Goal: Task Accomplishment & Management: Use online tool/utility

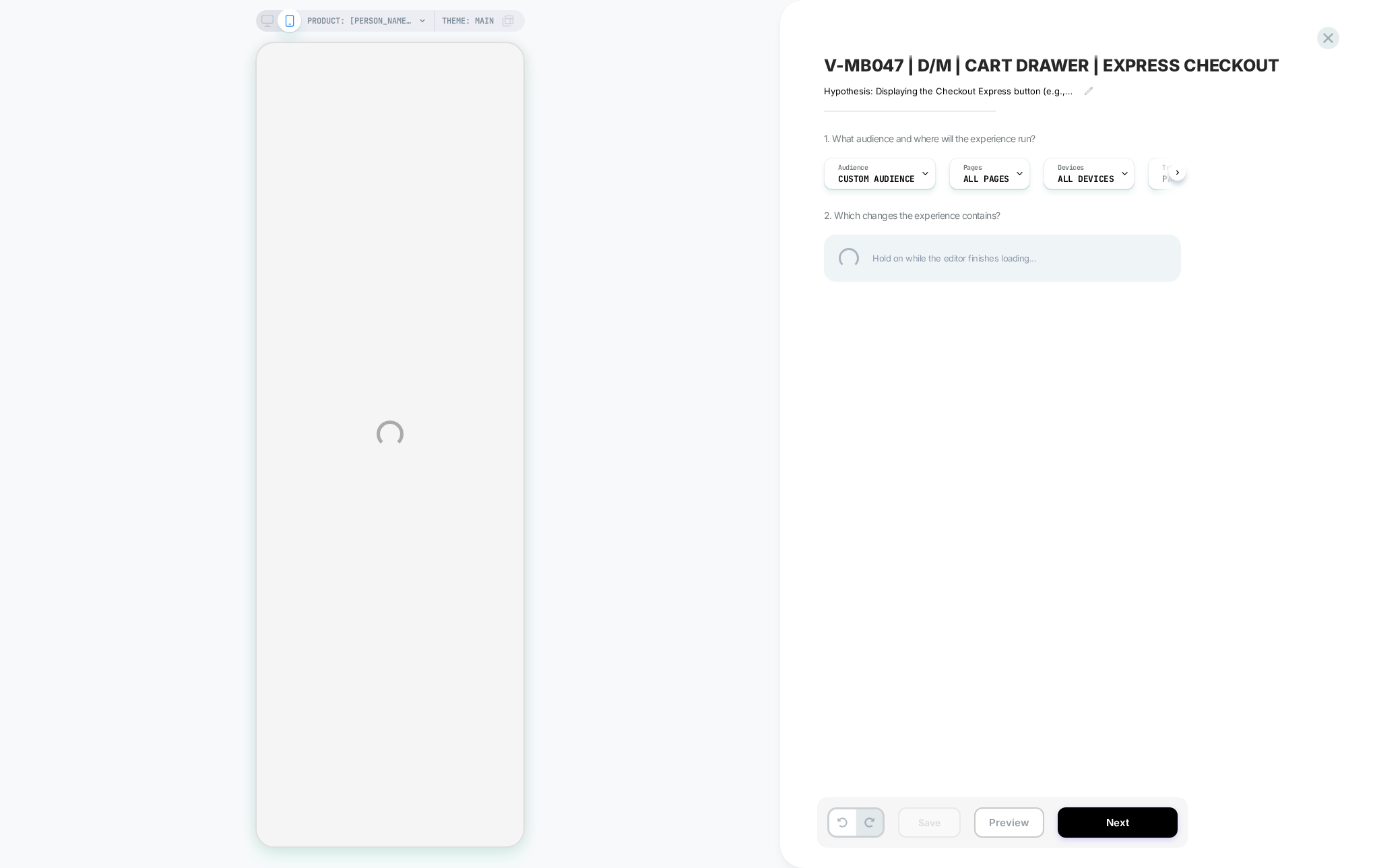
click at [1237, 529] on div "PRODUCT: Virgil No. 3 Jacket in Navy/Spruce/Blue Windowpane Brushed Twill [sid …" at bounding box center [686, 434] width 1373 height 868
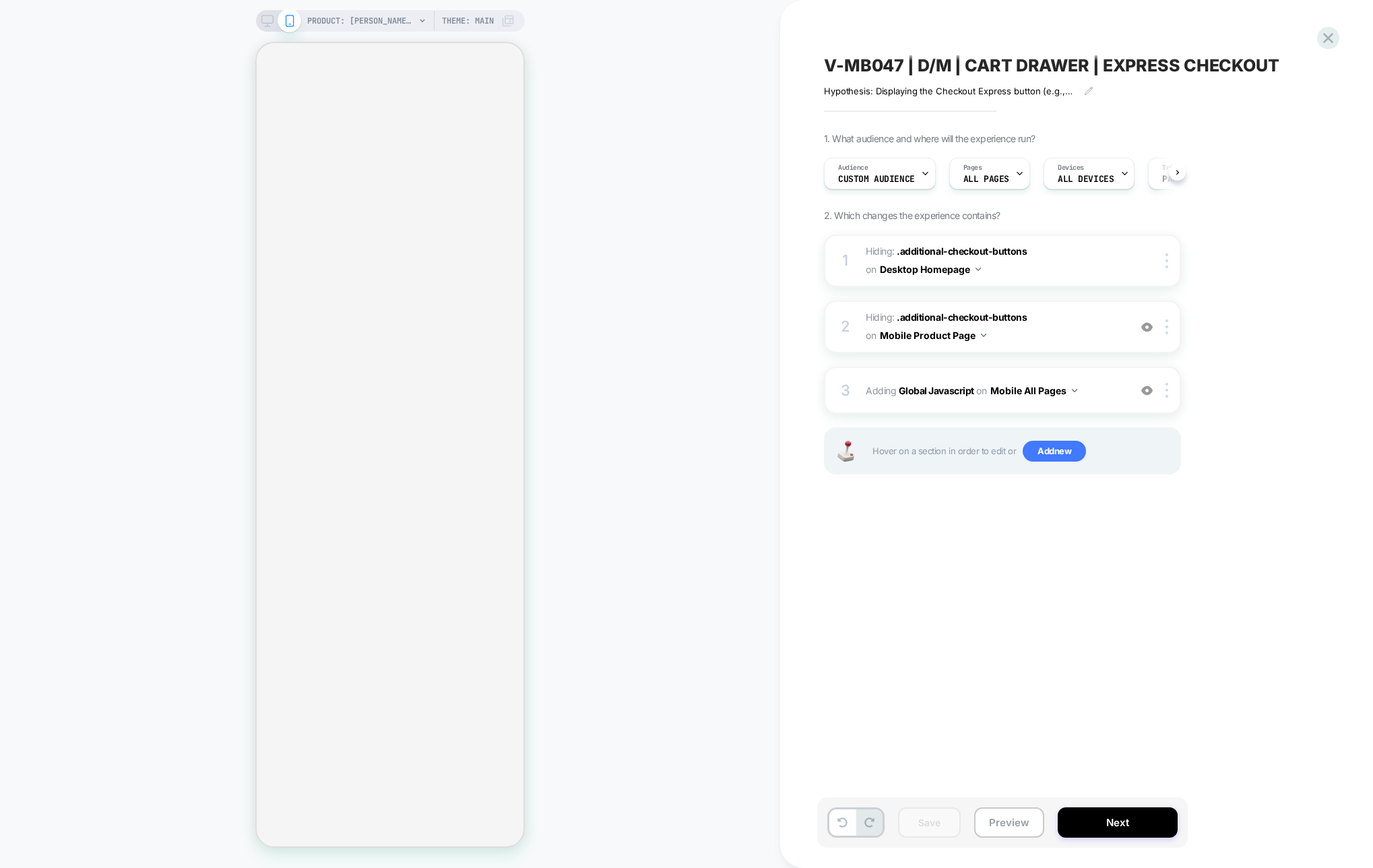
scroll to position [0, 1]
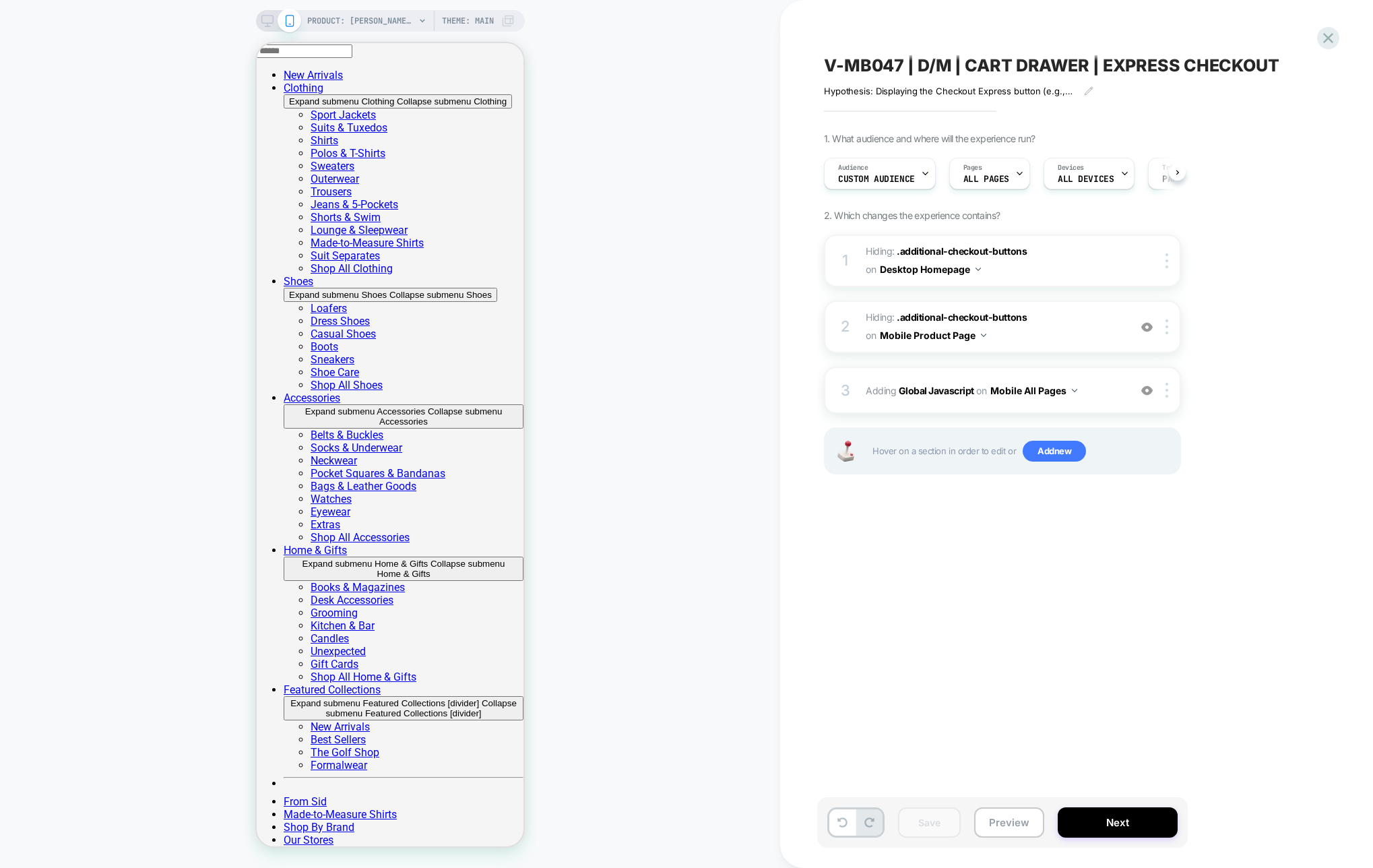
scroll to position [0, 1]
click at [1098, 395] on span "Adding Global Javascript on Mobile All Pages" at bounding box center [994, 390] width 257 height 20
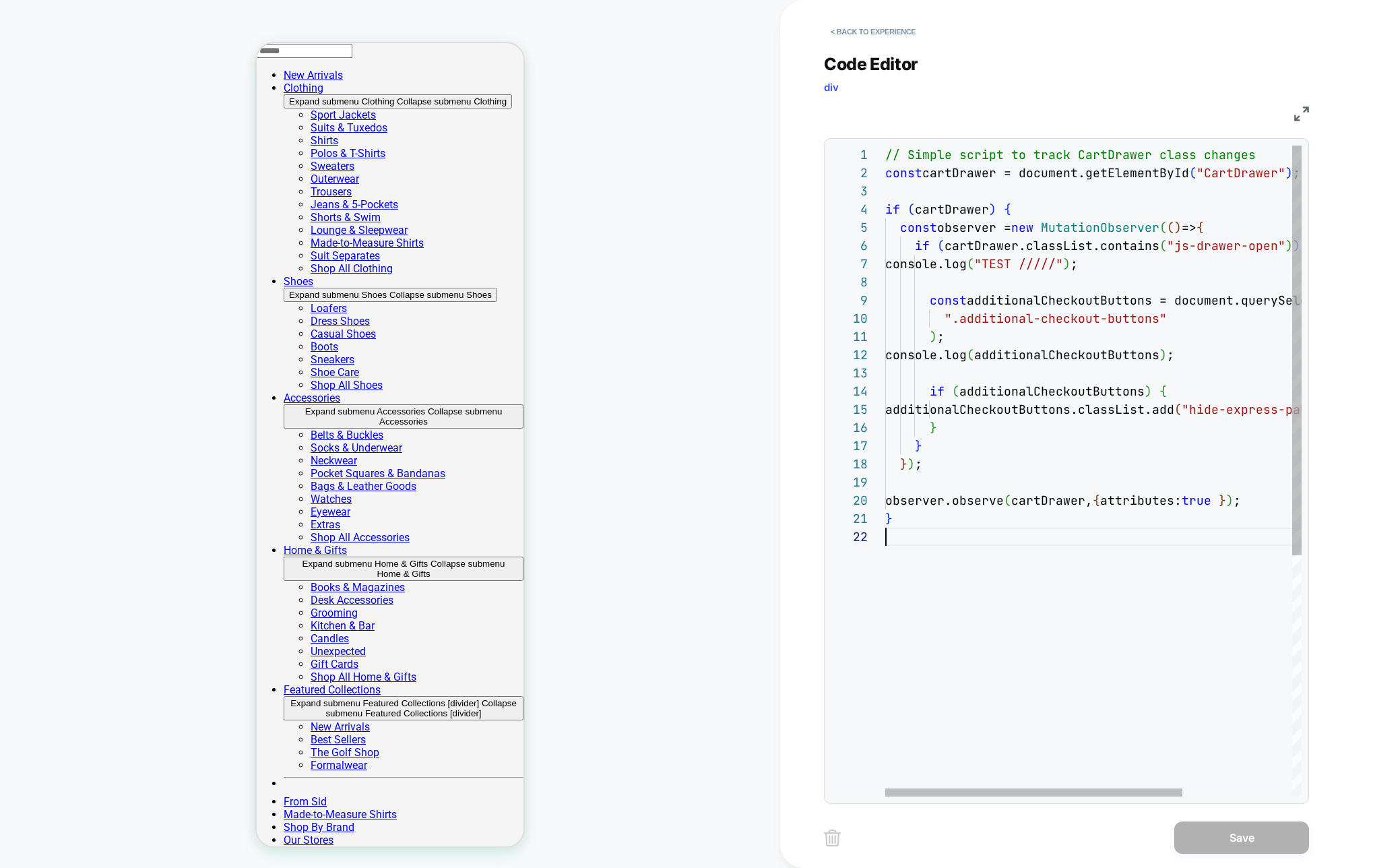
scroll to position [55, 0]
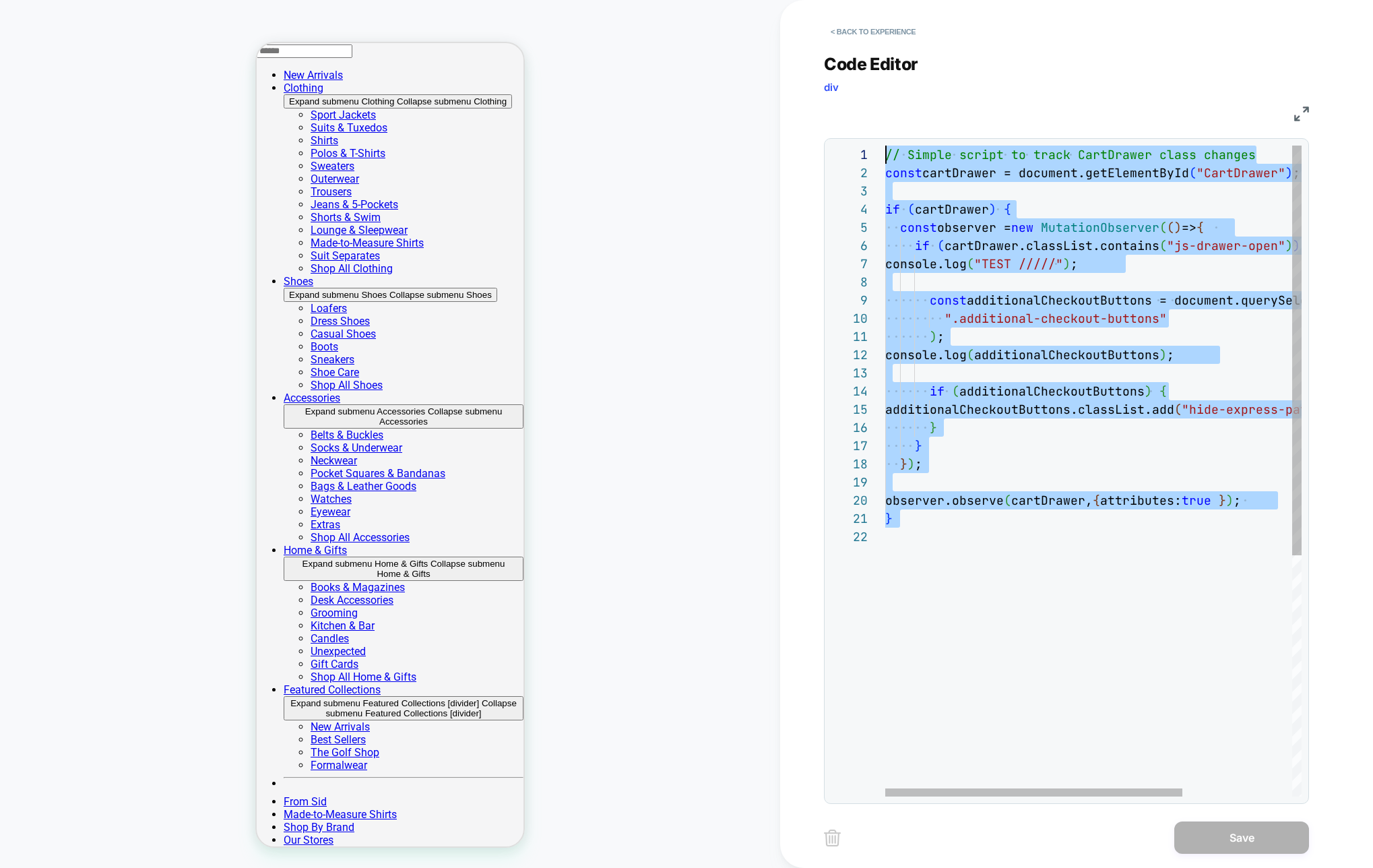
drag, startPoint x: 951, startPoint y: 554, endPoint x: 703, endPoint y: 40, distance: 570.7
click at [885, 146] on div "// Simple script to track CartDrawer class changes const cartDrawer = document.…" at bounding box center [1170, 662] width 569 height 1033
type textarea "**********"
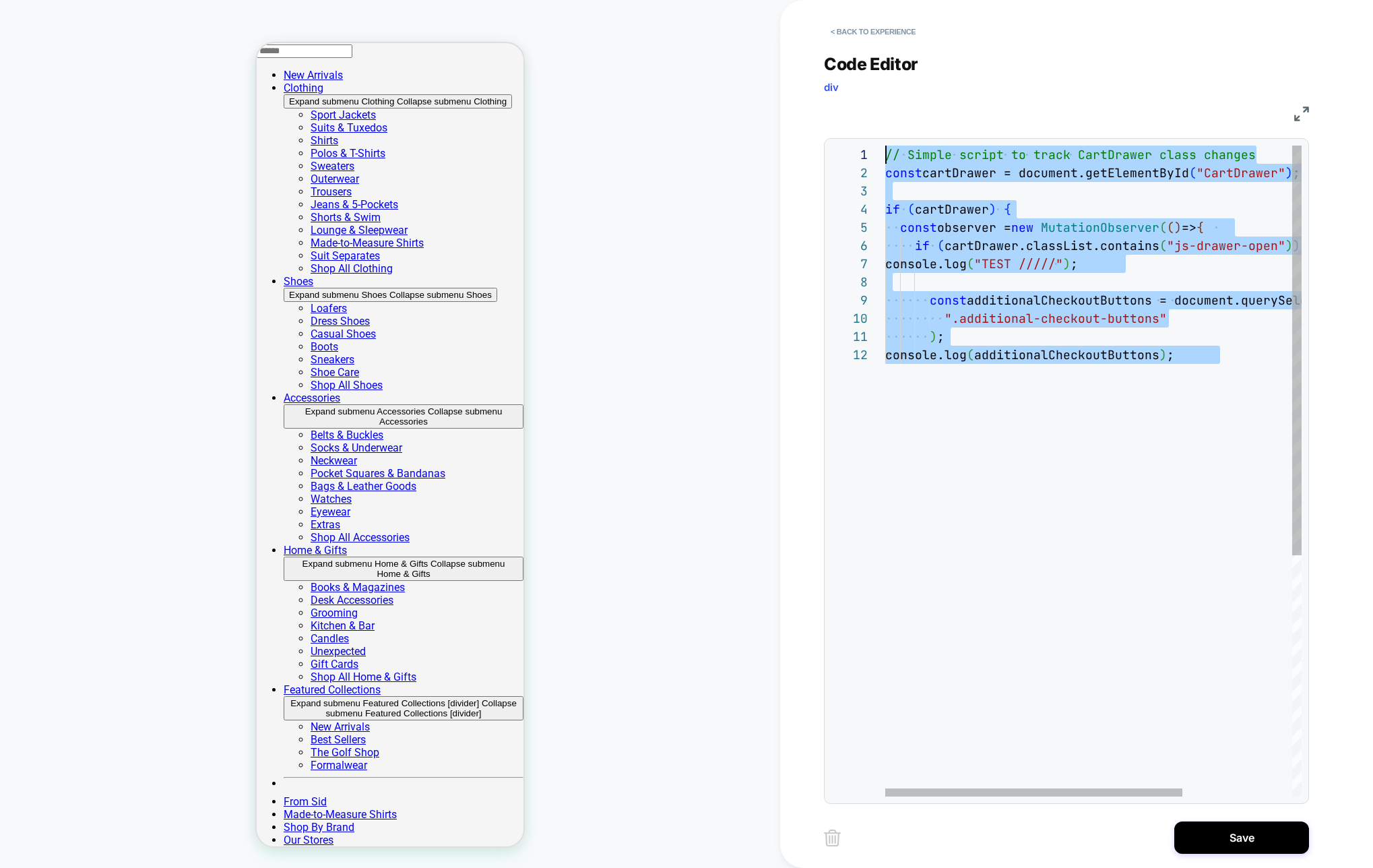
scroll to position [18, 8]
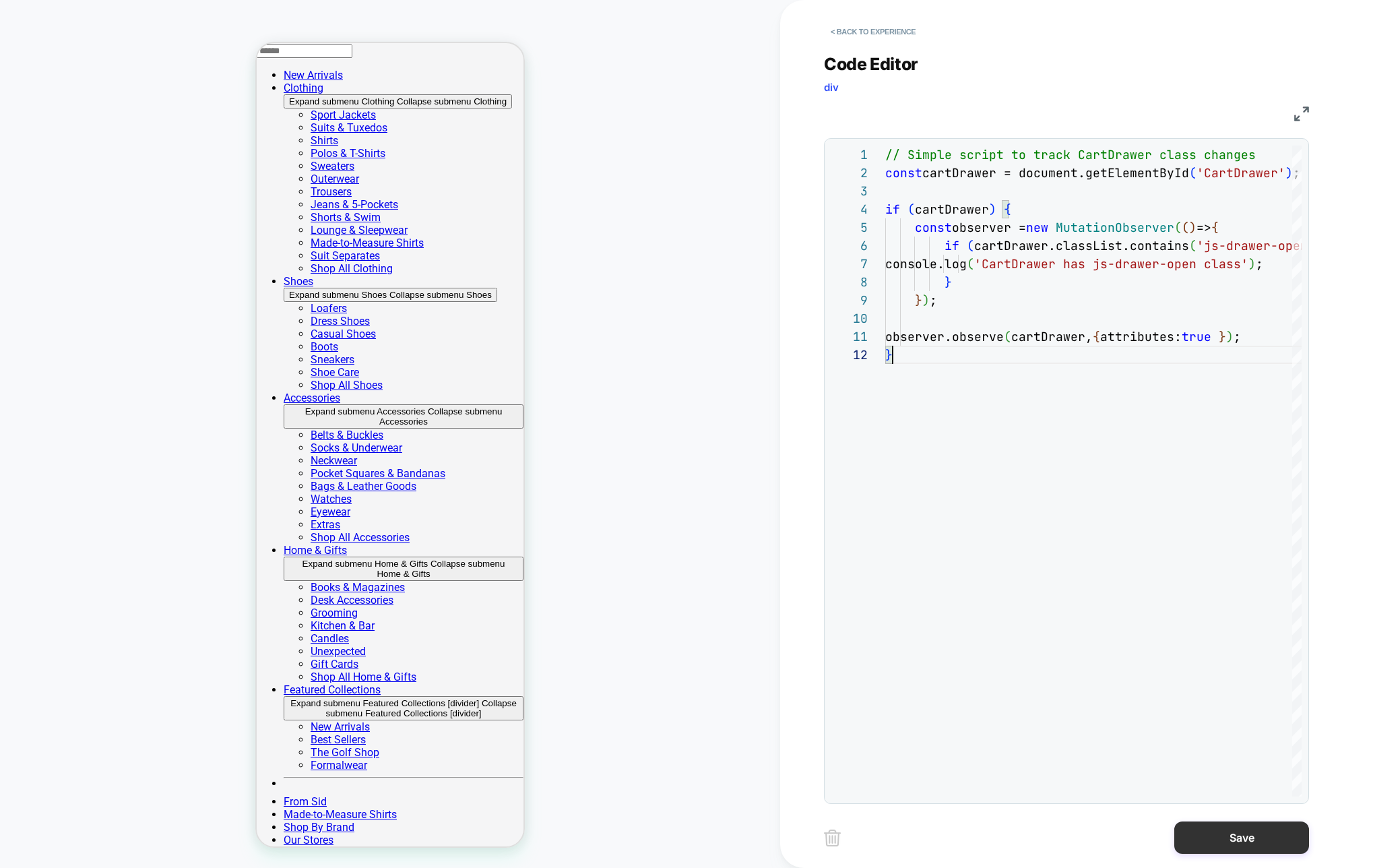
click at [1248, 843] on button "Save" at bounding box center [1242, 837] width 135 height 32
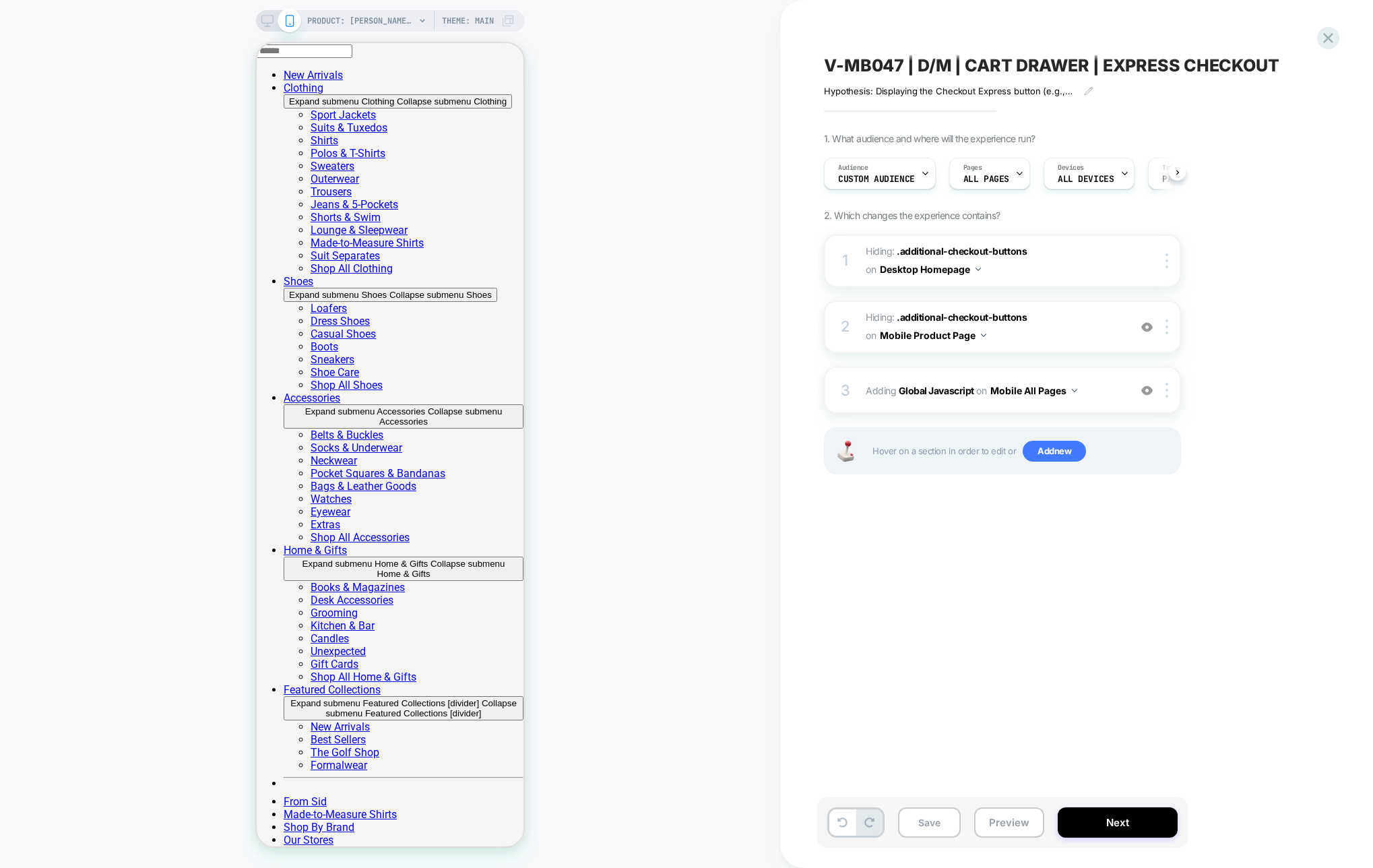
scroll to position [0, 1]
click at [948, 407] on div "3 Adding Global Javascript on Mobile All Pages Add Before Add After Copy to Des…" at bounding box center [1002, 389] width 357 height 47
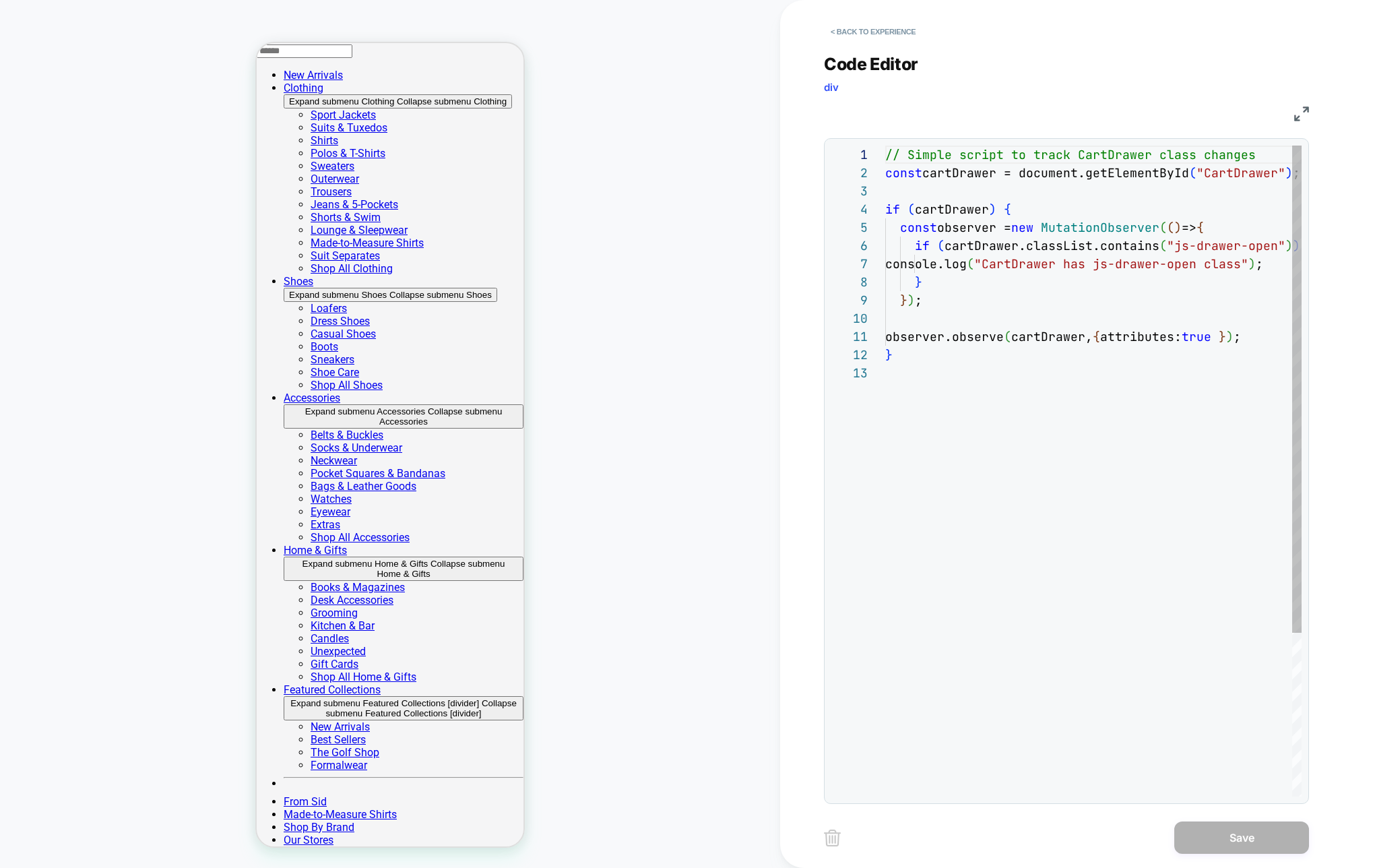
scroll to position [182, 0]
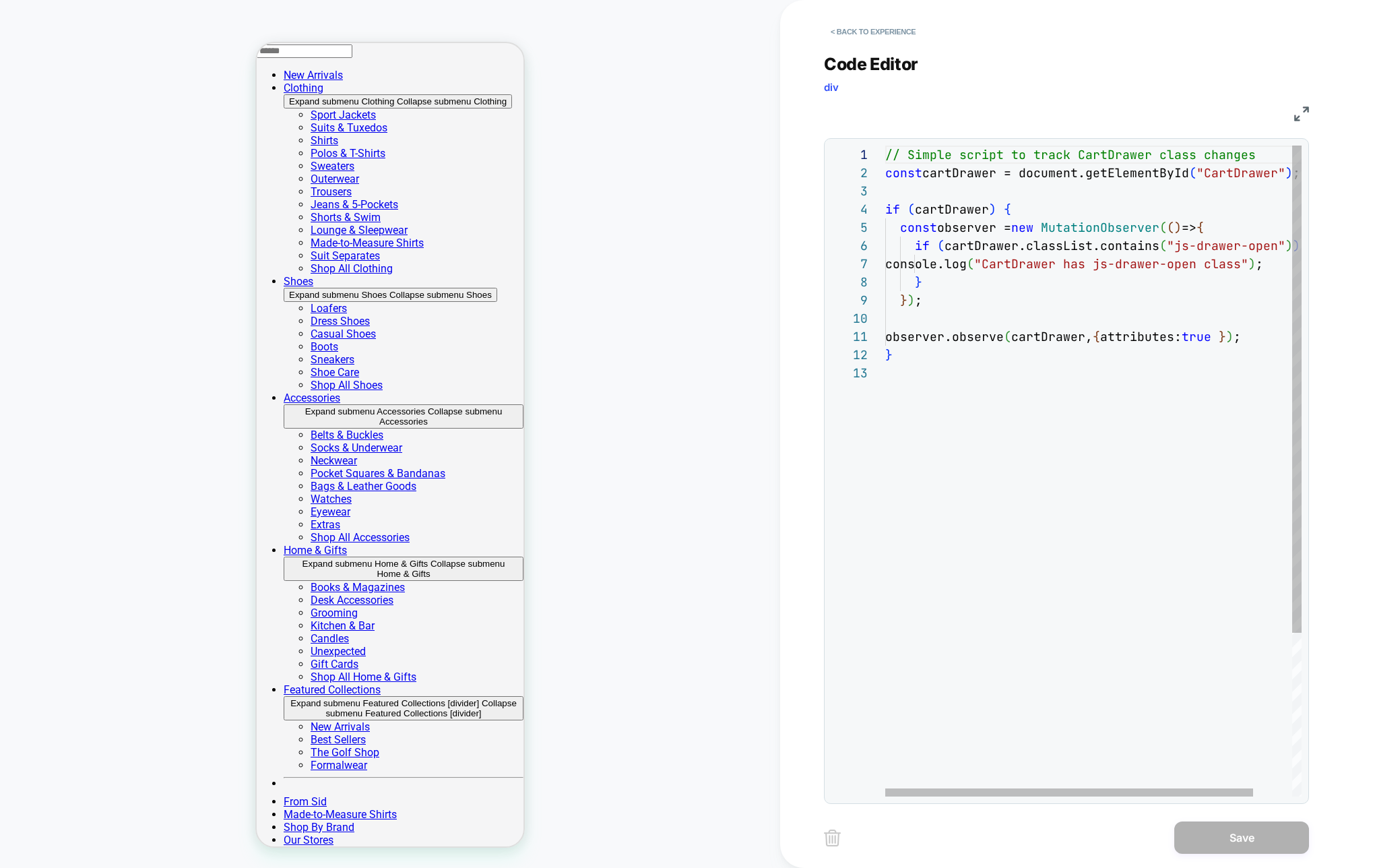
click at [1015, 292] on div "// Simple script to track CartDrawer class changes const cartDrawer = document.…" at bounding box center [1115, 580] width 460 height 869
click at [914, 276] on div "// Simple script to track CartDrawer class changes const cartDrawer = document.…" at bounding box center [1115, 580] width 460 height 869
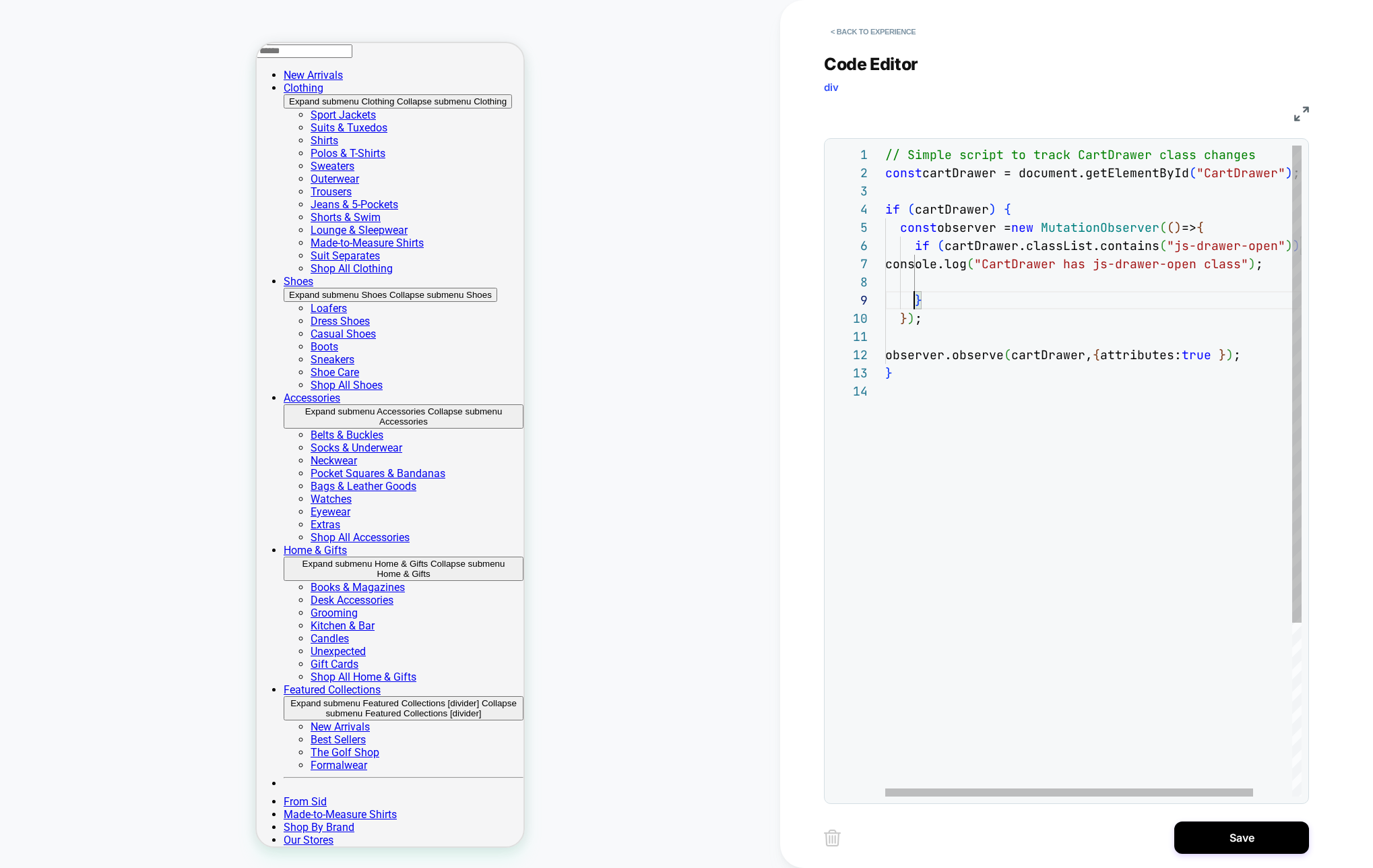
scroll to position [164, 29]
click at [967, 299] on div "// Simple script to track CartDrawer class changes const cartDrawer = document.…" at bounding box center [1115, 598] width 460 height 906
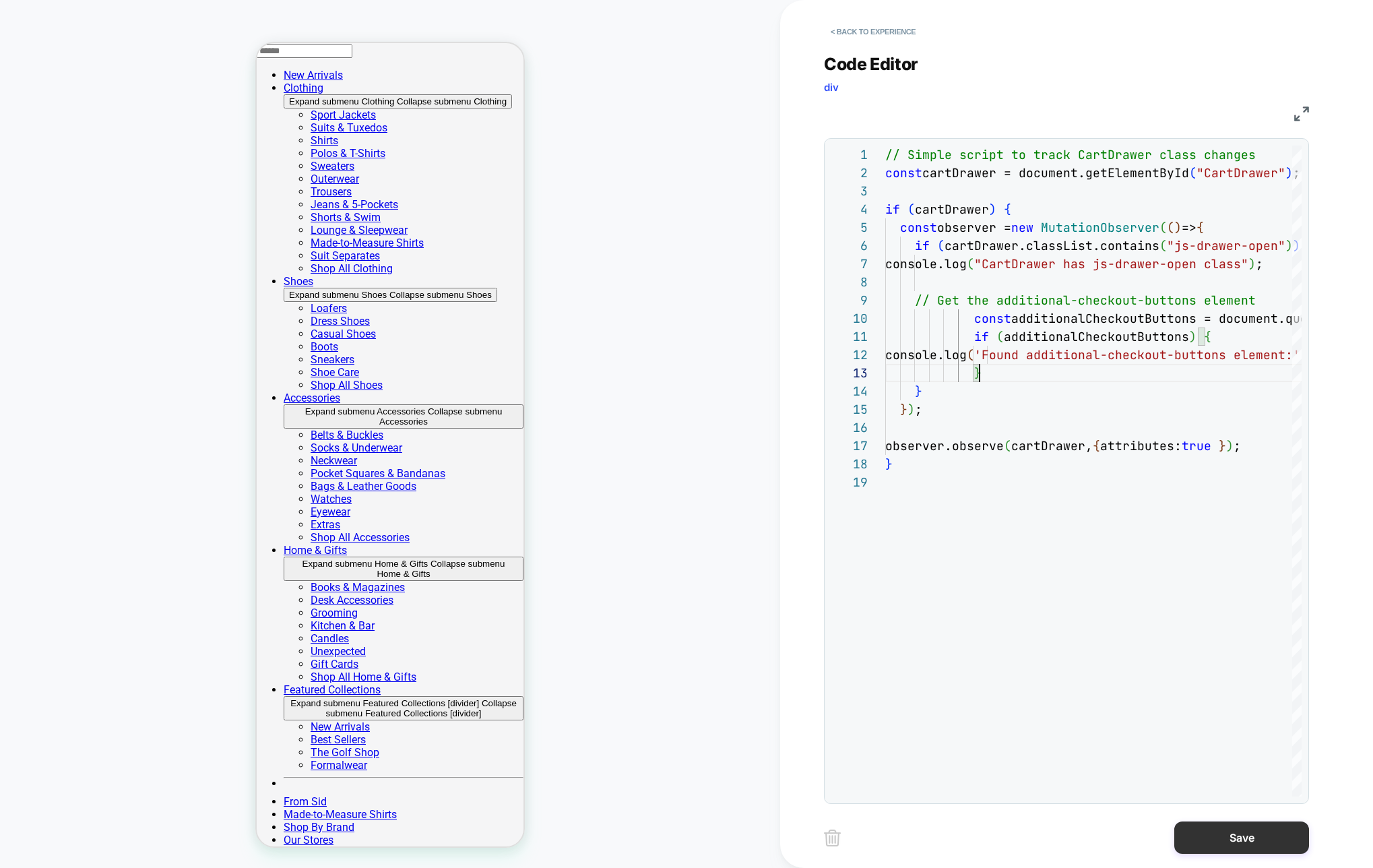
type textarea "**********"
click at [1237, 842] on button "Save" at bounding box center [1242, 837] width 135 height 32
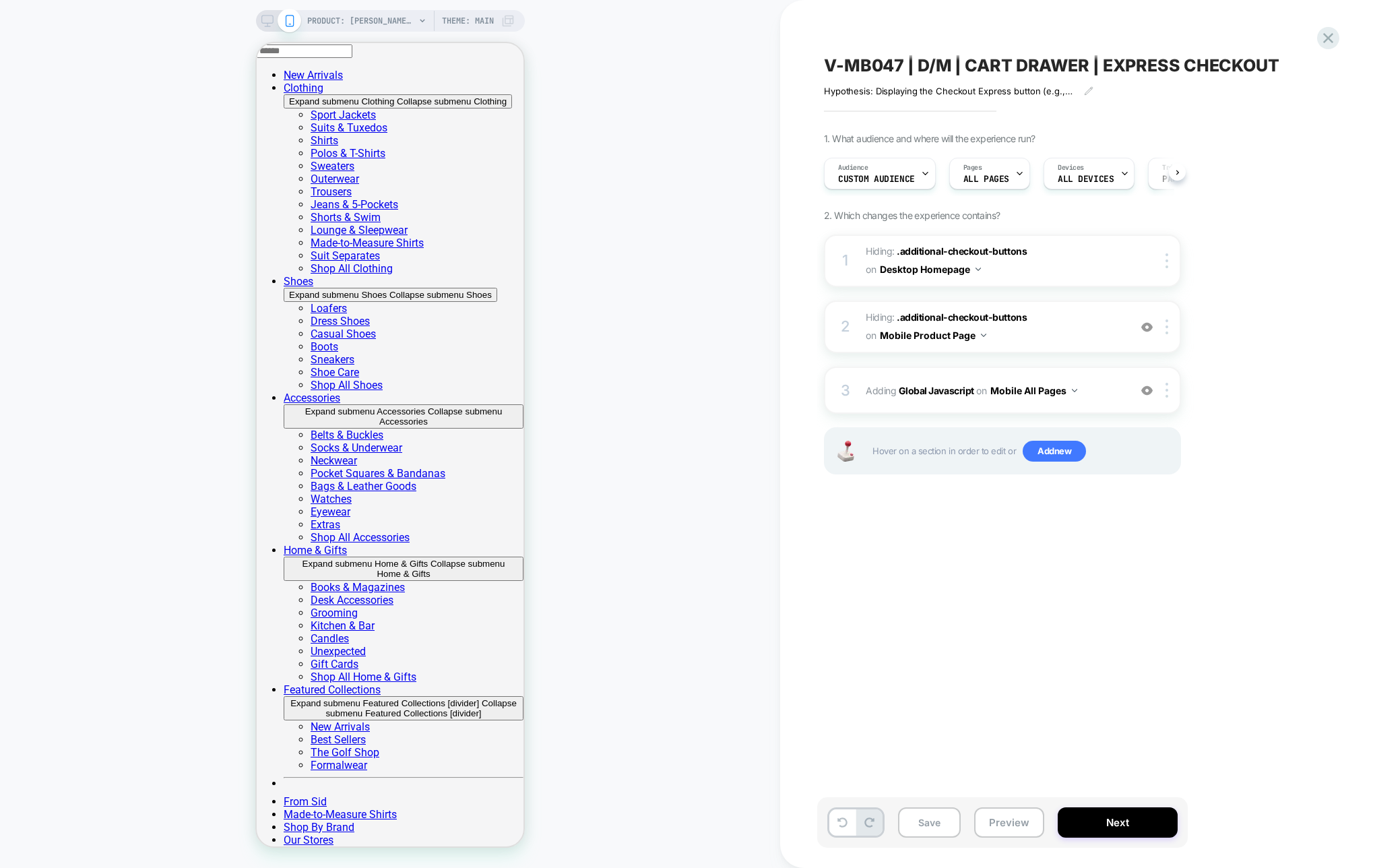
scroll to position [0, 1]
click at [1021, 370] on div "3 Adding Global Javascript on Mobile All Pages Add Before Add After Copy to Des…" at bounding box center [1002, 389] width 357 height 47
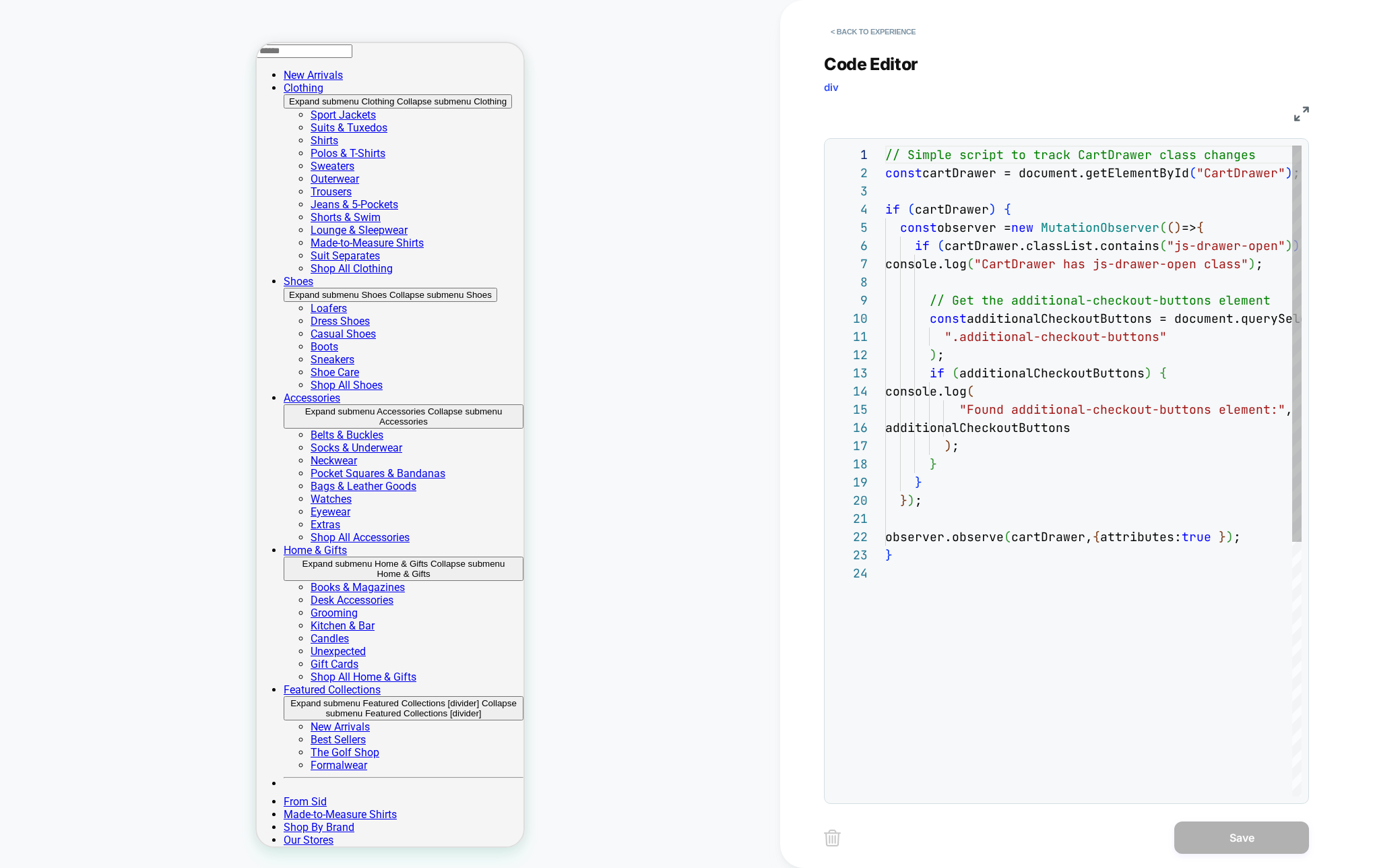
scroll to position [182, 0]
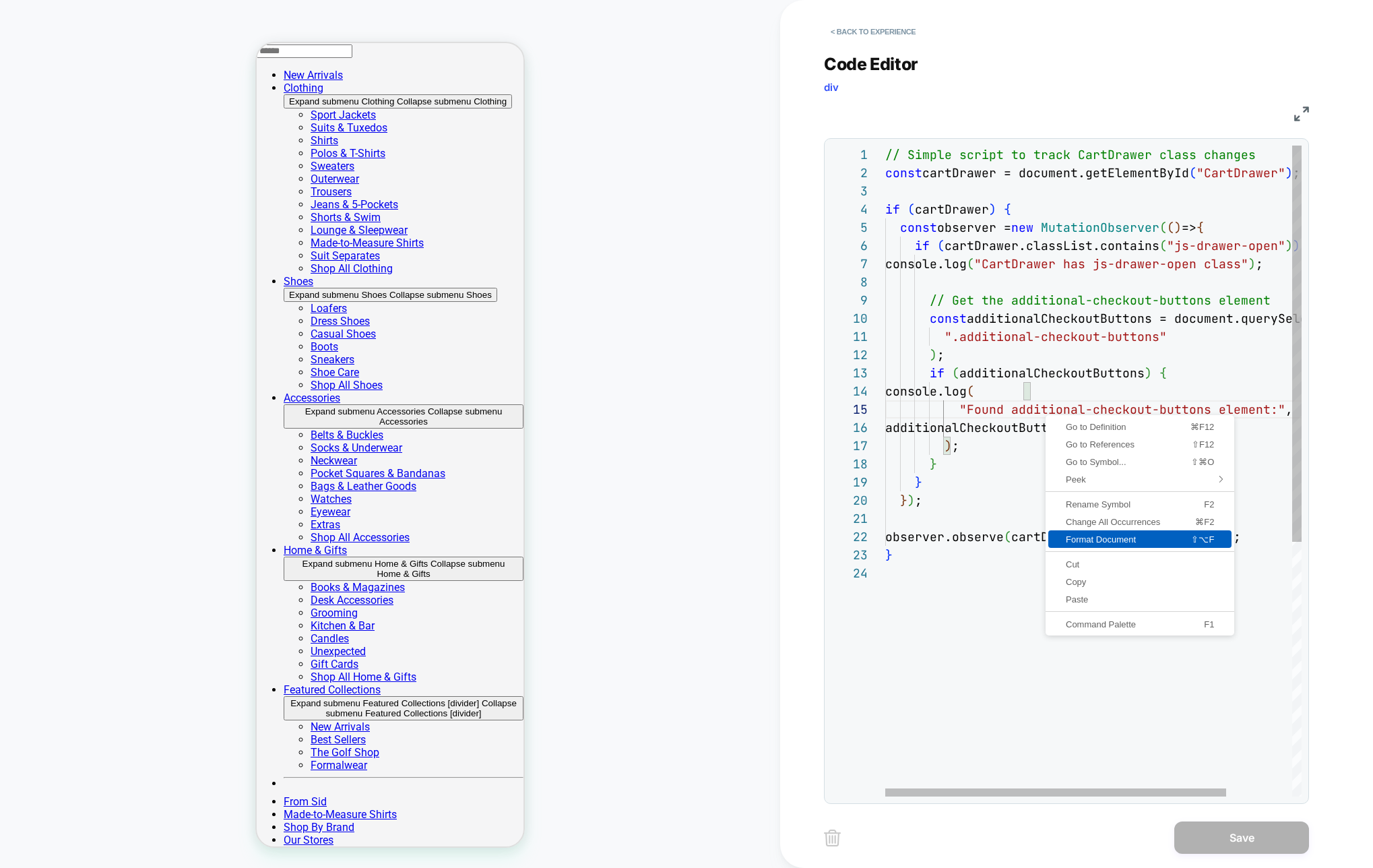
click at [1088, 539] on span "Format Document" at bounding box center [1104, 539] width 112 height 9
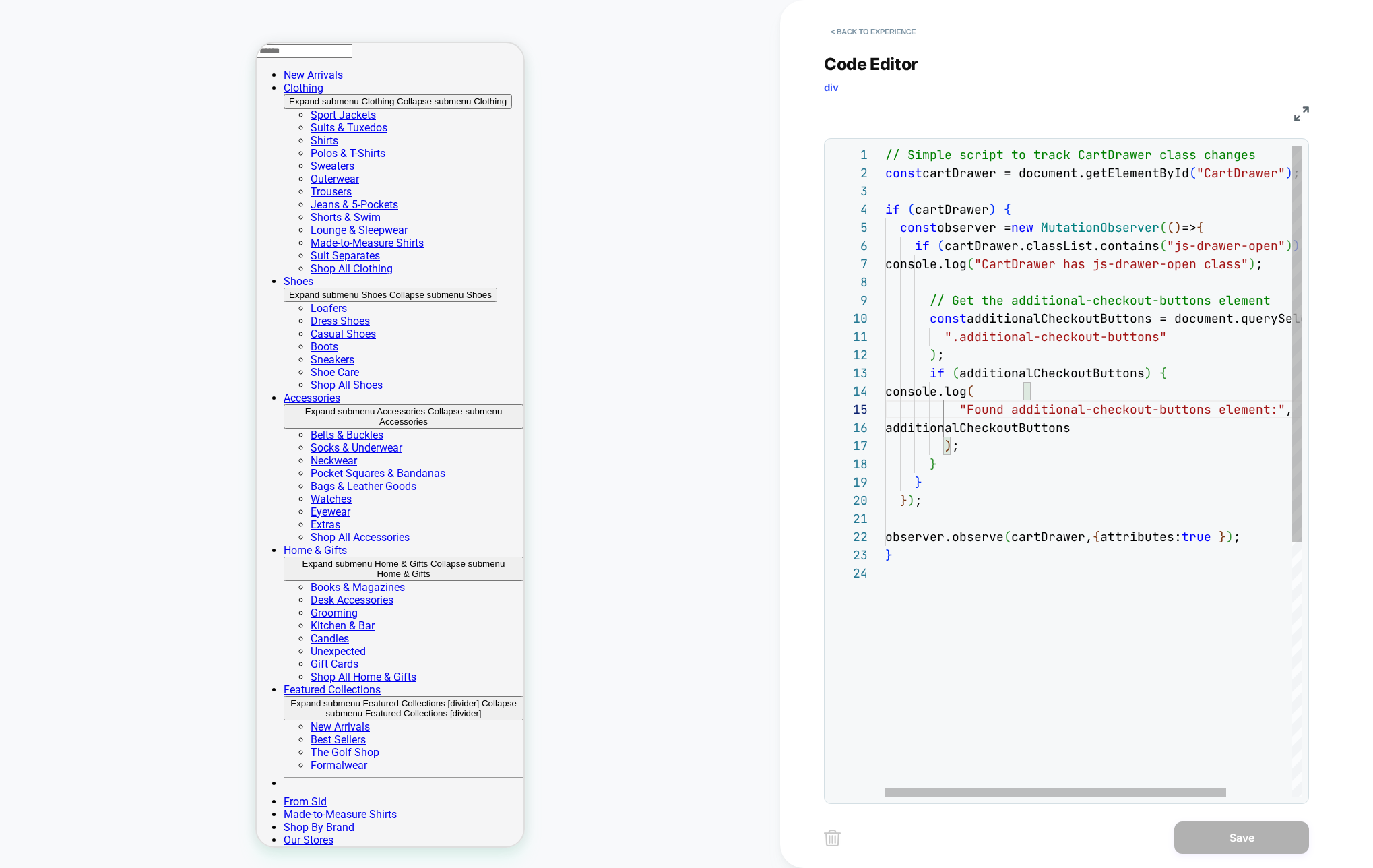
click at [1011, 413] on div "// Simple script to track CartDrawer class changes const cartDrawer = document.…" at bounding box center [1134, 680] width 497 height 1069
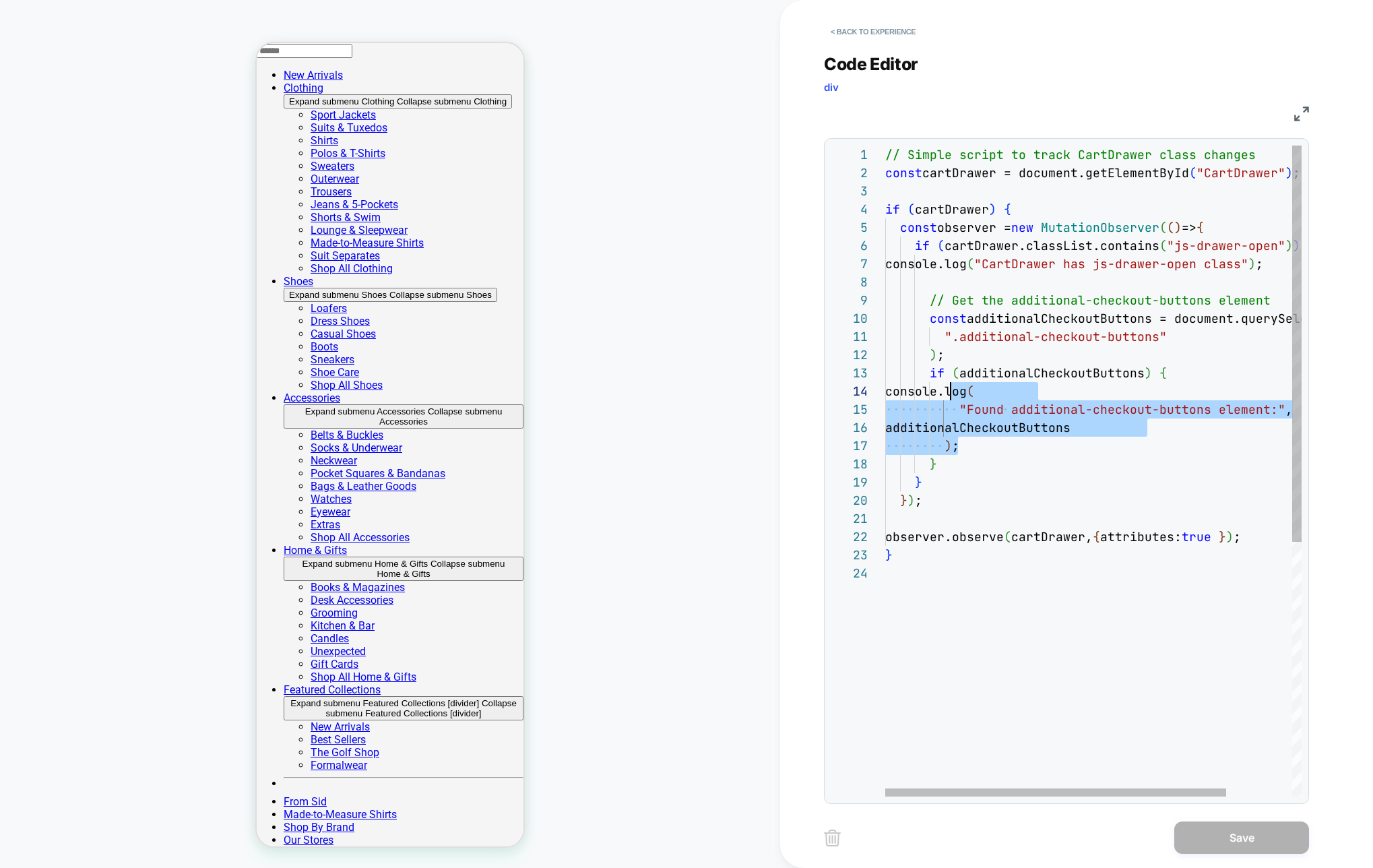
scroll to position [55, 58]
drag, startPoint x: 961, startPoint y: 443, endPoint x: 946, endPoint y: 392, distance: 53.2
click at [946, 392] on div "// Simple script to track CartDrawer class changes const cartDrawer = document.…" at bounding box center [1134, 680] width 497 height 1069
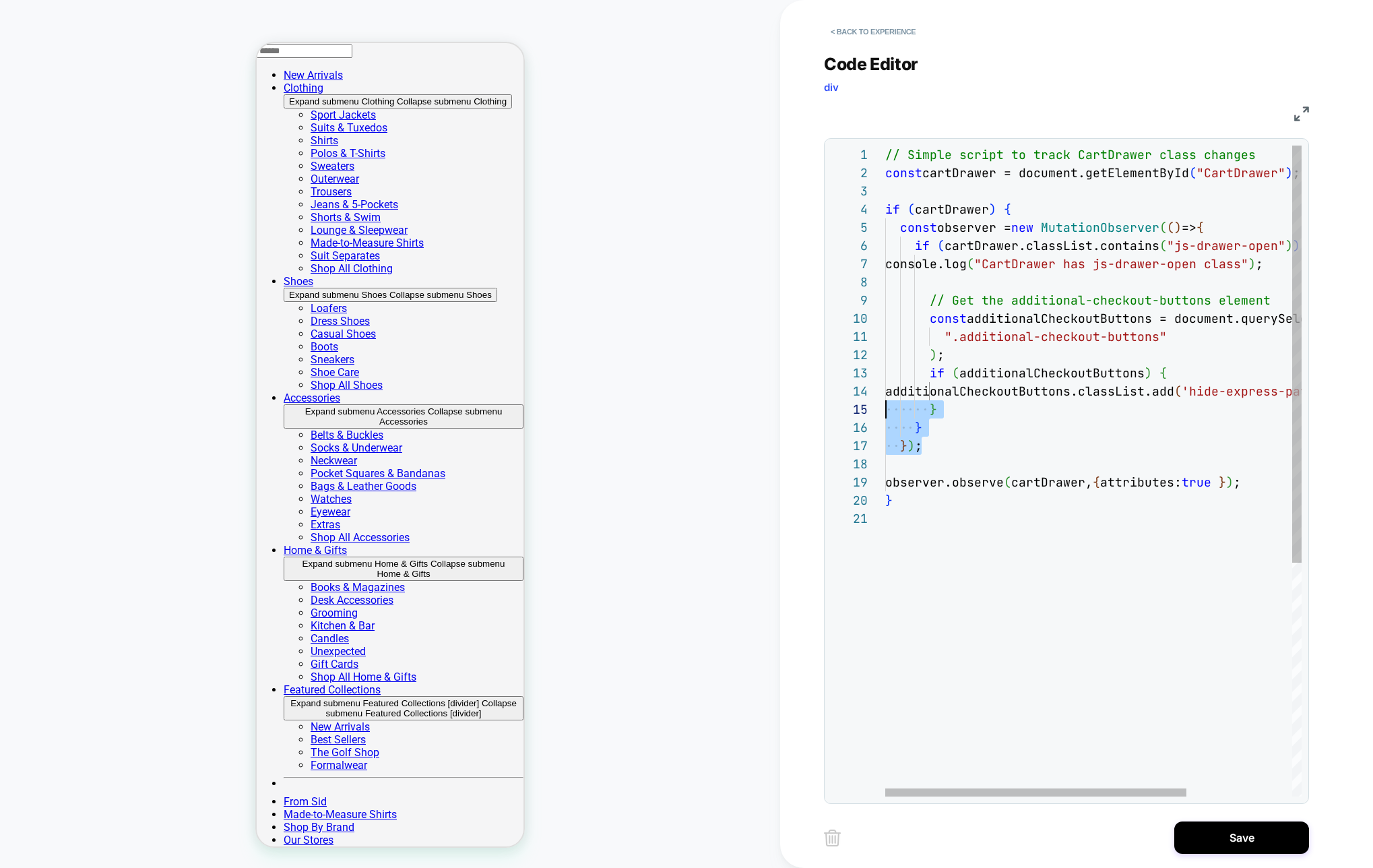
scroll to position [73, 0]
drag, startPoint x: 915, startPoint y: 425, endPoint x: 824, endPoint y: 413, distance: 91.8
click at [885, 413] on div "// Simple script to track CartDrawer class changes const cartDrawer = document.…" at bounding box center [1167, 653] width 563 height 1014
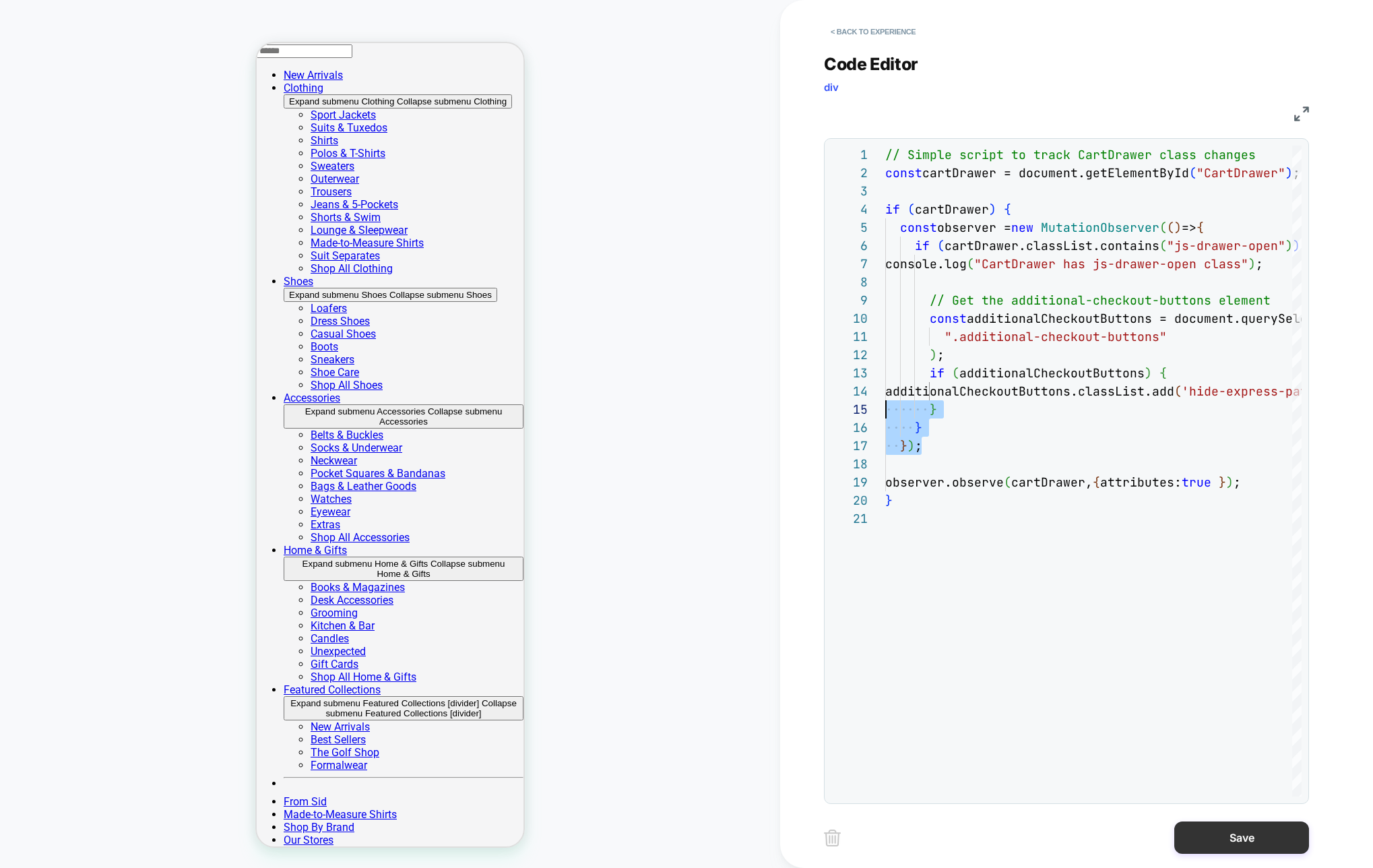
type textarea "**********"
click at [1229, 831] on button "Save" at bounding box center [1242, 837] width 135 height 32
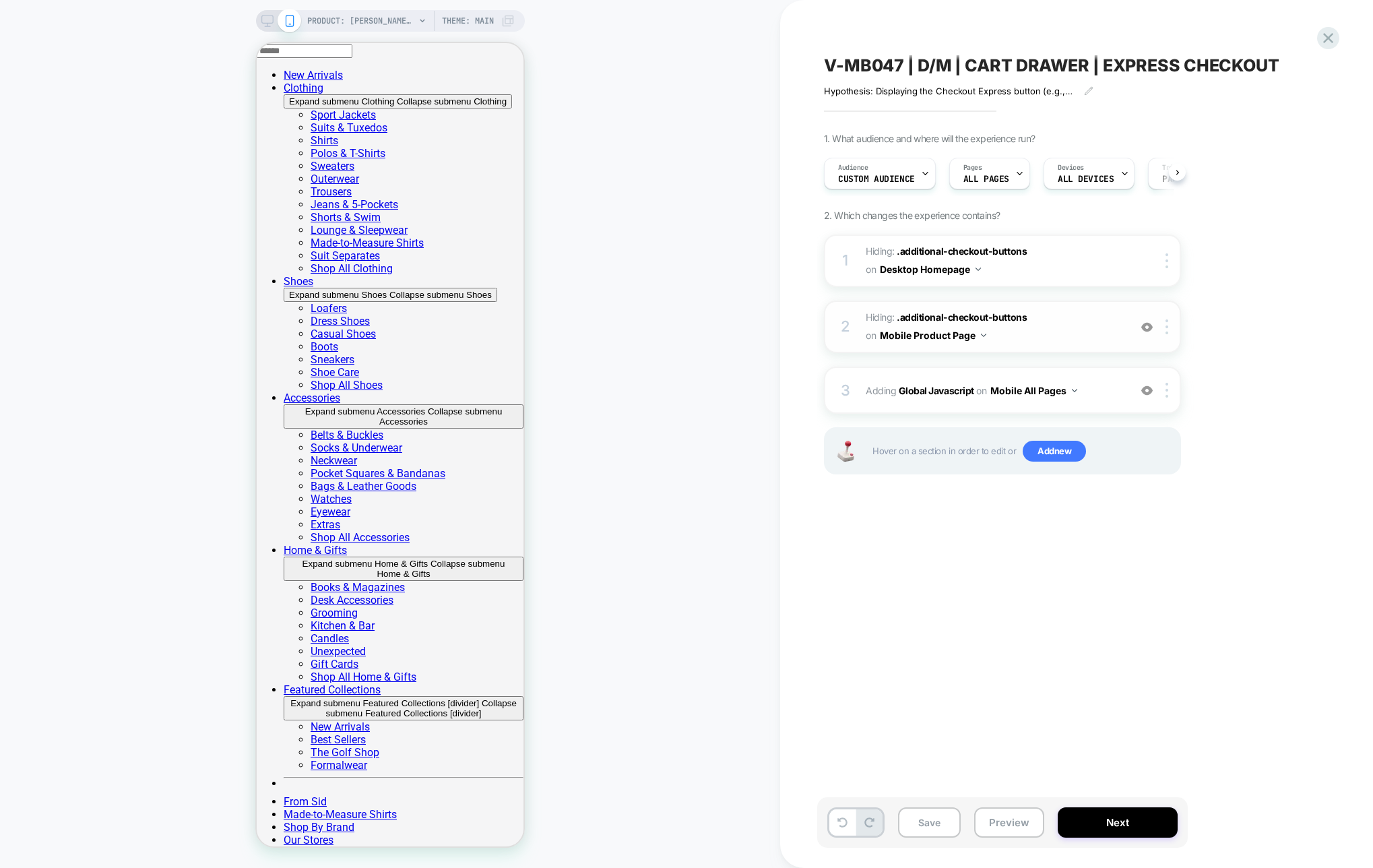
scroll to position [0, 1]
click at [1086, 333] on span "Hiding : .additional-checkout-buttons .additional-checkout-buttons on Mobile Pr…" at bounding box center [994, 326] width 257 height 36
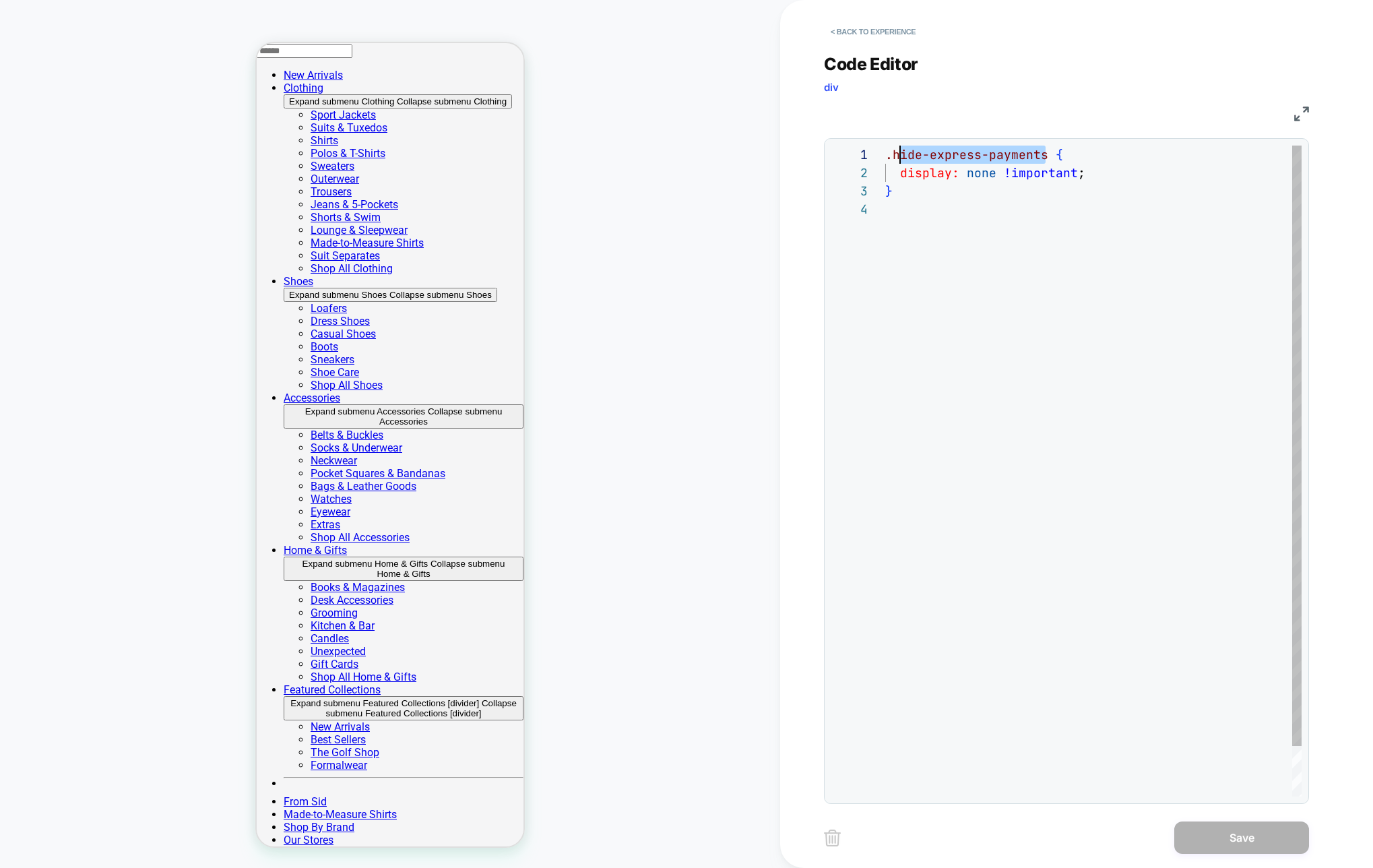
scroll to position [0, 15]
drag, startPoint x: 1044, startPoint y: 152, endPoint x: 897, endPoint y: 149, distance: 147.0
click at [897, 149] on div ".hide-express-payments { display: none !important ; }" at bounding box center [1093, 498] width 416 height 705
drag, startPoint x: 894, startPoint y: 155, endPoint x: 1048, endPoint y: 162, distance: 154.2
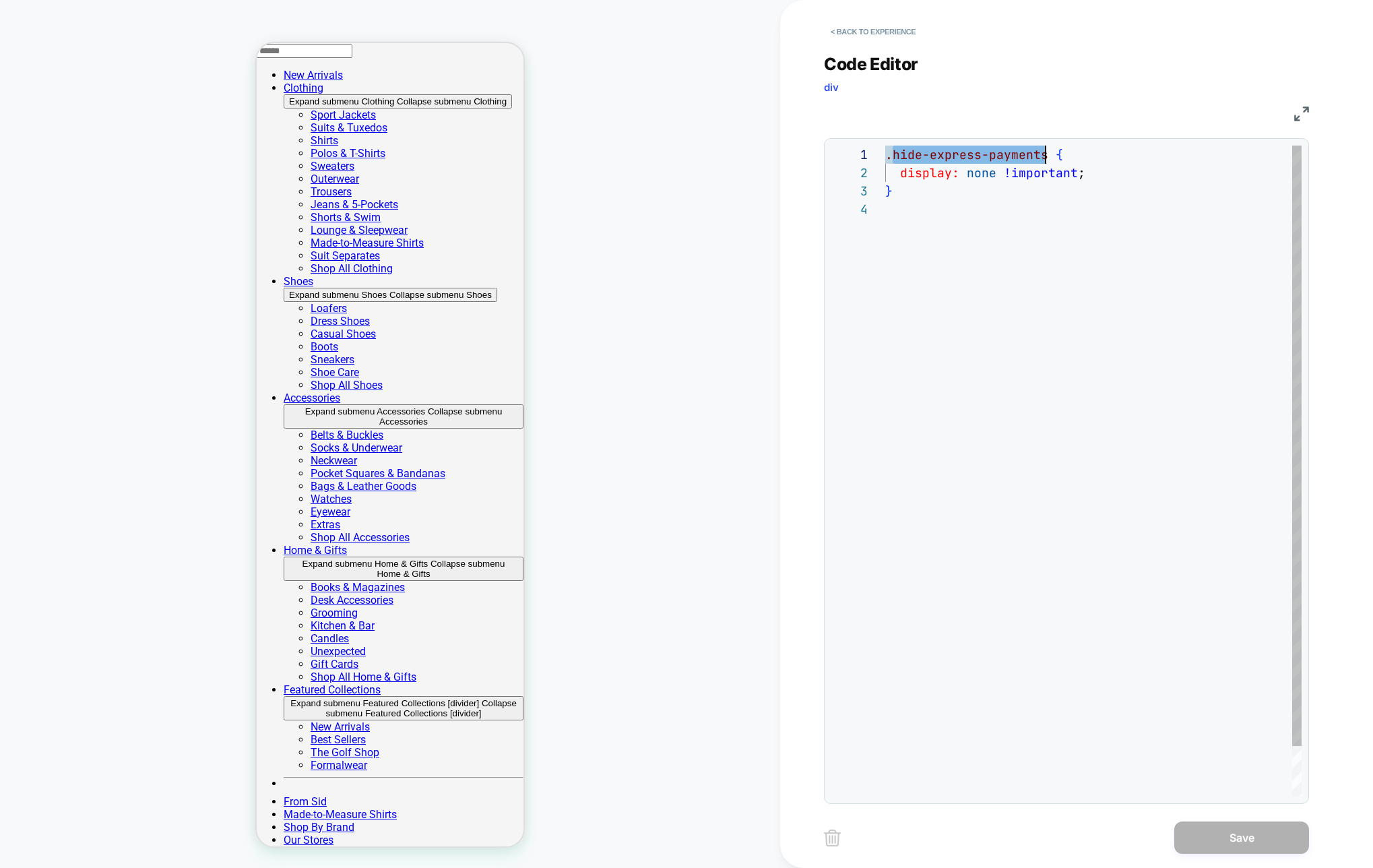
click at [1048, 162] on div ".hide-express-payments { display: none !important ; }" at bounding box center [1093, 498] width 416 height 705
click at [857, 35] on button "< Back to experience" at bounding box center [873, 32] width 98 height 22
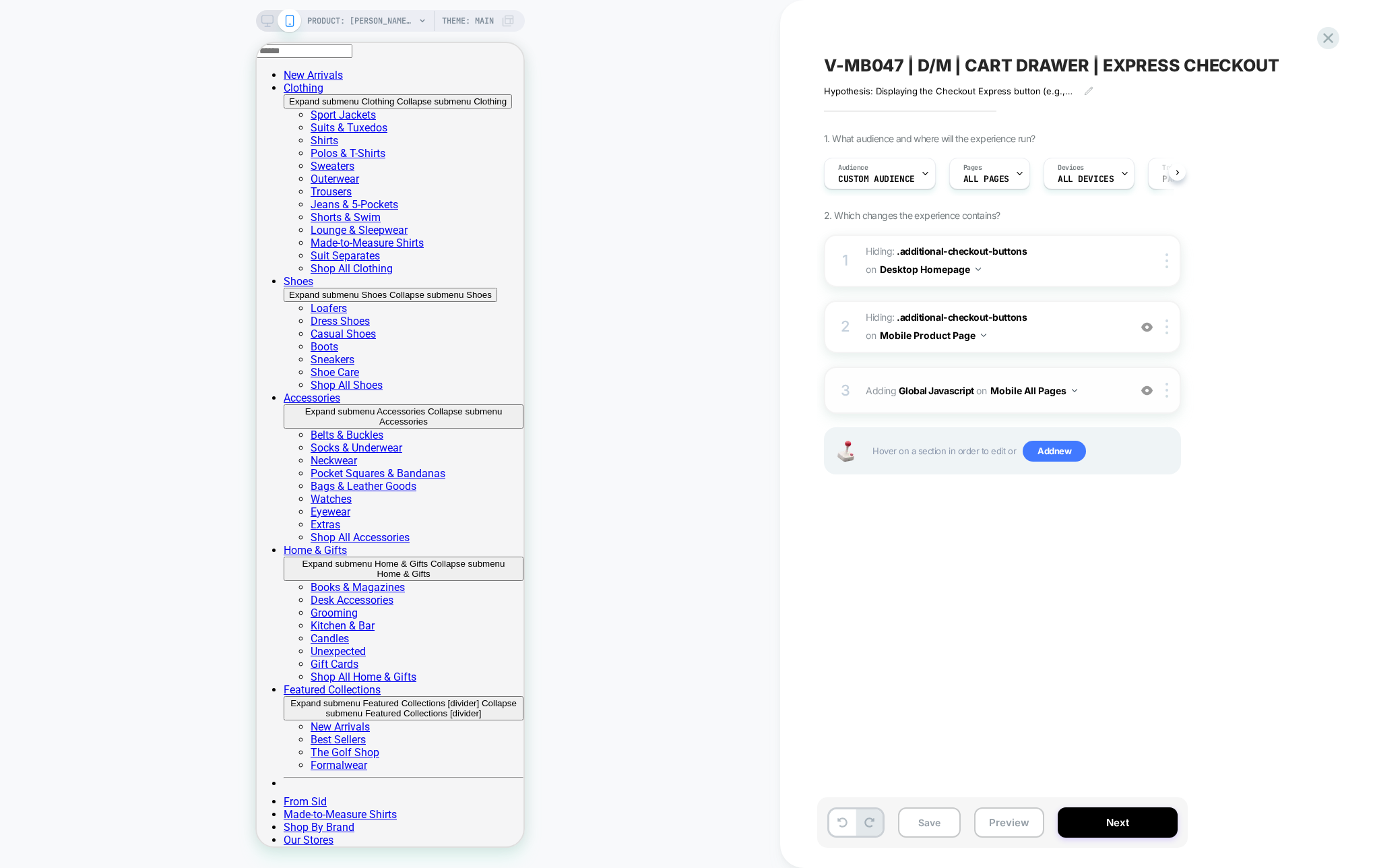
scroll to position [0, 1]
click at [985, 406] on div "3 Adding Global Javascript on Mobile All Pages Add Before Add After Copy to Des…" at bounding box center [1002, 389] width 357 height 47
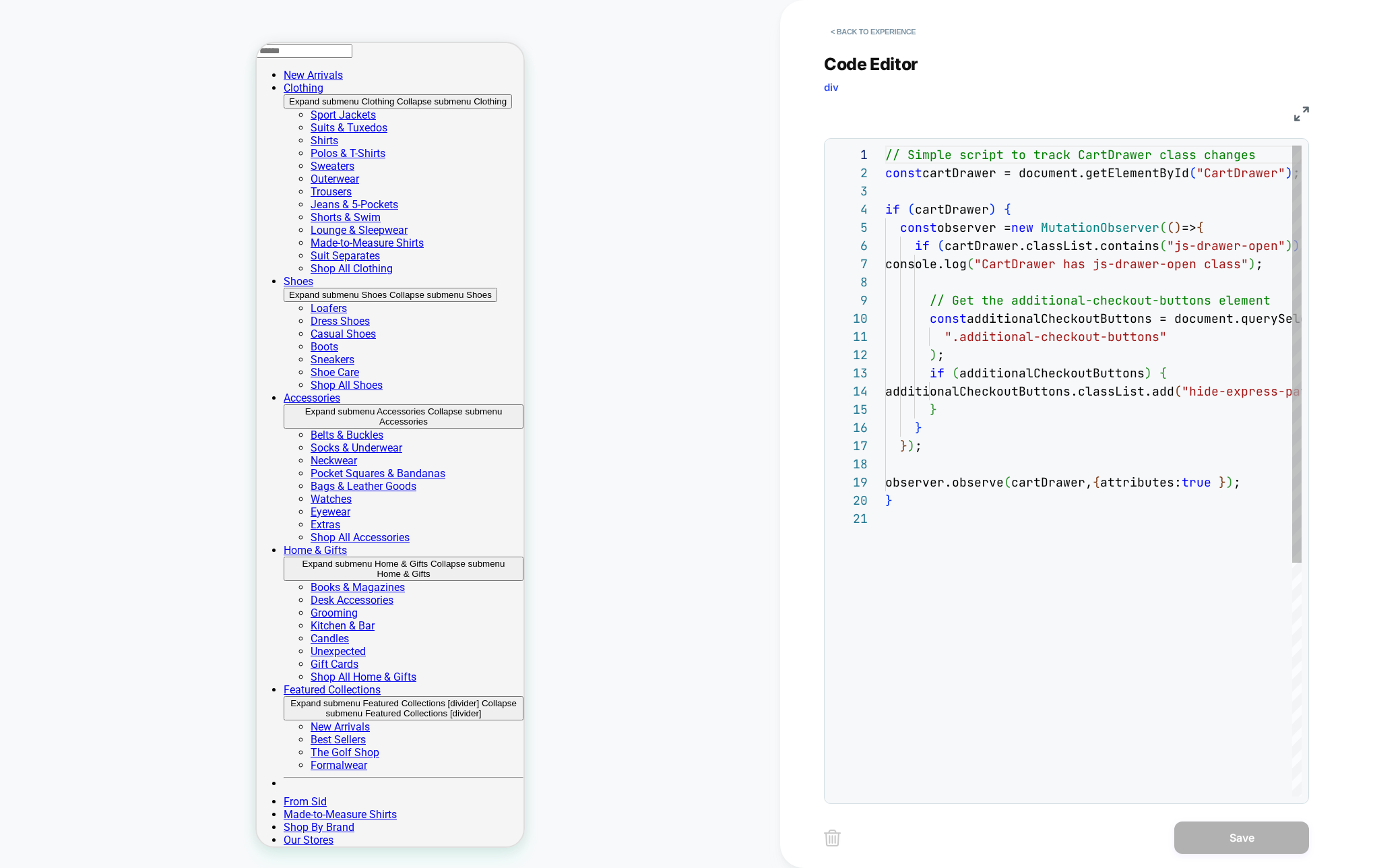
scroll to position [182, 0]
type textarea "**********"
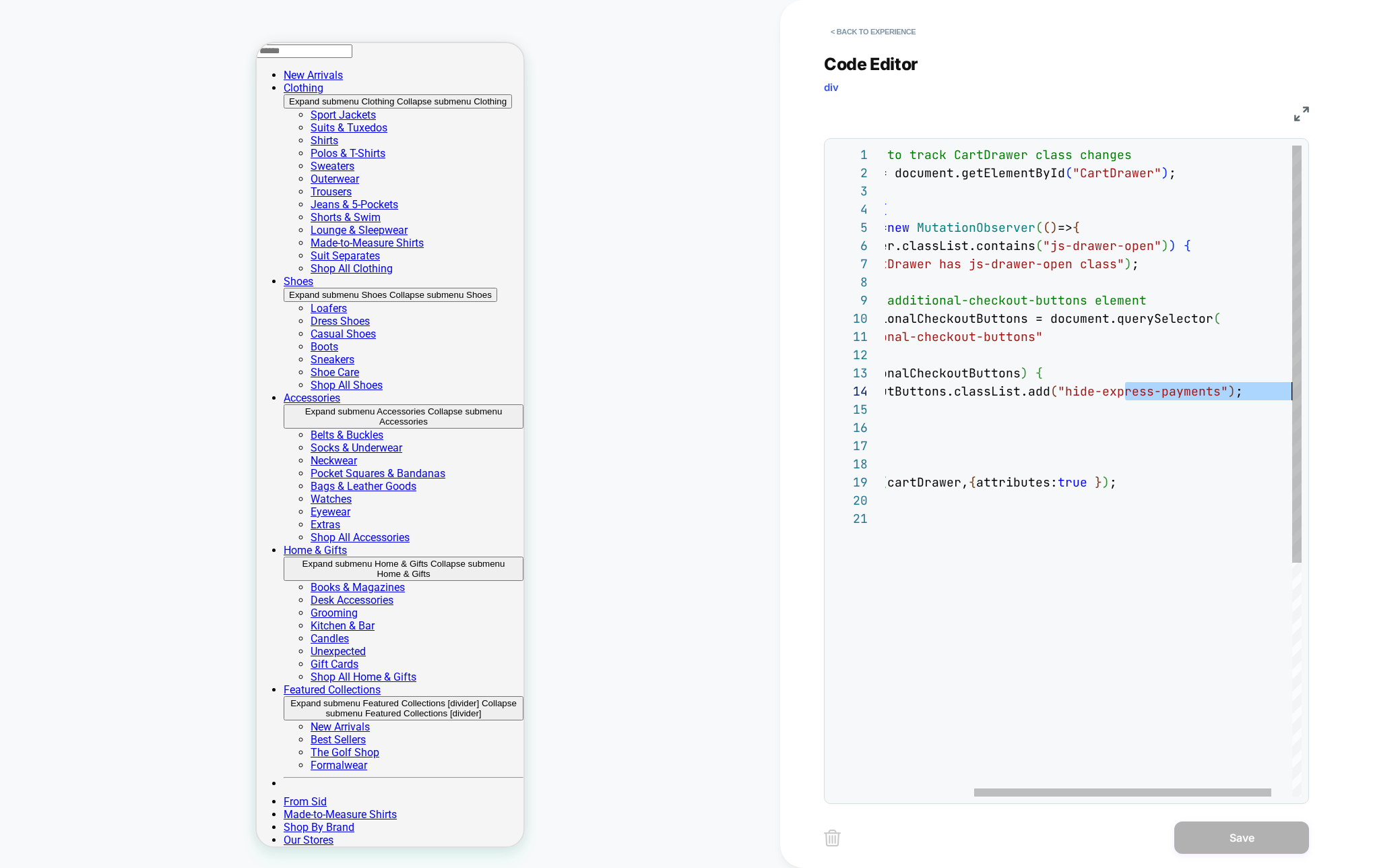
drag, startPoint x: 1246, startPoint y: 393, endPoint x: 1288, endPoint y: 395, distance: 42.0
click at [1313, 394] on div "< Back to experience Code Editor div JS 1 2 3 4 5 6 7 8 9 10 11 12 13 14 15 16 …" at bounding box center [1076, 434] width 505 height 868
click at [1259, 392] on div "// Simple script to track CartDrawer class changes const cartDrawer = document.…" at bounding box center [1046, 653] width 569 height 1014
drag, startPoint x: 1272, startPoint y: 393, endPoint x: 1116, endPoint y: 383, distance: 156.3
click at [1116, 383] on div "// Simple script to track CartDrawer class changes const cartDrawer = document.…" at bounding box center [1046, 653] width 569 height 1014
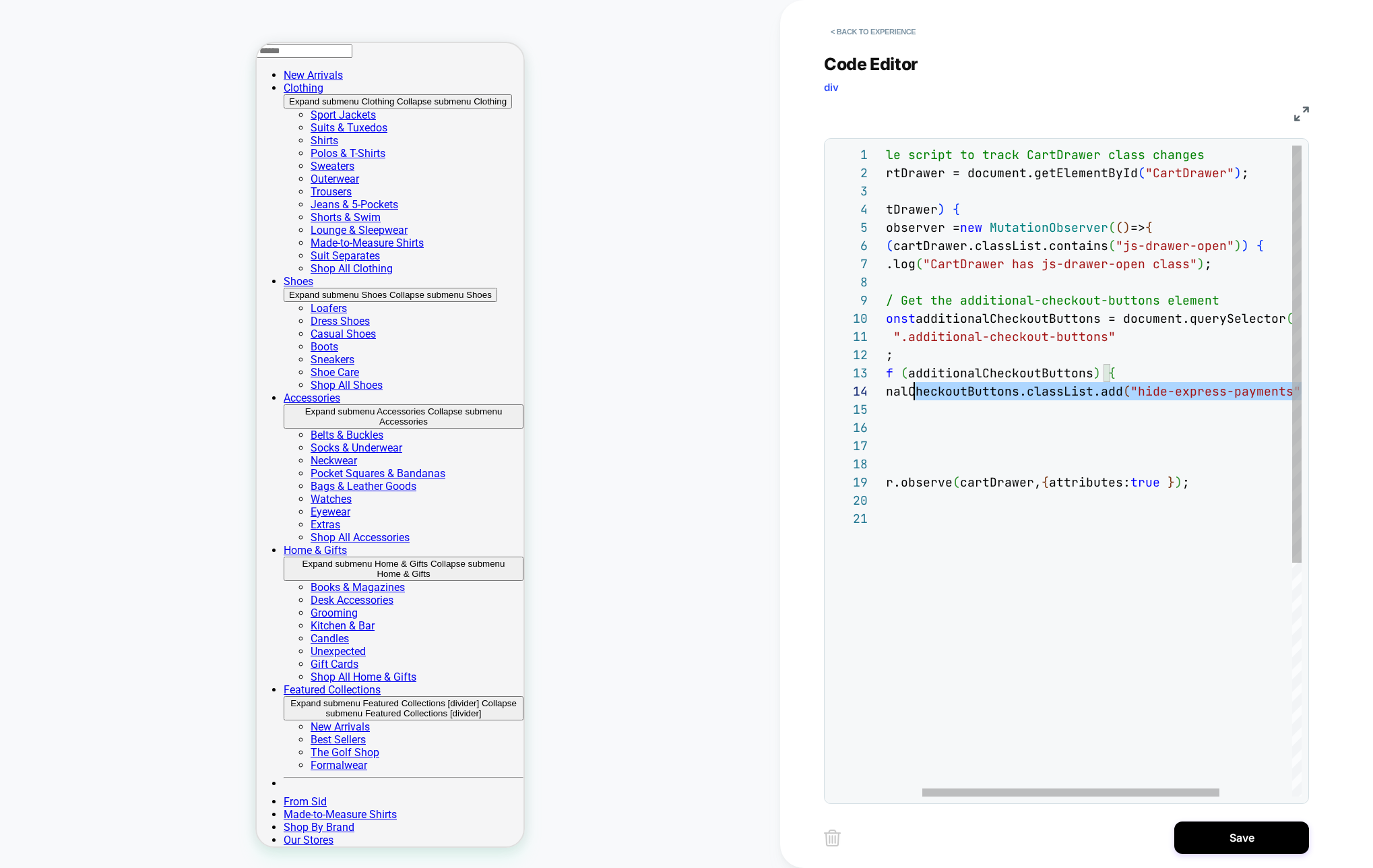
scroll to position [55, 51]
drag, startPoint x: 1101, startPoint y: 418, endPoint x: 888, endPoint y: 396, distance: 214.1
click at [886, 395] on div "// Simple script to track CartDrawer class changes const cartDrawer = document.…" at bounding box center [1119, 653] width 569 height 1014
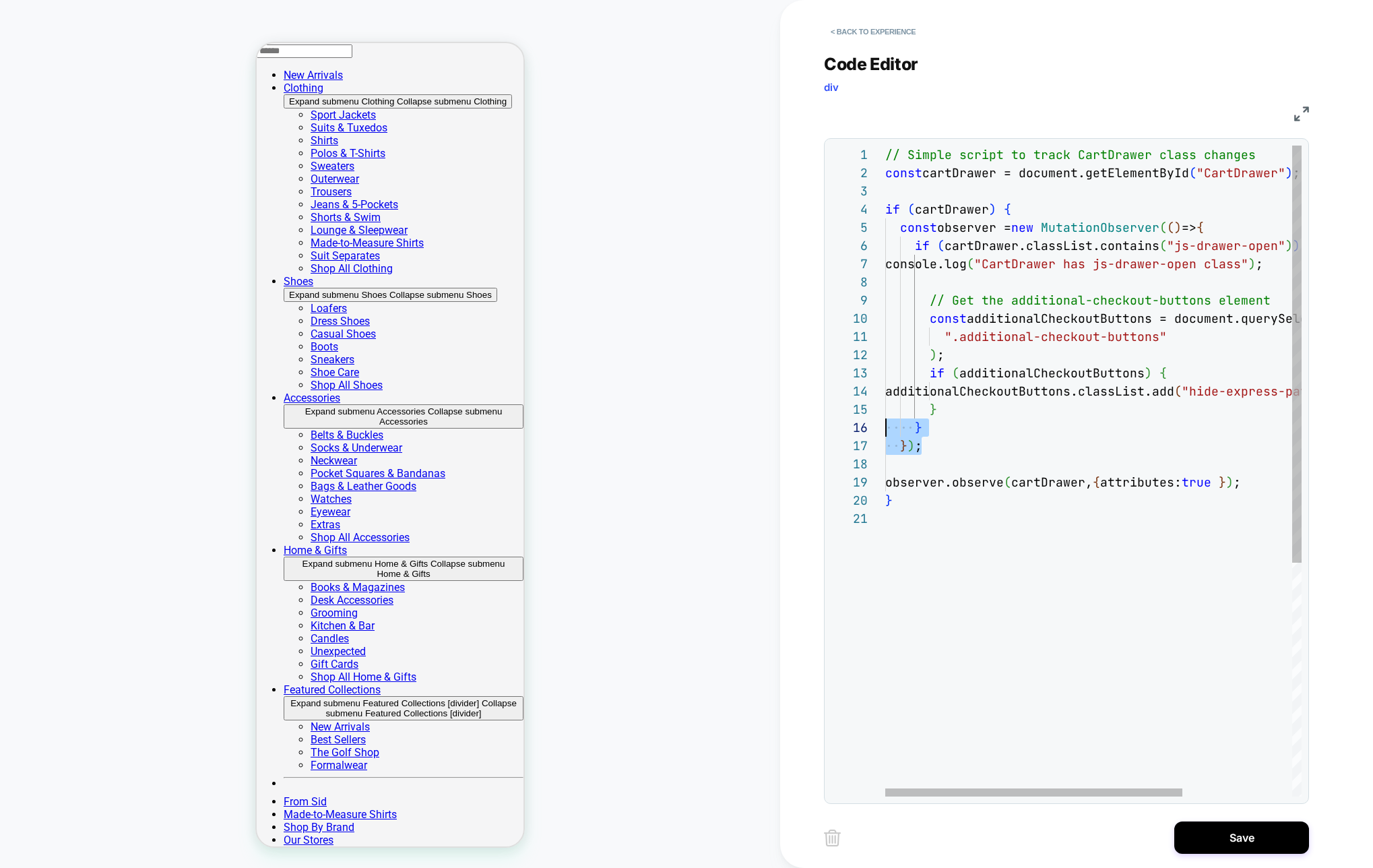
drag, startPoint x: 880, startPoint y: 430, endPoint x: 794, endPoint y: 420, distance: 86.6
click at [885, 420] on div "// Simple script to track CartDrawer class changes const cartDrawer = document.…" at bounding box center [1170, 653] width 569 height 1014
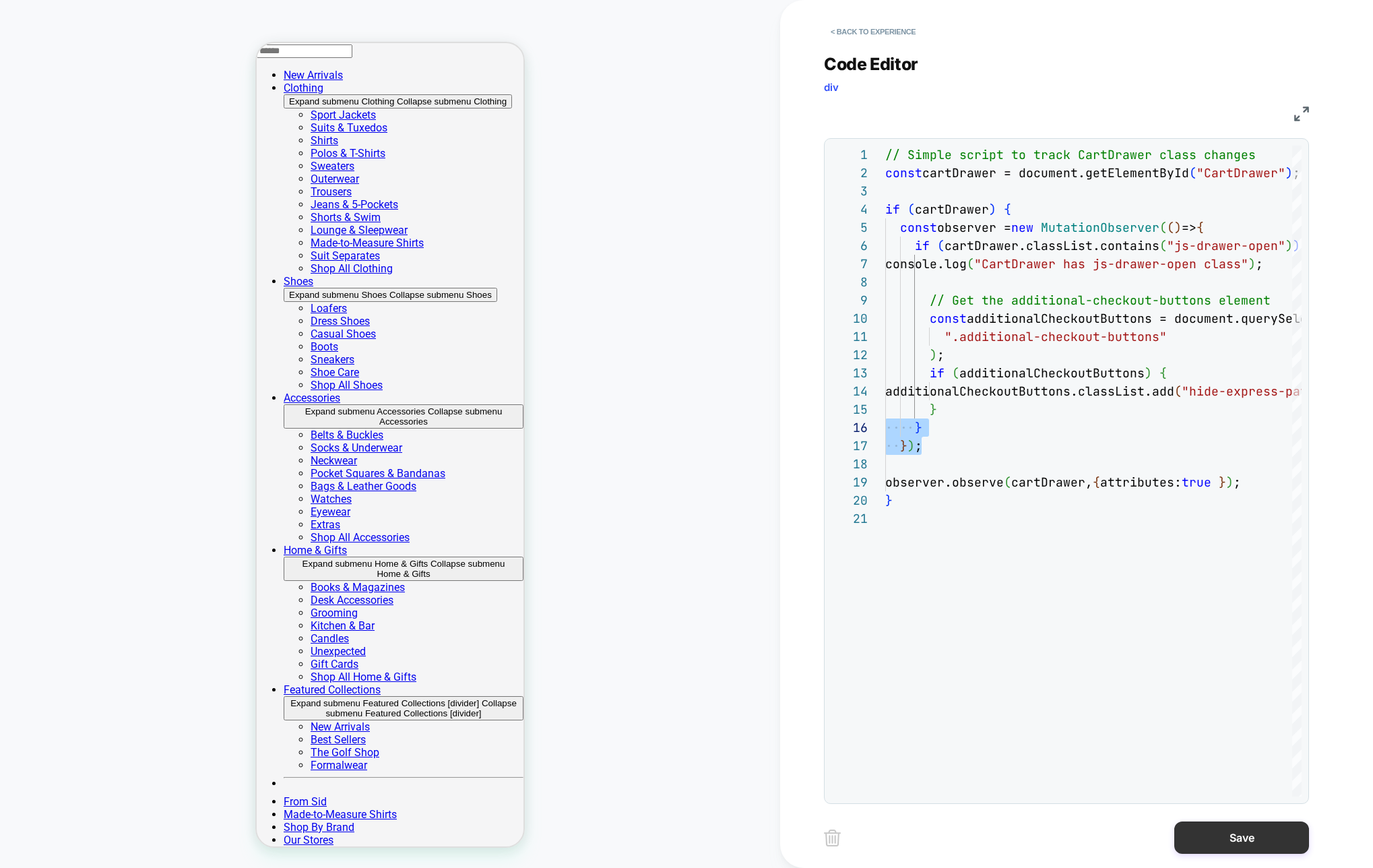
click at [1259, 835] on button "Save" at bounding box center [1242, 837] width 135 height 32
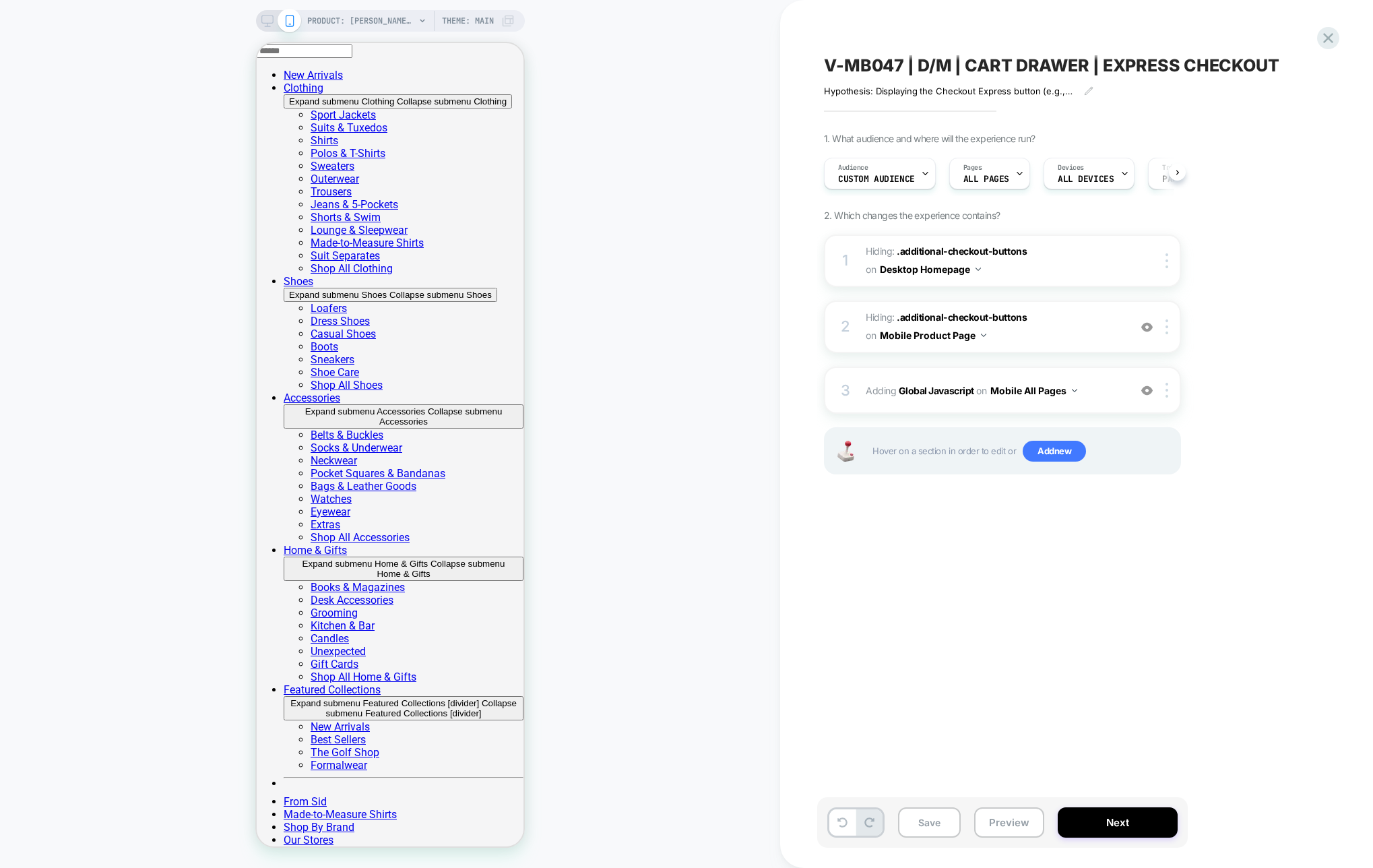
scroll to position [0, 1]
click at [949, 396] on span "Adding Global Javascript on Mobile All Pages" at bounding box center [994, 390] width 257 height 20
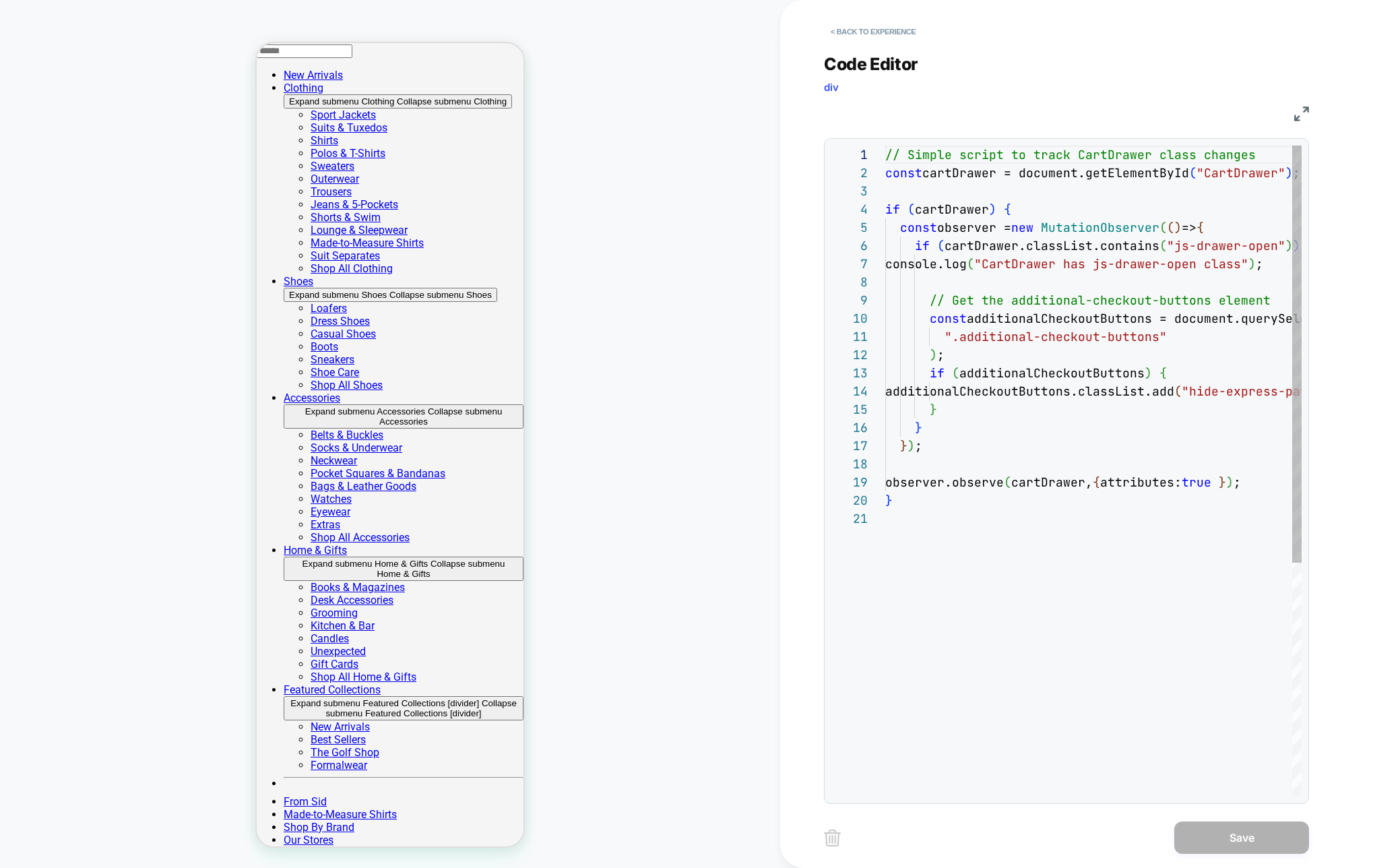
scroll to position [182, 0]
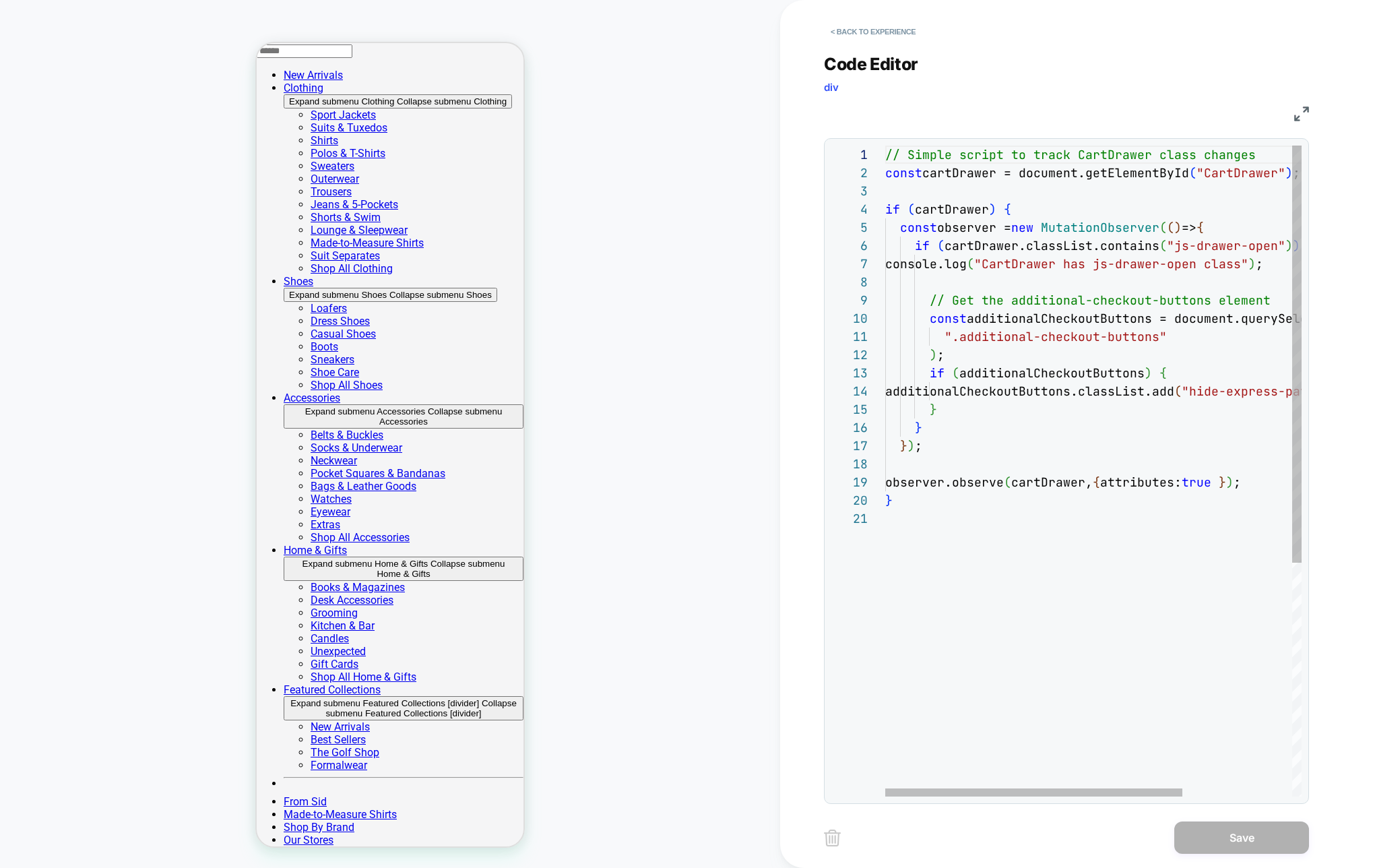
click at [1240, 394] on div "// Simple script to track CartDrawer class changes const cartDrawer = document.…" at bounding box center [1170, 653] width 569 height 1014
click at [948, 788] on div at bounding box center [1034, 792] width 297 height 8
drag, startPoint x: 968, startPoint y: 359, endPoint x: 974, endPoint y: 365, distance: 8.5
click at [970, 361] on div ") ;" at bounding box center [1170, 355] width 569 height 18
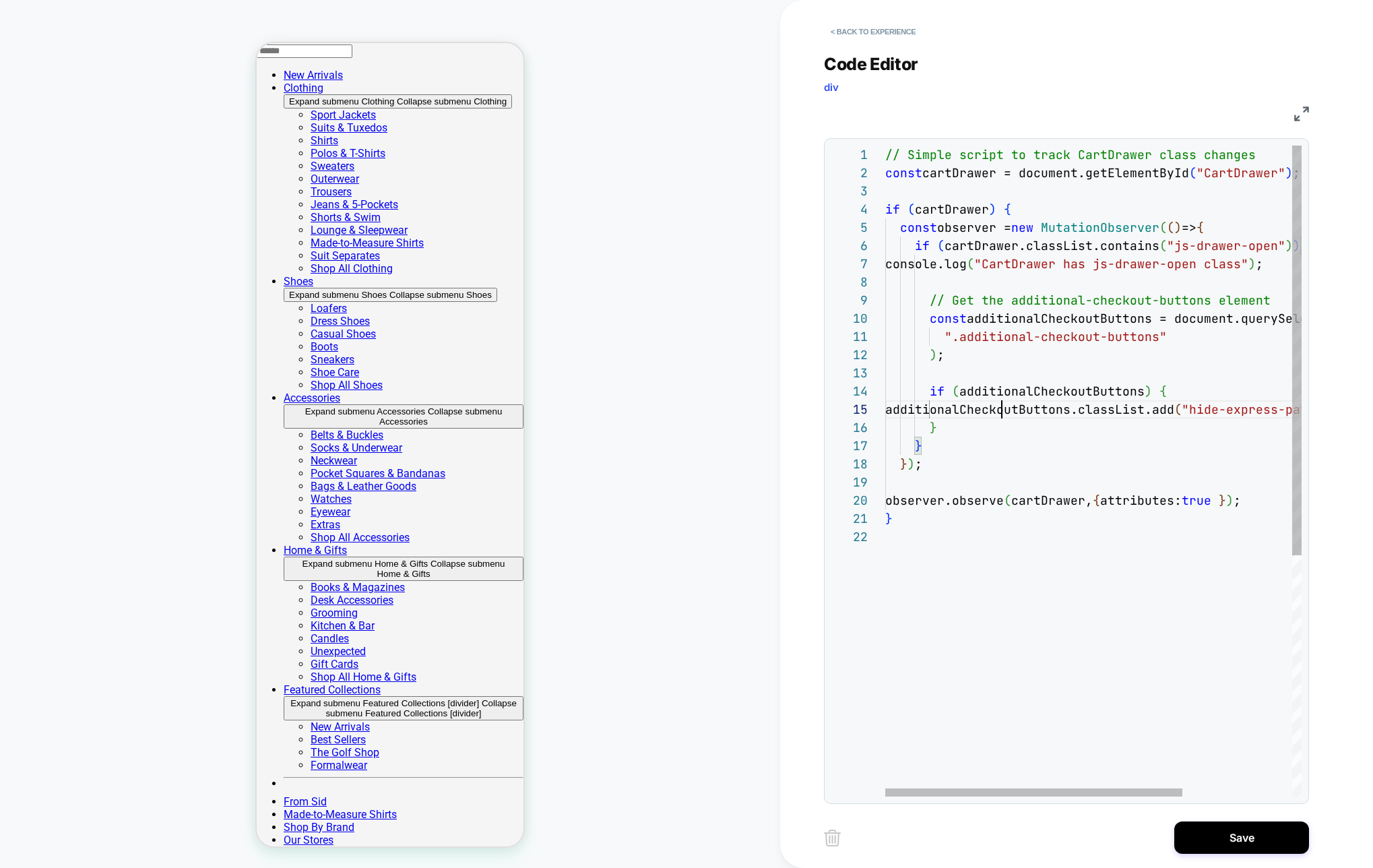
click at [1001, 407] on div "// Simple script to track CartDrawer class changes const cartDrawer = document.…" at bounding box center [1170, 662] width 569 height 1033
type textarea "**********"
click at [1224, 274] on div "// Simple script to track CartDrawer class changes const cartDrawer = document.…" at bounding box center [1170, 662] width 569 height 1033
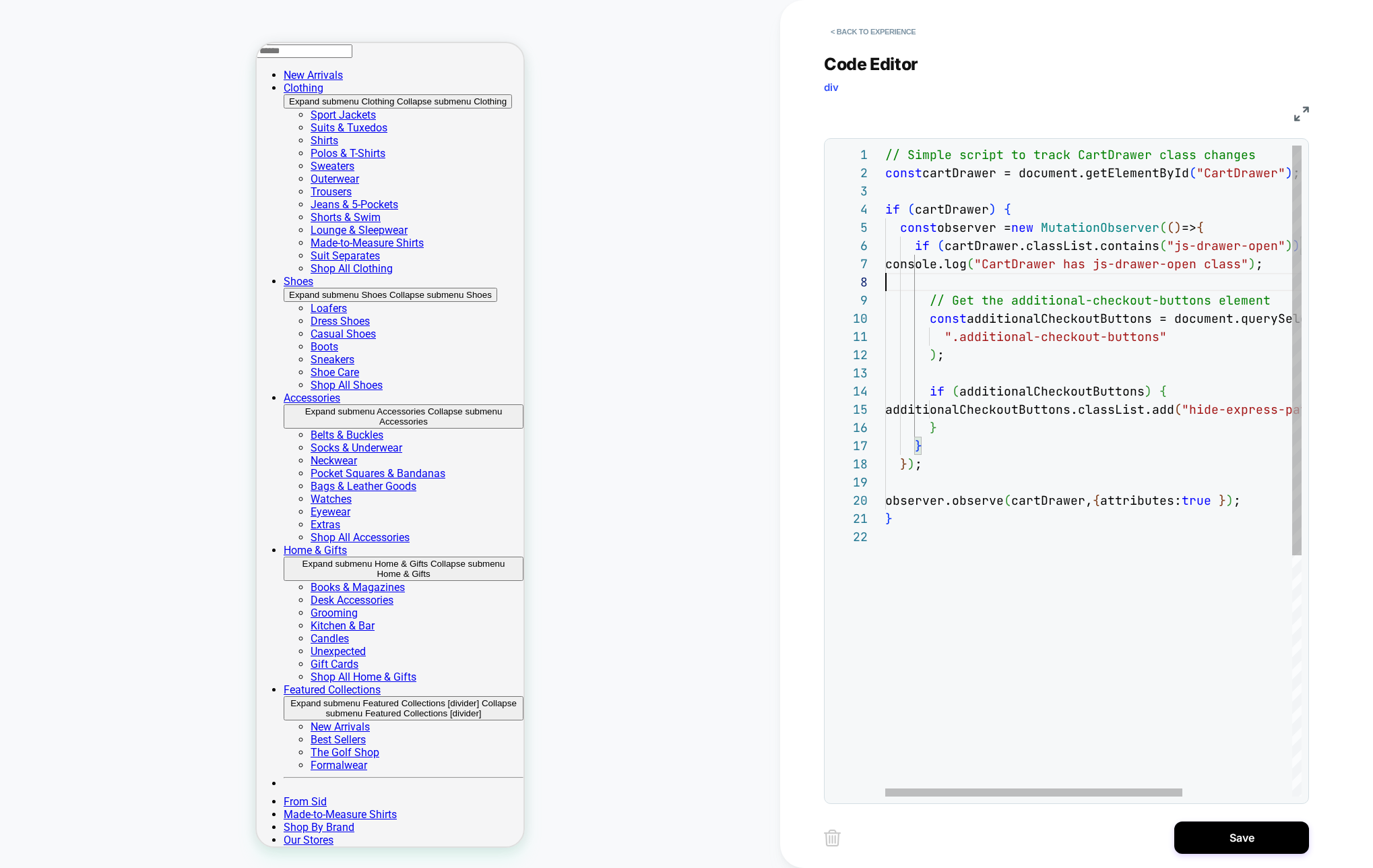
click at [1081, 285] on div "// Simple script to track CartDrawer class changes const cartDrawer = document.…" at bounding box center [1170, 662] width 569 height 1033
click at [885, 38] on button "< Back to experience" at bounding box center [873, 32] width 98 height 22
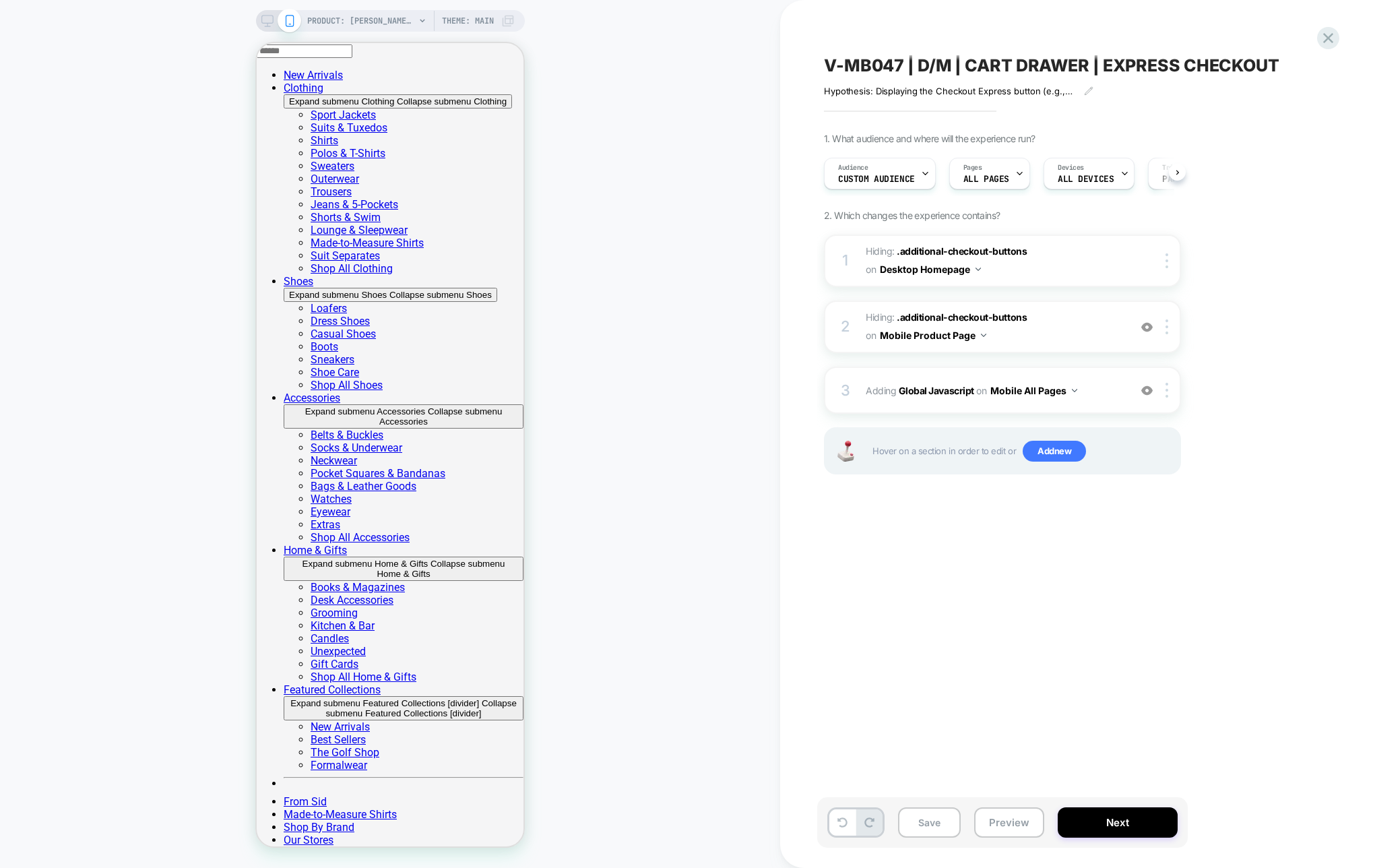
scroll to position [0, 1]
click at [1078, 334] on span "Hiding : .additional-checkout-buttons .additional-checkout-buttons on Mobile Pr…" at bounding box center [994, 326] width 257 height 36
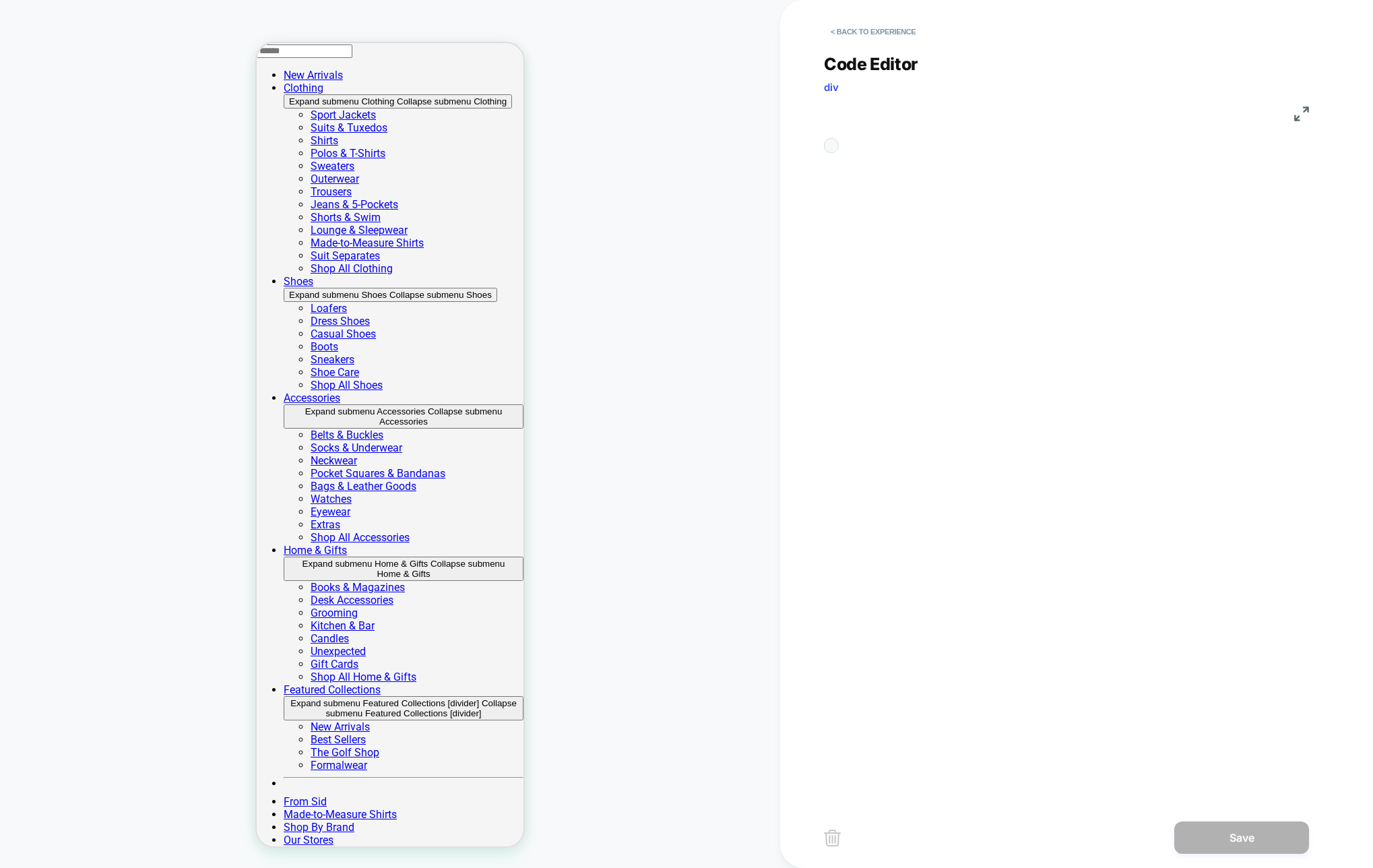
scroll to position [55, 0]
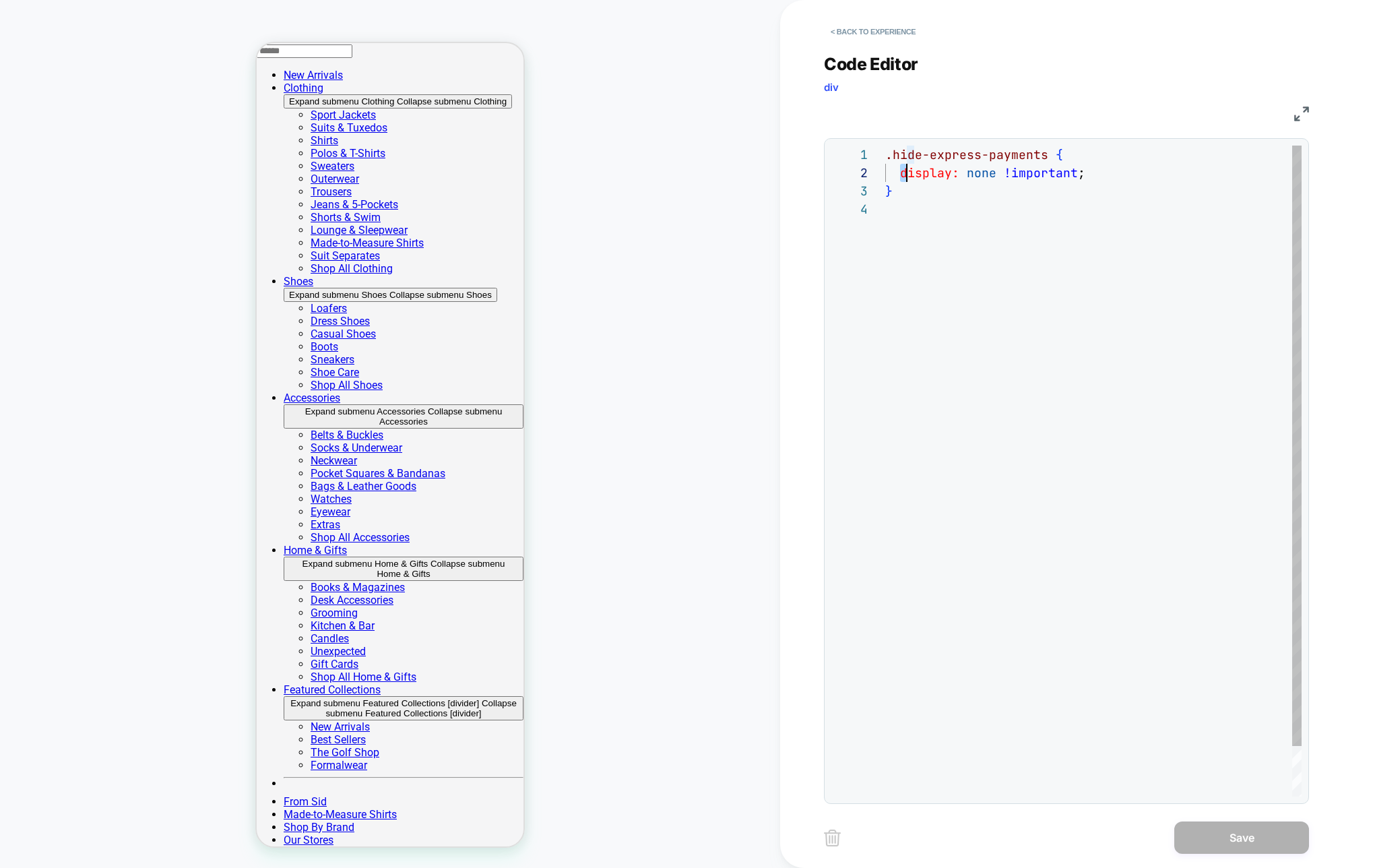
drag, startPoint x: 898, startPoint y: 172, endPoint x: 908, endPoint y: 173, distance: 10.0
click at [908, 173] on div ".hide-express-payments { display: none !important ; }" at bounding box center [1093, 498] width 416 height 705
click at [999, 190] on div ".hide-express-payments { display: none !important ; }" at bounding box center [1093, 498] width 416 height 705
click at [1096, 162] on div ".hide-express-payments { display: none !important ; }" at bounding box center [1093, 498] width 416 height 705
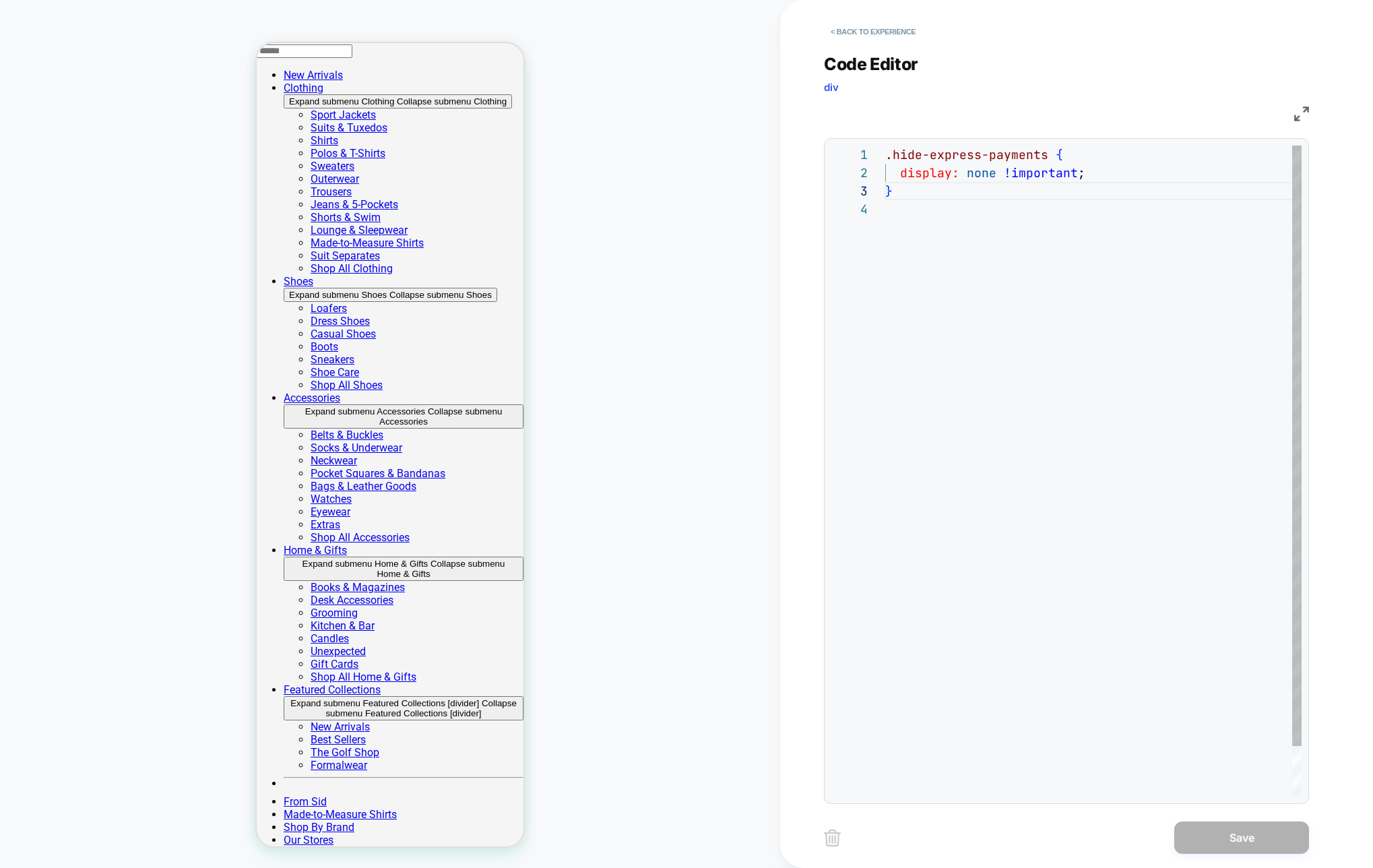
scroll to position [0, 175]
click at [1053, 159] on div ".hide-express-payments { display: none !important ; }" at bounding box center [1093, 498] width 416 height 705
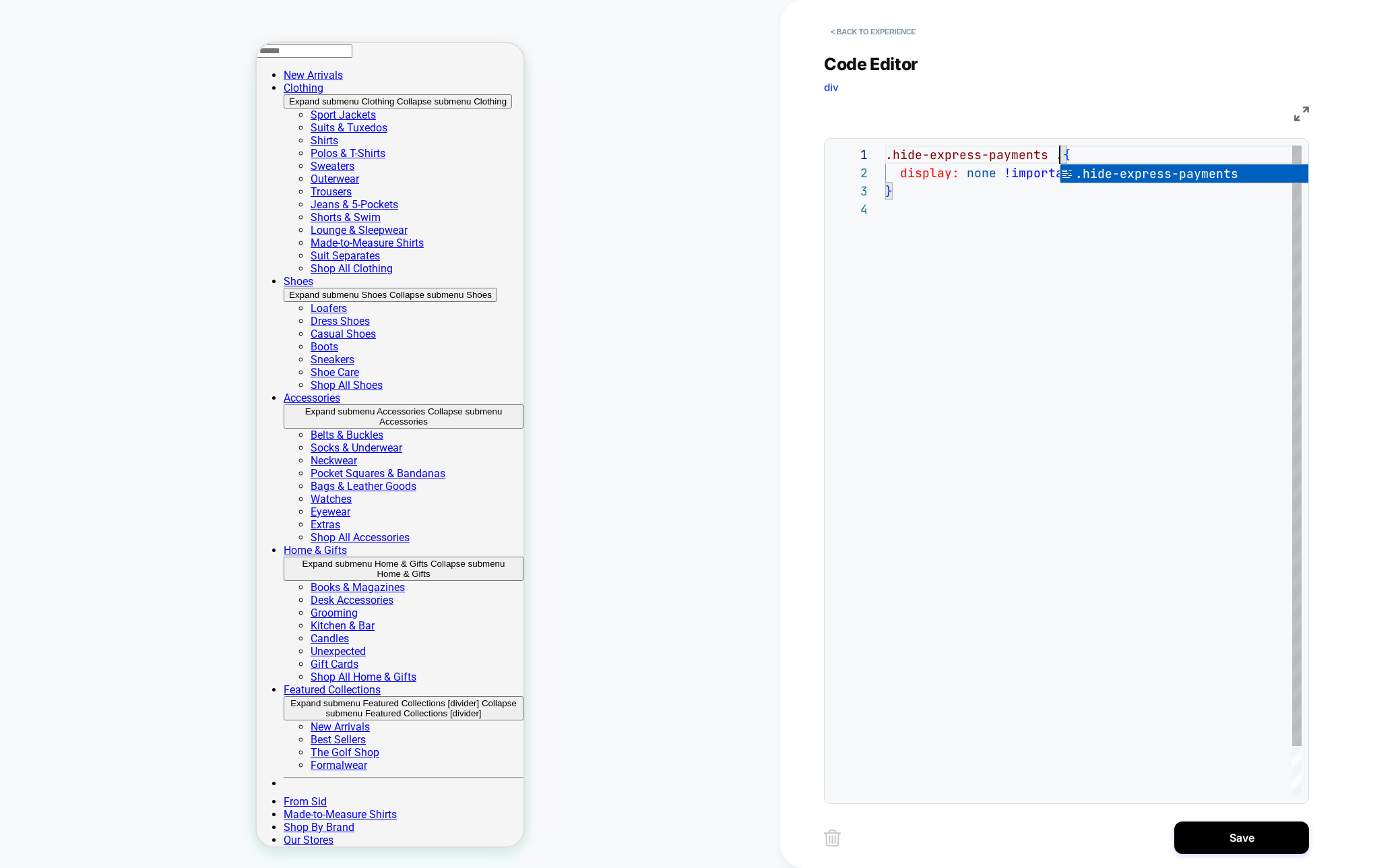
scroll to position [0, 371]
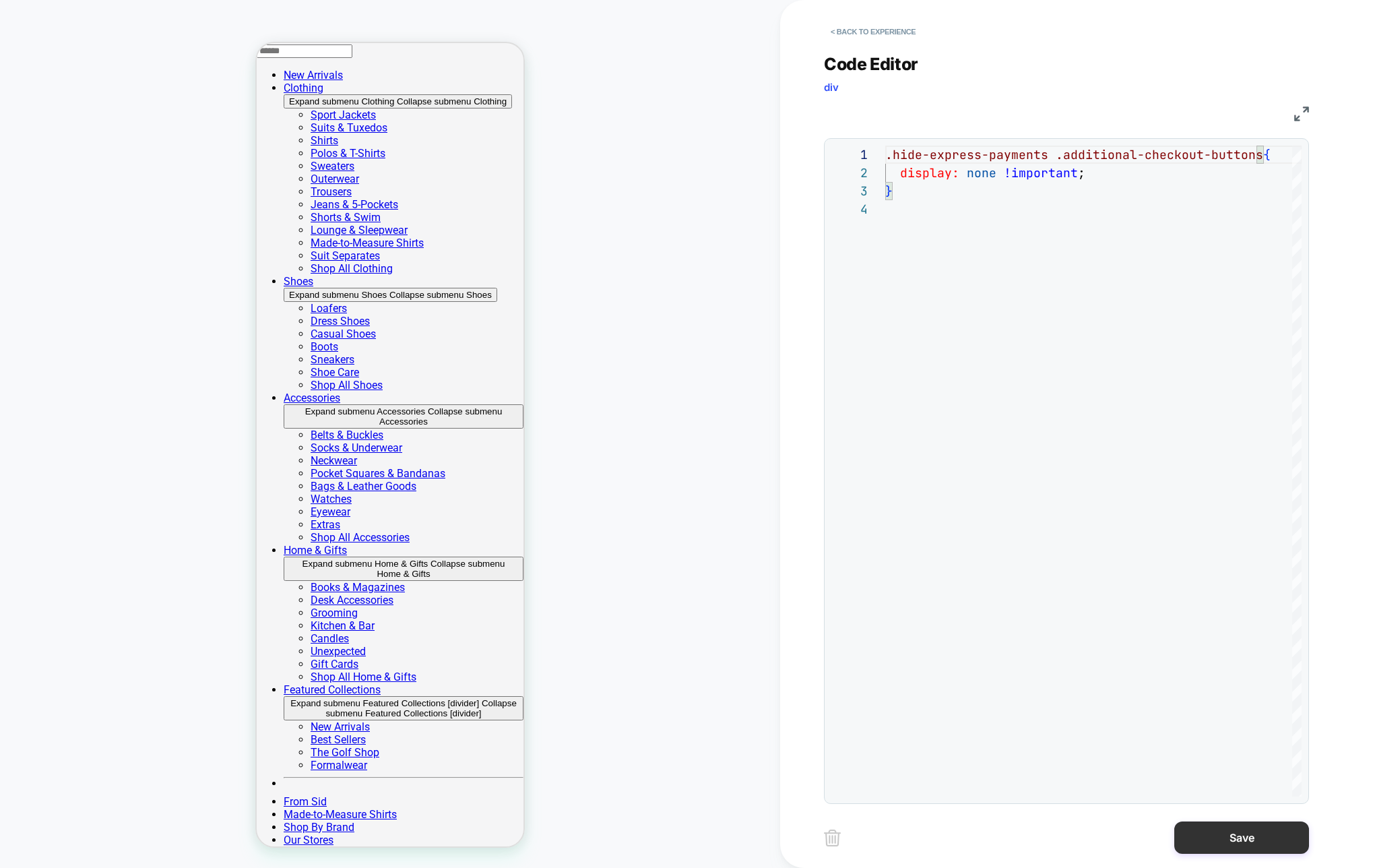
type textarea "**********"
click at [1227, 846] on button "Save" at bounding box center [1242, 837] width 135 height 32
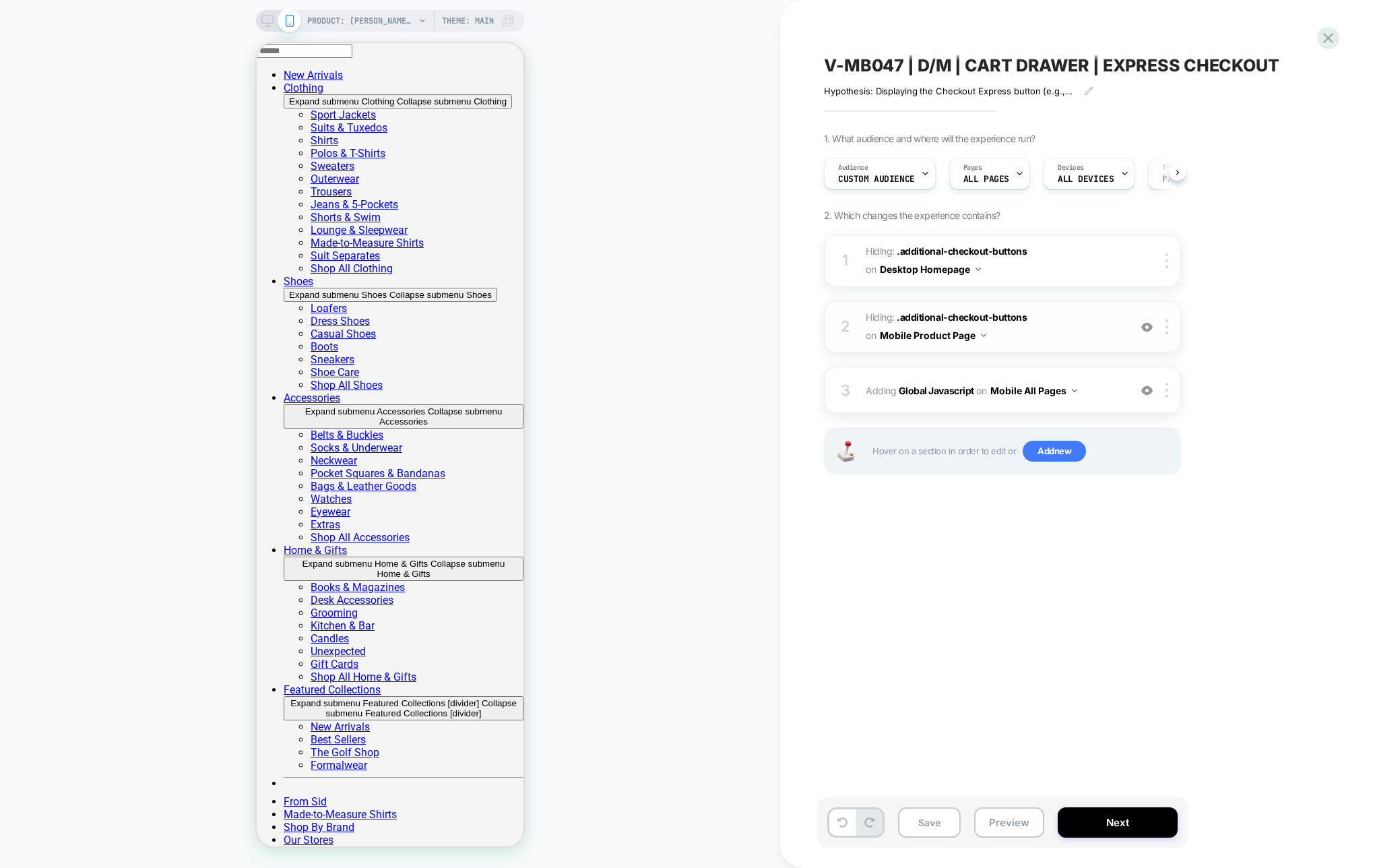
scroll to position [0, 1]
click at [1014, 373] on div "3 Adding Global Javascript on Mobile All Pages Add Before Add After Copy to Des…" at bounding box center [1002, 389] width 357 height 47
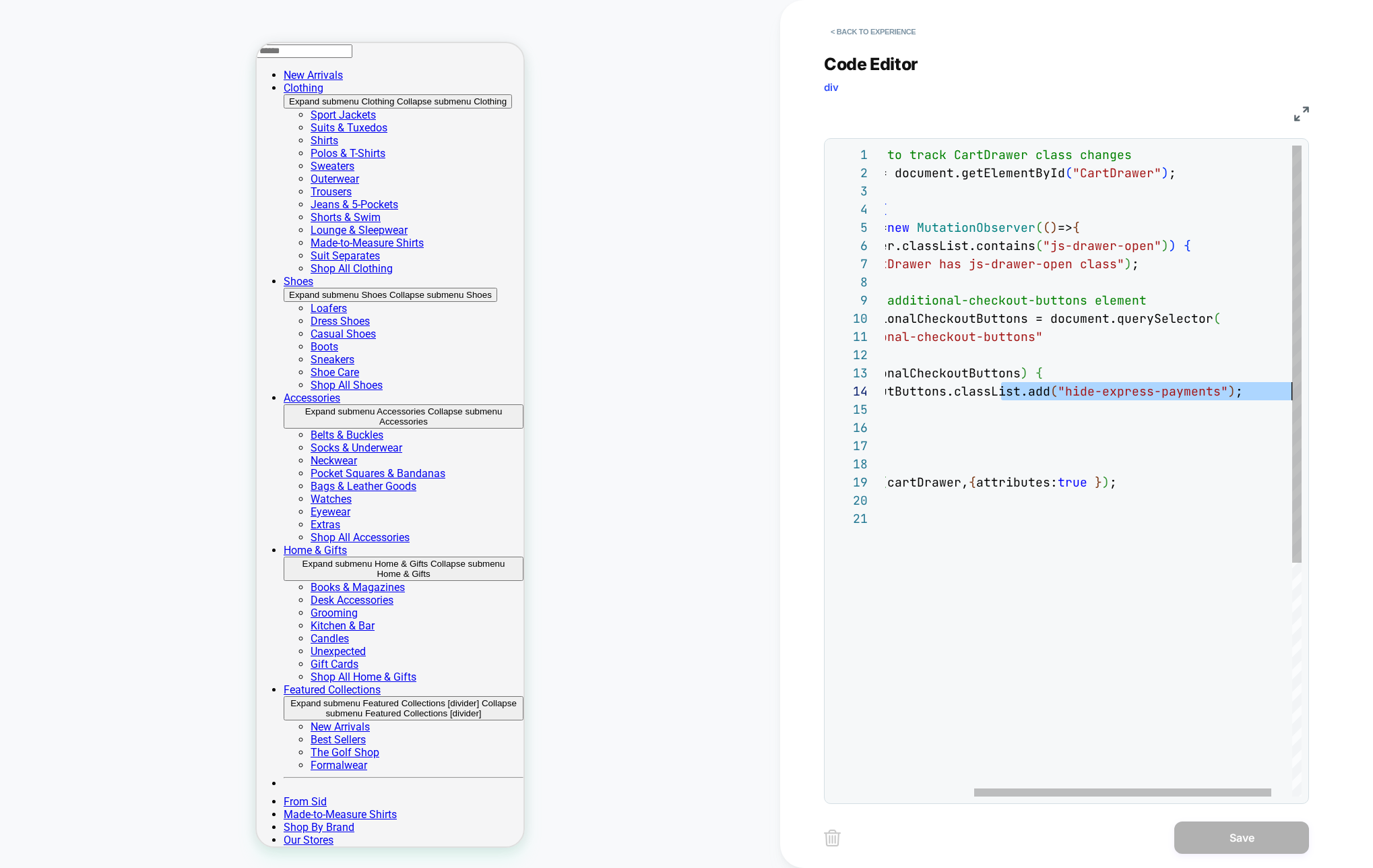
scroll to position [55, 530]
drag, startPoint x: 1128, startPoint y: 394, endPoint x: 1317, endPoint y: 386, distance: 189.2
click at [1317, 386] on div "// Simple script to track CartDrawer class changes const cartDrawer = document.…" at bounding box center [1046, 653] width 569 height 1014
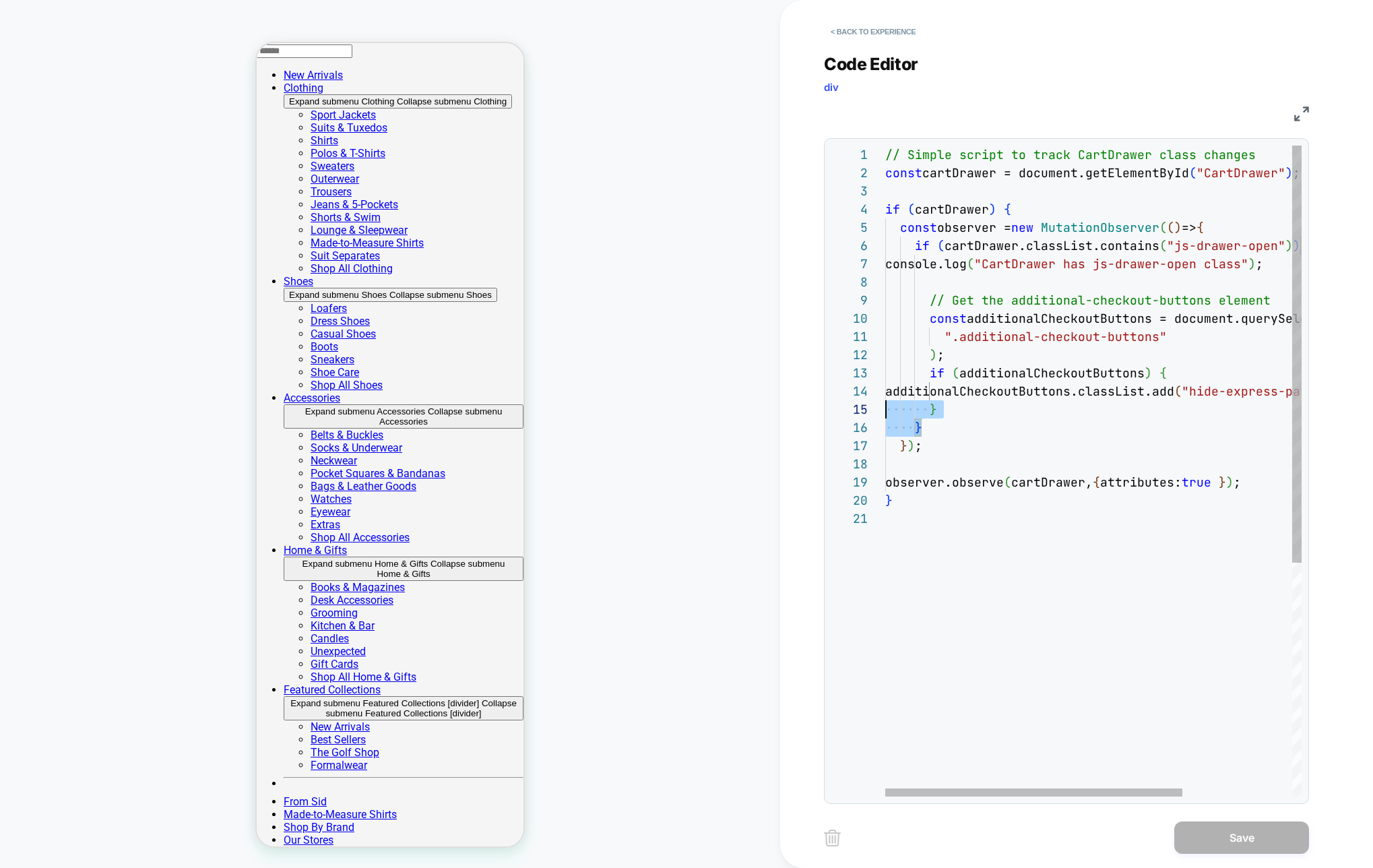
scroll to position [73, 0]
drag, startPoint x: 909, startPoint y: 420, endPoint x: 846, endPoint y: 407, distance: 64.3
click at [885, 407] on div "// Simple script to track CartDrawer class changes const cartDrawer = document.…" at bounding box center [1170, 653] width 569 height 1014
click at [939, 415] on div "// Simple script to track CartDrawer class changes const cartDrawer = document.…" at bounding box center [1170, 653] width 569 height 1014
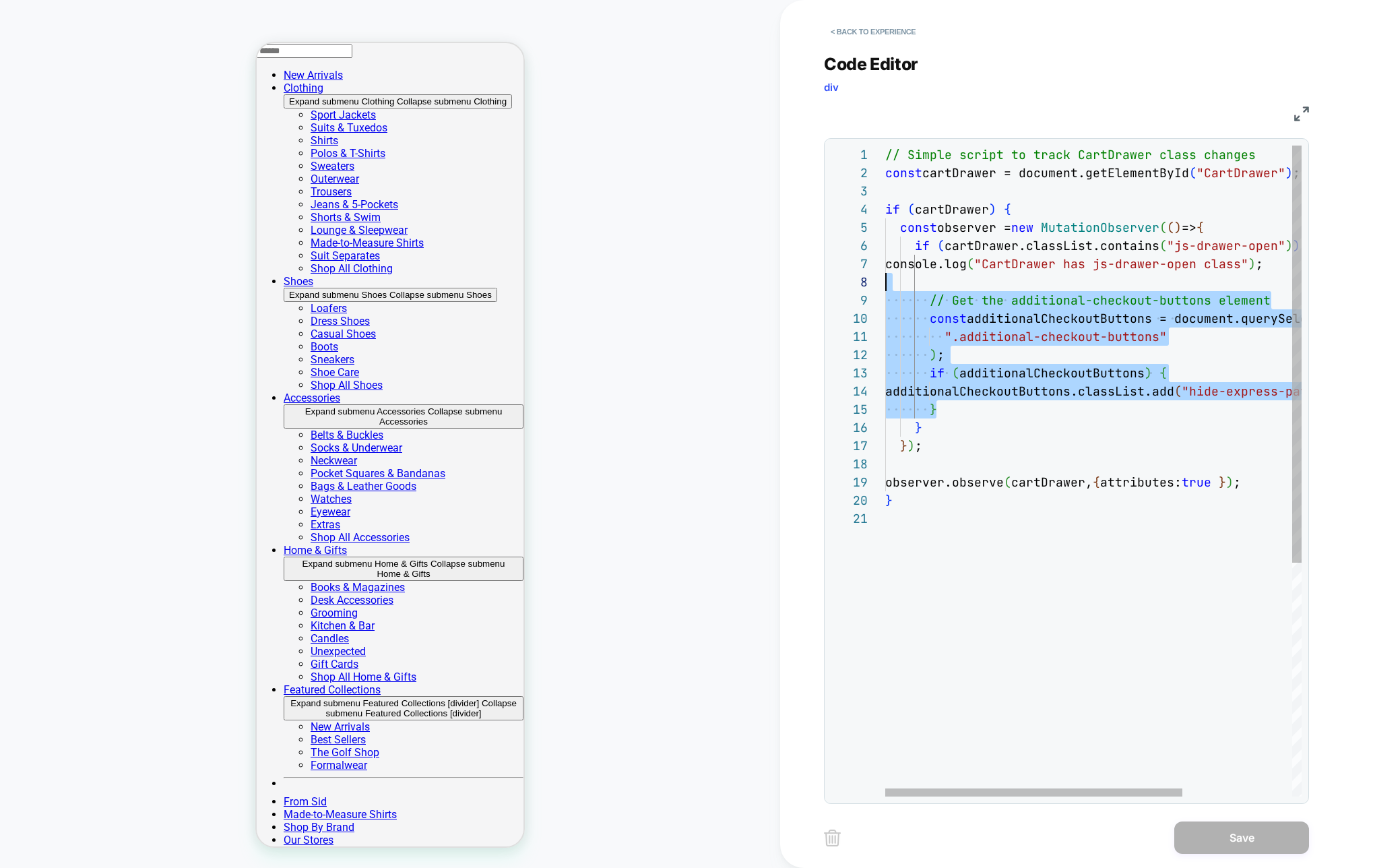
scroll to position [128, 0]
drag, startPoint x: 960, startPoint y: 413, endPoint x: 934, endPoint y: 291, distance: 124.7
click at [934, 291] on div "// Simple script to track CartDrawer class changes const cartDrawer = document.…" at bounding box center [1170, 653] width 569 height 1014
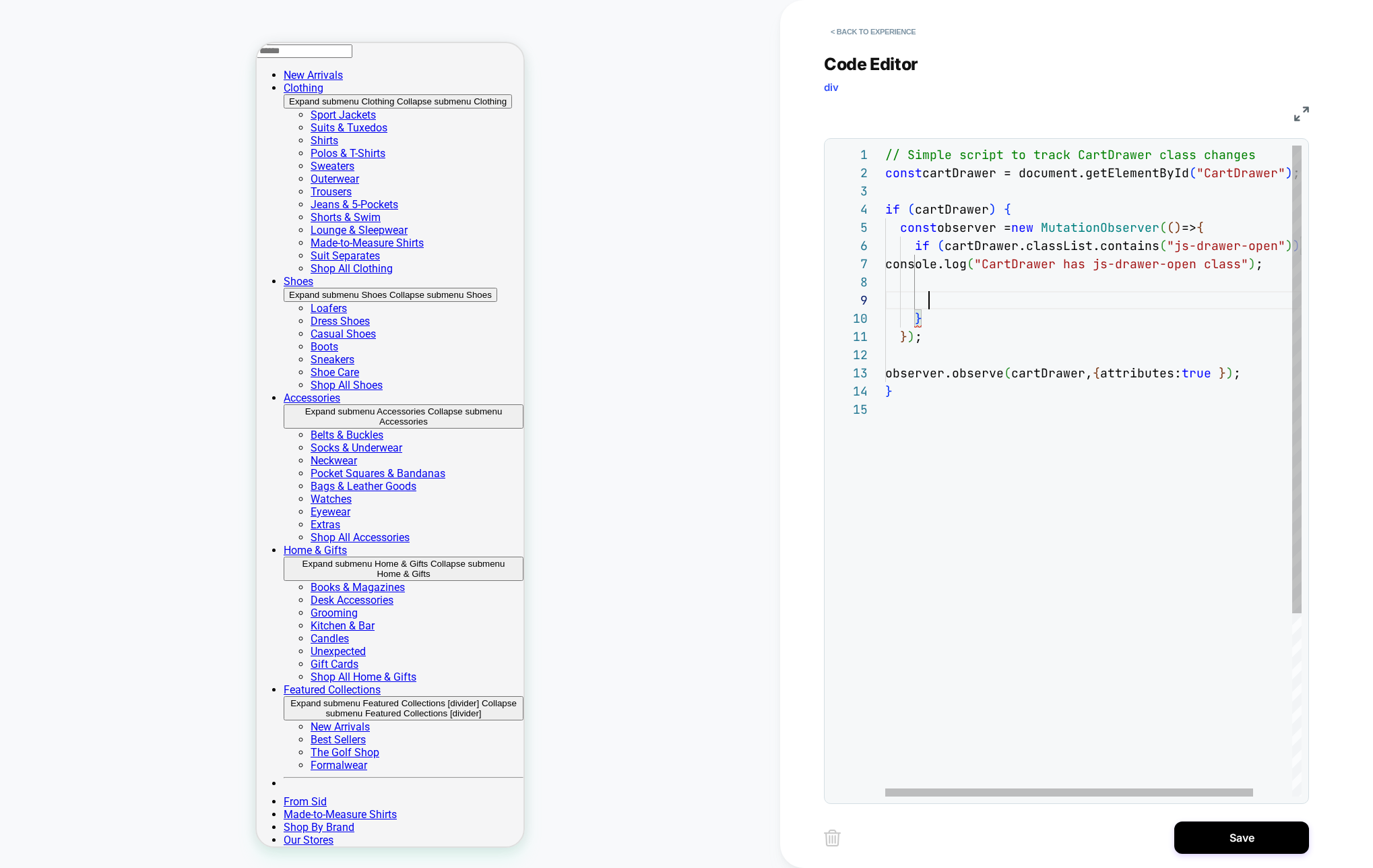
scroll to position [146, 335]
click at [927, 301] on div "// Simple script to track CartDrawer class changes const cartDrawer = document.…" at bounding box center [1115, 598] width 460 height 906
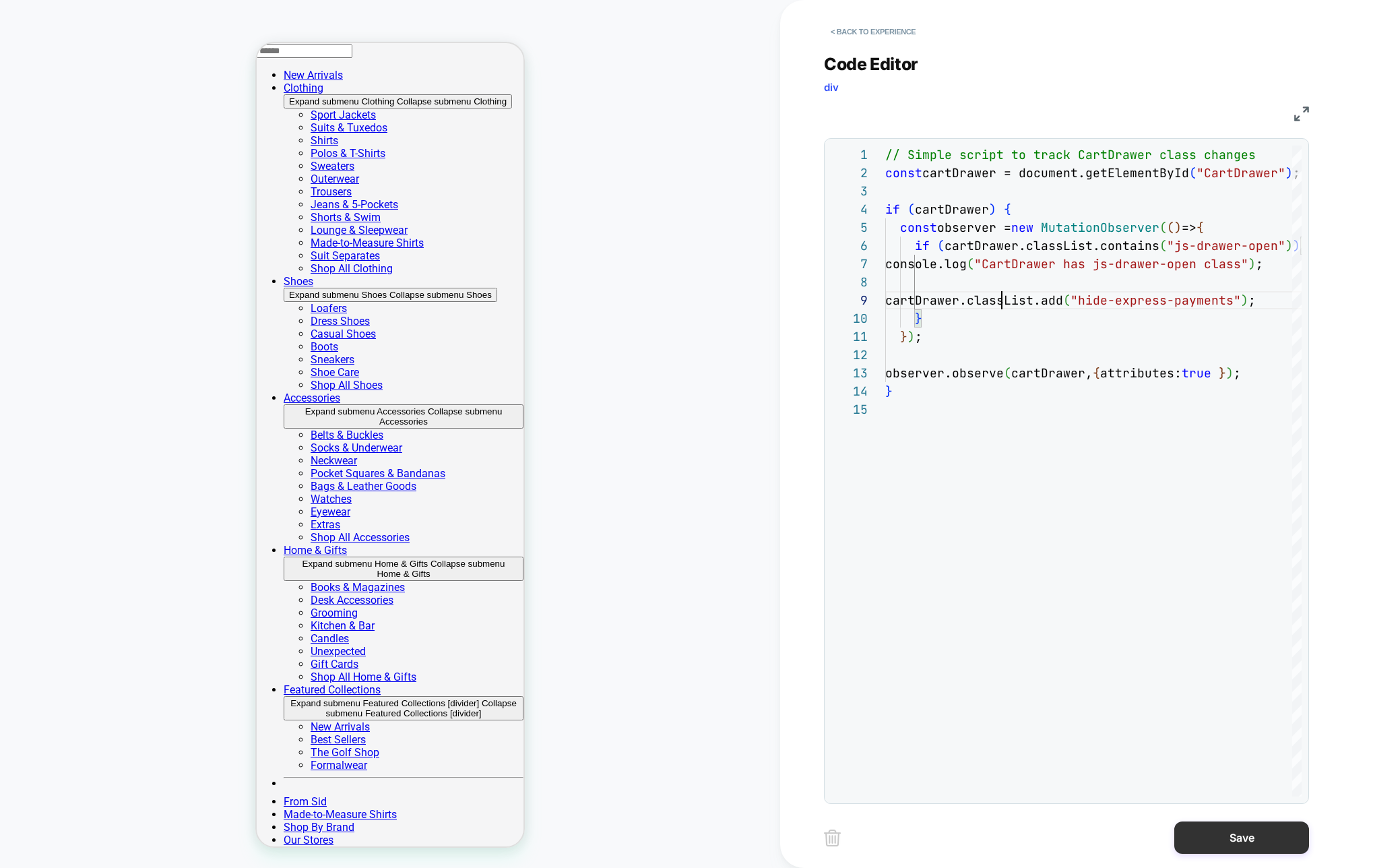
type textarea "**********"
click at [1227, 836] on button "Save" at bounding box center [1242, 837] width 135 height 32
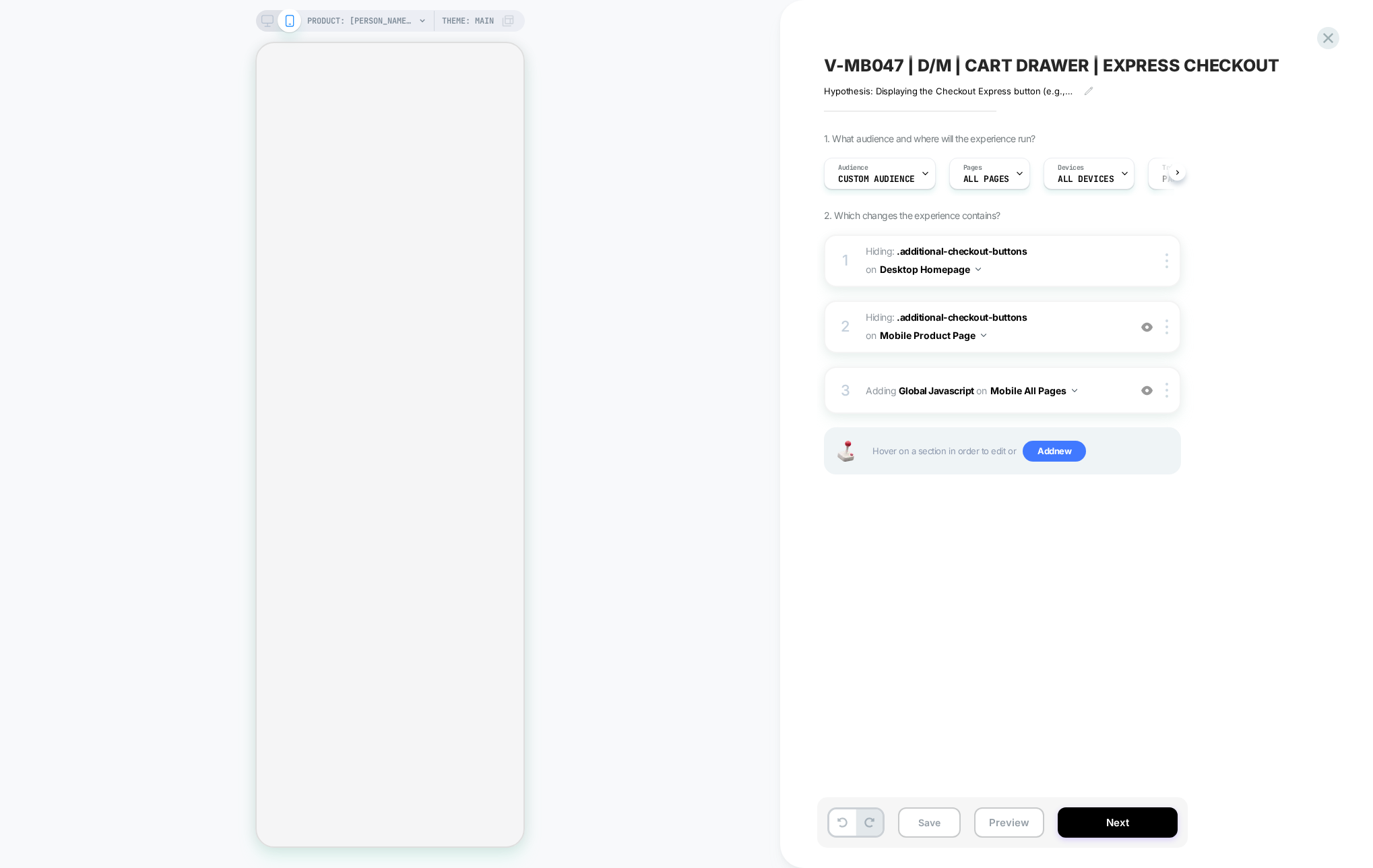
scroll to position [0, 1]
click at [1099, 390] on span "Adding Global Javascript on Mobile All Pages" at bounding box center [994, 390] width 257 height 20
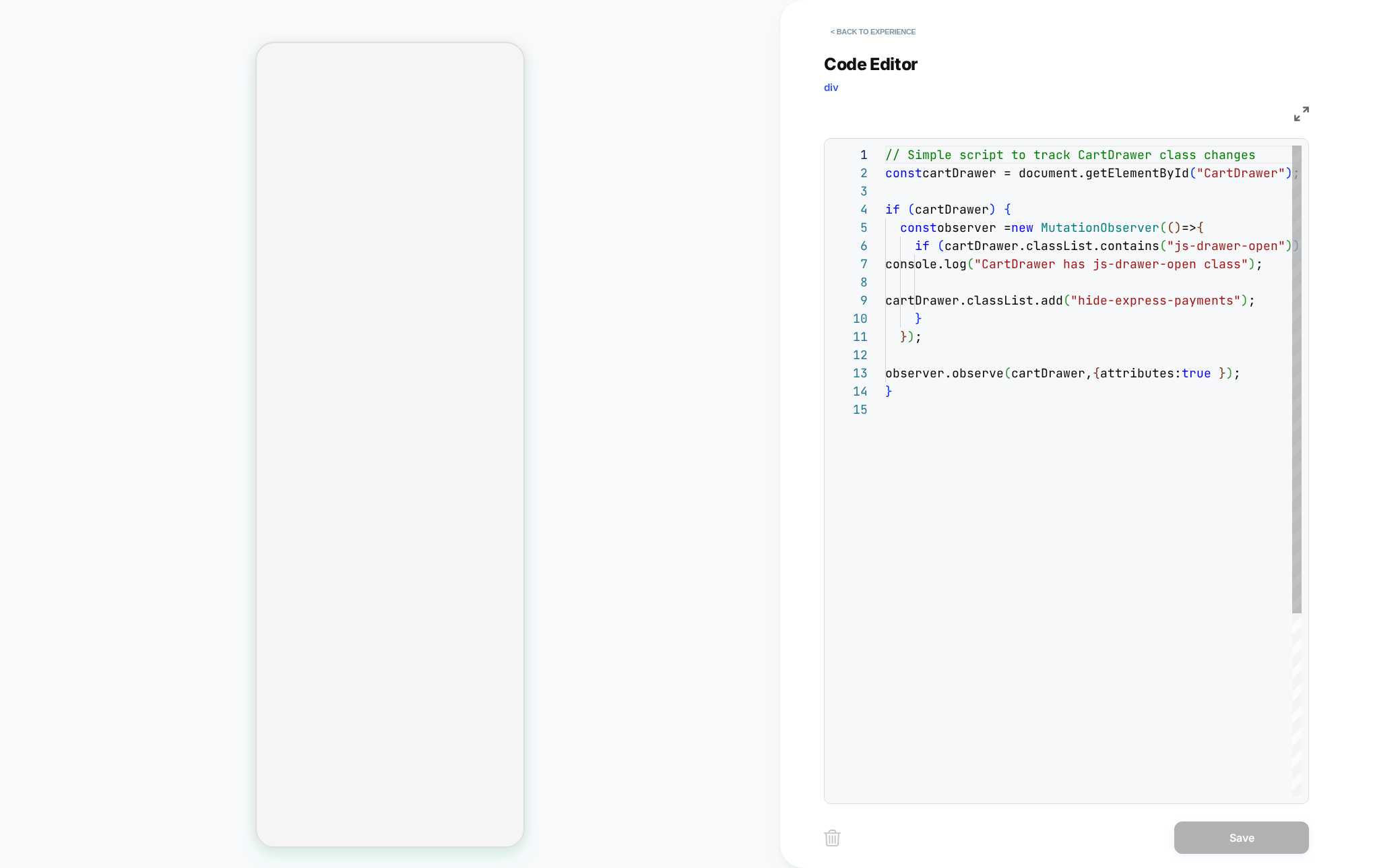
scroll to position [182, 0]
click at [1100, 228] on div "// Simple script to track CartDrawer class changes const cartDrawer = document.…" at bounding box center [1115, 598] width 460 height 906
drag, startPoint x: 1081, startPoint y: 164, endPoint x: 1056, endPoint y: 165, distance: 25.0
click at [1081, 164] on div "// Simple script to track CartDrawer class changes const cartDrawer = document.…" at bounding box center [1115, 598] width 460 height 906
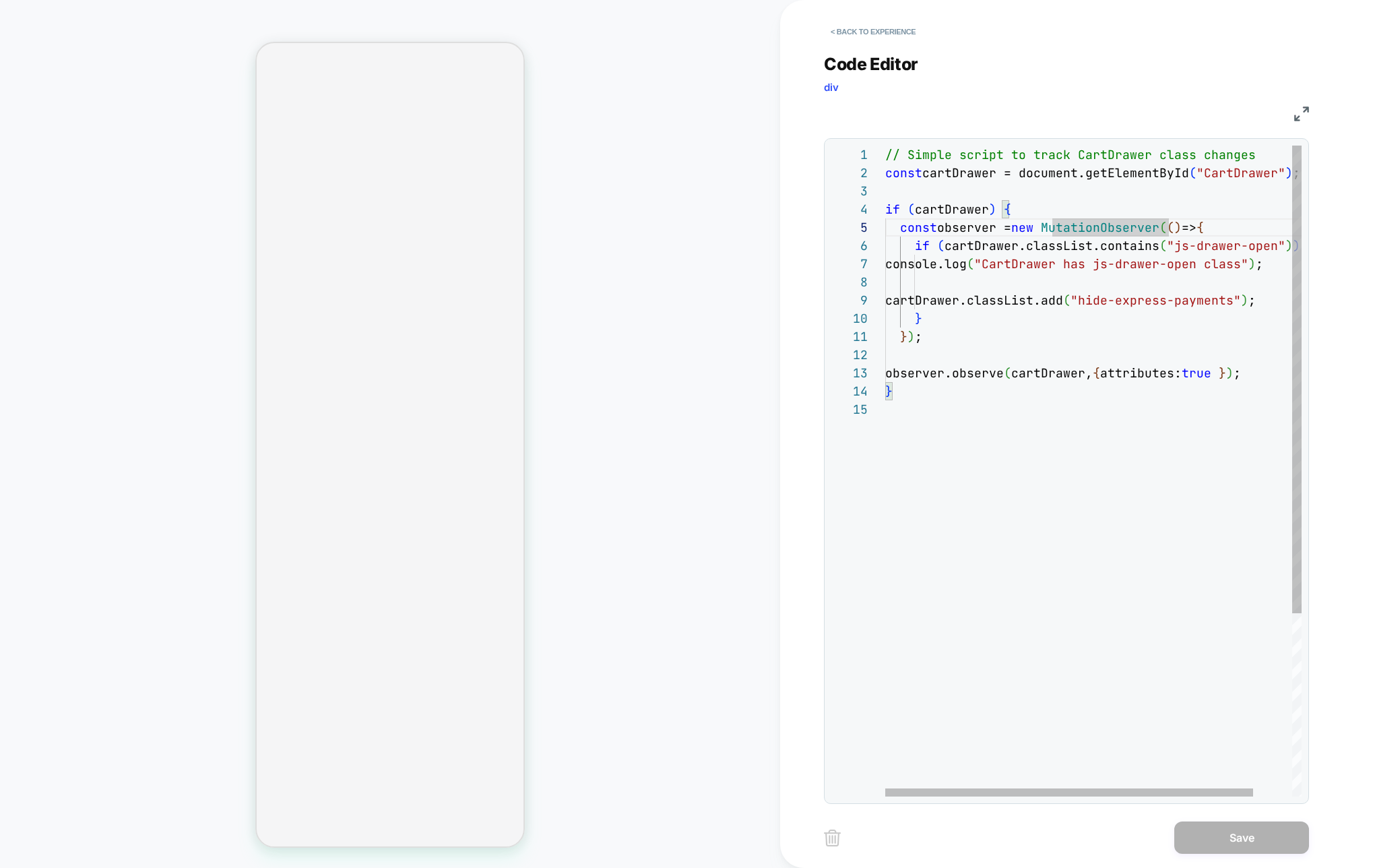
scroll to position [18, 197]
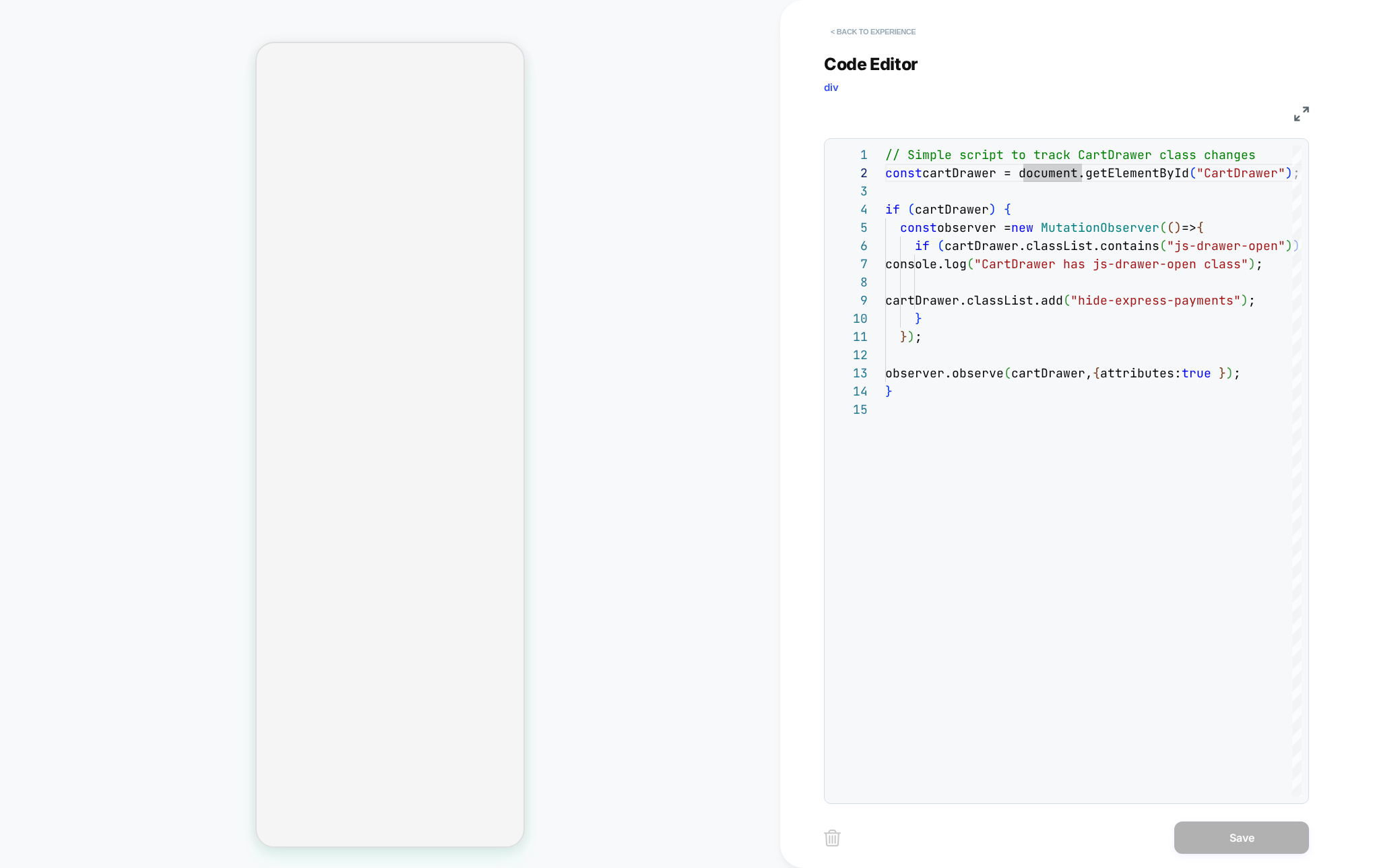
click at [870, 31] on button "< Back to experience" at bounding box center [873, 32] width 98 height 22
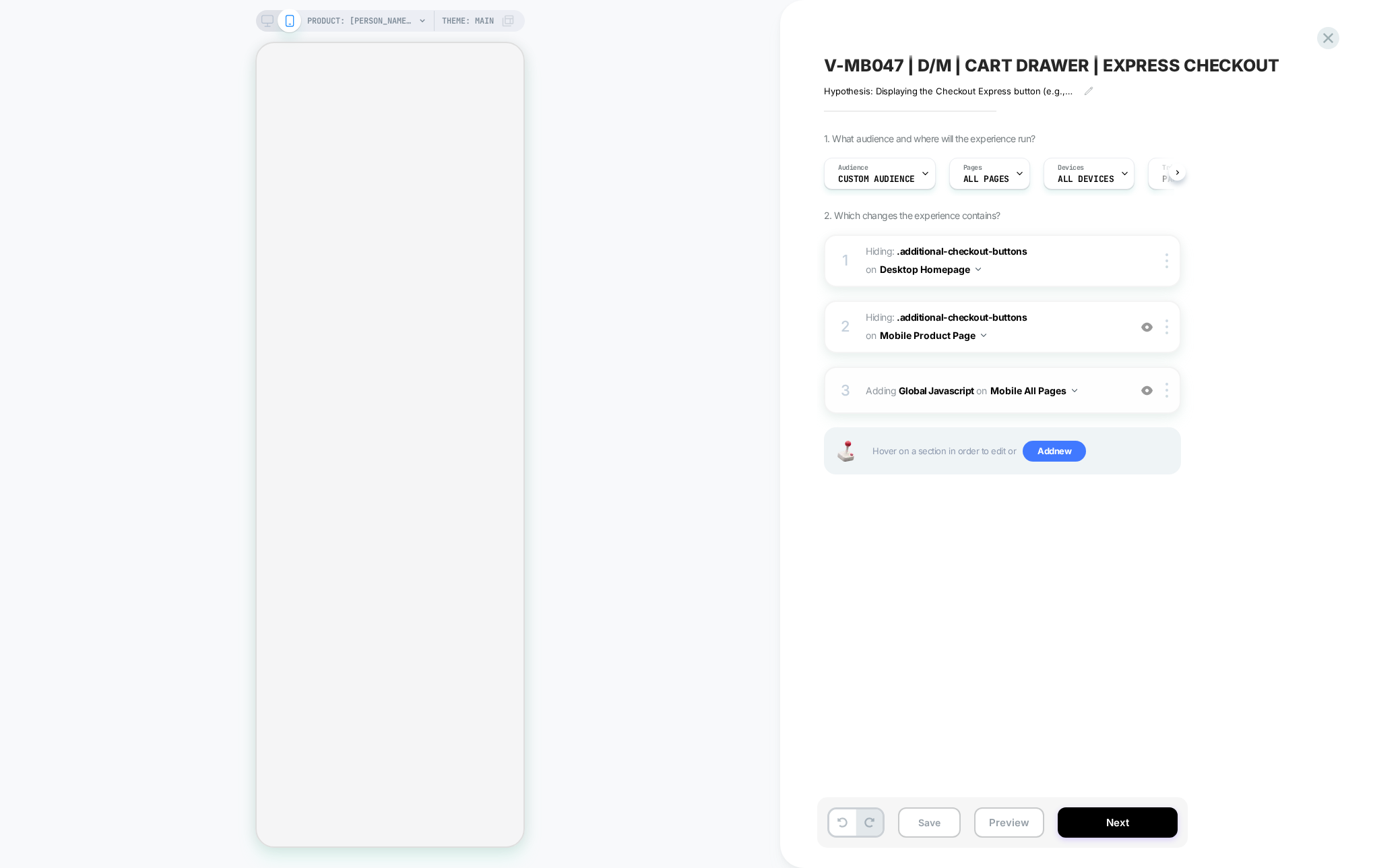
scroll to position [0, 1]
click at [1086, 378] on div "3 Adding Global Javascript on Mobile All Pages Add Before Add After Copy to Des…" at bounding box center [1002, 389] width 357 height 47
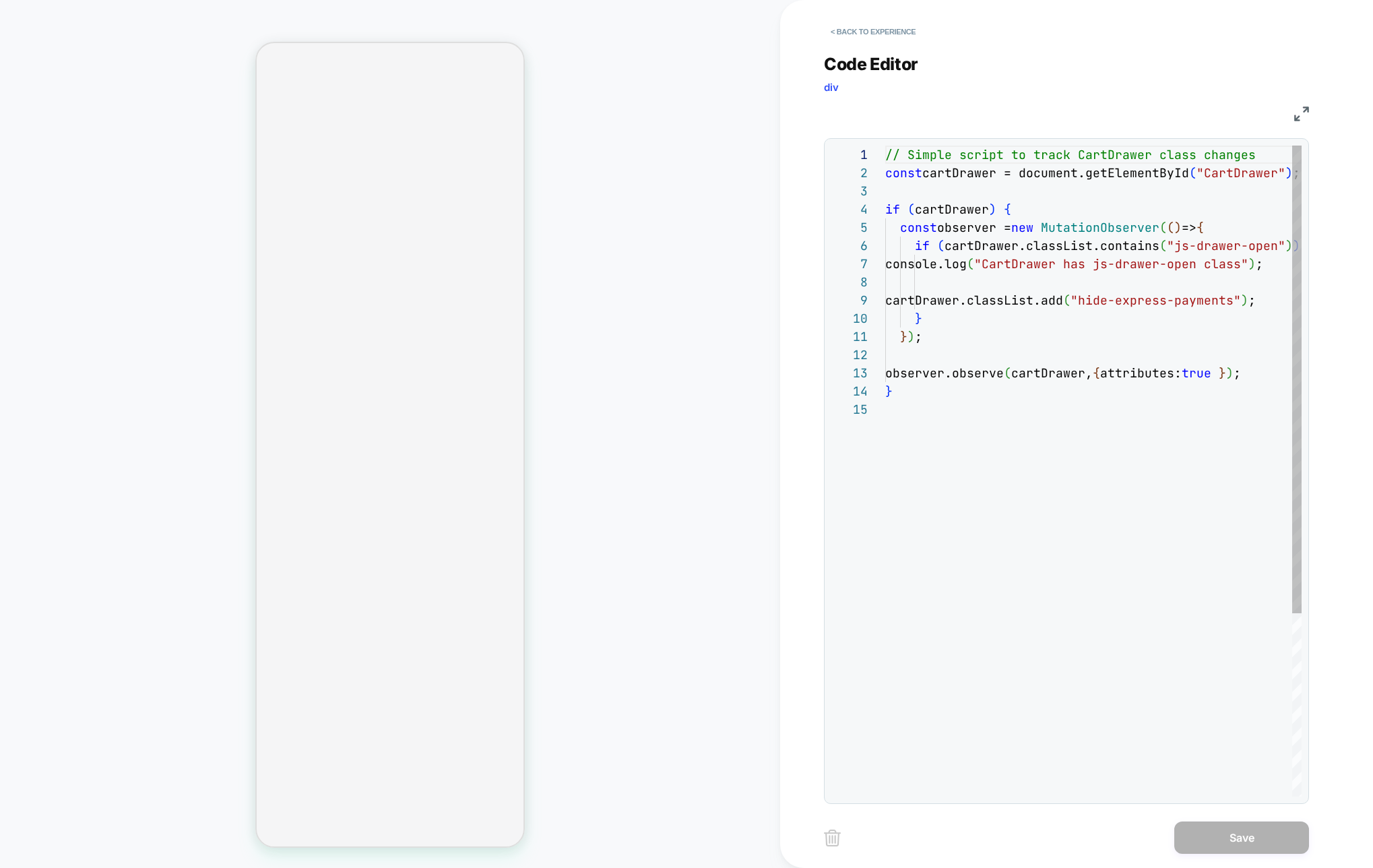
scroll to position [182, 0]
click at [1113, 237] on div "// Simple script to track CartDrawer class changes const cartDrawer = document.…" at bounding box center [1115, 598] width 460 height 906
click at [1184, 272] on div "// Simple script to track CartDrawer class changes const cartDrawer = document.…" at bounding box center [1115, 598] width 460 height 906
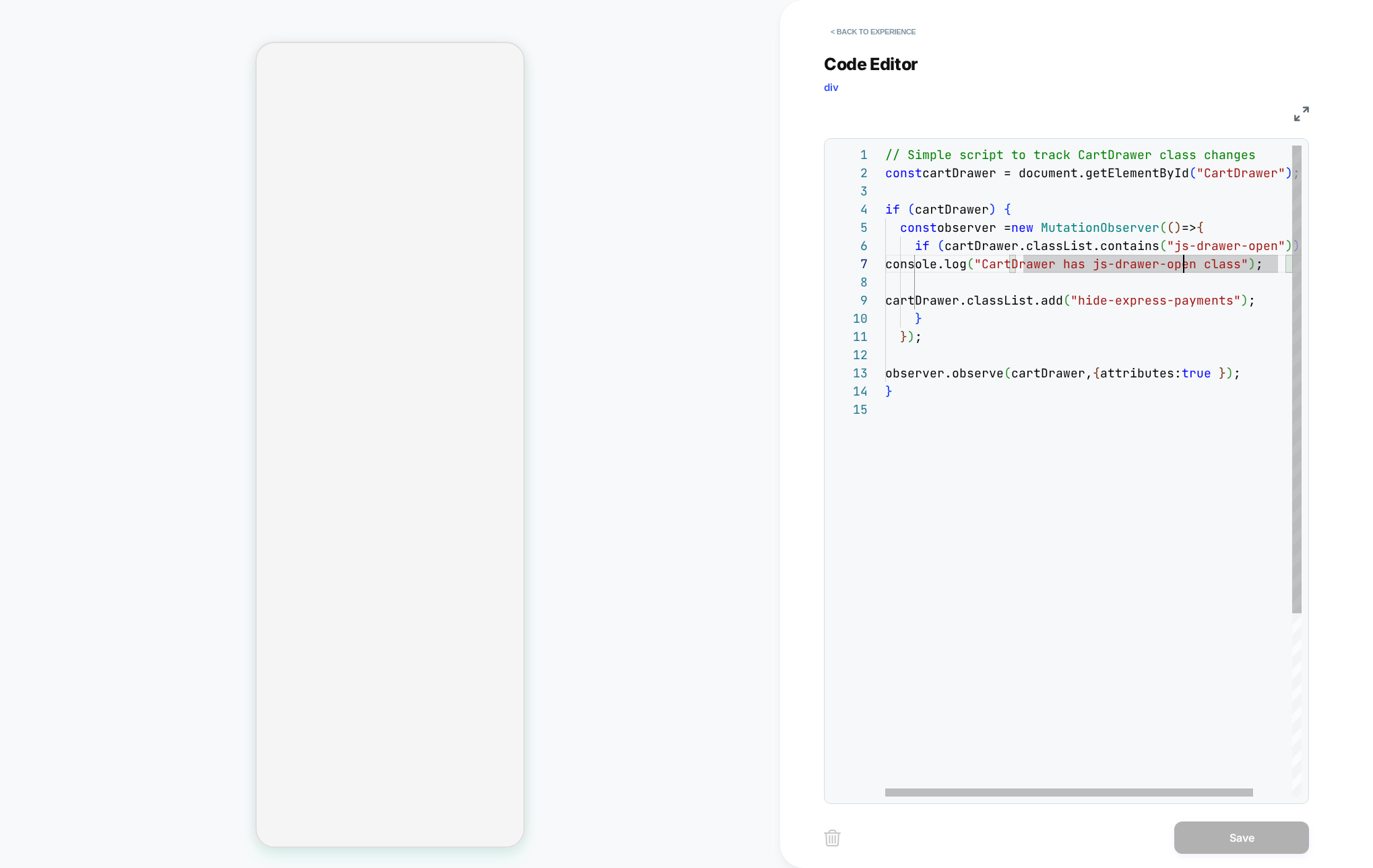
click at [1284, 243] on div "// Simple script to track CartDrawer class changes const cartDrawer = document.…" at bounding box center [1115, 598] width 460 height 906
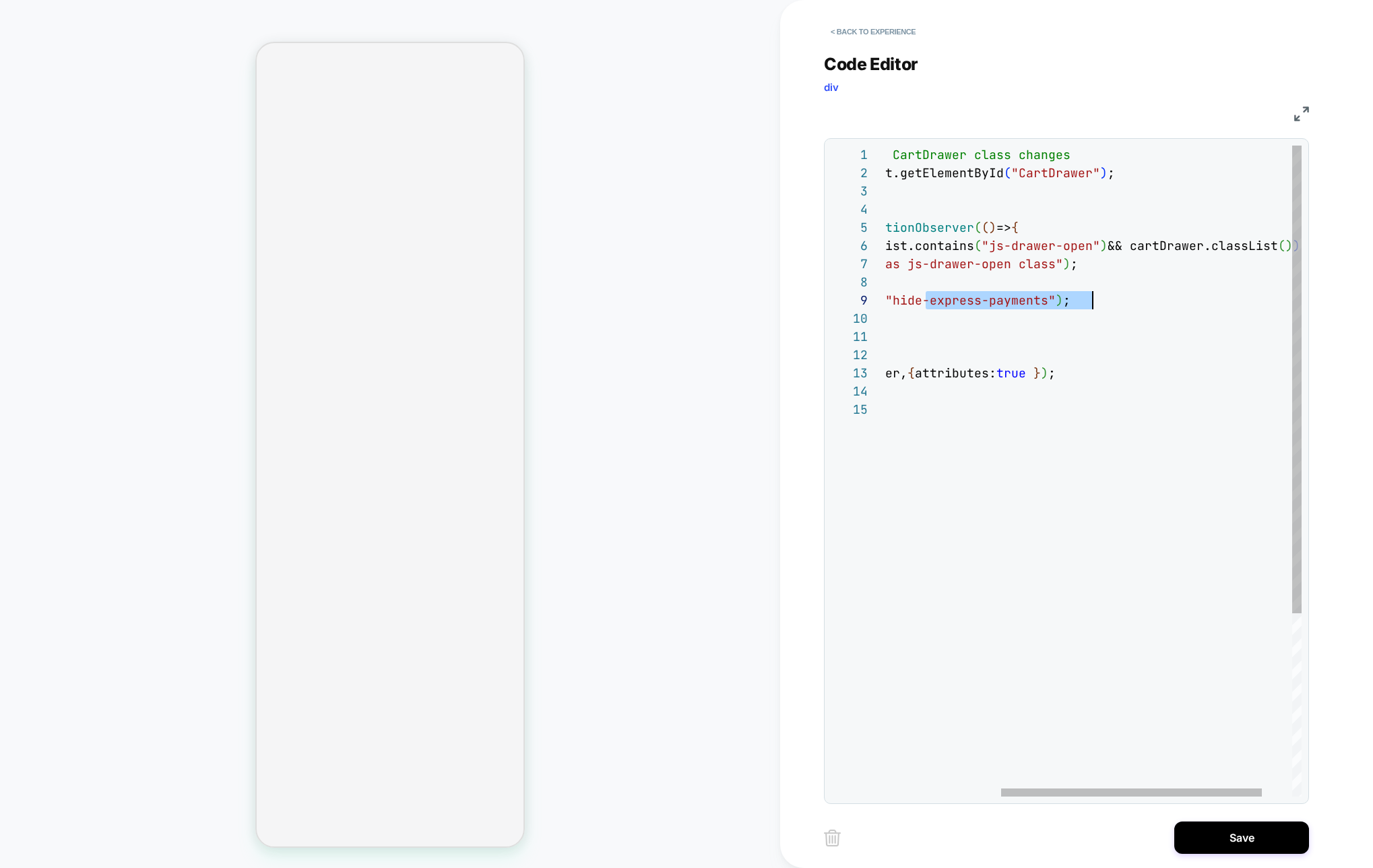
scroll to position [146, 393]
drag, startPoint x: 928, startPoint y: 299, endPoint x: 1092, endPoint y: 300, distance: 164.0
click at [1092, 300] on div "// Simple script to track CartDrawer class changes const cartDrawer = document.…" at bounding box center [1025, 598] width 650 height 906
click at [1281, 244] on div "// Simple script to track CartDrawer class changes const cartDrawer = document.…" at bounding box center [1025, 598] width 650 height 906
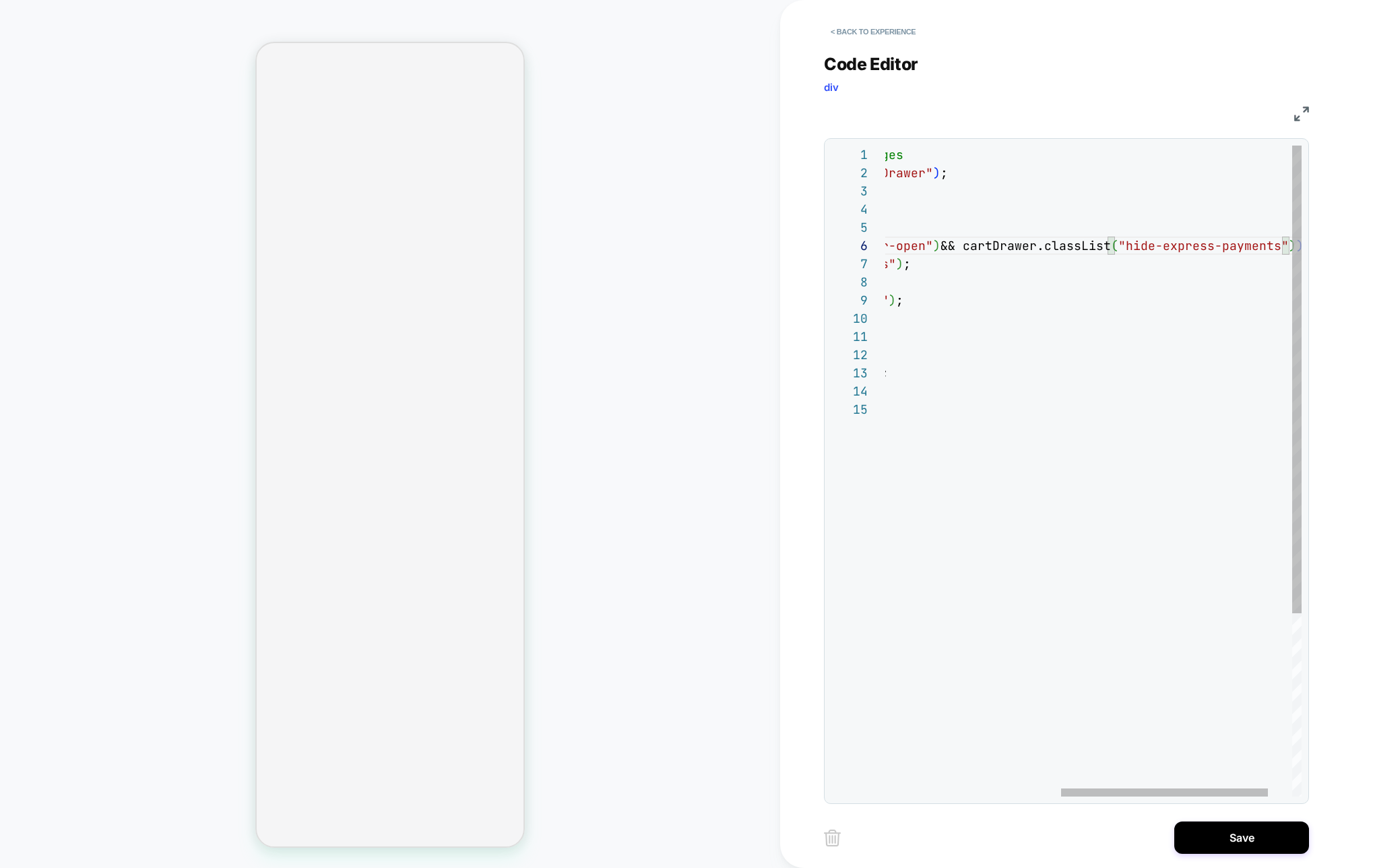
click at [962, 243] on div "// Simple script to track CartDrawer class changes const cartDrawer = document.…" at bounding box center [941, 598] width 817 height 906
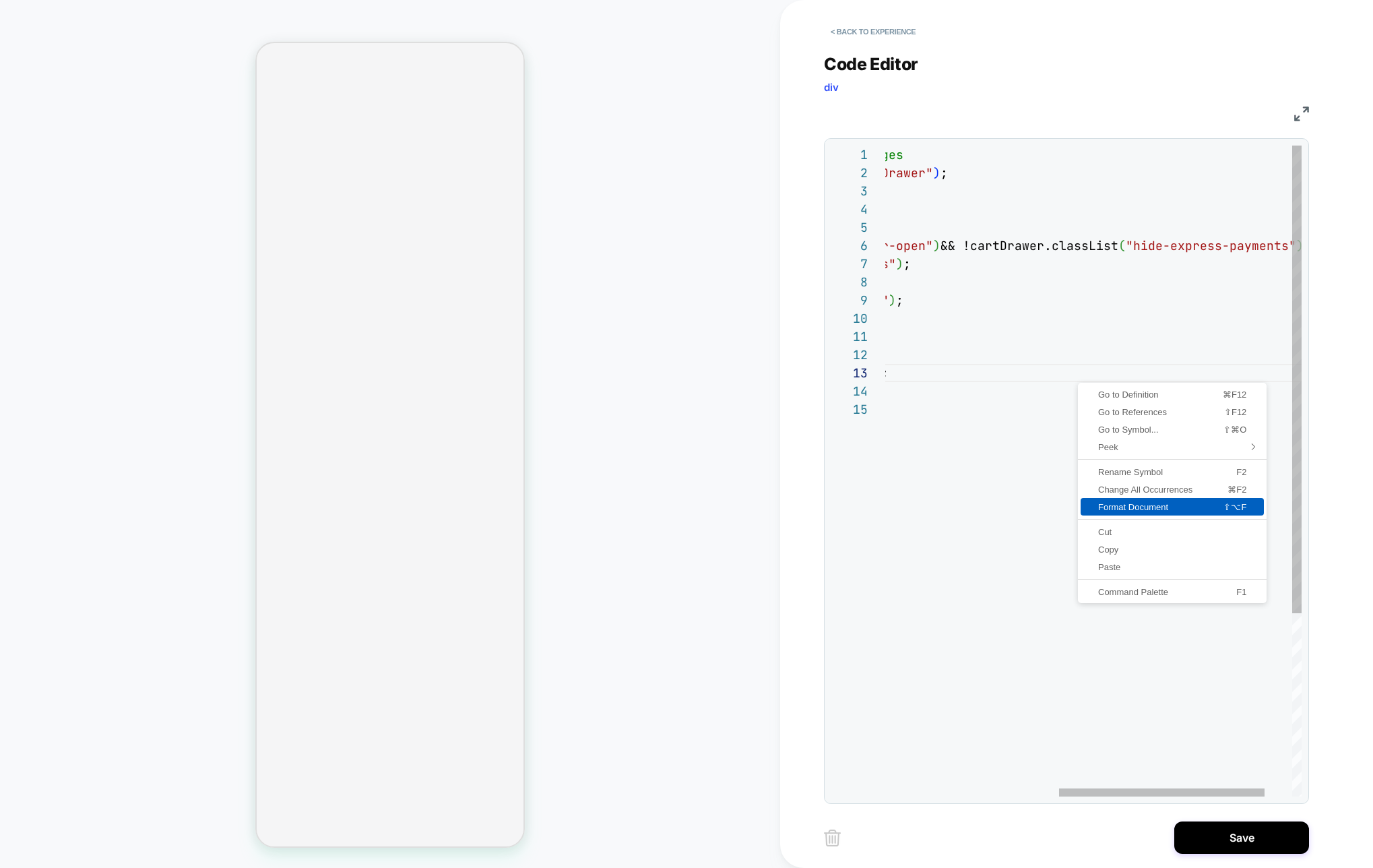
click at [1119, 504] on span "Format Document" at bounding box center [1136, 507] width 112 height 9
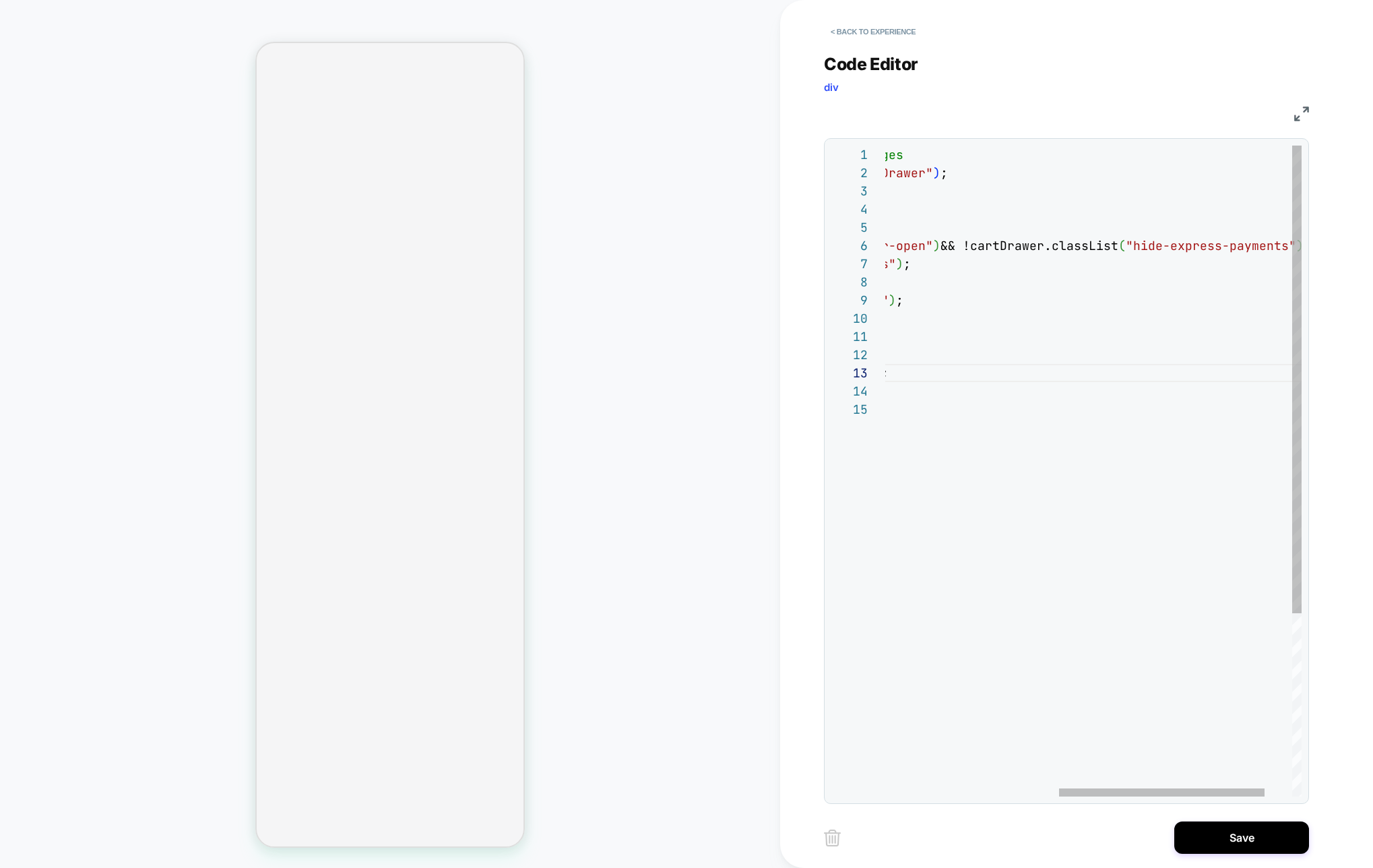
type textarea "**********"
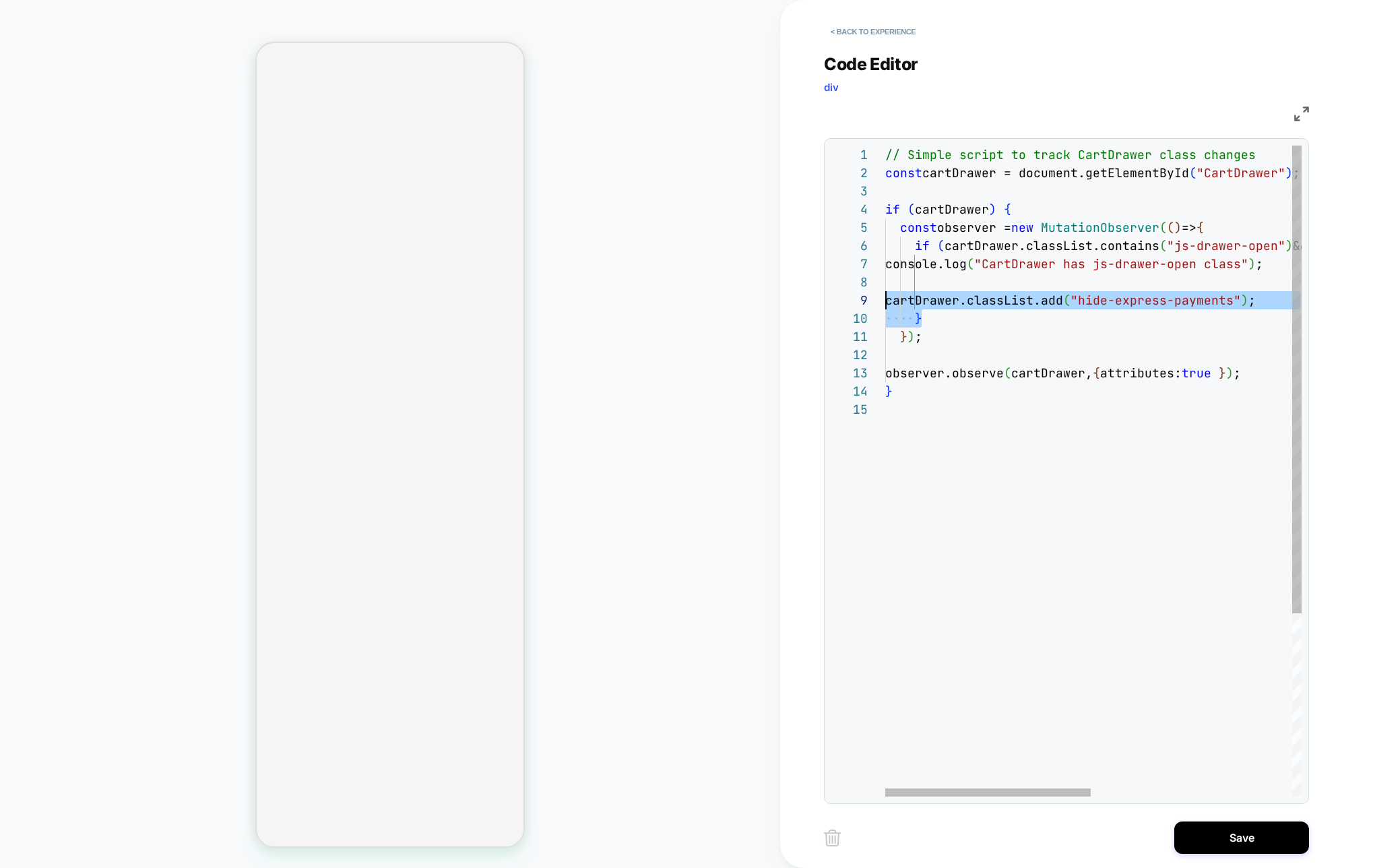
drag, startPoint x: 830, startPoint y: 299, endPoint x: 795, endPoint y: 293, distance: 35.5
click at [885, 293] on div "// Simple script to track CartDrawer class changes const cartDrawer = document.…" at bounding box center [1297, 598] width 824 height 906
click at [1155, 285] on div "// Simple script to track CartDrawer class changes const cartDrawer = document.…" at bounding box center [1297, 598] width 824 height 906
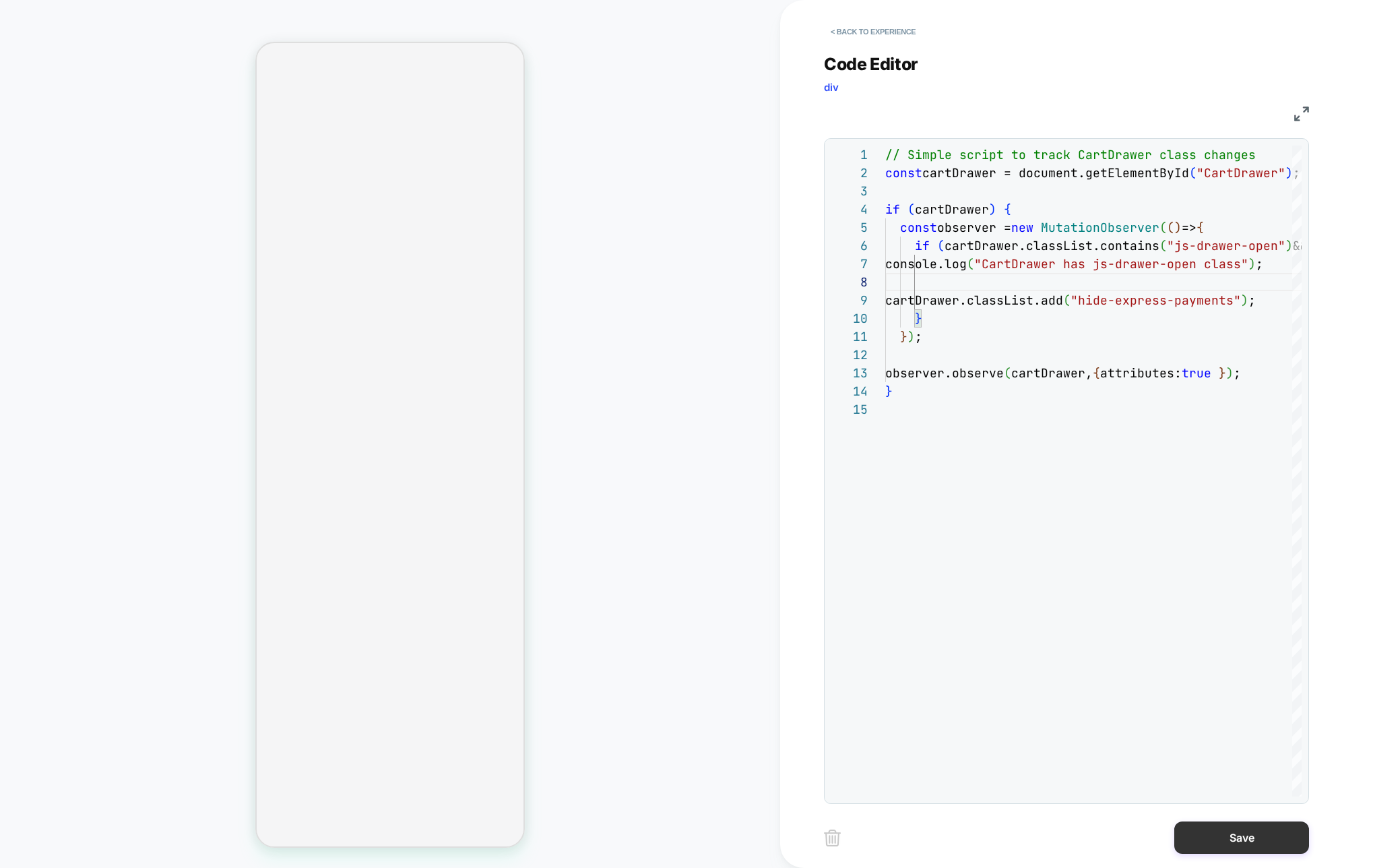
click at [1224, 840] on button "Save" at bounding box center [1242, 837] width 135 height 32
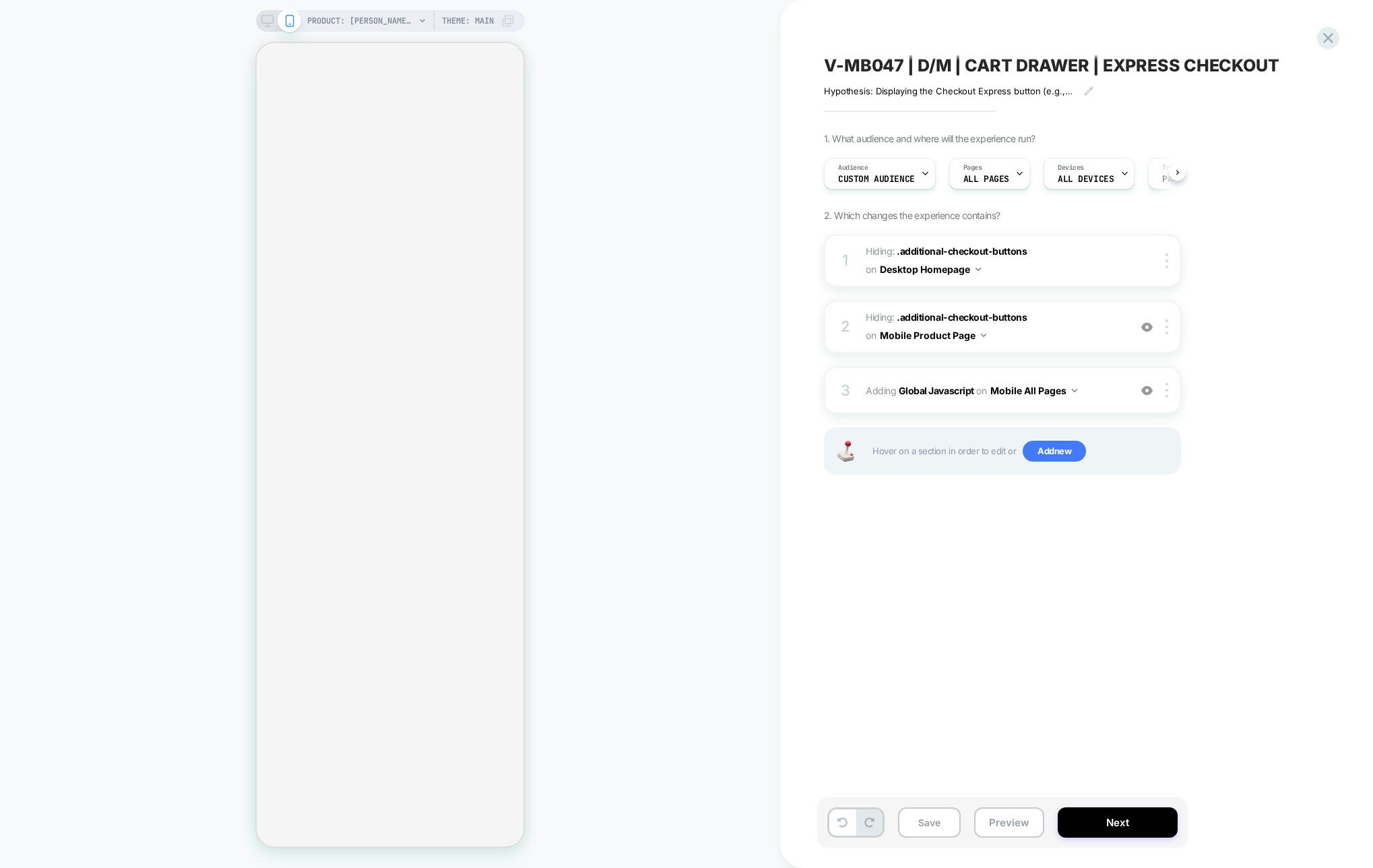
scroll to position [0, 1]
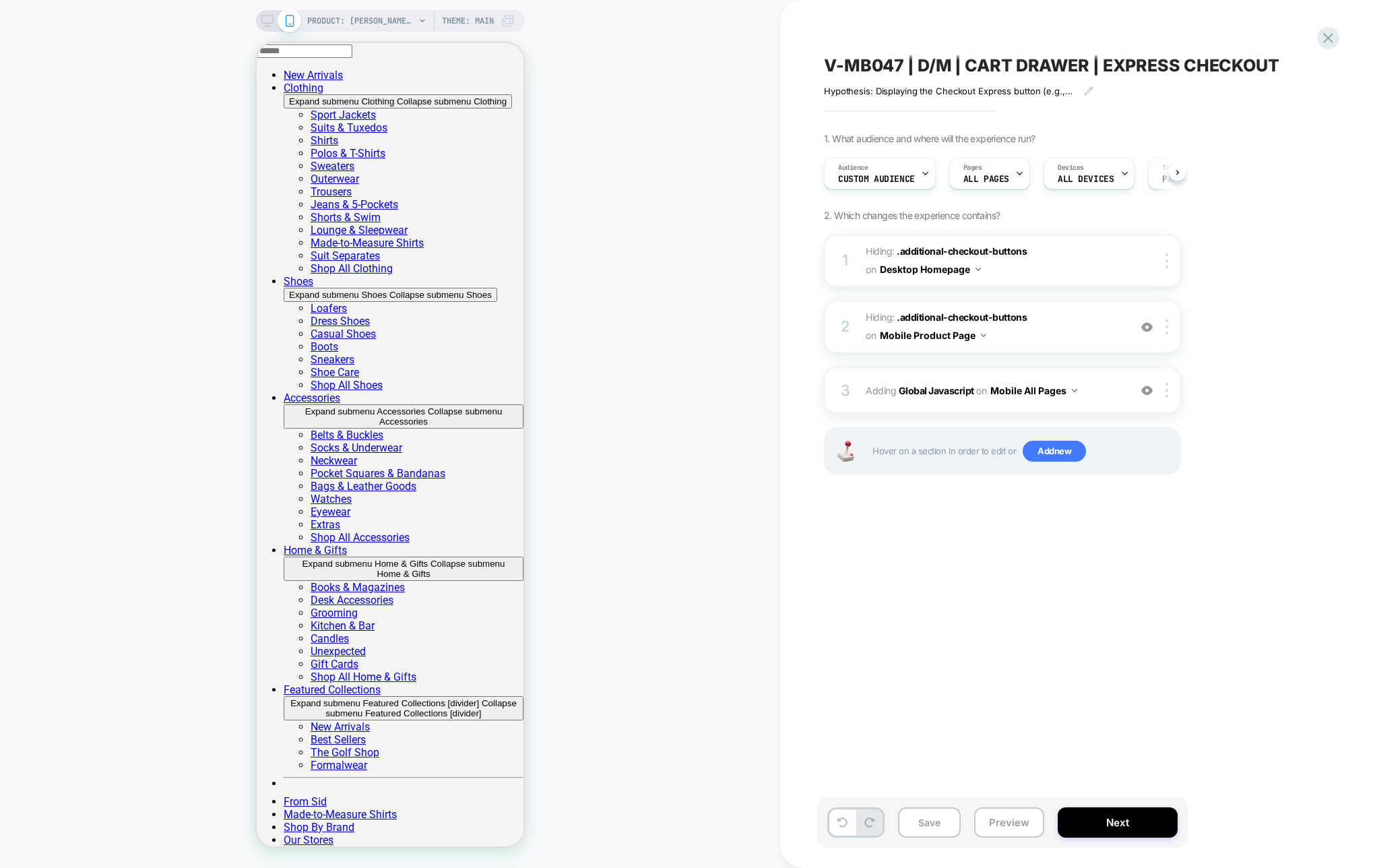
scroll to position [0, 1]
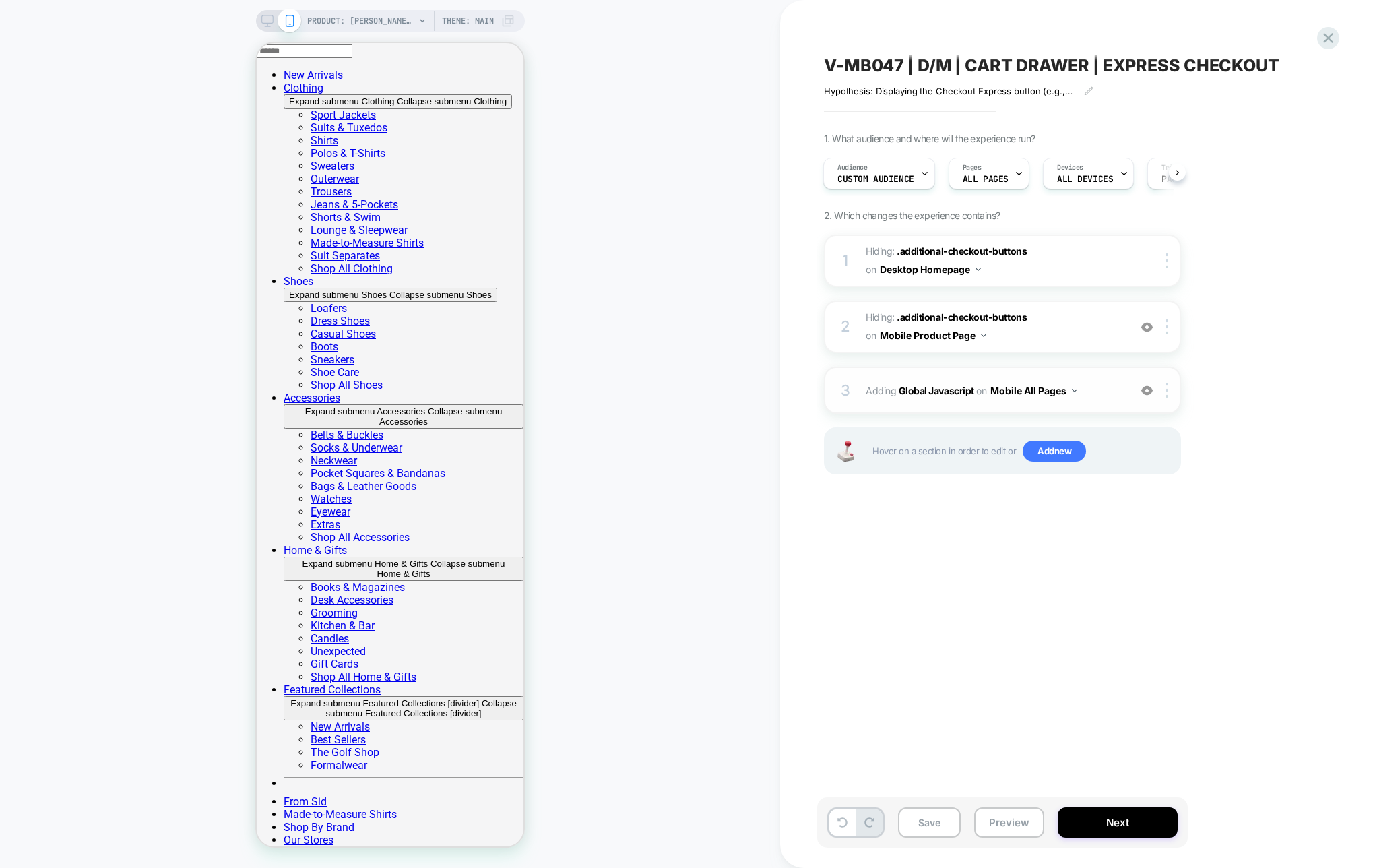
click at [1098, 374] on div "3 Adding Global Javascript on Mobile All Pages Add Before Add After Copy to Des…" at bounding box center [1002, 389] width 357 height 47
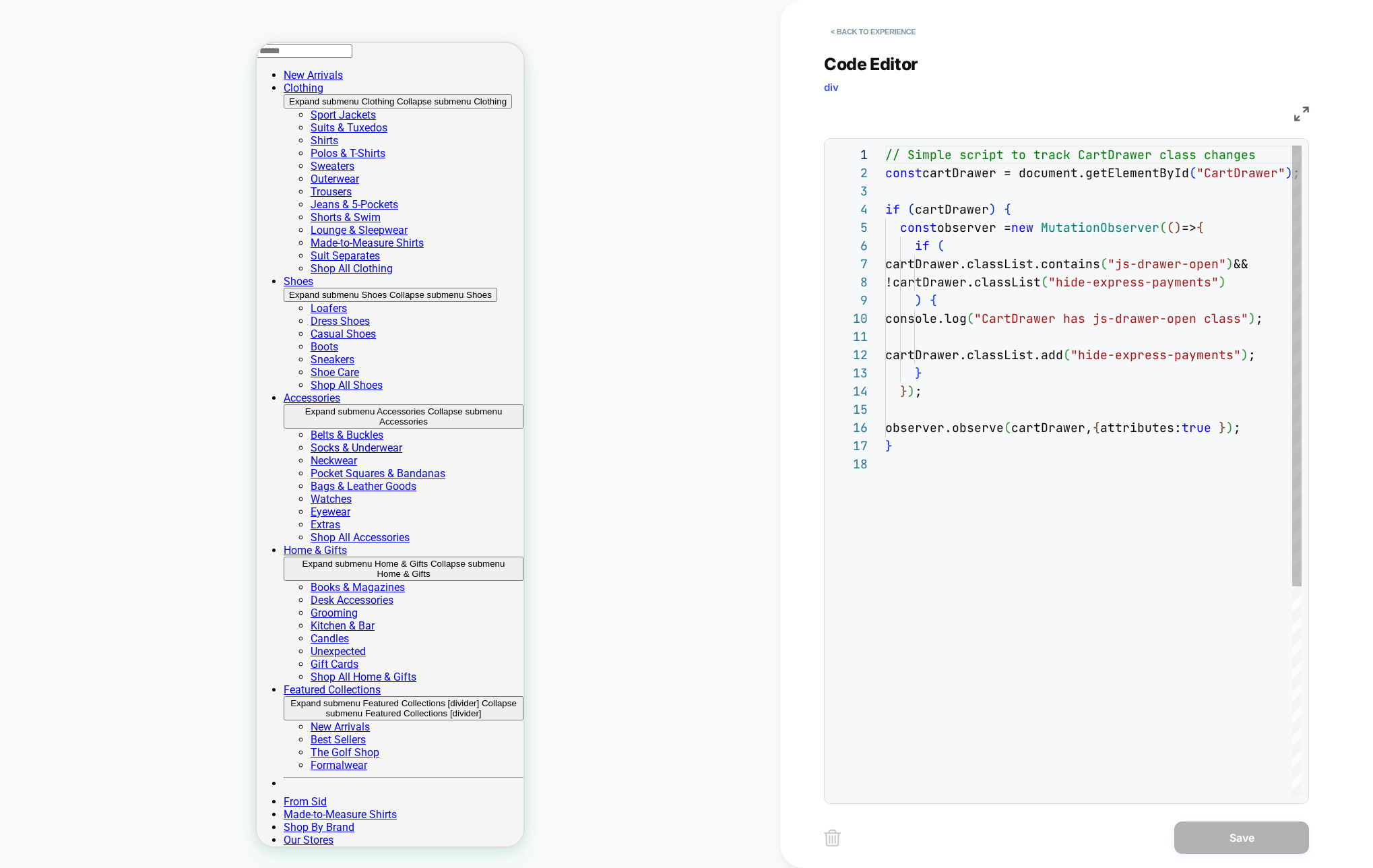
scroll to position [182, 0]
click at [1065, 353] on div "// Simple script to track CartDrawer class changes const cartDrawer = document.…" at bounding box center [1112, 626] width 453 height 960
click at [981, 351] on div "// Simple script to track CartDrawer class changes const cartDrawer = document.…" at bounding box center [1112, 626] width 453 height 960
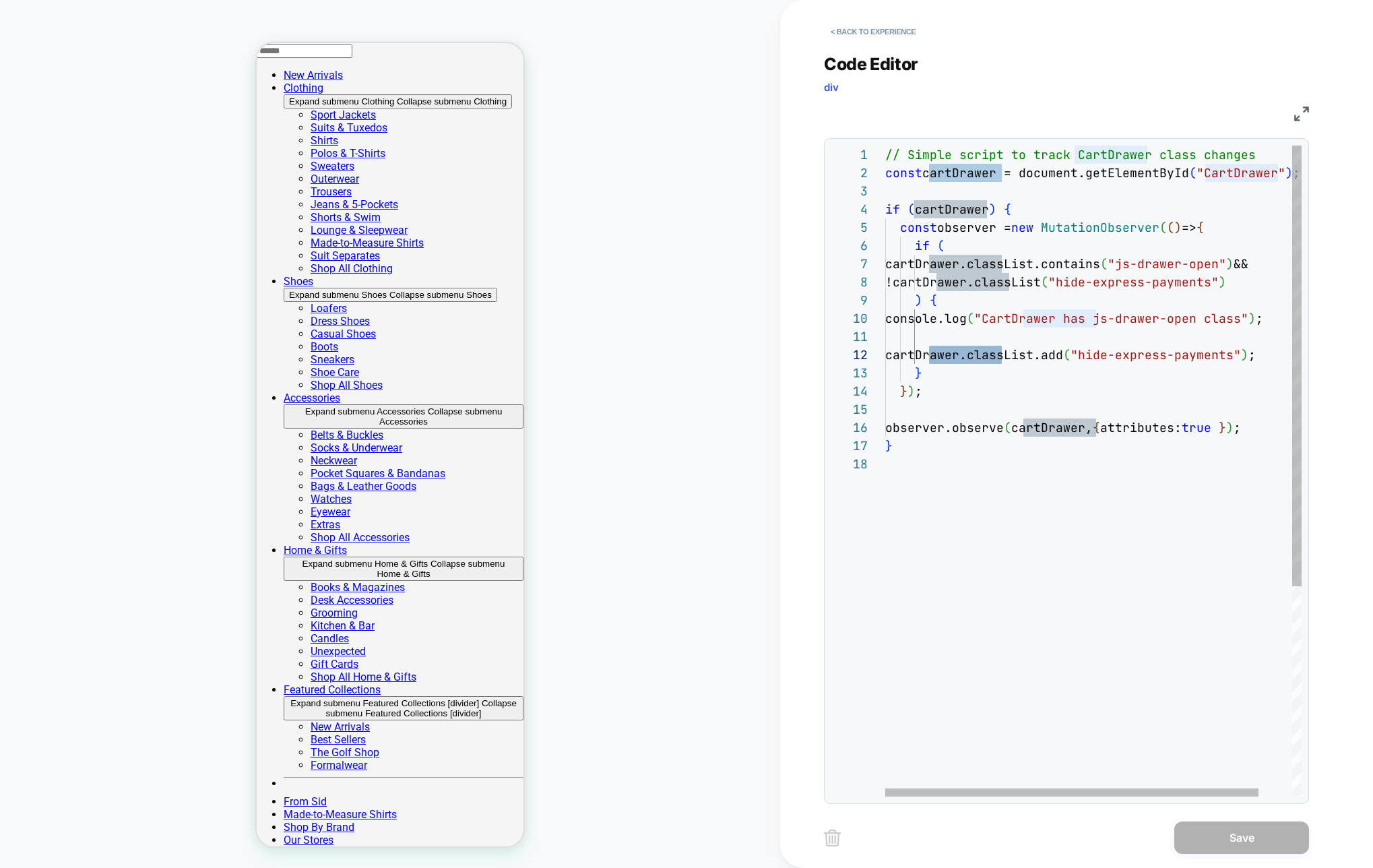
click at [1128, 395] on div "// Simple script to track CartDrawer class changes const cartDrawer = document.…" at bounding box center [1112, 626] width 453 height 960
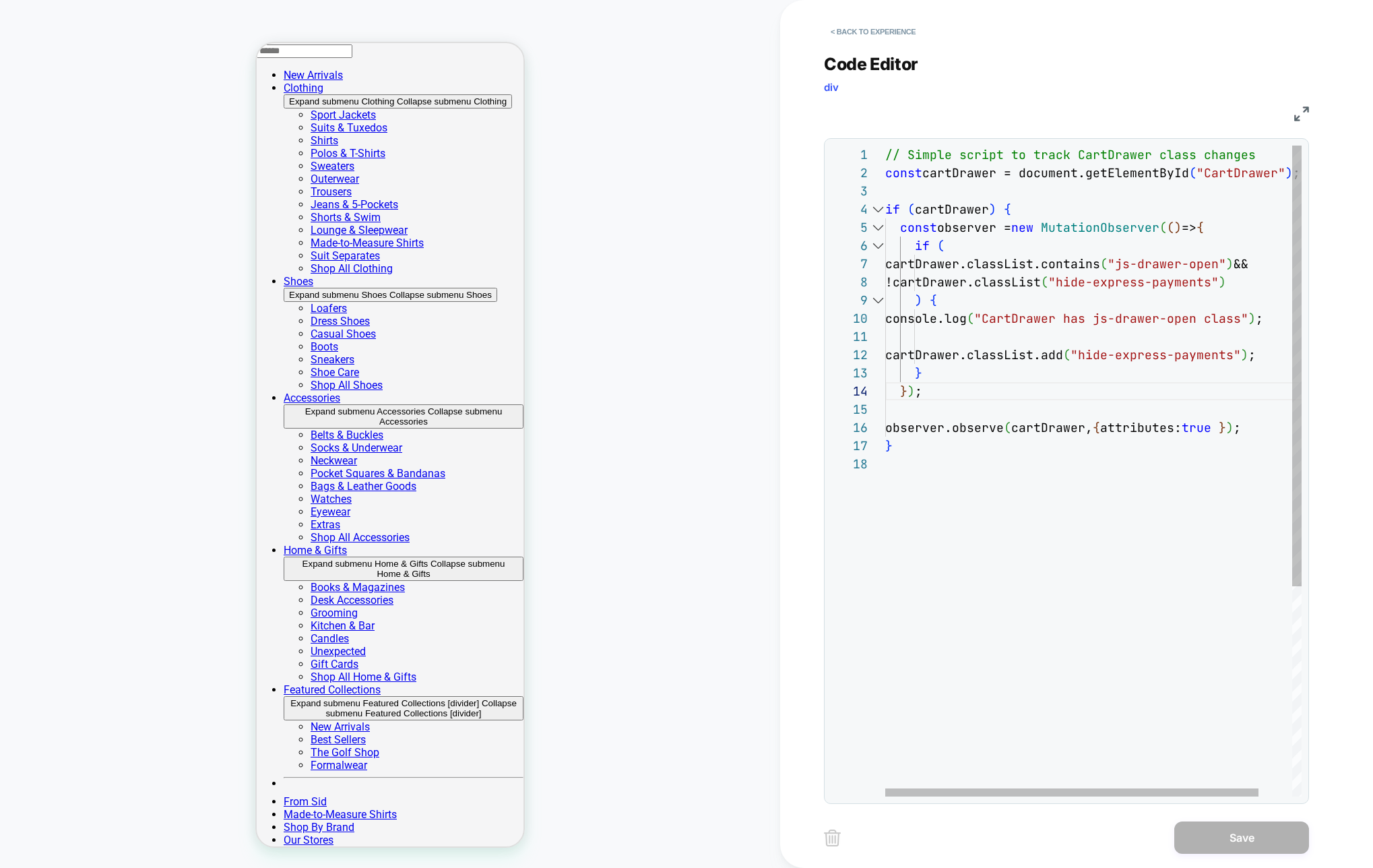
click at [875, 344] on div "11" at bounding box center [858, 336] width 54 height 18
drag, startPoint x: 1263, startPoint y: 279, endPoint x: 1278, endPoint y: 265, distance: 20.5
click at [1278, 265] on div "// Simple script to track CartDrawer class changes const cartDrawer = document.…" at bounding box center [1112, 626] width 453 height 960
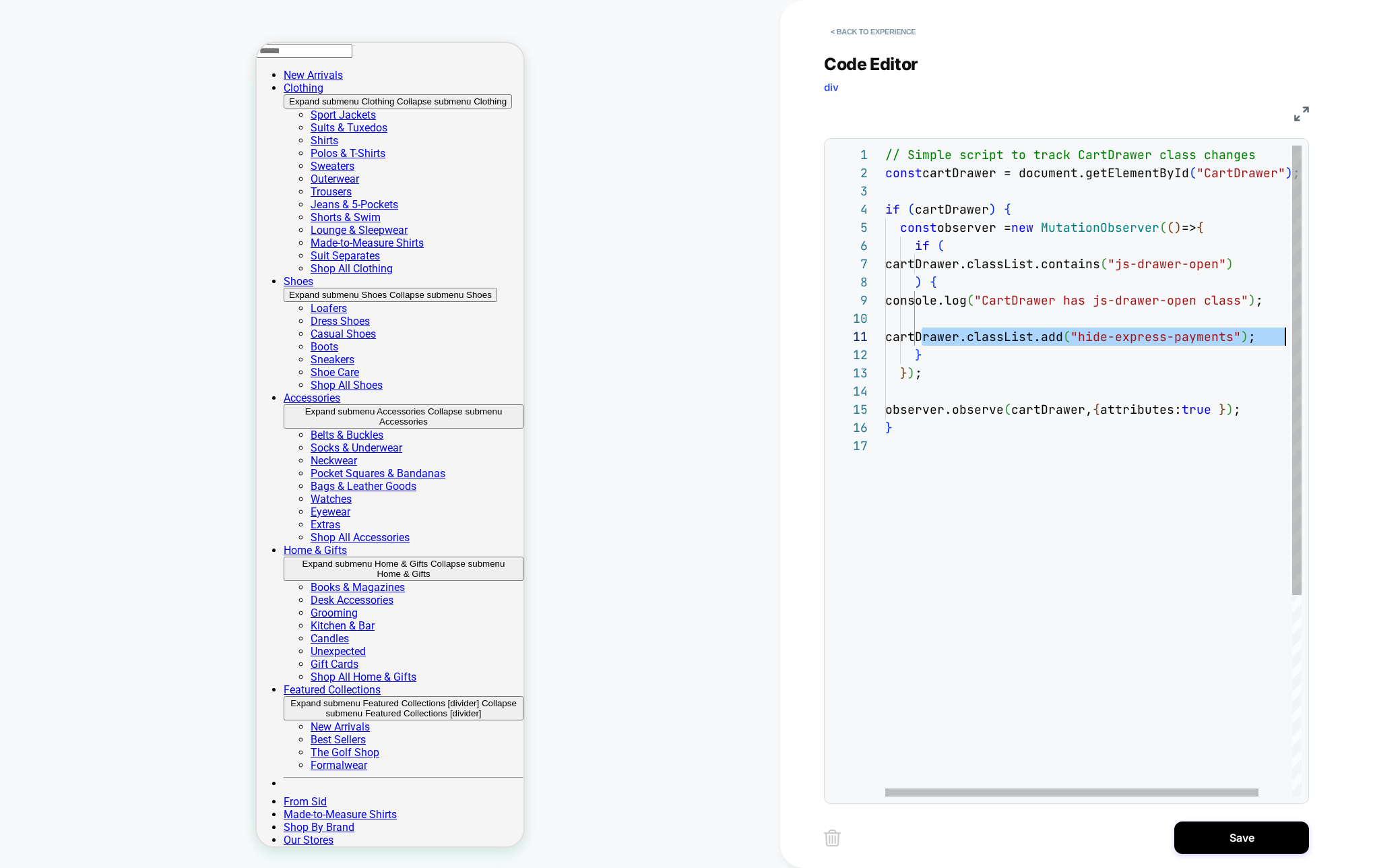
scroll to position [0, 407]
drag, startPoint x: 925, startPoint y: 338, endPoint x: 1294, endPoint y: 338, distance: 369.0
click at [1294, 338] on div "// Simple script to track CartDrawer class changes const cartDrawer = document.…" at bounding box center [1111, 616] width 453 height 942
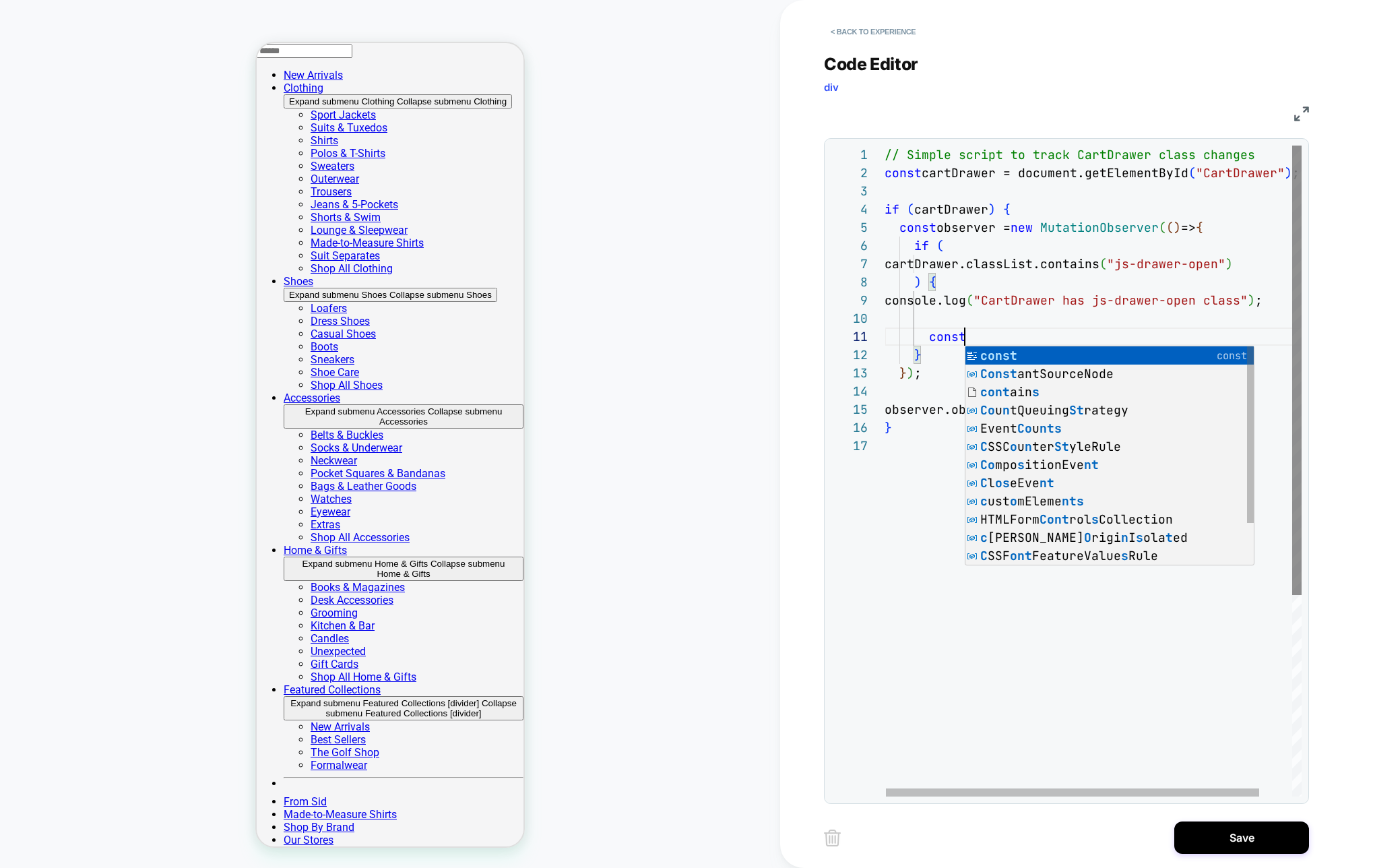
scroll to position [0, 80]
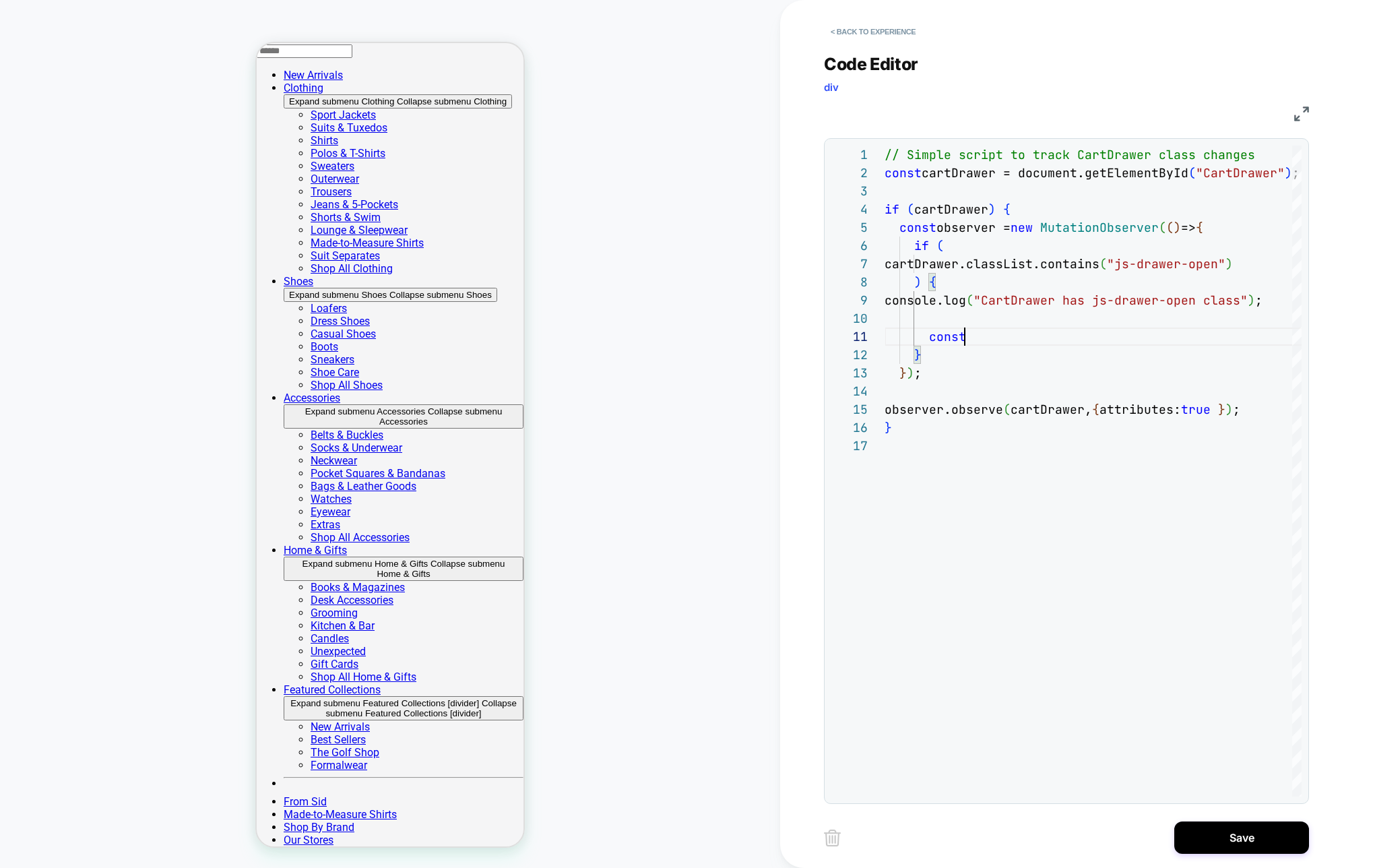
click at [934, 339] on div "// Simple script to track CartDrawer class changes const cartDrawer = document.…" at bounding box center [1111, 616] width 453 height 942
click at [934, 339] on span "const" at bounding box center [947, 336] width 37 height 16
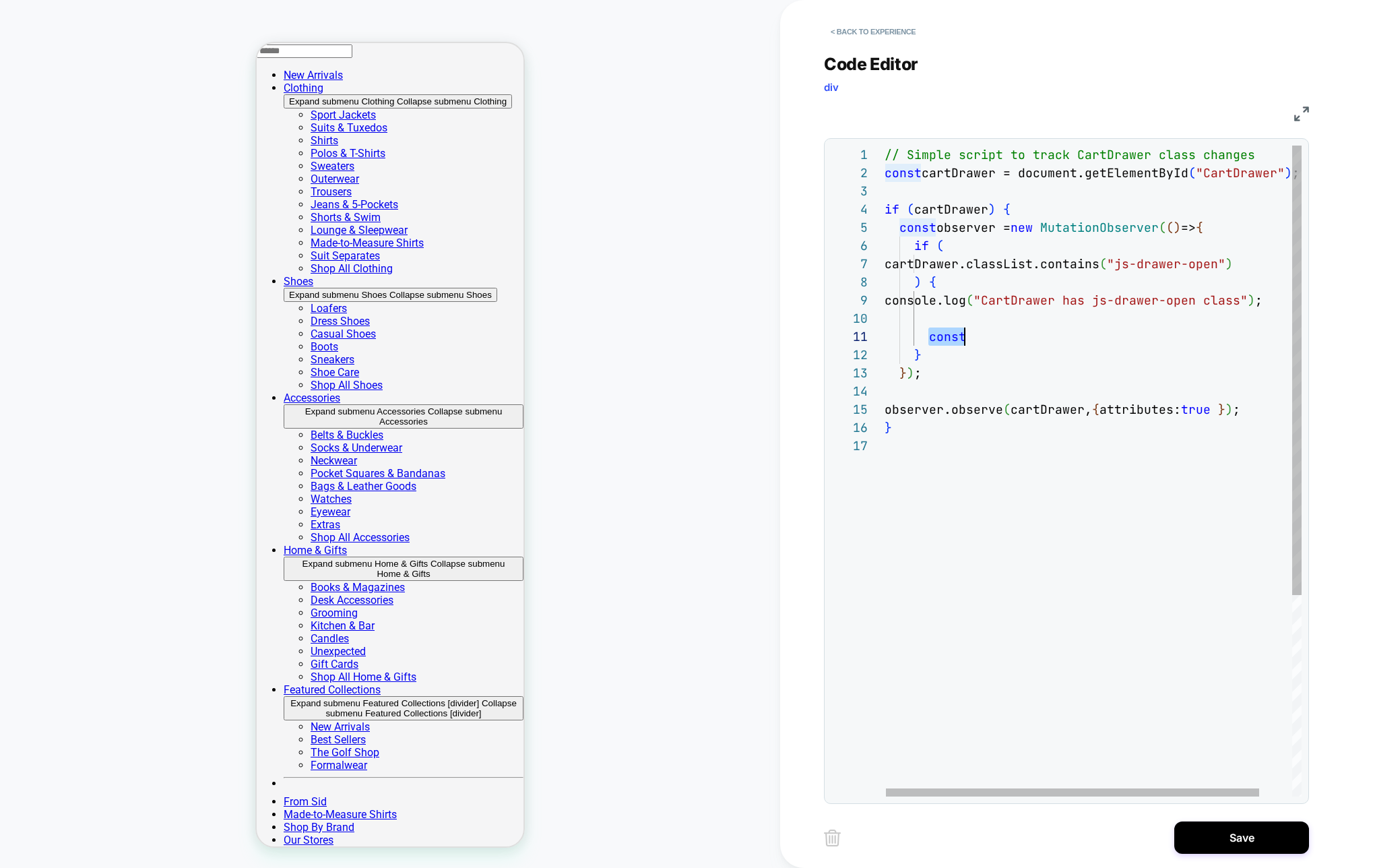
click at [941, 334] on div "// Simple script to track CartDrawer class changes const cartDrawer = document.…" at bounding box center [1111, 616] width 453 height 942
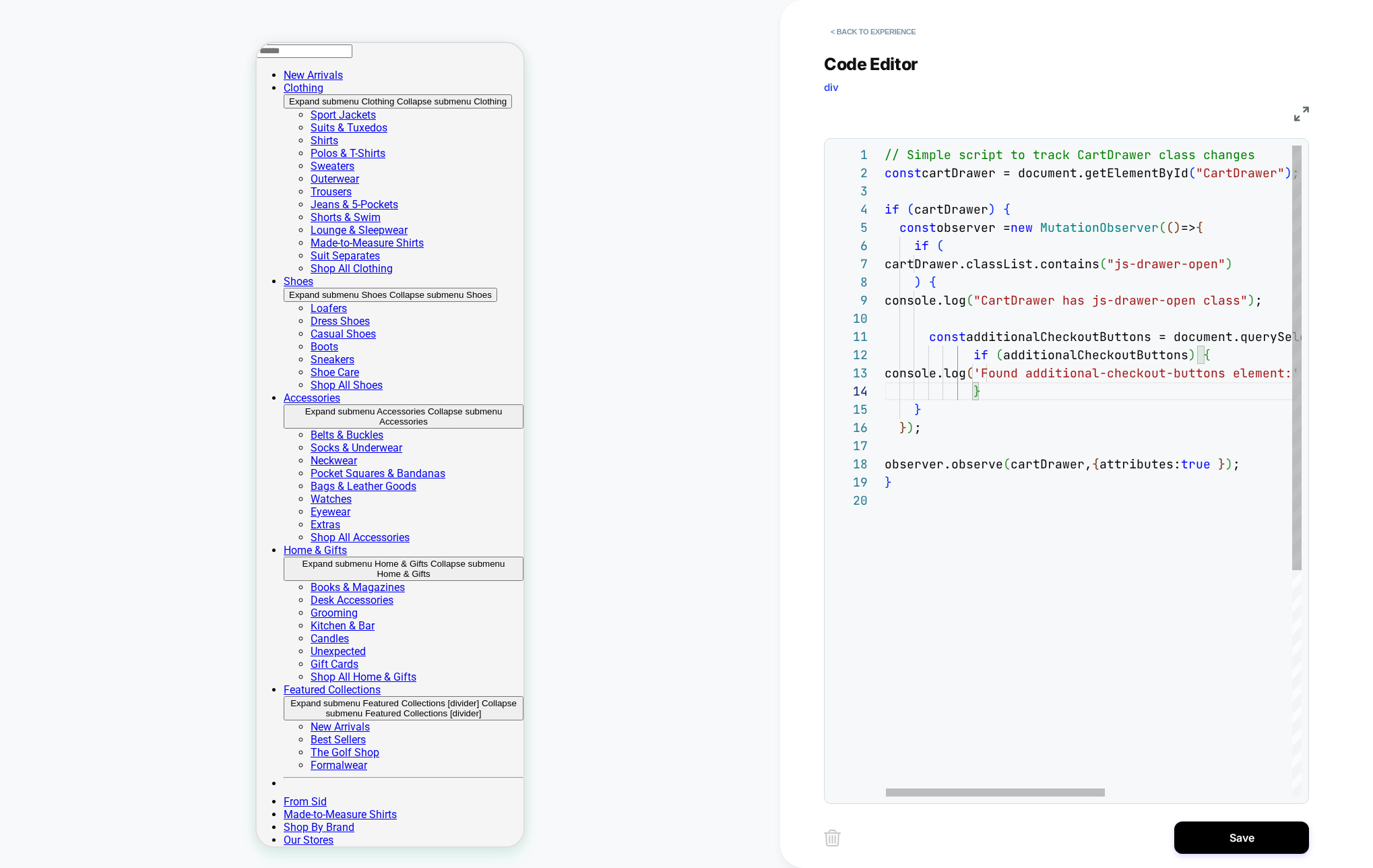
scroll to position [36, 95]
drag, startPoint x: 990, startPoint y: 393, endPoint x: 975, endPoint y: 366, distance: 30.9
click at [975, 366] on div "// Simple script to track CartDrawer class changes const cartDrawer = document.…" at bounding box center [1271, 644] width 774 height 996
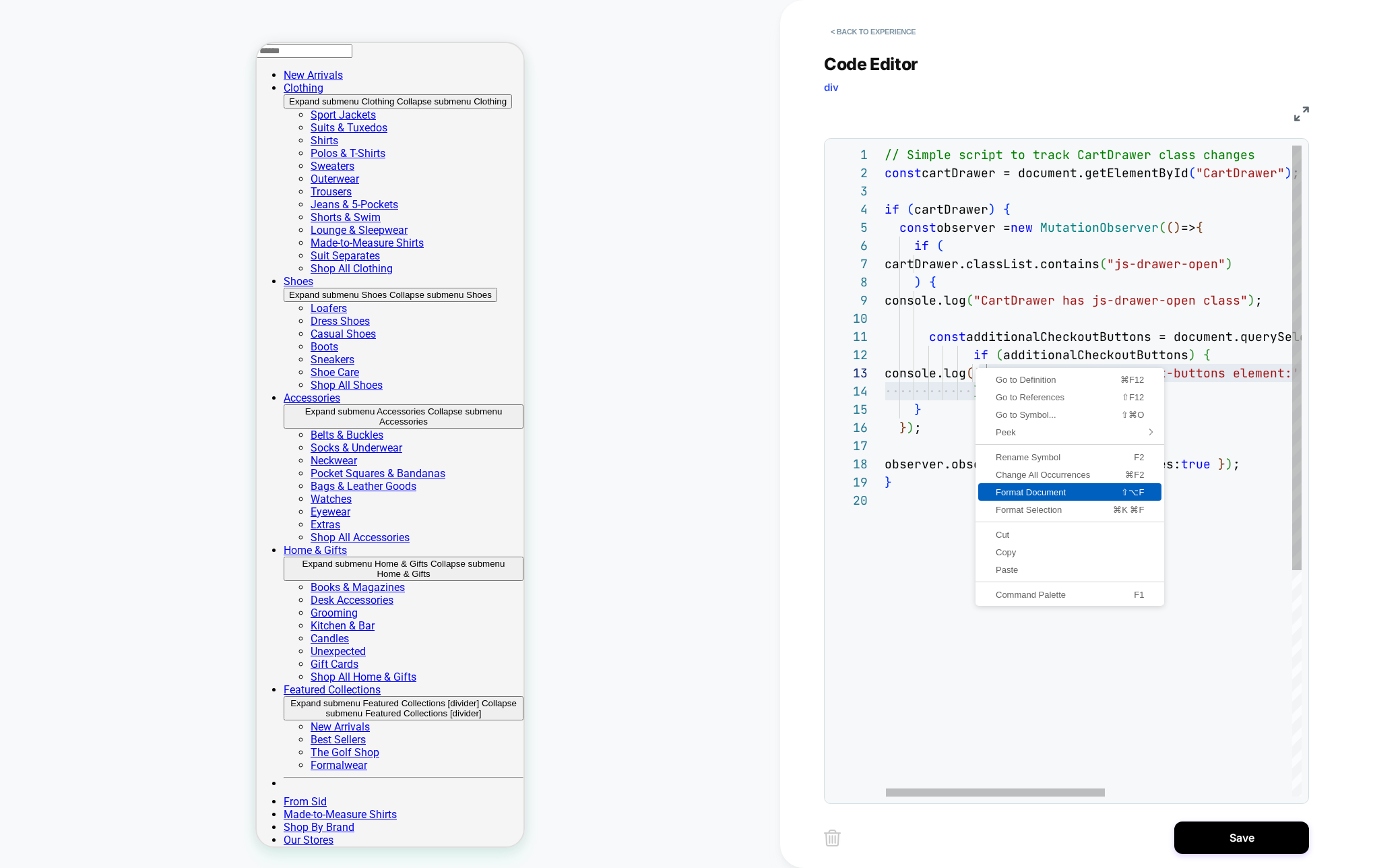
click at [1026, 492] on span "Format Document" at bounding box center [1034, 492] width 112 height 9
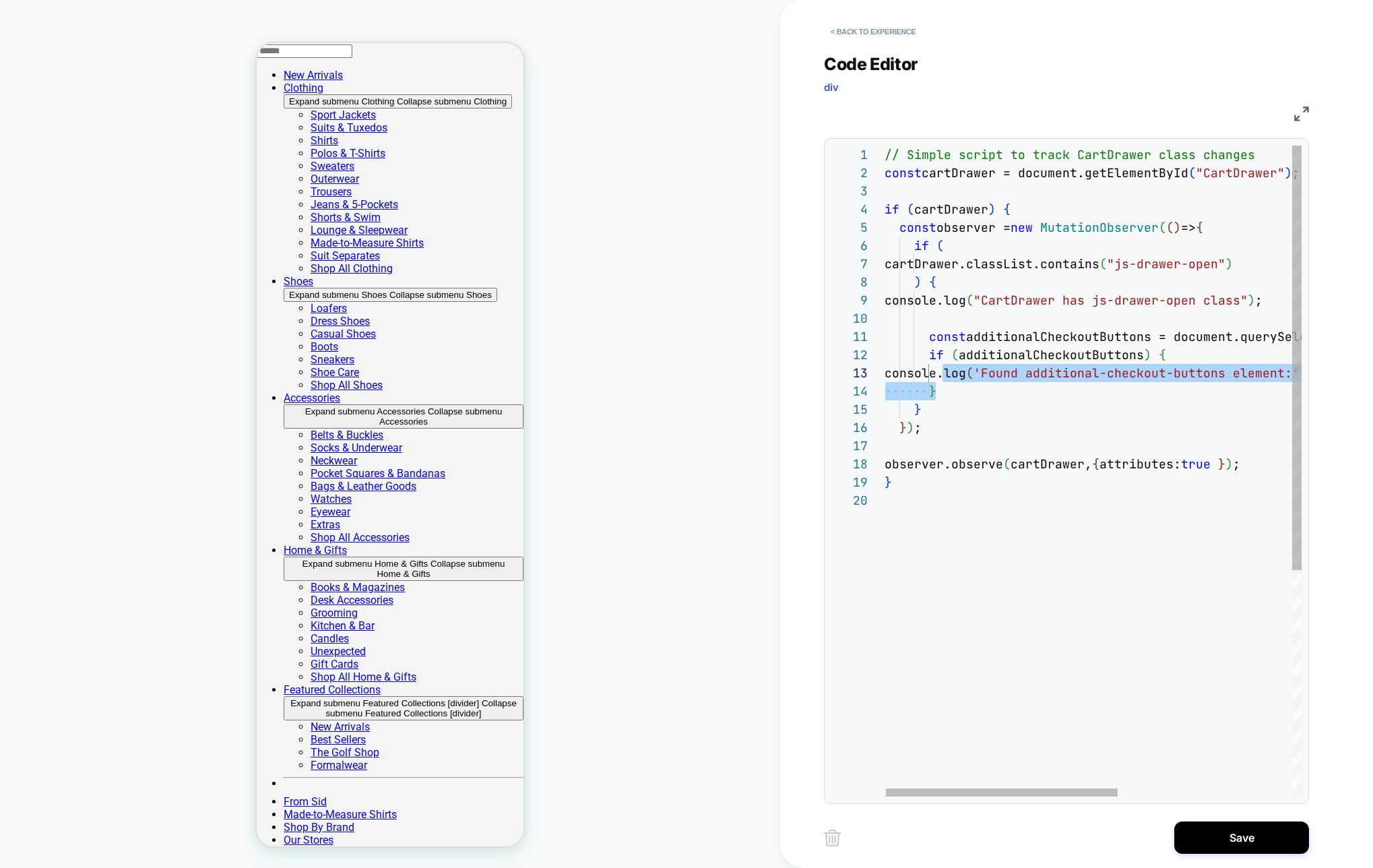
click at [1000, 380] on div "// Simple script to track CartDrawer class changes const cartDrawer = document.…" at bounding box center [1249, 644] width 729 height 996
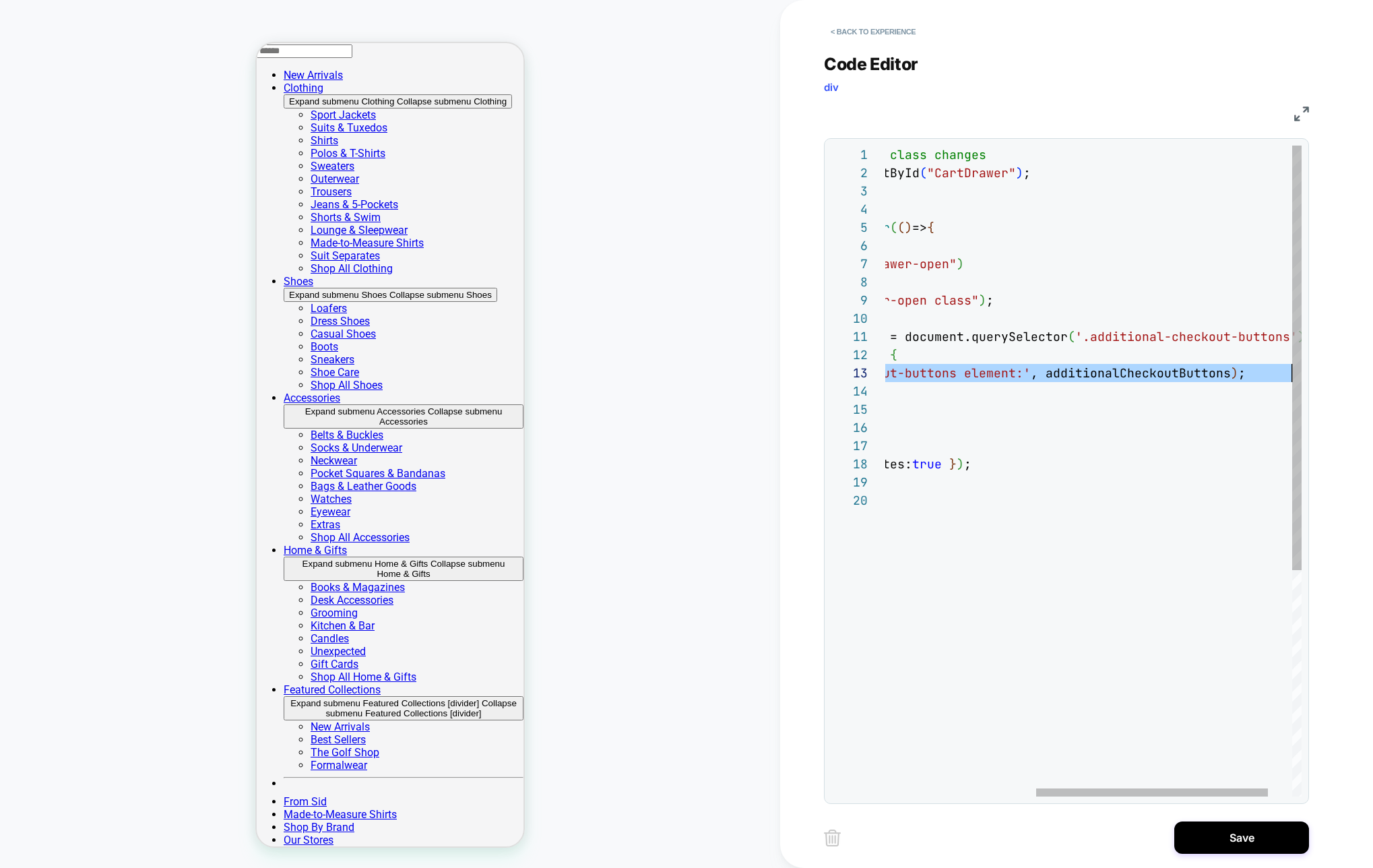
drag, startPoint x: 942, startPoint y: 372, endPoint x: 1326, endPoint y: 376, distance: 384.0
click at [1326, 376] on div "// Simple script to track CartDrawer class changes const cartDrawer = document.…" at bounding box center [981, 644] width 729 height 996
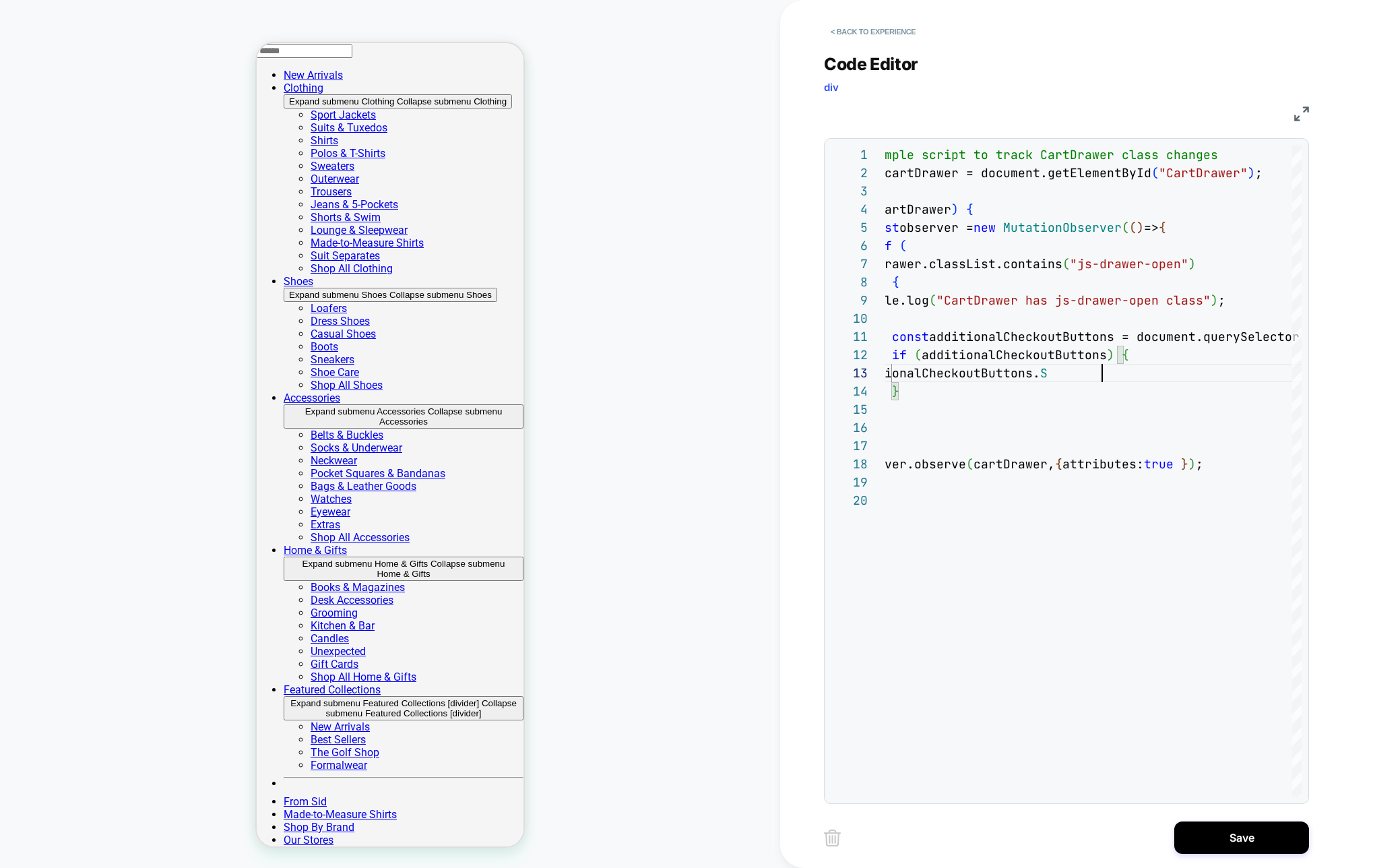
scroll to position [36, 248]
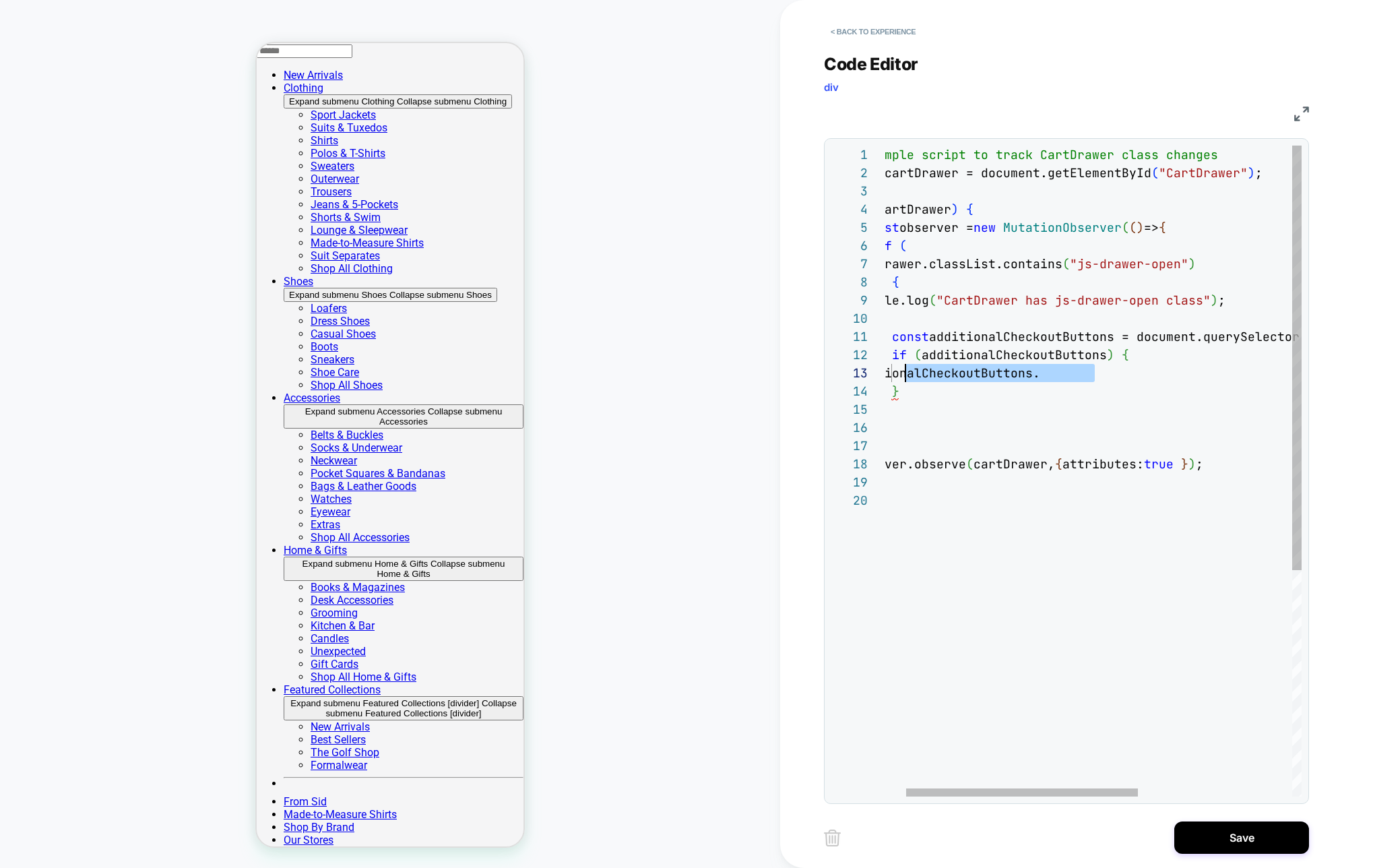
drag, startPoint x: 1104, startPoint y: 373, endPoint x: 903, endPoint y: 373, distance: 201.0
click at [903, 373] on div "// Simple script to track CartDrawer class changes const cartDrawer = document.…" at bounding box center [1212, 644] width 729 height 996
type textarea "**********"
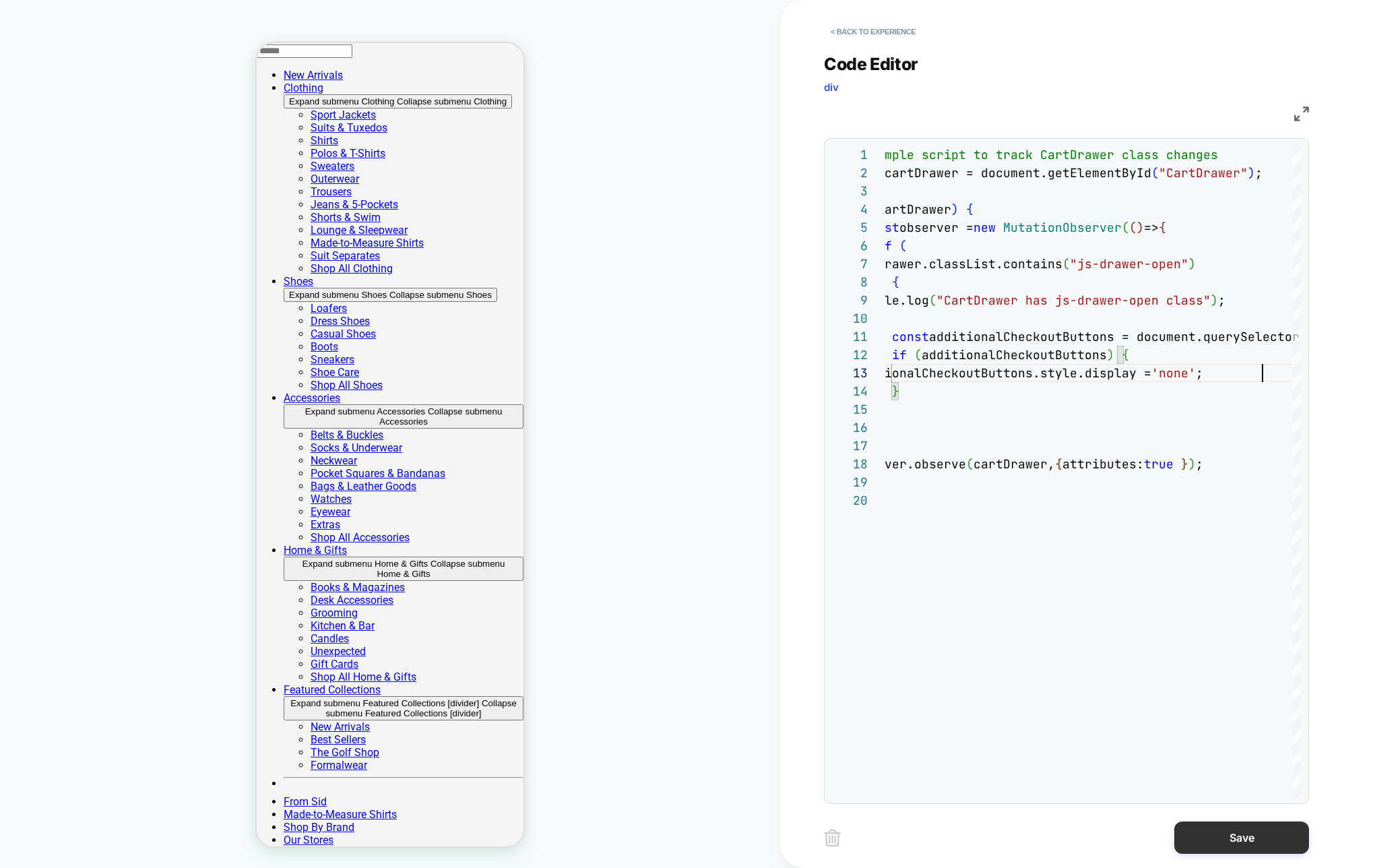
click at [1220, 833] on button "Save" at bounding box center [1242, 837] width 135 height 32
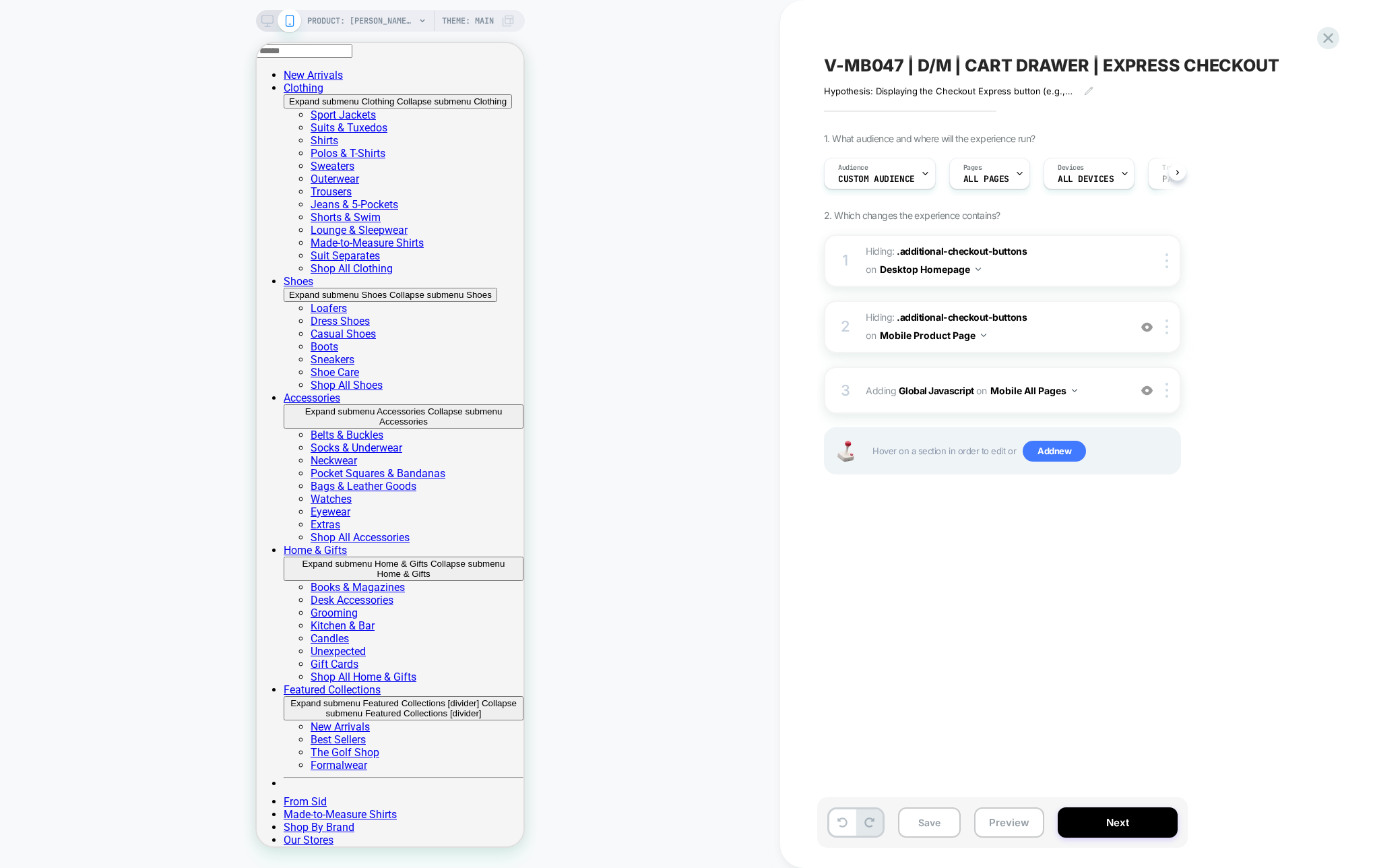
scroll to position [0, 1]
click at [981, 404] on div "3 Adding Global Javascript on Mobile All Pages Add Before Add After Copy to Des…" at bounding box center [1002, 389] width 357 height 47
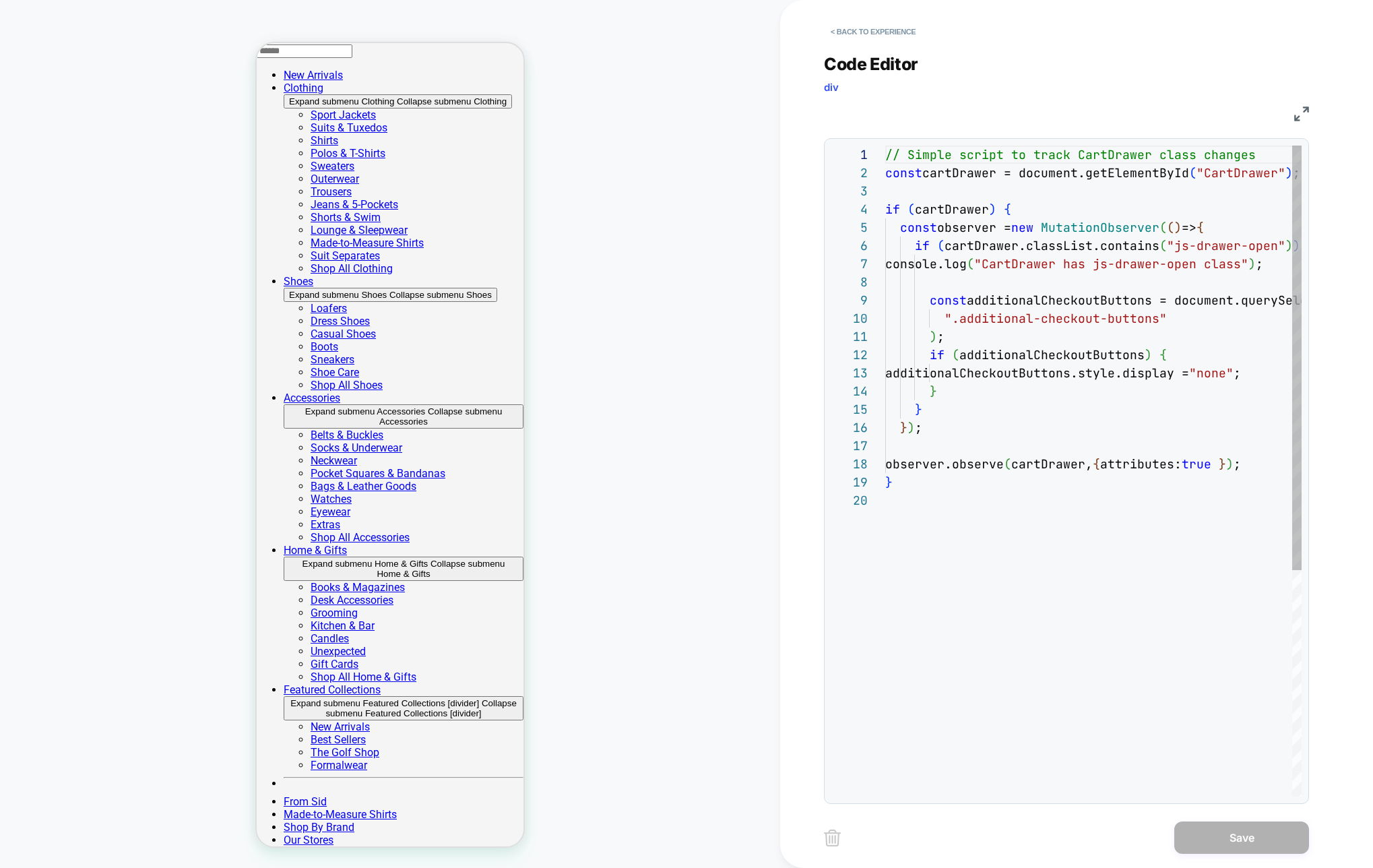
scroll to position [182, 0]
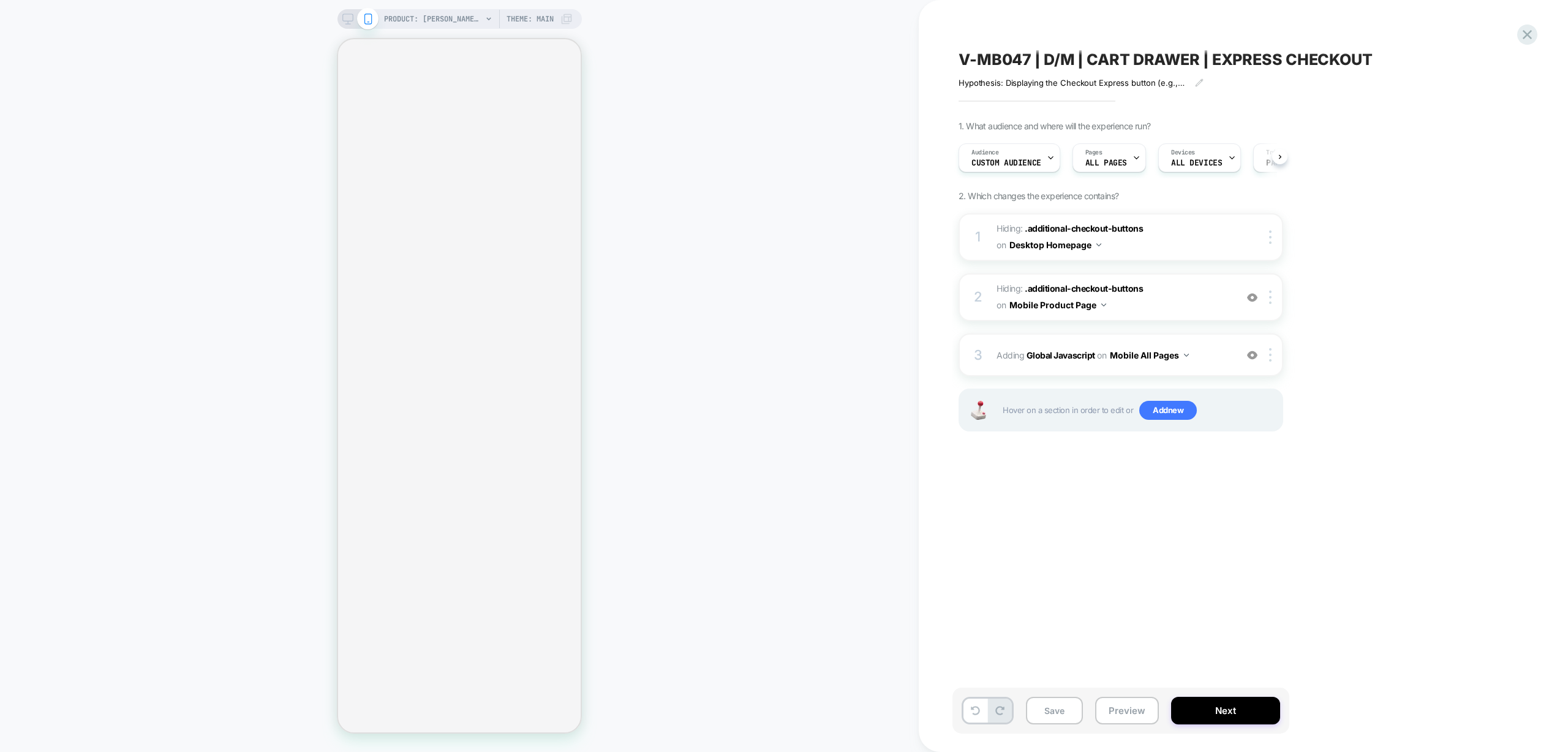
scroll to position [0, 1]
click at [1035, 364] on div "3 Adding Global Javascript on Mobile All Pages Add Before Add After Copy to Des…" at bounding box center [1121, 354] width 325 height 43
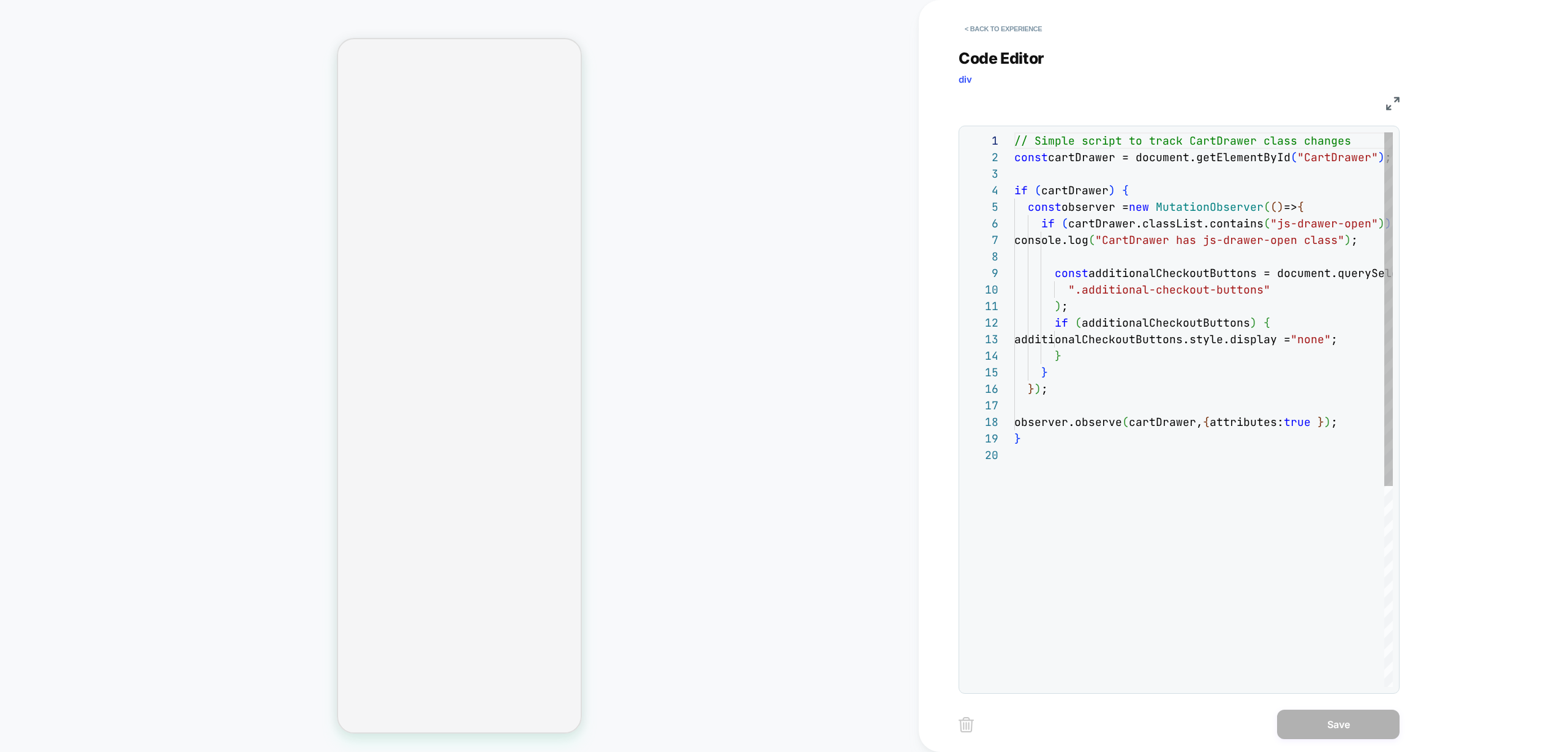
scroll to position [165, 0]
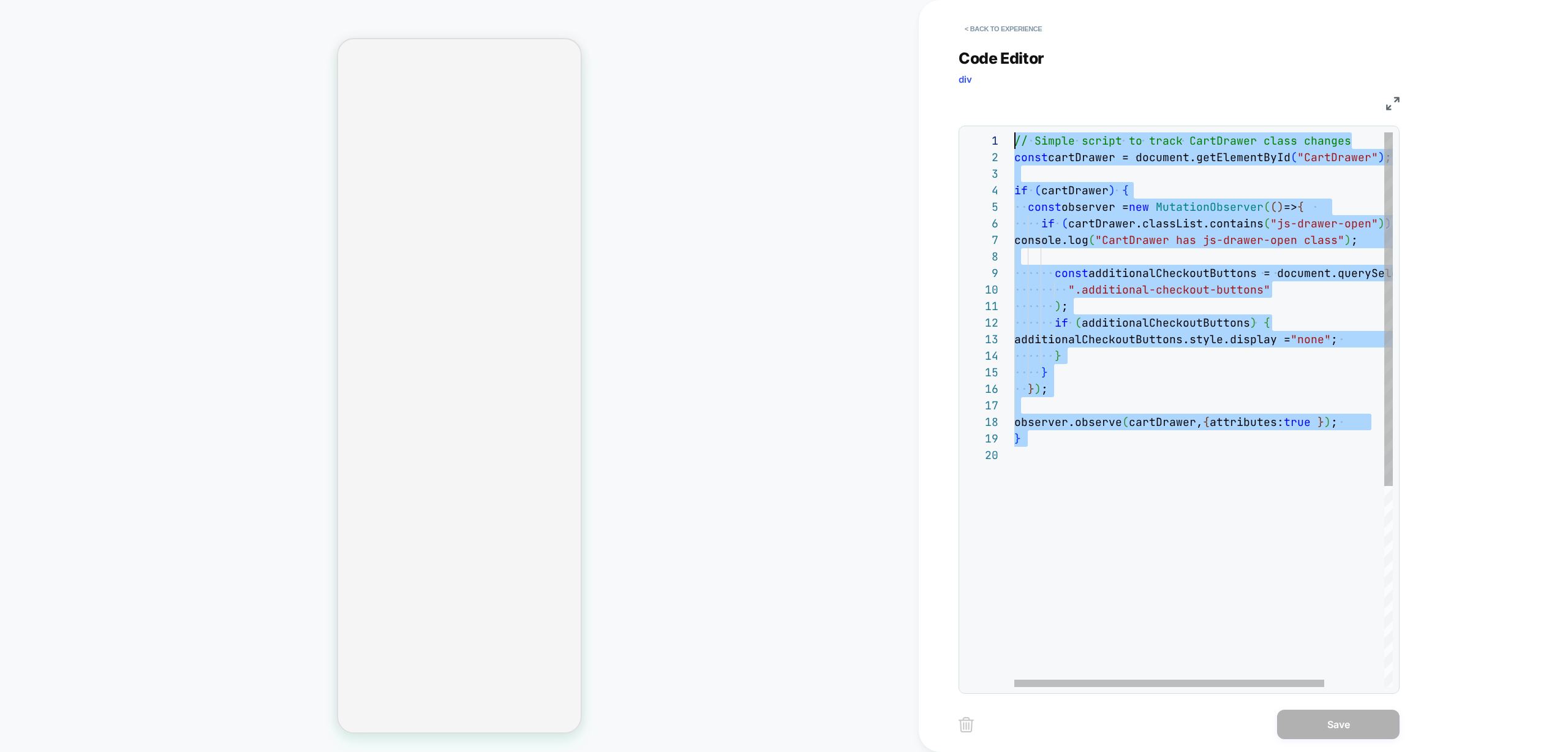
drag, startPoint x: 1059, startPoint y: 462, endPoint x: 883, endPoint y: 92, distance: 409.7
click at [1014, 132] on div "// Simple script to track CartDrawer class changes const cartDrawer = document.…" at bounding box center [1240, 566] width 452 height 869
type textarea "**********"
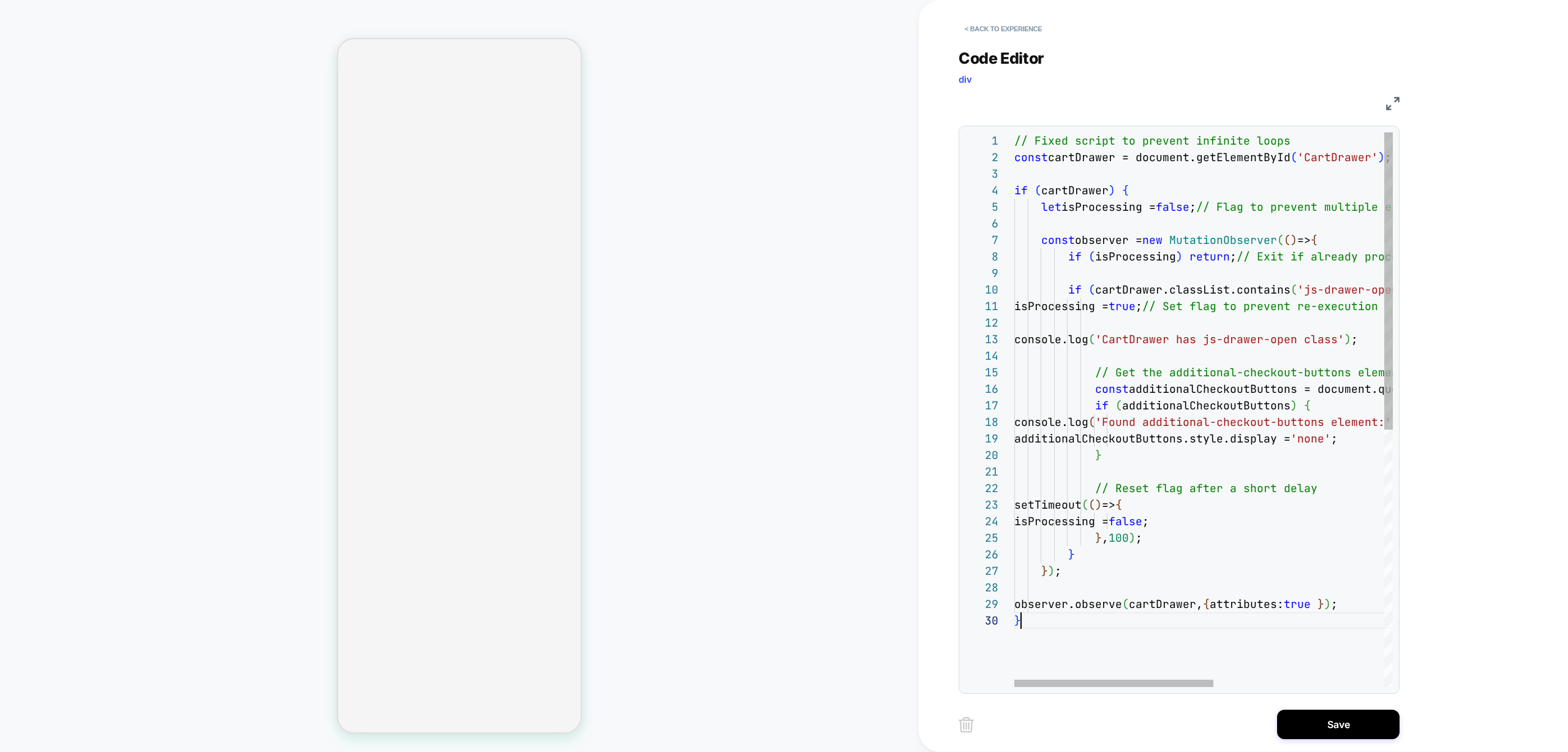
scroll to position [149, 7]
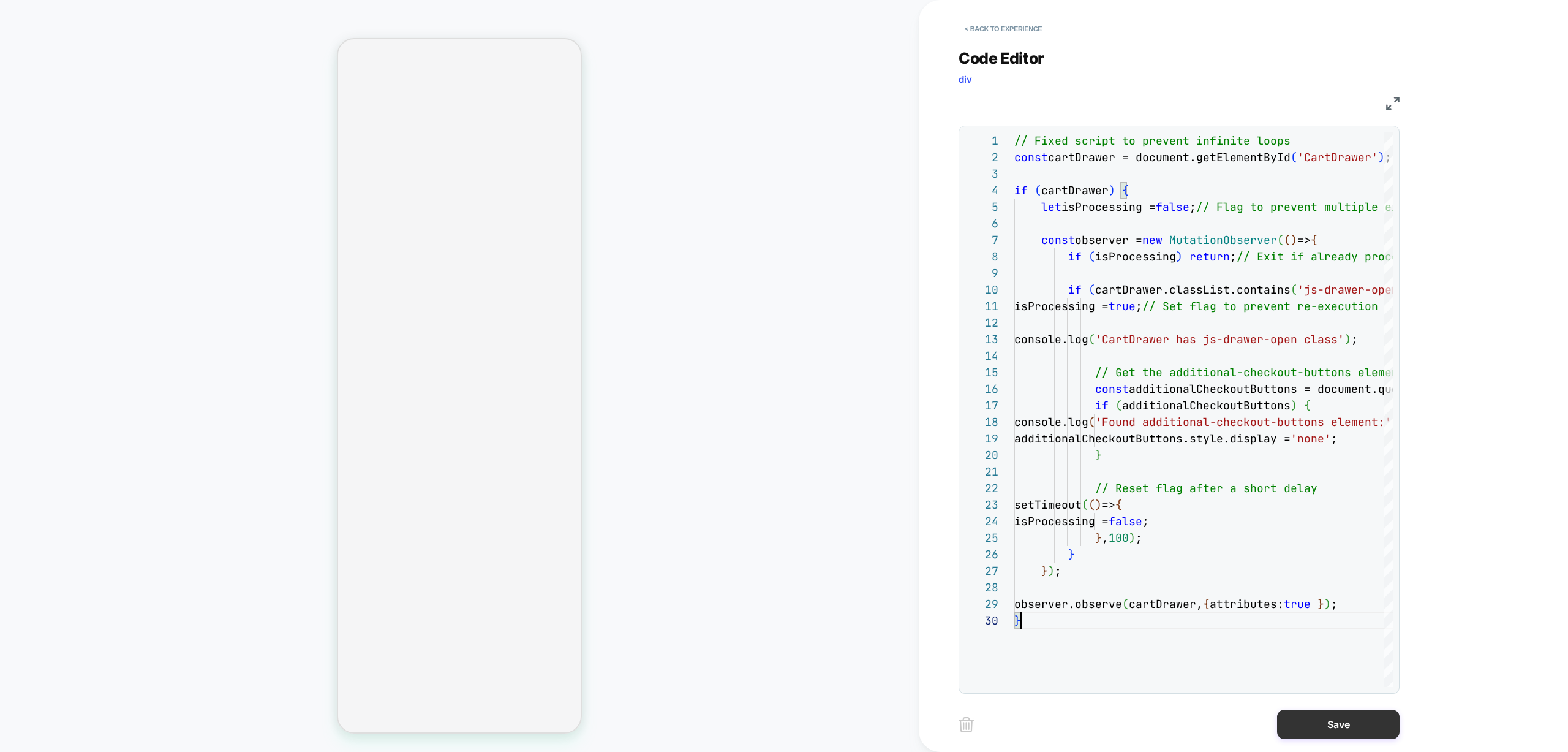
click at [1331, 723] on button "Save" at bounding box center [1338, 724] width 123 height 29
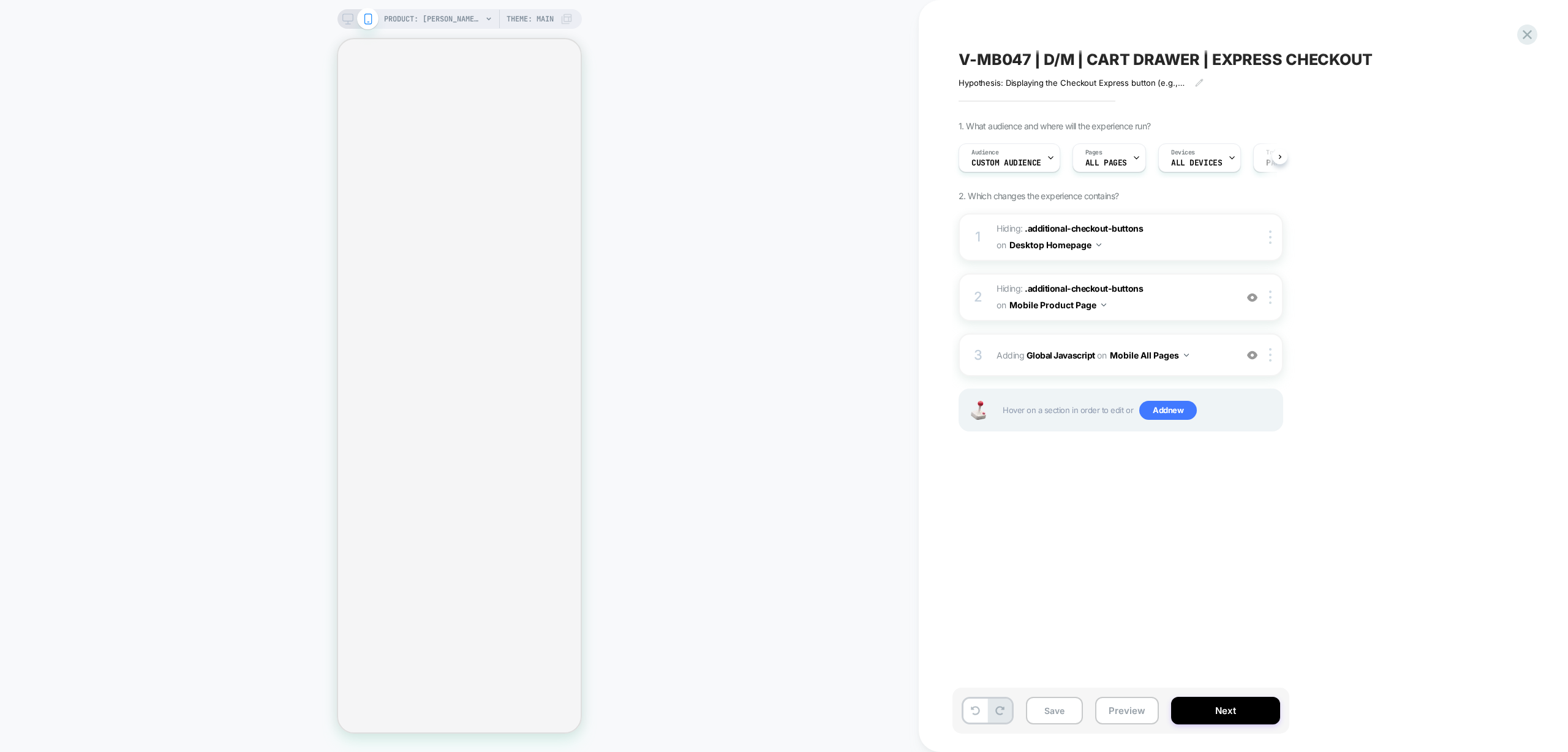
scroll to position [0, 1]
click at [1048, 715] on button "Save" at bounding box center [1054, 710] width 57 height 27
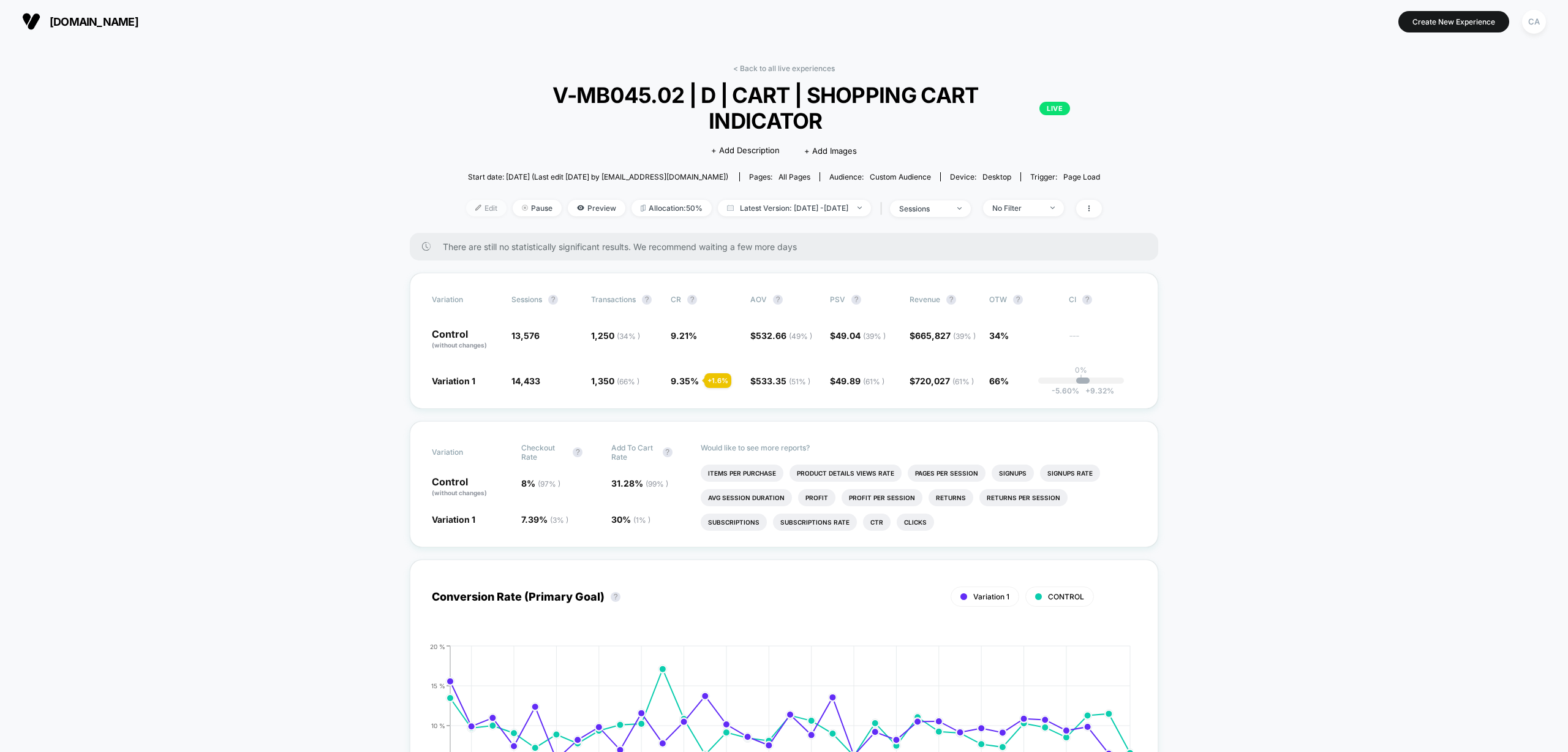
click at [466, 200] on span "Edit" at bounding box center [486, 208] width 40 height 16
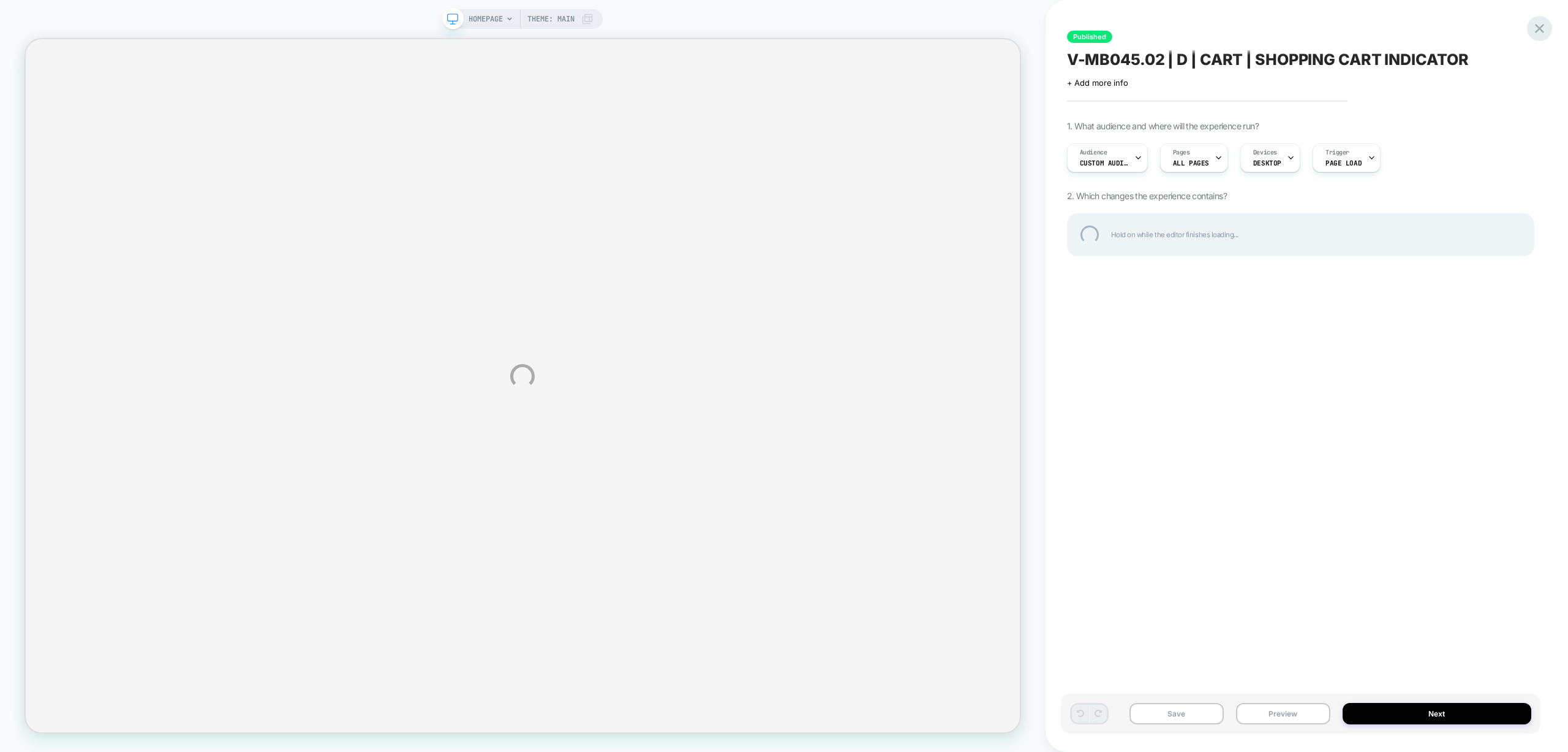
click at [1535, 27] on div at bounding box center [1539, 28] width 25 height 25
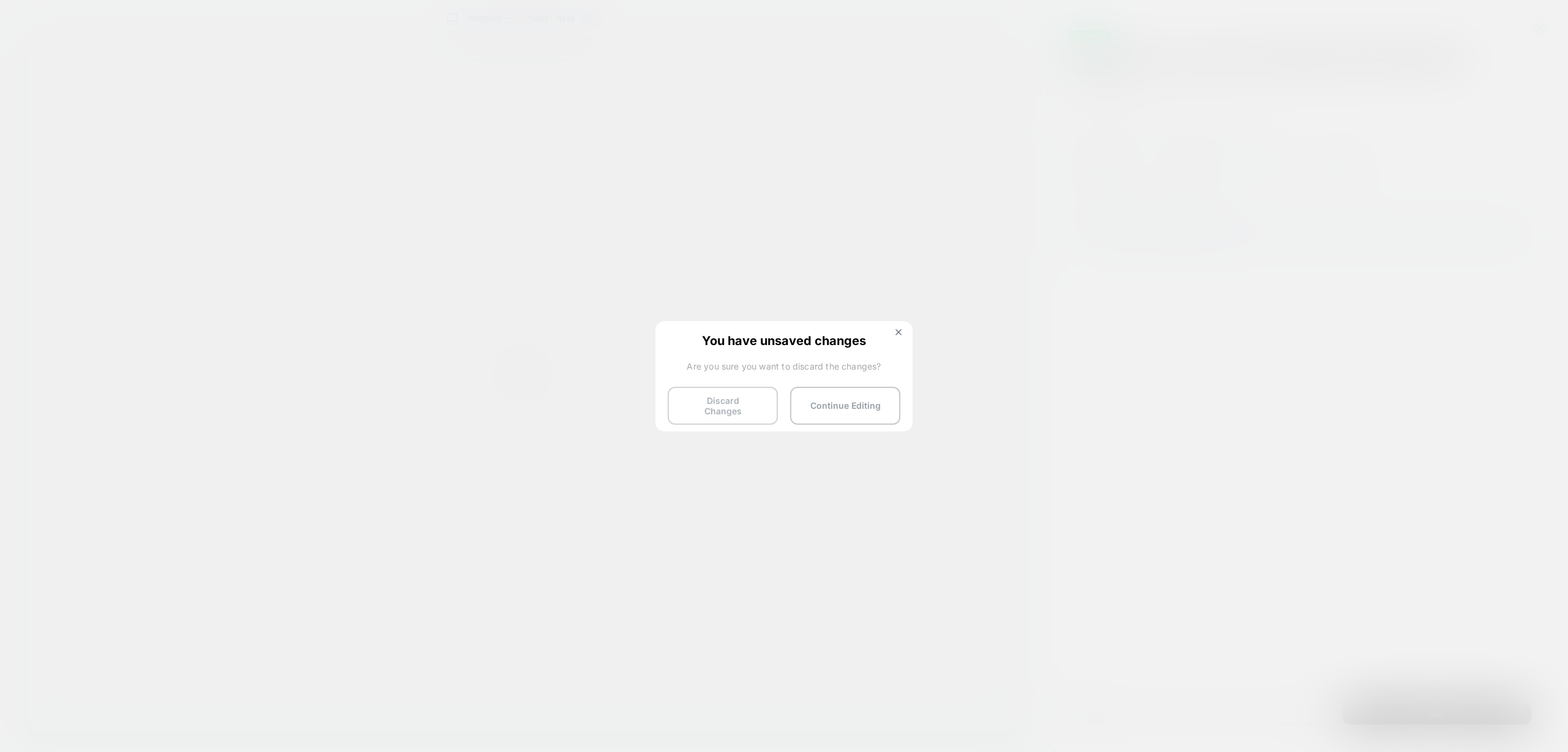
click at [758, 405] on button "Discard Changes" at bounding box center [723, 406] width 110 height 38
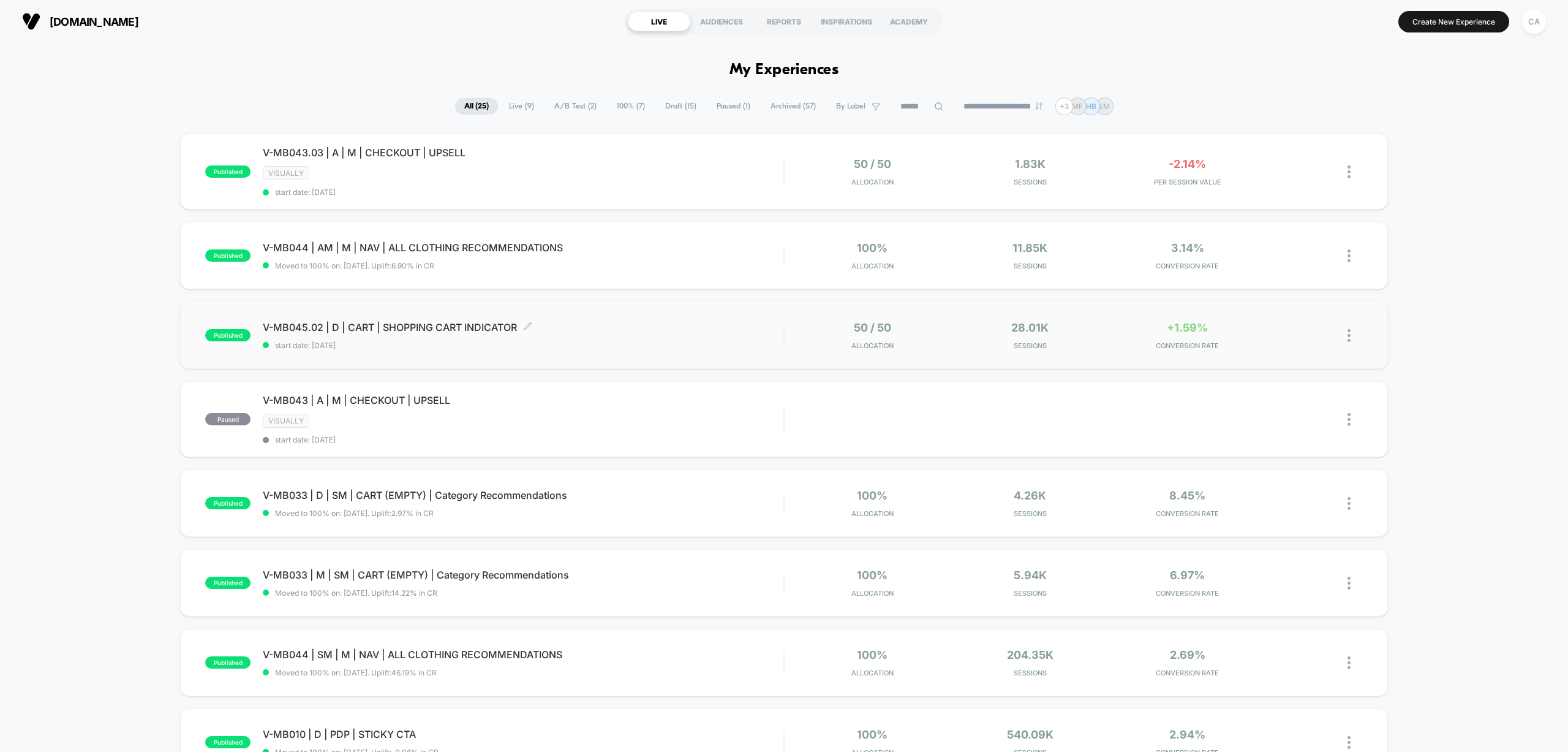
click at [409, 328] on span "V-MB045.02 | D | CART | SHOPPING CART INDICATOR Click to edit experience details" at bounding box center [522, 328] width 520 height 12
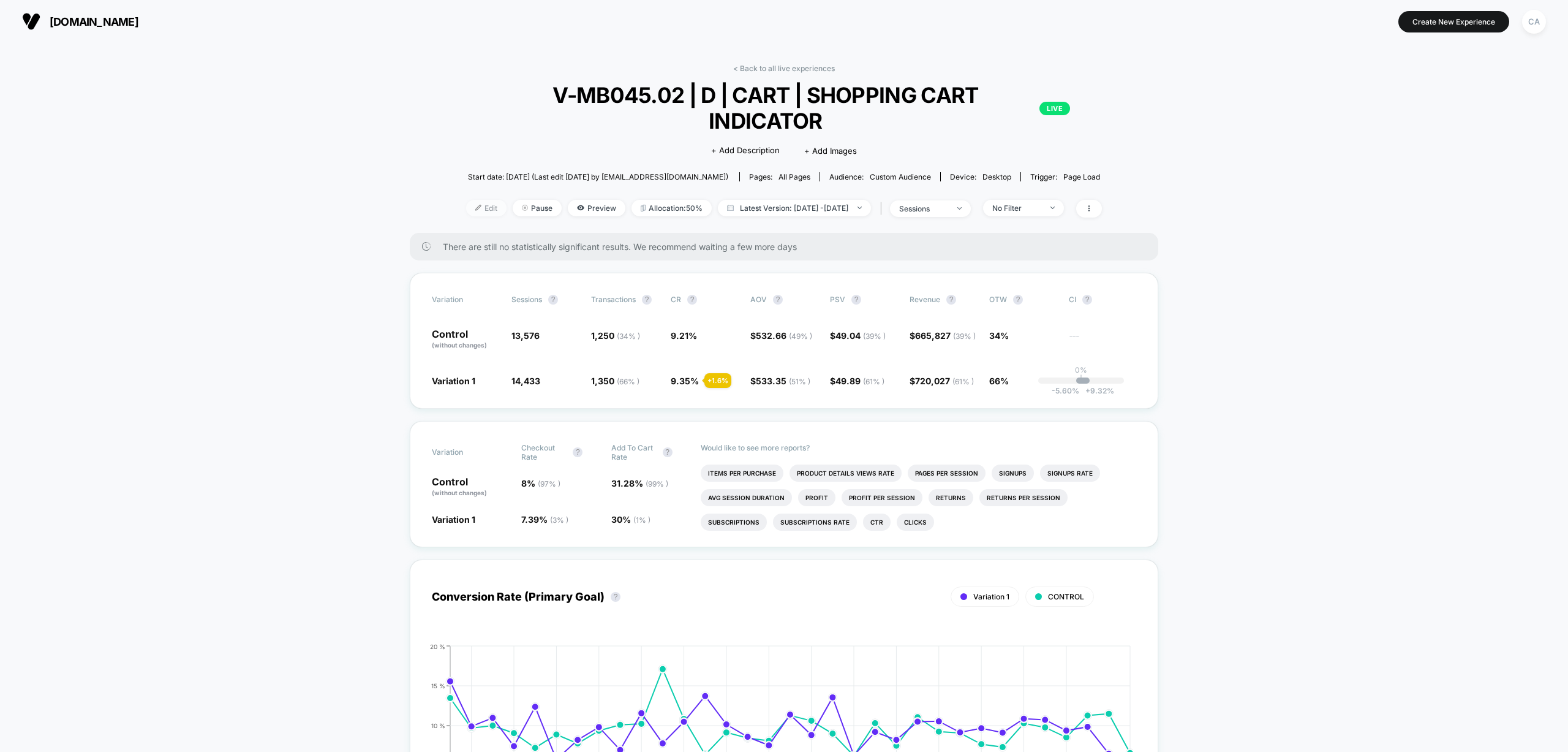
click at [471, 200] on span "Edit" at bounding box center [486, 208] width 40 height 16
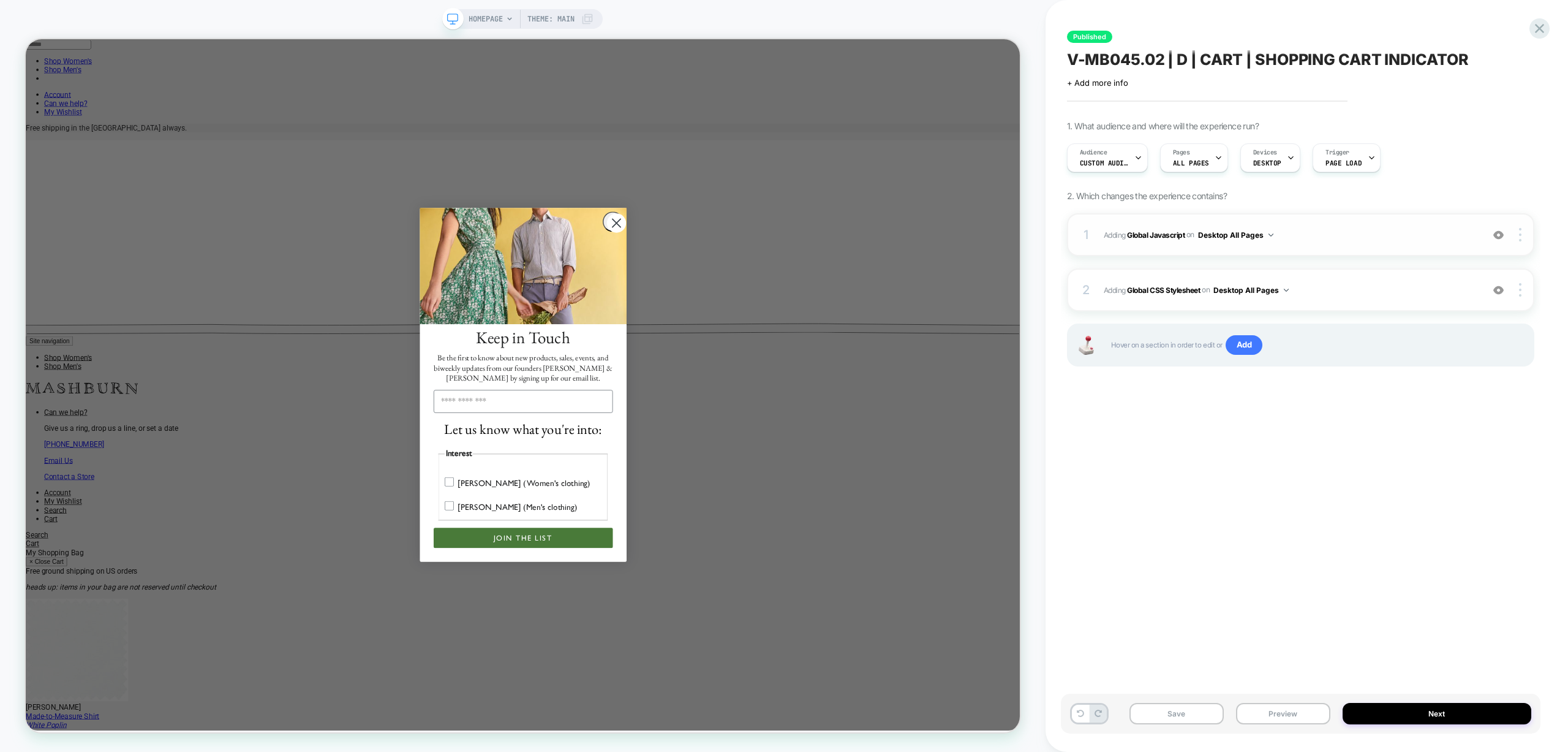
click at [1342, 237] on span "Adding Global Javascript on Desktop All Pages" at bounding box center [1290, 235] width 372 height 15
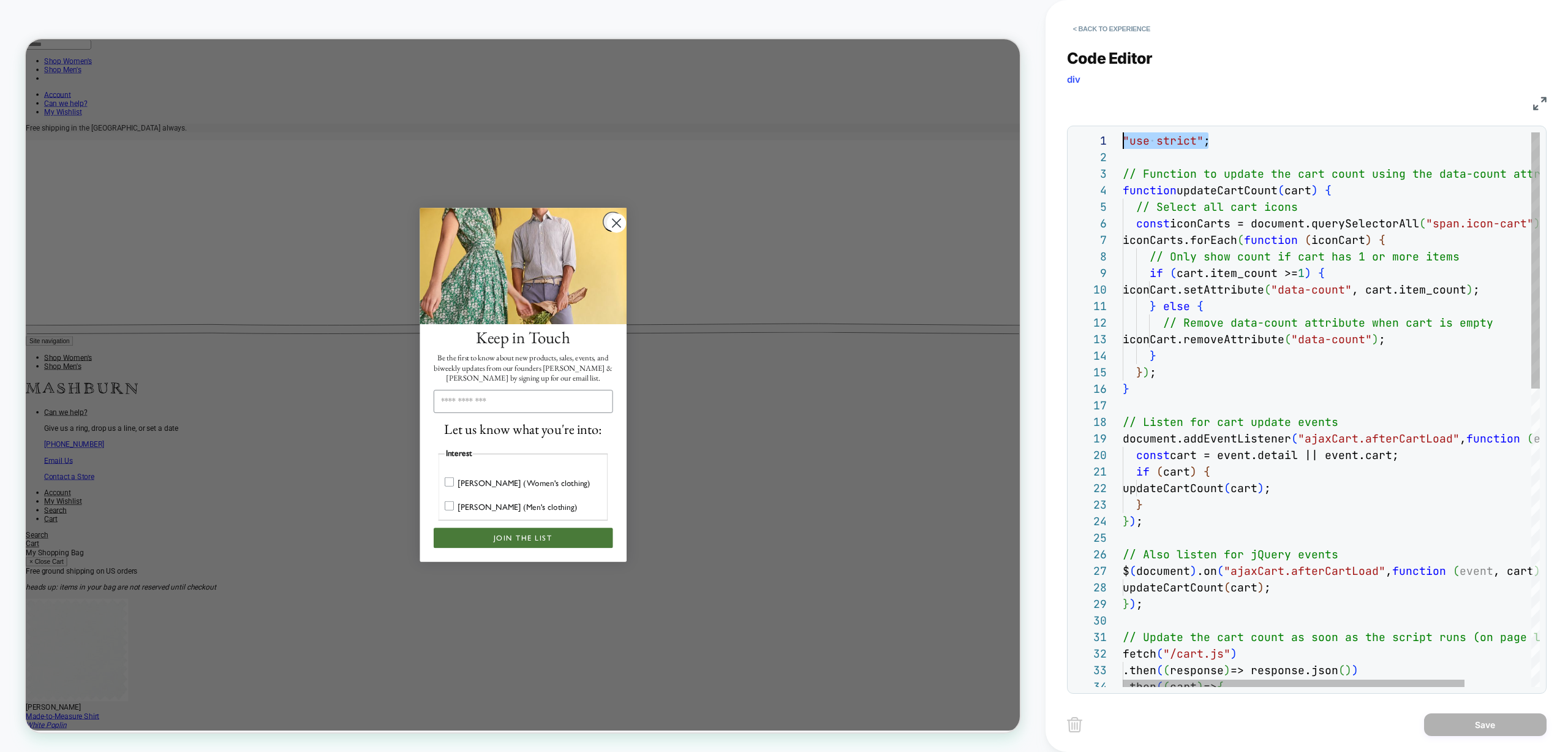
drag, startPoint x: 1217, startPoint y: 139, endPoint x: 1113, endPoint y: 134, distance: 104.1
click at [1123, 134] on div "// Remove data-count attribute when cart is empty iconCart.removeAttribute ( "d…" at bounding box center [1372, 732] width 498 height 1200
click at [1089, 27] on button "< Back to experience" at bounding box center [1111, 29] width 89 height 20
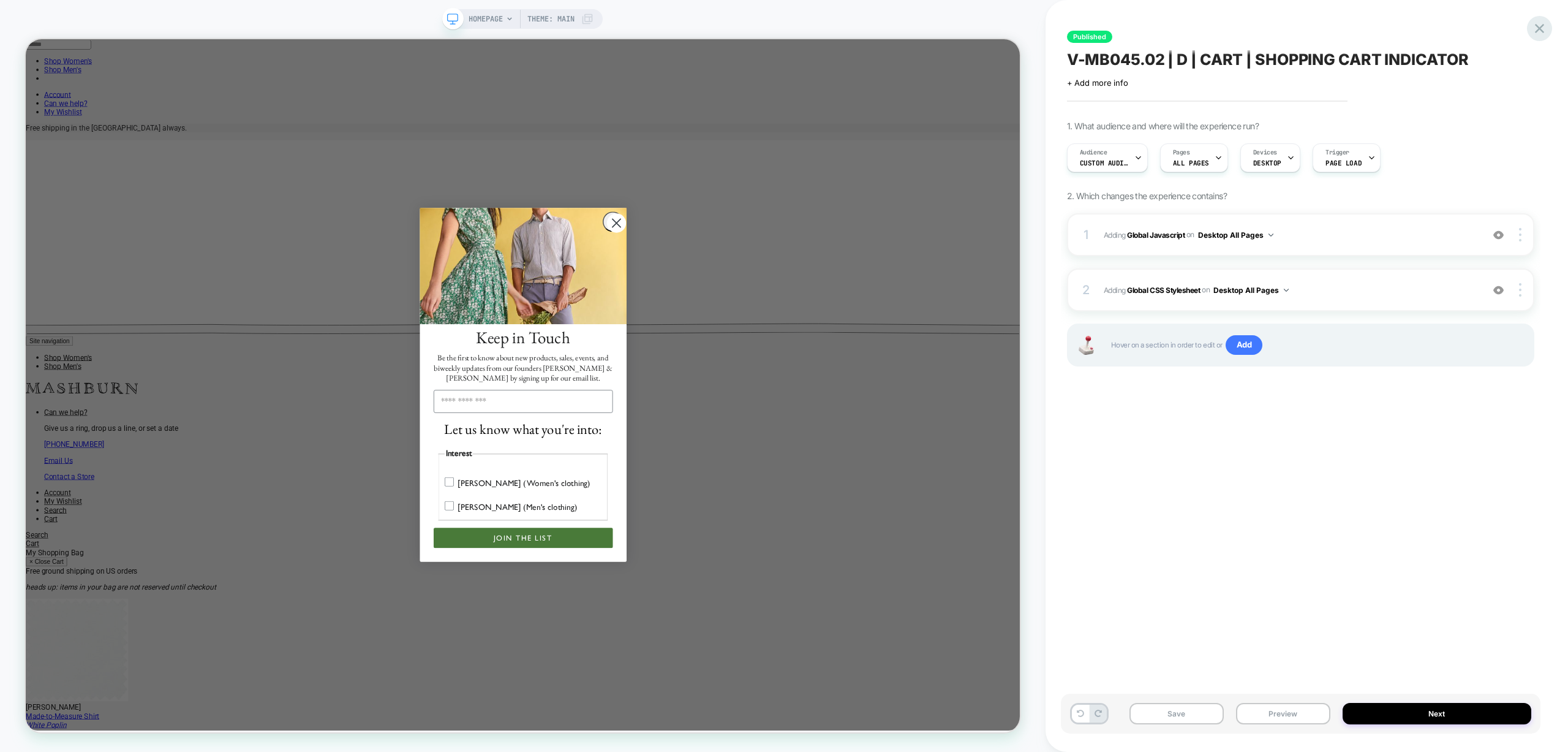
click at [1545, 27] on icon at bounding box center [1539, 29] width 16 height 16
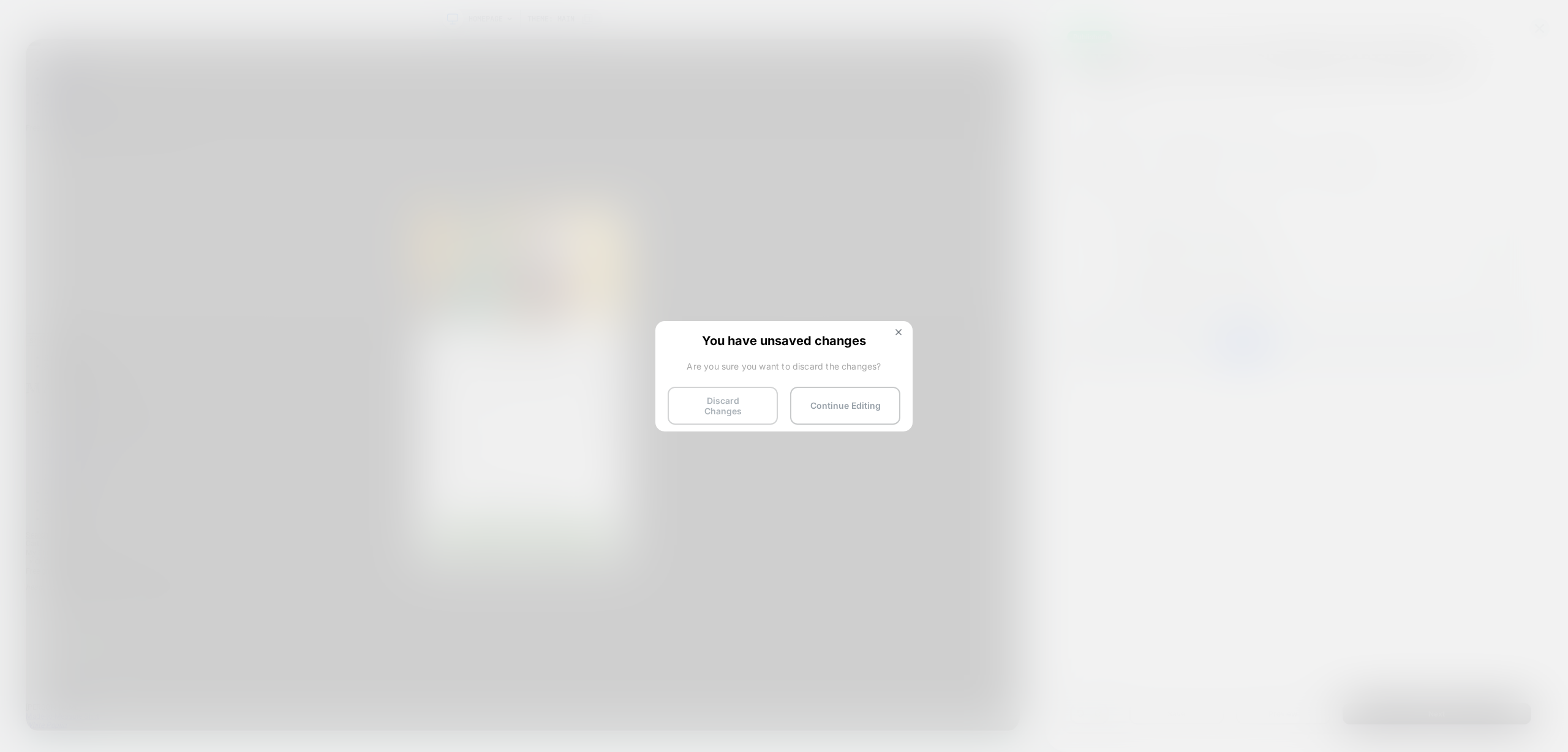
click at [721, 395] on button "Discard Changes" at bounding box center [723, 406] width 110 height 38
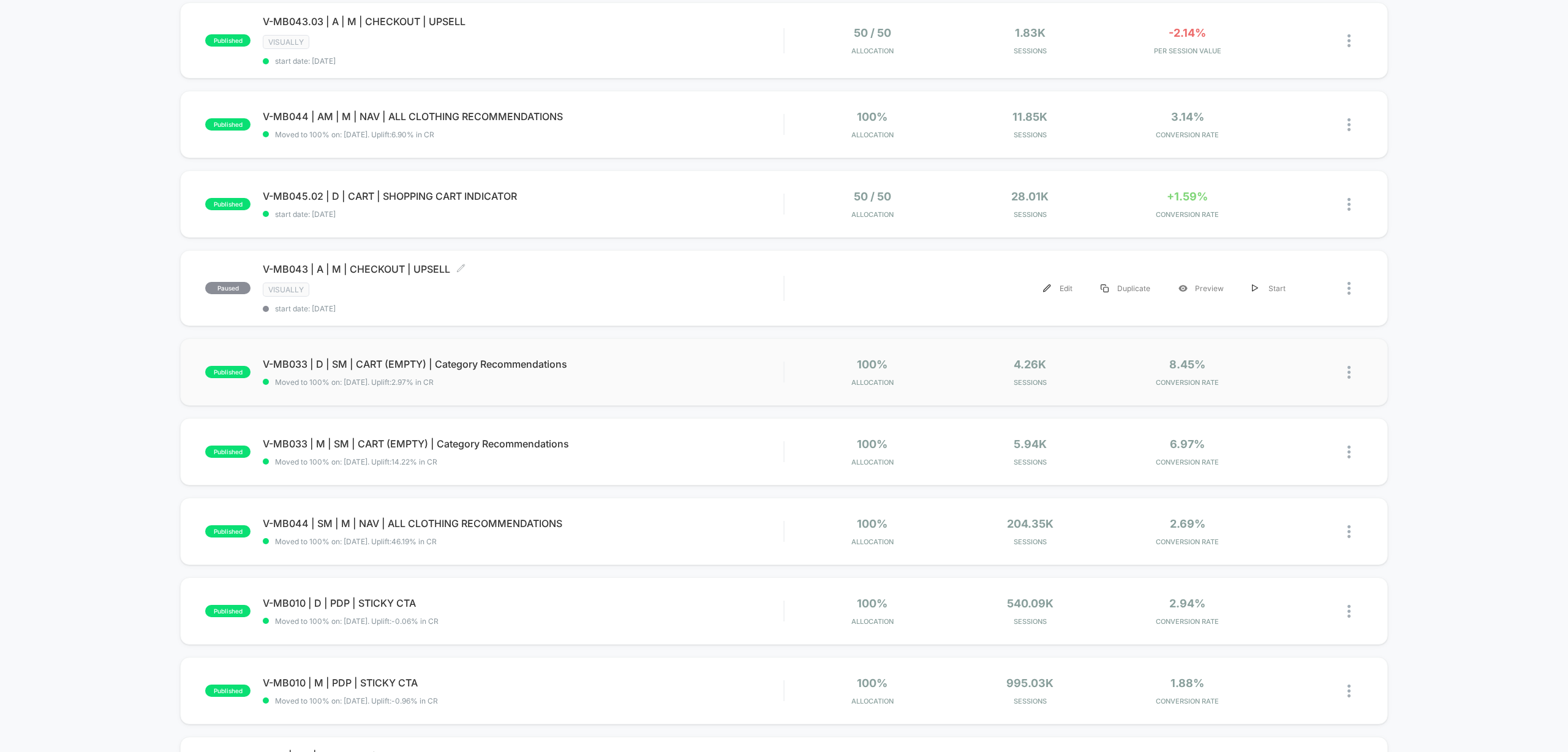
scroll to position [147, 0]
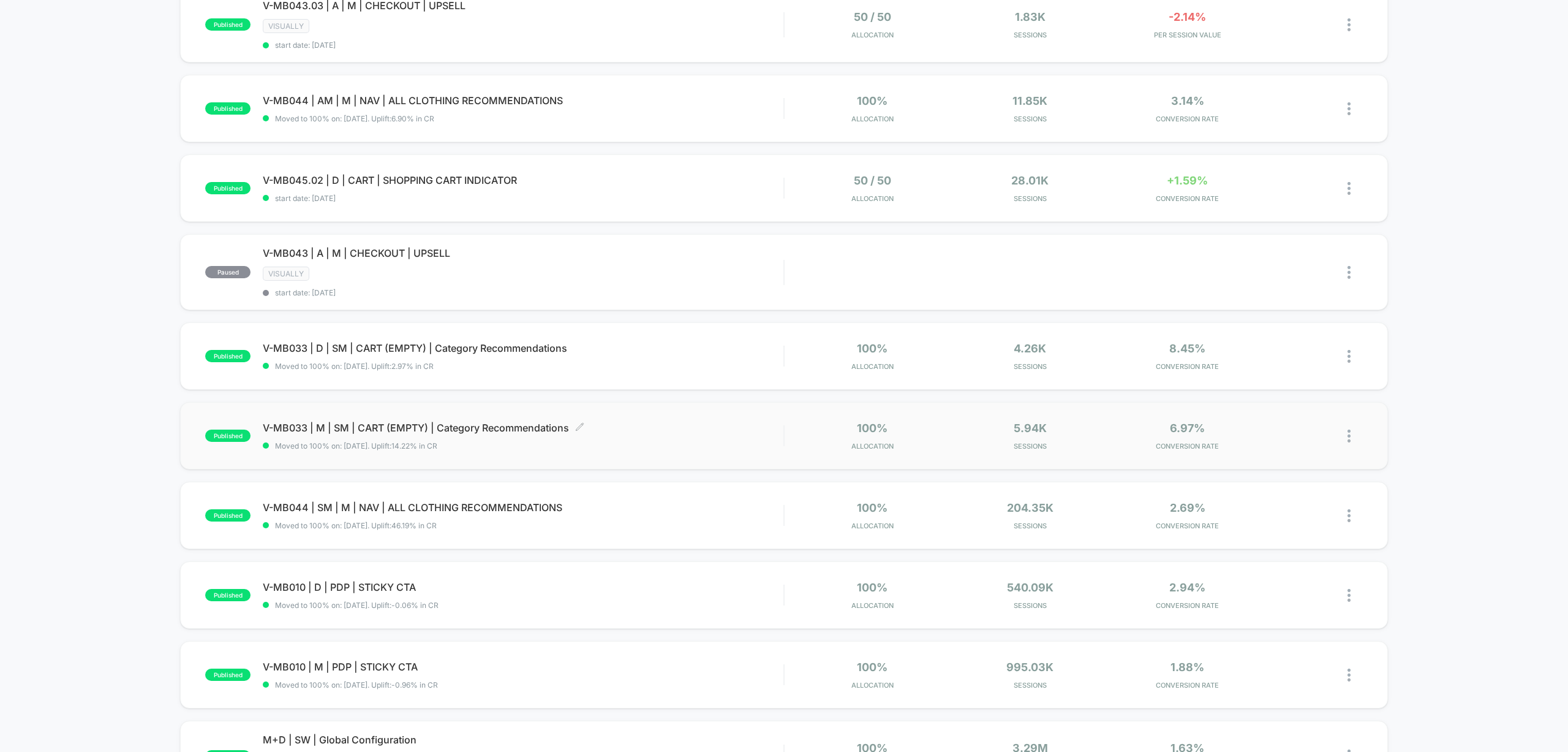
click at [664, 427] on span "V-MB033 | M | SM | CART (EMPTY) | Category Recommendations Click to edit experi…" at bounding box center [522, 428] width 520 height 12
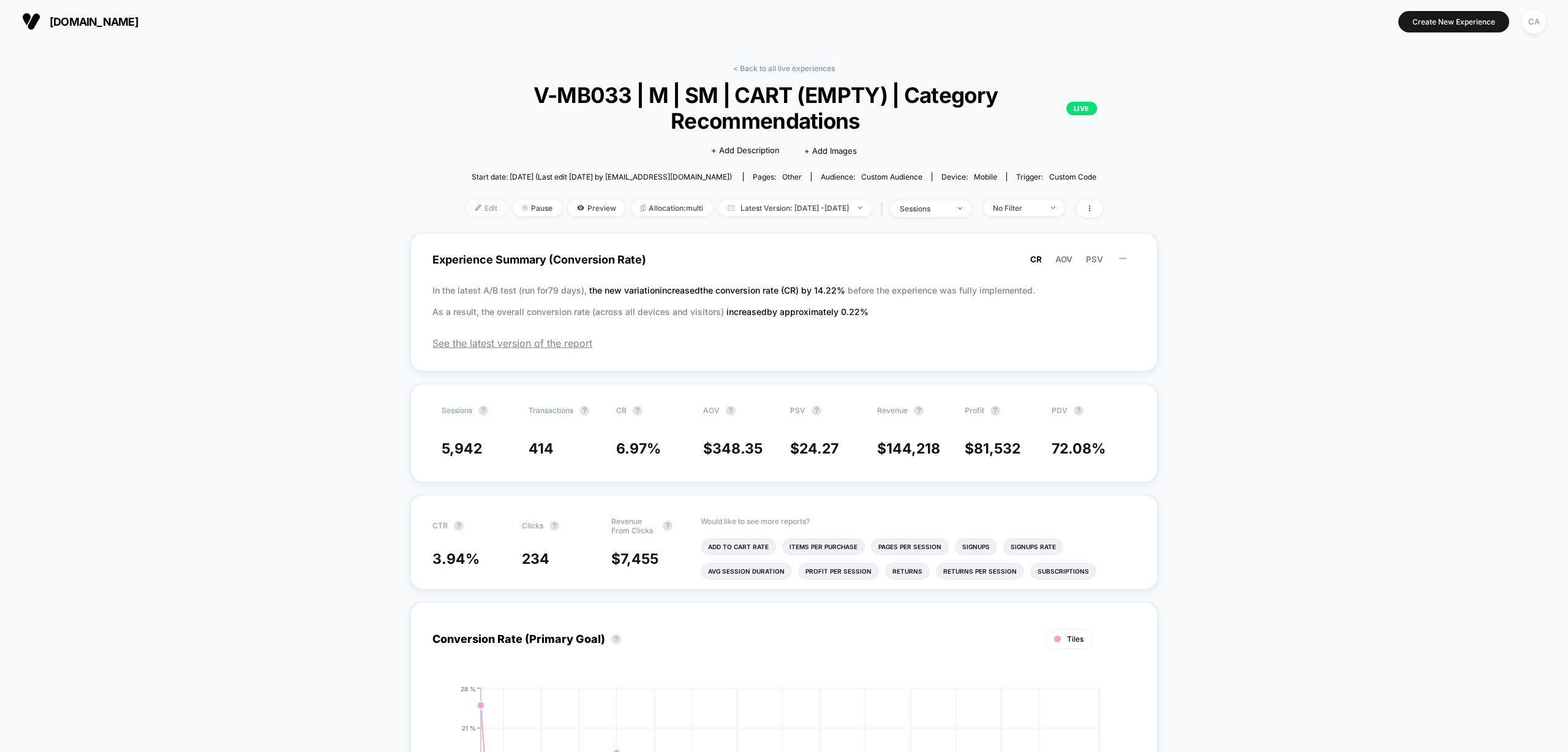
click at [466, 205] on span "Edit" at bounding box center [486, 208] width 40 height 16
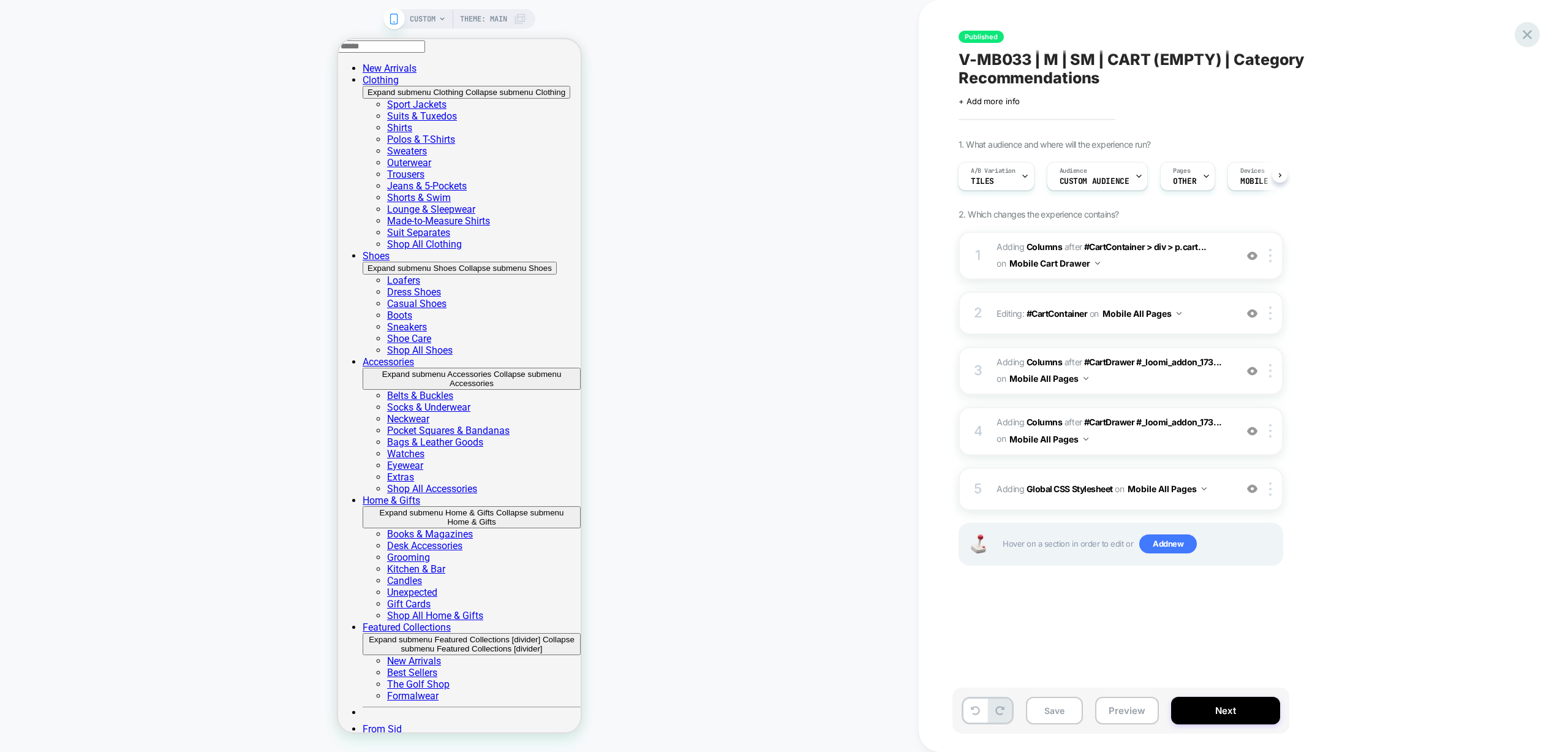
click at [1528, 39] on icon at bounding box center [1527, 35] width 16 height 16
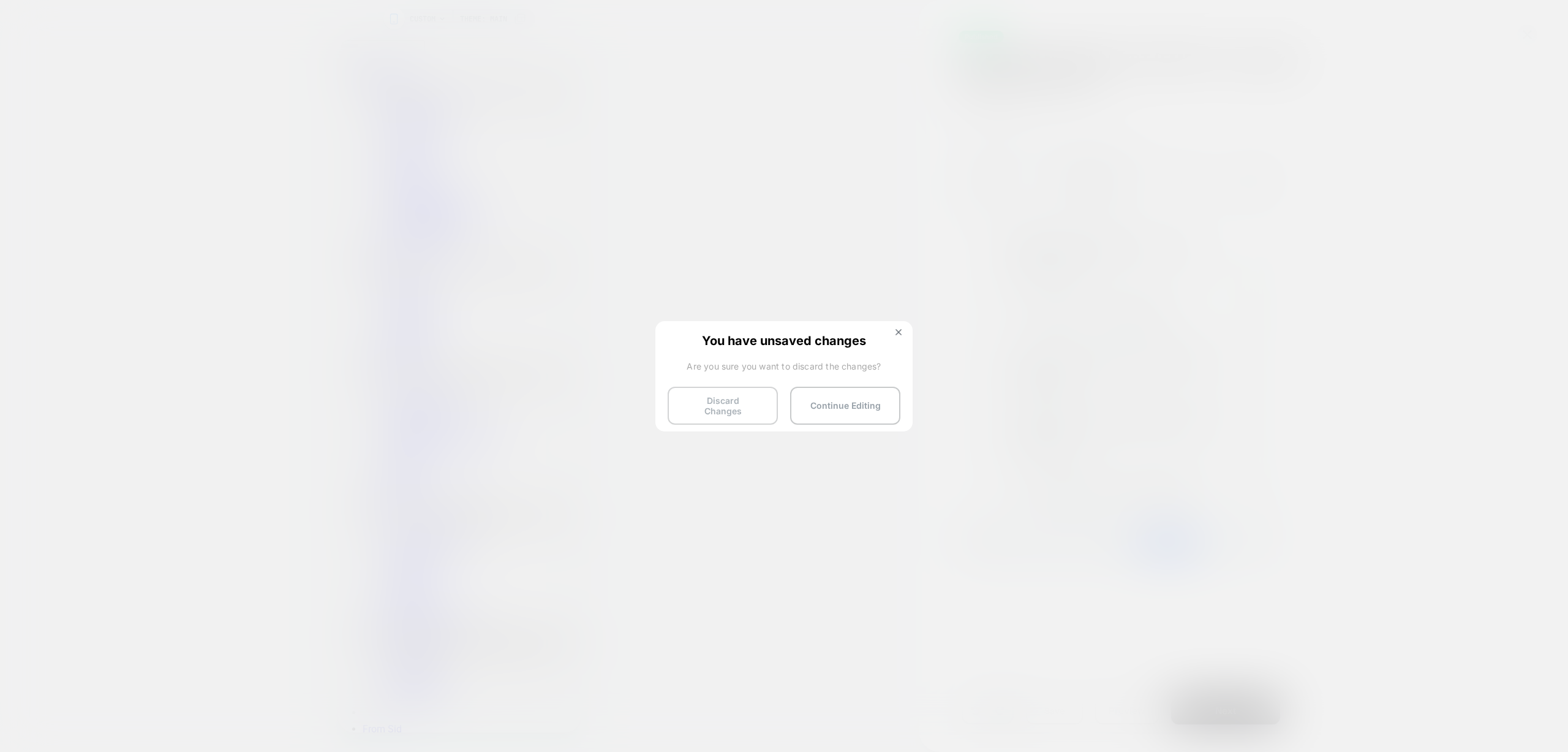
click at [731, 405] on button "Discard Changes" at bounding box center [723, 406] width 110 height 38
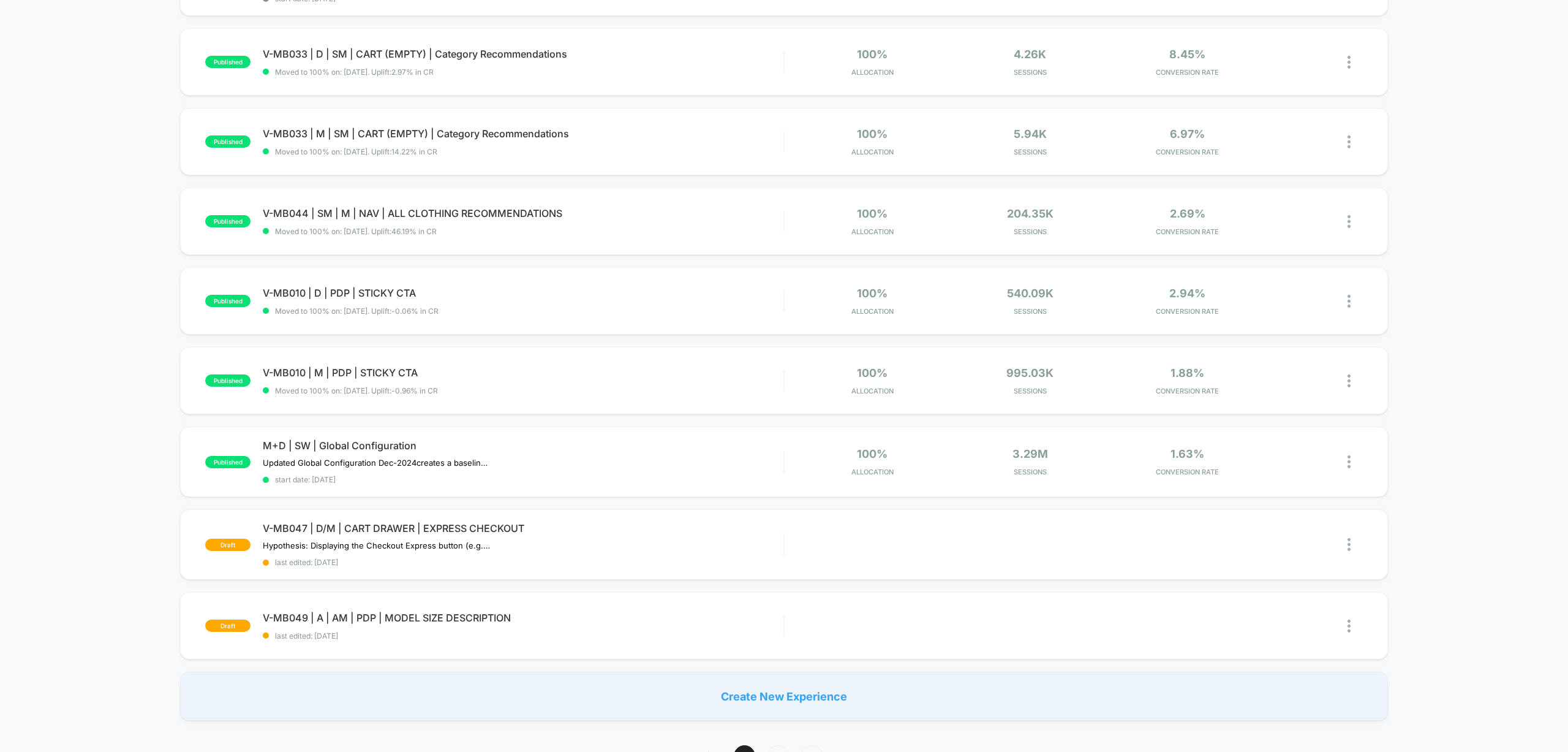
scroll to position [662, 0]
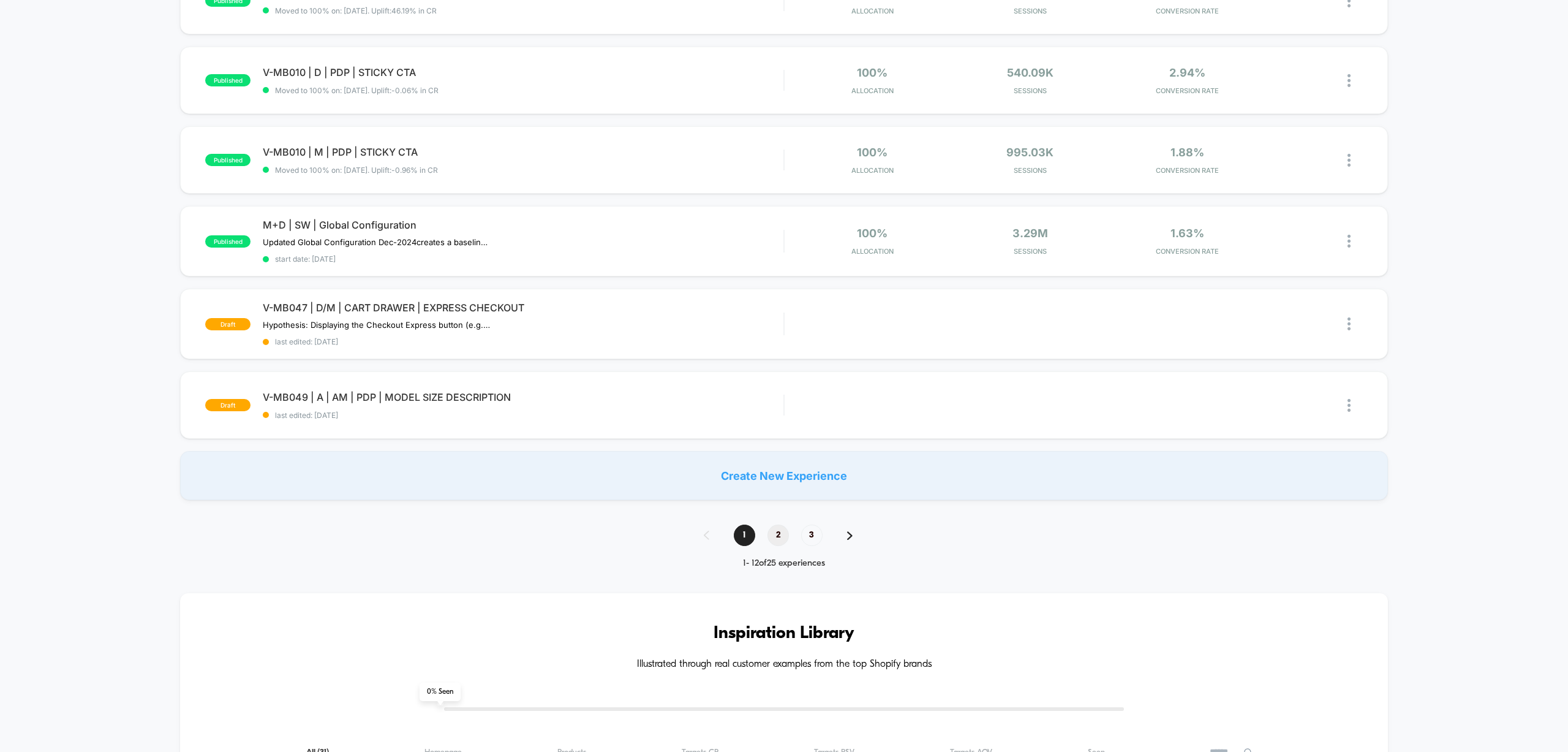
click at [773, 530] on span "2" at bounding box center [778, 535] width 21 height 21
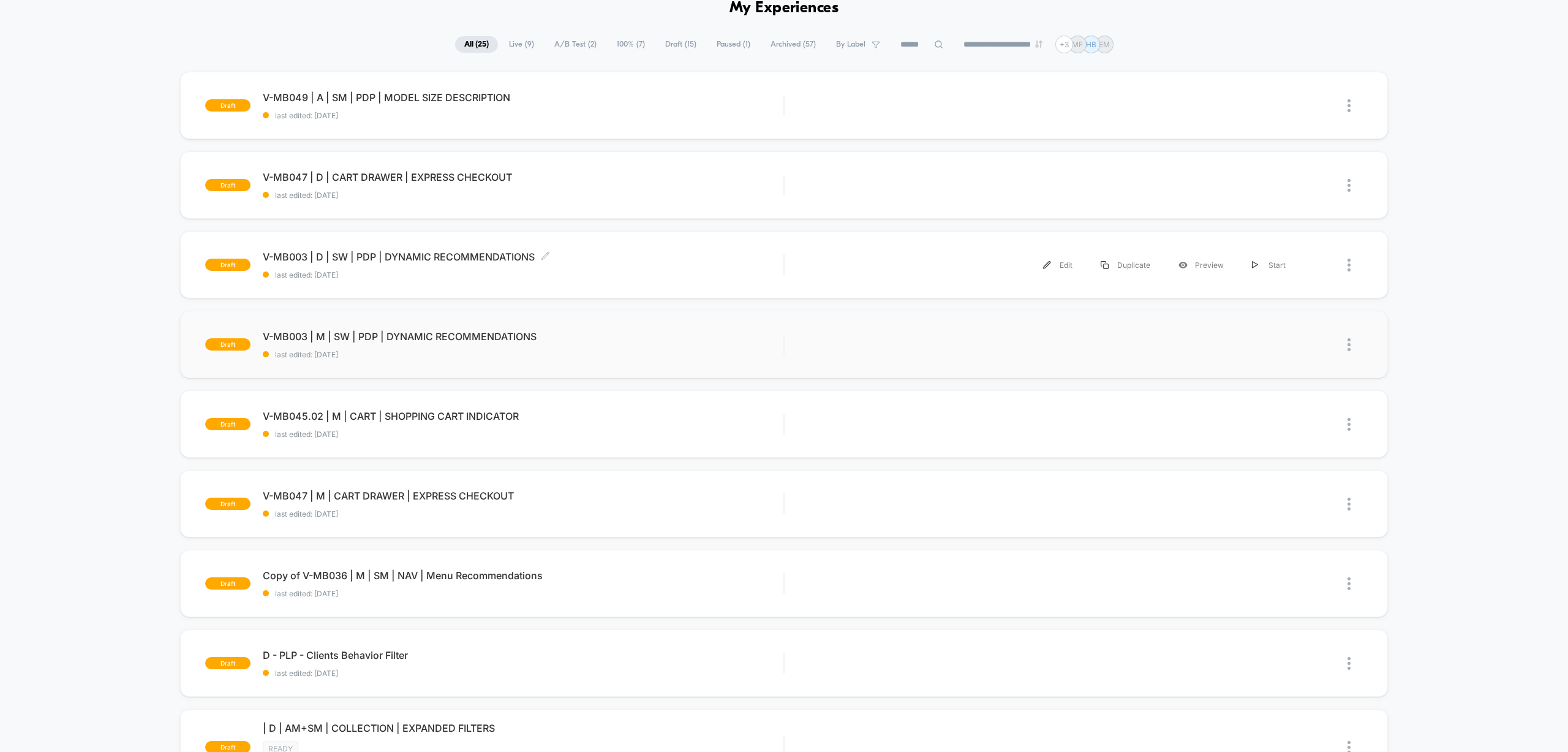
scroll to position [74, 0]
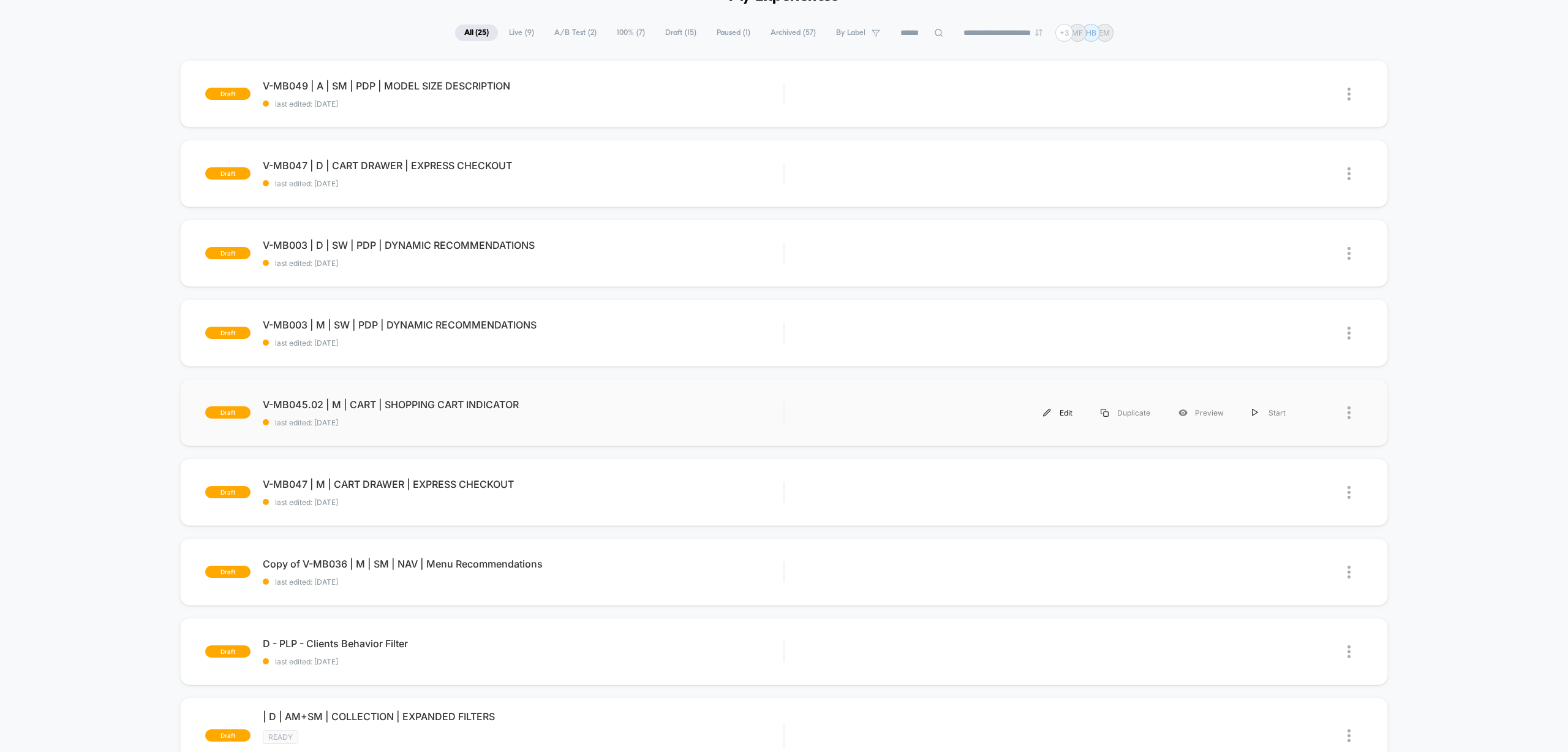
click at [1051, 411] on img at bounding box center [1047, 413] width 8 height 8
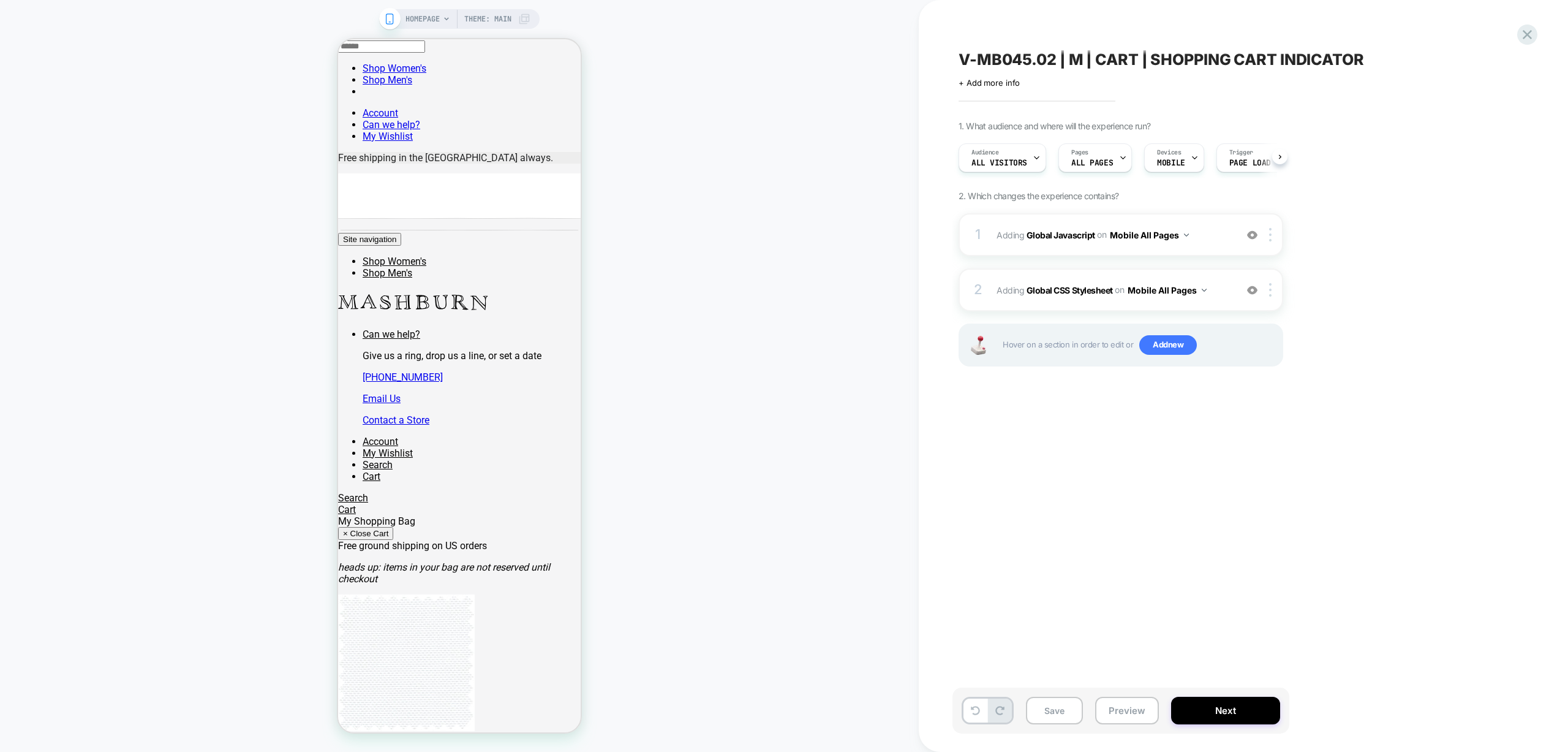
scroll to position [0, 1]
click at [1217, 254] on div "1 Adding Global Javascript on Mobile All Pages Add Before Add After Copy to Des…" at bounding box center [1121, 234] width 325 height 43
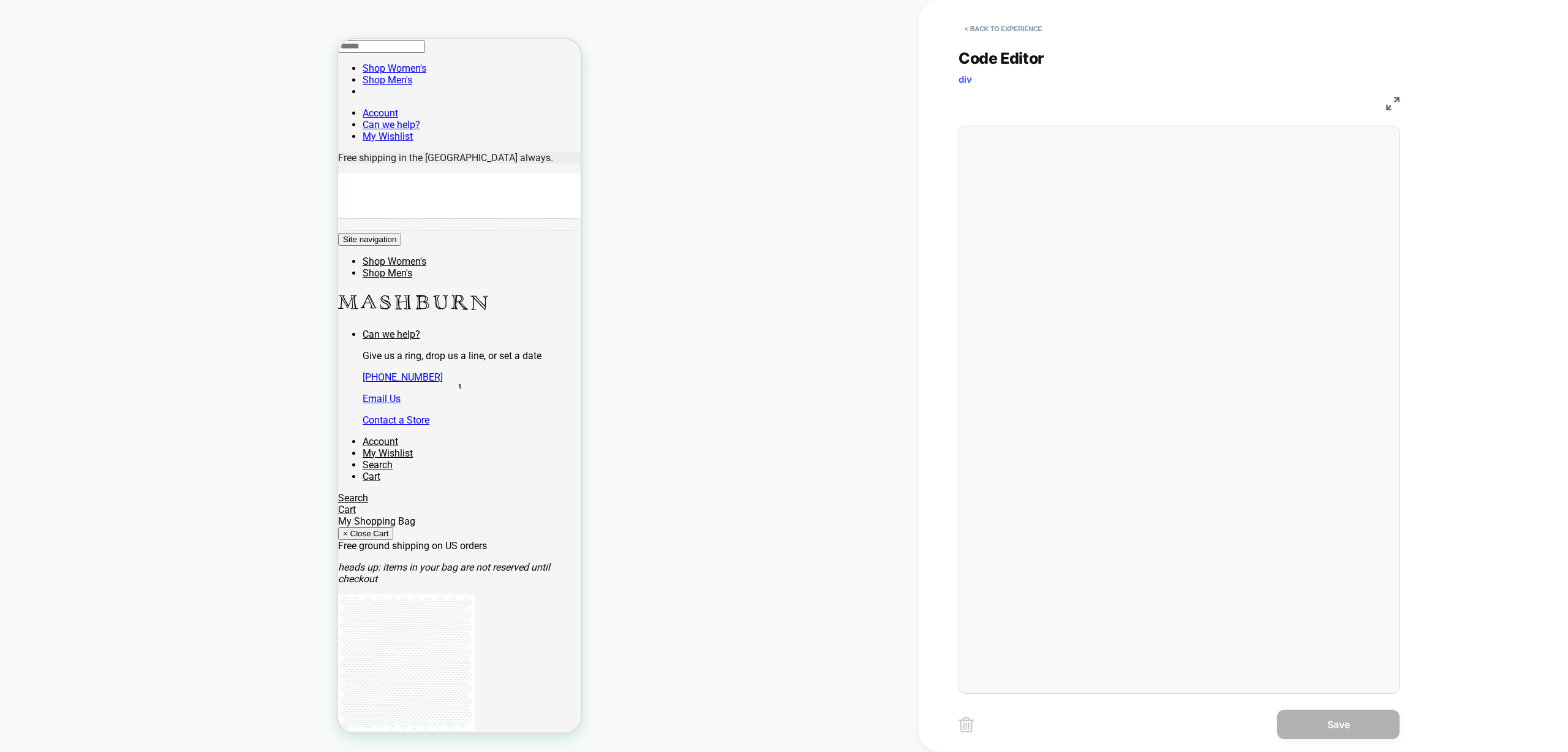
scroll to position [165, 0]
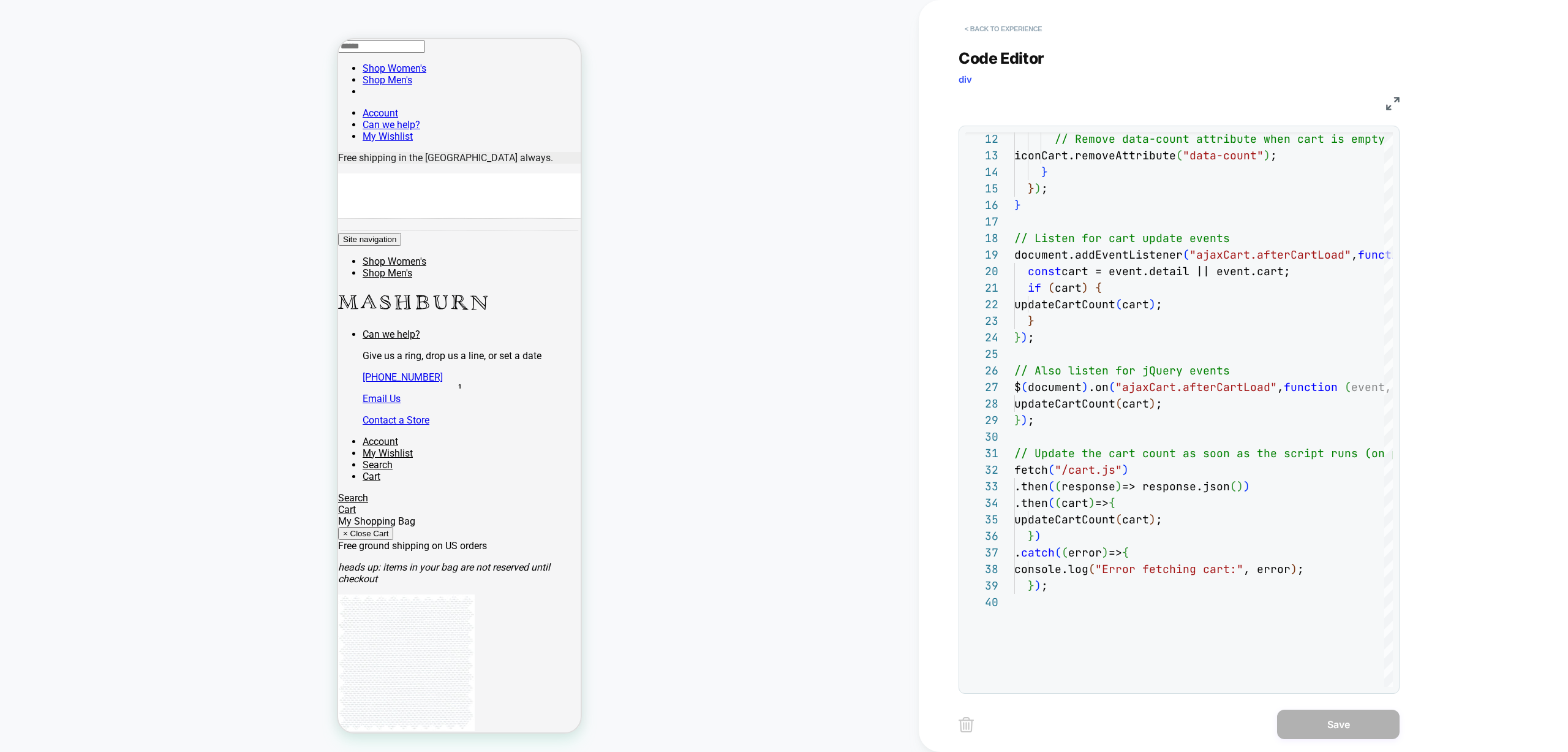
click at [999, 27] on button "< Back to experience" at bounding box center [1003, 29] width 89 height 20
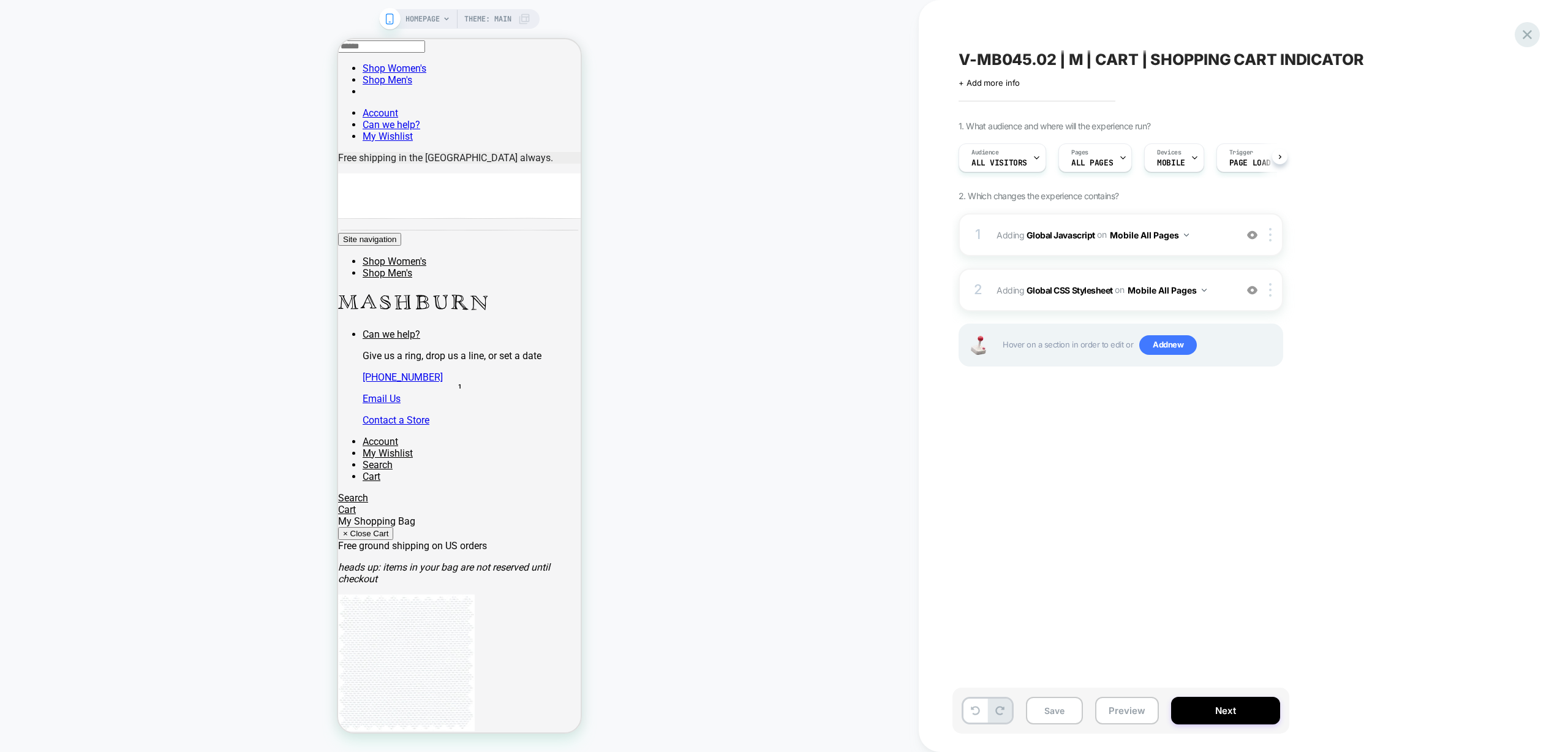
scroll to position [0, 1]
click at [1522, 32] on icon at bounding box center [1527, 35] width 16 height 16
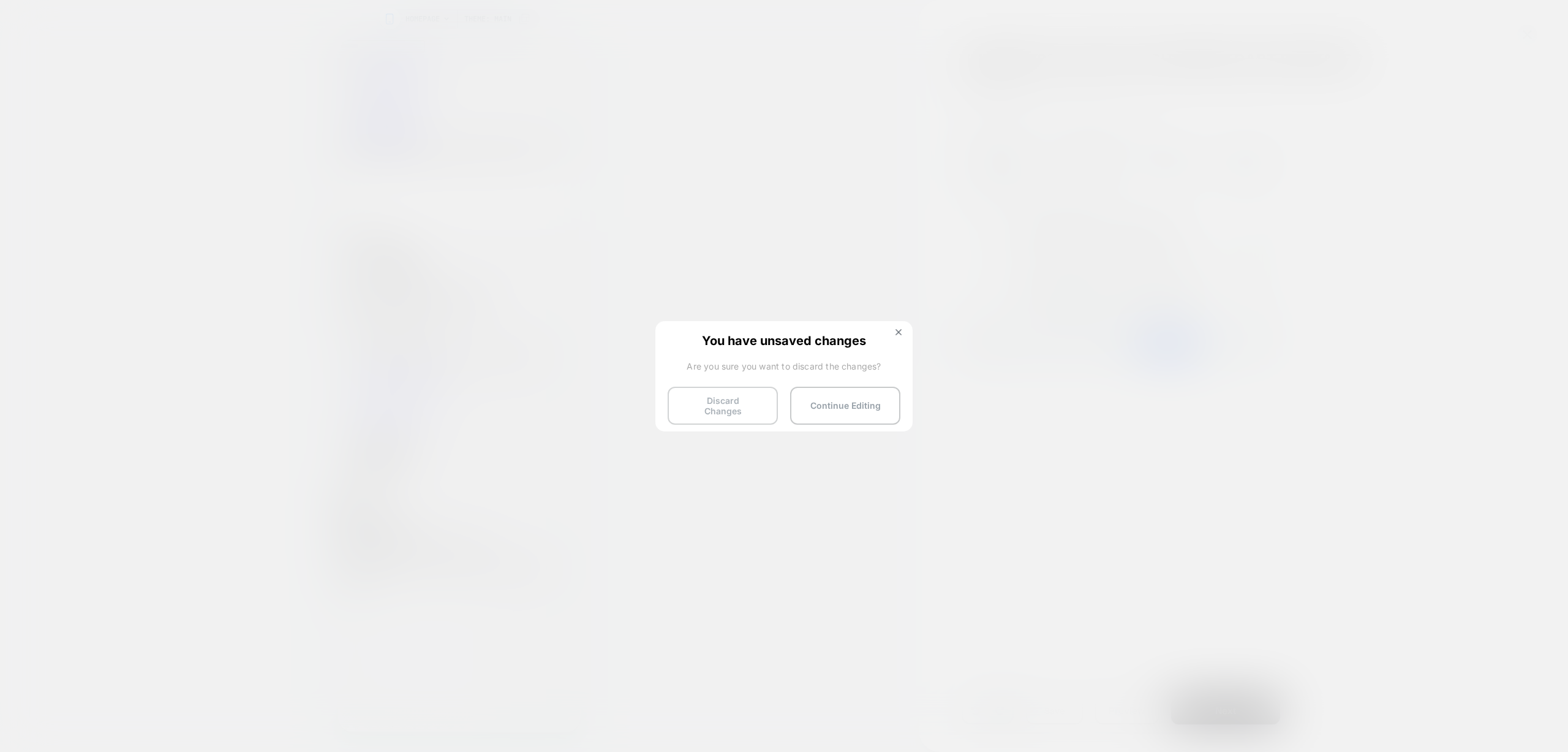
click at [744, 396] on button "Discard Changes" at bounding box center [723, 406] width 110 height 38
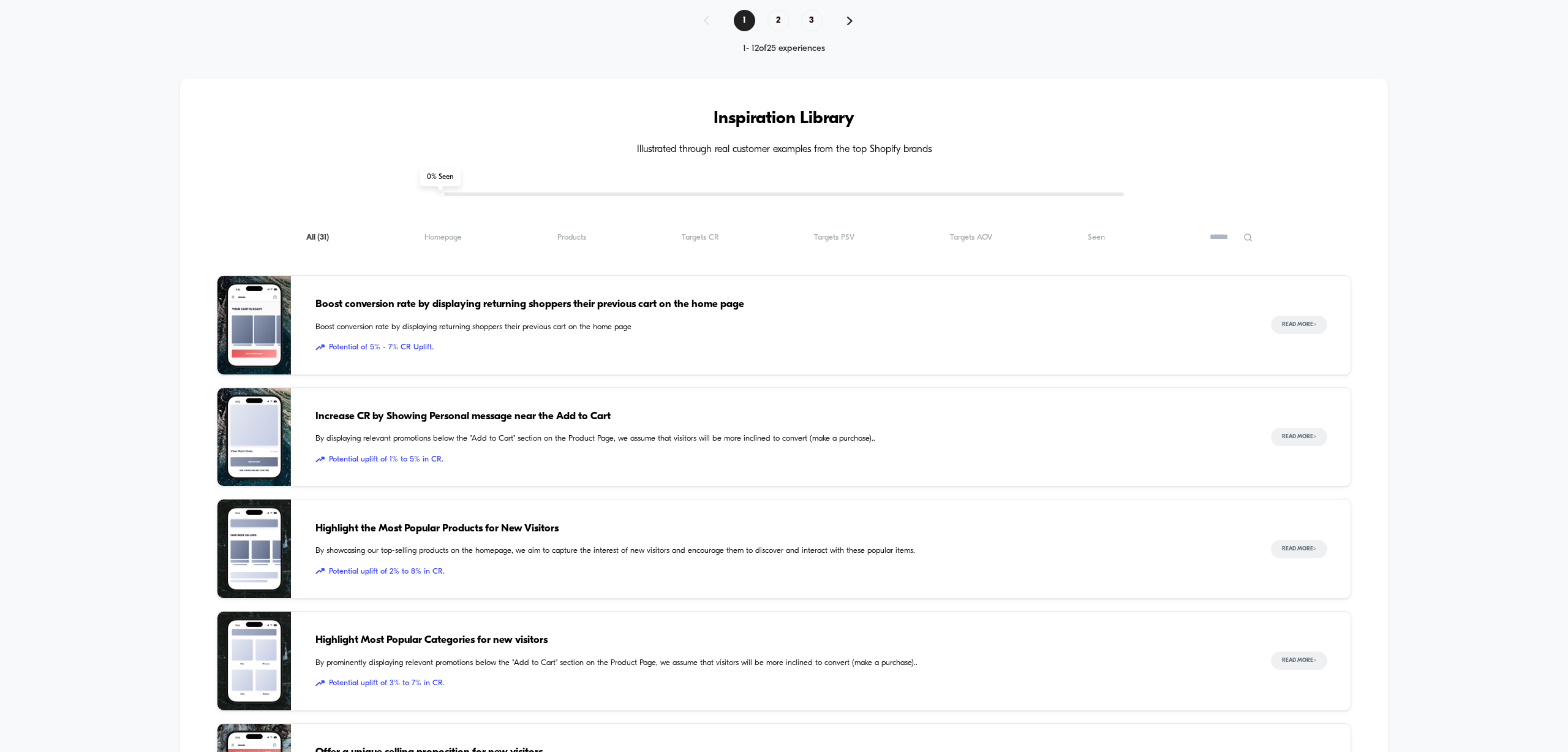
scroll to position [882, 0]
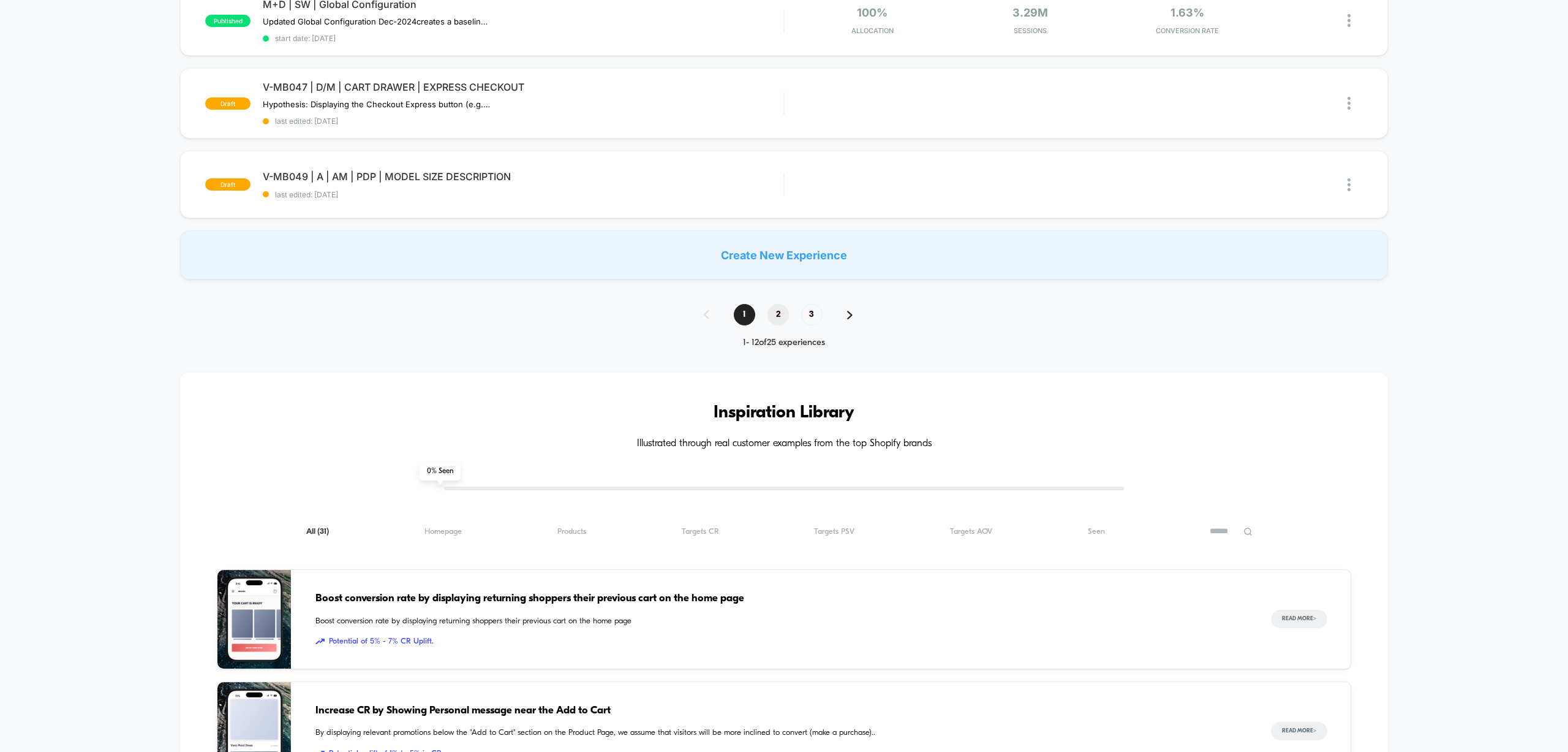
click at [777, 310] on span "2" at bounding box center [778, 314] width 21 height 21
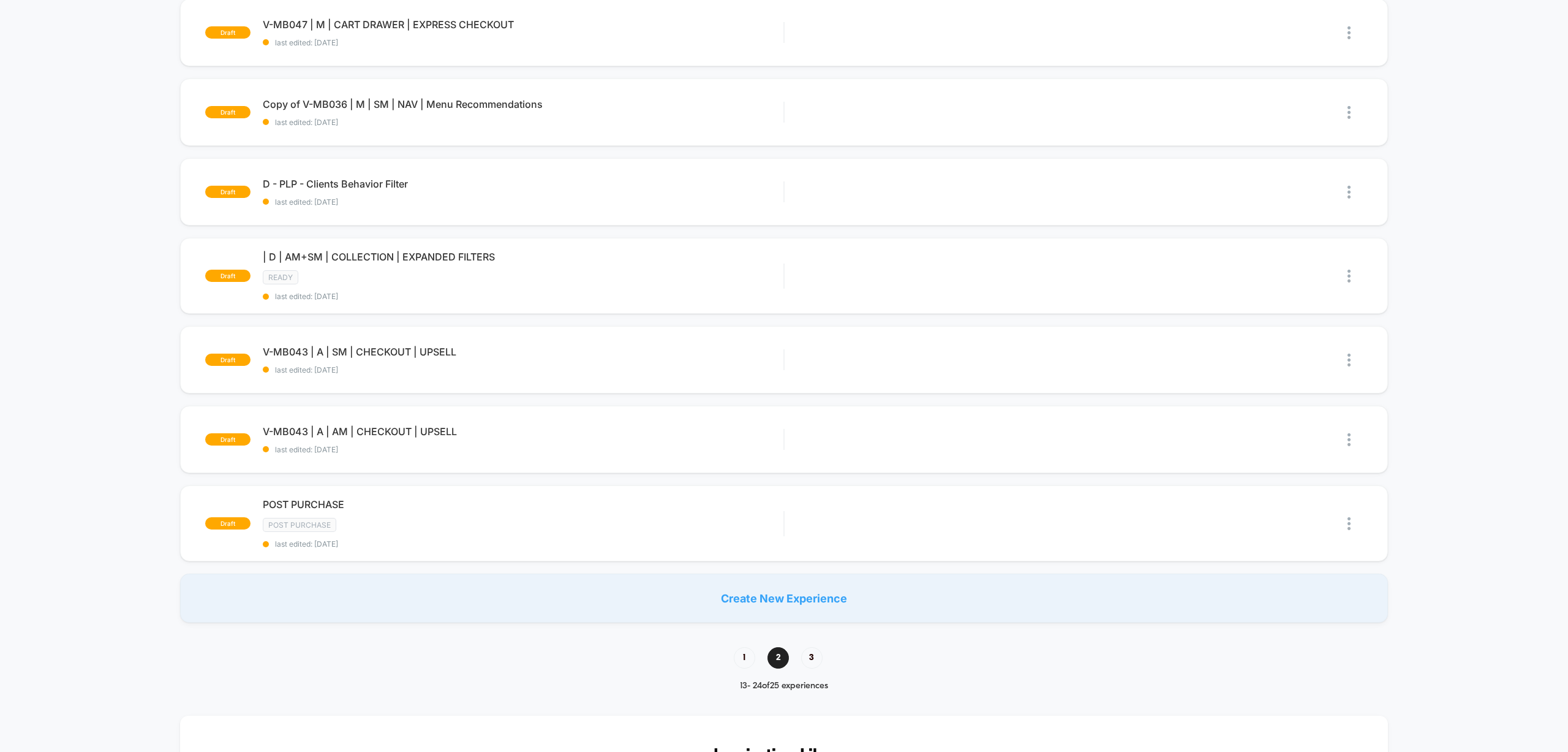
scroll to position [588, 0]
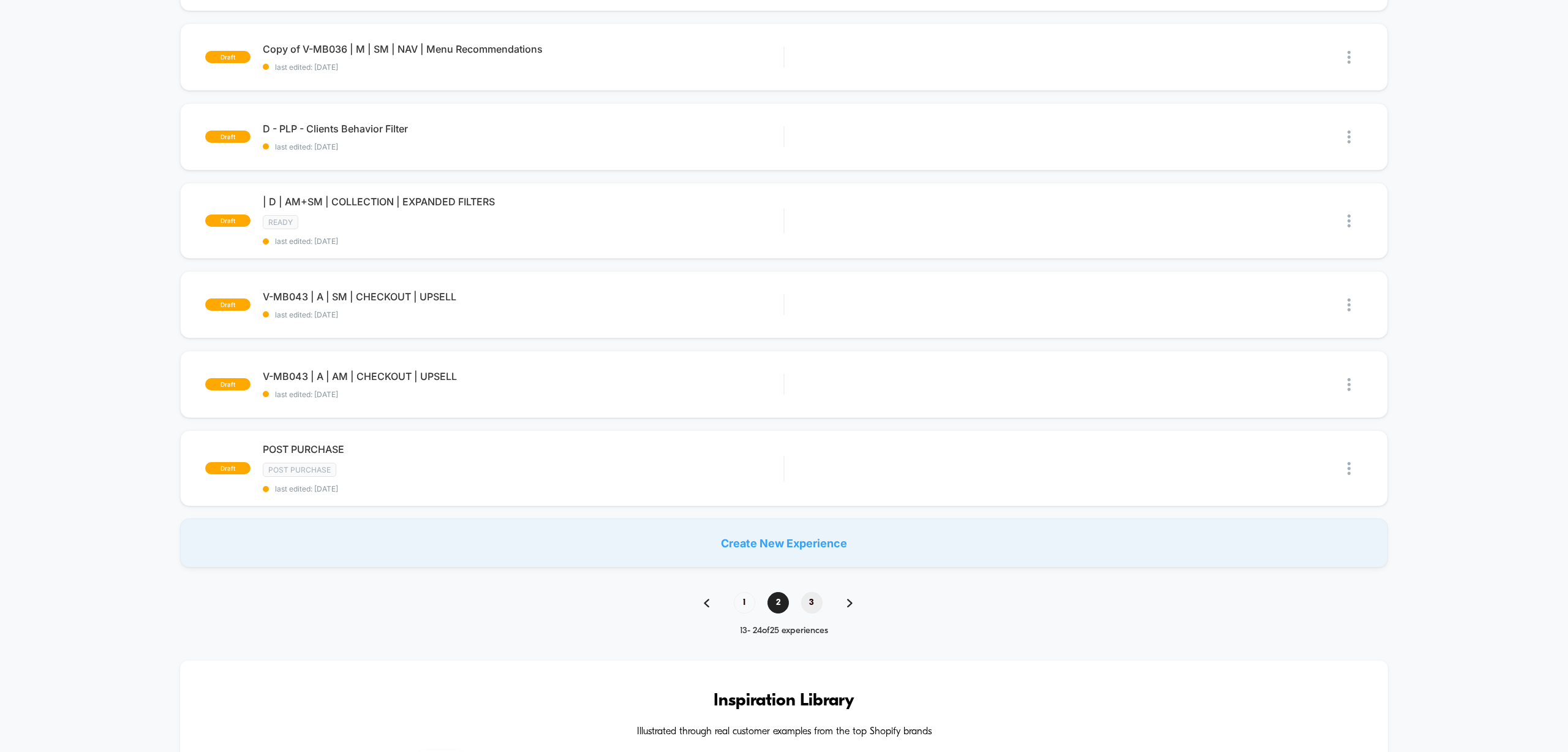
click at [808, 598] on span "3" at bounding box center [812, 602] width 21 height 21
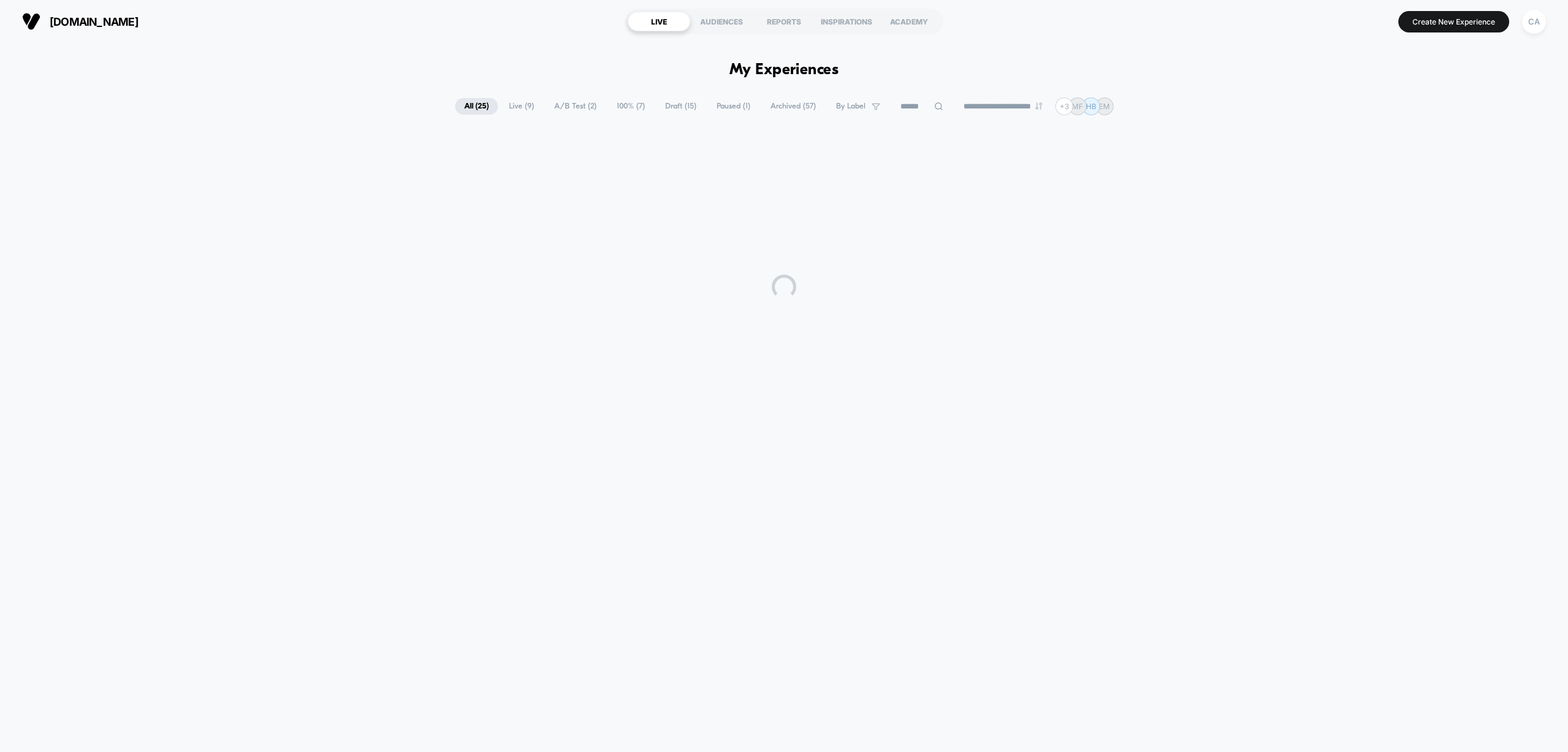
scroll to position [0, 0]
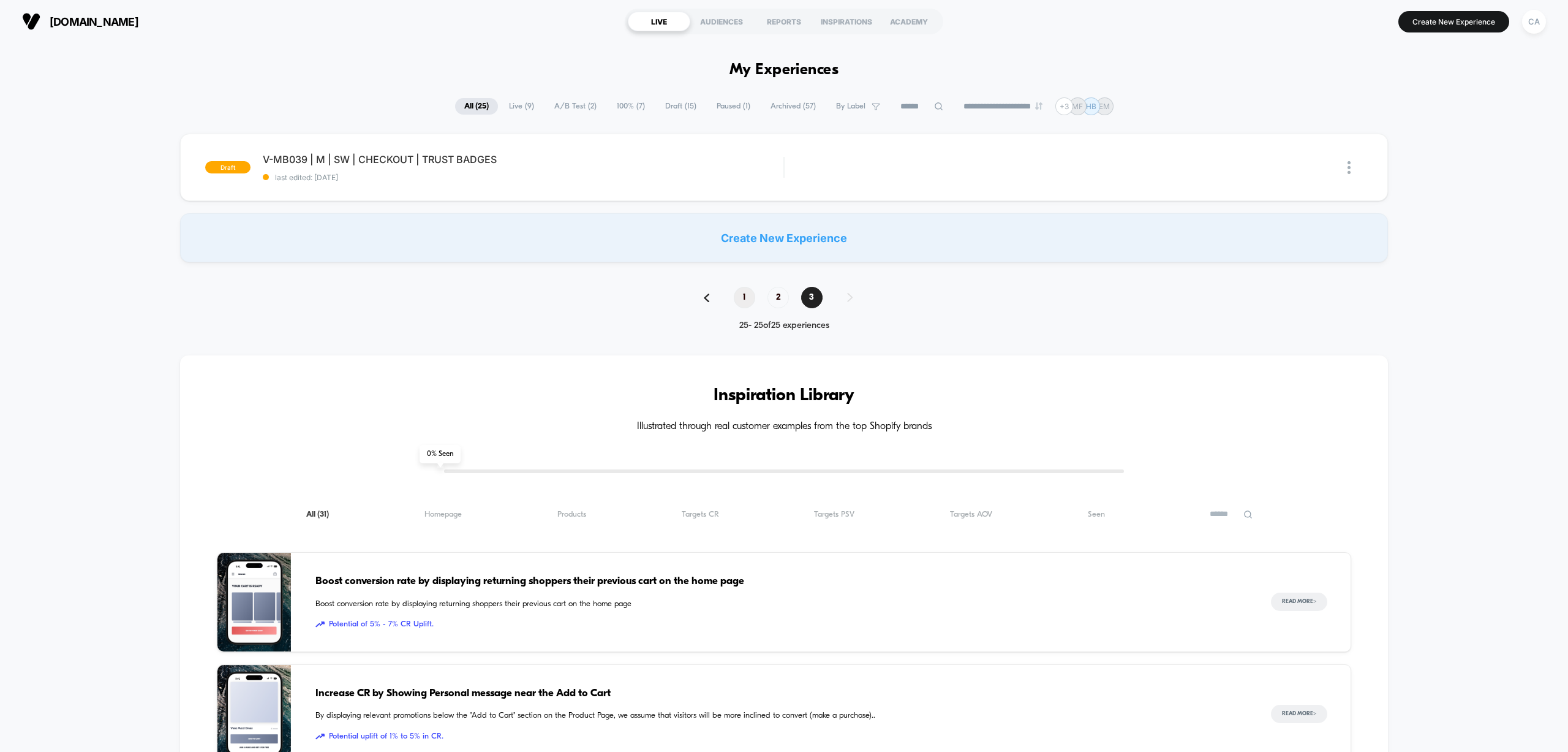
click at [741, 295] on span "1" at bounding box center [744, 297] width 21 height 21
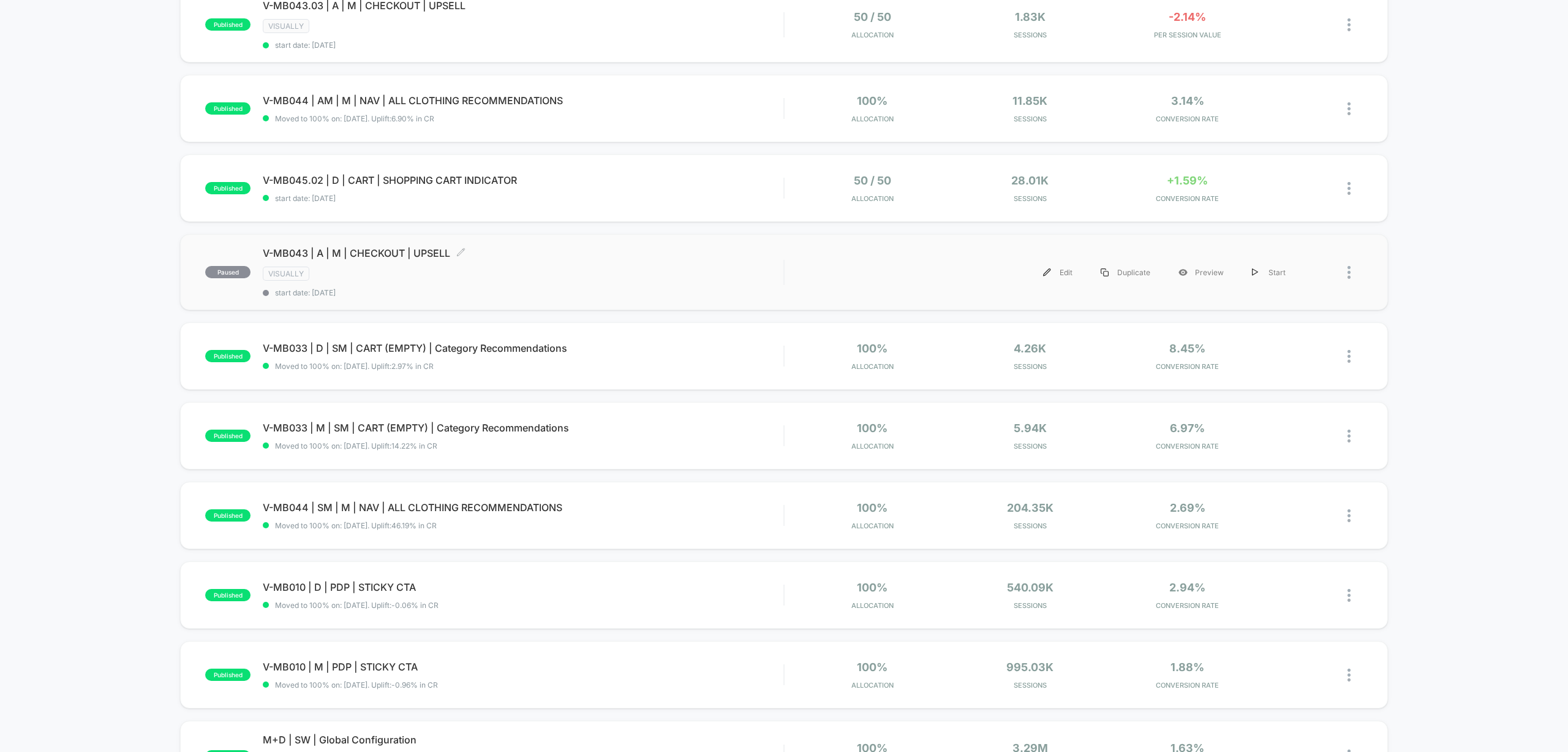
scroll to position [74, 0]
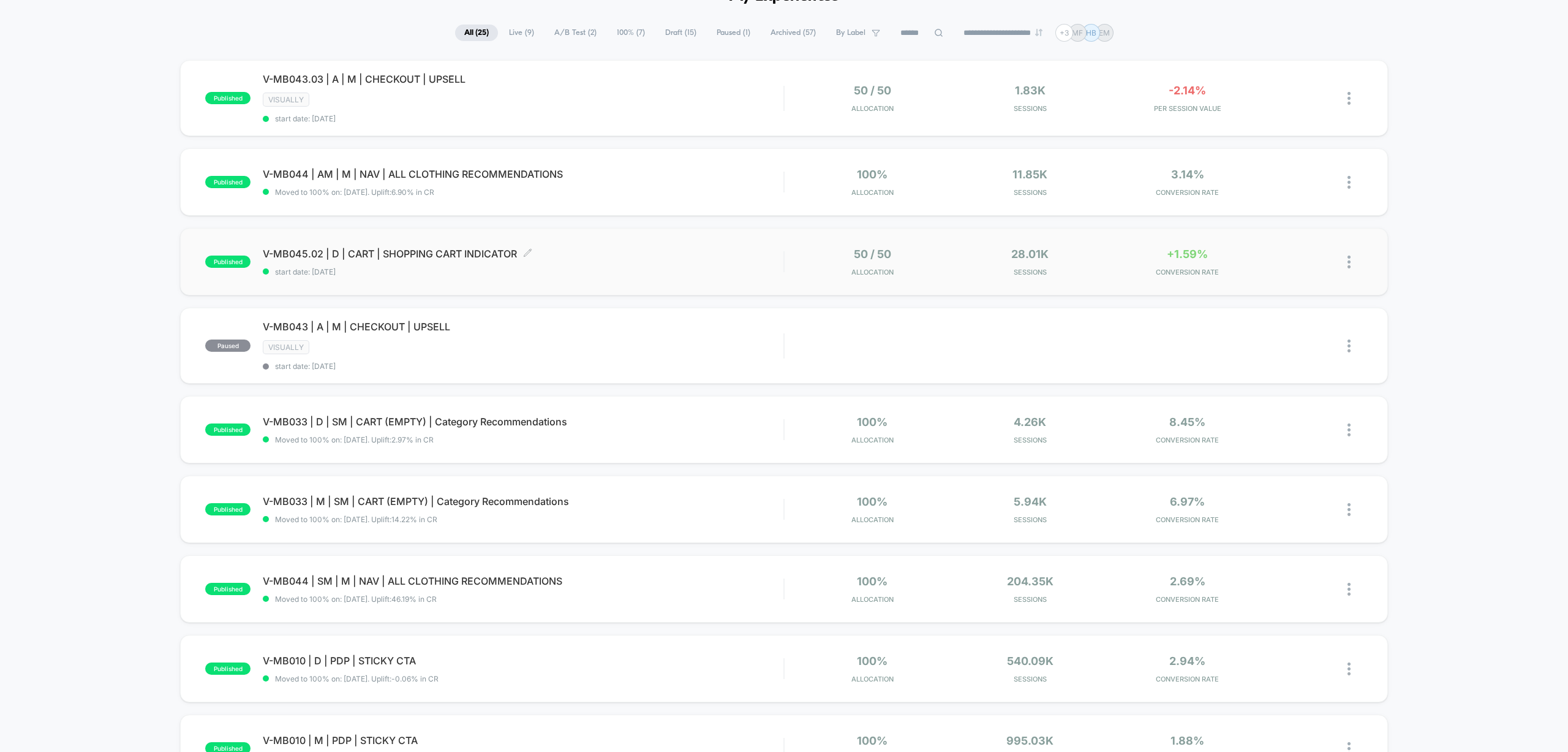
click at [473, 260] on div "V-MB045.02 | D | CART | SHOPPING CART INDICATOR Click to edit experience detail…" at bounding box center [522, 262] width 520 height 29
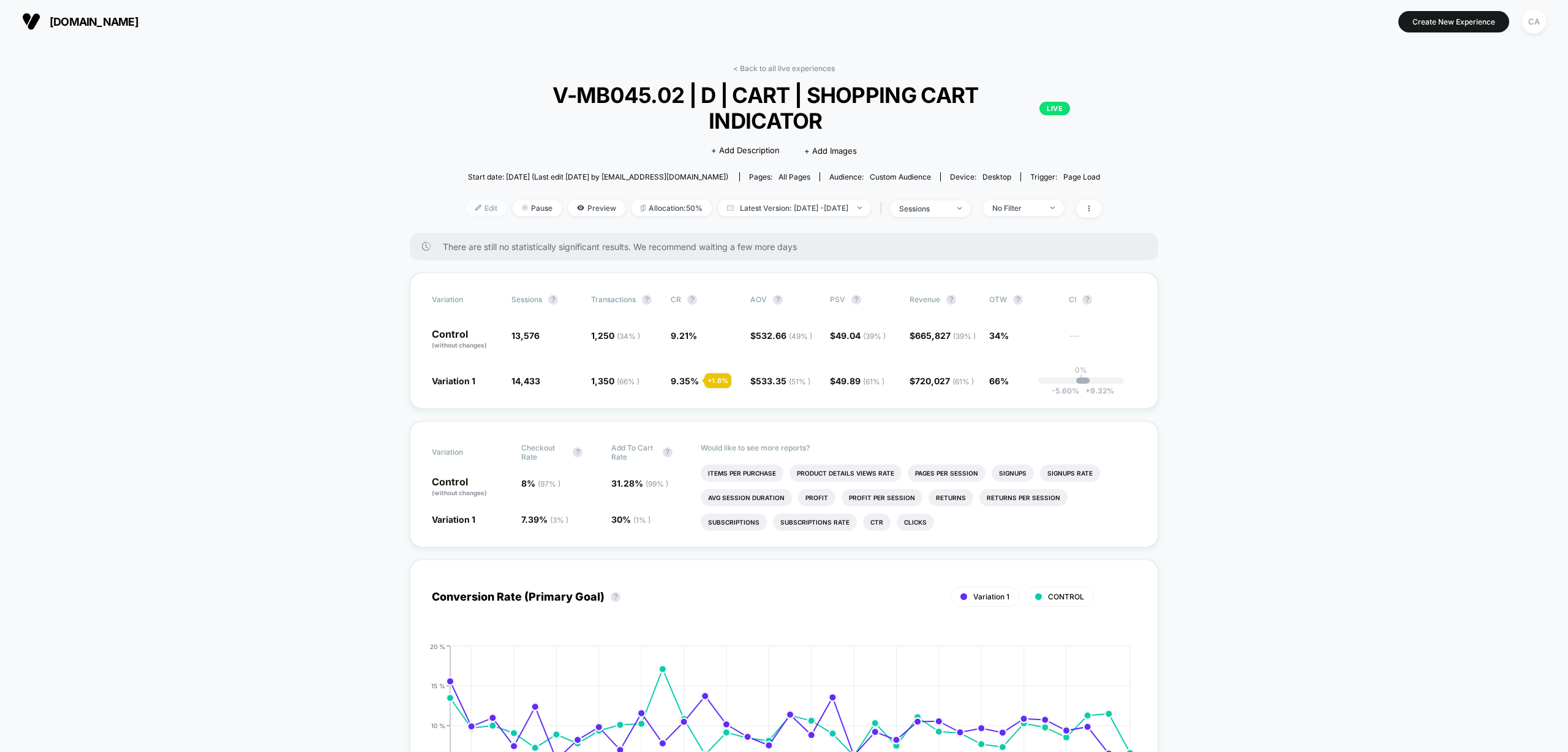
click at [471, 200] on span "Edit" at bounding box center [486, 208] width 40 height 16
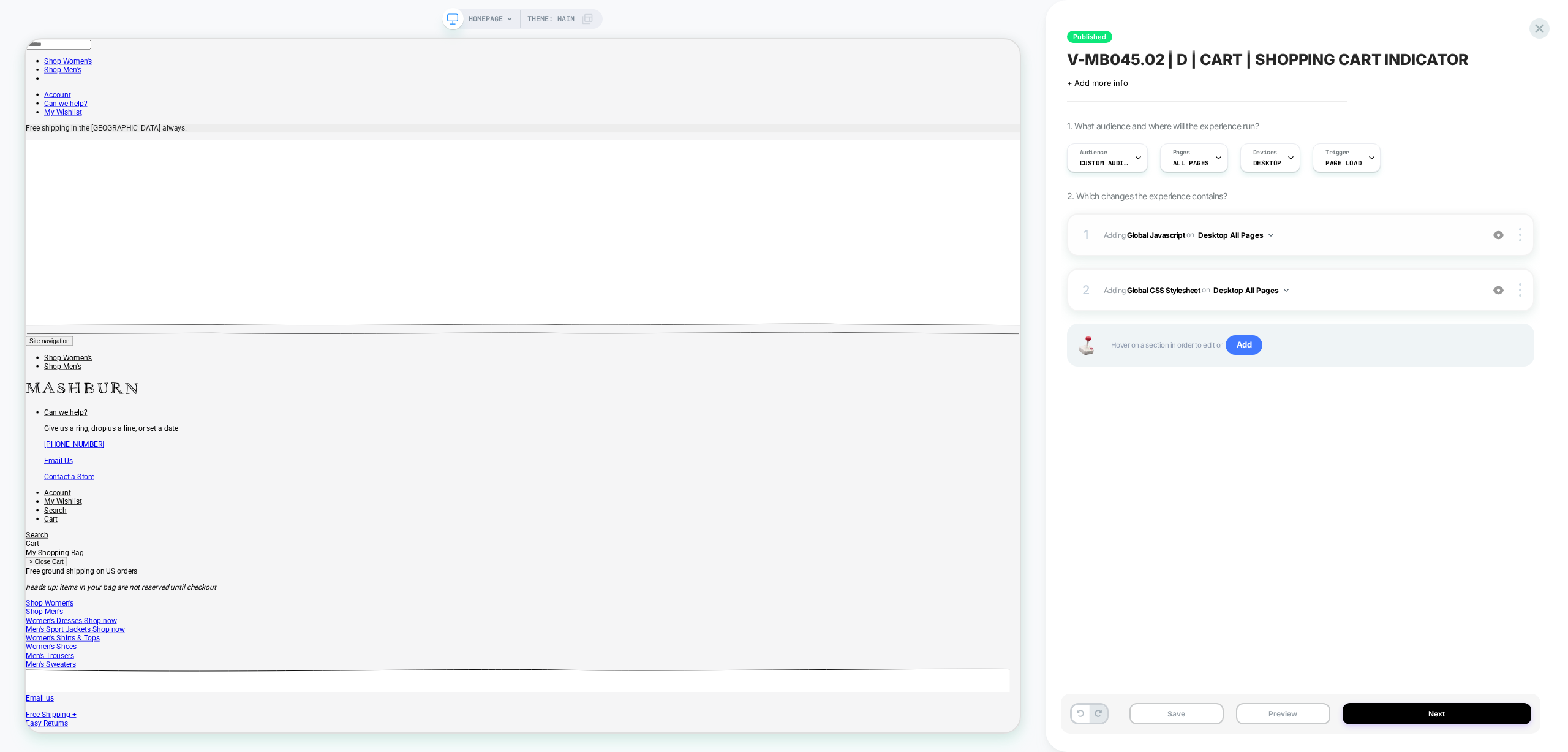
click at [1169, 250] on div "1 Adding Global Javascript on Desktop All Pages Add Before Add After Copy to Mo…" at bounding box center [1300, 234] width 467 height 43
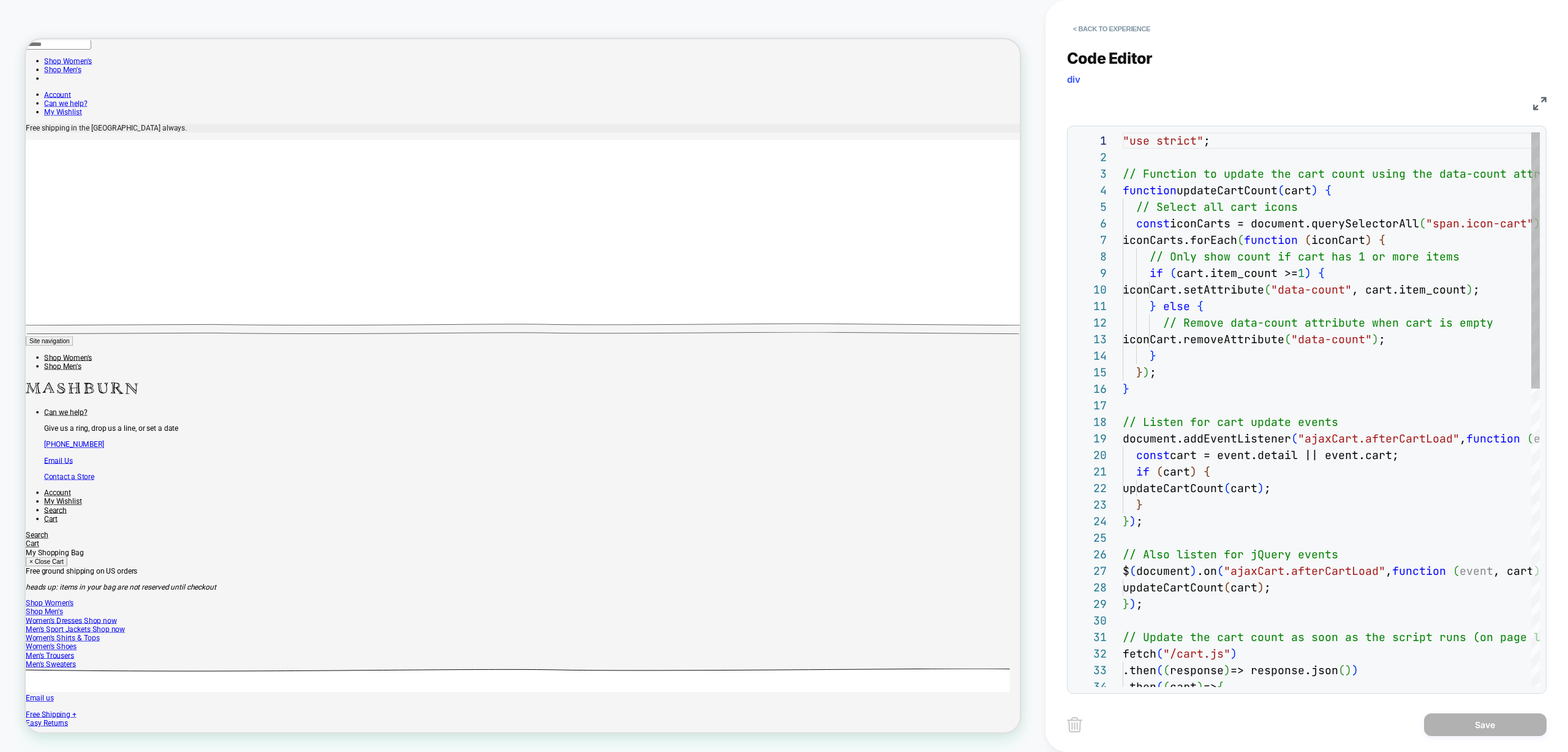
scroll to position [165, 0]
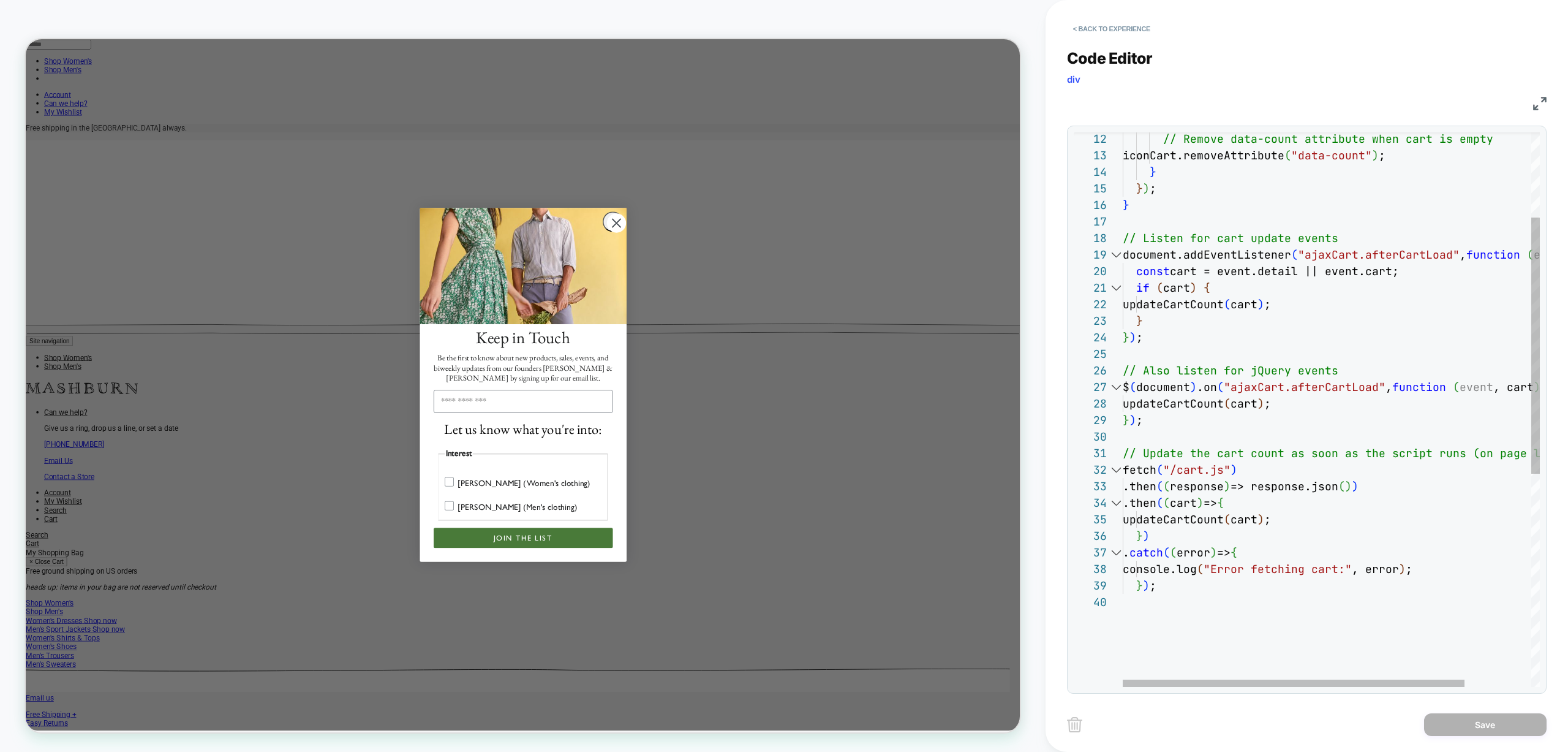
click at [1123, 255] on div "// Remove data-count attribute when cart is empty iconCart.removeAttribute ( "d…" at bounding box center [1372, 549] width 498 height 1200
click at [1113, 254] on div at bounding box center [1115, 255] width 16 height 16
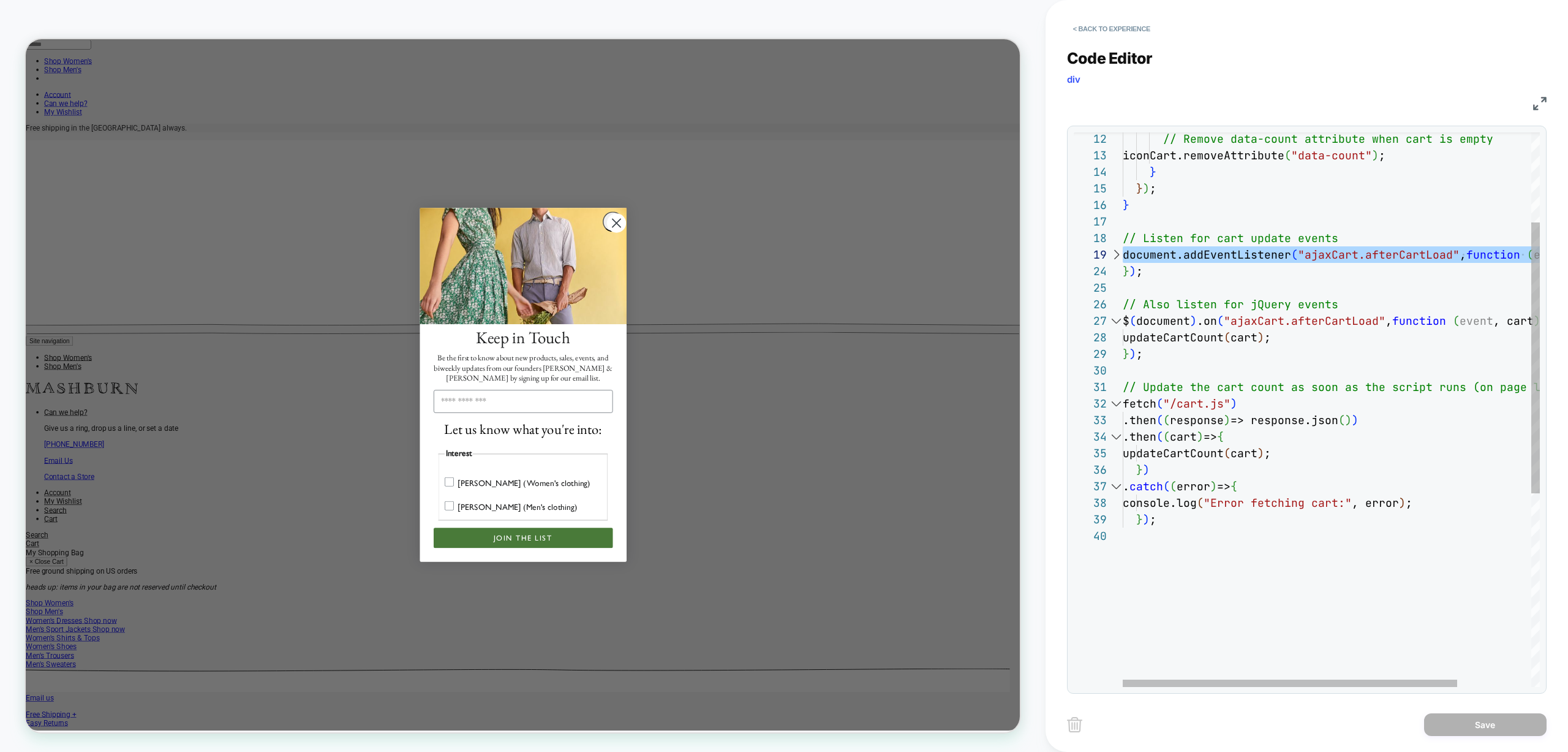
click at [1113, 254] on div at bounding box center [1115, 255] width 16 height 16
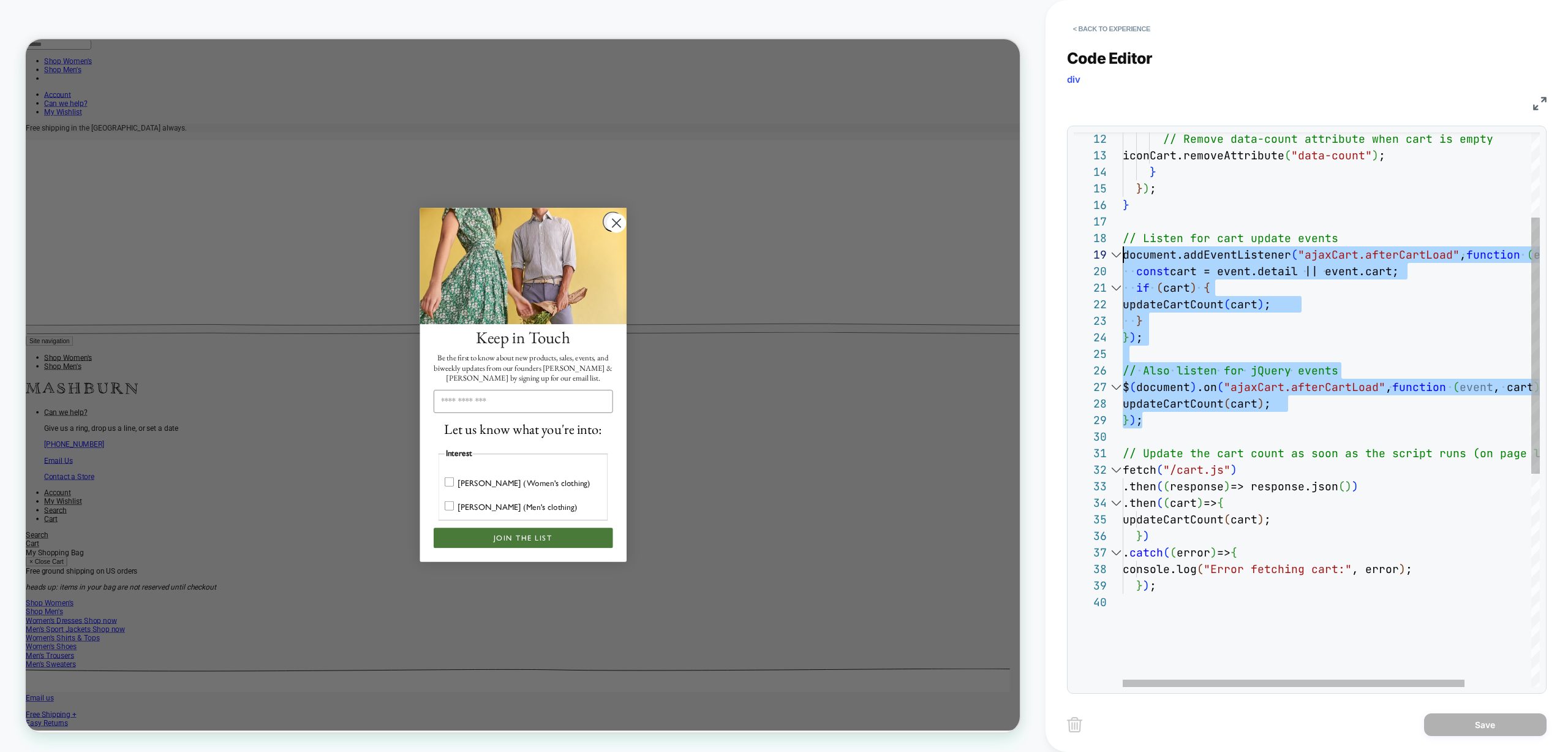
scroll to position [116, 0]
drag, startPoint x: 1162, startPoint y: 420, endPoint x: 1106, endPoint y: 240, distance: 188.5
click at [1123, 240] on div "// Remove data-count attribute when cart is empty iconCart.removeAttribute ( "d…" at bounding box center [1372, 549] width 498 height 1200
type textarea "**********"
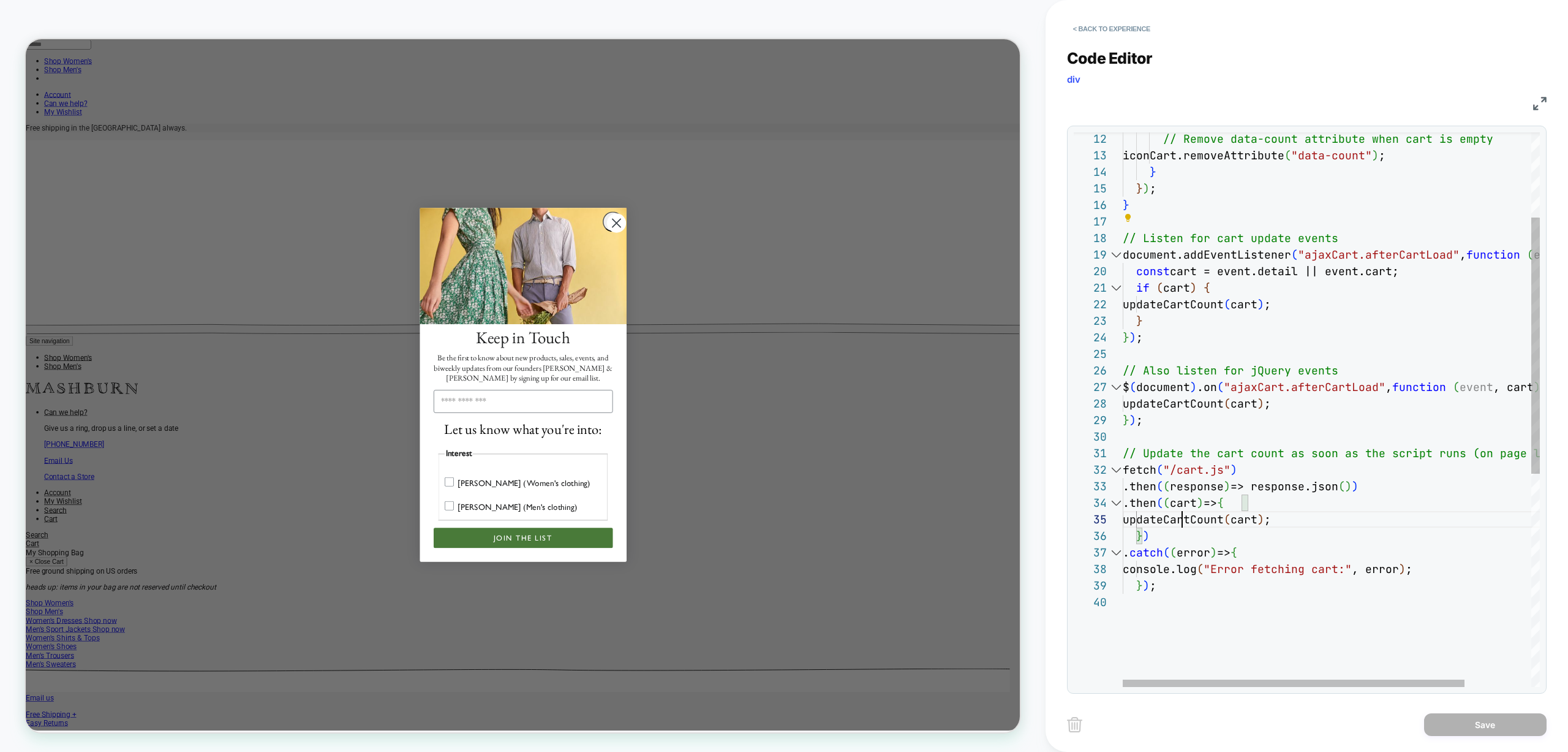
click at [1179, 521] on div "// Remove data-count attribute when cart is empty iconCart.removeAttribute ( "d…" at bounding box center [1372, 549] width 498 height 1200
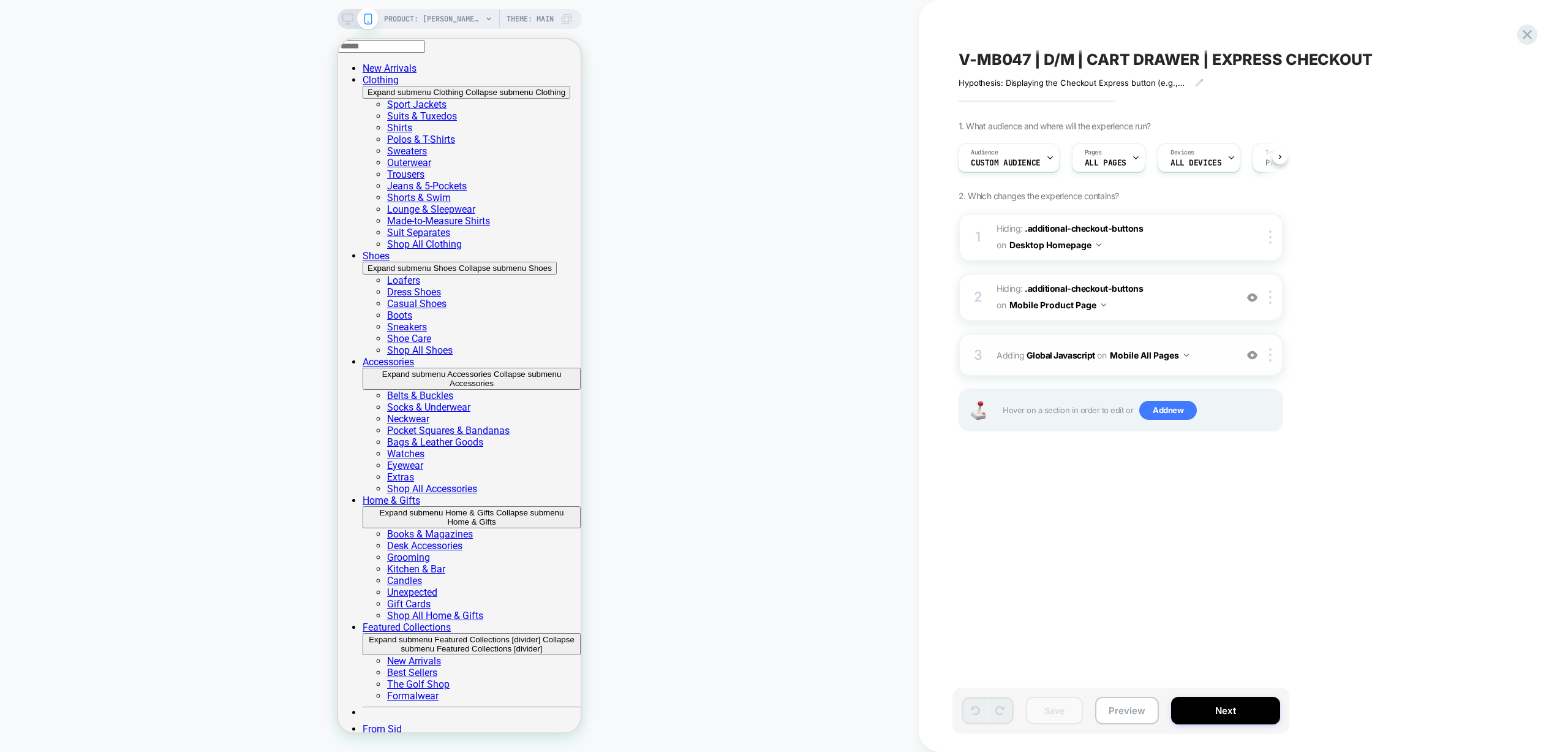
click at [1060, 371] on div "3 Adding Global Javascript on Mobile All Pages Add Before Add After Copy to Des…" at bounding box center [1121, 354] width 325 height 43
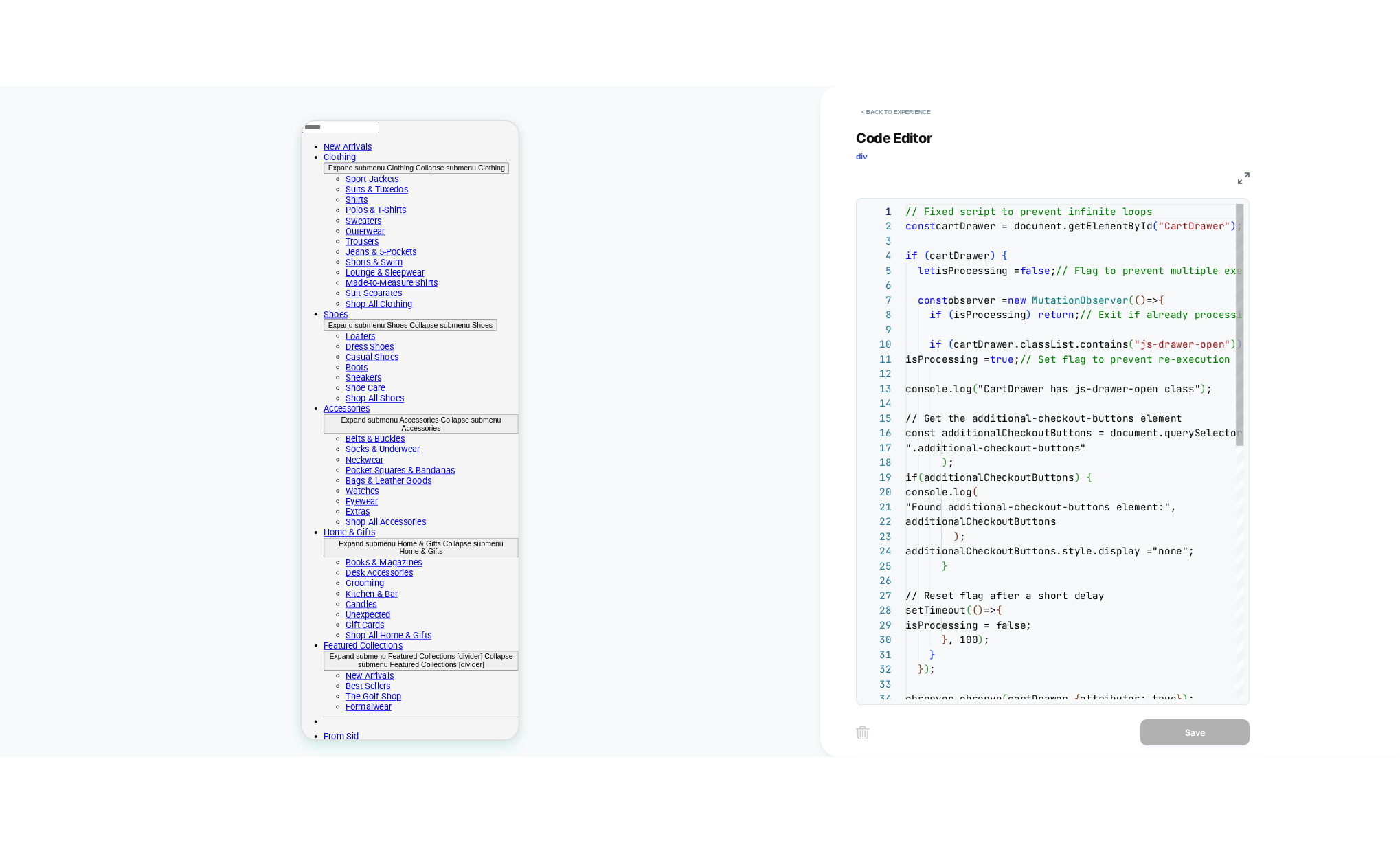
scroll to position [185, 0]
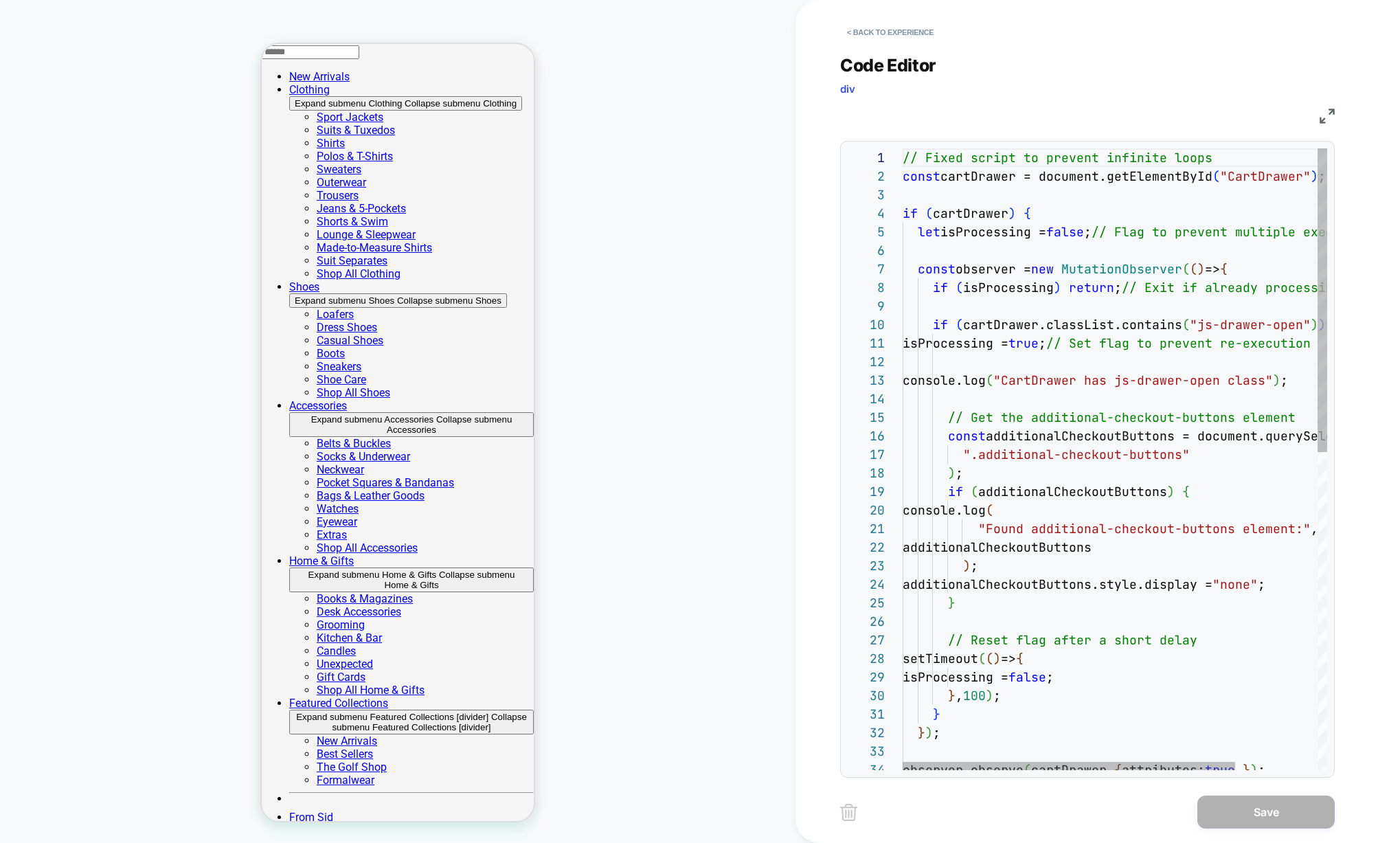
click at [905, 155] on div ") ; additionalCheckoutButtons.style.display = "none" ; } // Reset flag after a …" at bounding box center [1167, 783] width 529 height 1271
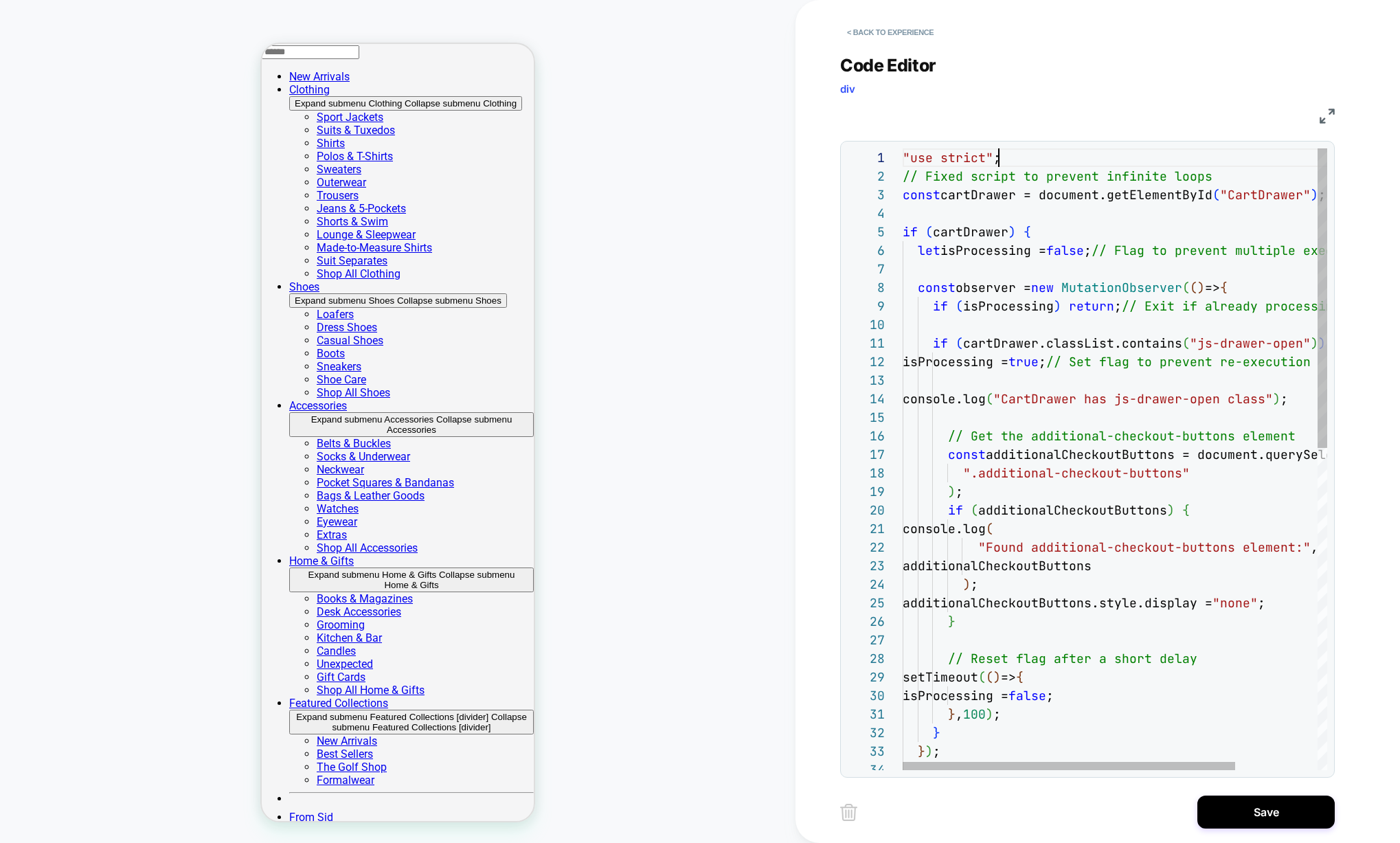
scroll to position [0, 96]
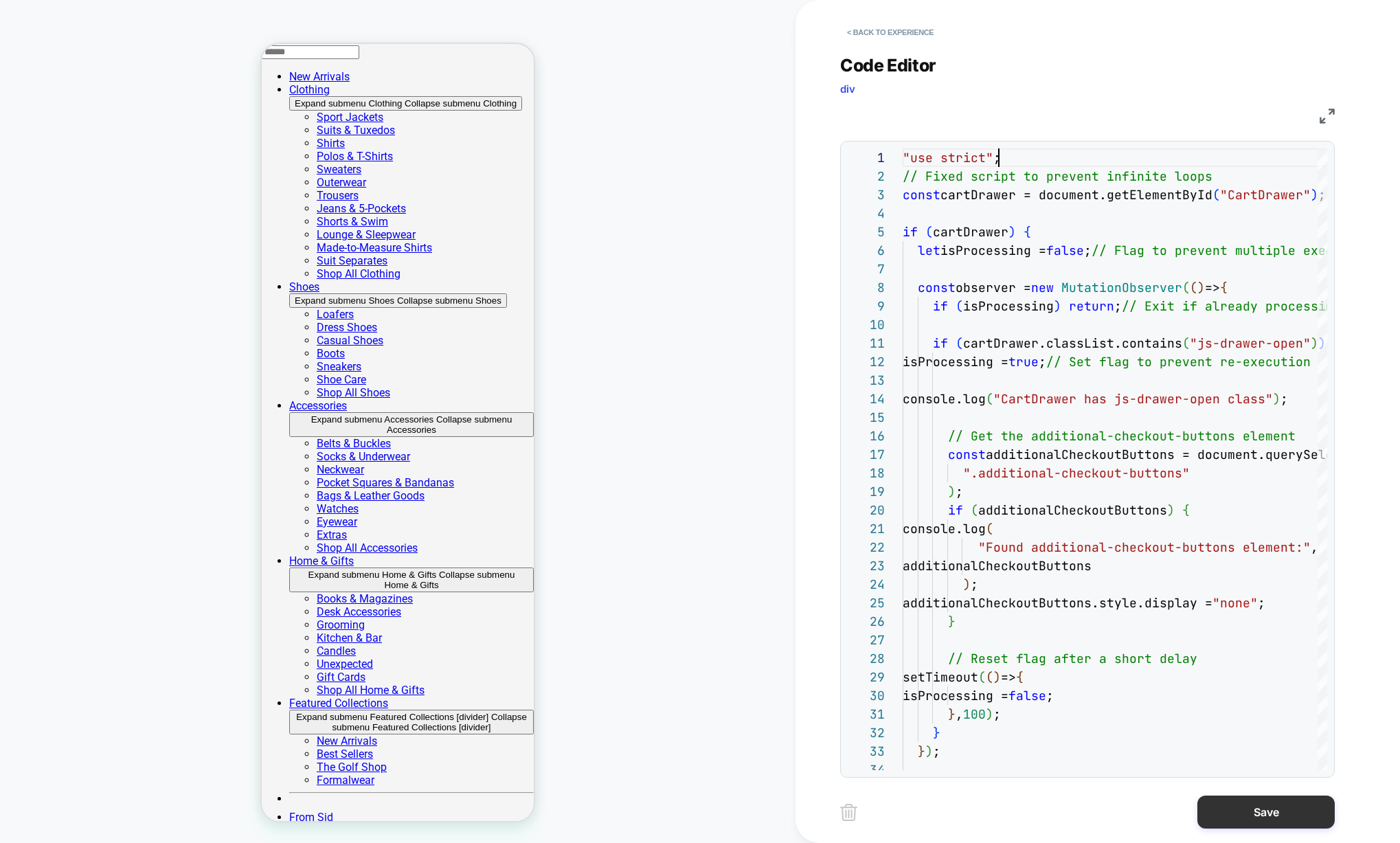
type textarea "**********"
click at [1275, 817] on button "Save" at bounding box center [1266, 812] width 138 height 33
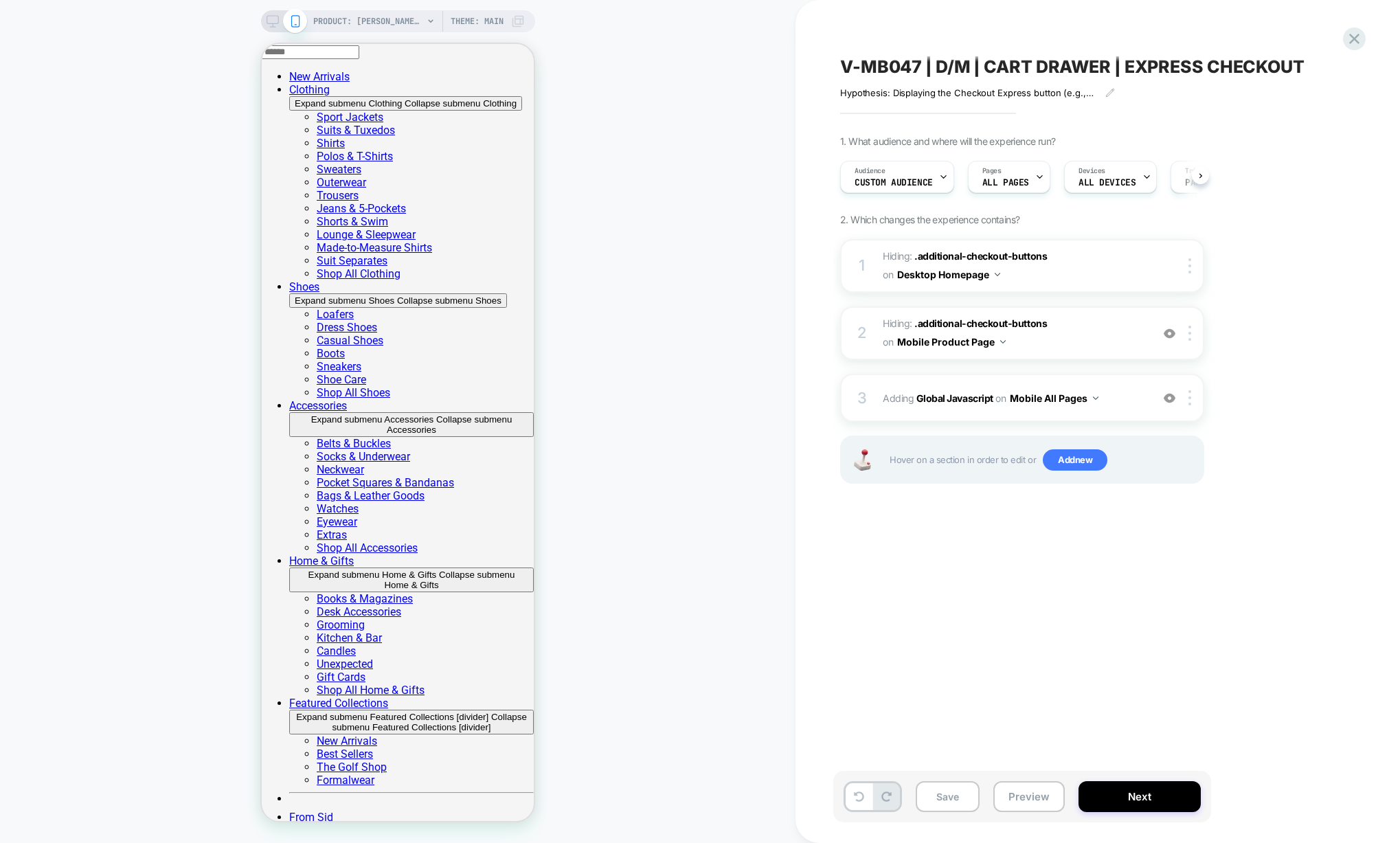
scroll to position [0, 1]
click at [953, 413] on div "3 Adding Global Javascript on Mobile All Pages Add Before Add After Copy to Des…" at bounding box center [1022, 397] width 364 height 48
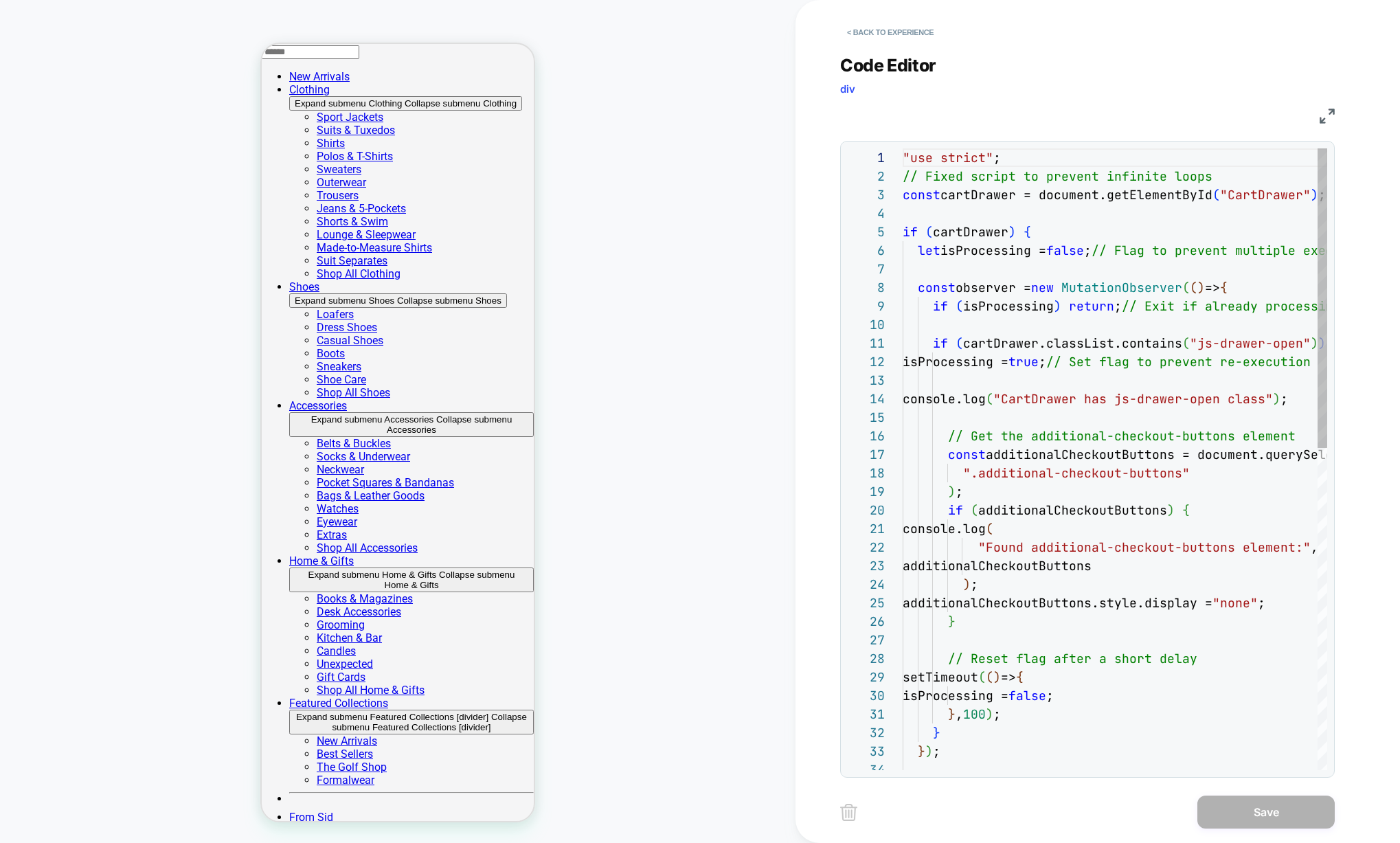
scroll to position [185, 0]
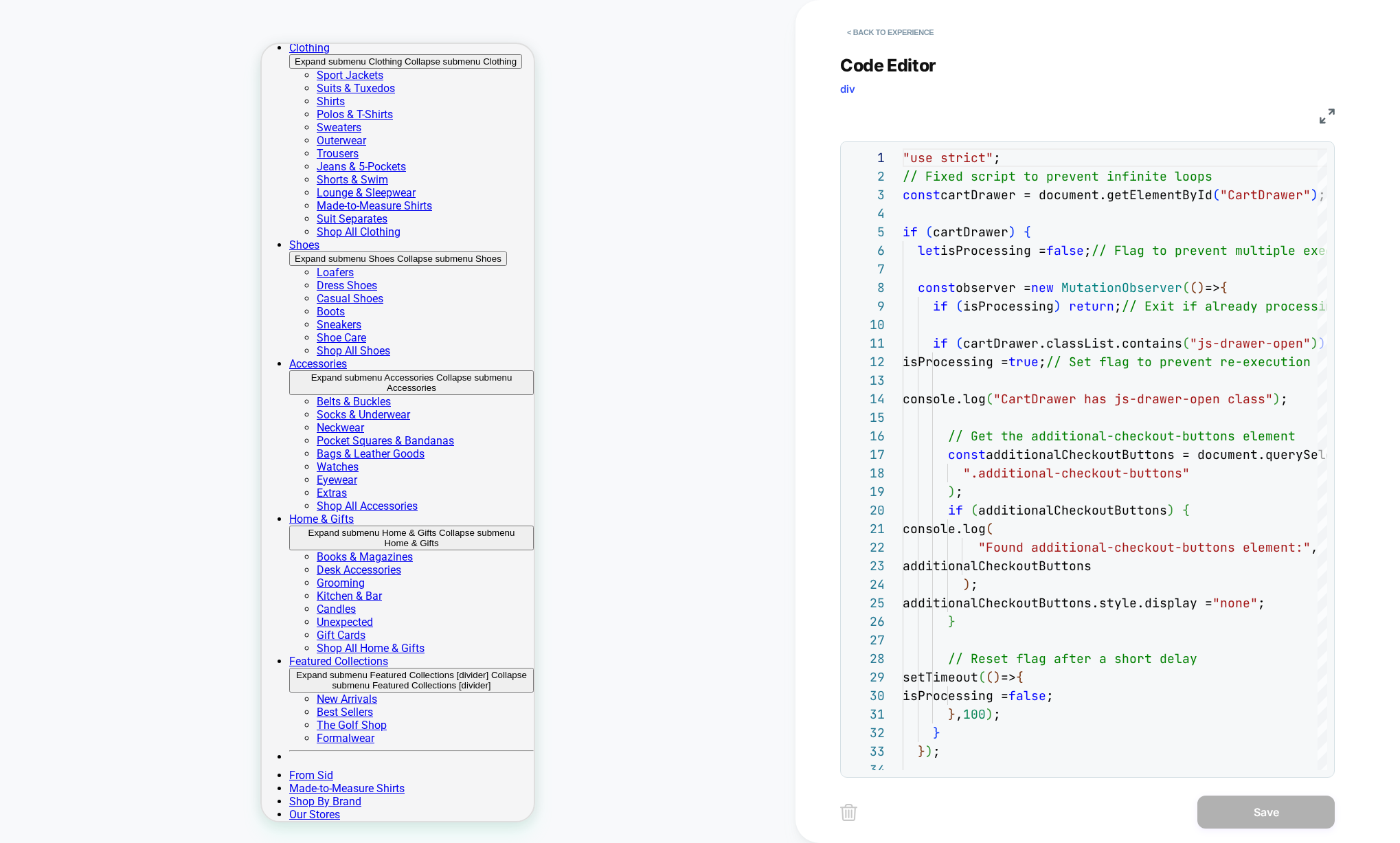
scroll to position [0, 0]
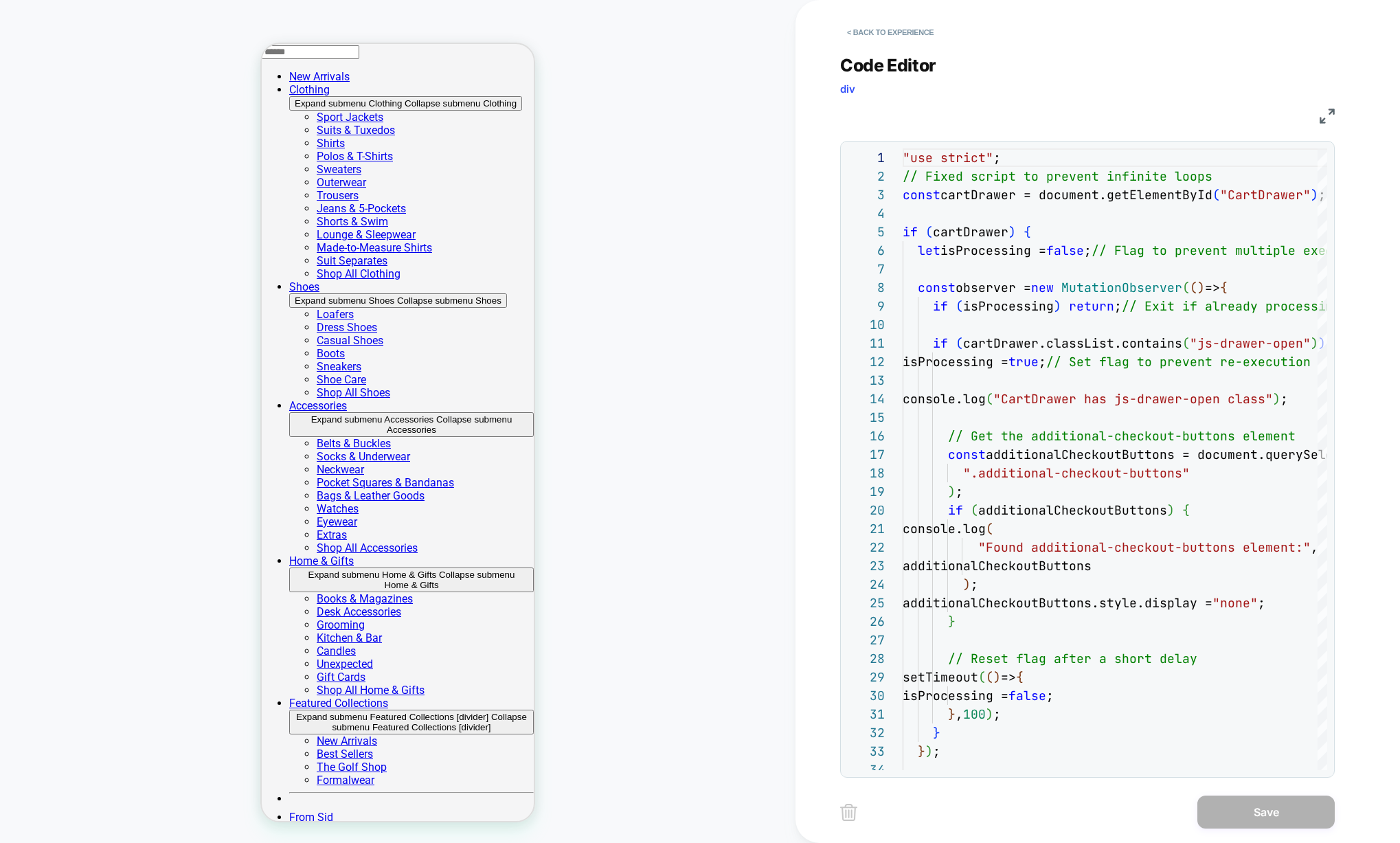
click at [1183, 402] on div "const additionalCheckoutButtons = document.querySelecto r ( ".additional-checko…" at bounding box center [1167, 793] width 529 height 1289
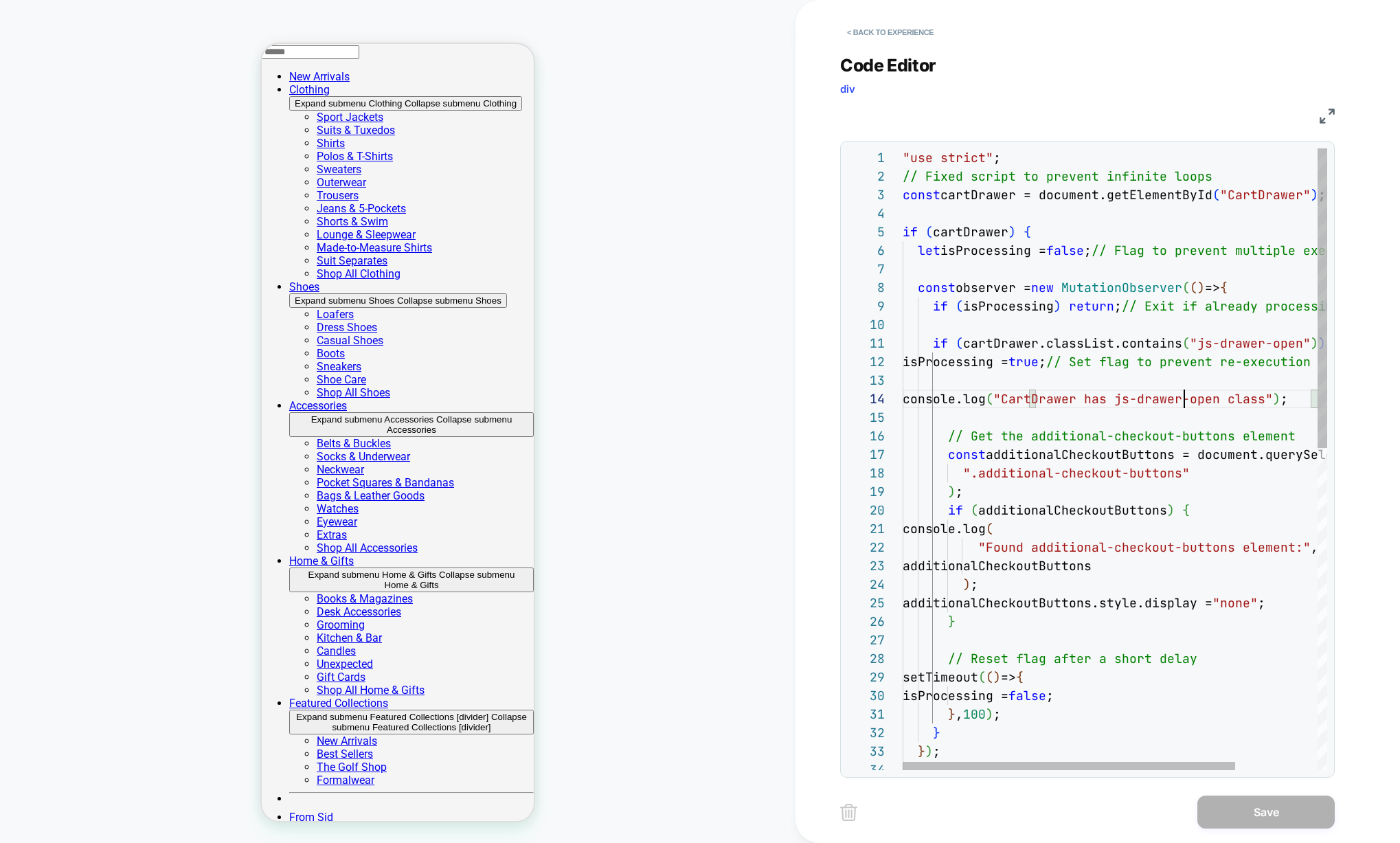
click at [1183, 402] on div "const additionalCheckoutButtons = document.querySelecto r ( ".additional-checko…" at bounding box center [1167, 793] width 529 height 1289
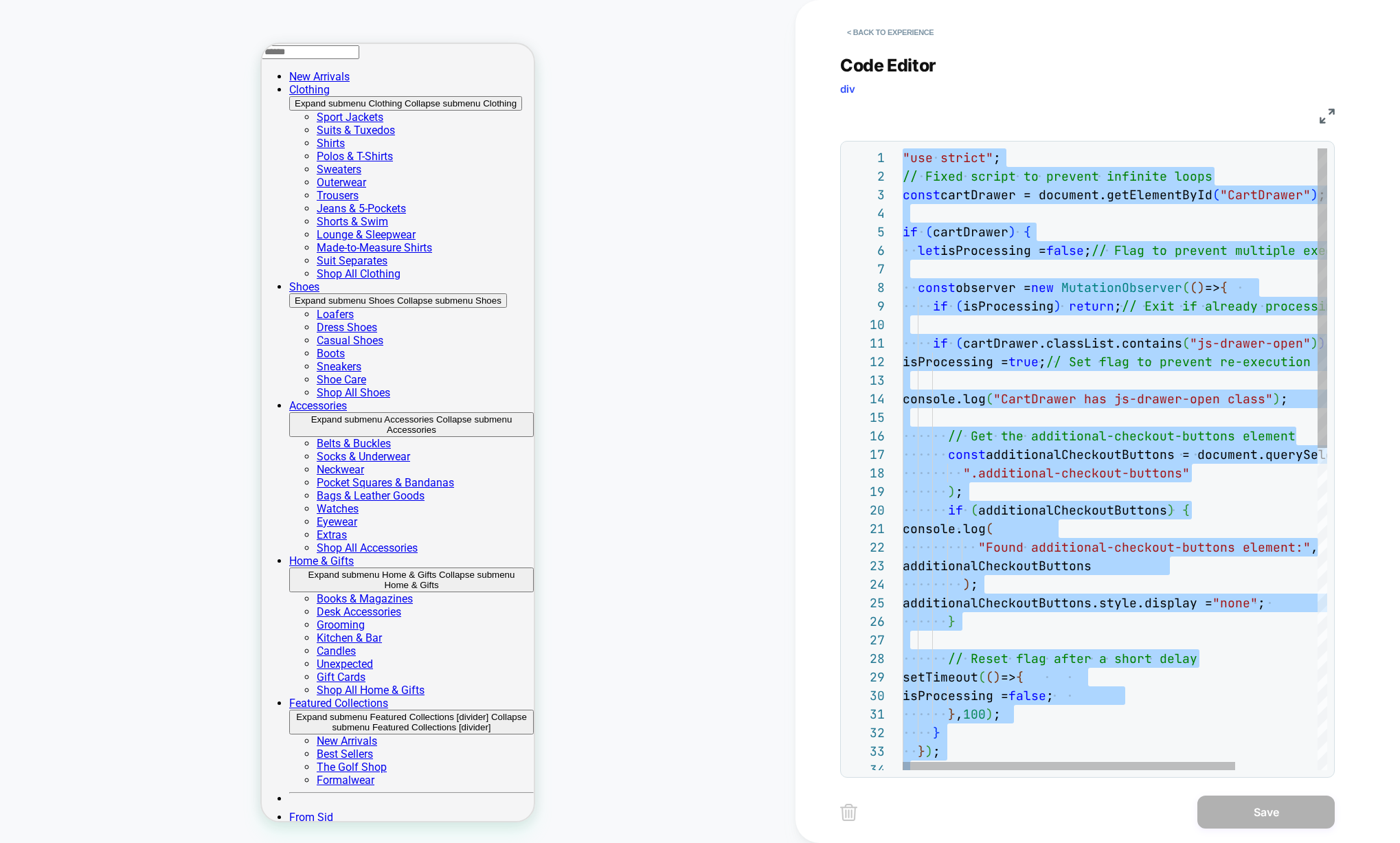
click at [1149, 399] on div "const additionalCheckoutButtons = document.querySelecto r ( ".additional-checko…" at bounding box center [1167, 793] width 529 height 1289
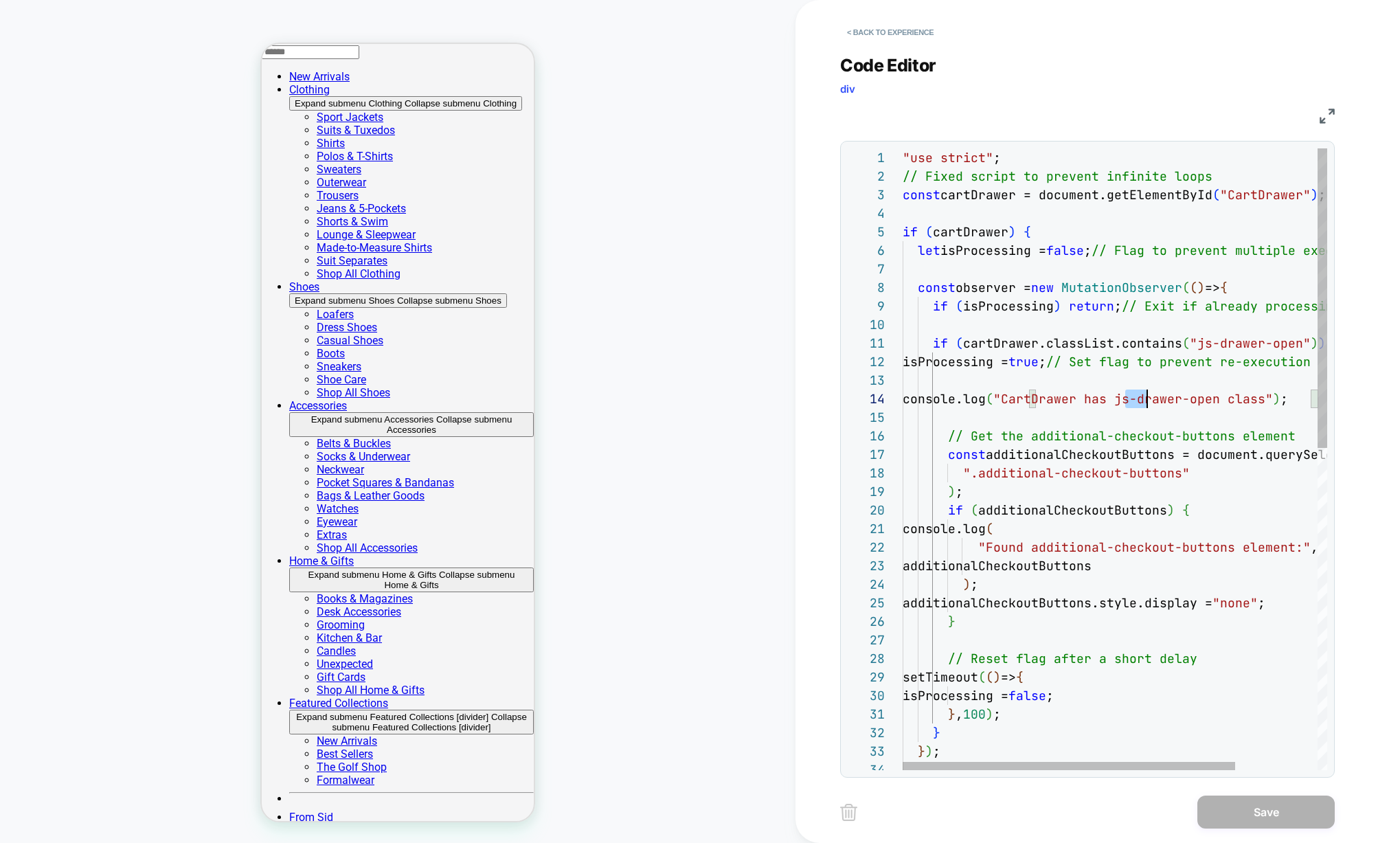
click at [1149, 399] on div "const additionalCheckoutButtons = document.querySelecto r ( ".additional-checko…" at bounding box center [1167, 793] width 529 height 1289
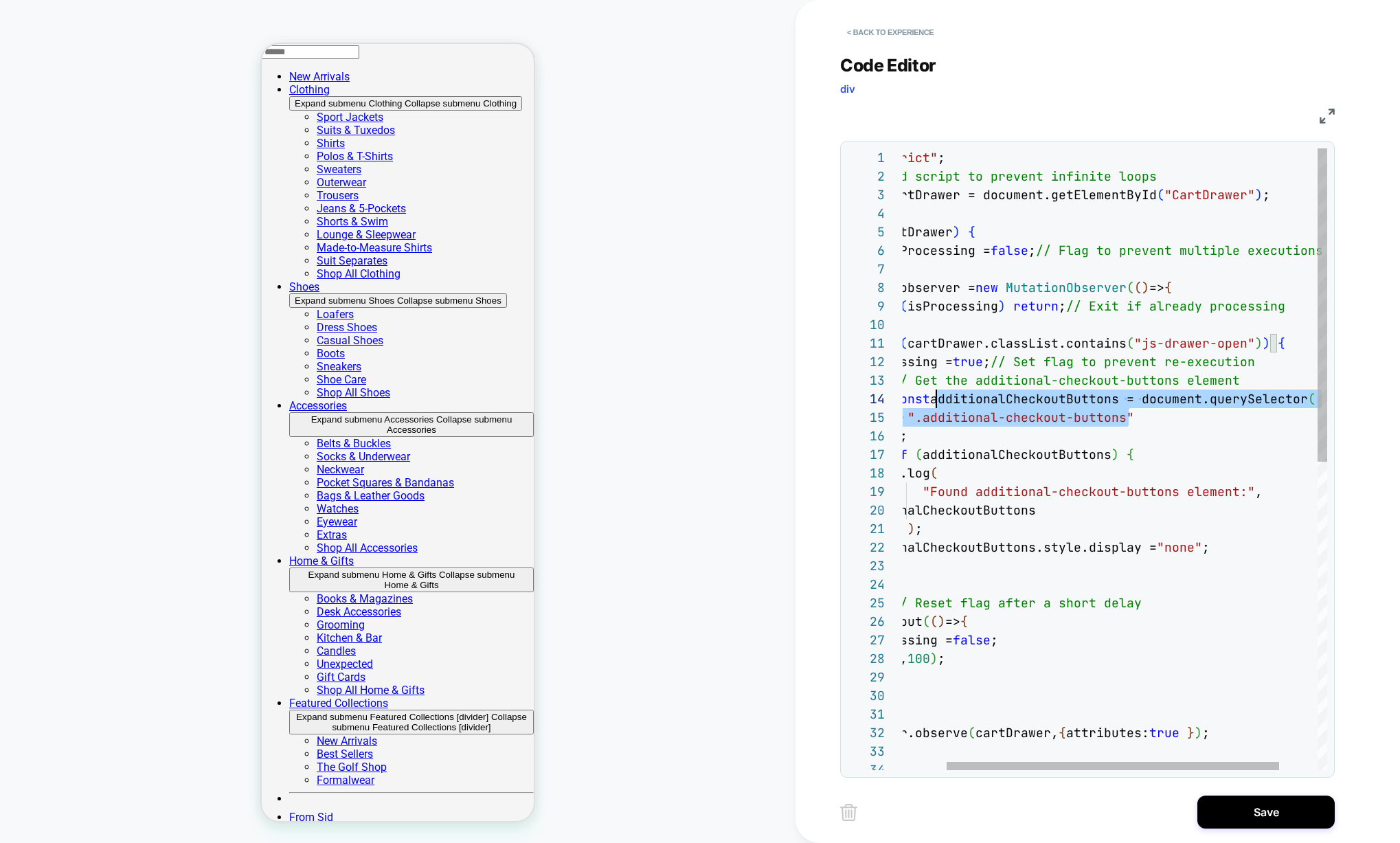
scroll to position [56, 0]
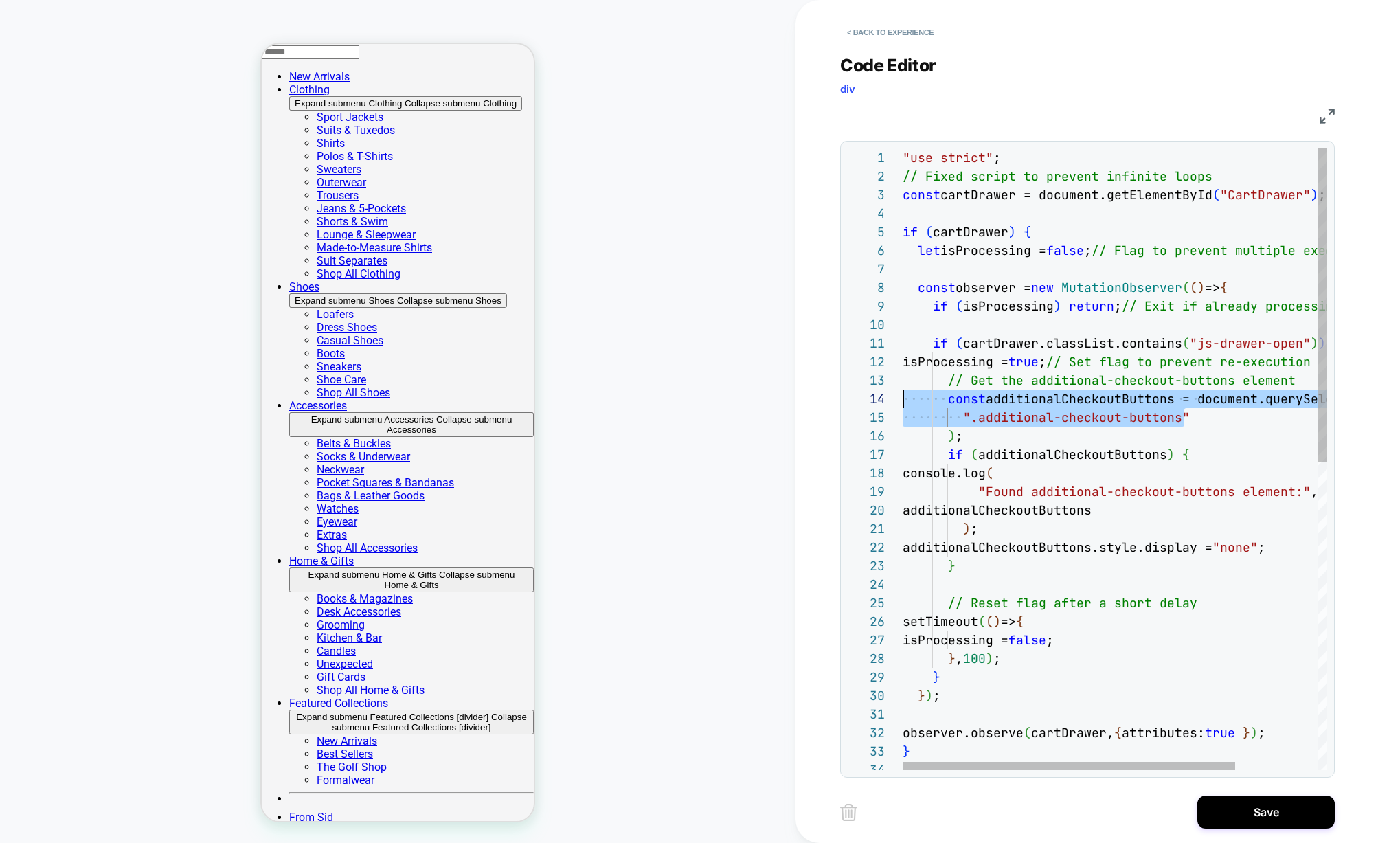
drag, startPoint x: 1102, startPoint y: 409, endPoint x: 874, endPoint y: 394, distance: 228.5
click at [903, 394] on div "const additionalCheckoutButtons = document.querySelecto r ( ".additional-checko…" at bounding box center [1167, 765] width 529 height 1234
click at [1108, 381] on div "const additionalCheckoutButtons = document.querySelecto r ( ".additional-checko…" at bounding box center [1167, 765] width 529 height 1234
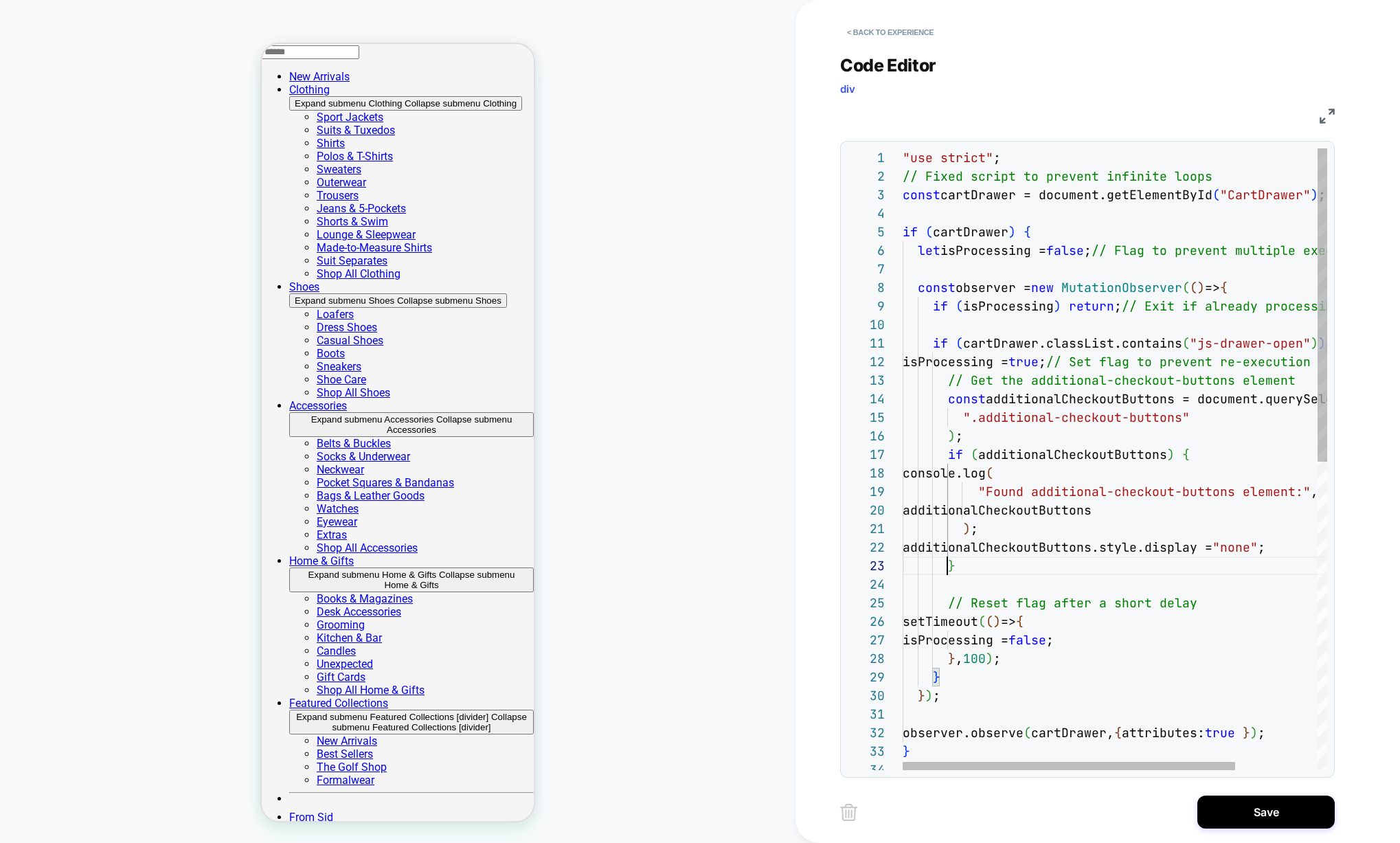
click at [946, 562] on div "const additionalCheckoutButtons = document.querySelecto r ( ".additional-checko…" at bounding box center [1167, 765] width 529 height 1234
click at [1200, 734] on div "const additionalCheckoutButtons = document.querySelecto r ( ".additional-checko…" at bounding box center [1167, 765] width 529 height 1234
click at [981, 284] on div "const additionalCheckoutButtons = document.querySelecto r ( ".additional-checko…" at bounding box center [1167, 765] width 529 height 1234
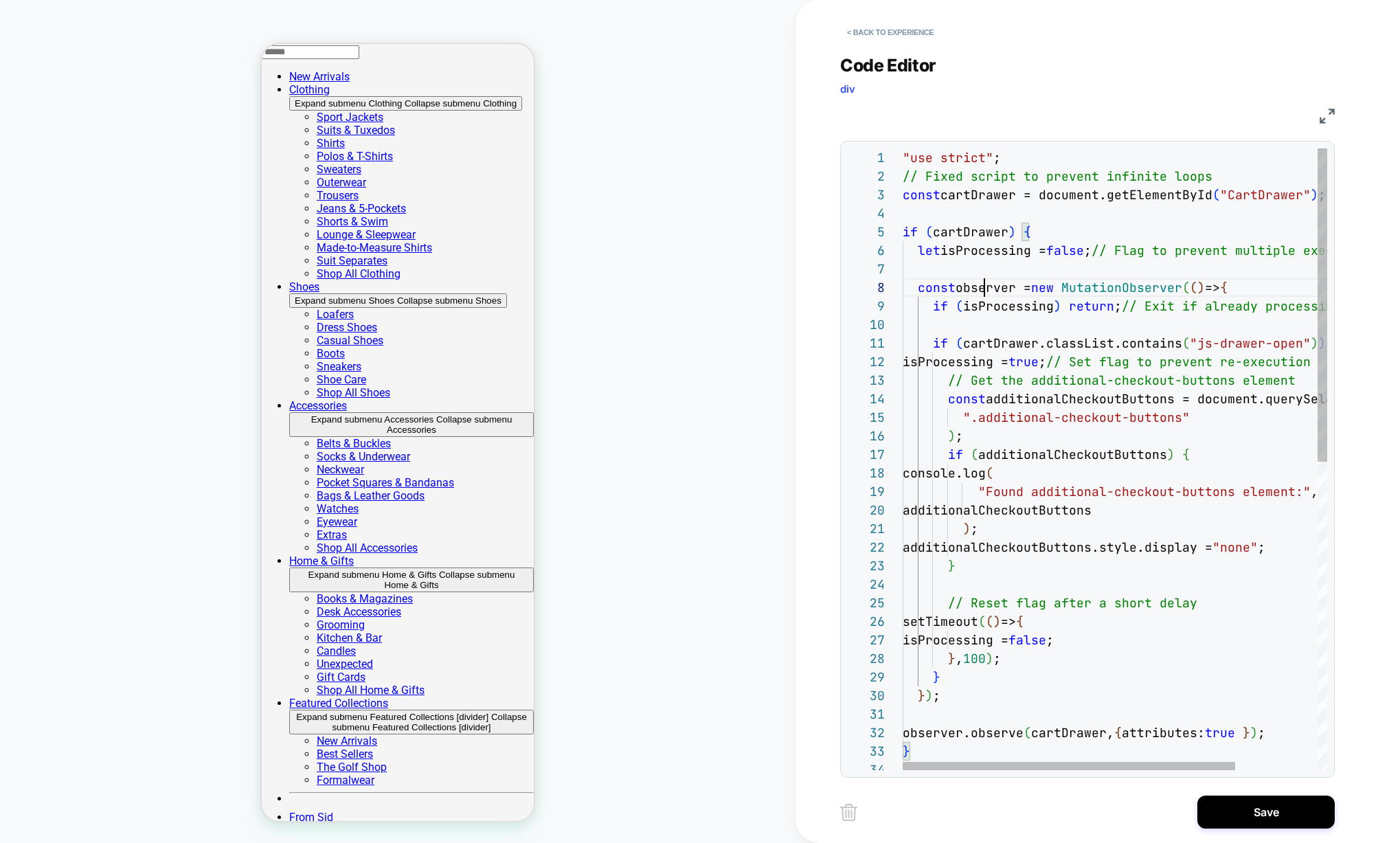
scroll to position [130, 119]
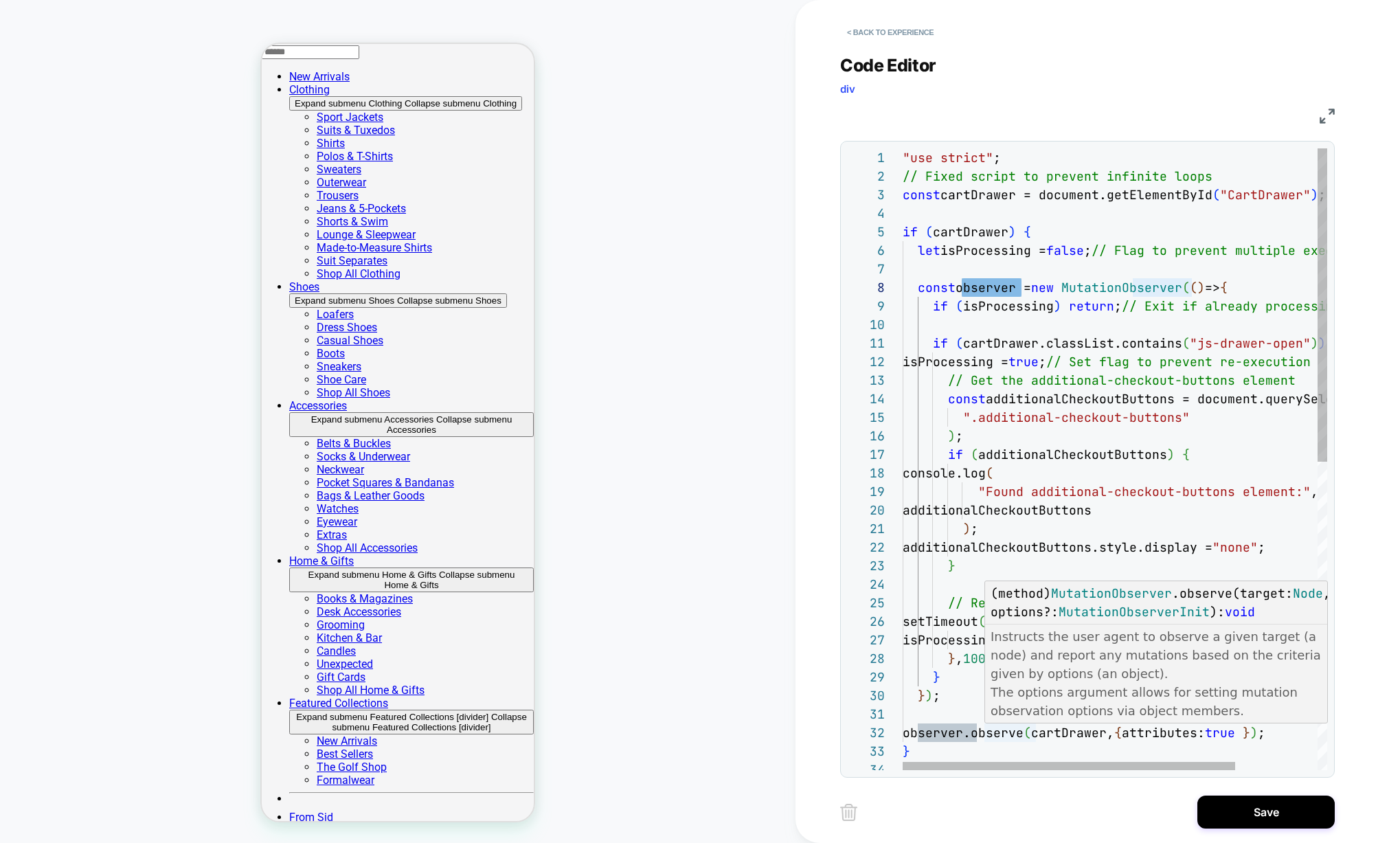
type textarea "**********"
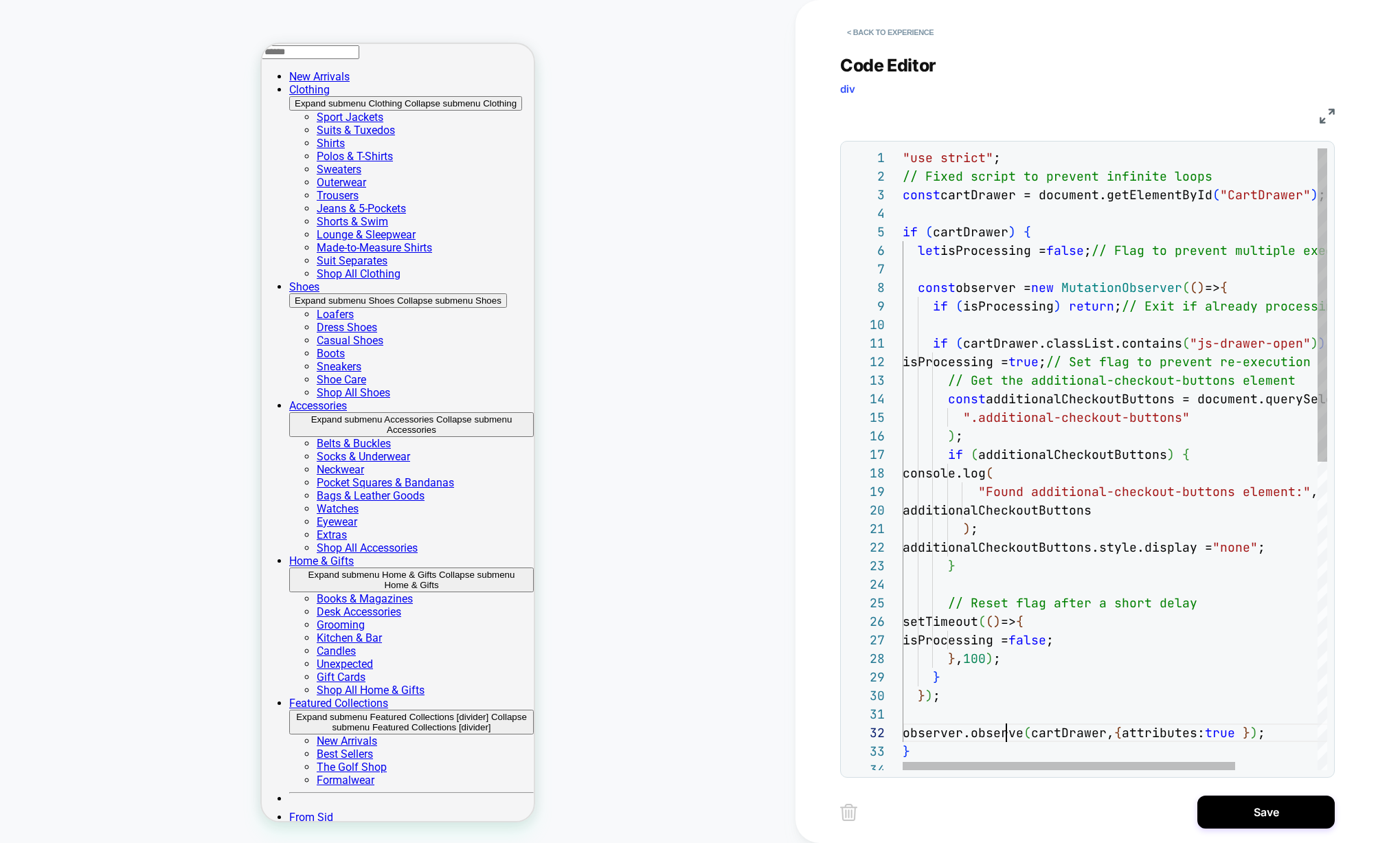
click at [1009, 733] on div "const additionalCheckoutButtons = document.querySelecto r ( ".additional-checko…" at bounding box center [1167, 765] width 529 height 1234
click at [889, 37] on button "< Back to experience" at bounding box center [890, 32] width 100 height 22
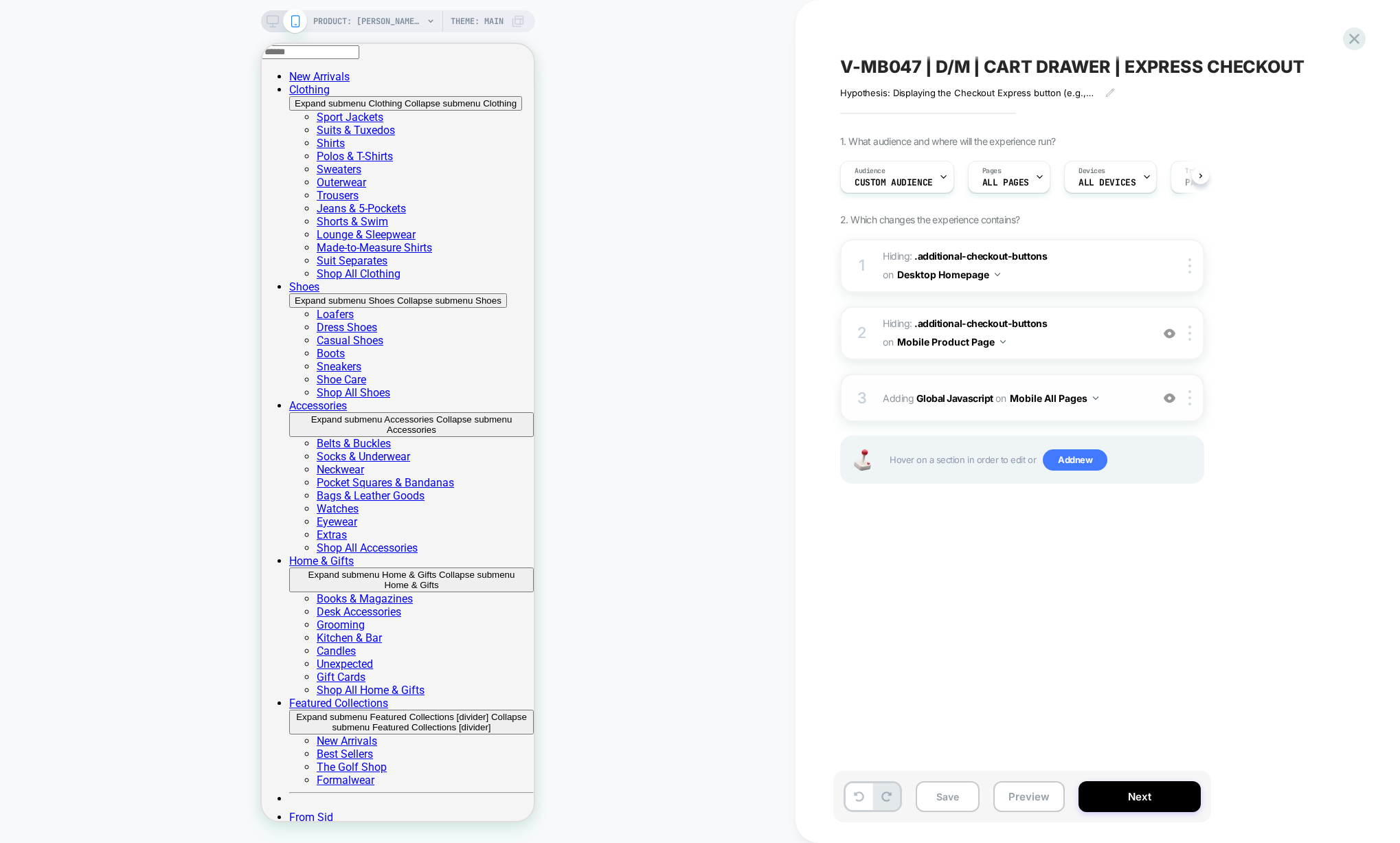
scroll to position [0, 1]
click at [1125, 395] on span "Adding Global Javascript on Mobile All Pages" at bounding box center [1014, 398] width 262 height 20
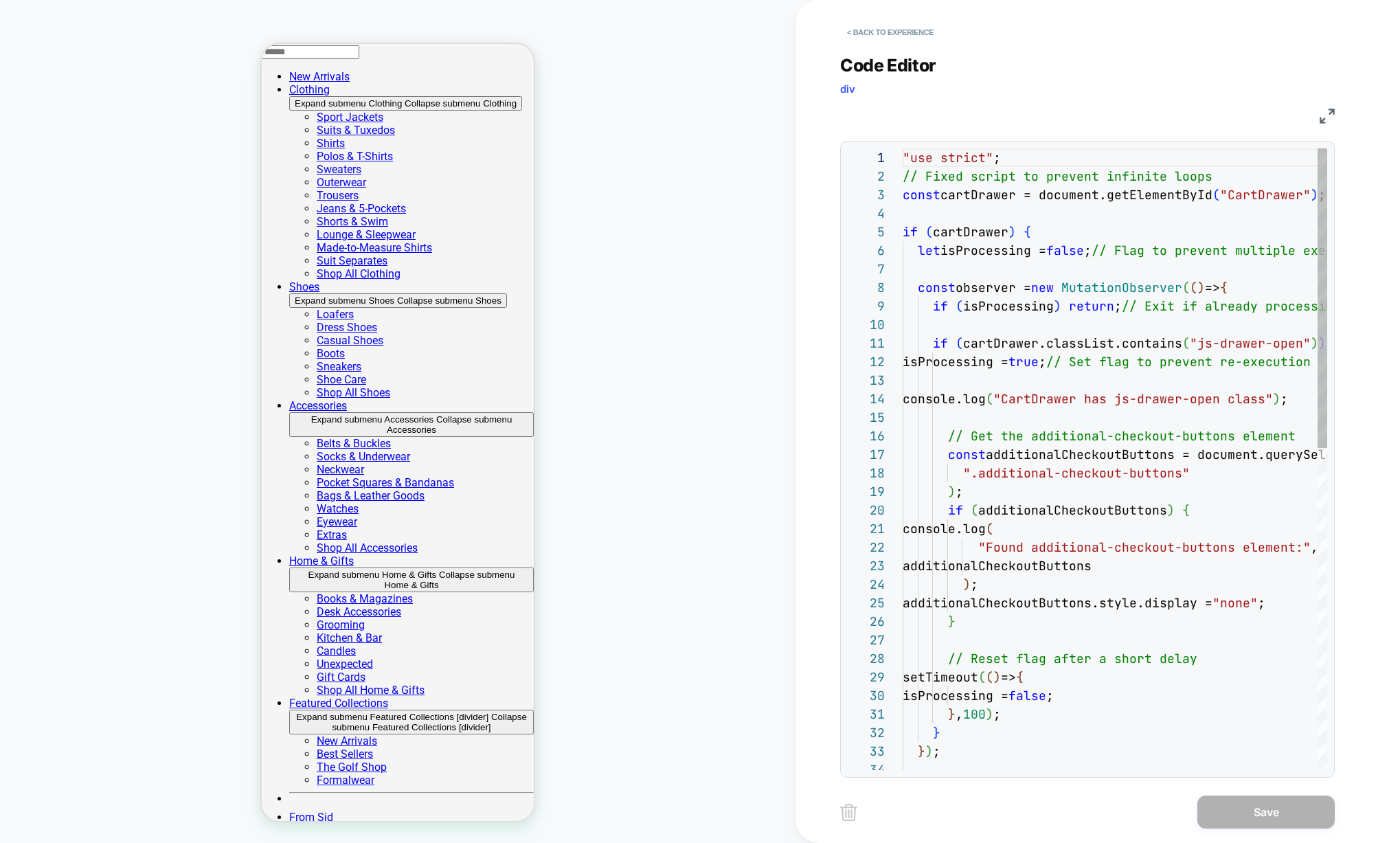
scroll to position [185, 0]
click at [1260, 205] on div at bounding box center [1167, 213] width 529 height 18
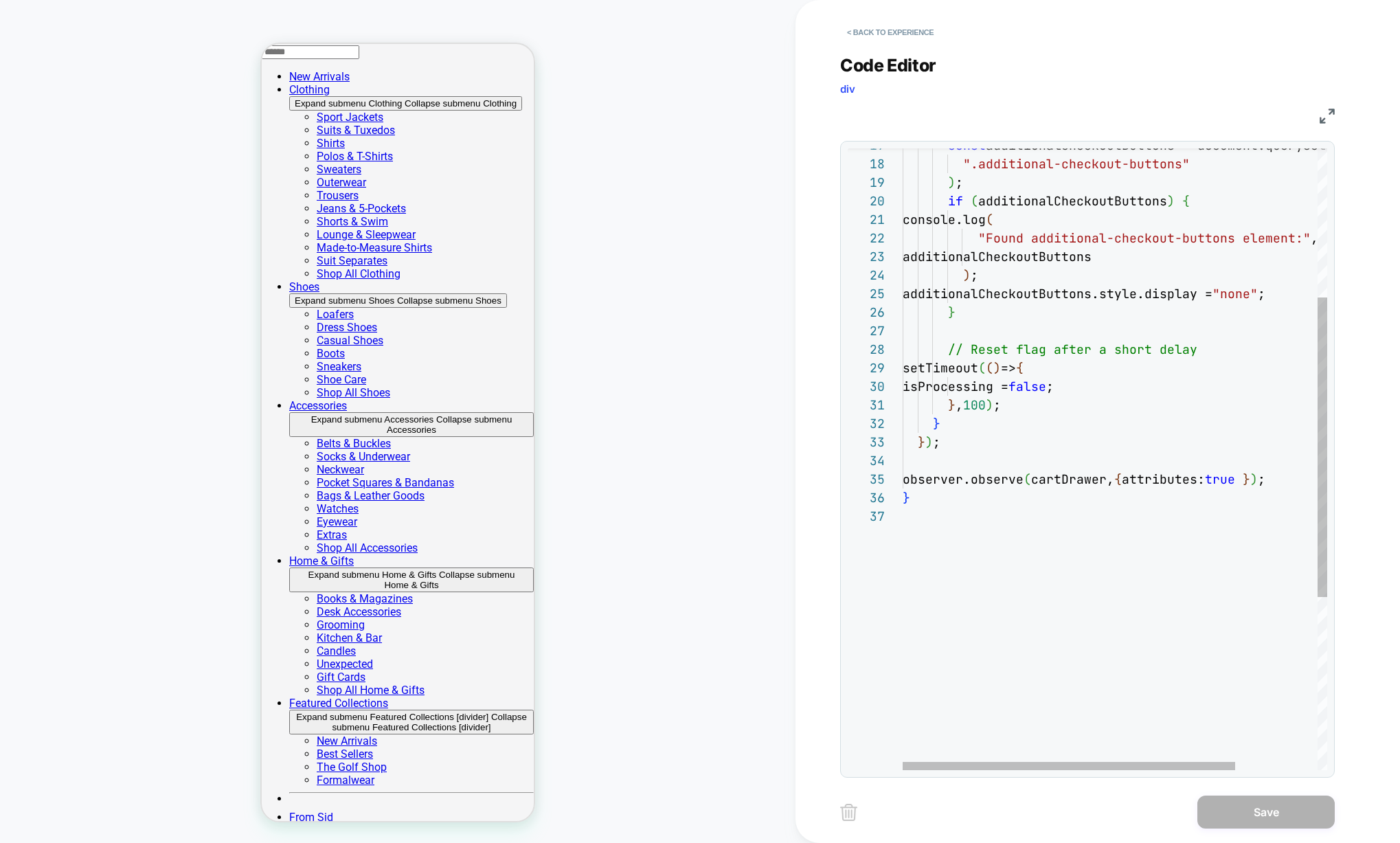
click at [915, 480] on div "const additionalCheckoutButtons = document.querySelecto r ( ".additional-checko…" at bounding box center [1167, 483] width 529 height 1289
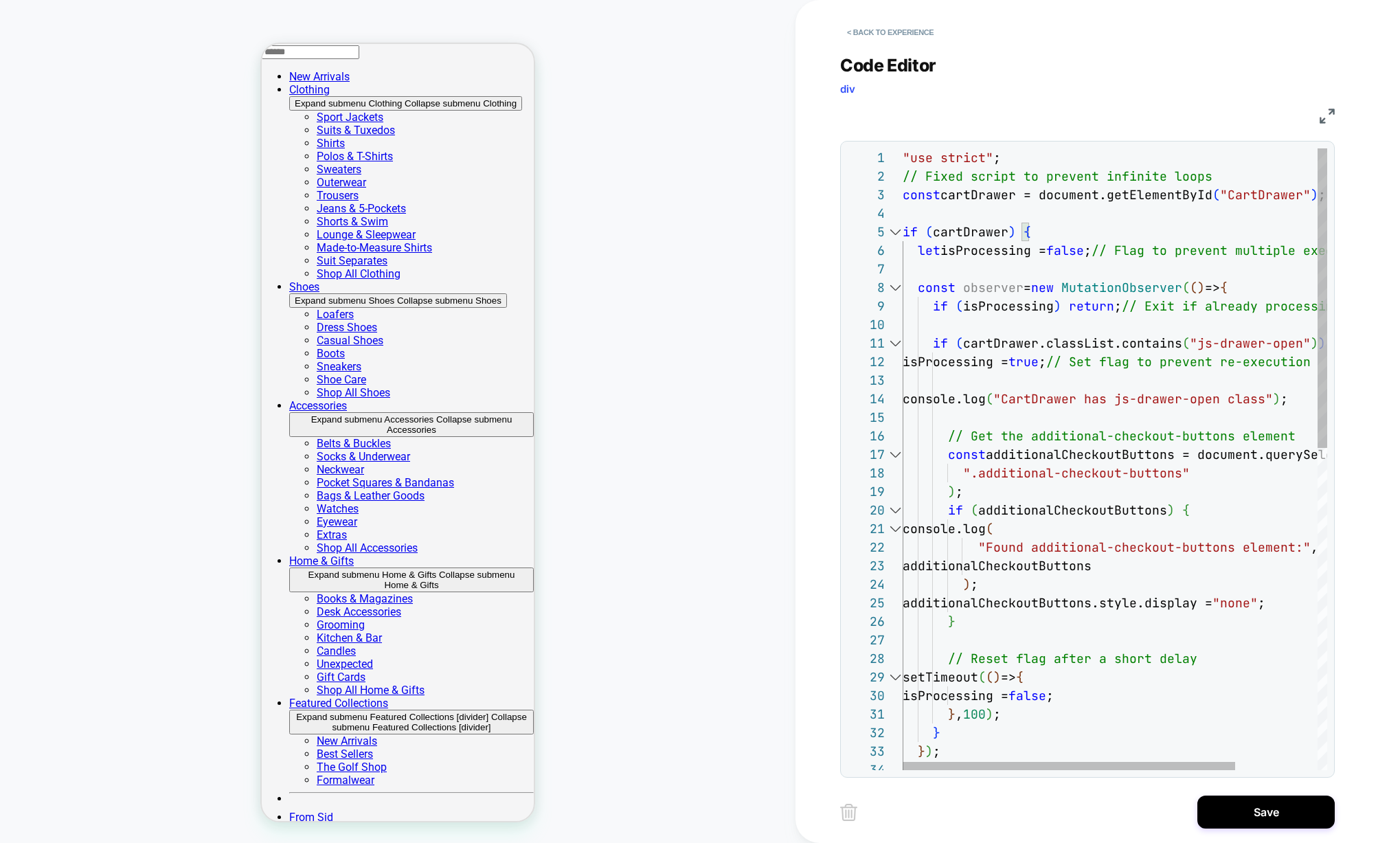
click at [897, 288] on div at bounding box center [894, 288] width 18 height 18
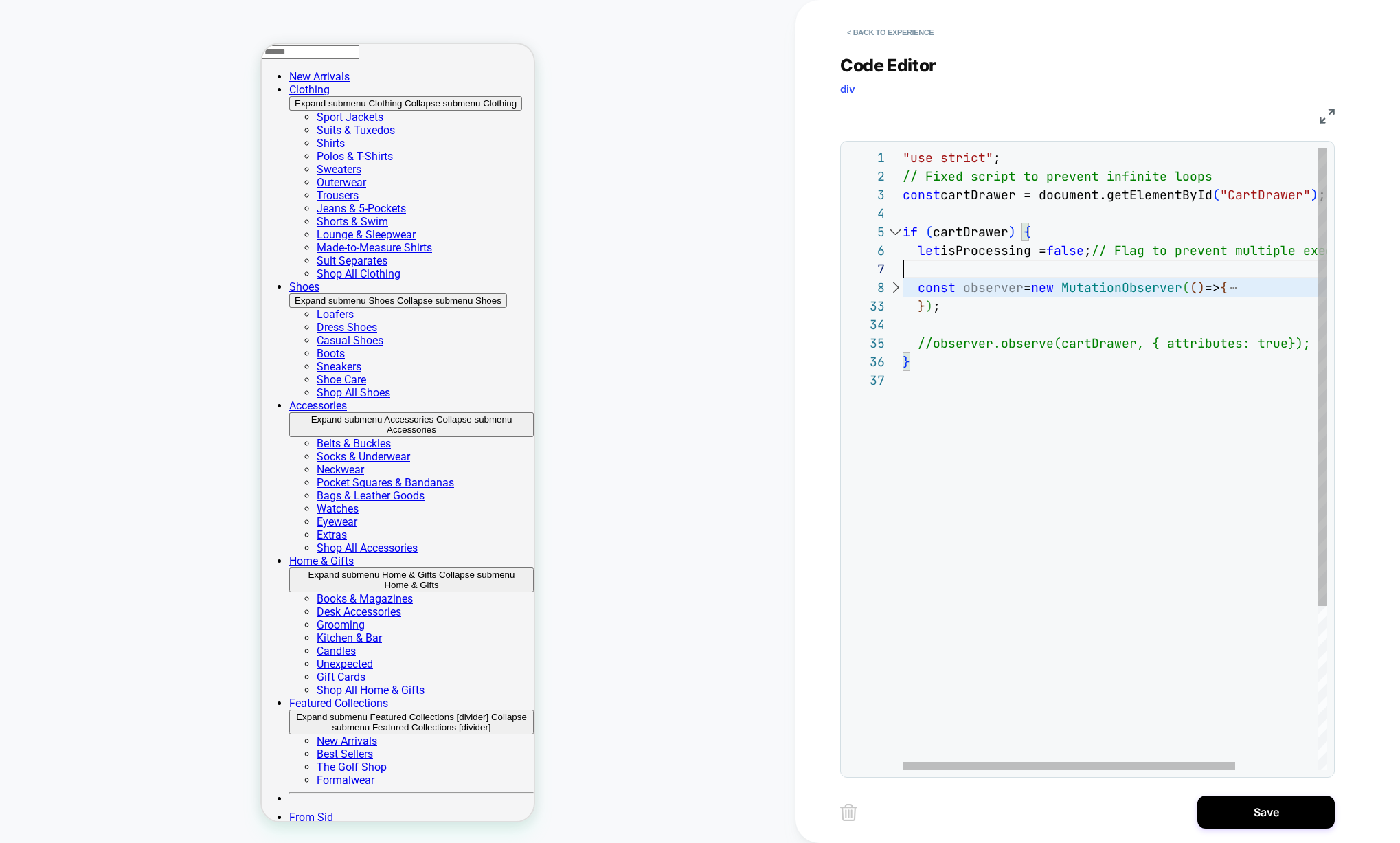
scroll to position [111, 0]
click at [952, 277] on div ""use strict" ; // Fixed script to prevent infinite loops const cartDrawer = doc…" at bounding box center [1167, 571] width 529 height 845
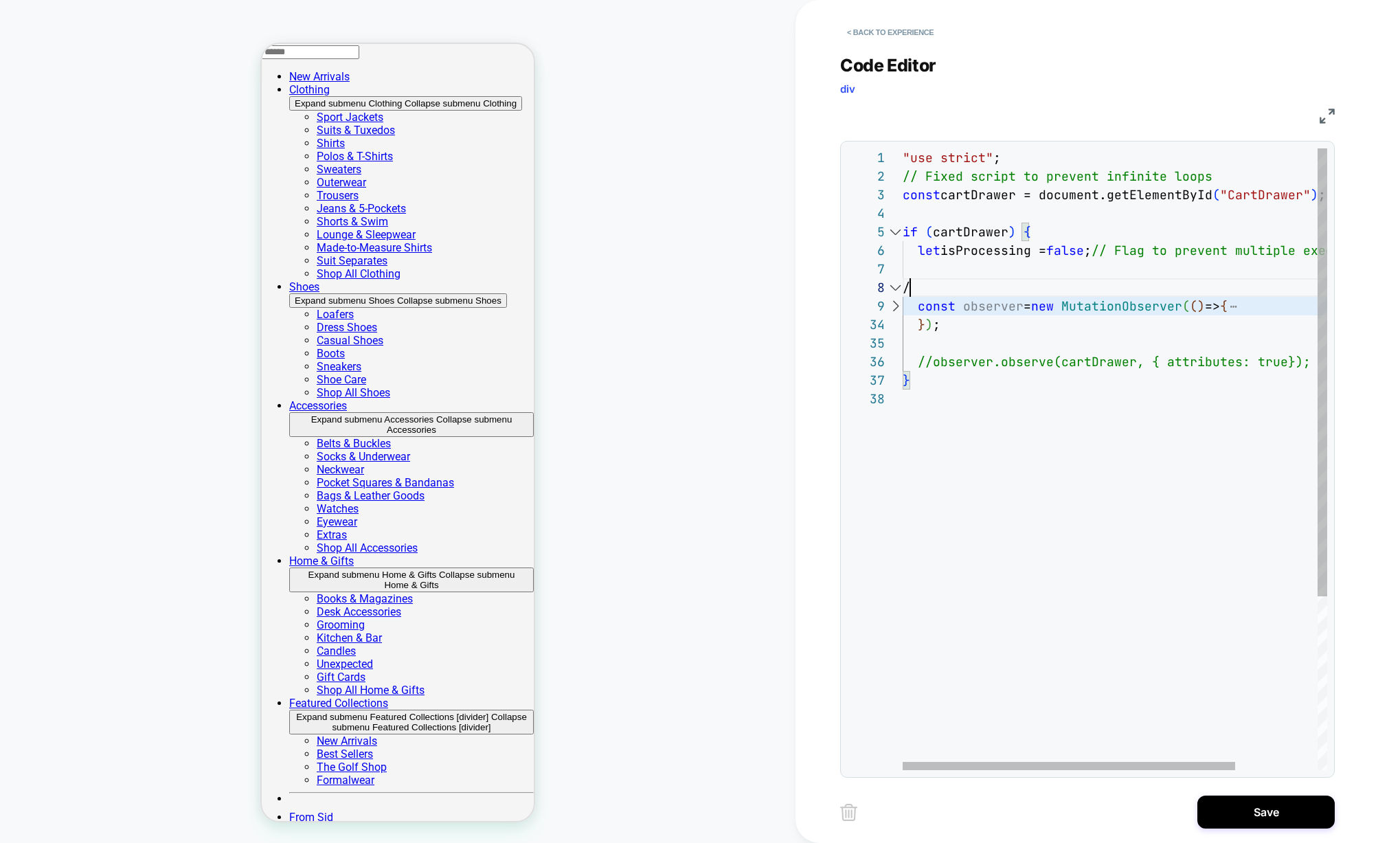
scroll to position [130, 15]
click at [950, 332] on div ""use strict" ; // Fixed script to prevent infinite loops const cartDrawer = doc…" at bounding box center [1167, 580] width 529 height 863
click at [933, 363] on div ""use strict" ; // Fixed script to prevent infinite loops const cartDrawer = doc…" at bounding box center [1167, 580] width 529 height 863
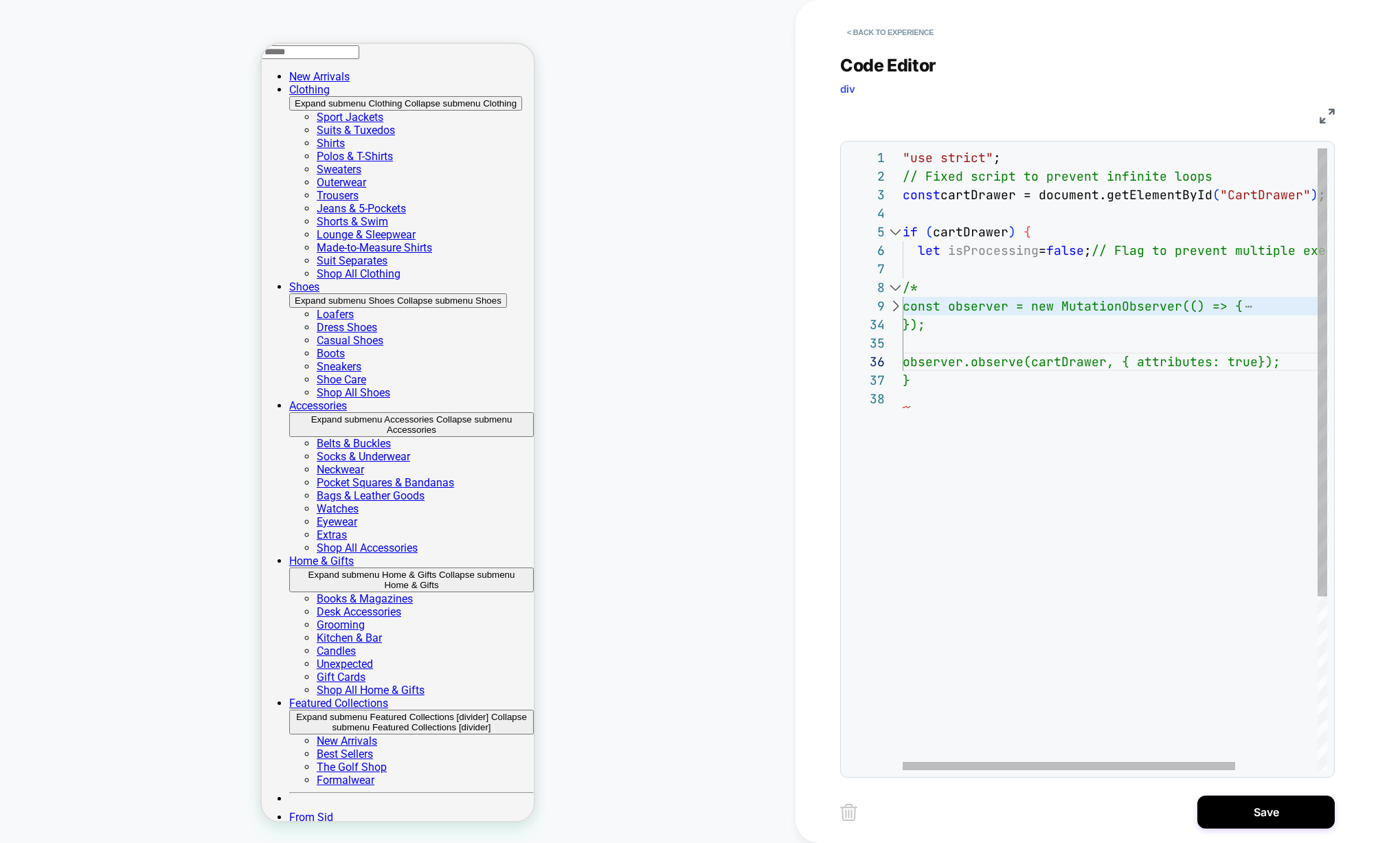
click at [1307, 360] on div ""use strict" ; // Fixed script to prevent infinite loops const cartDrawer = doc…" at bounding box center [1167, 580] width 529 height 863
click at [1047, 262] on div ""use strict" ; // Fixed script to prevent infinite loops const cartDrawer = doc…" at bounding box center [1167, 589] width 529 height 881
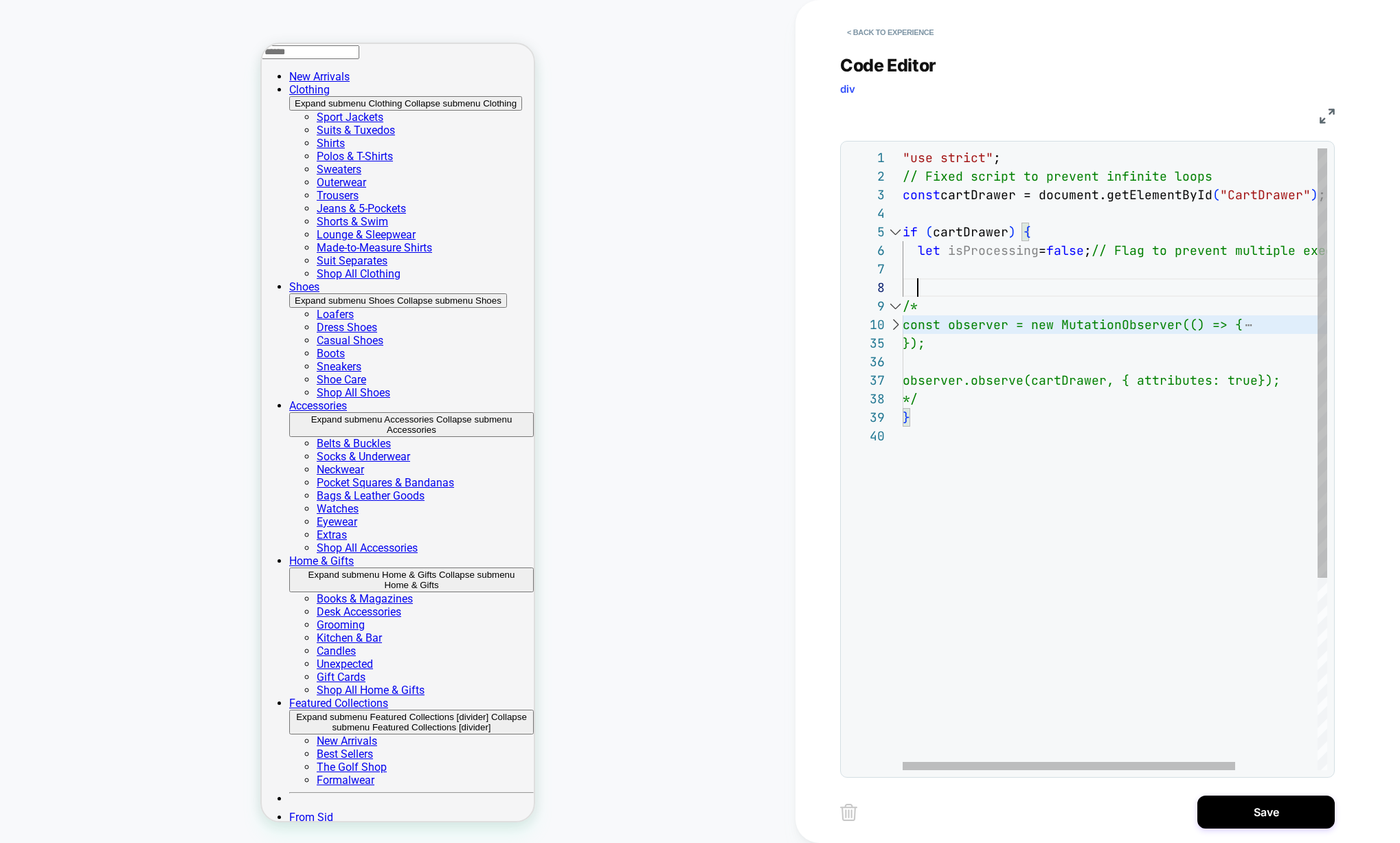
scroll to position [130, 15]
click at [891, 328] on div at bounding box center [894, 324] width 18 height 18
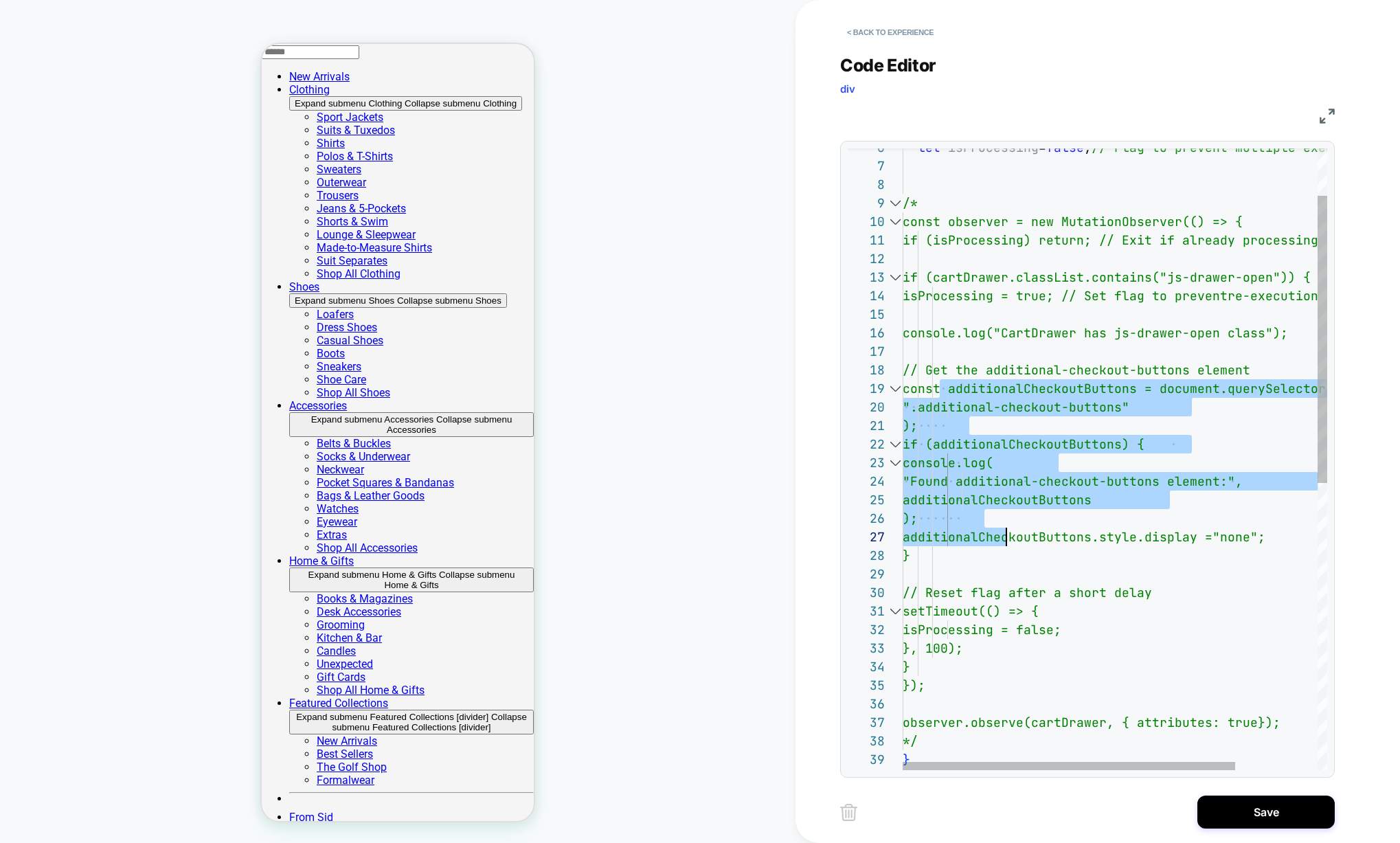
scroll to position [148, 52]
drag, startPoint x: 939, startPoint y: 386, endPoint x: 998, endPoint y: 549, distance: 173.3
click at [998, 549] on div "let isProcessing = false ; // Flag to prevent multiple executions /* const obse…" at bounding box center [1167, 718] width 529 height 1345
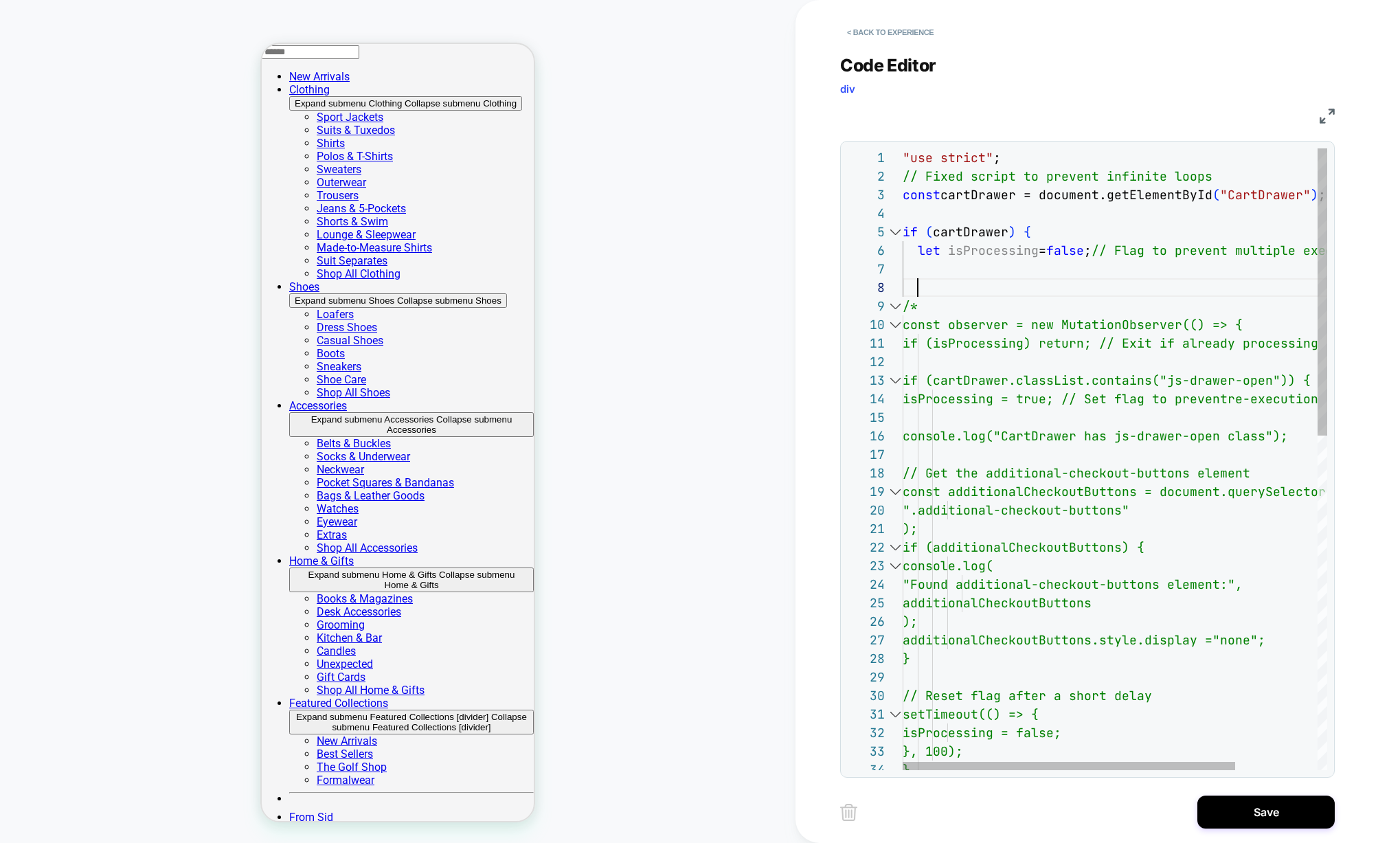
click at [939, 279] on div "let isProcessing = false ; // Flag to prevent multiple executions /* const obse…" at bounding box center [1167, 821] width 529 height 1345
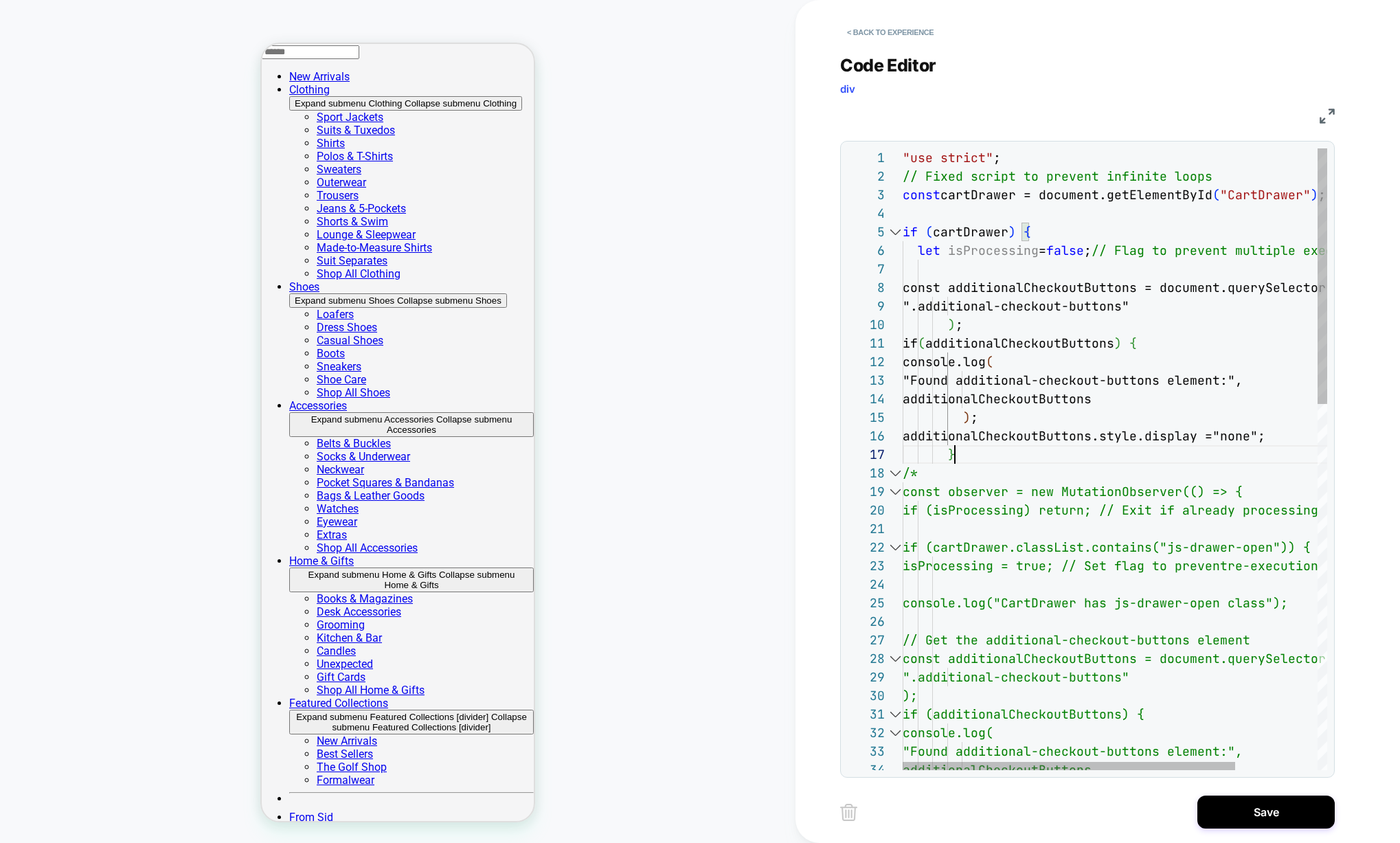
scroll to position [111, 52]
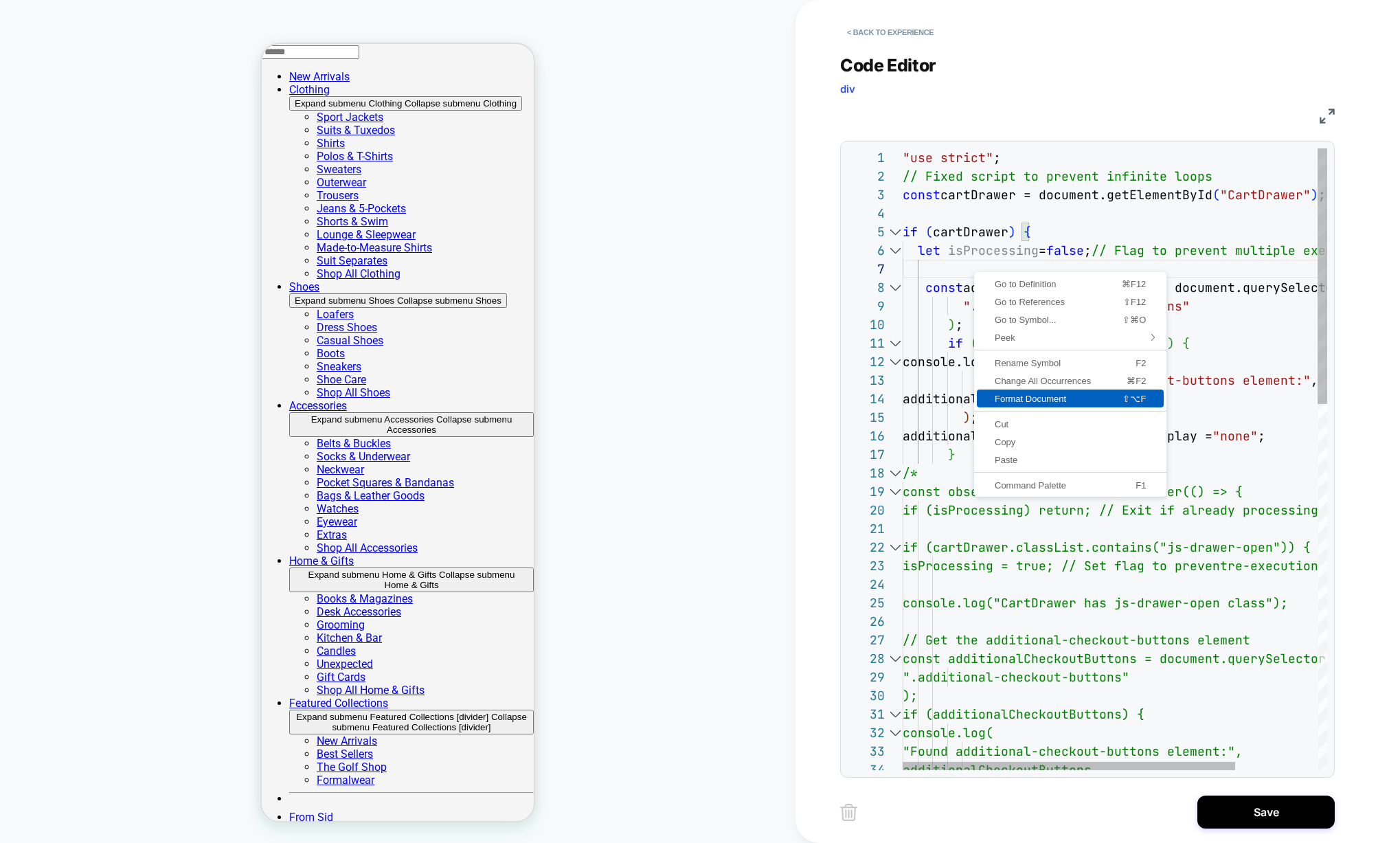
click at [1029, 398] on span "Format Document" at bounding box center [1034, 399] width 114 height 9
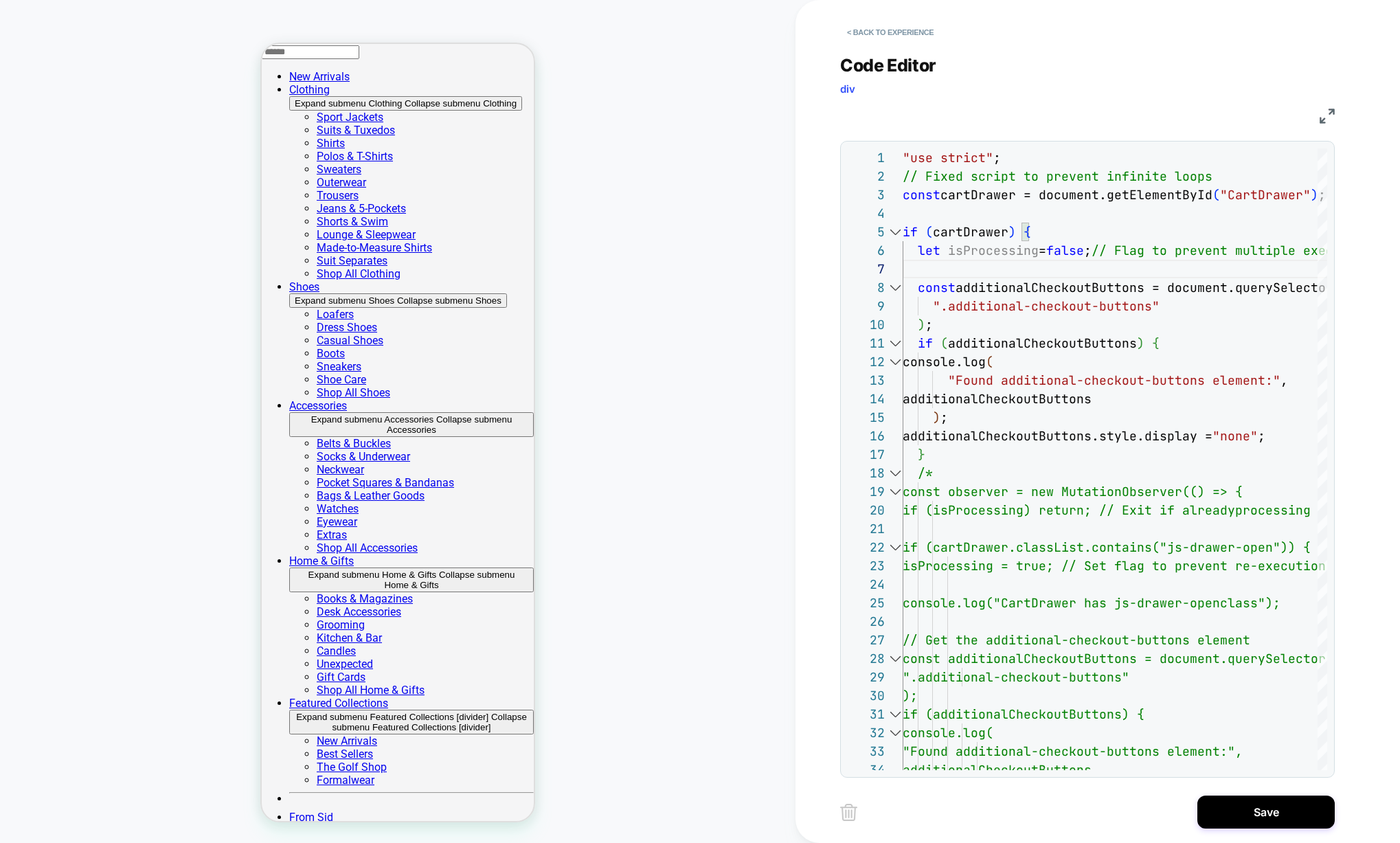
click at [899, 233] on div at bounding box center [894, 232] width 18 height 18
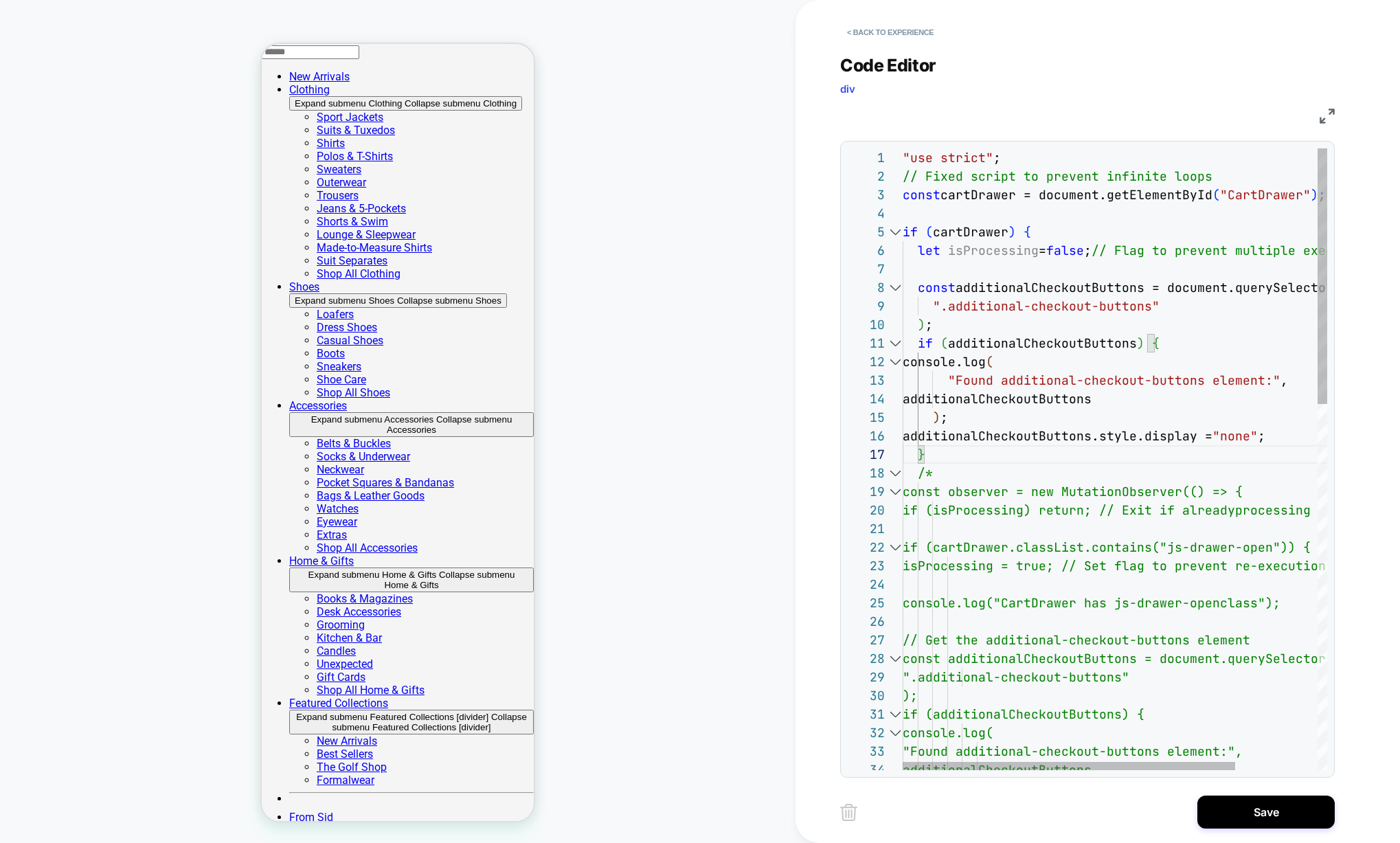
type textarea "**********"
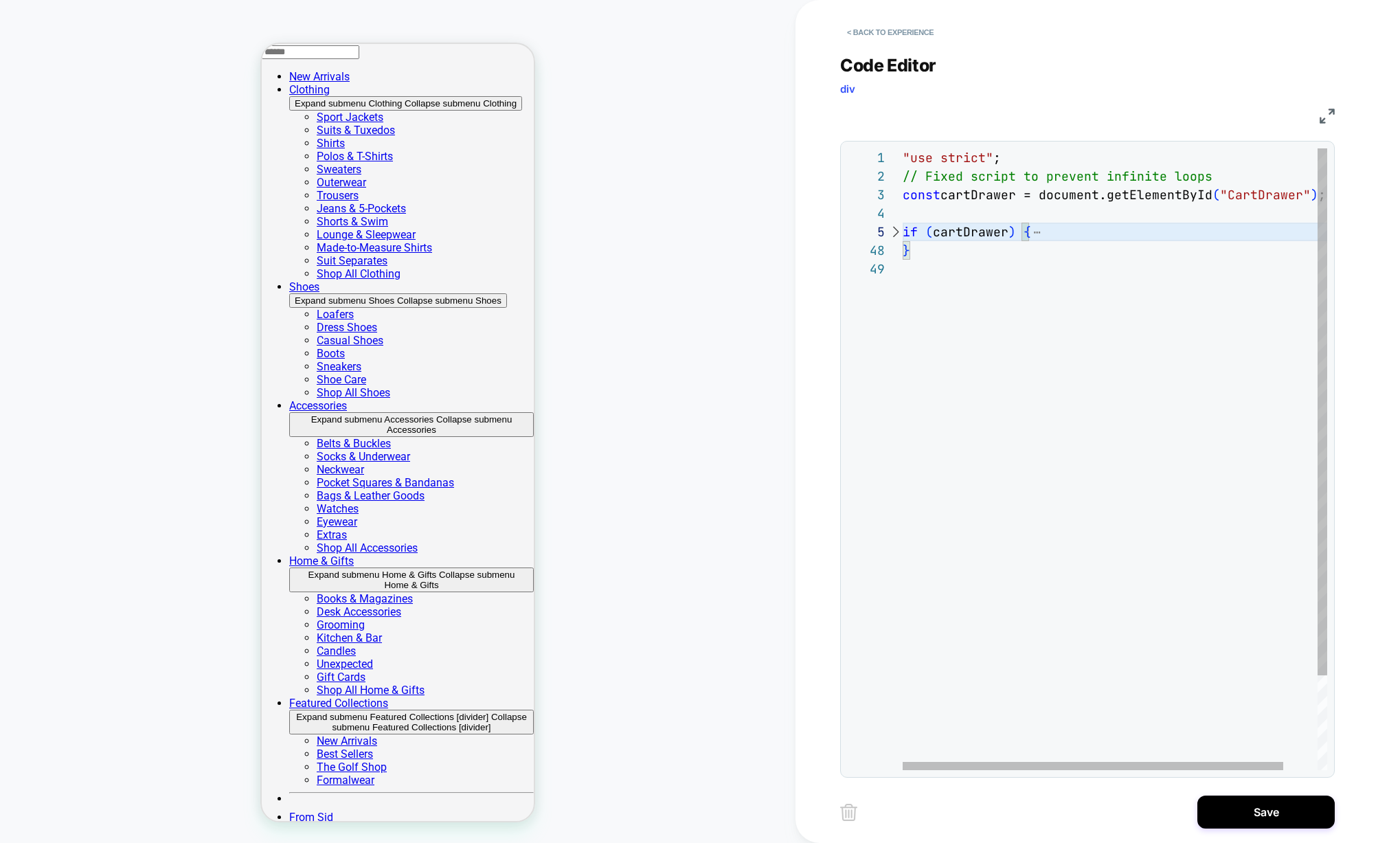
click at [923, 272] on div ""use strict" ; // Fixed script to prevent infinite loops const cartDrawer = doc…" at bounding box center [1134, 515] width 462 height 733
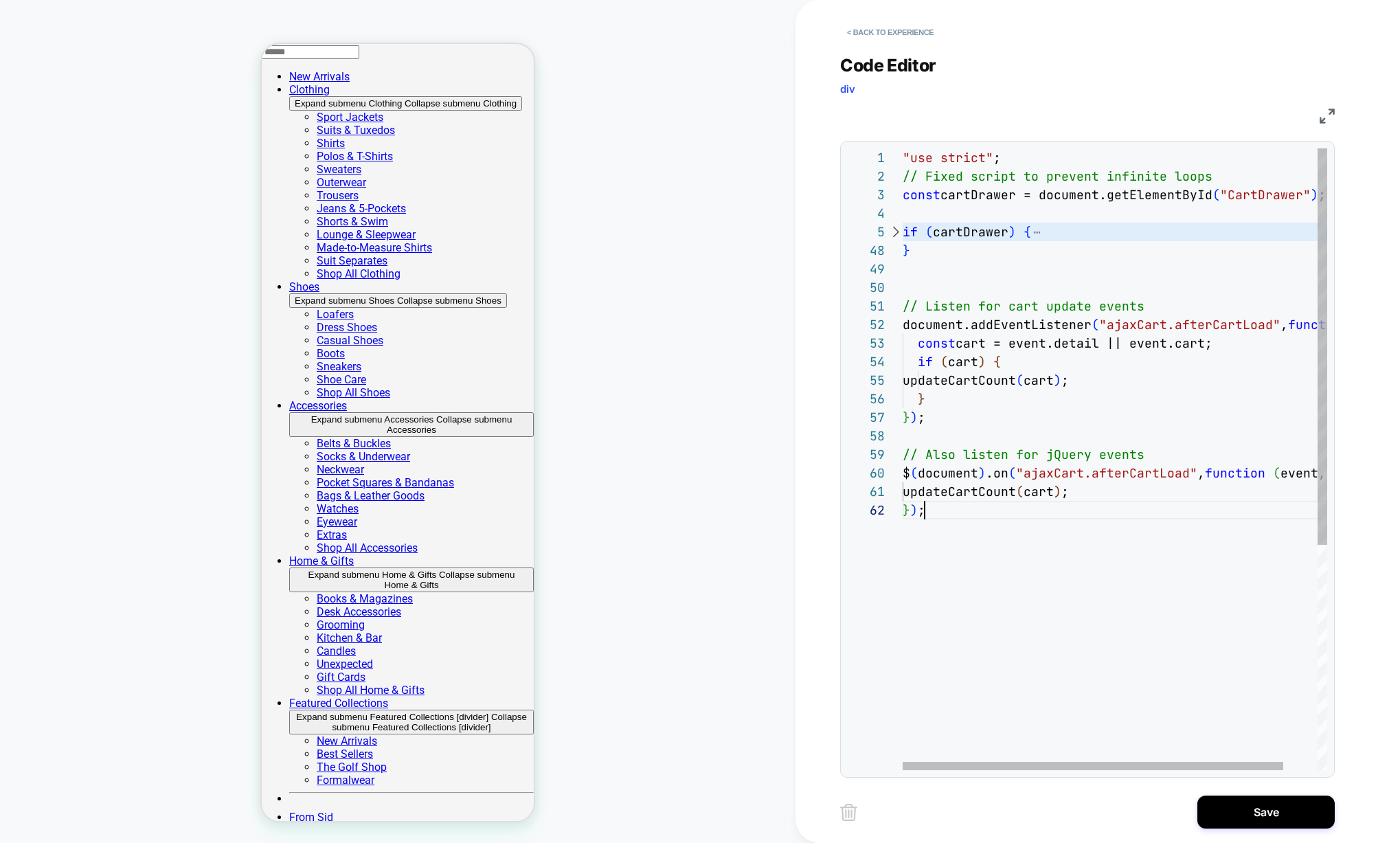
scroll to position [167, 22]
drag, startPoint x: 923, startPoint y: 345, endPoint x: 936, endPoint y: 362, distance: 21.4
click at [936, 362] on div ""use strict" ; // Fixed script to prevent infinite loops const cartDrawer = doc…" at bounding box center [1182, 635] width 558 height 974
click at [947, 373] on div ""use strict" ; // Fixed script to prevent infinite loops const cartDrawer = doc…" at bounding box center [1182, 635] width 558 height 974
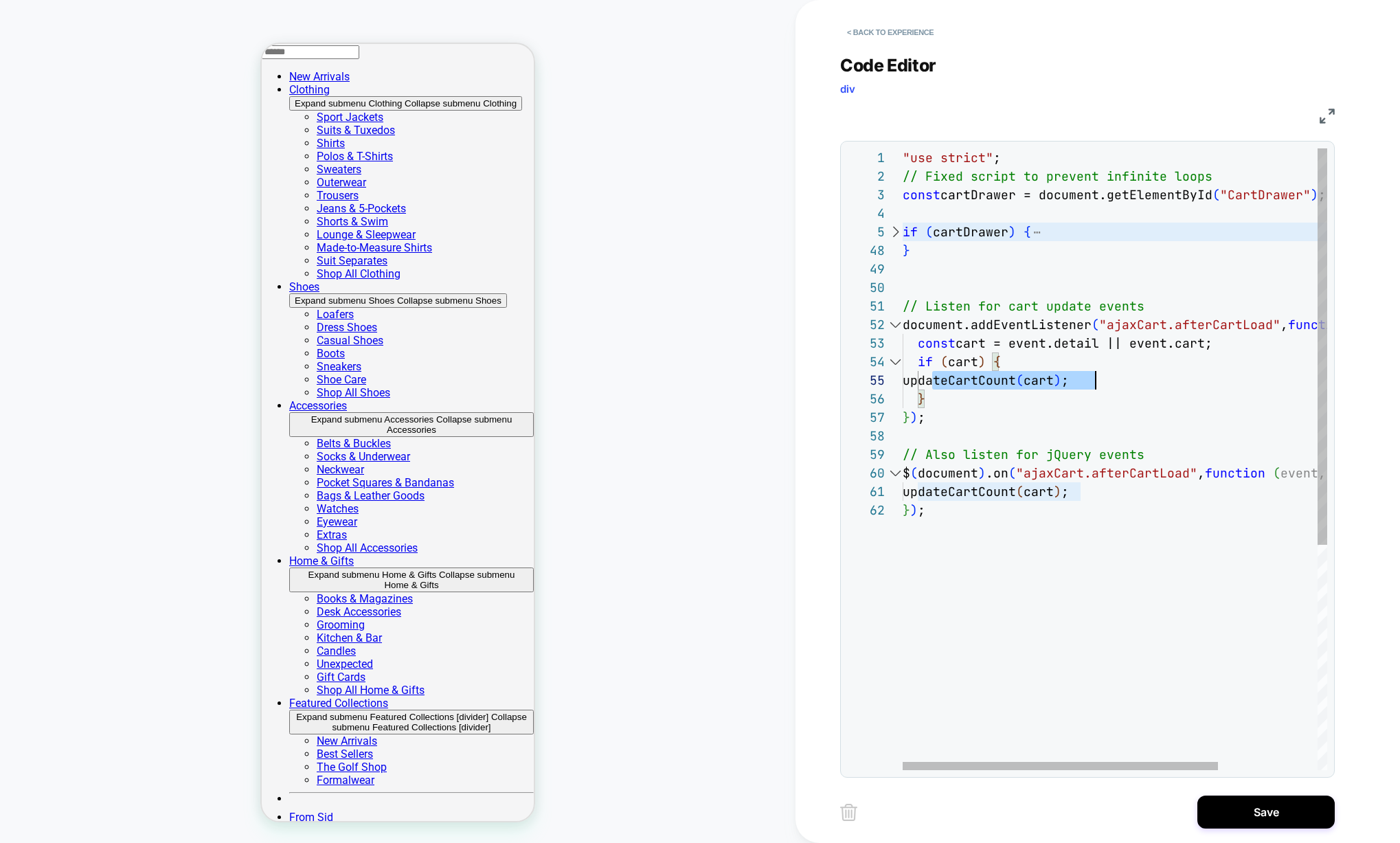
scroll to position [37, 193]
drag, startPoint x: 935, startPoint y: 377, endPoint x: 1103, endPoint y: 373, distance: 168.0
click at [1103, 373] on div ""use strict" ; // Fixed script to prevent infinite loops const cartDrawer = doc…" at bounding box center [1182, 635] width 558 height 974
drag, startPoint x: 918, startPoint y: 491, endPoint x: 1094, endPoint y: 487, distance: 176.0
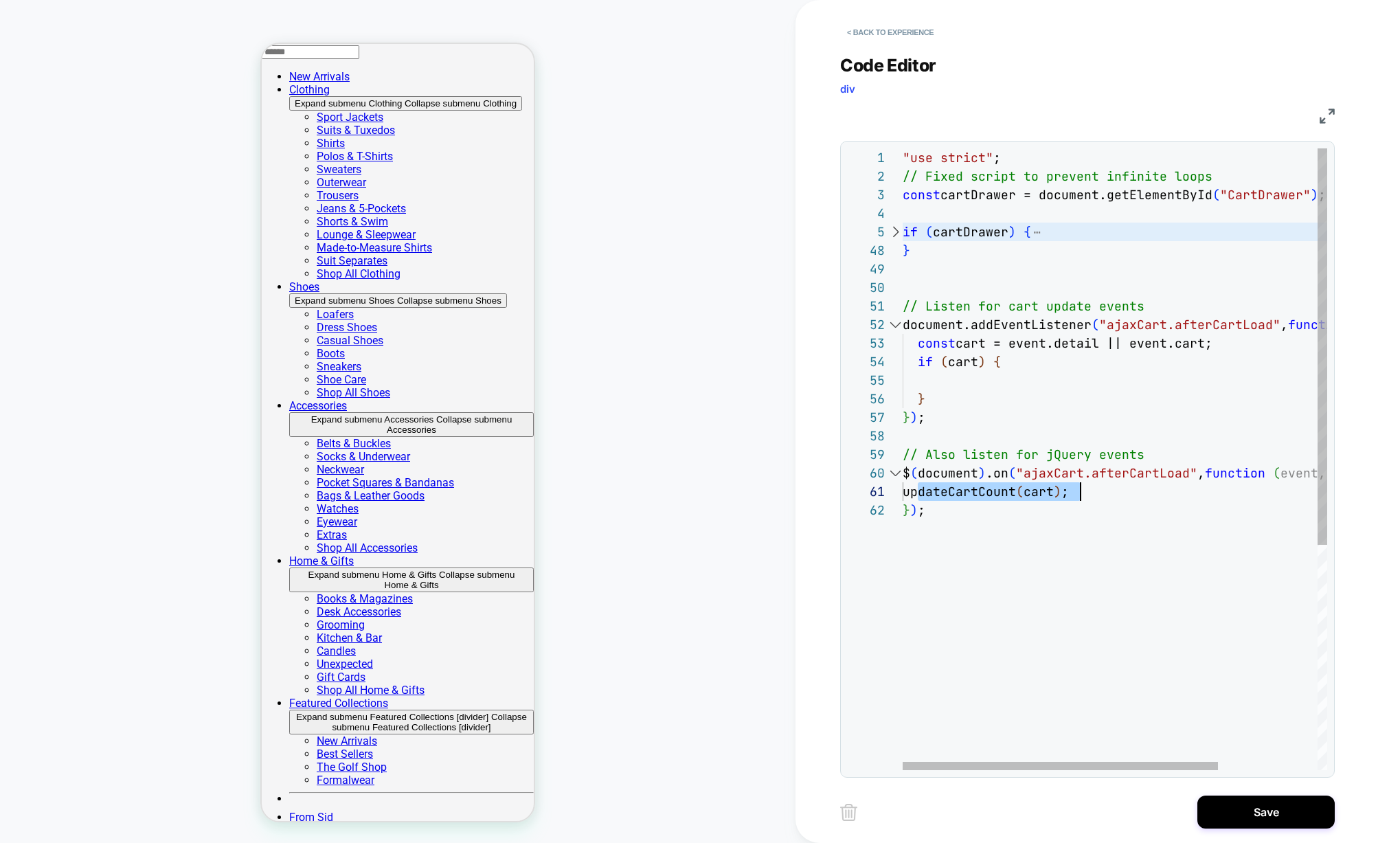
click at [1094, 487] on div ""use strict" ; // Fixed script to prevent infinite loops const cartDrawer = doc…" at bounding box center [1182, 635] width 558 height 974
click at [978, 259] on div ""use strict" ; // Fixed script to prevent infinite loops const cartDrawer = doc…" at bounding box center [1182, 635] width 558 height 974
click at [933, 233] on div ""use strict" ; // Fixed script to prevent infinite loops const cartDrawer = doc…" at bounding box center [1182, 635] width 558 height 974
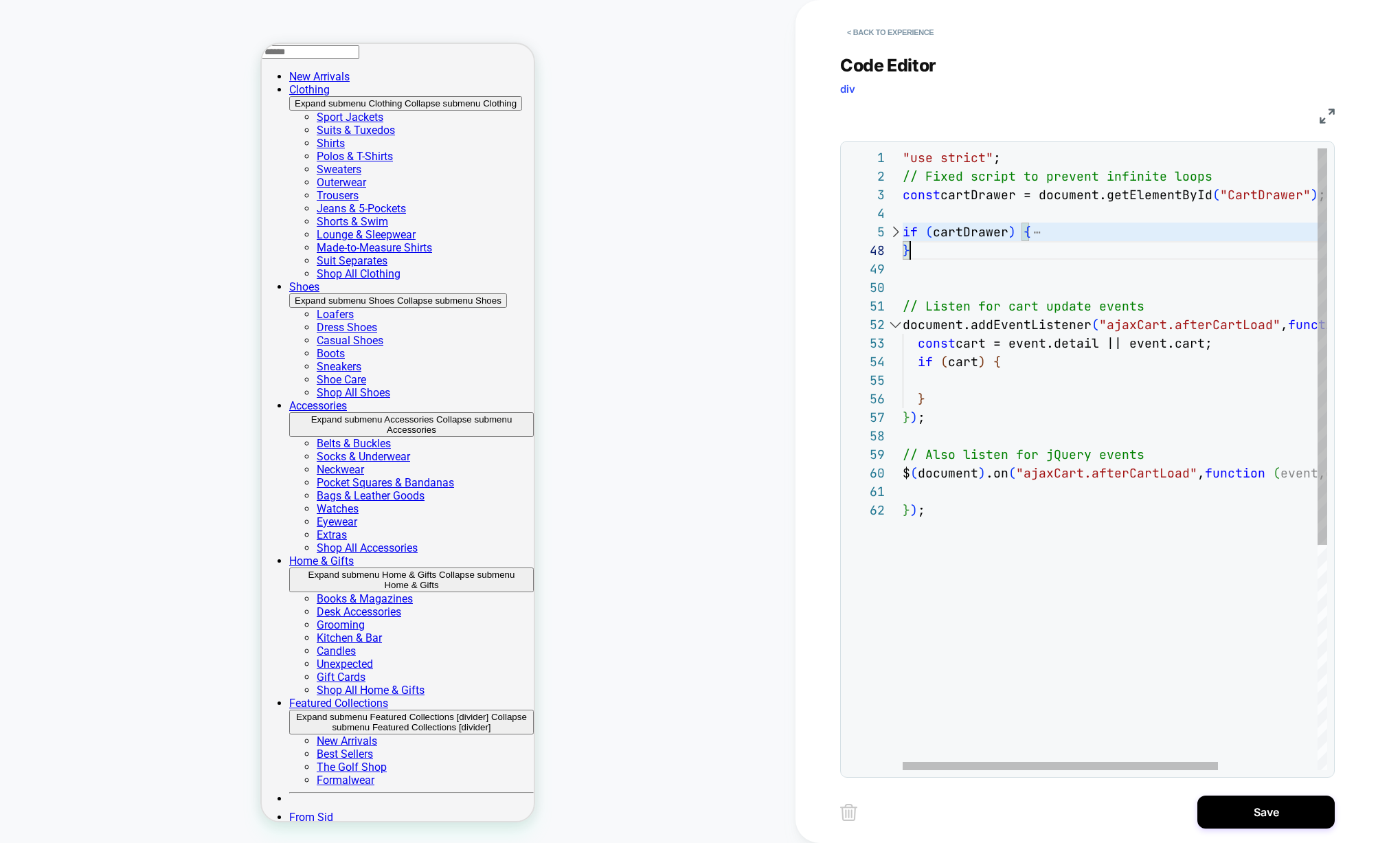
scroll to position [74, 30]
click at [892, 226] on div at bounding box center [894, 232] width 18 height 18
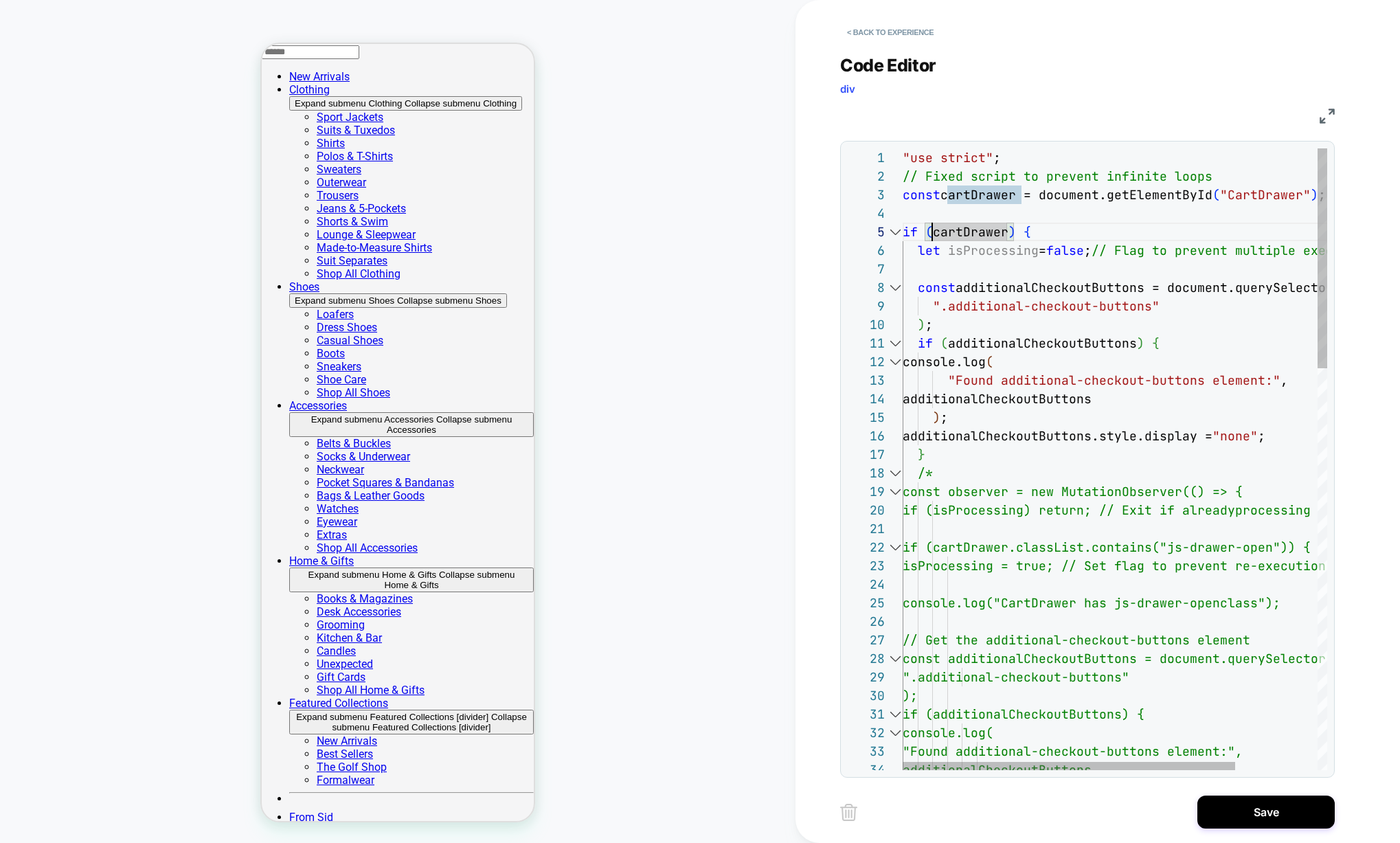
click at [891, 226] on div at bounding box center [894, 232] width 18 height 18
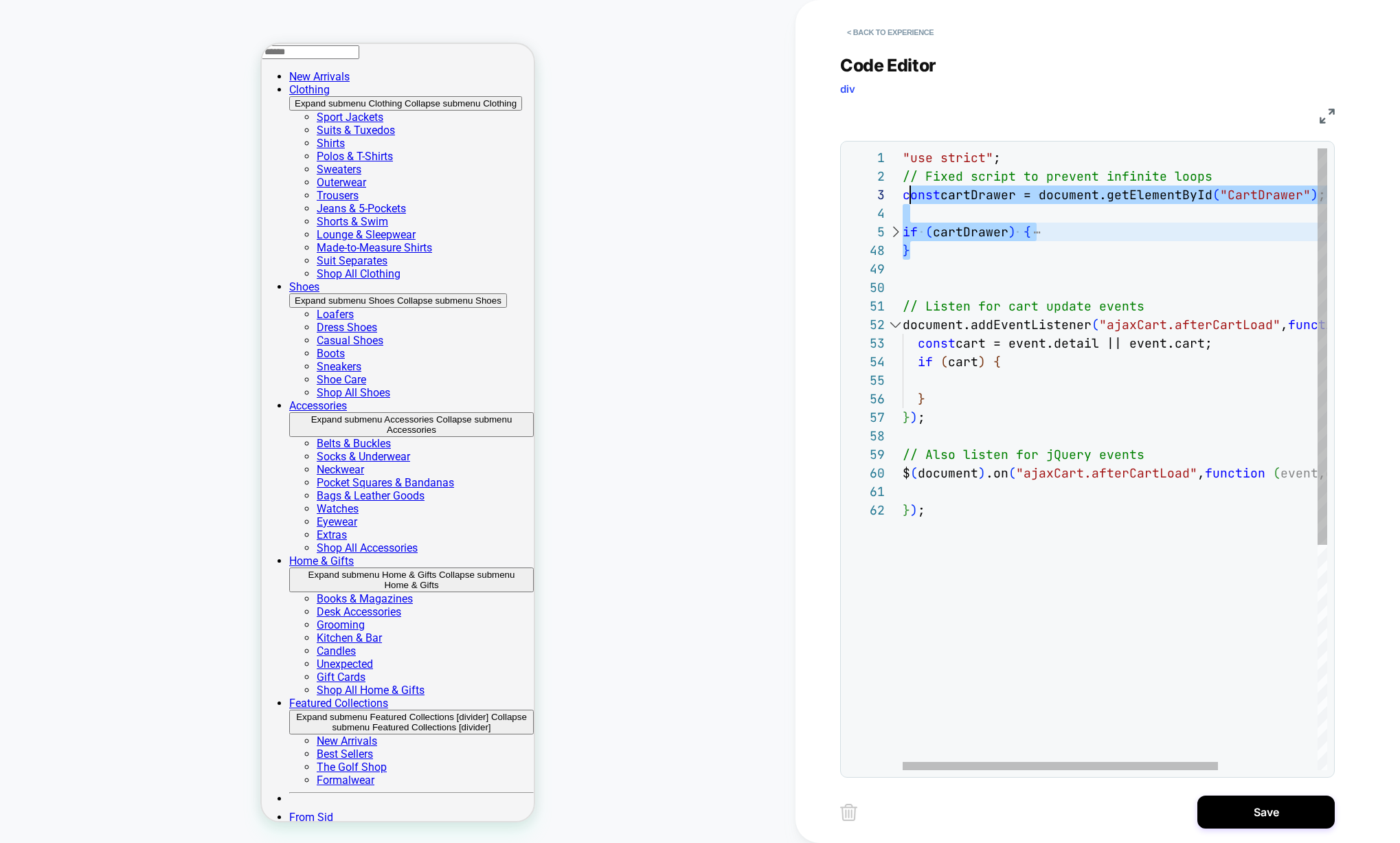
scroll to position [37, 0]
drag, startPoint x: 926, startPoint y: 250, endPoint x: 901, endPoint y: 199, distance: 56.8
click at [903, 199] on div ""use strict" ; // Fixed script to prevent infinite loops const cartDrawer = doc…" at bounding box center [1182, 635] width 558 height 974
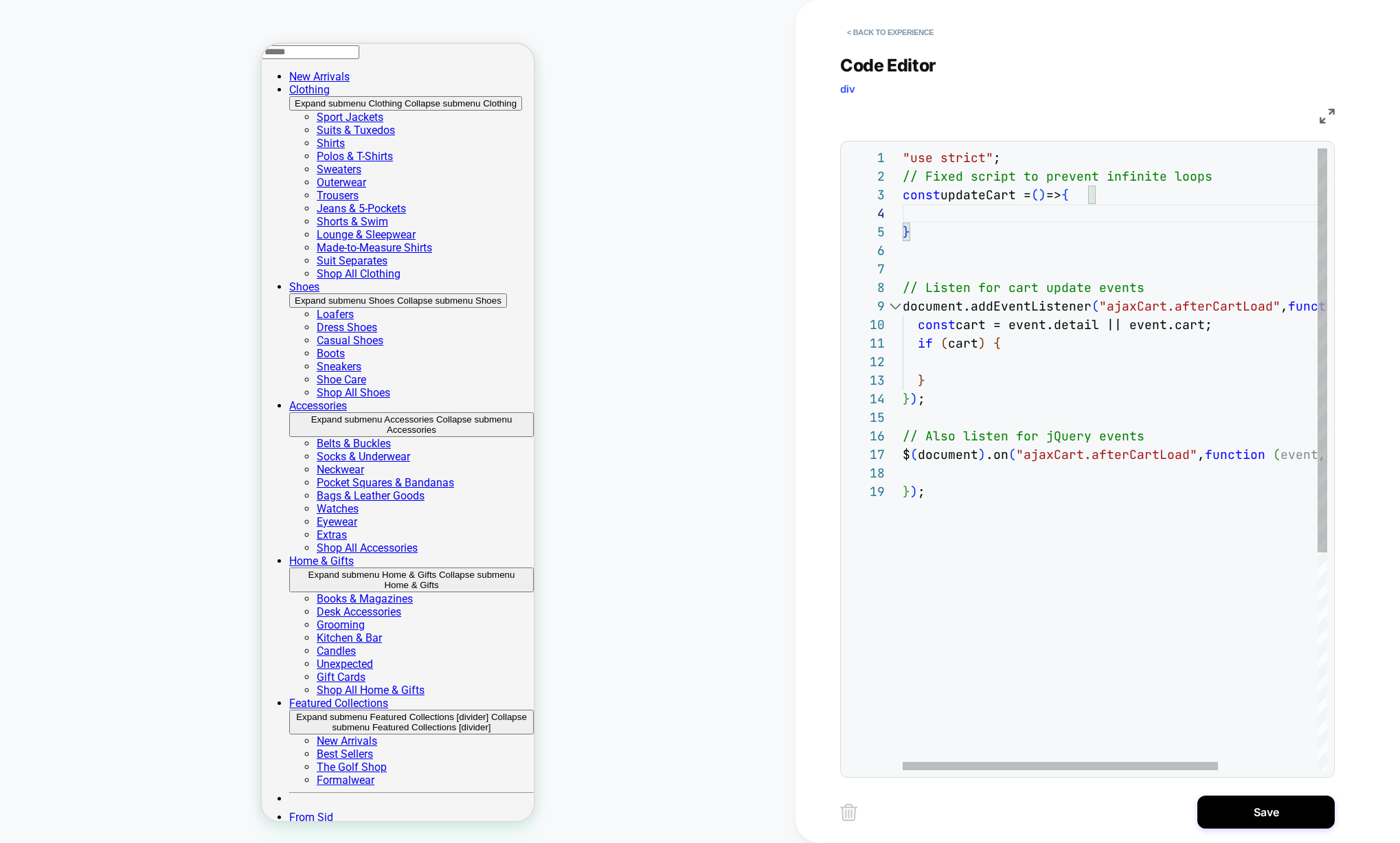
scroll to position [148, 8]
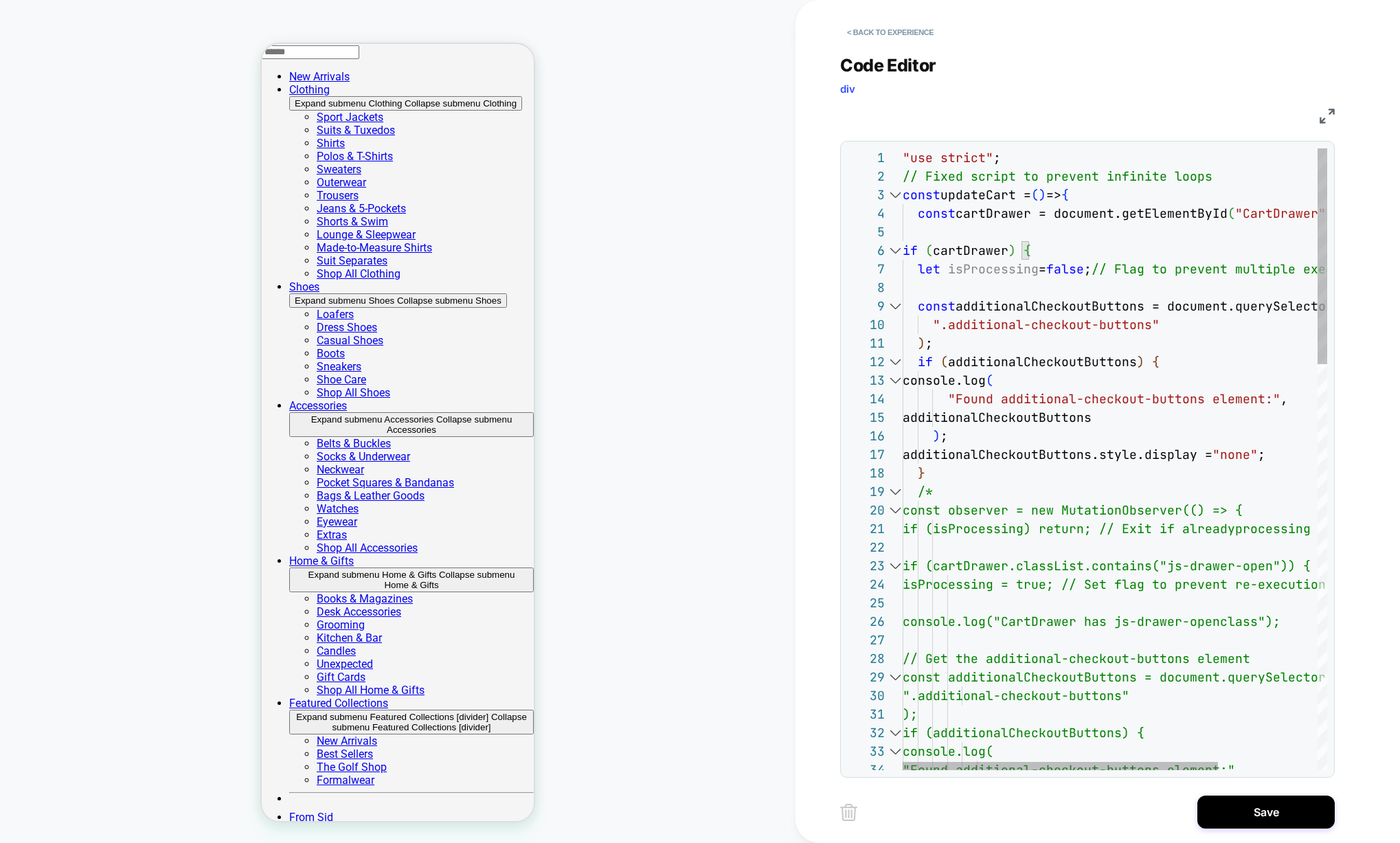
click at [892, 493] on div at bounding box center [894, 491] width 18 height 18
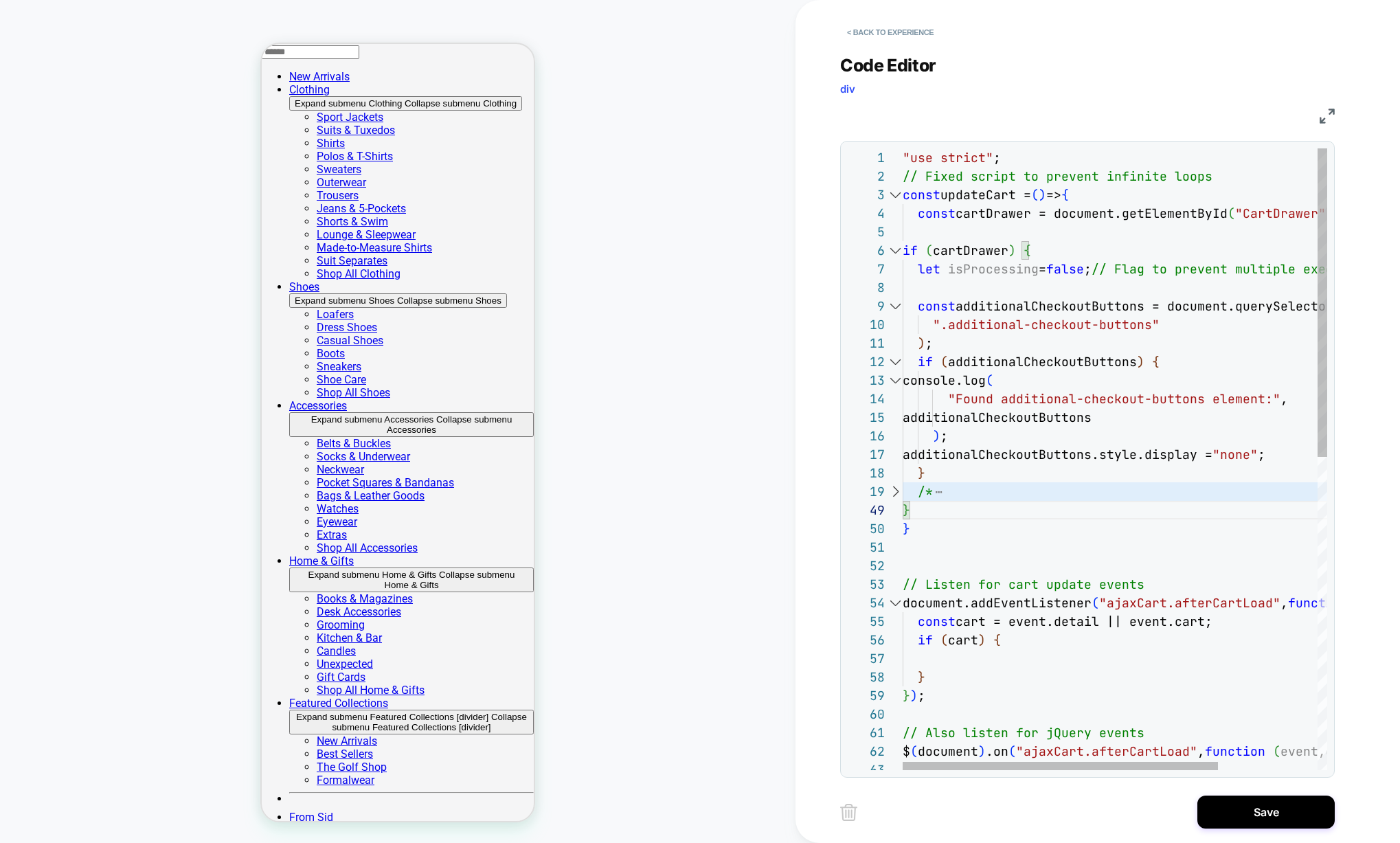
scroll to position [0, 30]
click at [973, 338] on div ""use strict" ; // Fixed script to prevent infinite loops const updateCart = ( )…" at bounding box center [1182, 774] width 558 height 1252
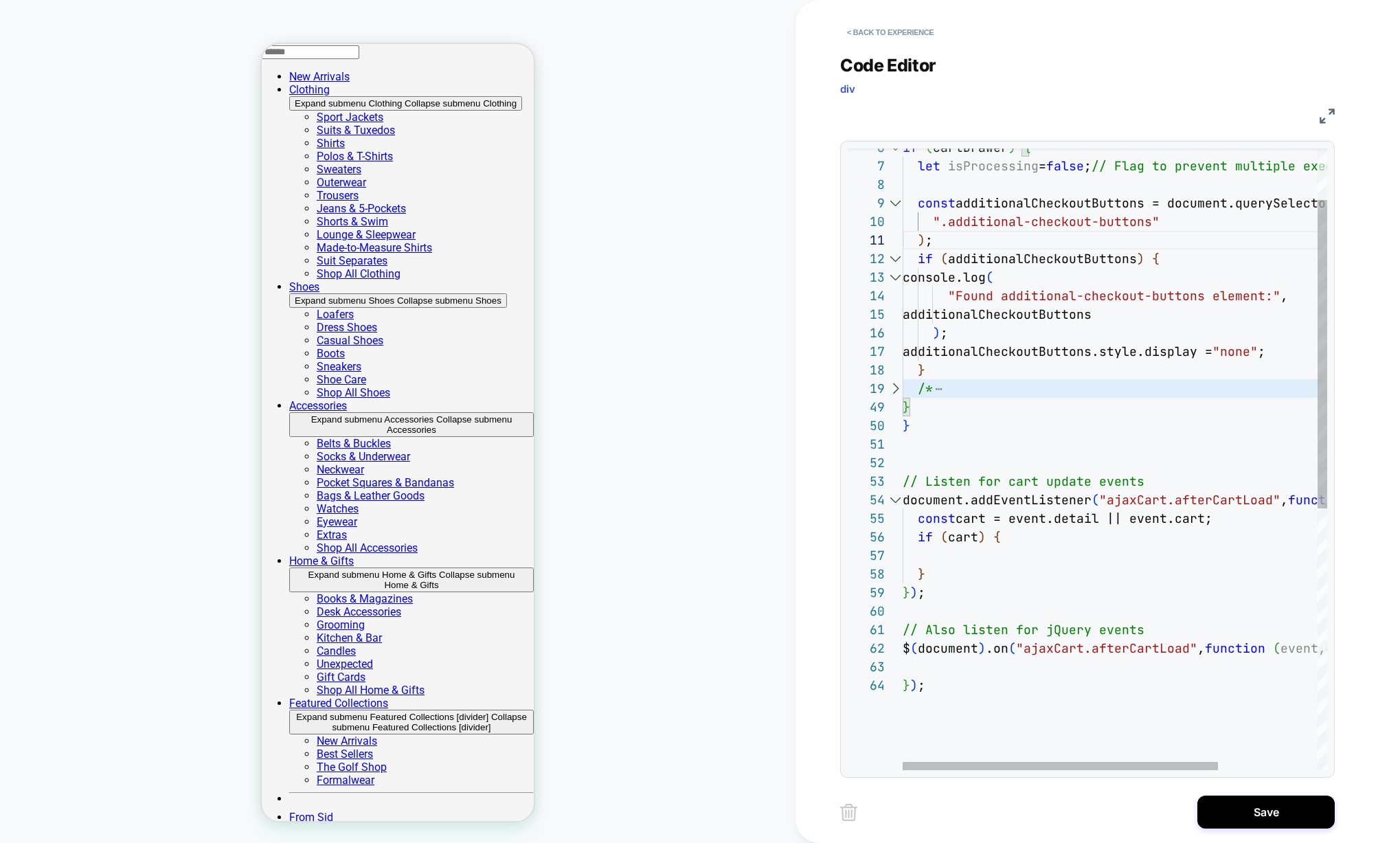
click at [1019, 551] on div "if ( cartDrawer ) { let isProcessing = false ; // Flag to prevent multiple exec…" at bounding box center [1182, 671] width 558 height 1252
click at [966, 673] on div "if ( cartDrawer ) { let isProcessing = false ; // Flag to prevent multiple exec…" at bounding box center [1182, 671] width 558 height 1252
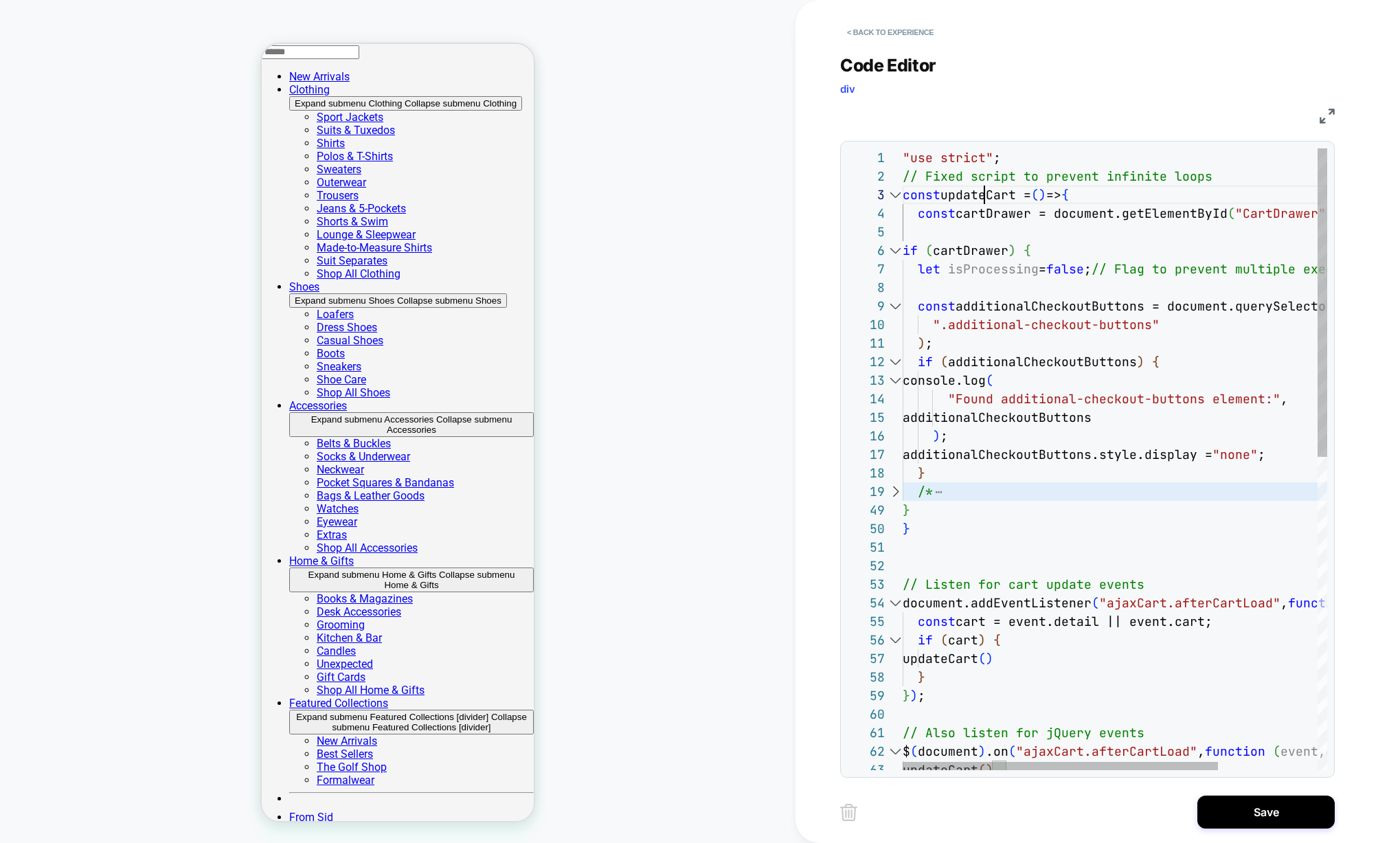
click at [985, 194] on div "if ( cartDrawer ) { let isProcessing = false ; // Flag to prevent multiple exec…" at bounding box center [1182, 774] width 558 height 1252
click at [993, 193] on div "if ( cartDrawer ) { let isProcessing = false ; // Flag to prevent multiple exec…" at bounding box center [1182, 774] width 558 height 1252
click at [1020, 194] on div "if ( cartDrawer ) { let isProcessing = false ; // Flag to prevent multiple exec…" at bounding box center [1182, 774] width 558 height 1252
click at [1021, 197] on div "if ( cartDrawer ) { let isProcessing = false ; // Flag to prevent multiple exec…" at bounding box center [1182, 774] width 558 height 1252
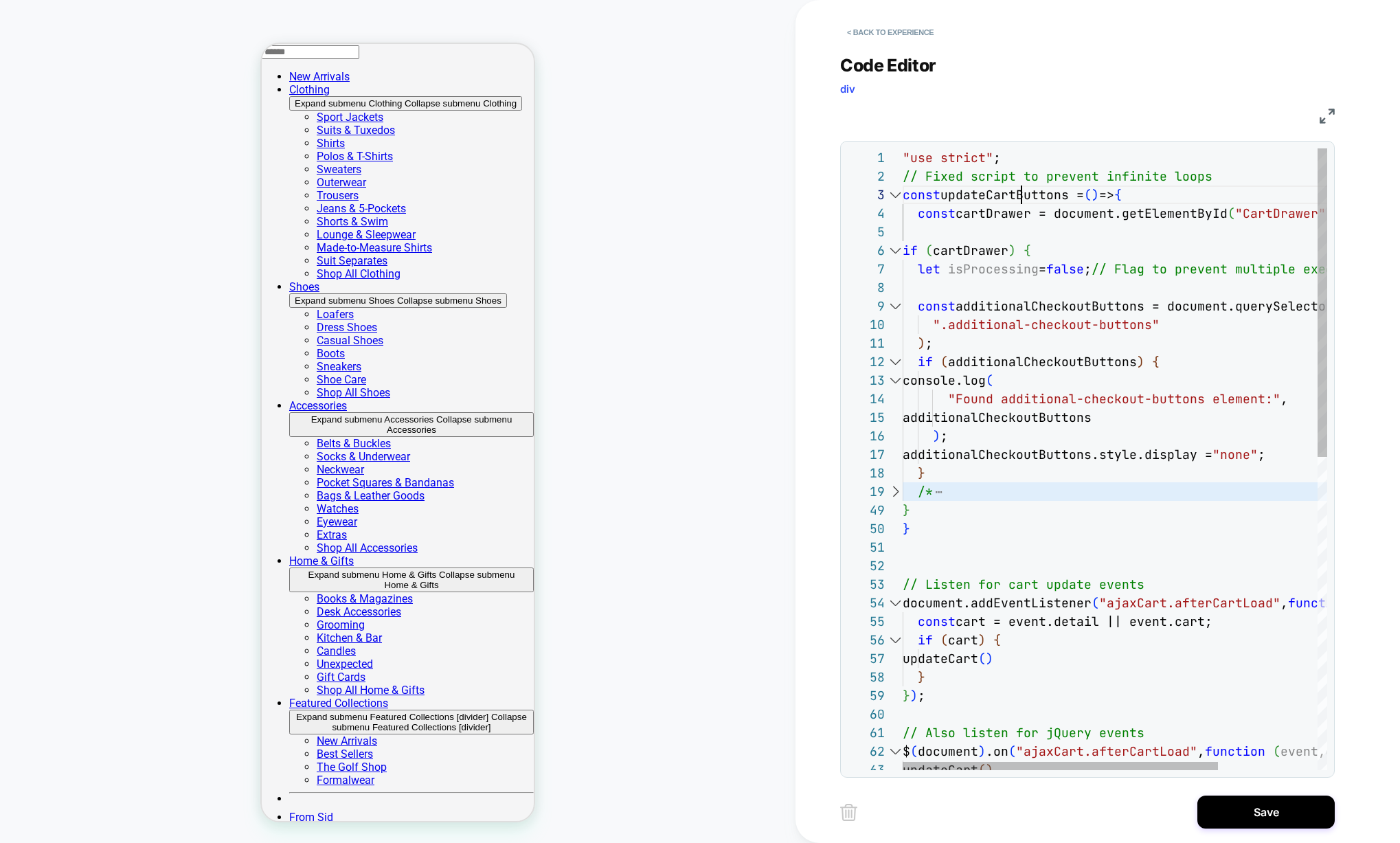
click at [1021, 197] on div "if ( cartDrawer ) { let isProcessing = false ; // Flag to prevent multiple exec…" at bounding box center [1182, 774] width 558 height 1252
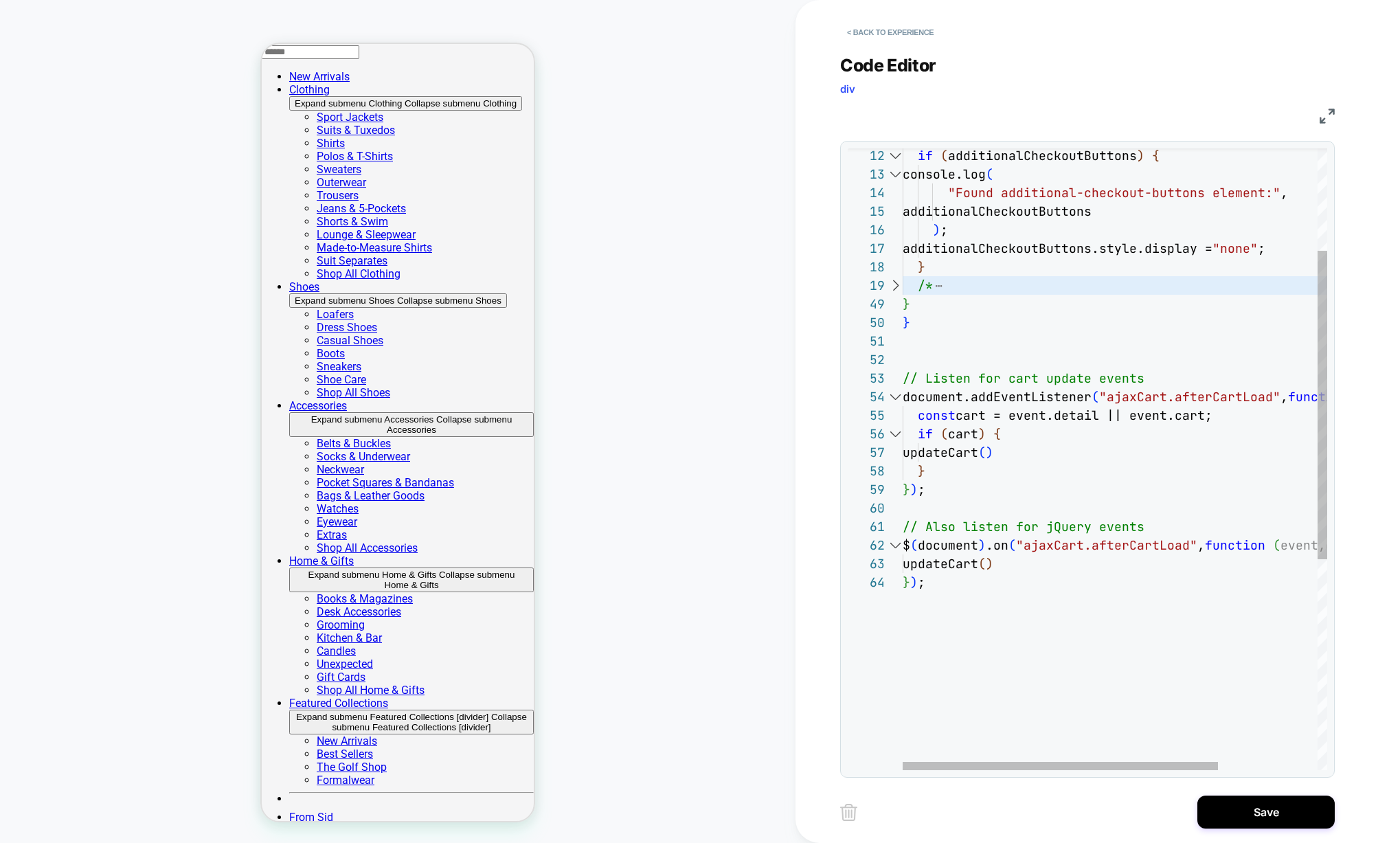
click at [959, 454] on div "if ( additionalCheckoutButtons ) { console.log ( "Found additional-checkout-but…" at bounding box center [1182, 568] width 558 height 1252
click at [959, 569] on div "if ( additionalCheckoutButtons ) { console.log ( "Found additional-checkout-but…" at bounding box center [1182, 568] width 558 height 1252
click at [959, 568] on div "if ( additionalCheckoutButtons ) { console.log ( "Found additional-checkout-but…" at bounding box center [1182, 568] width 558 height 1252
click at [1080, 574] on div "if ( additionalCheckoutButtons ) { console.log ( "Found additional-checkout-but…" at bounding box center [1182, 568] width 558 height 1252
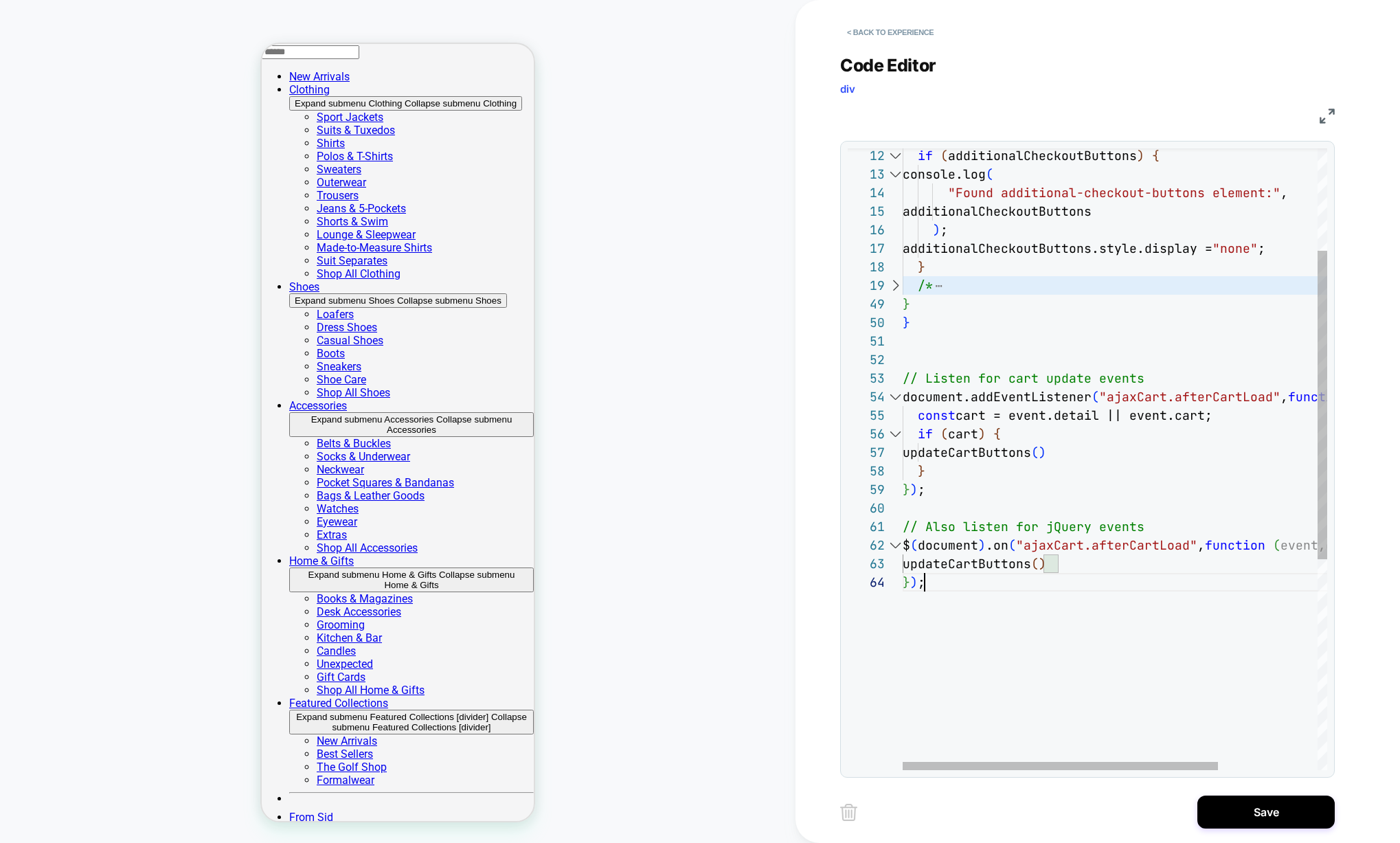
scroll to position [74, 22]
click at [1026, 470] on div "if ( additionalCheckoutButtons ) { console.log ( "Found additional-checkout-but…" at bounding box center [1182, 568] width 558 height 1252
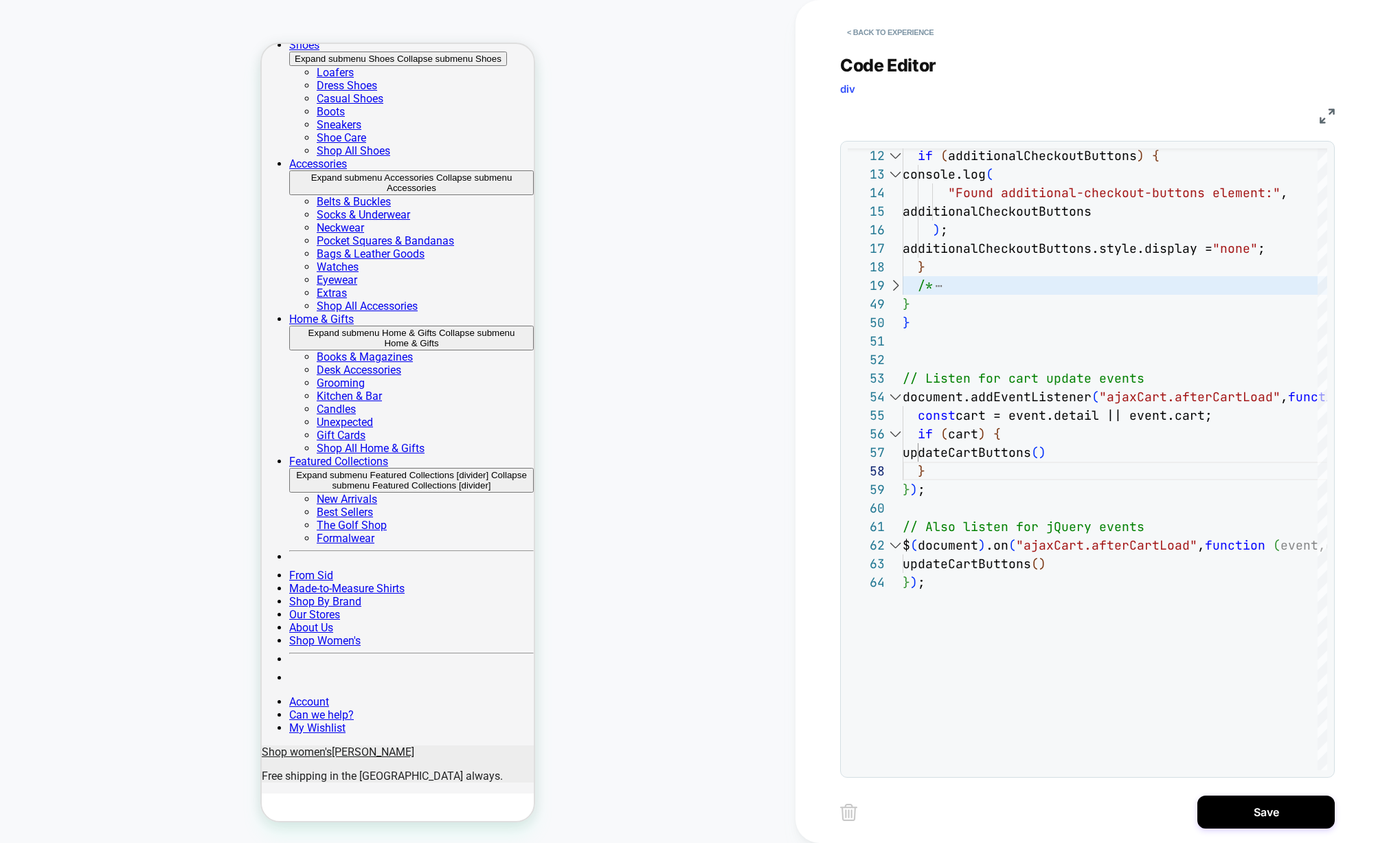
scroll to position [247, 0]
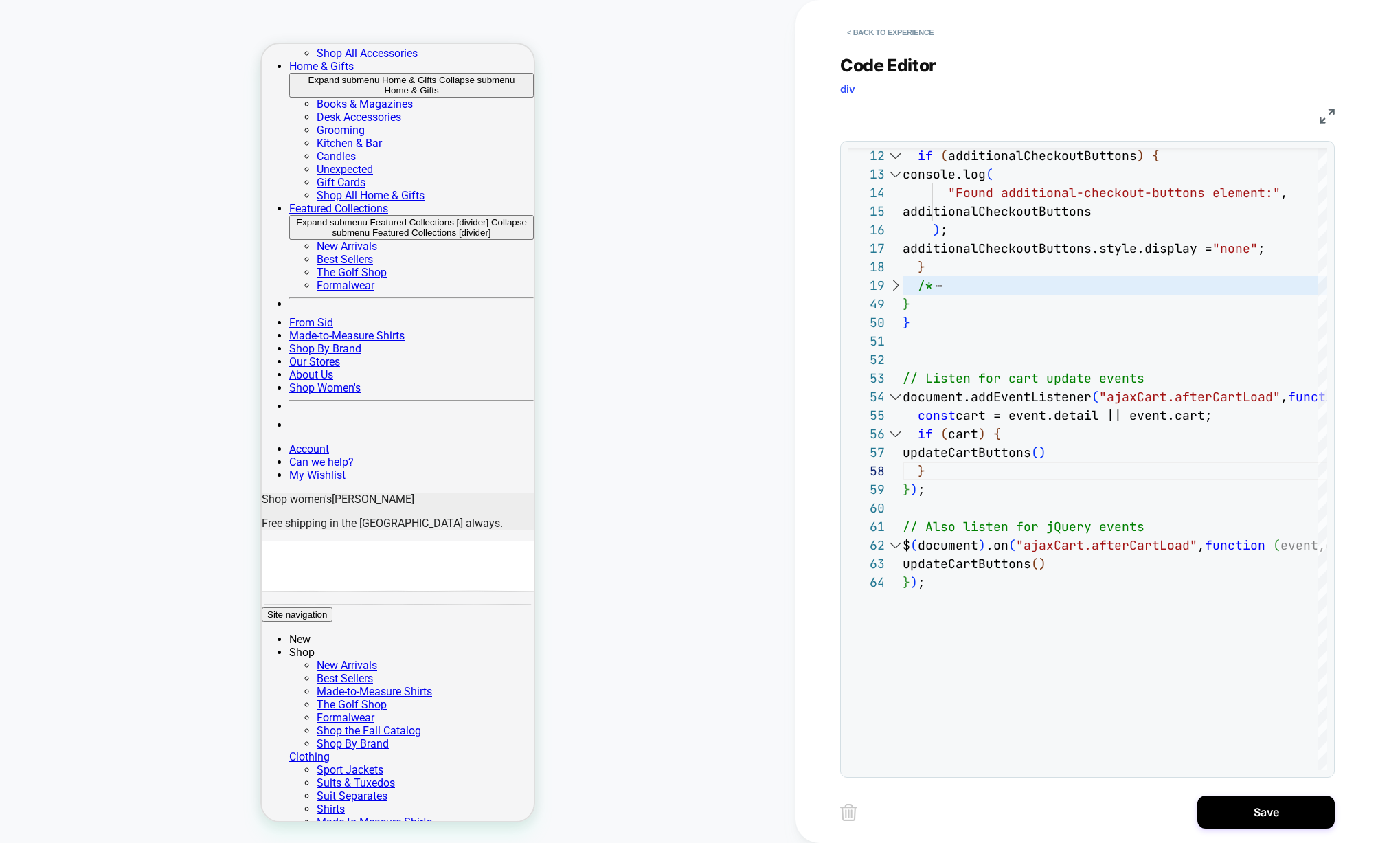
scroll to position [577, 0]
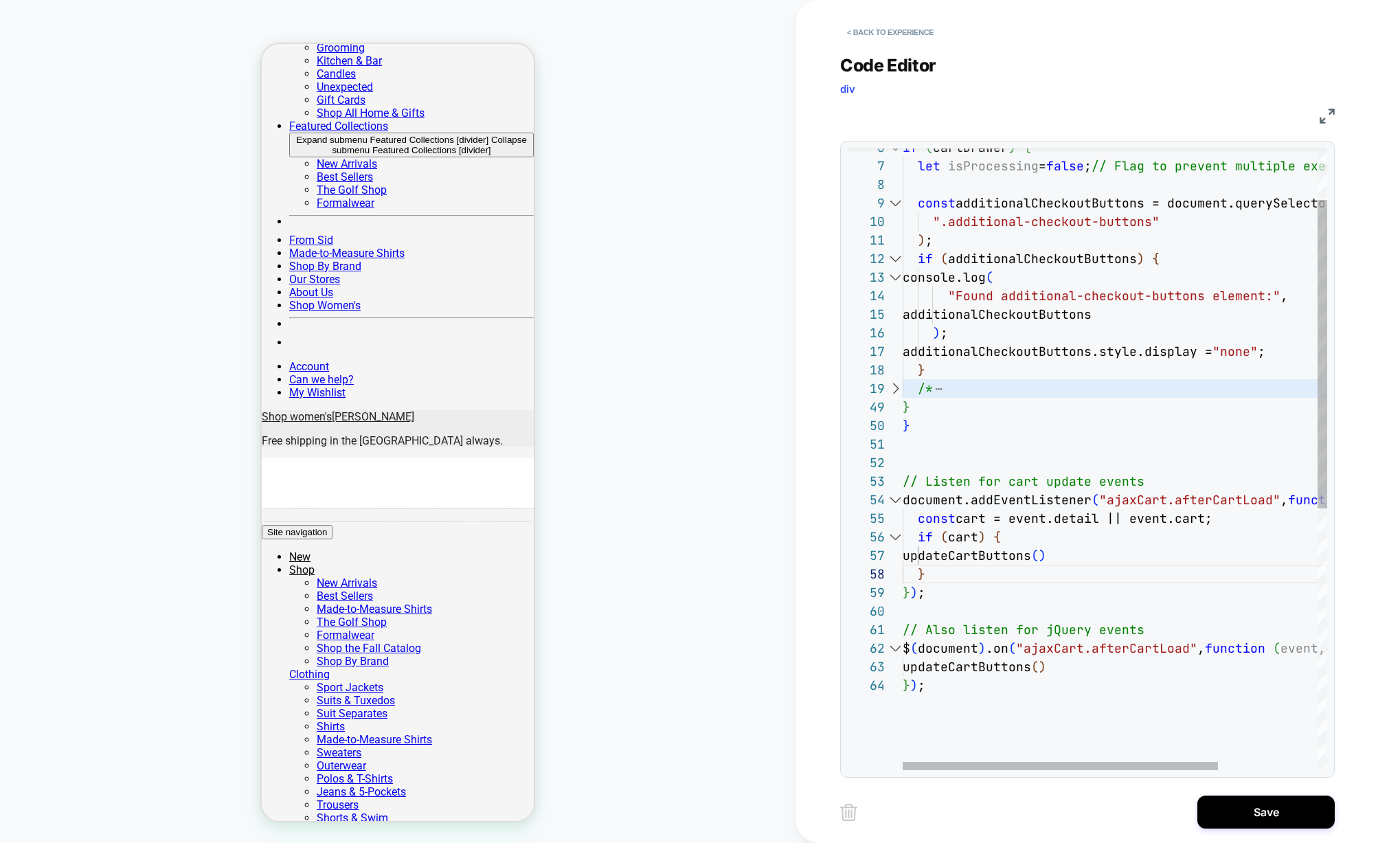
click at [899, 389] on div at bounding box center [894, 389] width 18 height 18
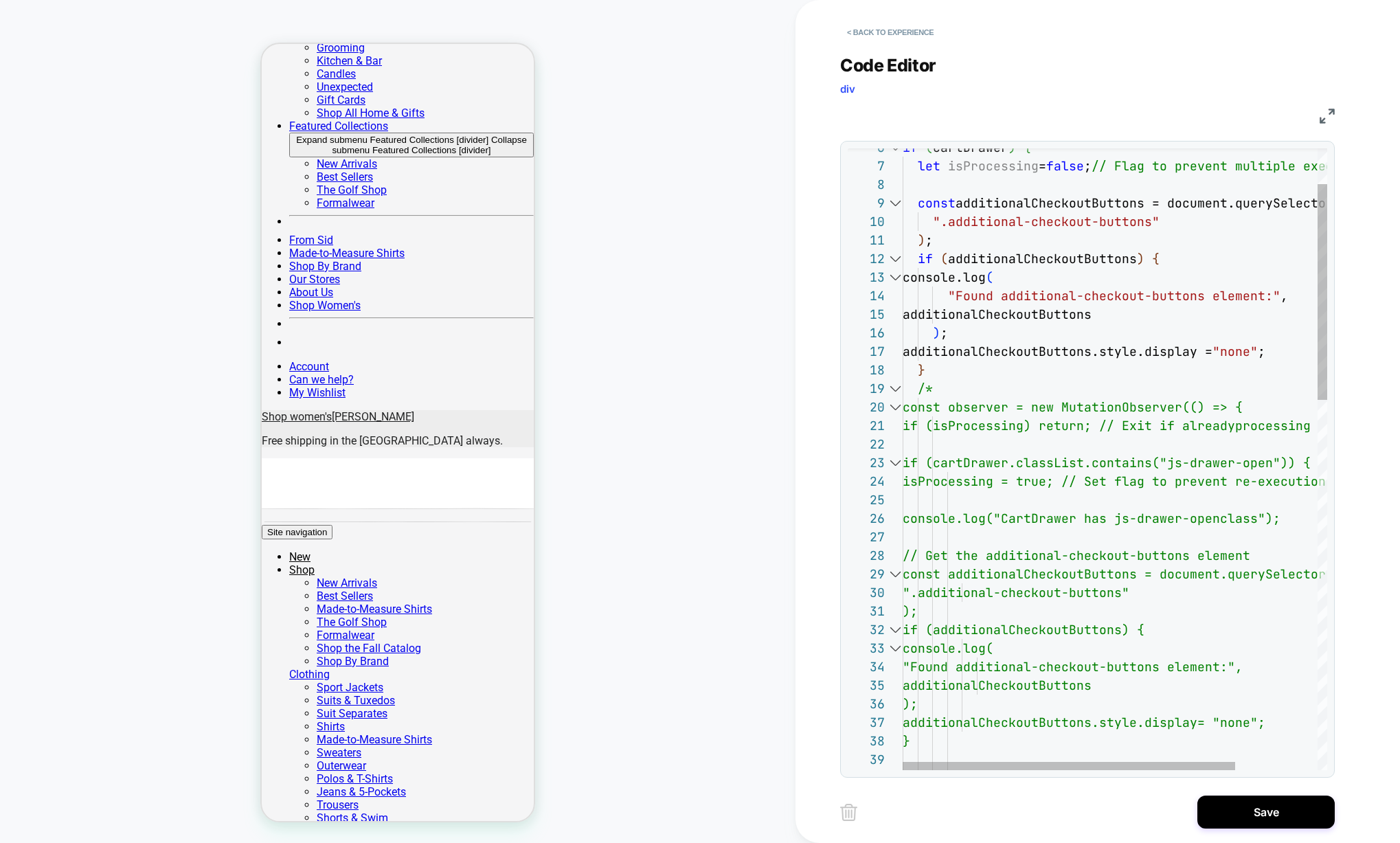
click at [899, 389] on div at bounding box center [894, 389] width 18 height 18
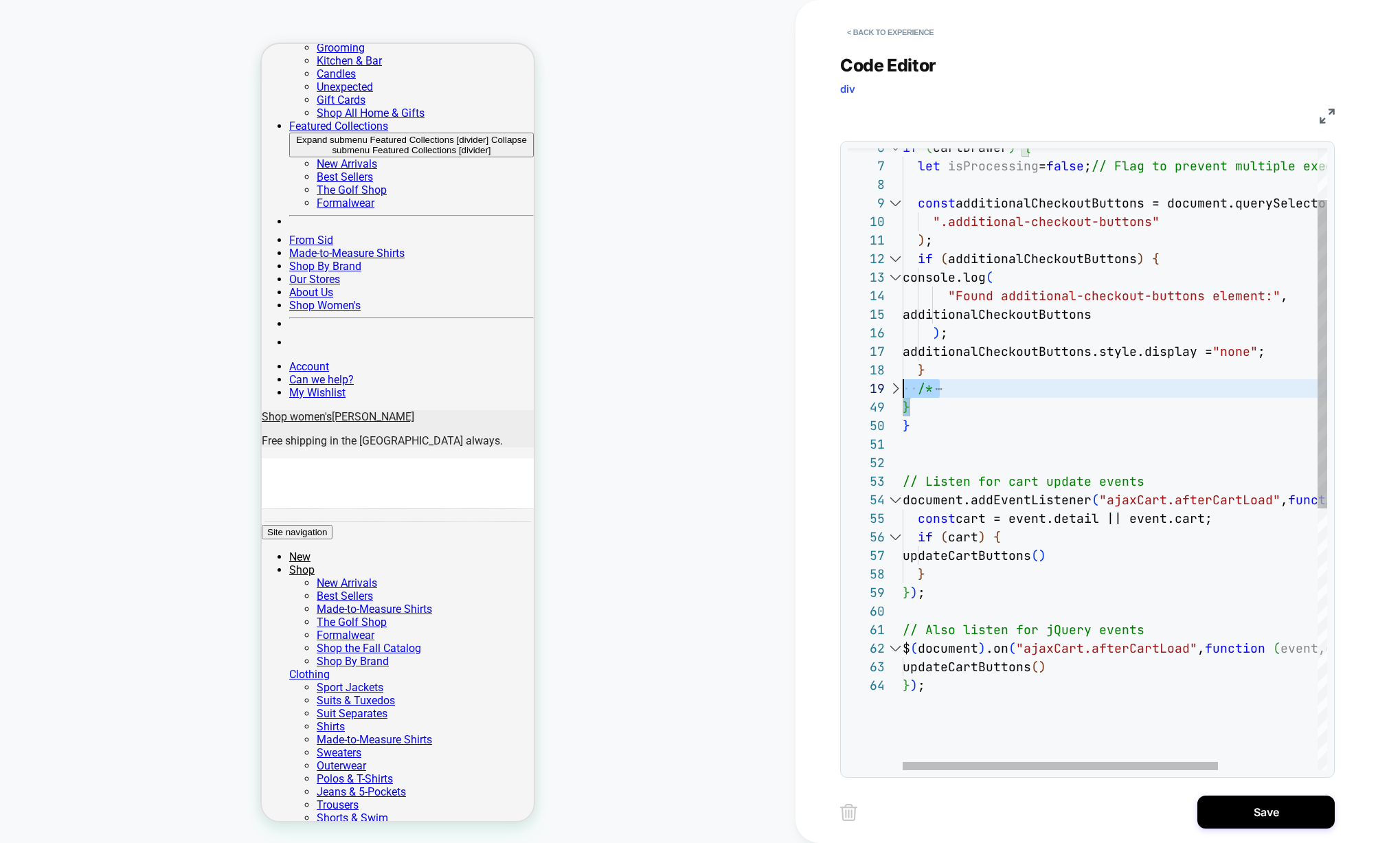
scroll to position [148, 0]
drag, startPoint x: 923, startPoint y: 406, endPoint x: 886, endPoint y: 393, distance: 39.2
click at [903, 393] on div "if ( cartDrawer ) { let isProcessing = false ; // Flag to prevent multiple exec…" at bounding box center [1182, 671] width 558 height 1252
click at [894, 388] on div at bounding box center [894, 389] width 18 height 18
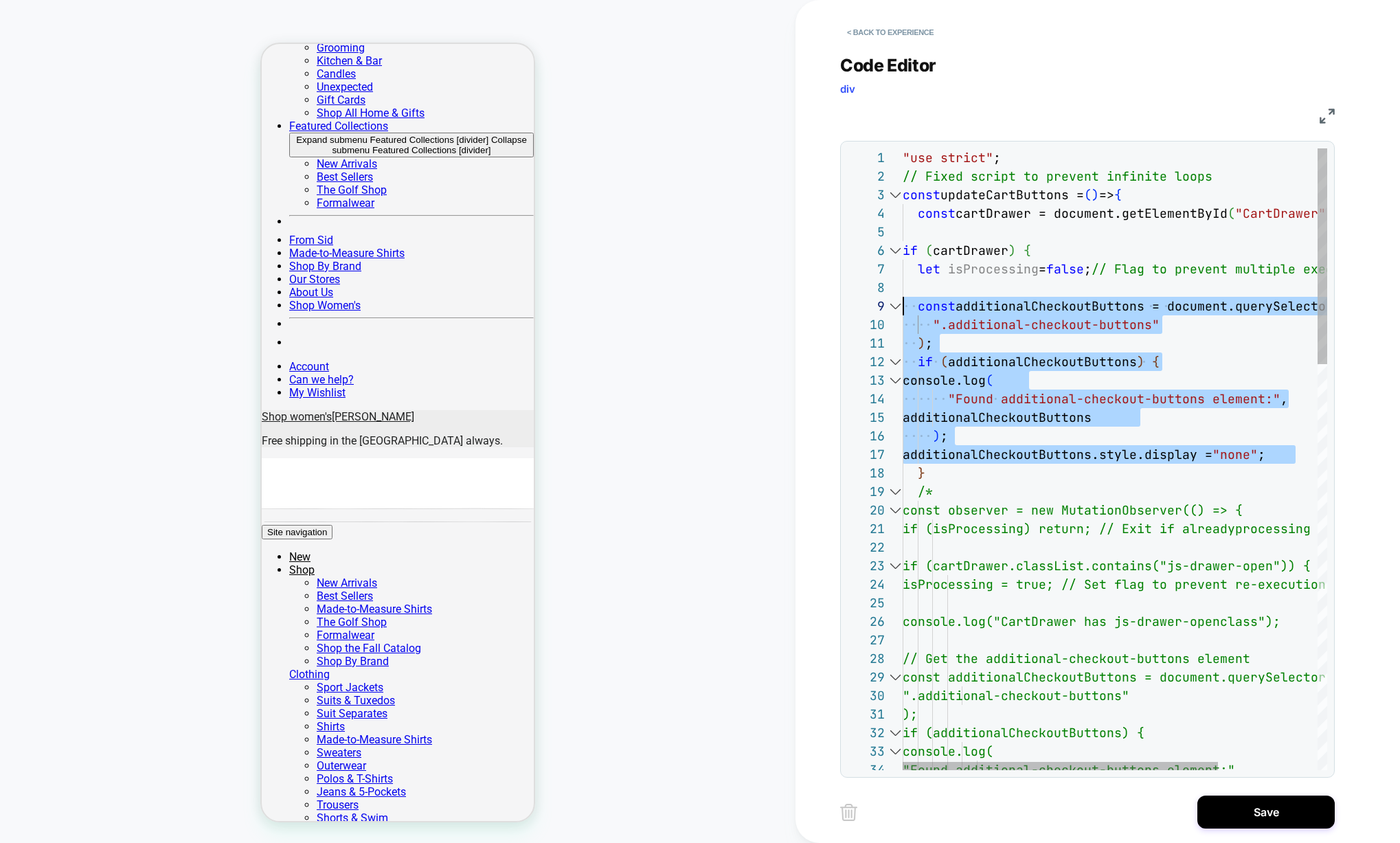
drag, startPoint x: 1307, startPoint y: 454, endPoint x: 857, endPoint y: 312, distance: 471.9
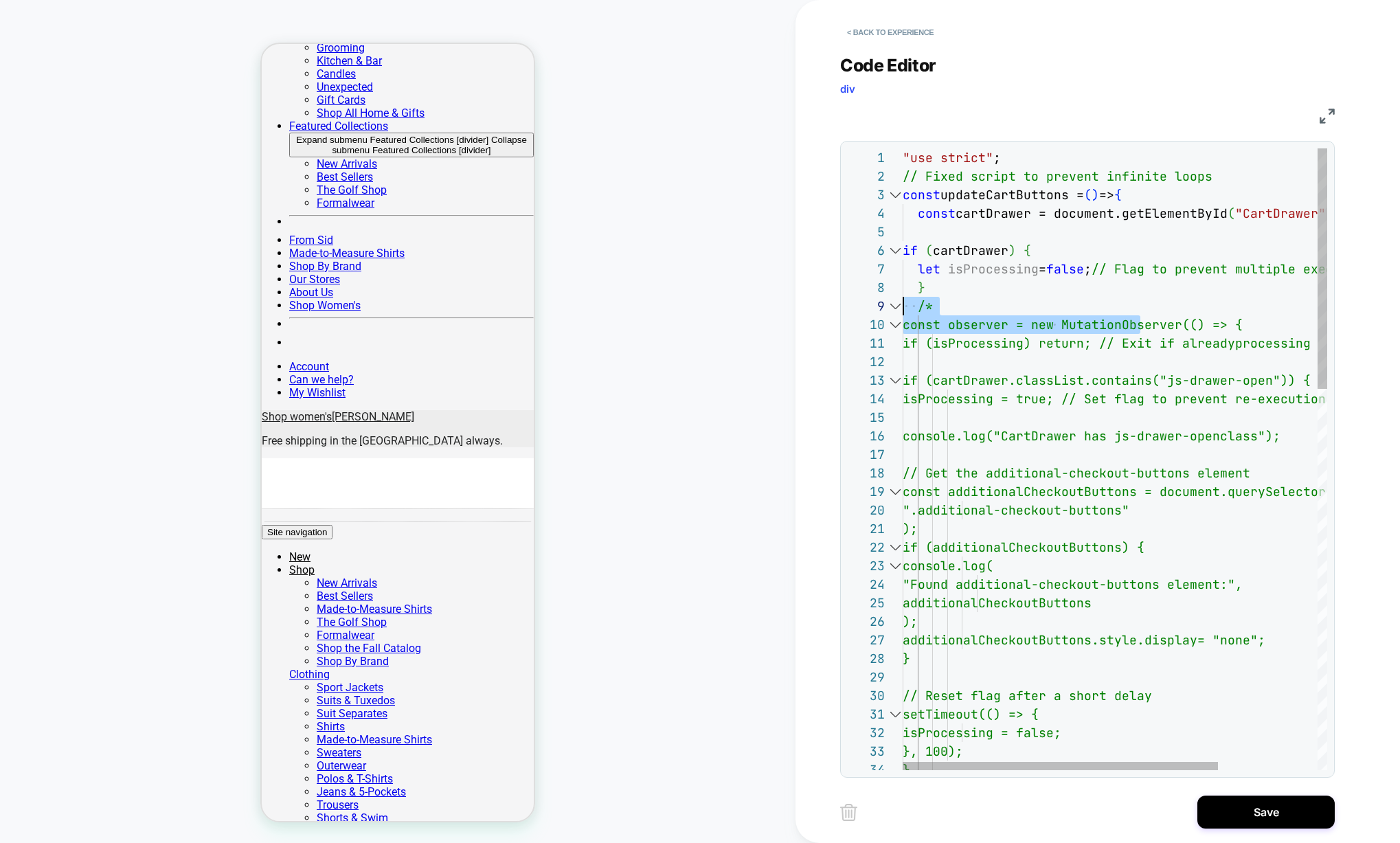
drag, startPoint x: 1053, startPoint y: 329, endPoint x: 718, endPoint y: 302, distance: 336.1
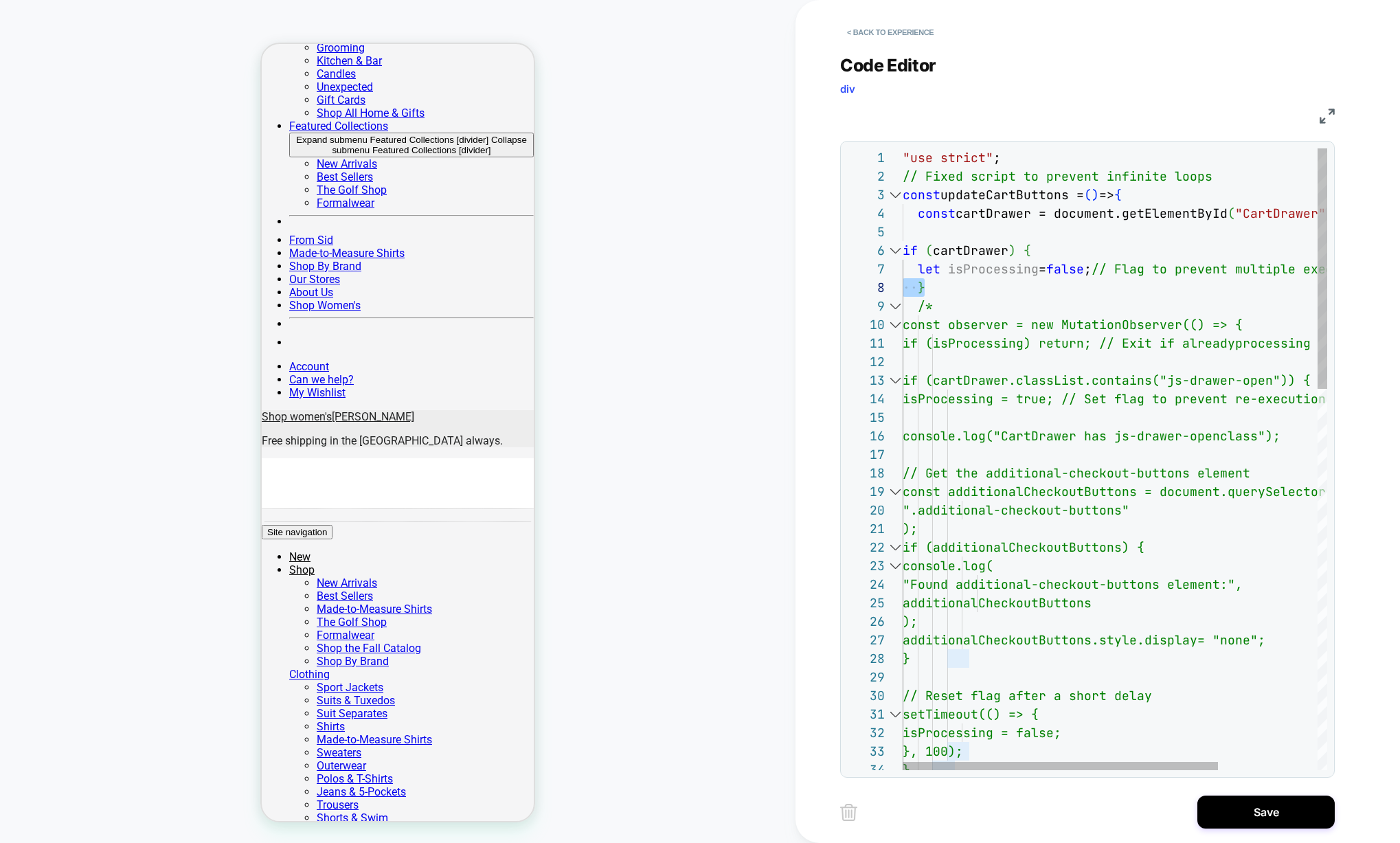
drag, startPoint x: 933, startPoint y: 288, endPoint x: 871, endPoint y: 288, distance: 62.0
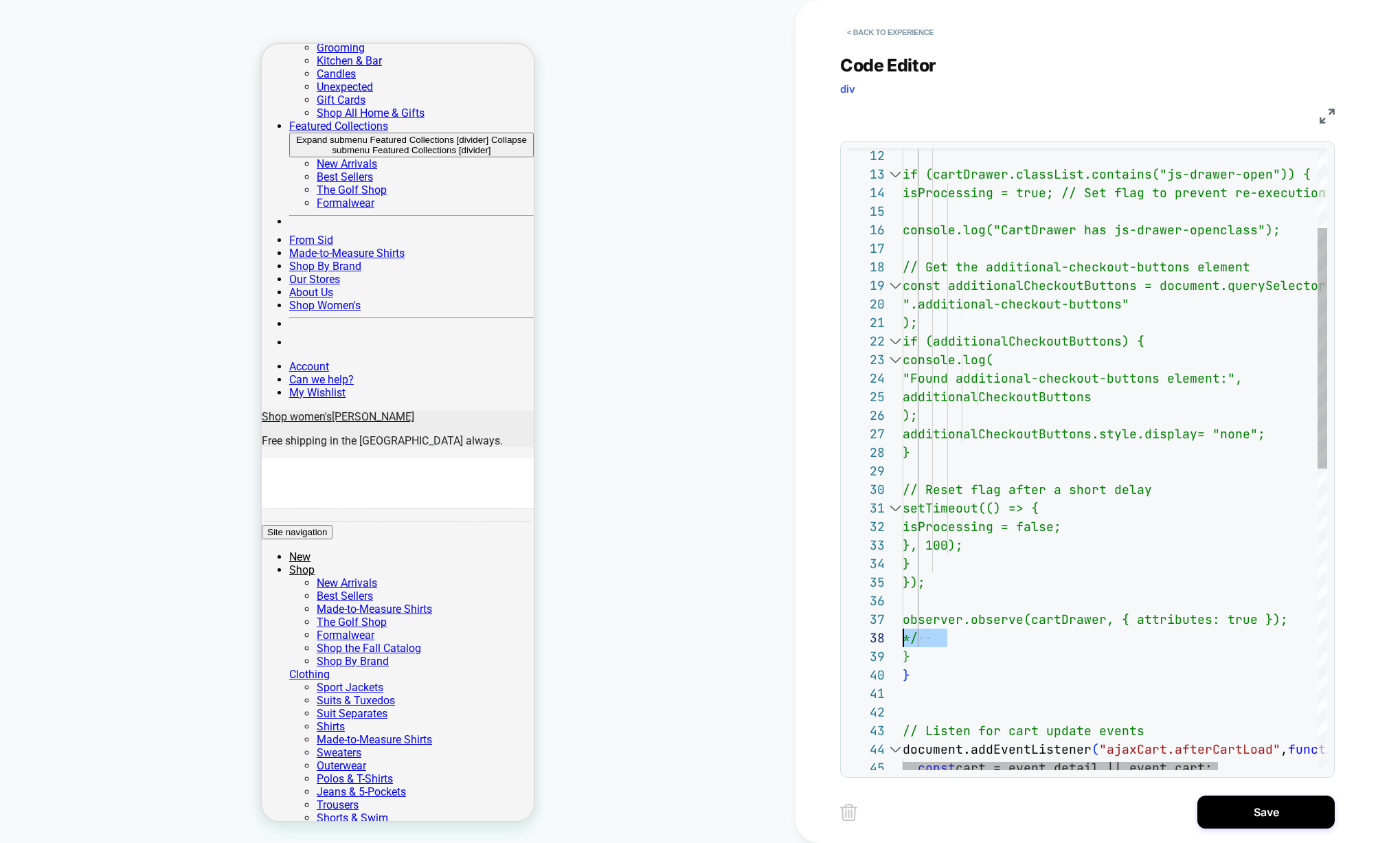
drag, startPoint x: 956, startPoint y: 643, endPoint x: 894, endPoint y: 641, distance: 62.0
click at [903, 641] on div "// Get the additional-checkout-buttons ele ment const additionalCheckoutButtons…" at bounding box center [1182, 745] width 558 height 1605
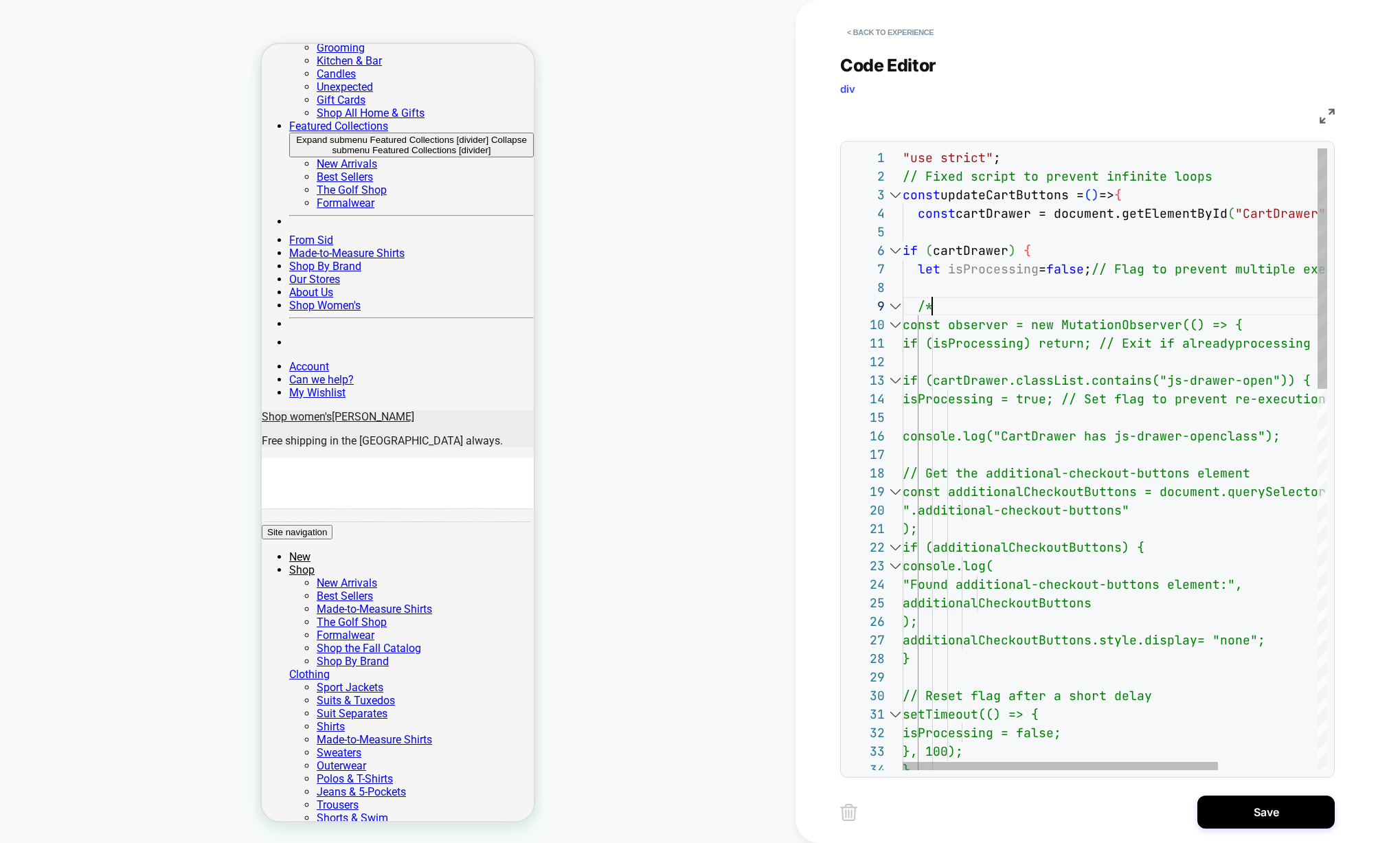
scroll to position [148, 0]
drag, startPoint x: 951, startPoint y: 310, endPoint x: 880, endPoint y: 310, distance: 71.0
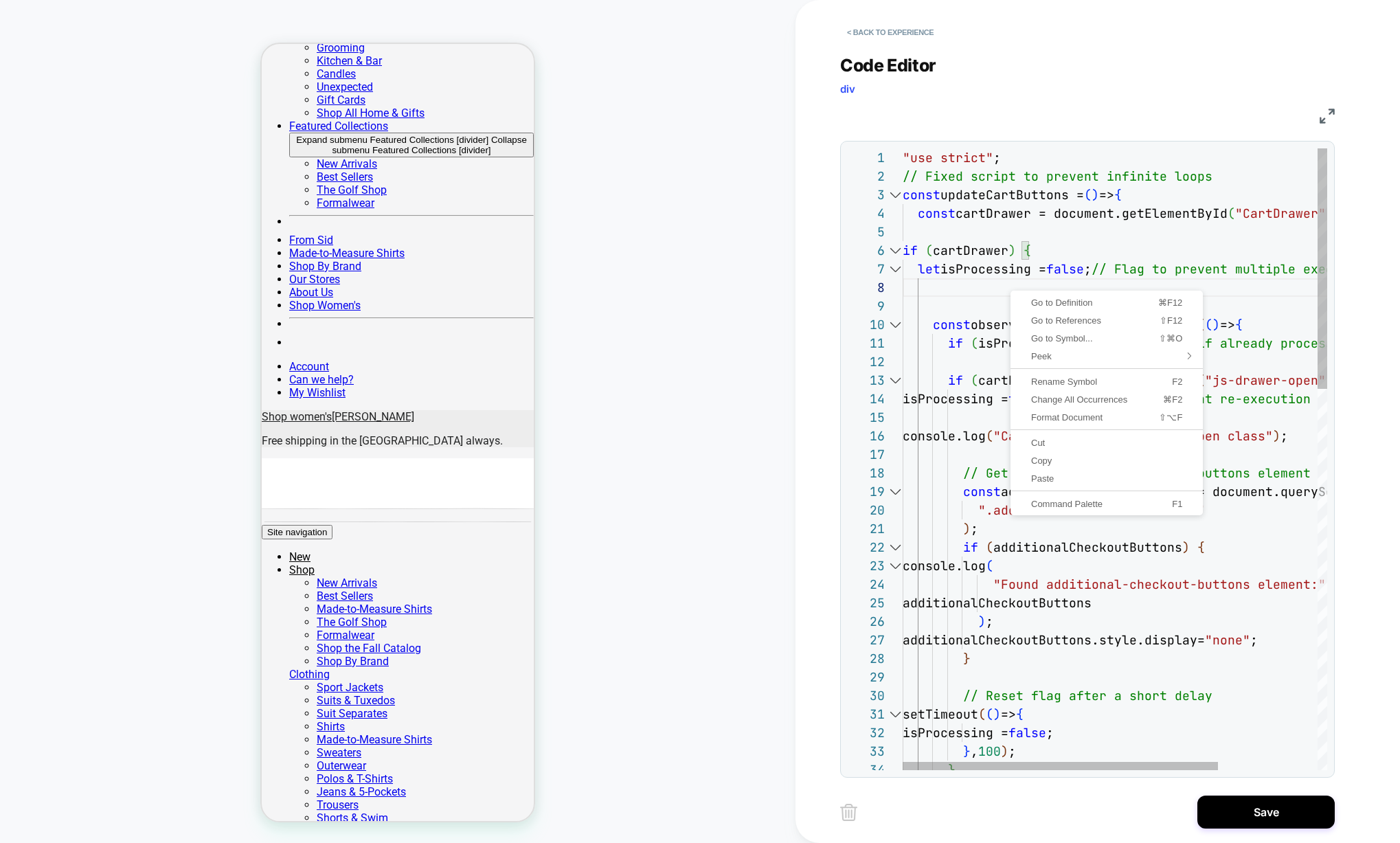
scroll to position [130, 0]
click at [1071, 417] on span "Format Document" at bounding box center [1070, 418] width 114 height 9
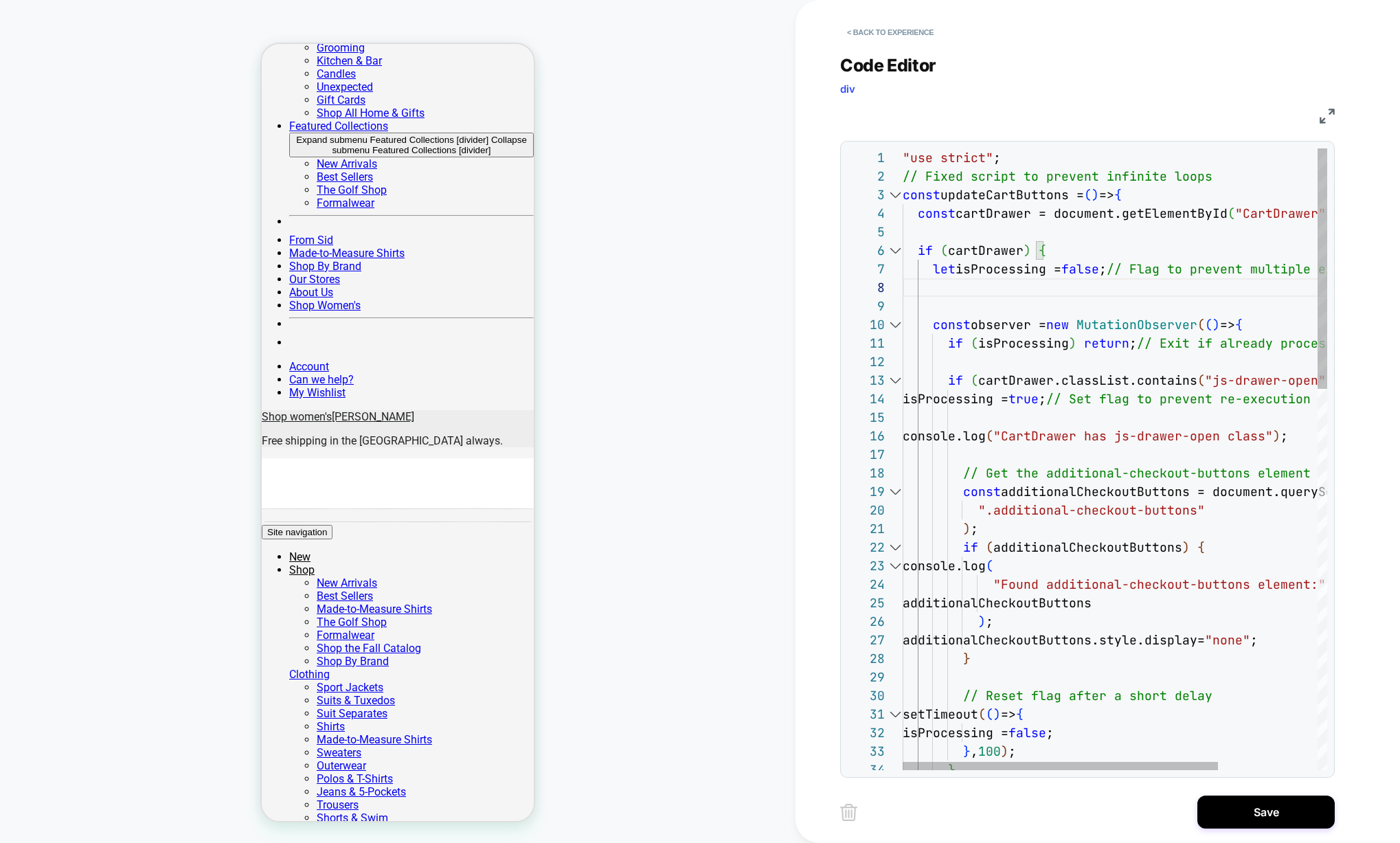
click at [897, 323] on div at bounding box center [894, 324] width 18 height 18
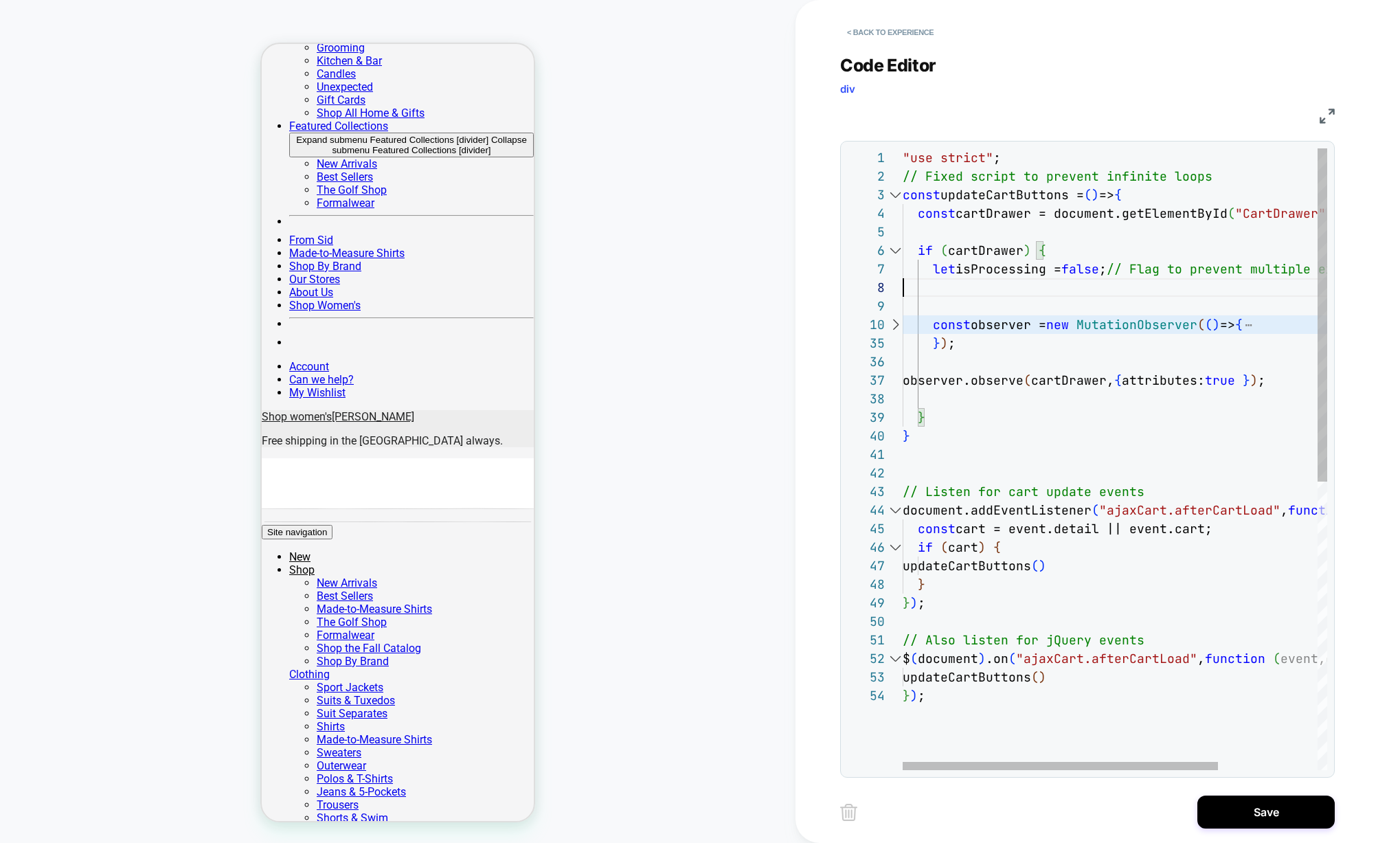
click at [949, 395] on div ""use strict" ; // Fixed script to prevent infinite loops const updateCartButton…" at bounding box center [1182, 728] width 558 height 1160
type textarea "**********"
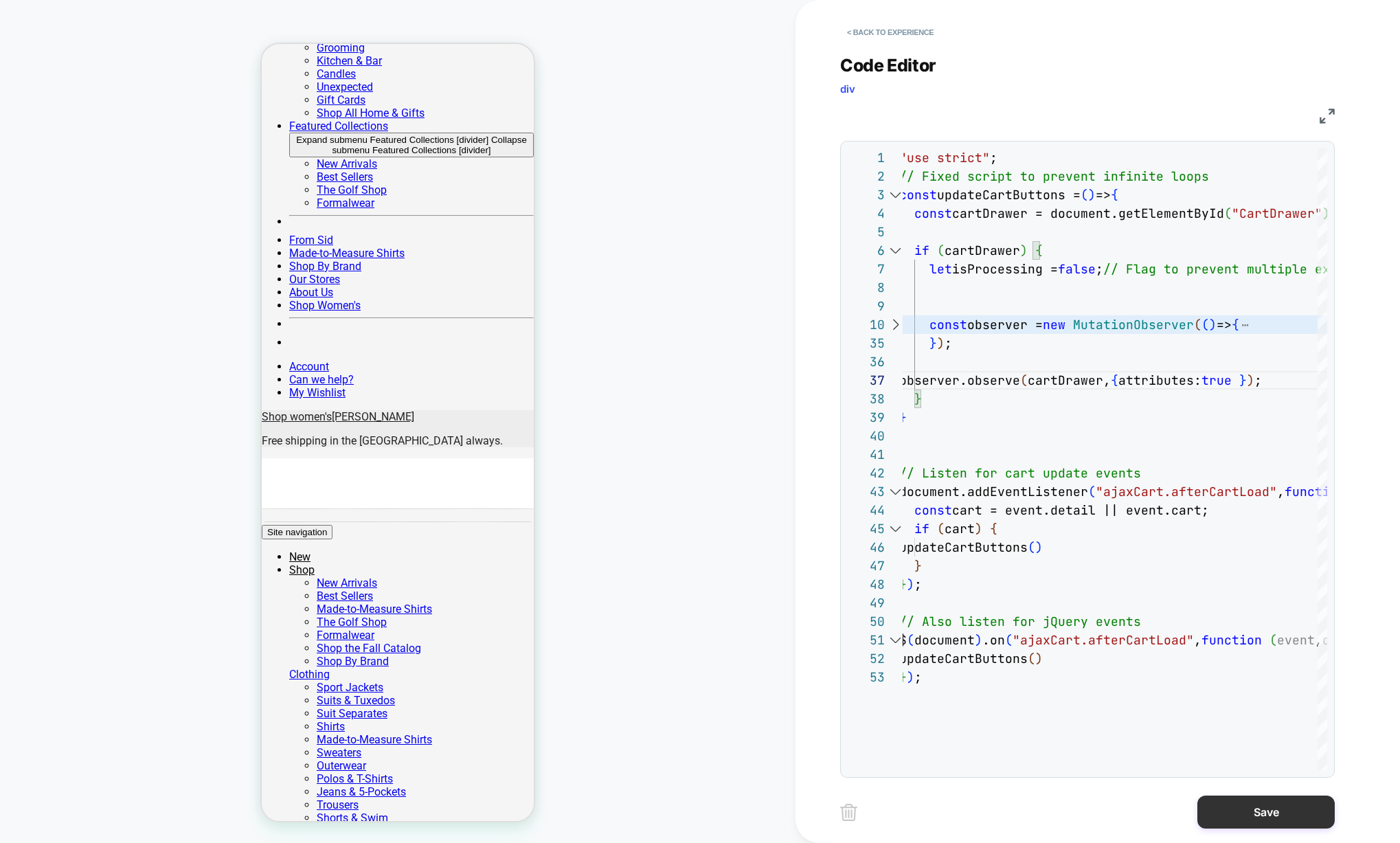
click at [1283, 812] on button "Save" at bounding box center [1266, 812] width 138 height 33
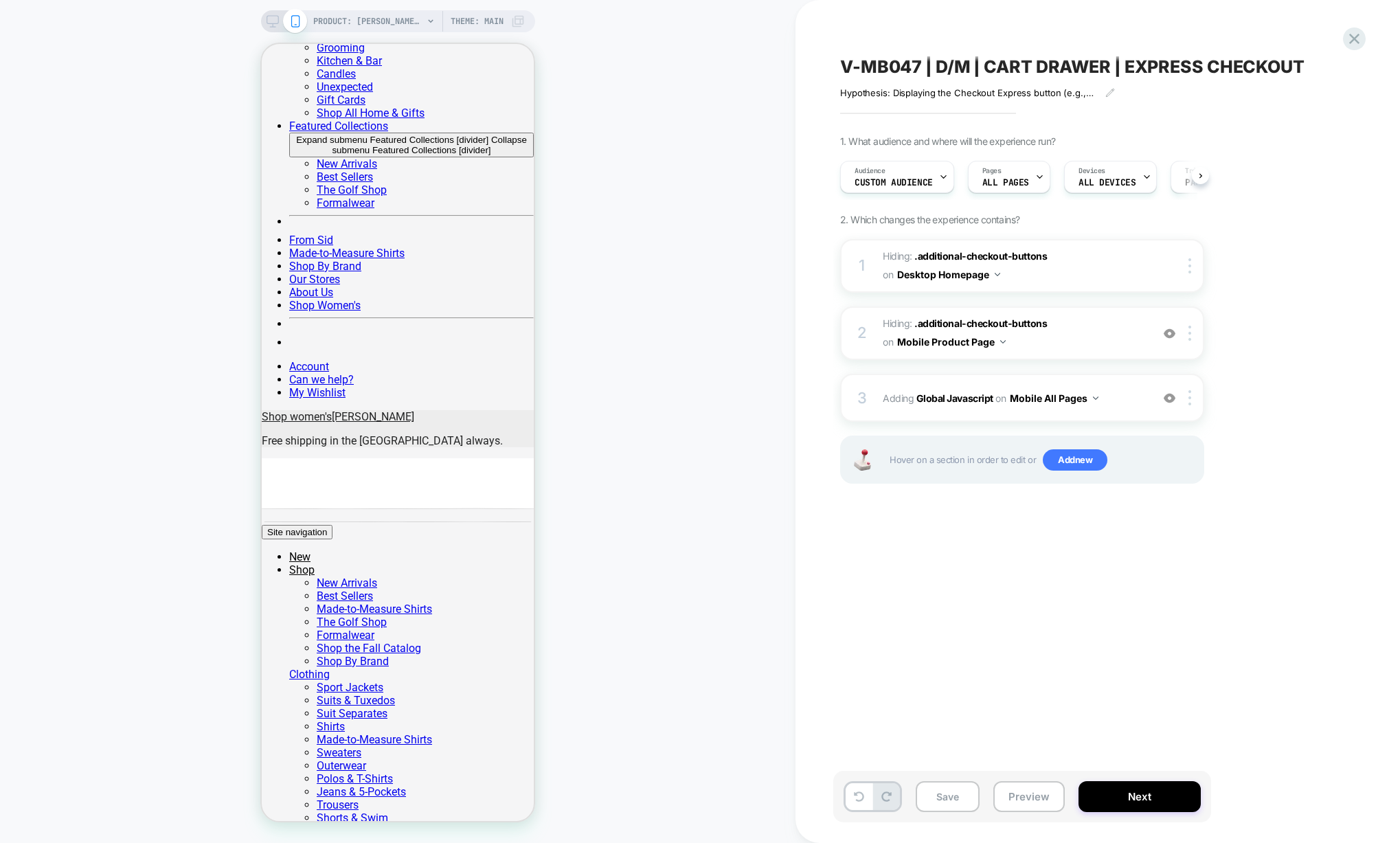
scroll to position [0, 1]
click at [1100, 386] on div "3 Adding Global Javascript on Mobile All Pages Add Before Add After Copy to Des…" at bounding box center [1022, 397] width 364 height 48
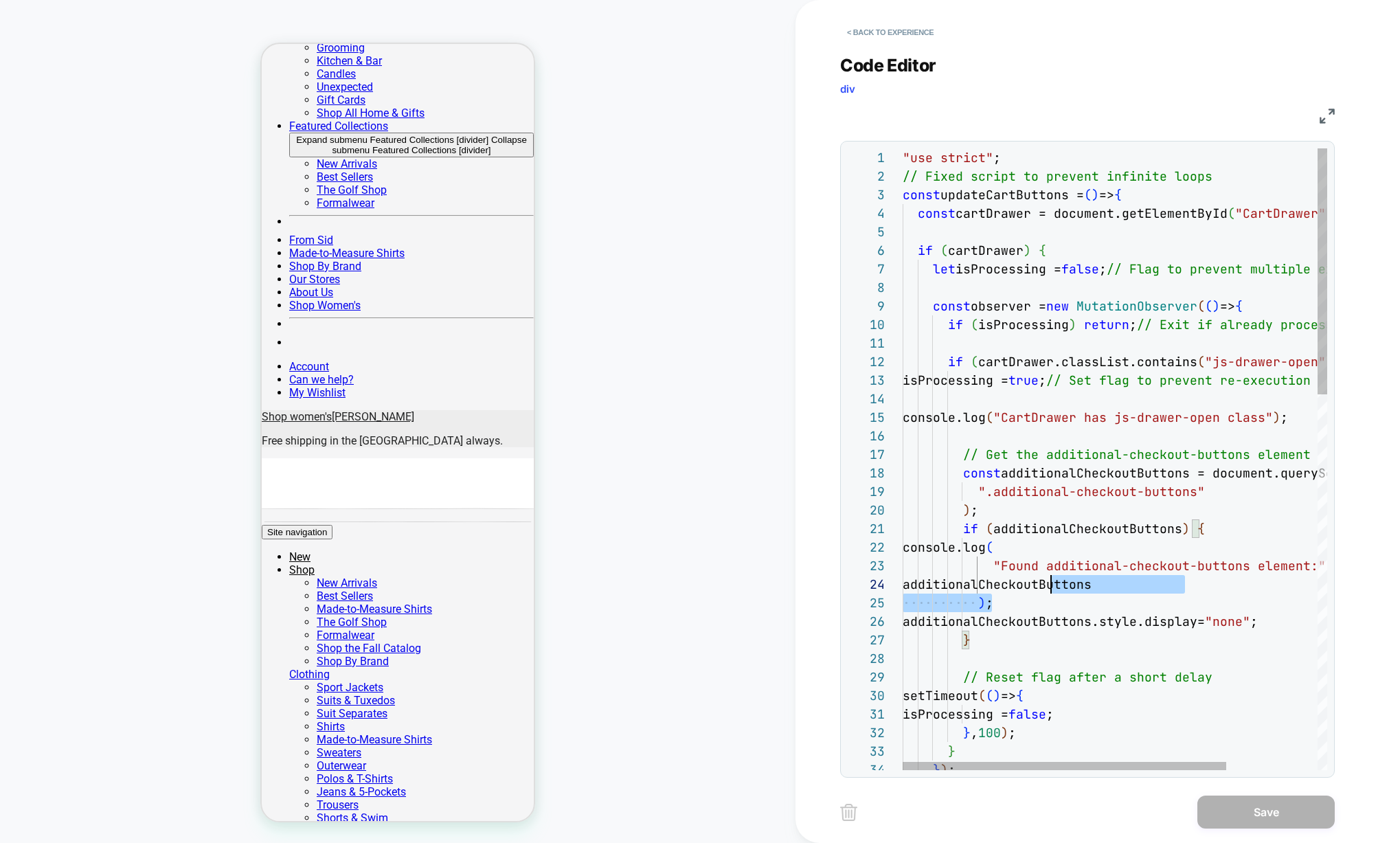
scroll to position [56, 90]
drag, startPoint x: 1121, startPoint y: 597, endPoint x: 988, endPoint y: 577, distance: 134.5
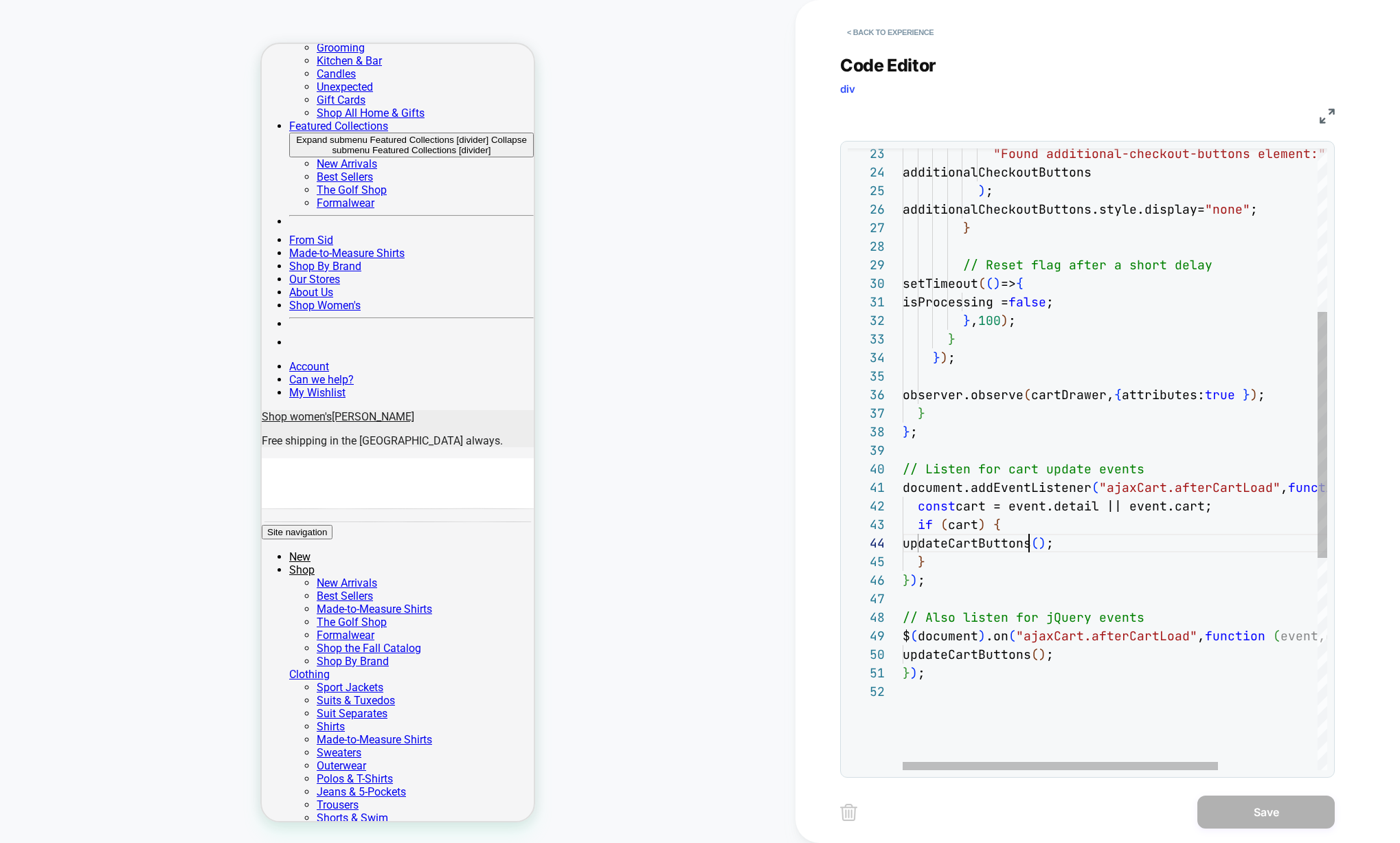
click at [1031, 548] on div "// Reset flag after a short delay setTimeout ( ( ) => { isProcessing = false ; …" at bounding box center [1182, 519] width 558 height 1567
click at [1070, 369] on div "// Reset flag after a short delay setTimeout ( ( ) => { isProcessing = false ; …" at bounding box center [1182, 519] width 558 height 1567
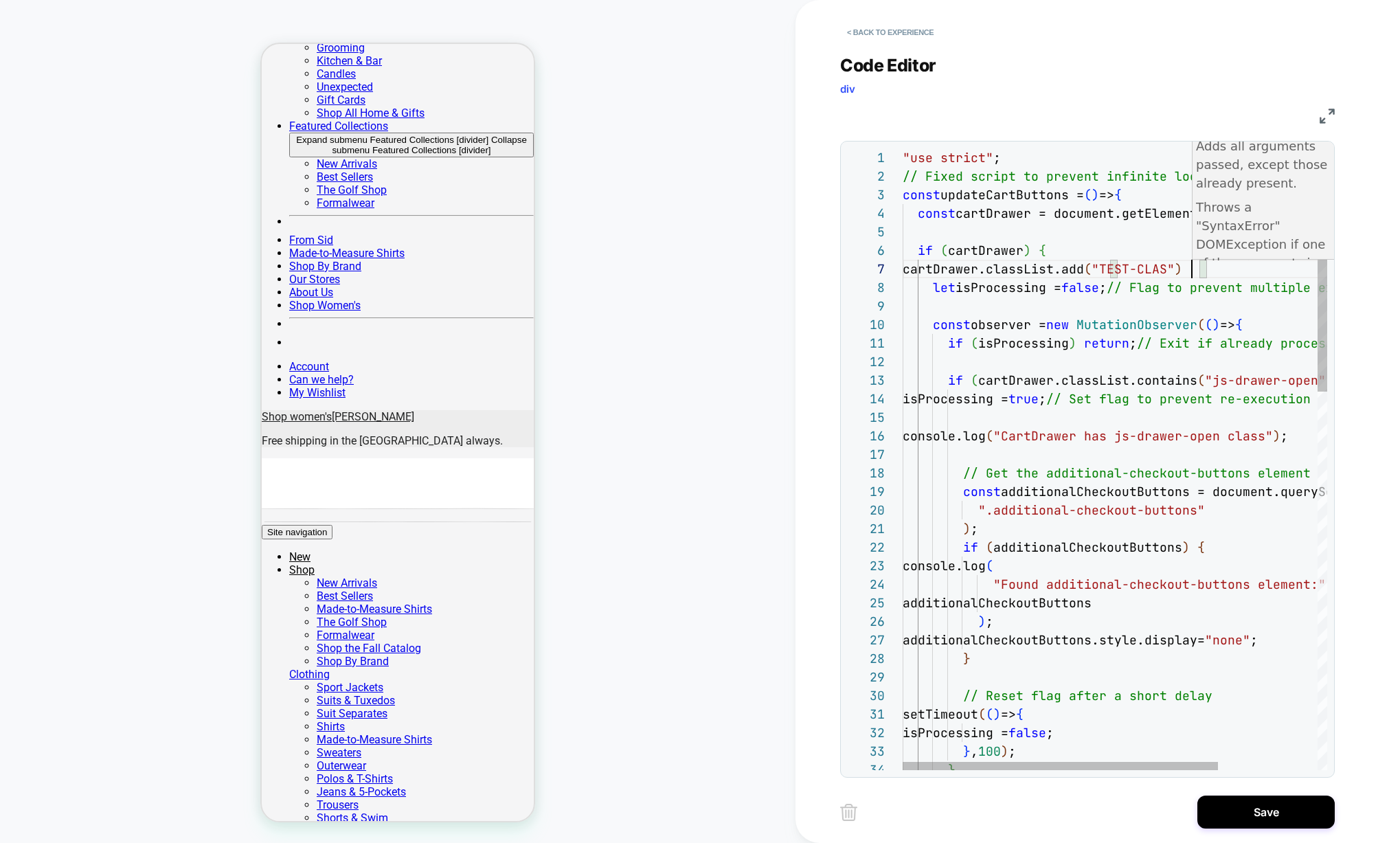
scroll to position [111, 297]
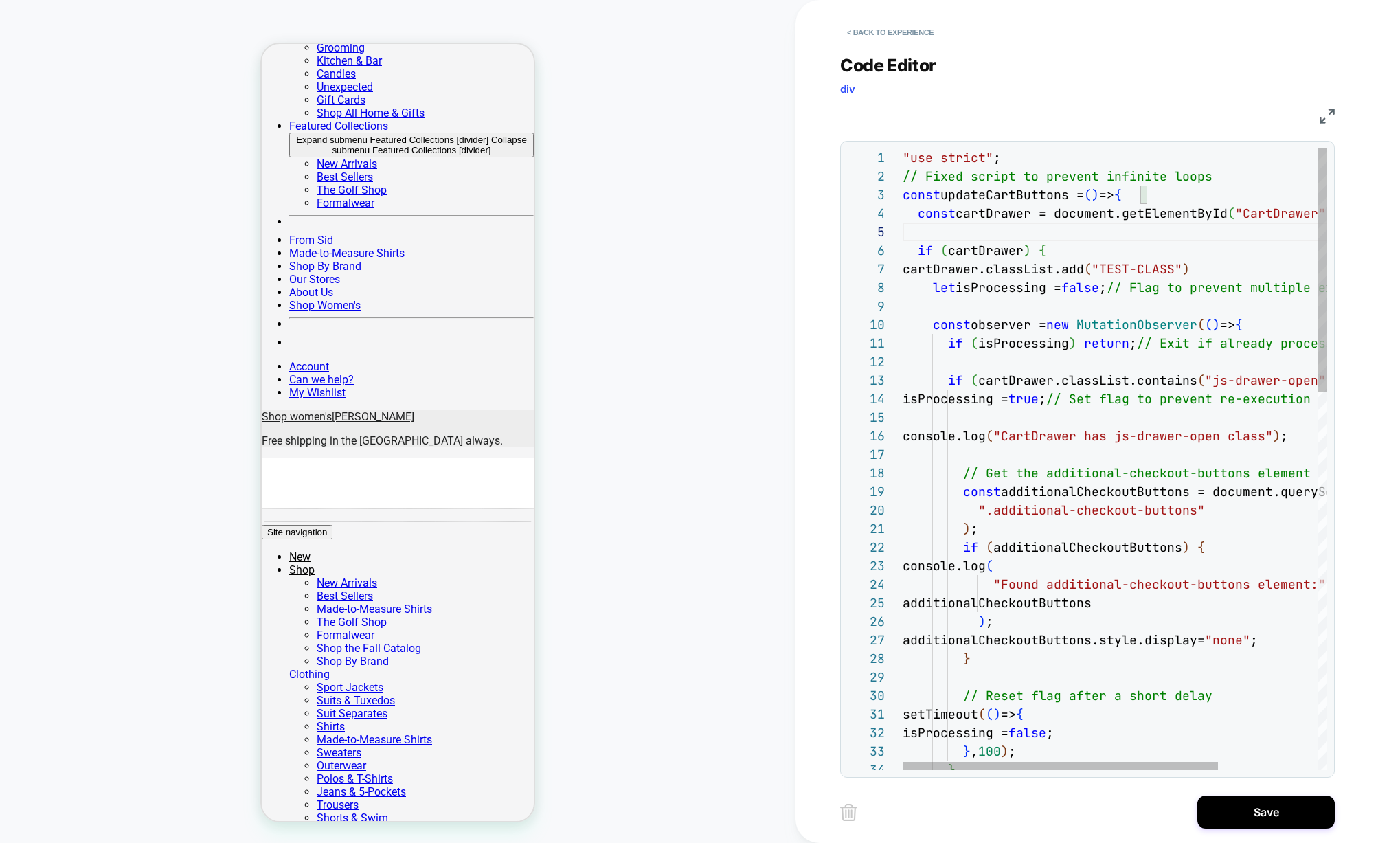
drag, startPoint x: 933, startPoint y: 268, endPoint x: 1258, endPoint y: 269, distance: 325.0
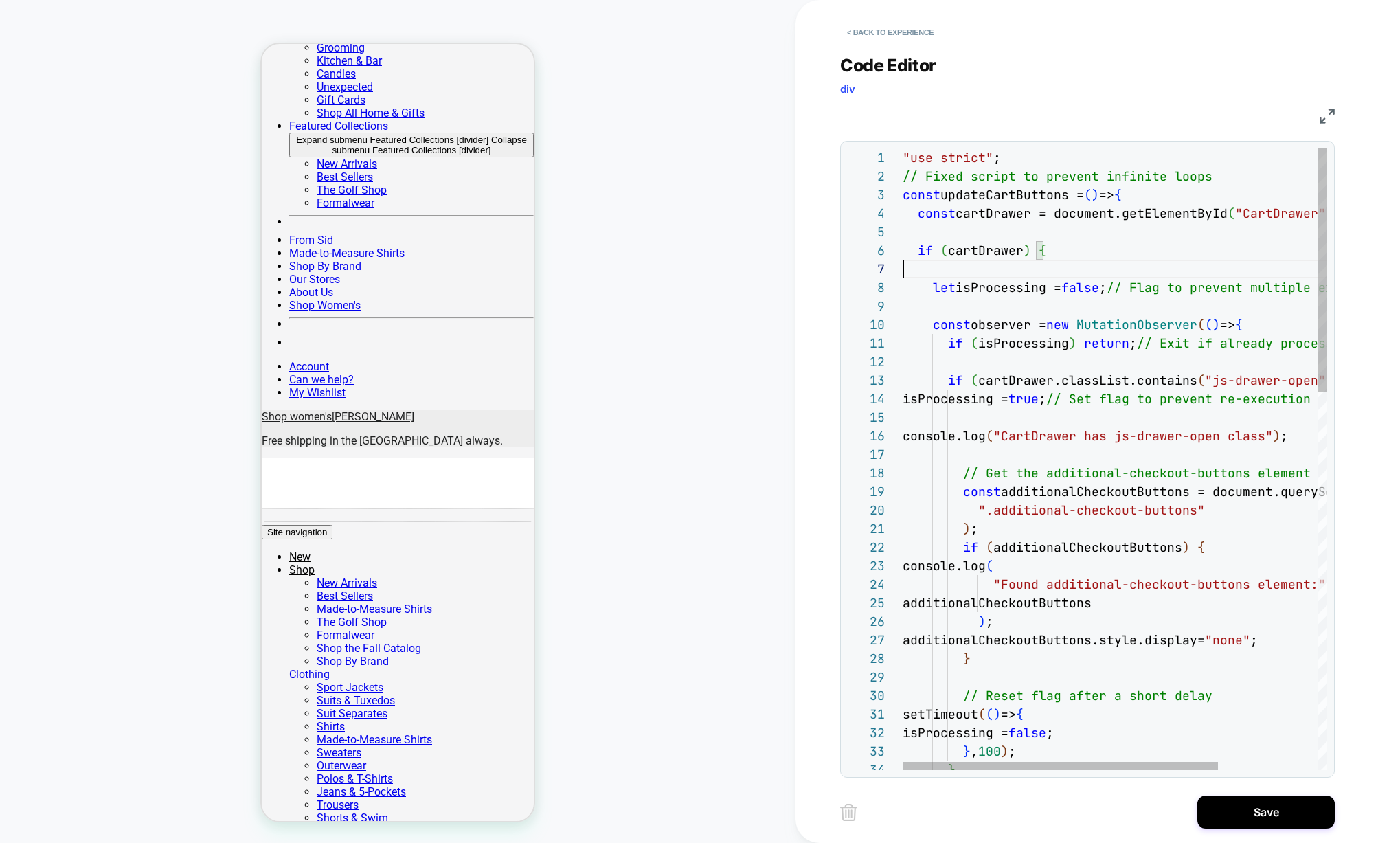
scroll to position [93, 141]
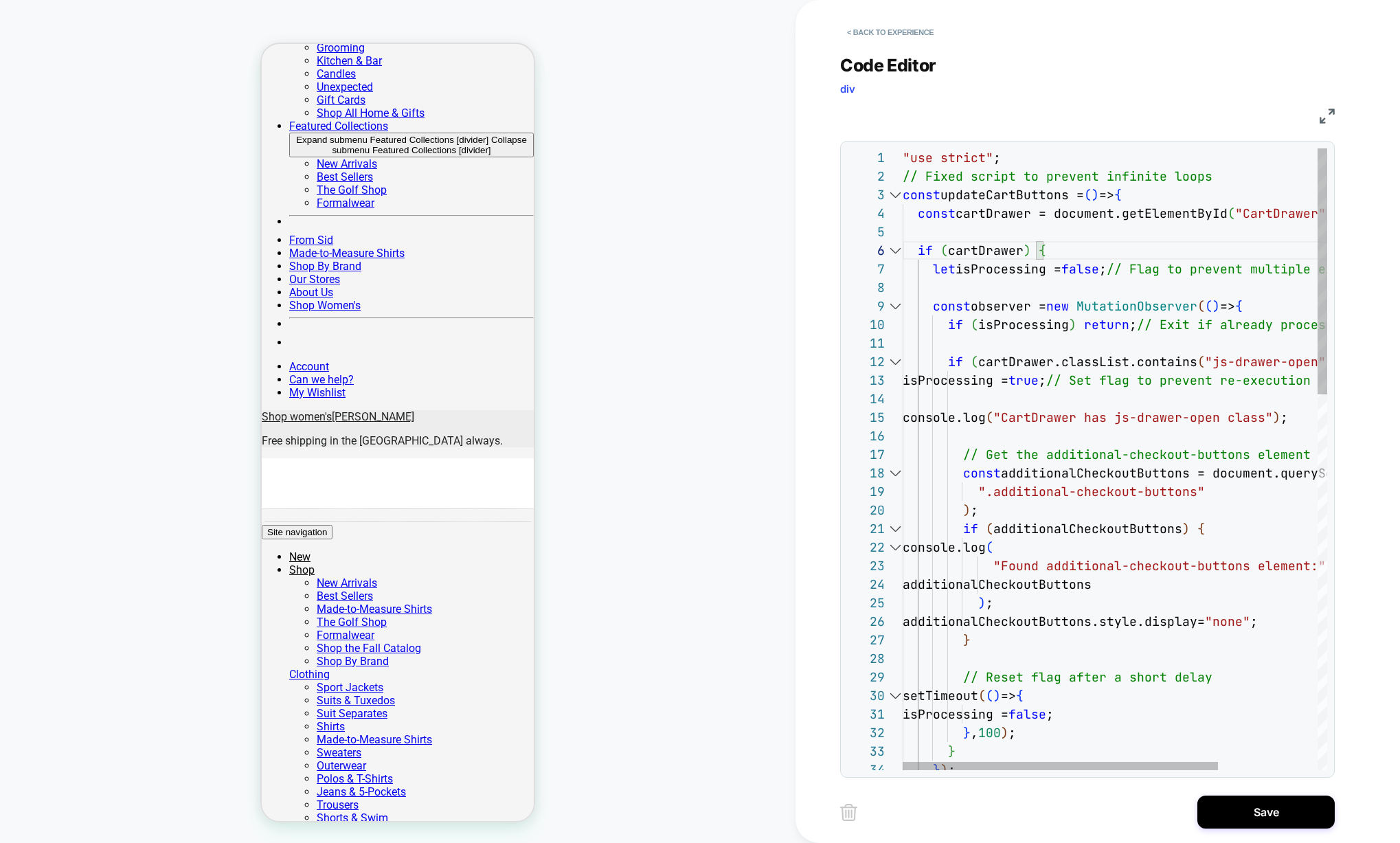
click at [899, 306] on div at bounding box center [894, 306] width 18 height 18
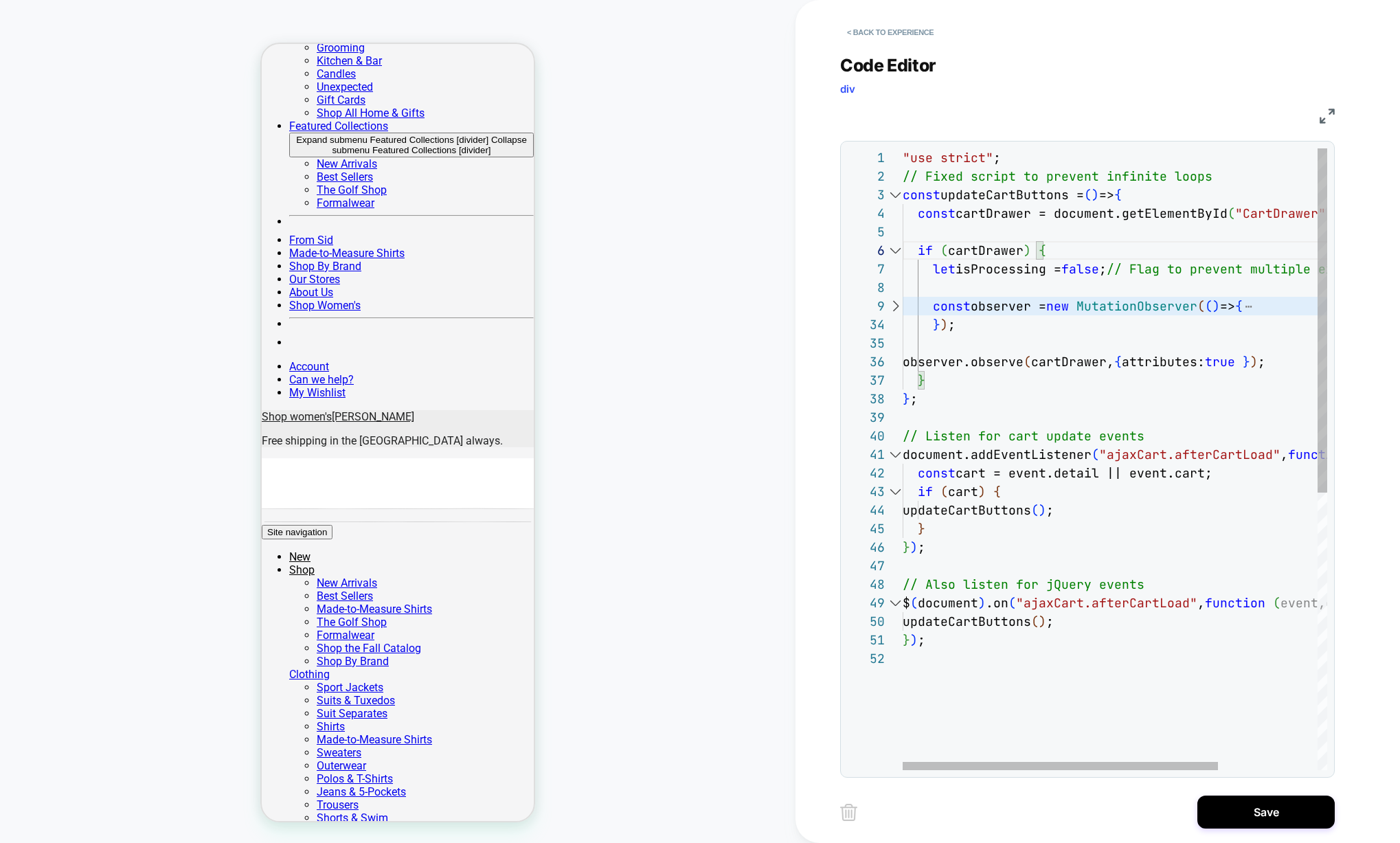
click at [899, 306] on div at bounding box center [894, 306] width 18 height 18
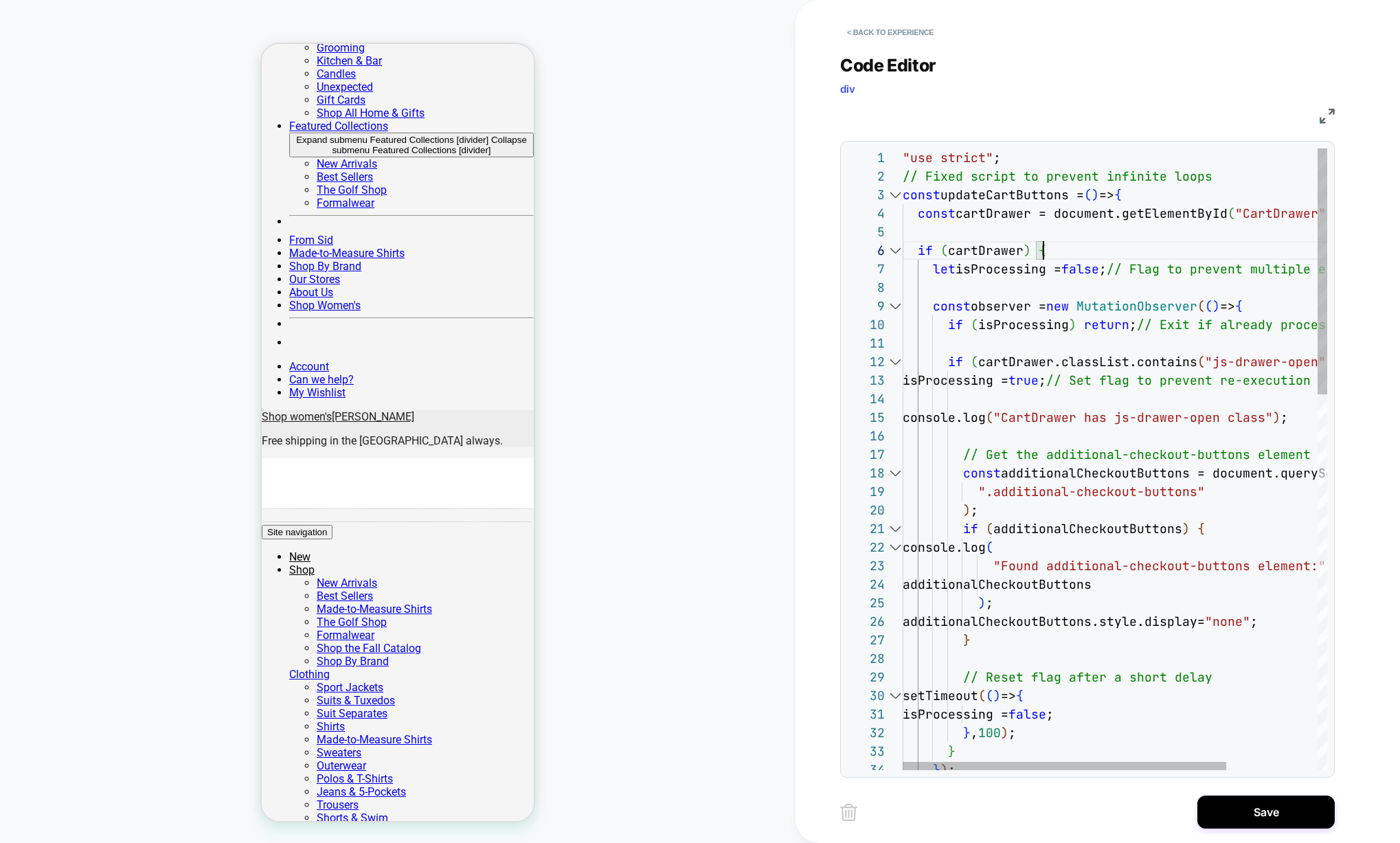
click at [899, 306] on div at bounding box center [894, 306] width 18 height 18
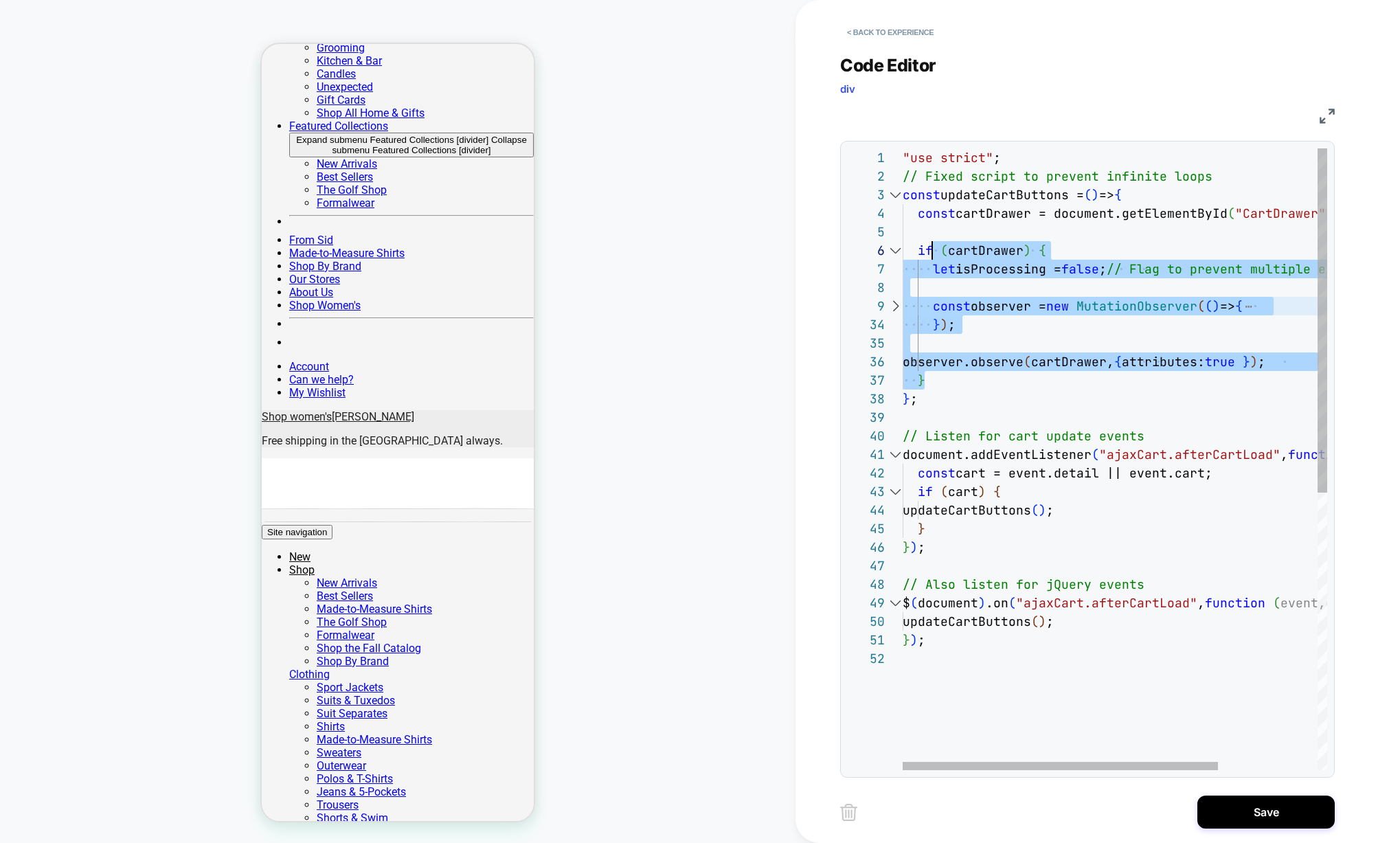
scroll to position [93, 15]
drag, startPoint x: 934, startPoint y: 380, endPoint x: 919, endPoint y: 252, distance: 128.9
click at [919, 252] on div ""use strict" ; // Fixed script to prevent infinite loops const updateCartButton…" at bounding box center [1182, 709] width 558 height 1122
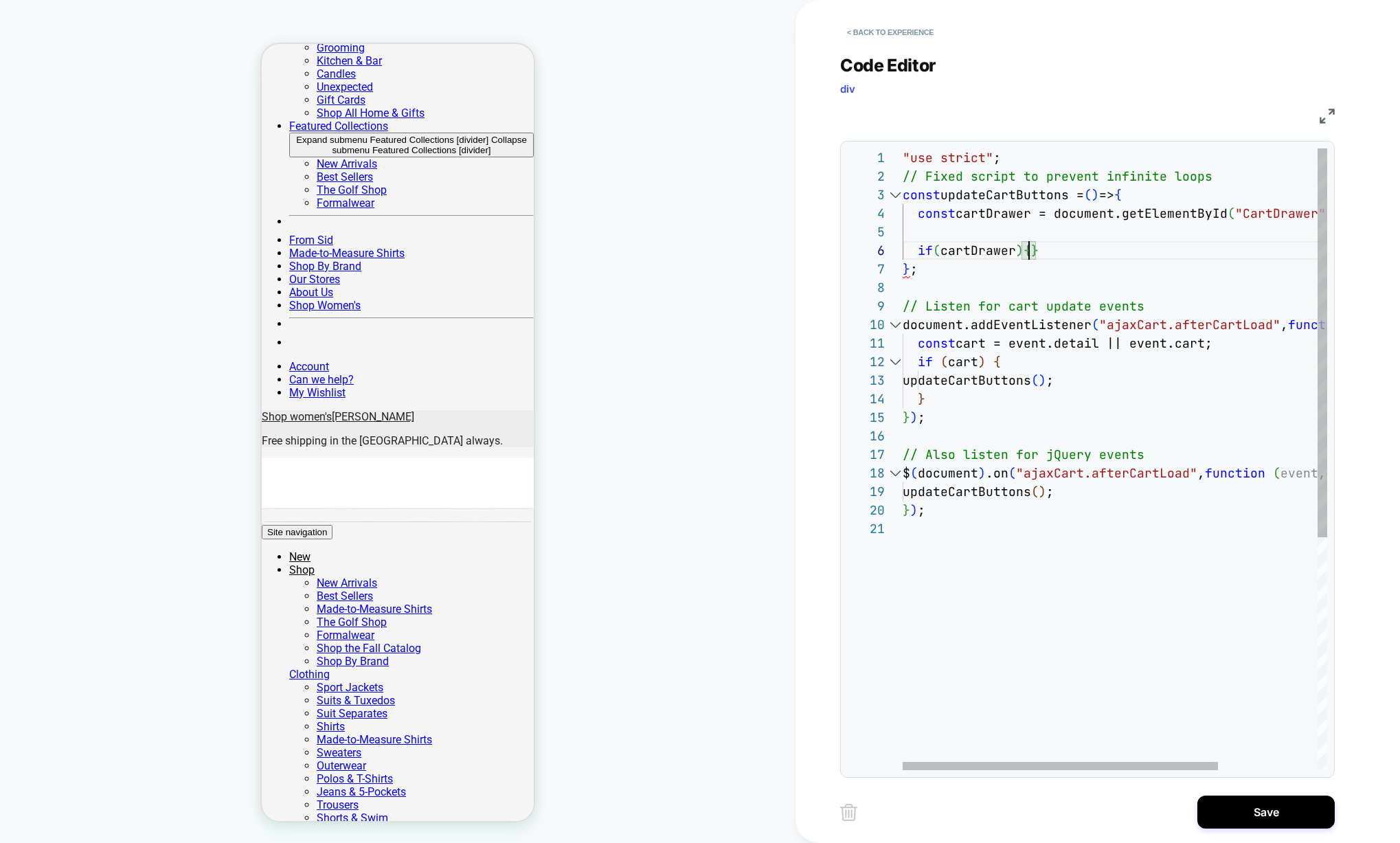
scroll to position [111, 30]
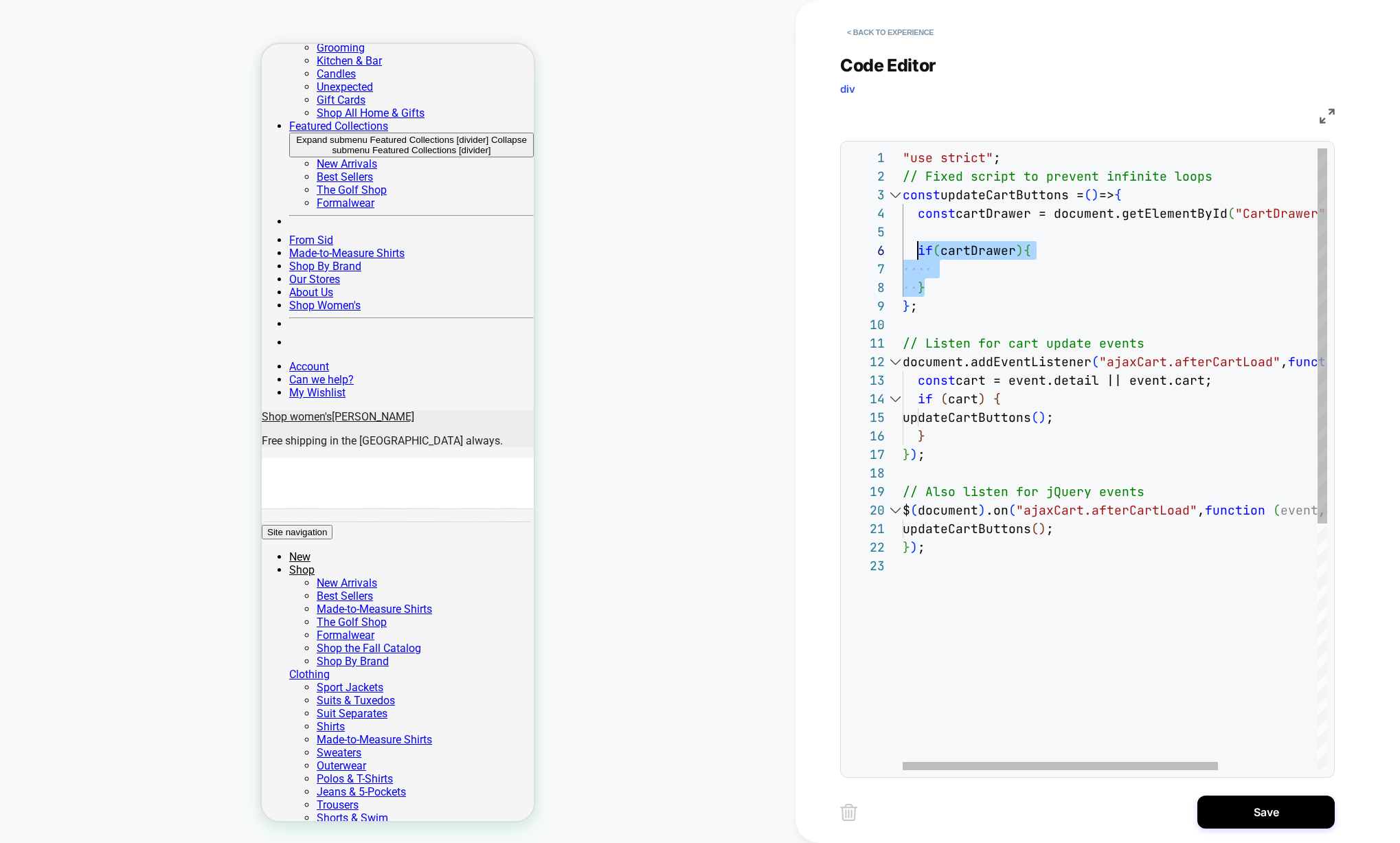
drag, startPoint x: 939, startPoint y: 288, endPoint x: 919, endPoint y: 252, distance: 41.2
click at [919, 252] on div ""use strict" ; // Fixed script to prevent infinite loops const updateCartButton…" at bounding box center [1182, 663] width 558 height 1030
click at [990, 269] on div ""use strict" ; // Fixed script to prevent infinite loops const updateCartButton…" at bounding box center [1182, 663] width 558 height 1030
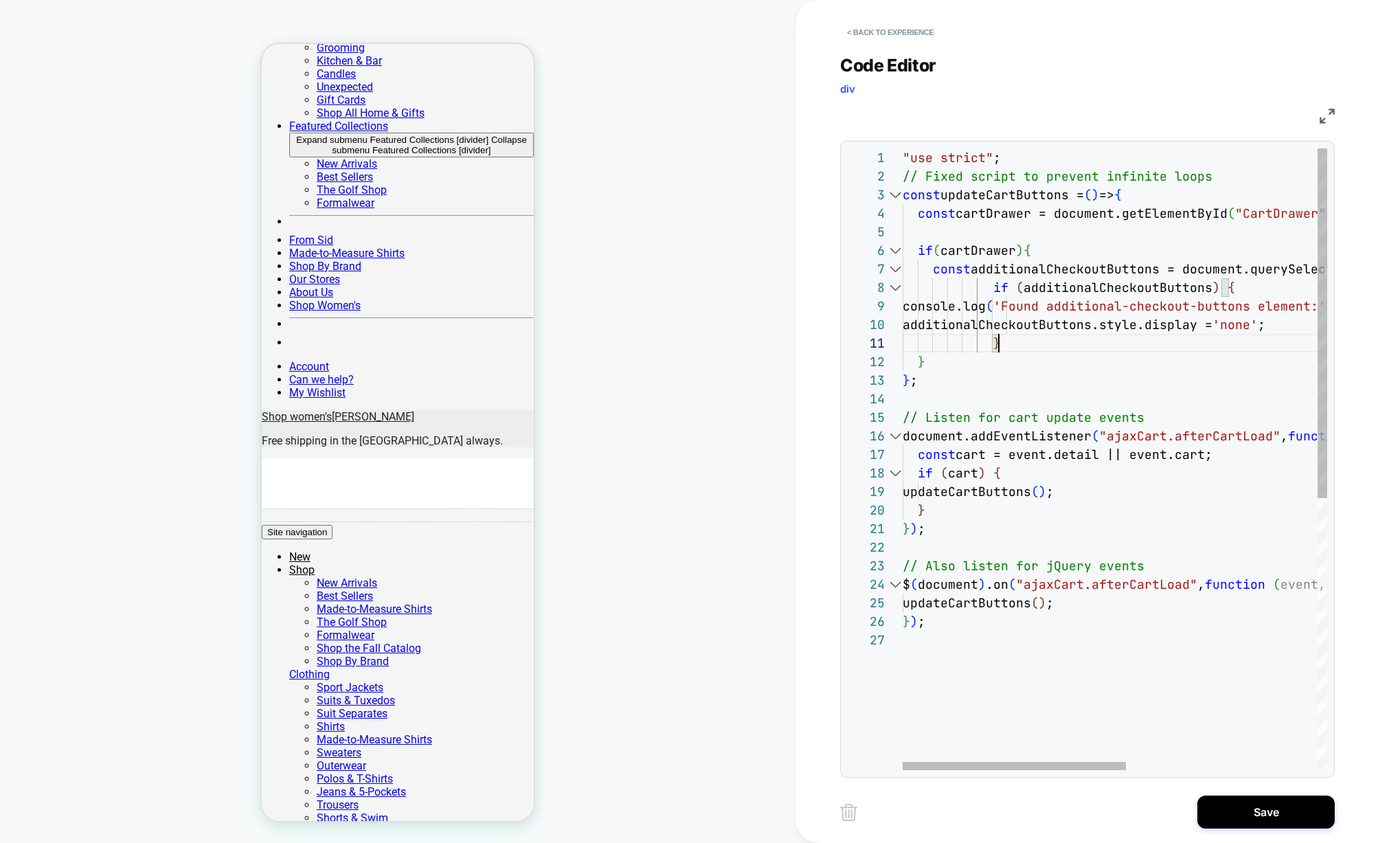
scroll to position [0, 96]
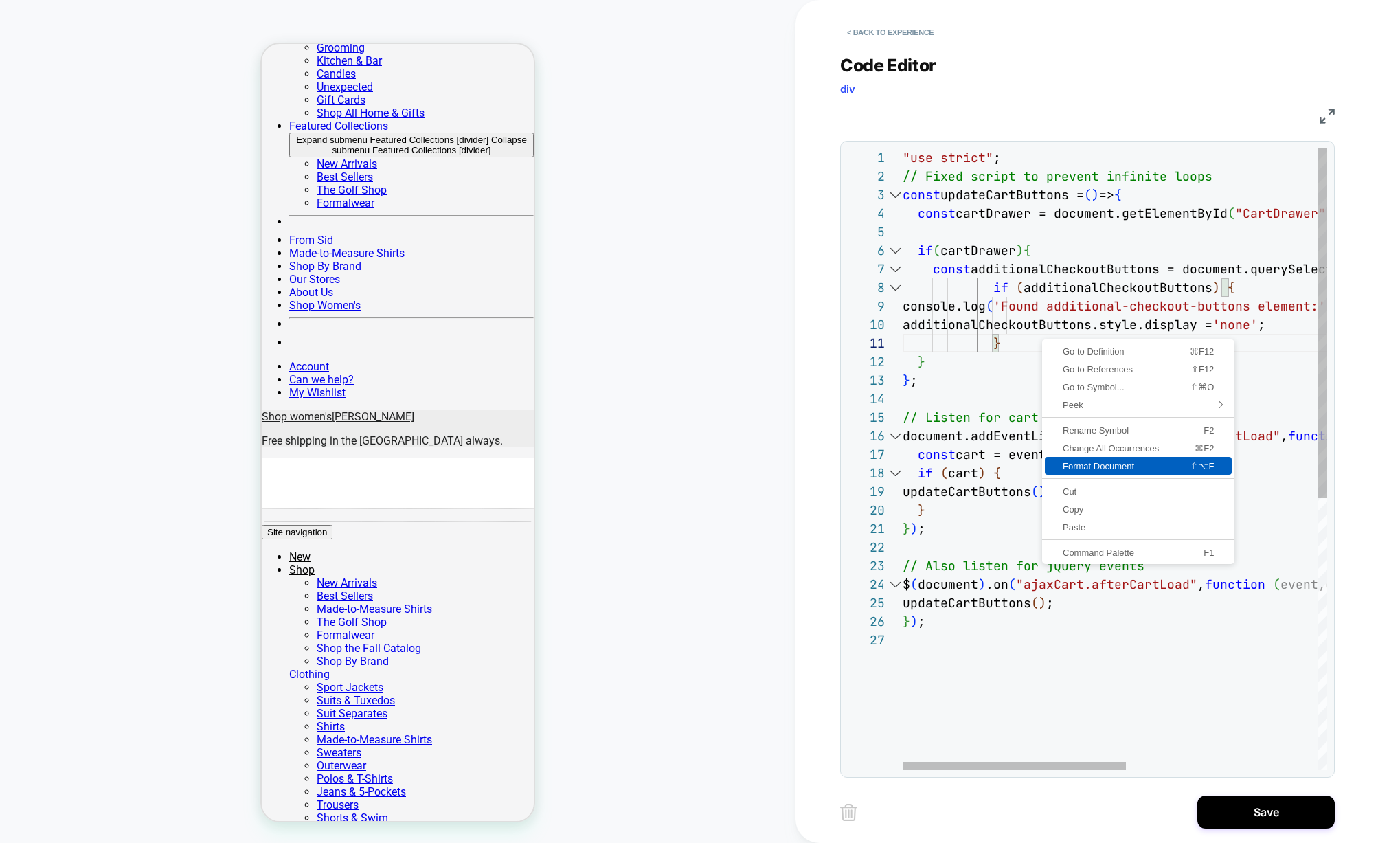
click at [1096, 460] on link "Format Document ⇧⌥F" at bounding box center [1138, 465] width 187 height 18
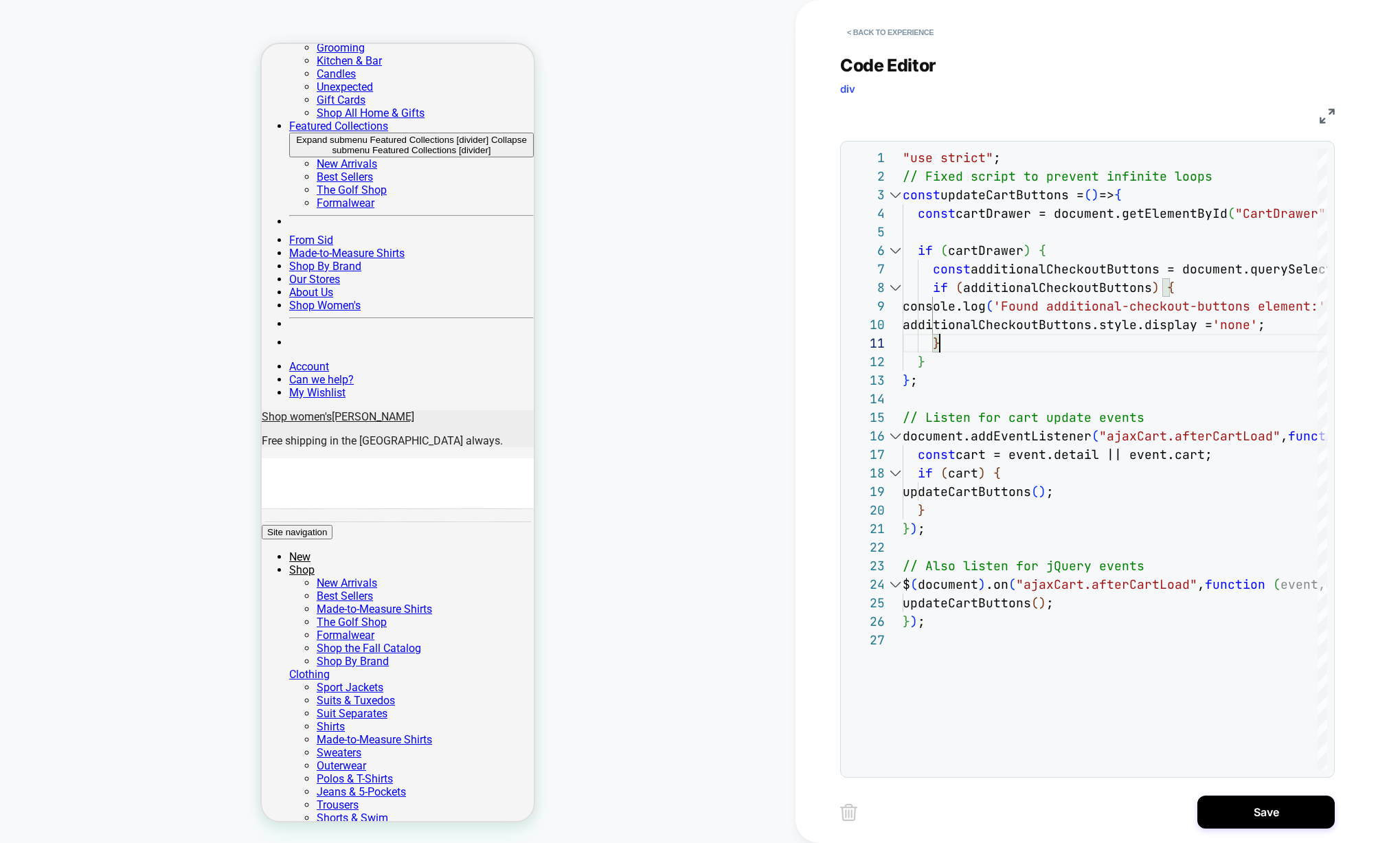
click at [1076, 373] on div ""use strict" ; // Fixed script to prevent infinite loops const updateCartButton…" at bounding box center [1267, 700] width 729 height 1104
click at [1050, 295] on div ""use strict" ; // Fixed script to prevent infinite loops const updateCartButton…" at bounding box center [1267, 700] width 729 height 1104
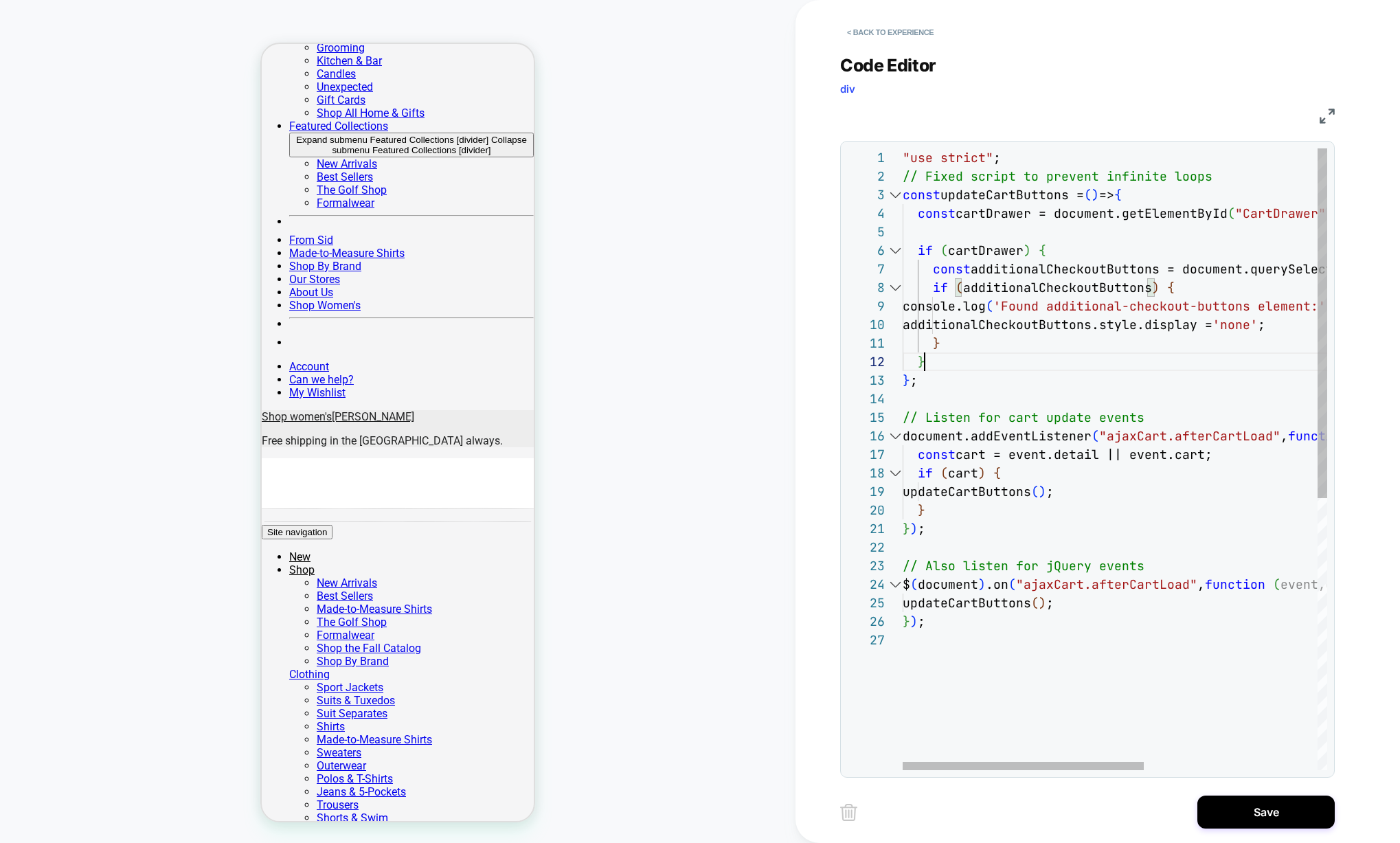
click at [1161, 354] on div ""use strict" ; // Fixed script to prevent infinite loops const updateCartButton…" at bounding box center [1267, 700] width 729 height 1104
click at [936, 285] on div ""use strict" ; // Fixed script to prevent infinite loops const updateCartButton…" at bounding box center [1267, 700] width 729 height 1104
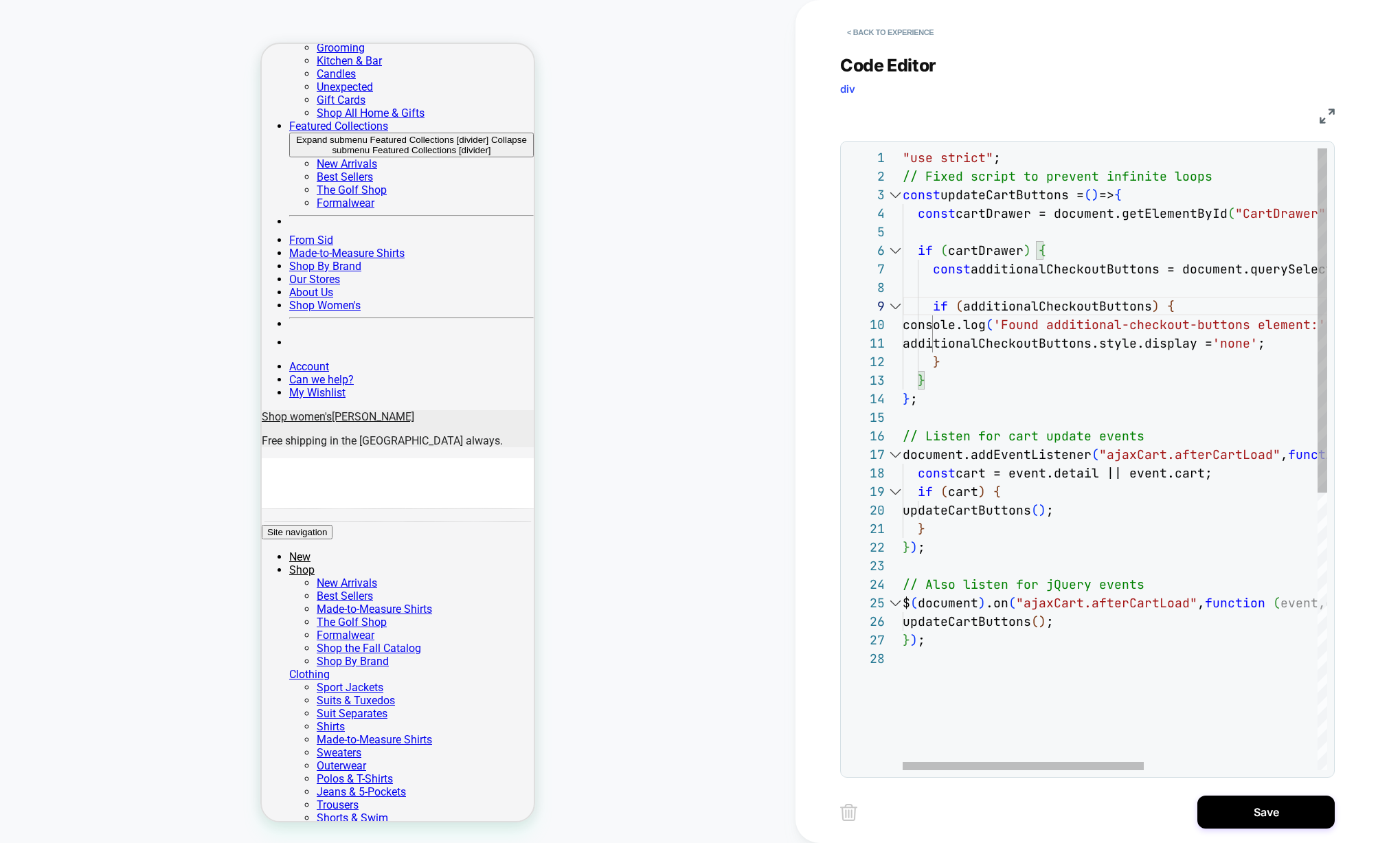
click at [1109, 451] on div ""use strict" ; // Fixed script to prevent infinite loops const updateCartButton…" at bounding box center [1267, 709] width 729 height 1122
type textarea "**********"
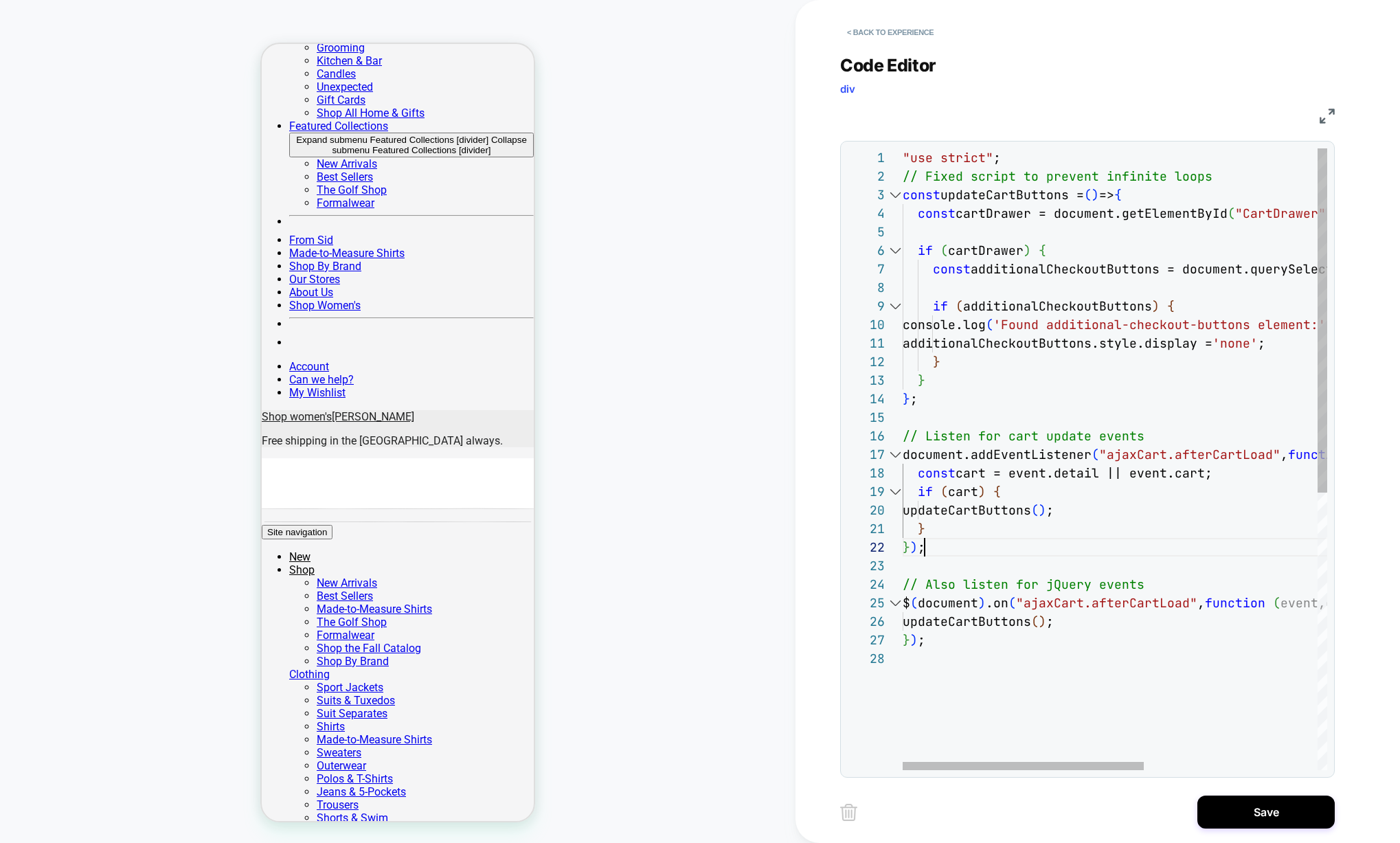
click at [1156, 554] on div ""use strict" ; // Fixed script to prevent infinite loops const updateCartButton…" at bounding box center [1267, 709] width 729 height 1122
type textarea "**********"
drag, startPoint x: 1118, startPoint y: 158, endPoint x: 972, endPoint y: 155, distance: 146.0
click at [972, 155] on div "1 2 3 4 5 6 14 15 16 17 18 19 20 21 22 23 24 7 13 8 10 11 12 25 26 27 9 28 "use…" at bounding box center [1087, 459] width 480 height 622
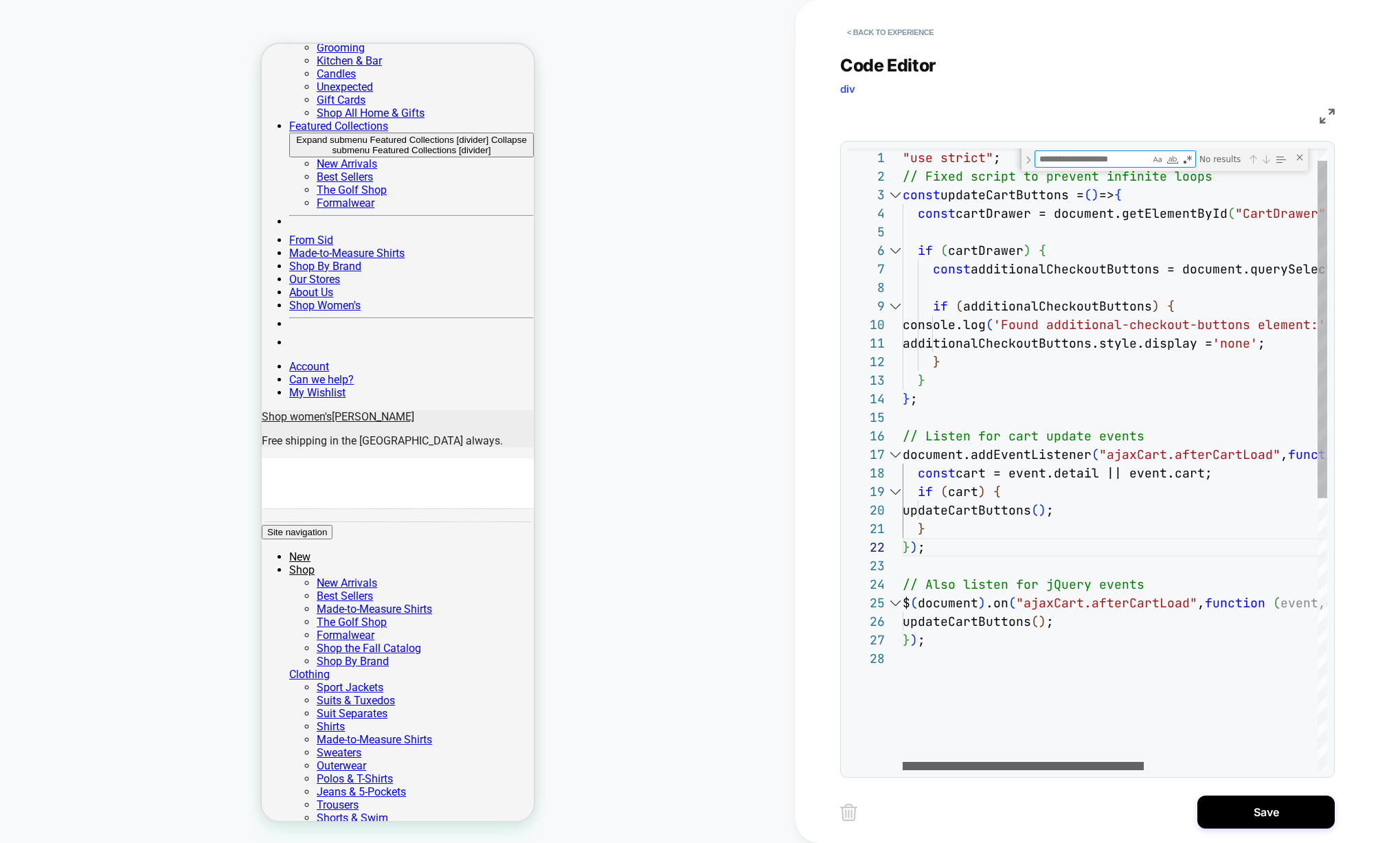
click at [1037, 762] on div at bounding box center [1023, 766] width 241 height 8
type textarea "**********"
click at [1086, 506] on div ""use strict" ; // Fixed script to prevent infinite loops const updateCartButton…" at bounding box center [1267, 698] width 729 height 1145
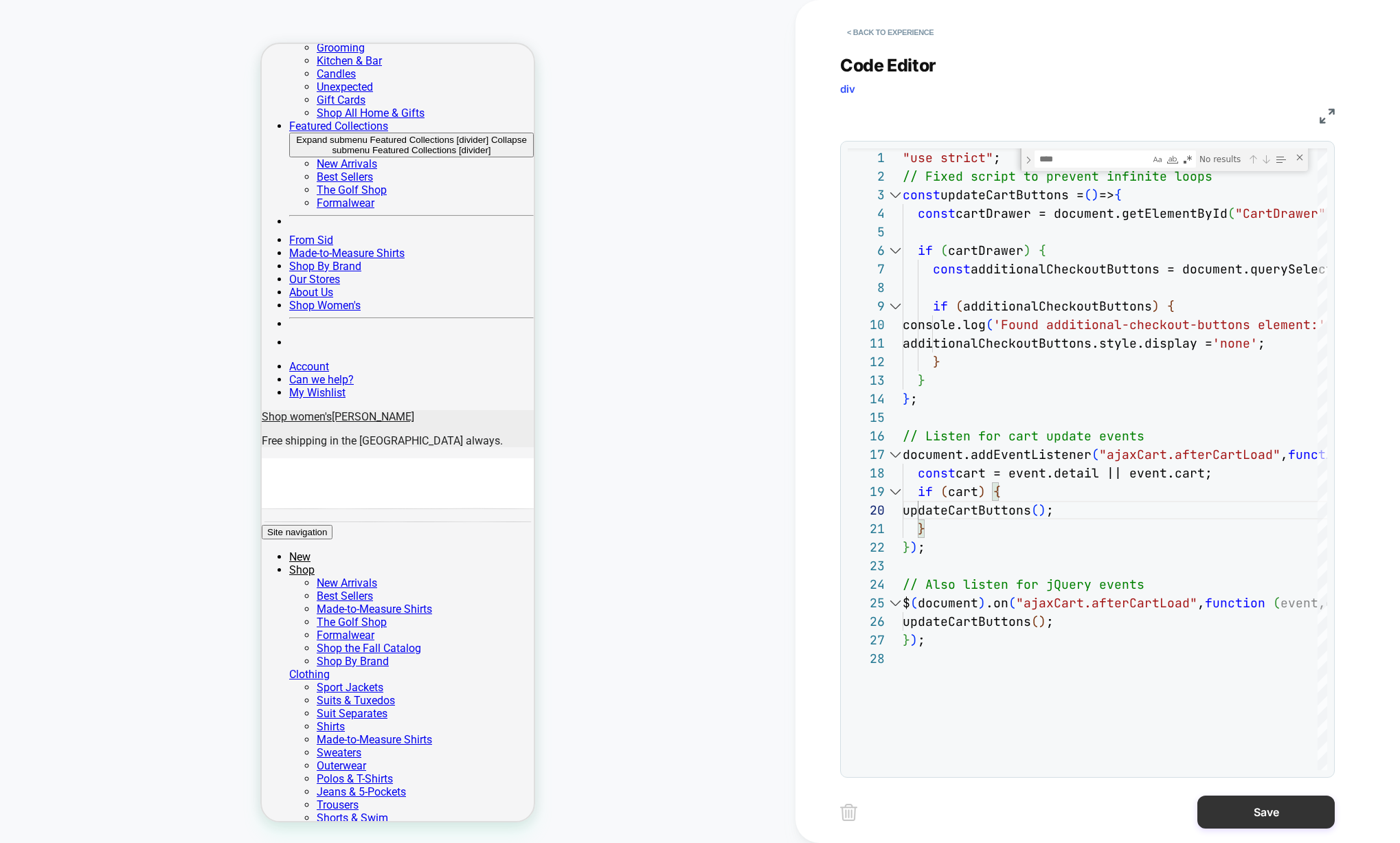
click at [1265, 812] on button "Save" at bounding box center [1266, 812] width 138 height 33
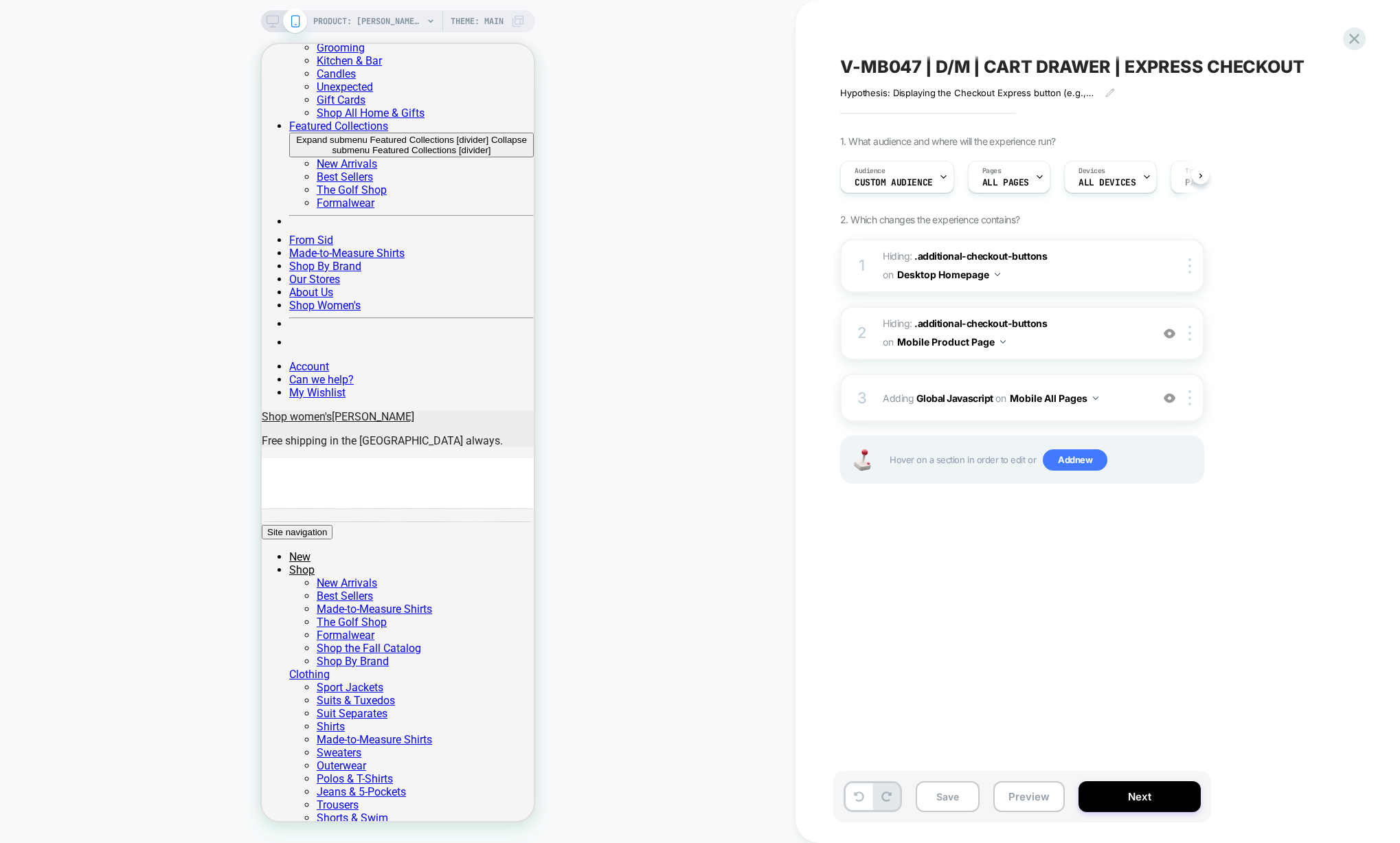
scroll to position [0, 1]
click at [977, 411] on div "3 Adding Global Javascript on Mobile All Pages Add Before Add After Copy to Des…" at bounding box center [1022, 397] width 364 height 48
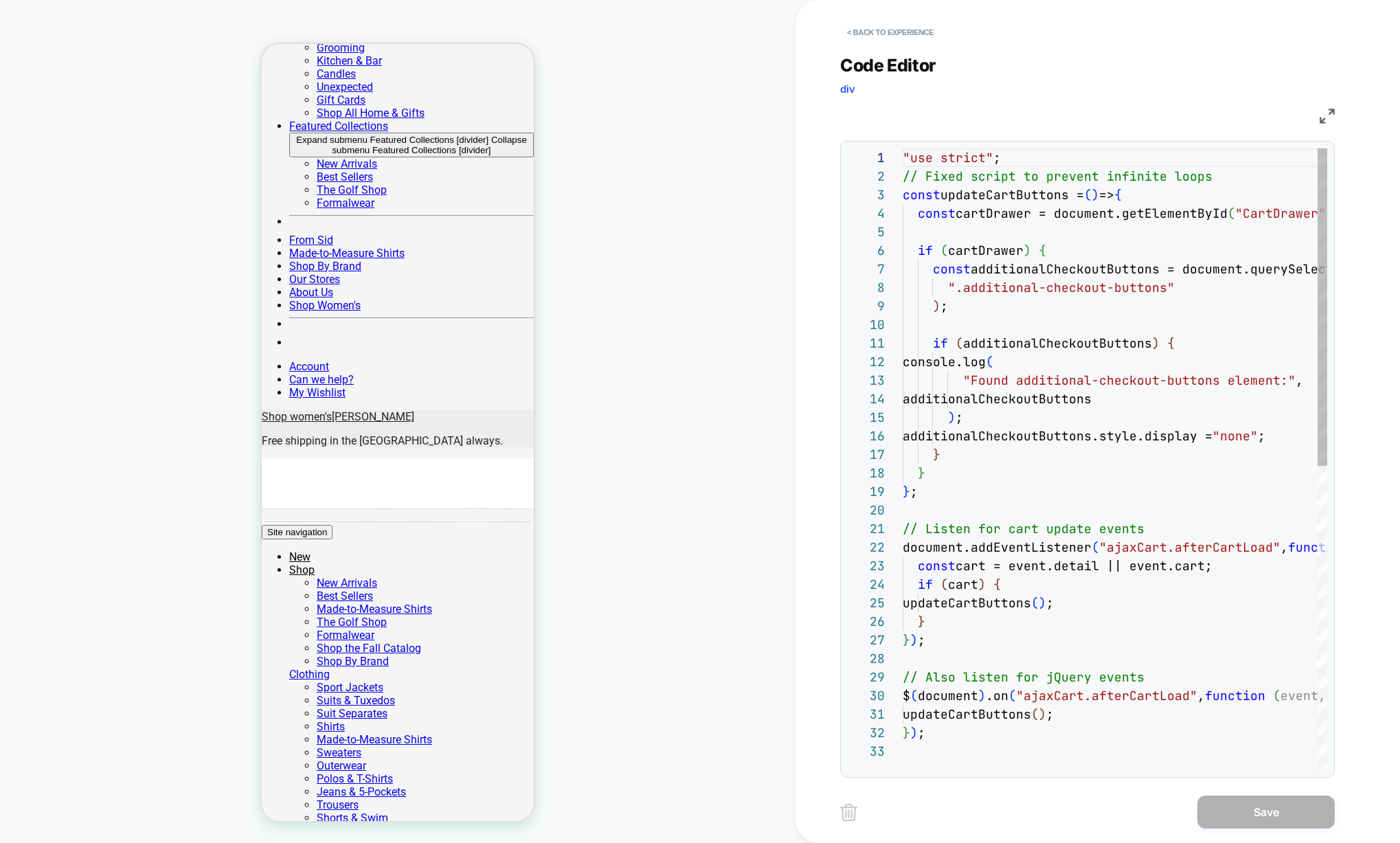
scroll to position [185, 0]
click at [884, 31] on button "< Back to experience" at bounding box center [890, 32] width 100 height 22
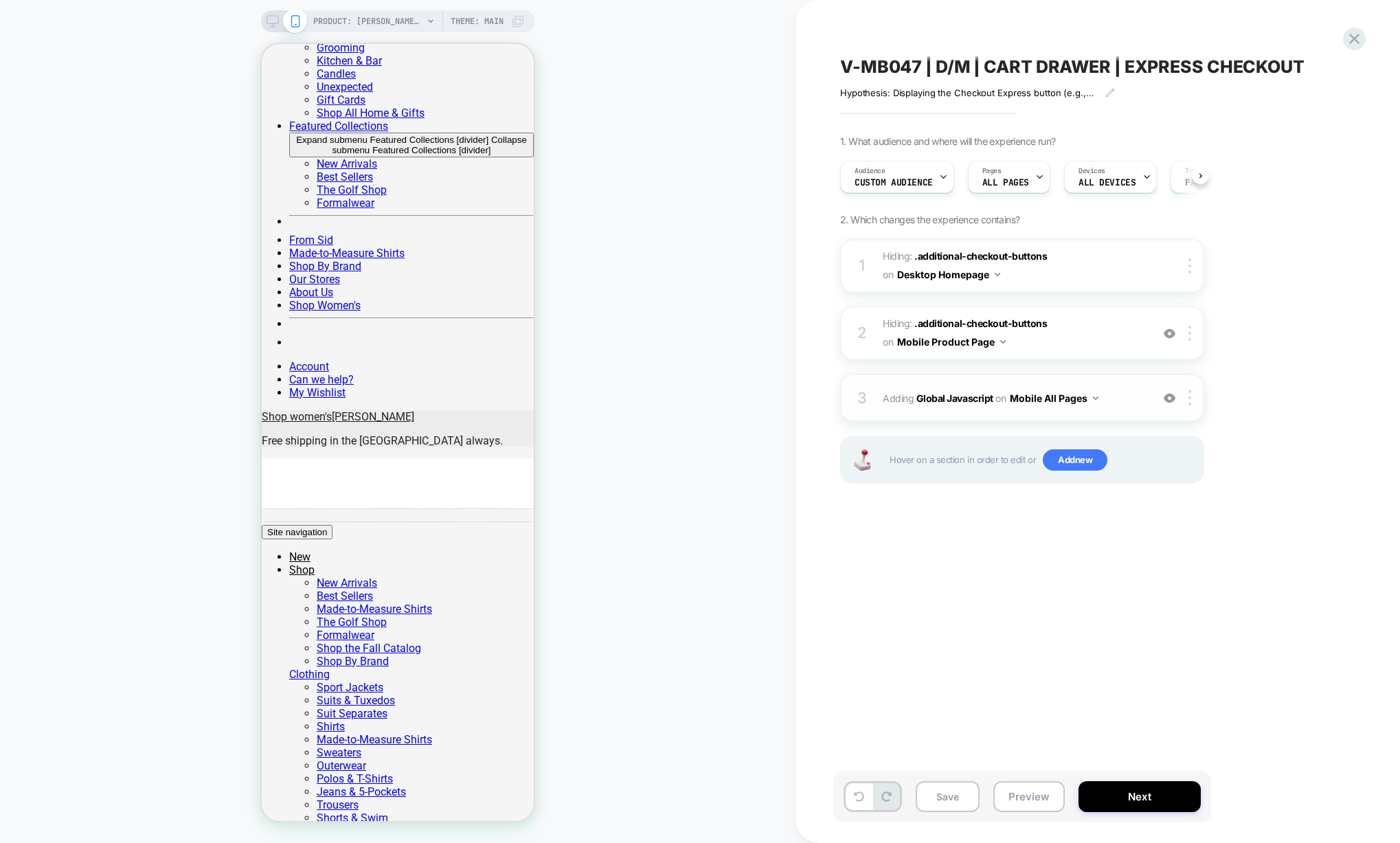
scroll to position [0, 1]
click at [978, 415] on div "3 Adding Global Javascript on Mobile All Pages Add Before Add After Copy to Des…" at bounding box center [1022, 397] width 364 height 48
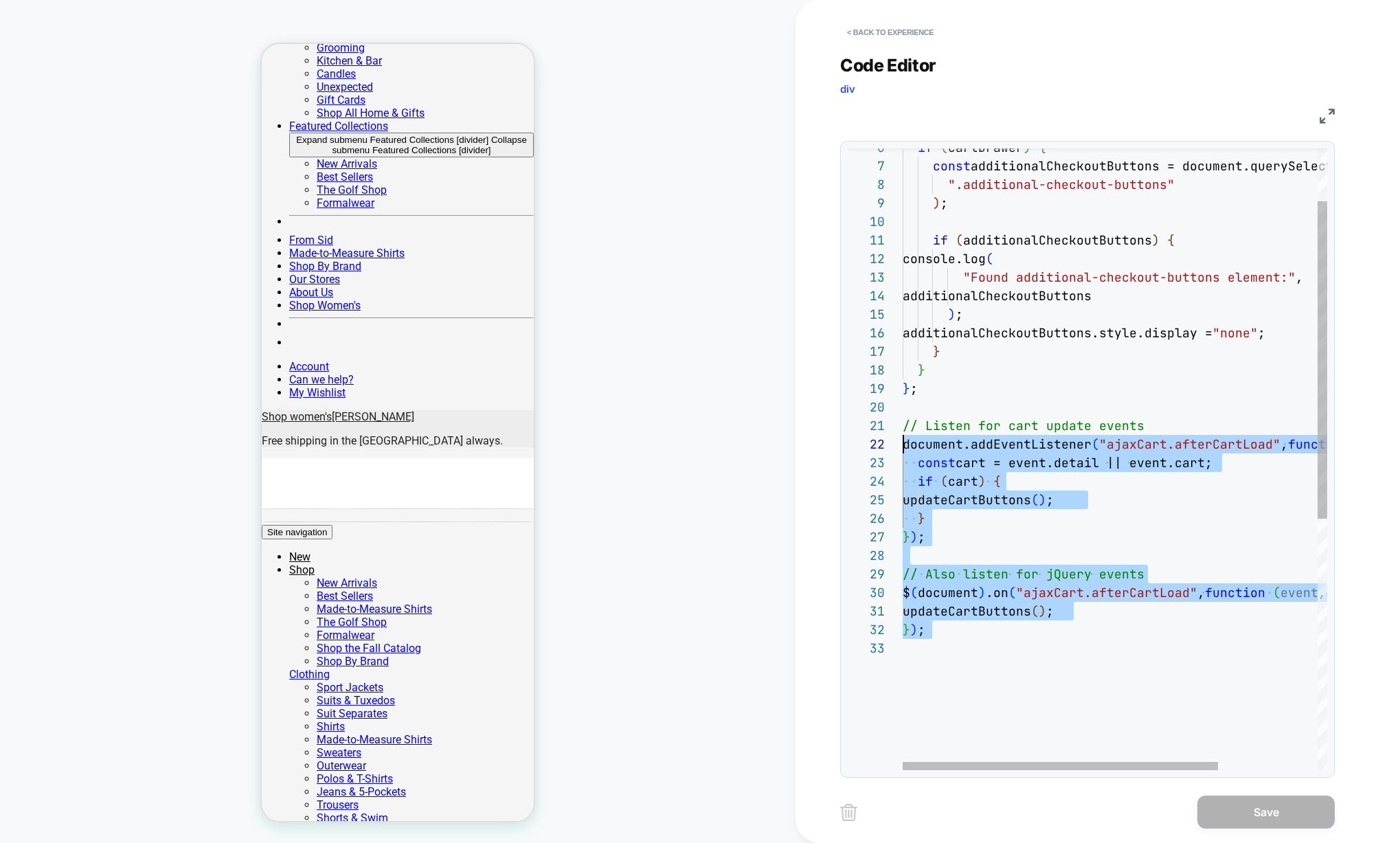
scroll to position [167, 0]
type textarea "**********"
drag, startPoint x: 969, startPoint y: 646, endPoint x: 850, endPoint y: 427, distance: 249.2
click at [903, 427] on div "if ( cartDrawer ) { const additionalCheckoutButtons = document.querySelecto r (…" at bounding box center [1182, 653] width 558 height 1215
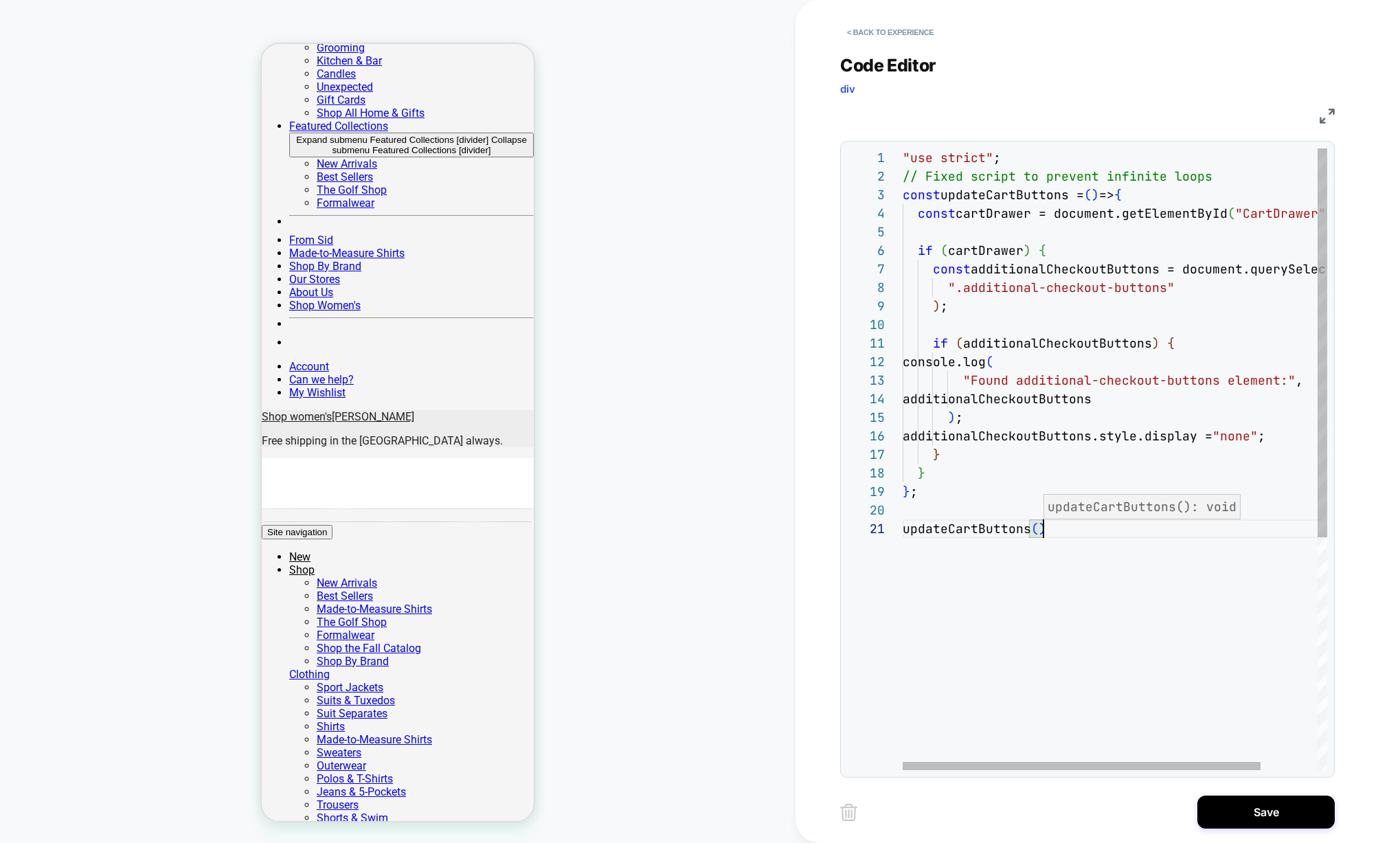
scroll to position [0, 140]
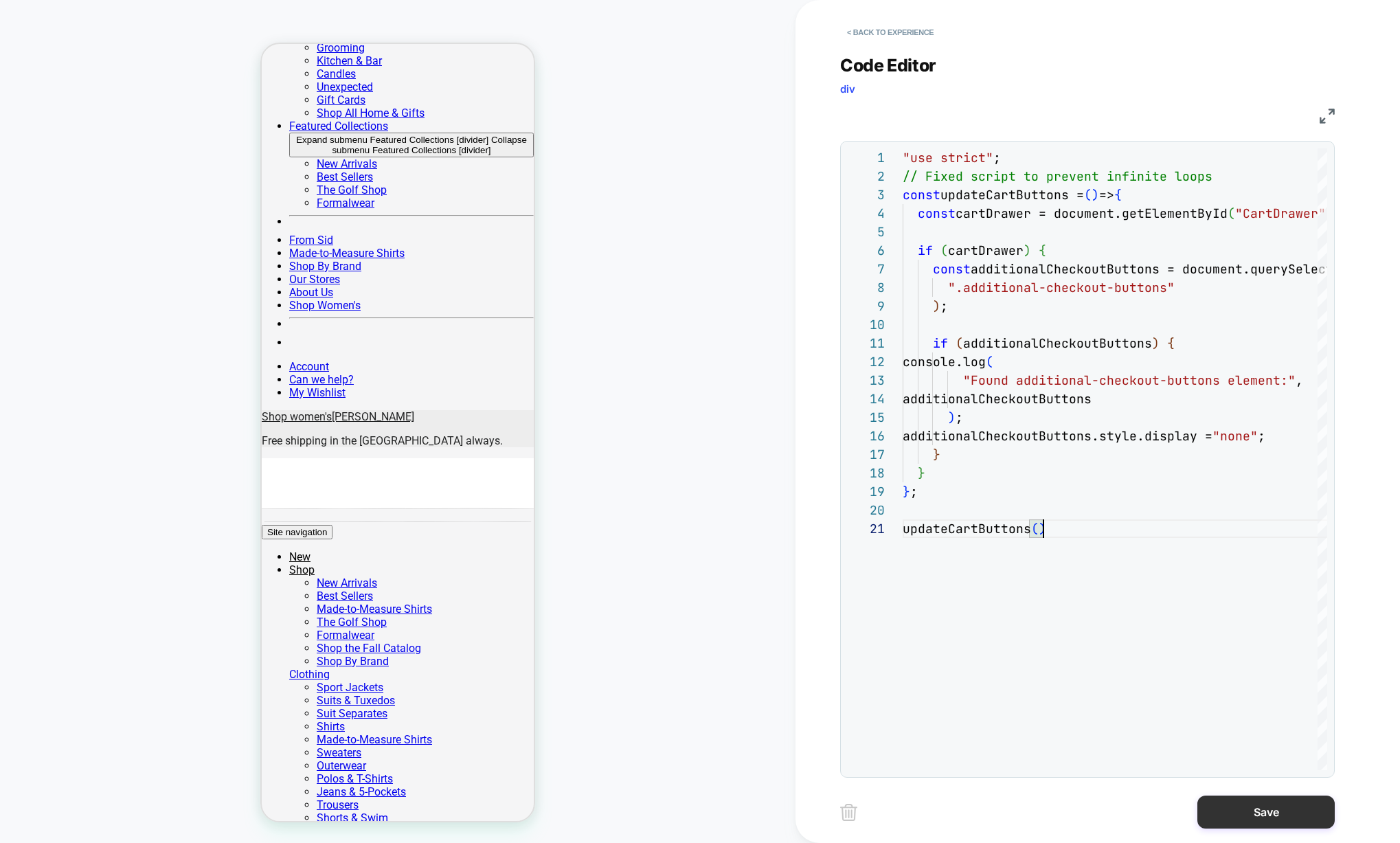
type textarea "**********"
click at [1245, 811] on button "Save" at bounding box center [1266, 812] width 138 height 33
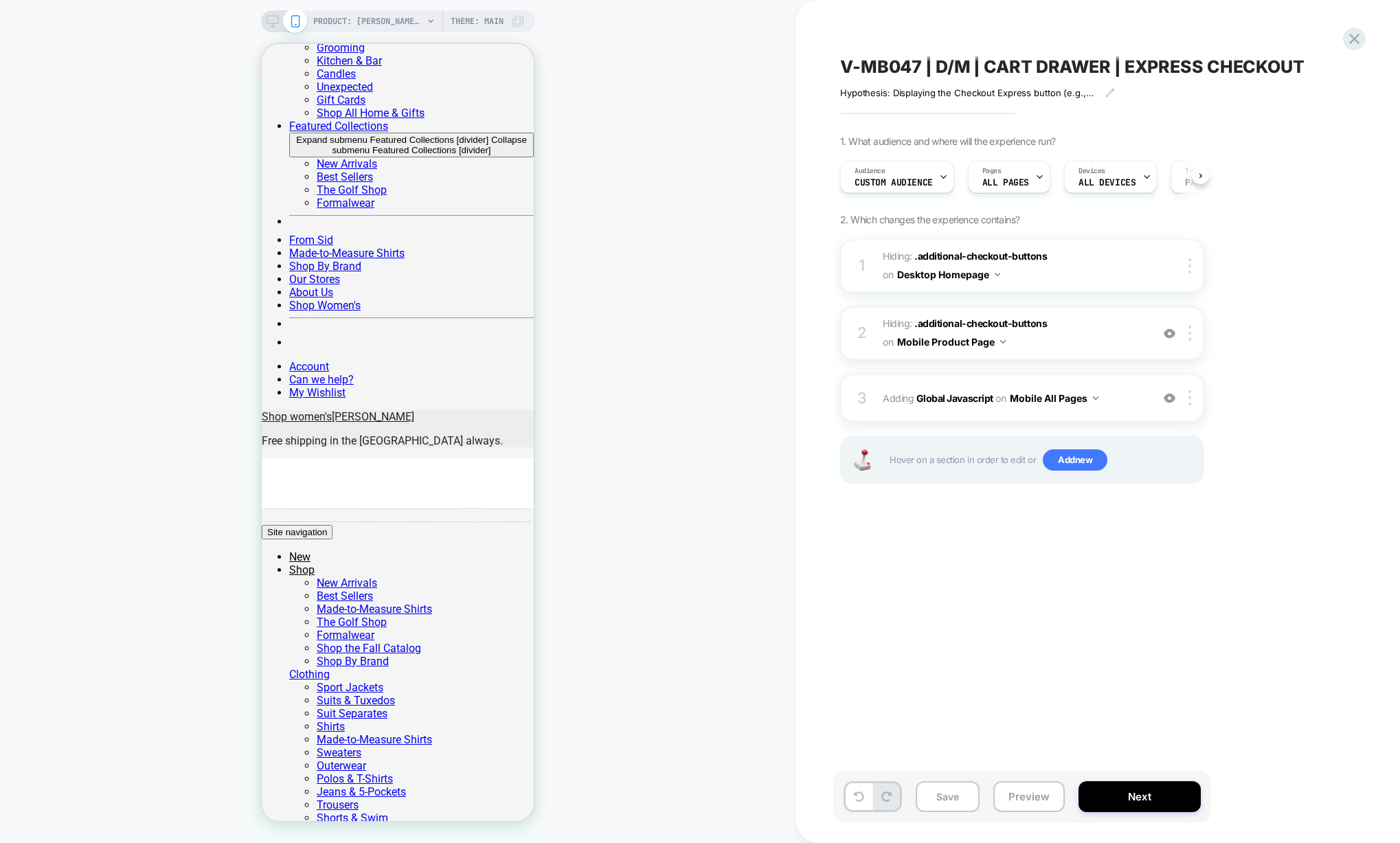
scroll to position [0, 1]
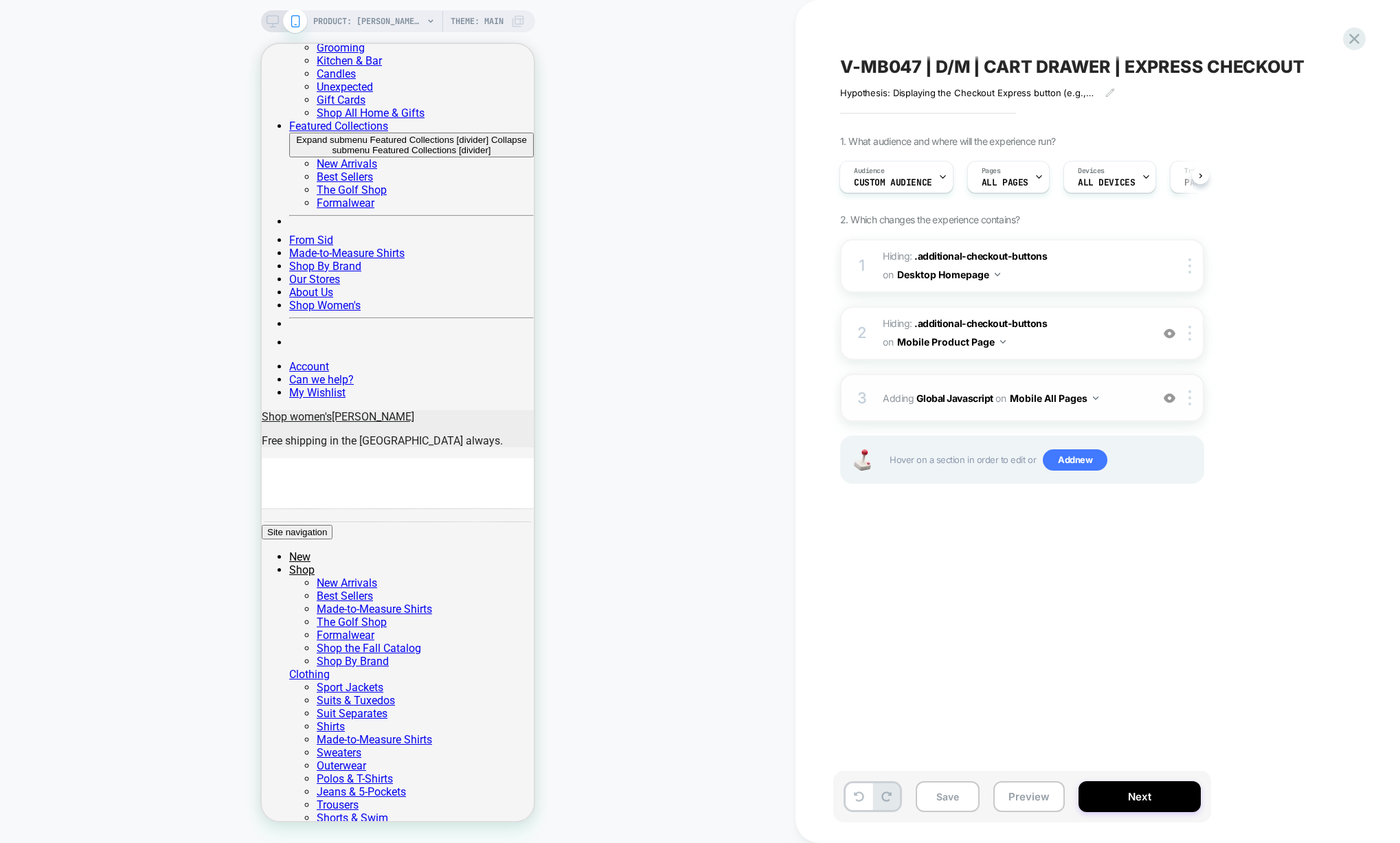
click at [973, 414] on div "3 Adding Global Javascript on Mobile All Pages Add Before Add After Copy to Des…" at bounding box center [1022, 397] width 364 height 48
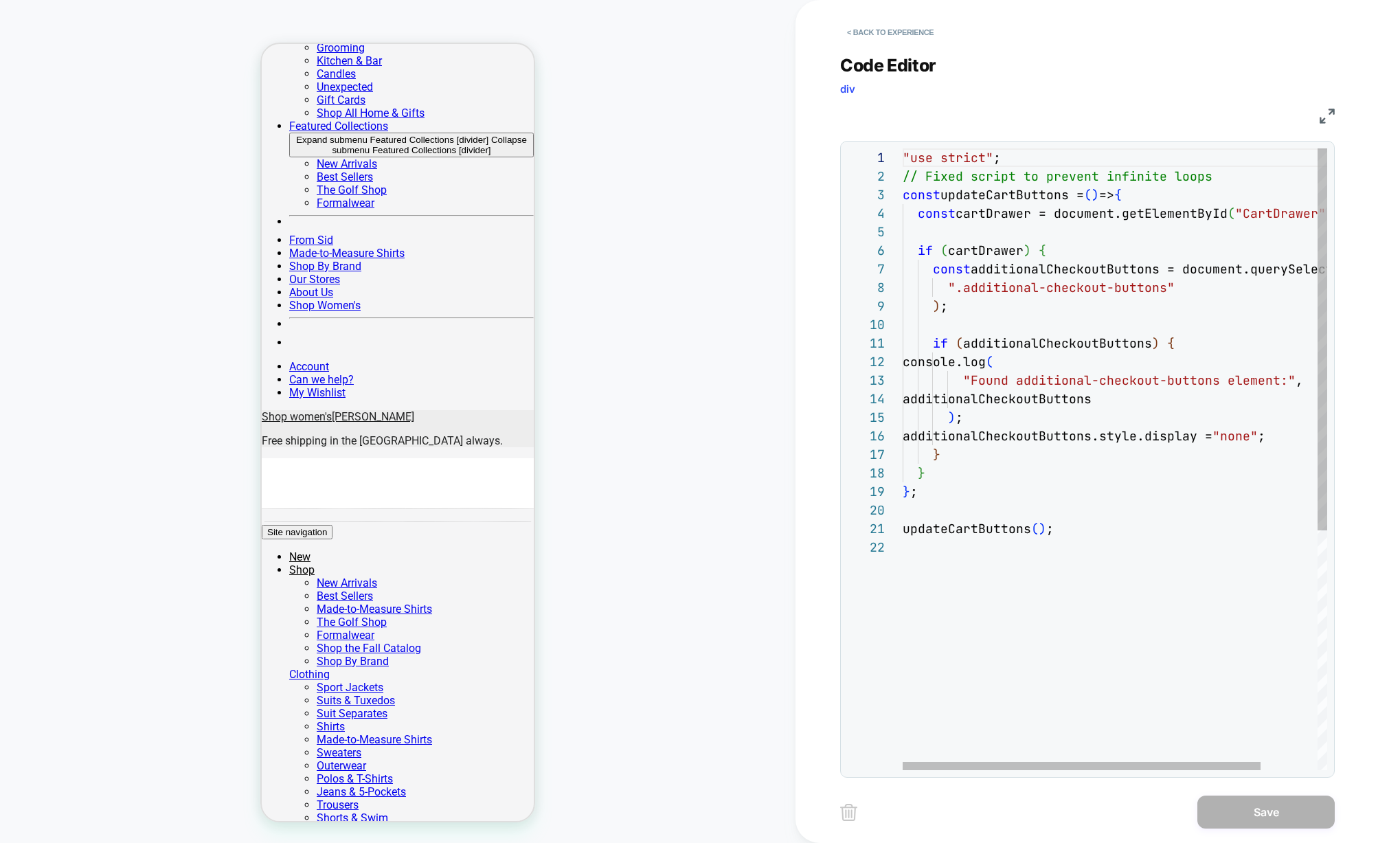
click at [1094, 555] on div ""use strict" ; // Fixed script to prevent infinite loops const updateCartButton…" at bounding box center [1148, 654] width 492 height 1011
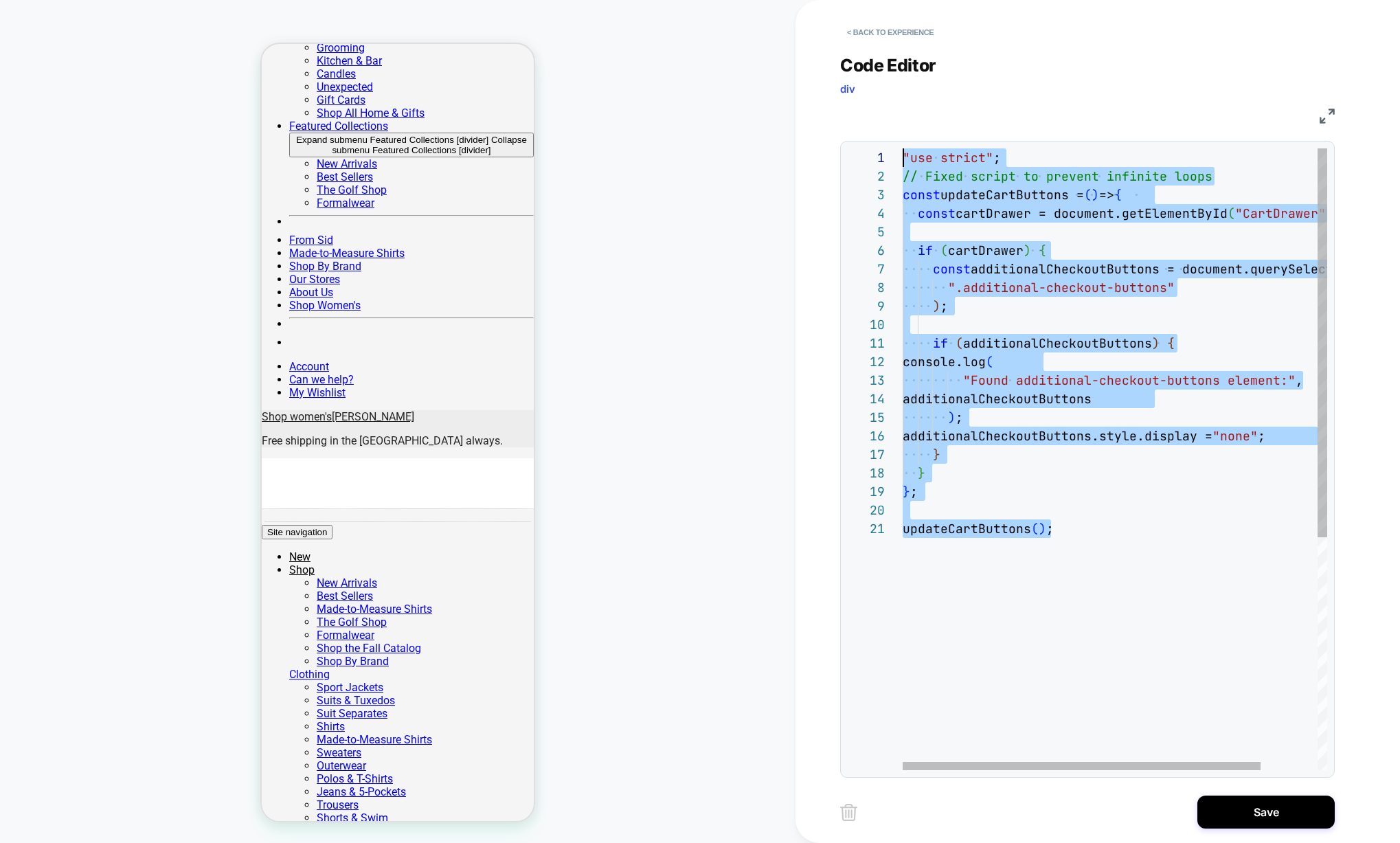
drag, startPoint x: 1070, startPoint y: 535, endPoint x: 732, endPoint y: 21, distance: 615.2
click at [903, 148] on div ""use strict" ; // Fixed script to prevent infinite loops const updateCartButton…" at bounding box center [1148, 645] width 492 height 993
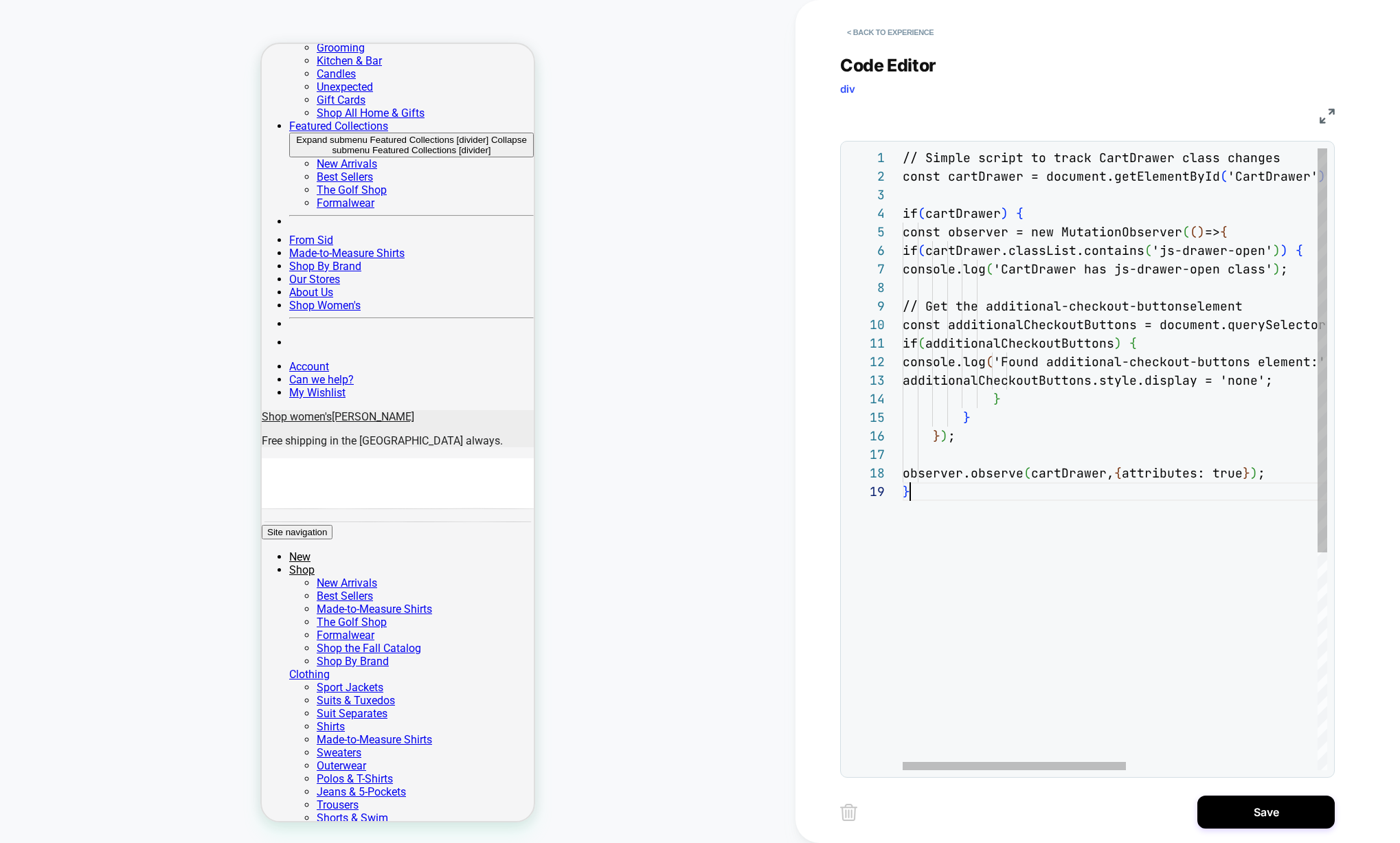
scroll to position [148, 8]
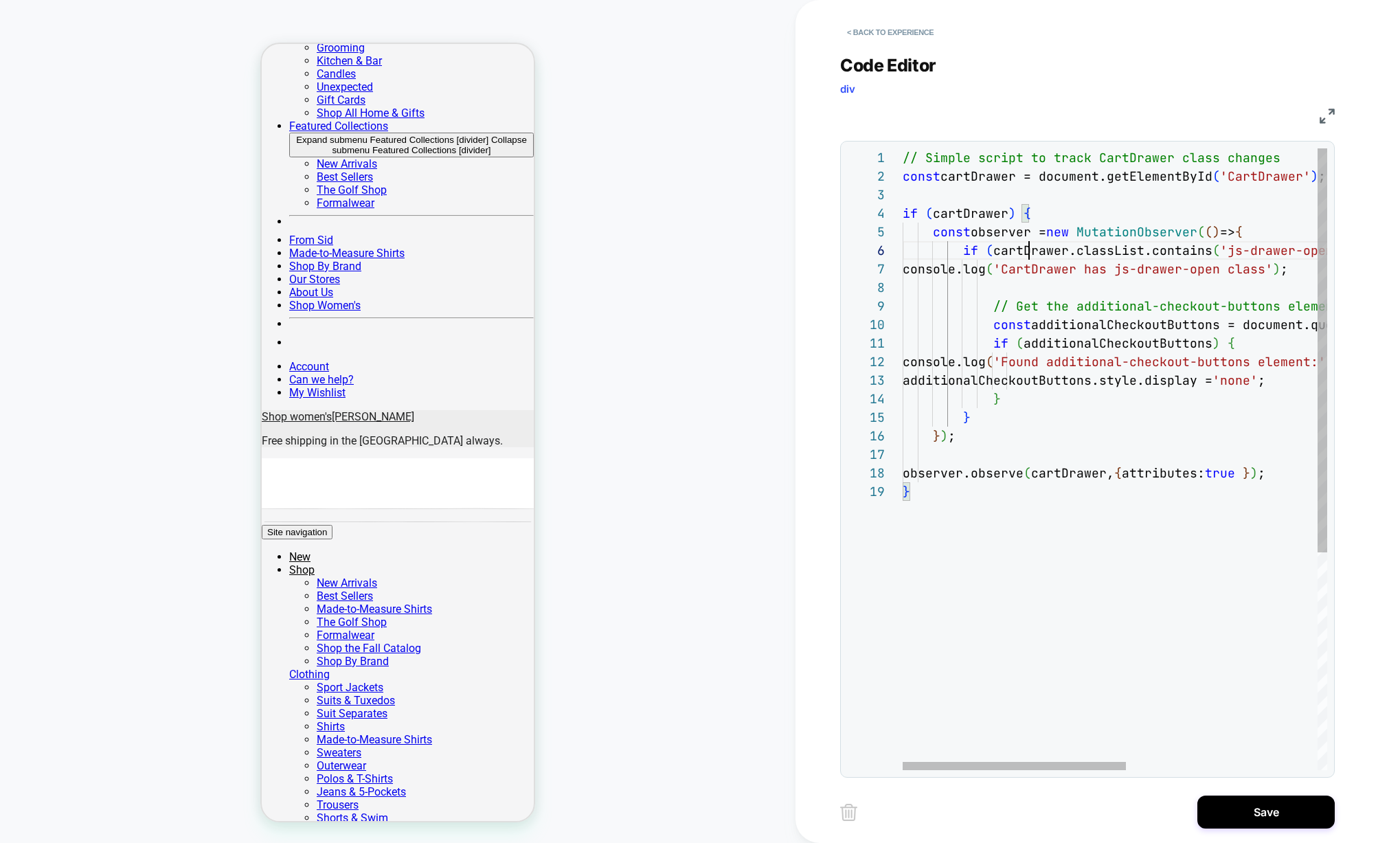
click at [1027, 248] on div "// Simple script to track CartDrawer class changes const cartDrawer = document.…" at bounding box center [1297, 626] width 789 height 955
click at [1102, 284] on div "// Simple script to track CartDrawer class changes const cartDrawer = document.…" at bounding box center [1297, 626] width 789 height 955
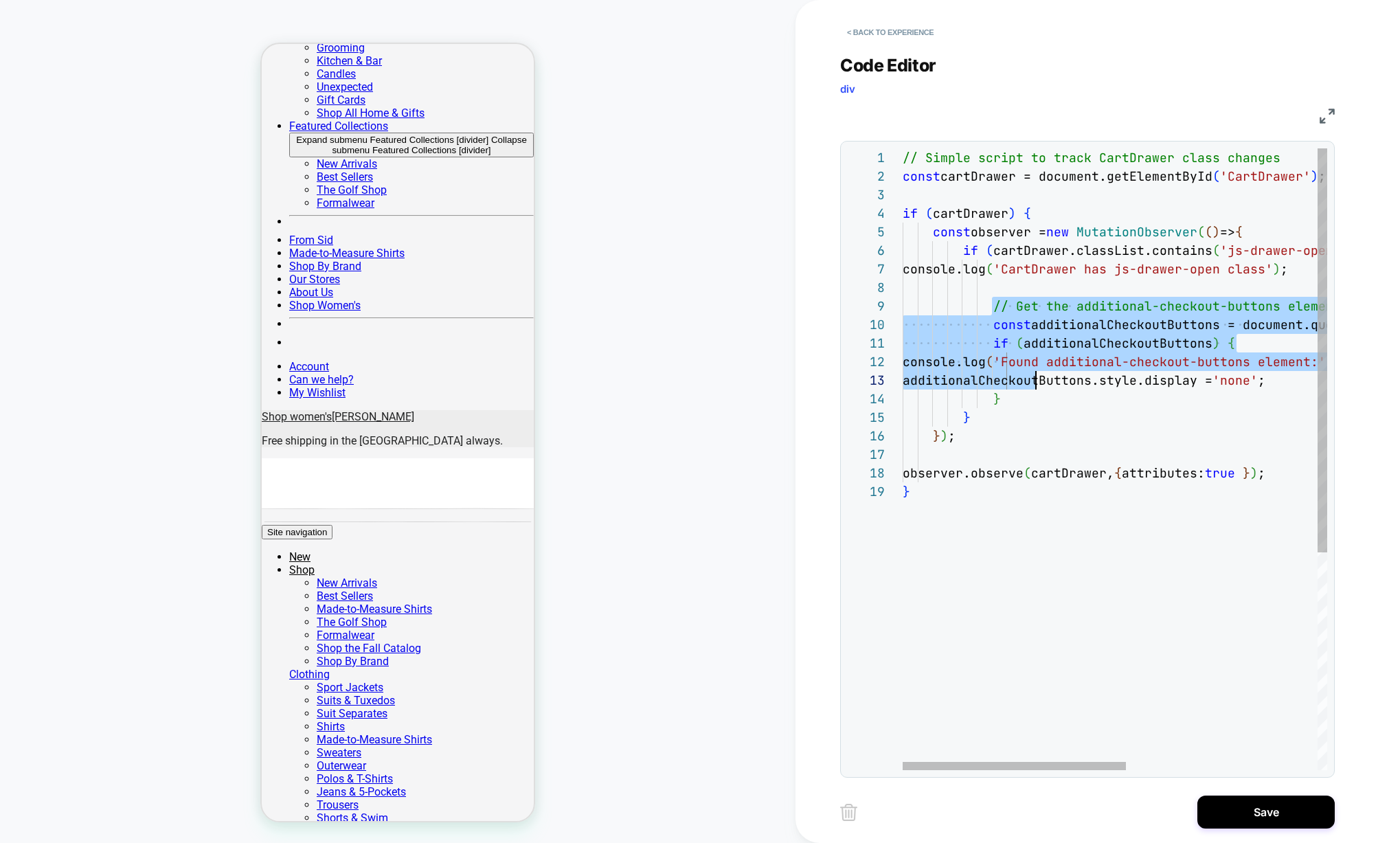
scroll to position [148, 96]
drag, startPoint x: 992, startPoint y: 301, endPoint x: 1046, endPoint y: 400, distance: 112.8
click at [1046, 400] on div "// Simple script to track CartDrawer class changes const cartDrawer = document.…" at bounding box center [1297, 626] width 789 height 955
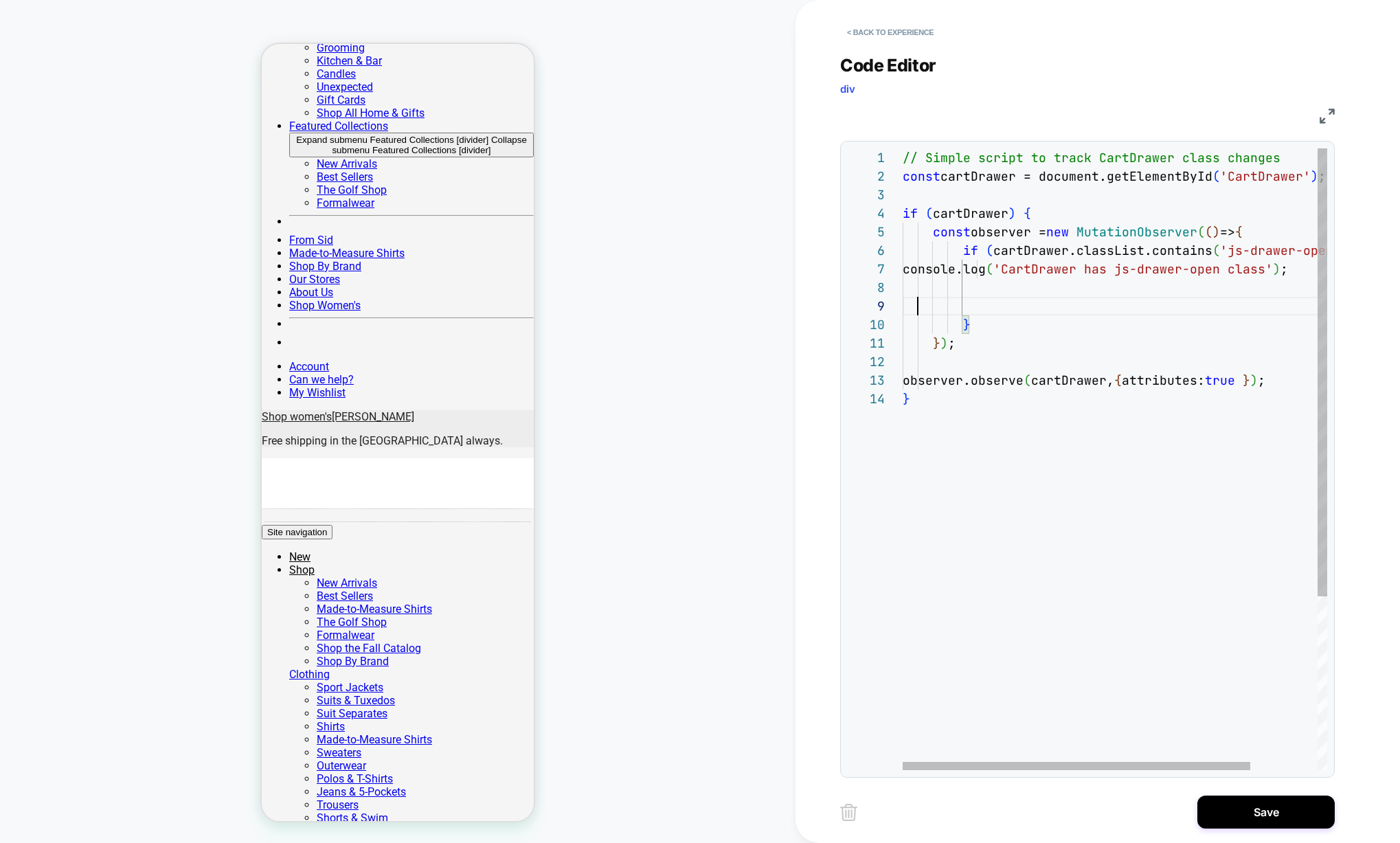
scroll to position [148, 0]
click at [988, 268] on div "// Simple script to track CartDrawer class changes const cartDrawer = document.…" at bounding box center [1156, 571] width 506 height 845
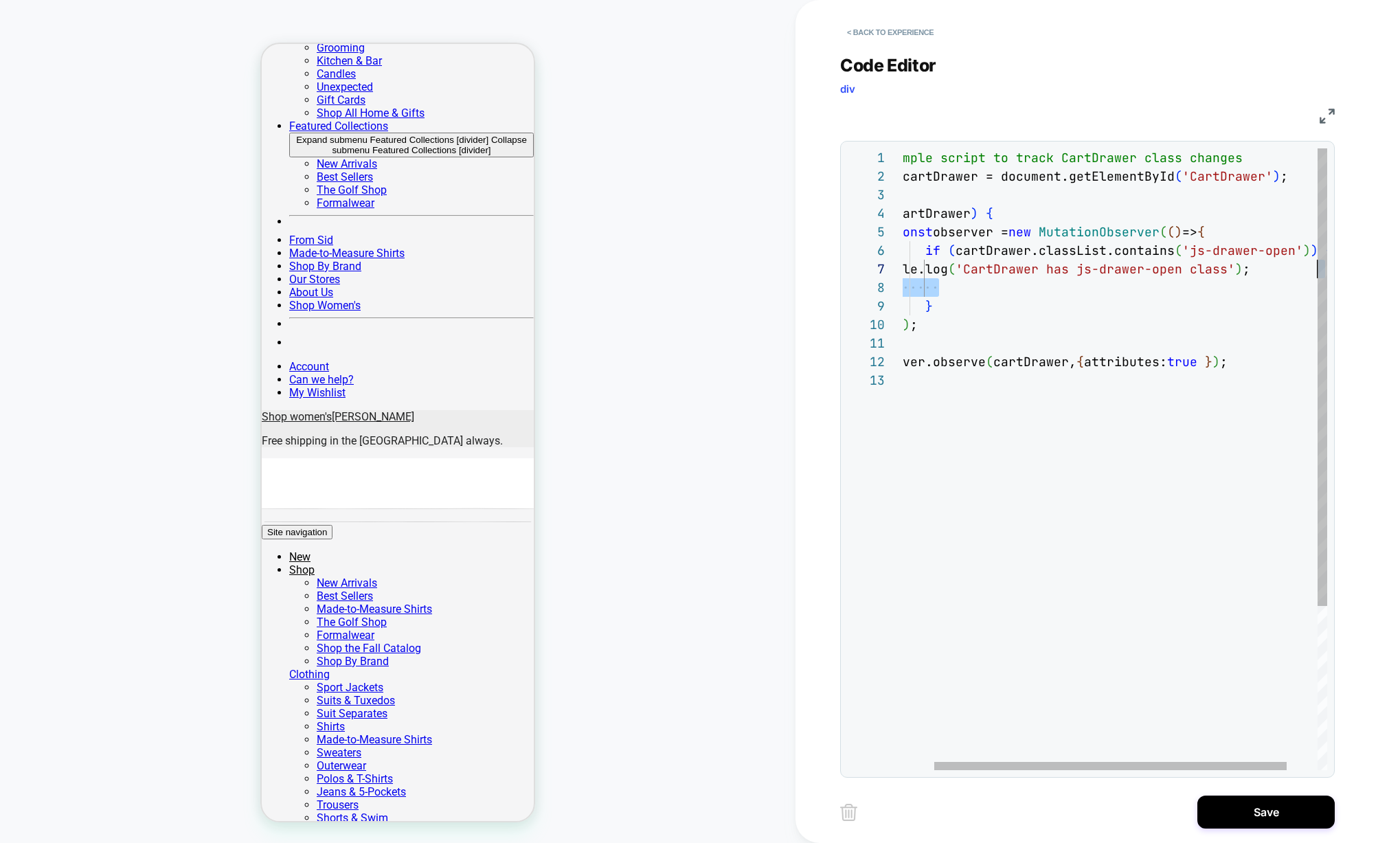
drag, startPoint x: 1127, startPoint y: 285, endPoint x: 1151, endPoint y: 294, distance: 25.6
click at [1112, 298] on div "// Simple script to track CartDrawer class changes const cartDrawer = document.…" at bounding box center [1115, 571] width 500 height 845
drag, startPoint x: 1102, startPoint y: 286, endPoint x: 1112, endPoint y: 278, distance: 12.8
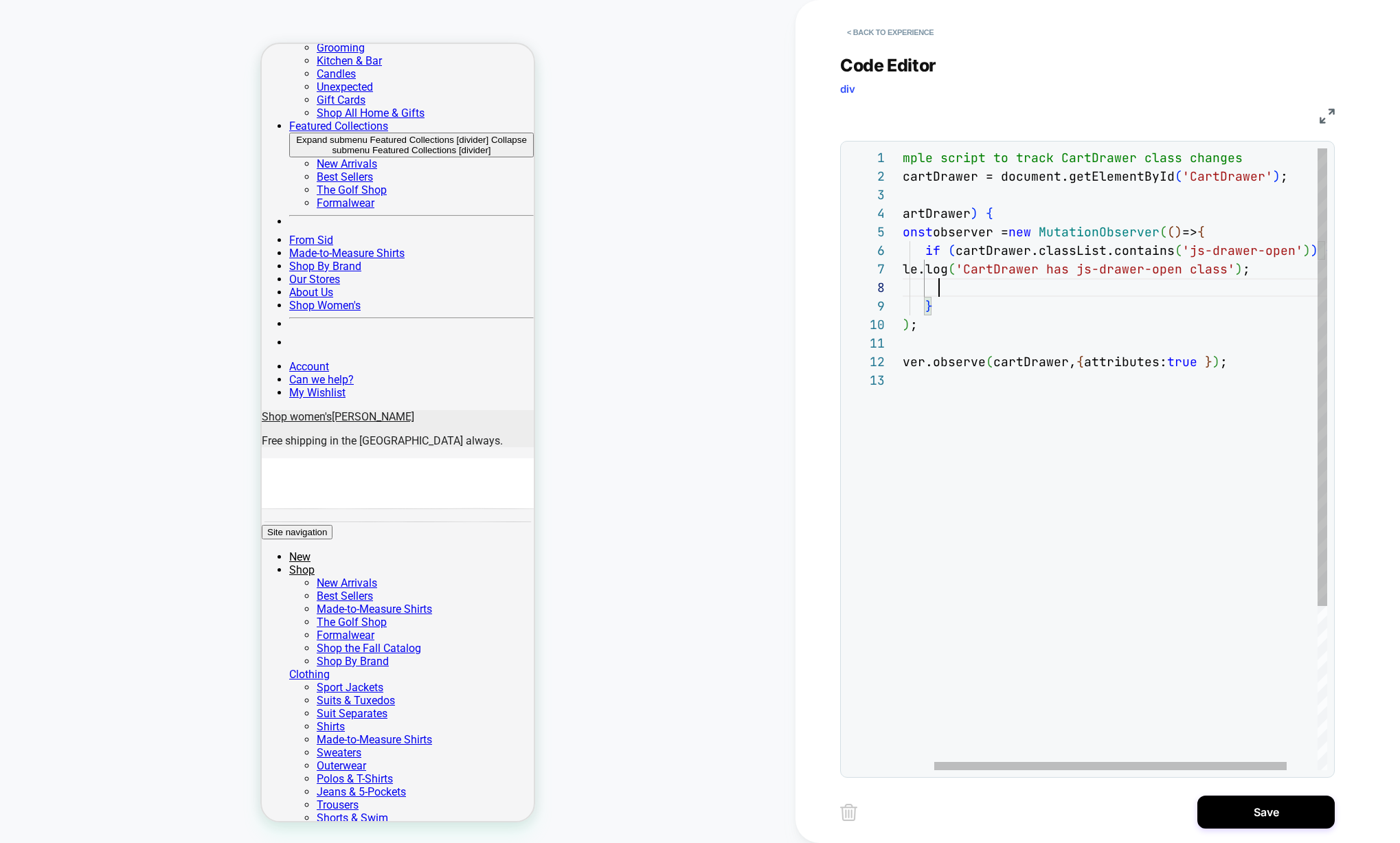
click at [1103, 286] on div "// Simple script to track CartDrawer class changes const cartDrawer = document.…" at bounding box center [1115, 571] width 500 height 845
drag, startPoint x: 1118, startPoint y: 271, endPoint x: 1291, endPoint y: 274, distance: 173.0
click at [1291, 274] on div "// Simple script to track CartDrawer class changes const cartDrawer = document.…" at bounding box center [1115, 571] width 500 height 845
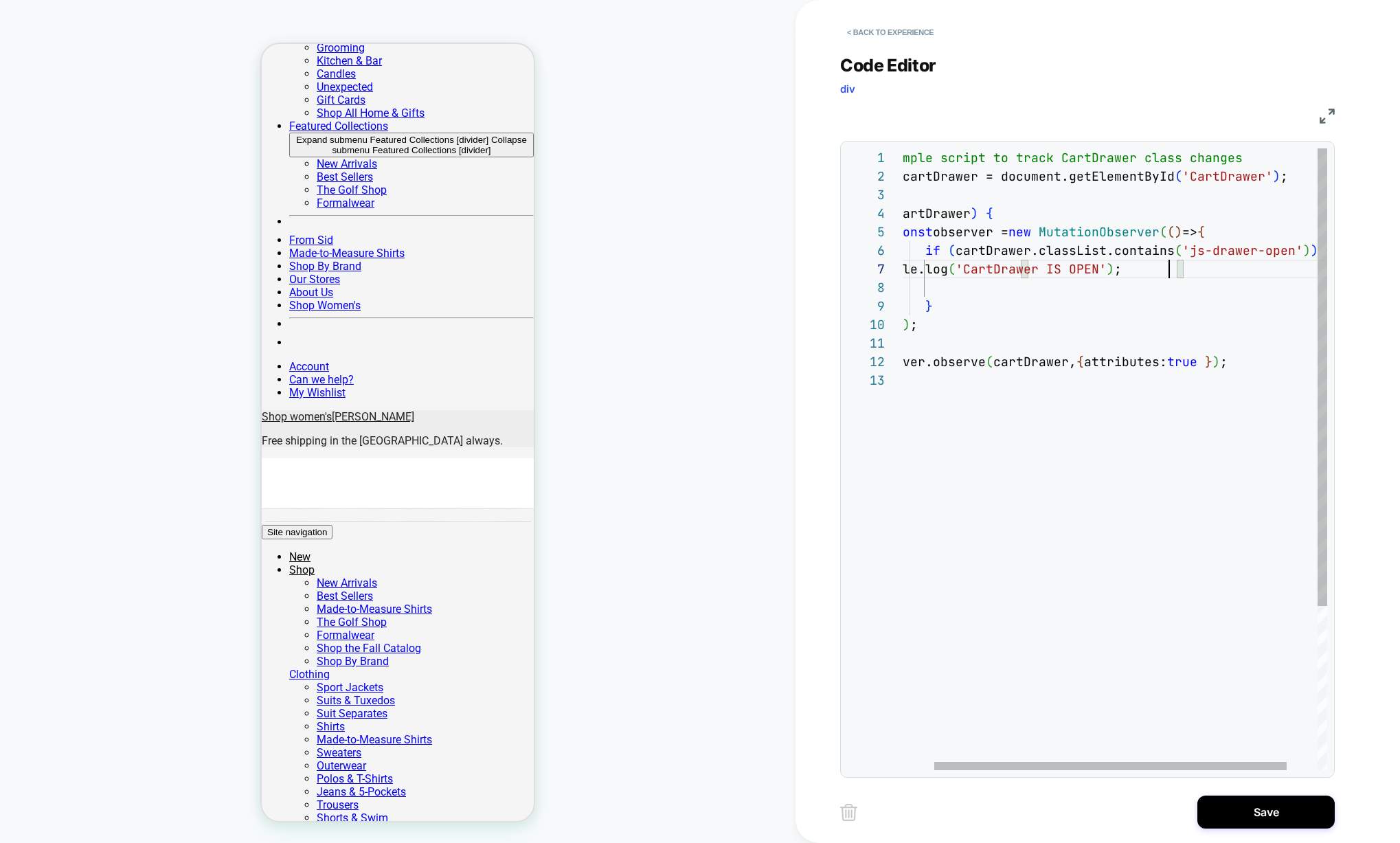
click at [1178, 295] on div "// Simple script to track CartDrawer class changes const cartDrawer = document.…" at bounding box center [1115, 571] width 500 height 845
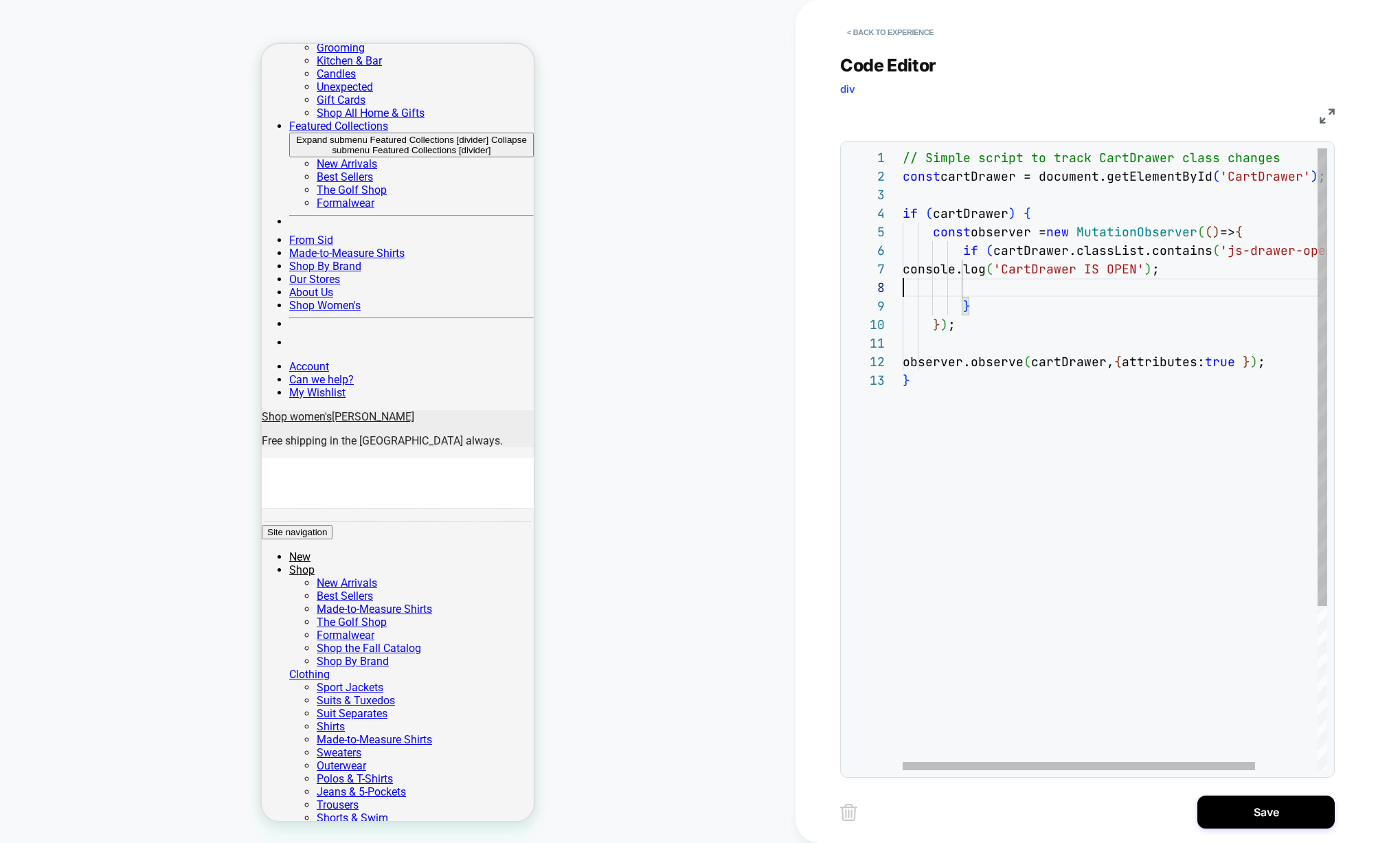
scroll to position [111, 327]
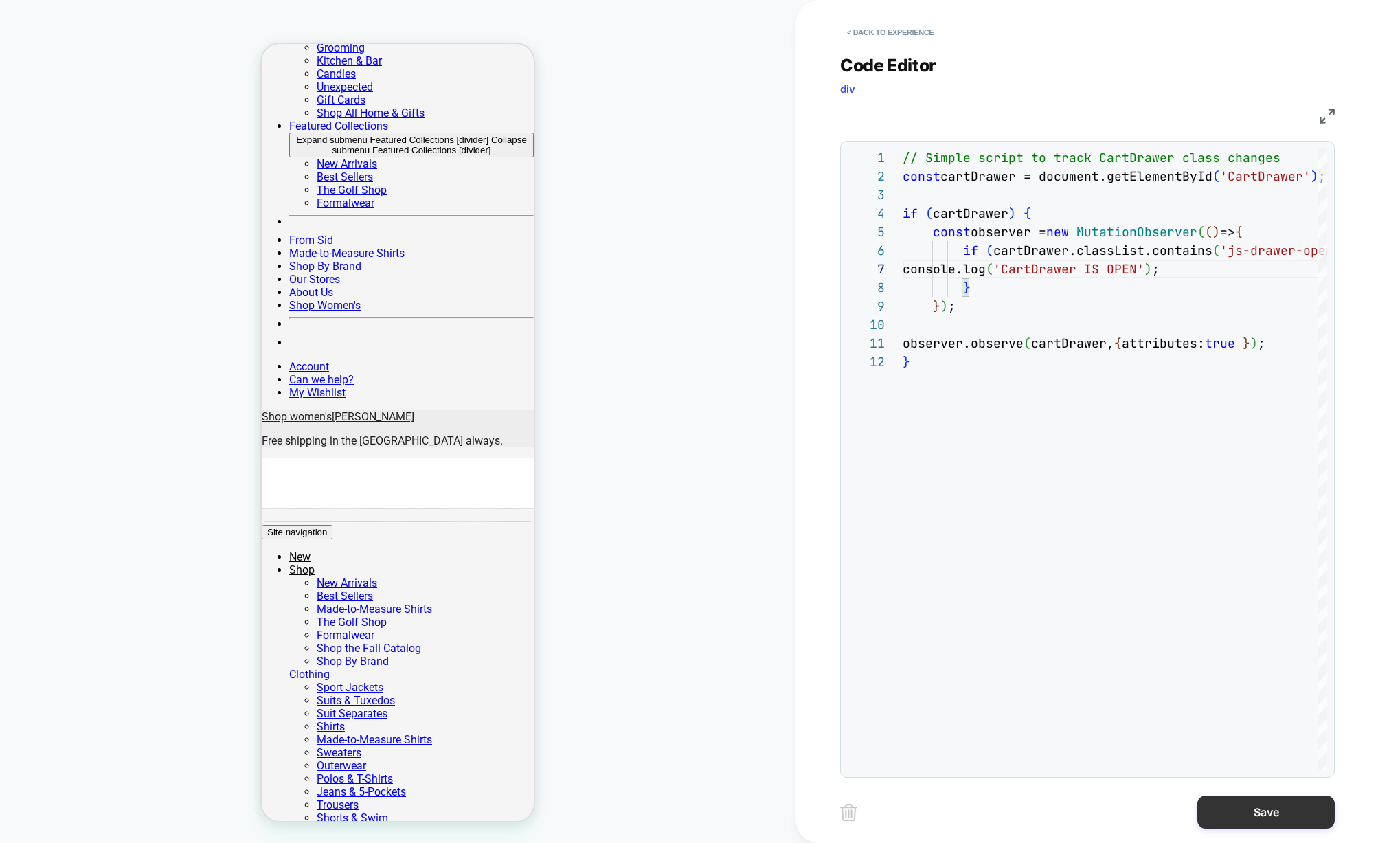
type textarea "**********"
click at [1257, 806] on button "Save" at bounding box center [1266, 812] width 138 height 33
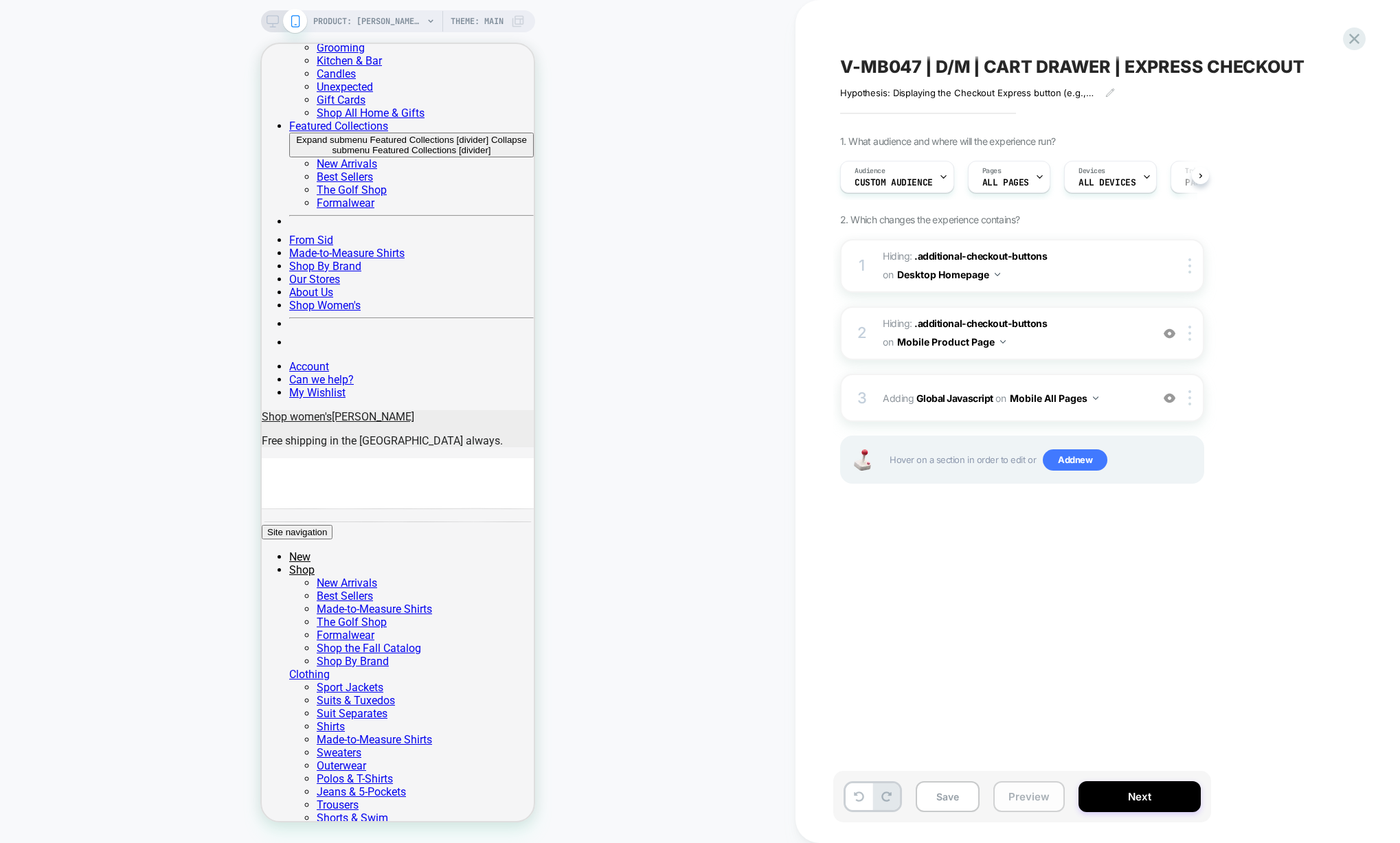
scroll to position [0, 1]
click at [942, 409] on div "3 Adding Global Javascript on Mobile All Pages Add Before Add After Copy to Des…" at bounding box center [1022, 397] width 364 height 48
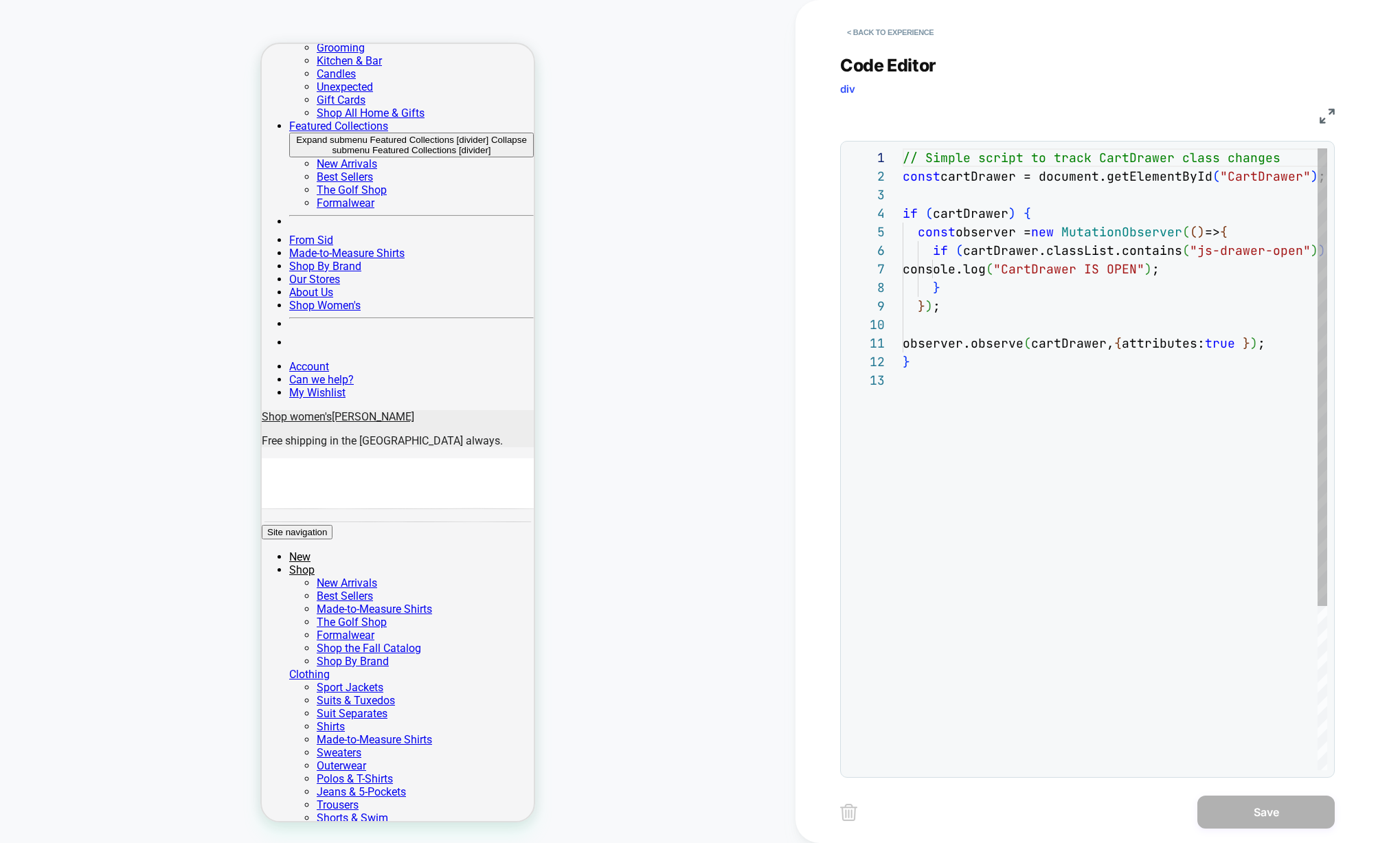
scroll to position [185, 0]
click at [884, 28] on button "< Back to experience" at bounding box center [890, 32] width 100 height 22
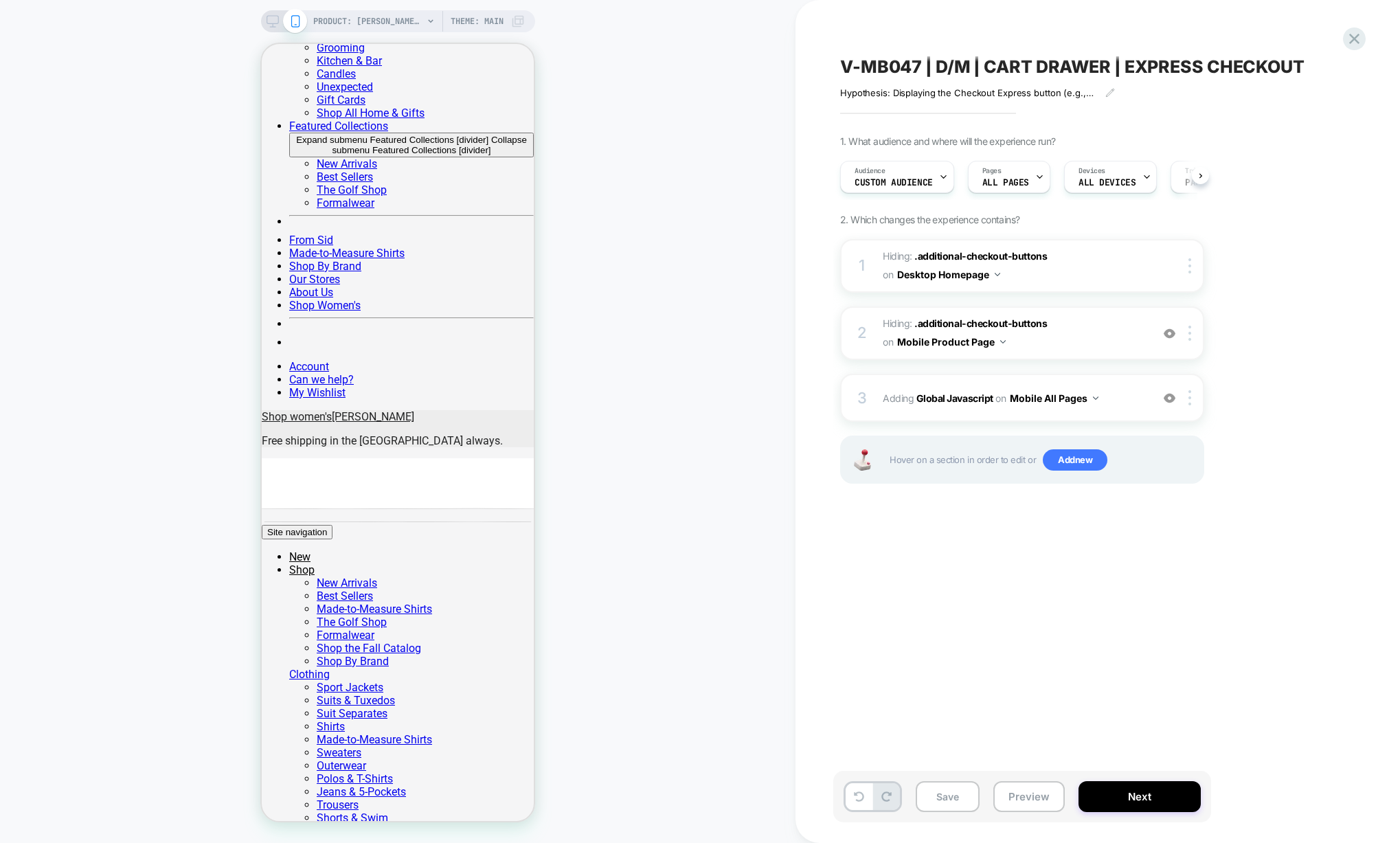
scroll to position [0, 1]
click at [959, 407] on span "Adding Global Javascript on Mobile All Pages" at bounding box center [1014, 398] width 262 height 20
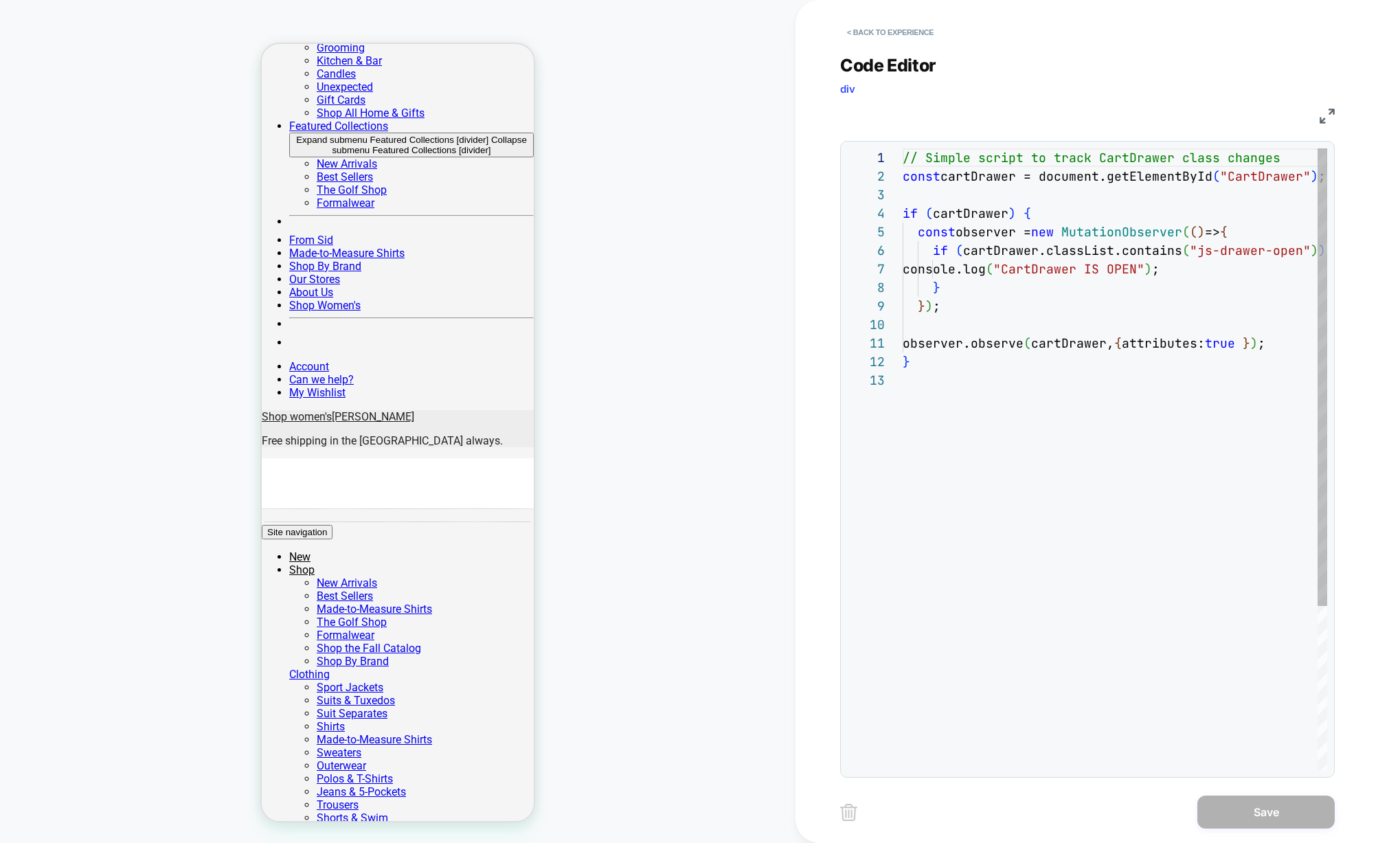
scroll to position [185, 0]
click at [878, 24] on button "< Back to experience" at bounding box center [890, 32] width 100 height 22
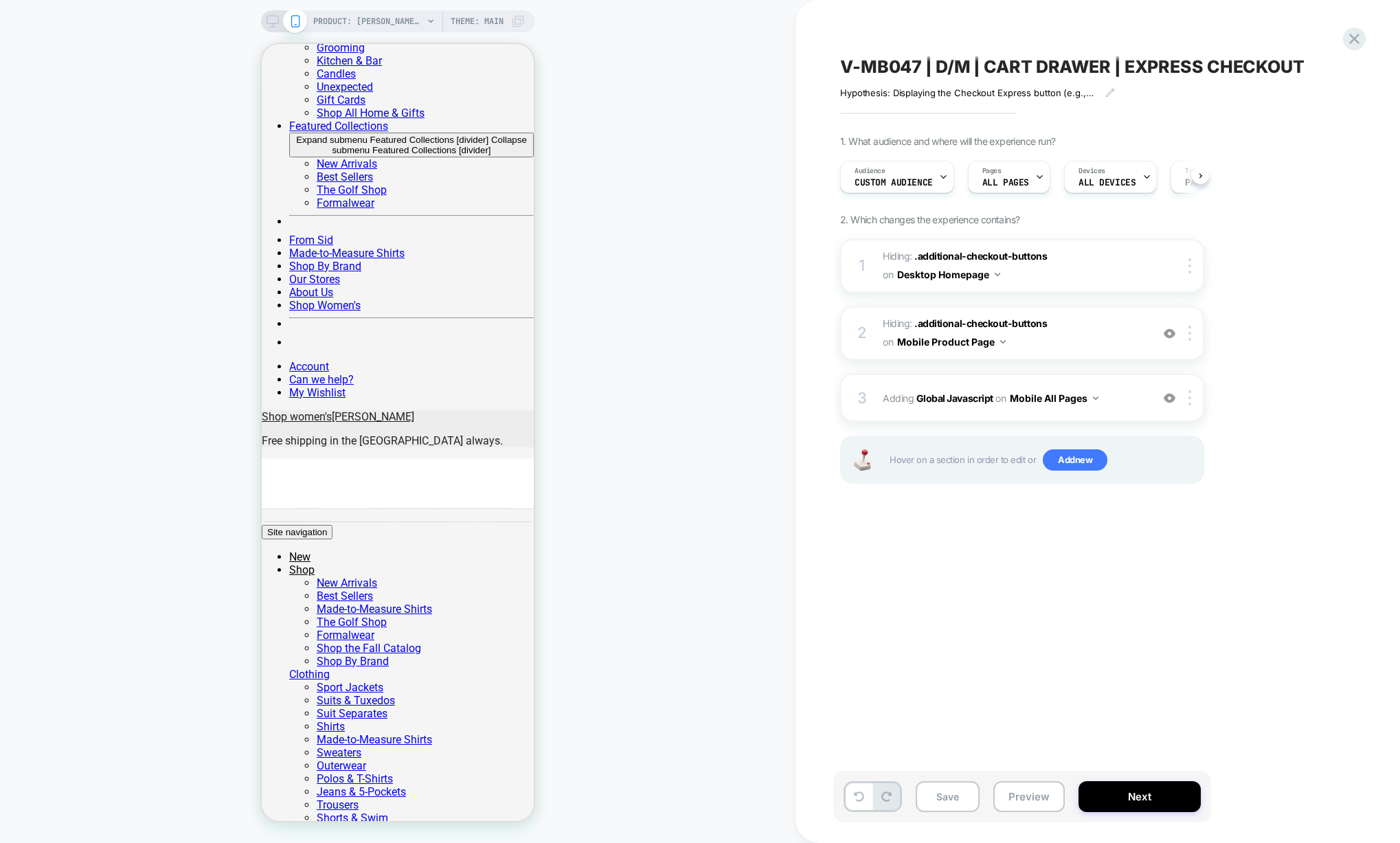
scroll to position [0, 1]
click at [1101, 326] on span "Hiding : .additional-checkout-buttons .additional-checkout-buttons on Mobile Pr…" at bounding box center [1014, 333] width 262 height 37
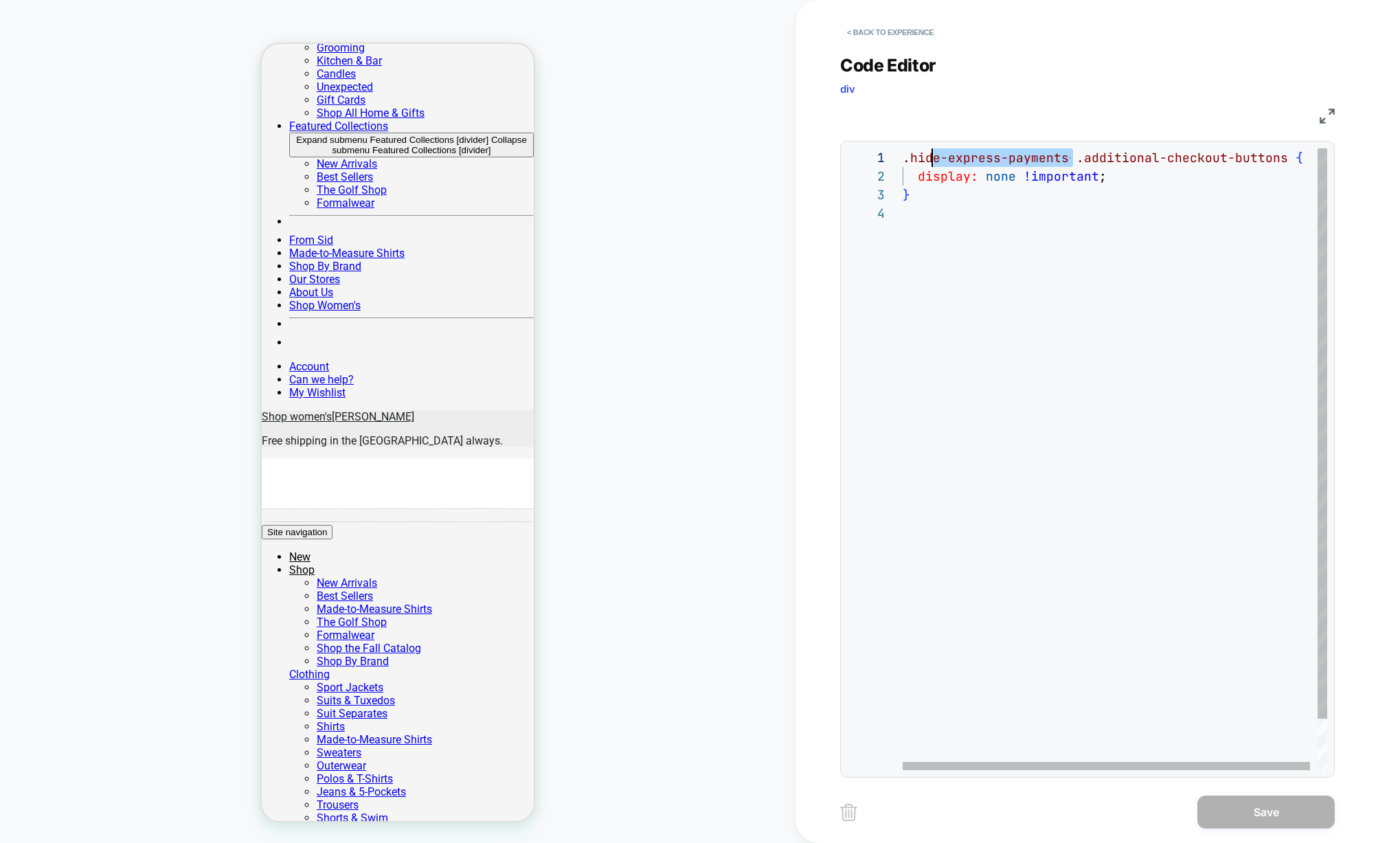
scroll to position [0, 0]
drag, startPoint x: 1076, startPoint y: 158, endPoint x: 885, endPoint y: 162, distance: 191.0
click at [903, 162] on div ".hide-express-payments .additional-checkout-buttons { display: none !important …" at bounding box center [1118, 487] width 432 height 677
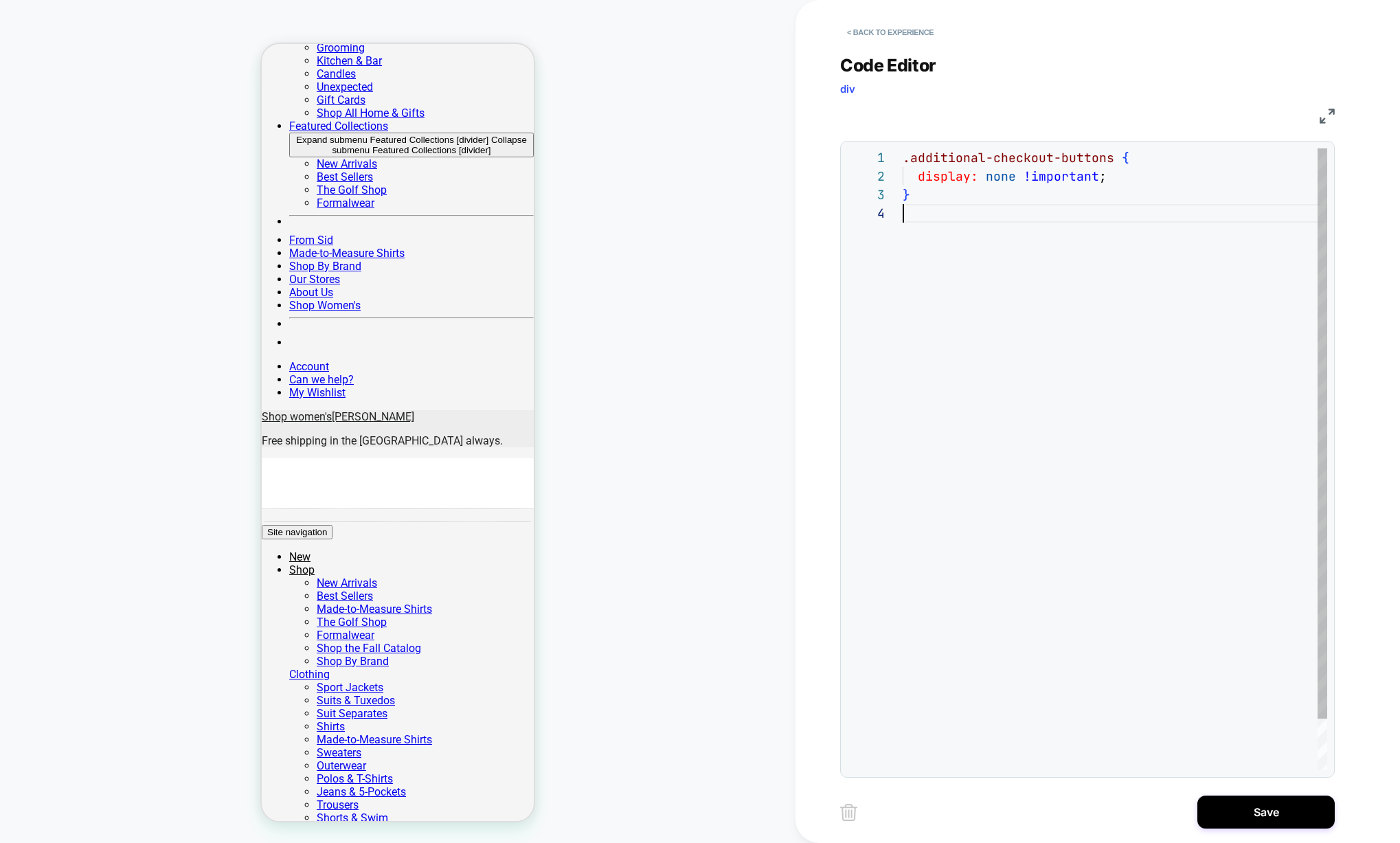
scroll to position [56, 0]
click at [918, 213] on div ".additional-checkout-buttons { display: none !important ; }" at bounding box center [1115, 487] width 425 height 677
type textarea "**********"
click at [1083, 216] on div ".additional-checkout-buttons { display: none !important ; }" at bounding box center [1115, 477] width 425 height 659
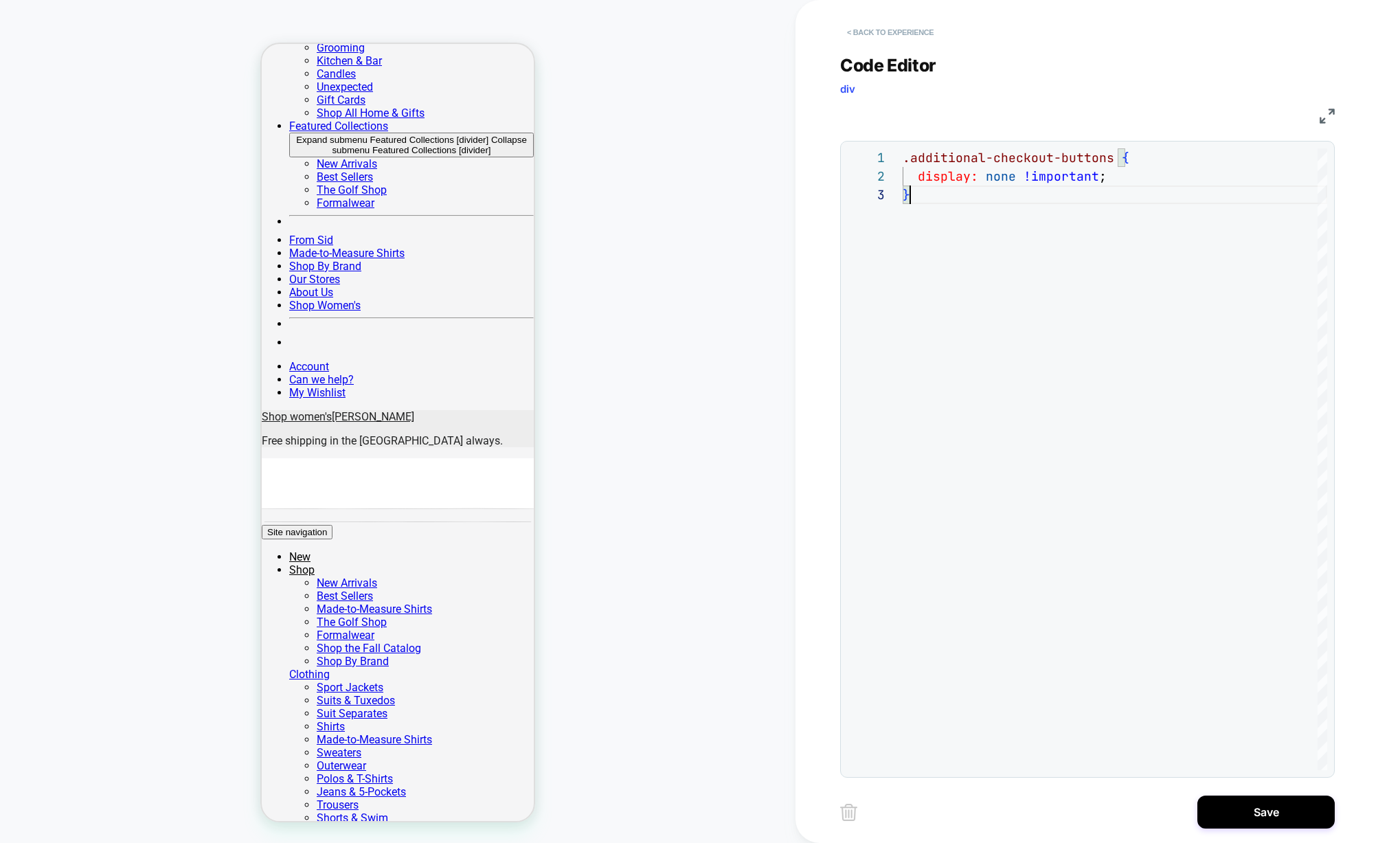
click at [874, 33] on button "< Back to experience" at bounding box center [890, 32] width 100 height 22
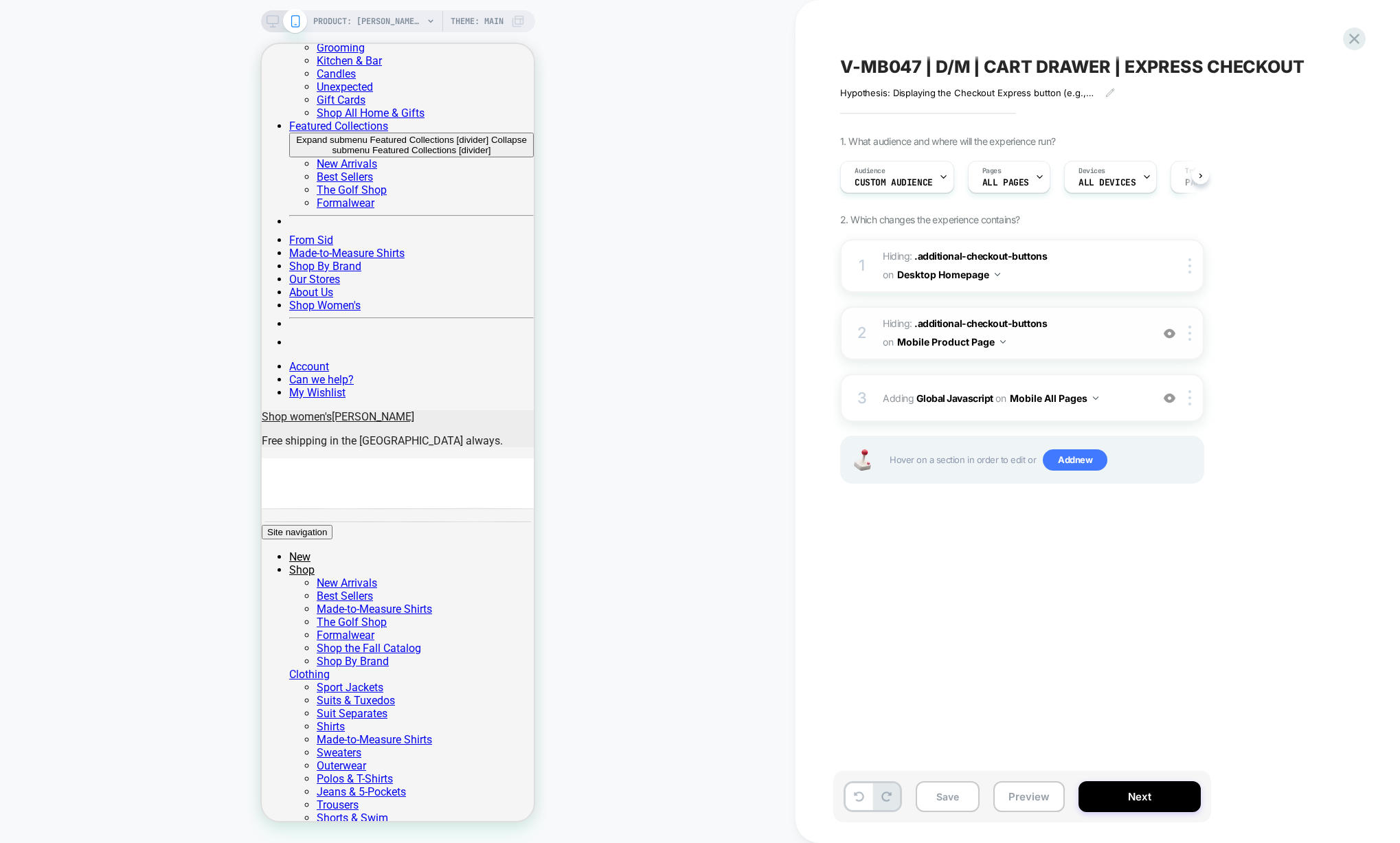
scroll to position [0, 1]
click at [979, 415] on div "3 Adding Global Javascript on Mobile All Pages Add Before Add After Copy to Des…" at bounding box center [1022, 397] width 364 height 48
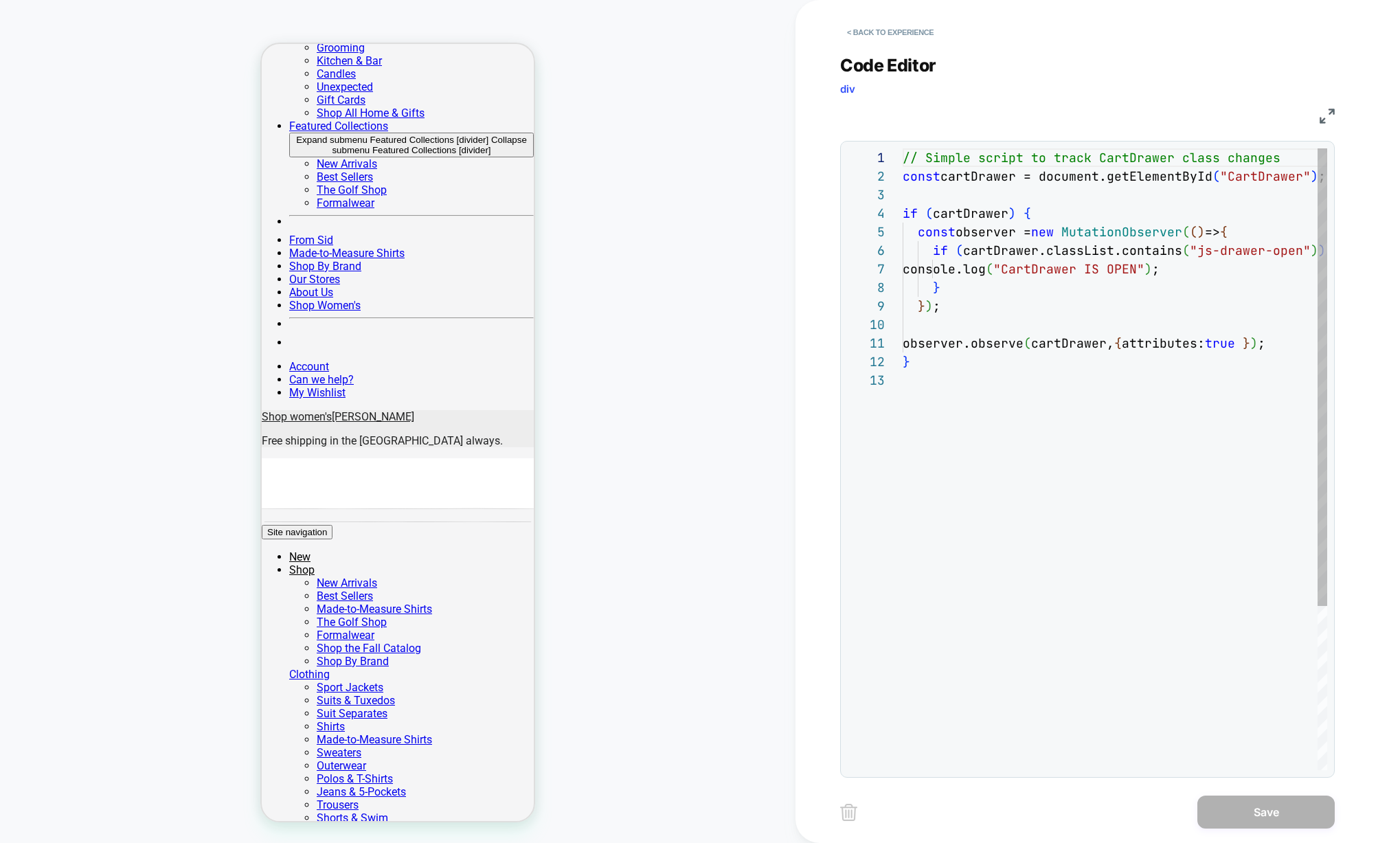
scroll to position [185, 0]
click at [1229, 269] on div "// Simple script to track CartDrawer class changes const cartDrawer = document.…" at bounding box center [1137, 571] width 469 height 845
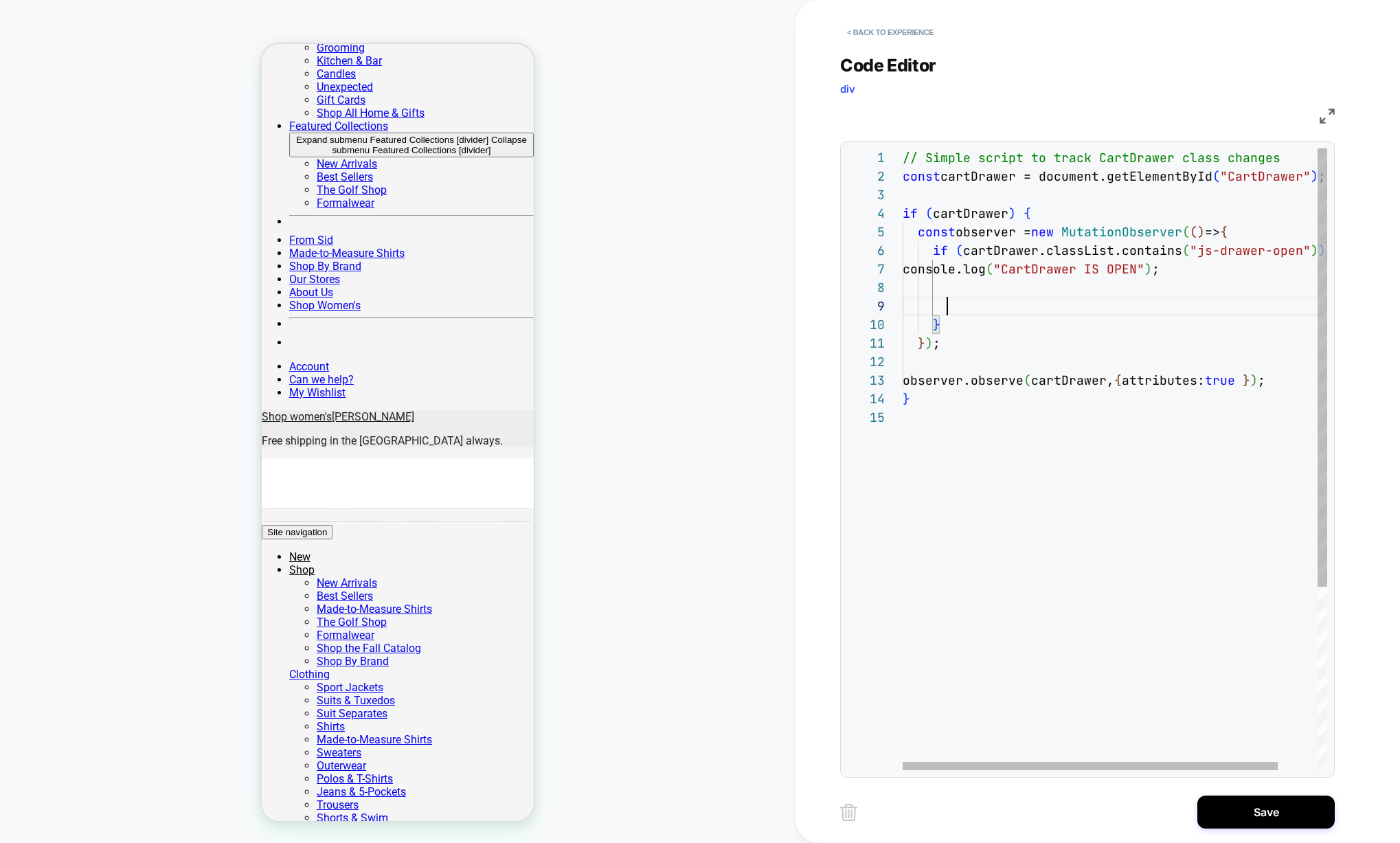
scroll to position [0, 334]
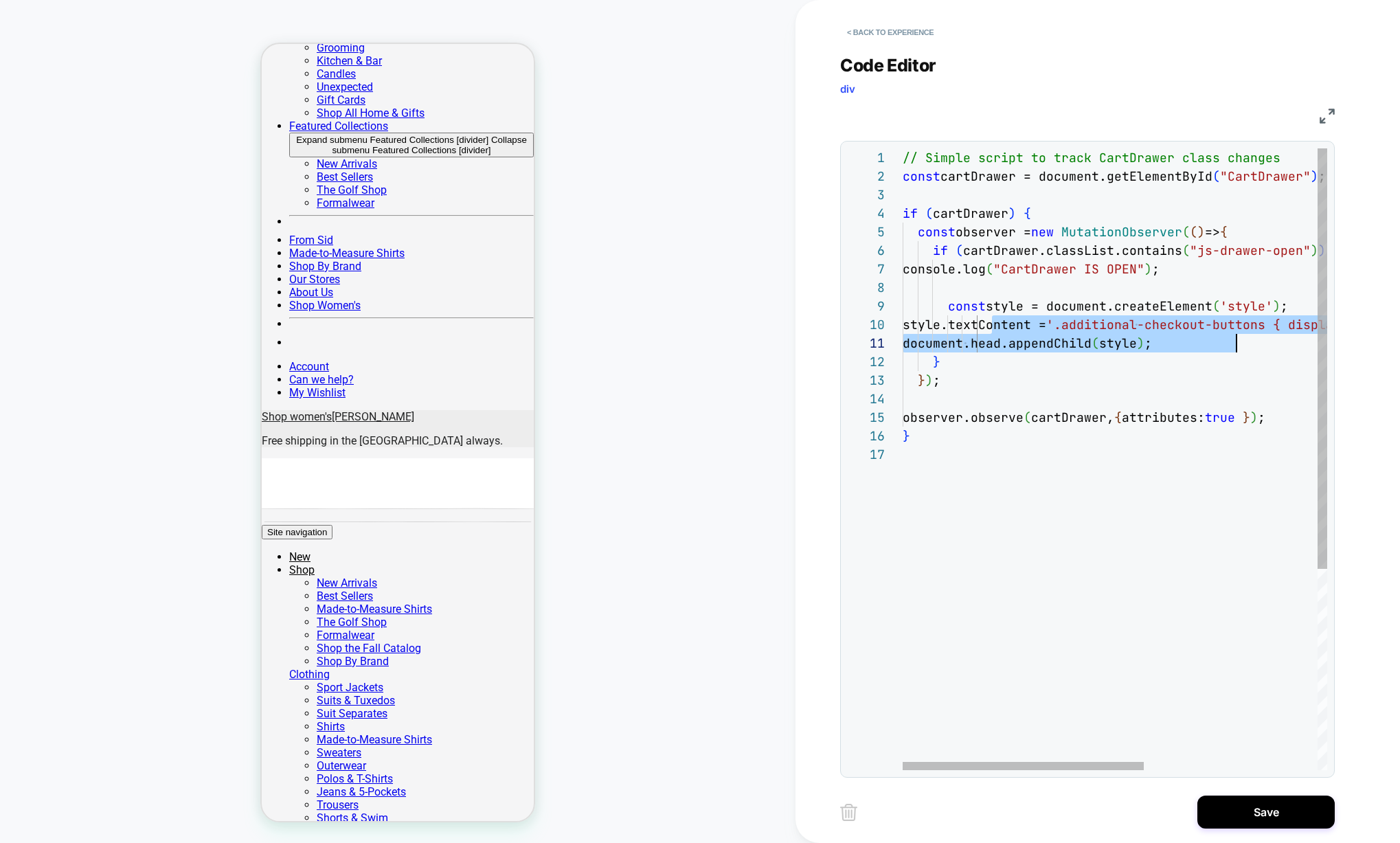
drag, startPoint x: 998, startPoint y: 330, endPoint x: 1248, endPoint y: 343, distance: 250.3
click at [1248, 343] on div "// Simple script to track CartDrawer class changes const cartDrawer = document.…" at bounding box center [1267, 607] width 729 height 919
click at [1264, 332] on div "// Simple script to track CartDrawer class changes const cartDrawer = document.…" at bounding box center [1245, 607] width 685 height 919
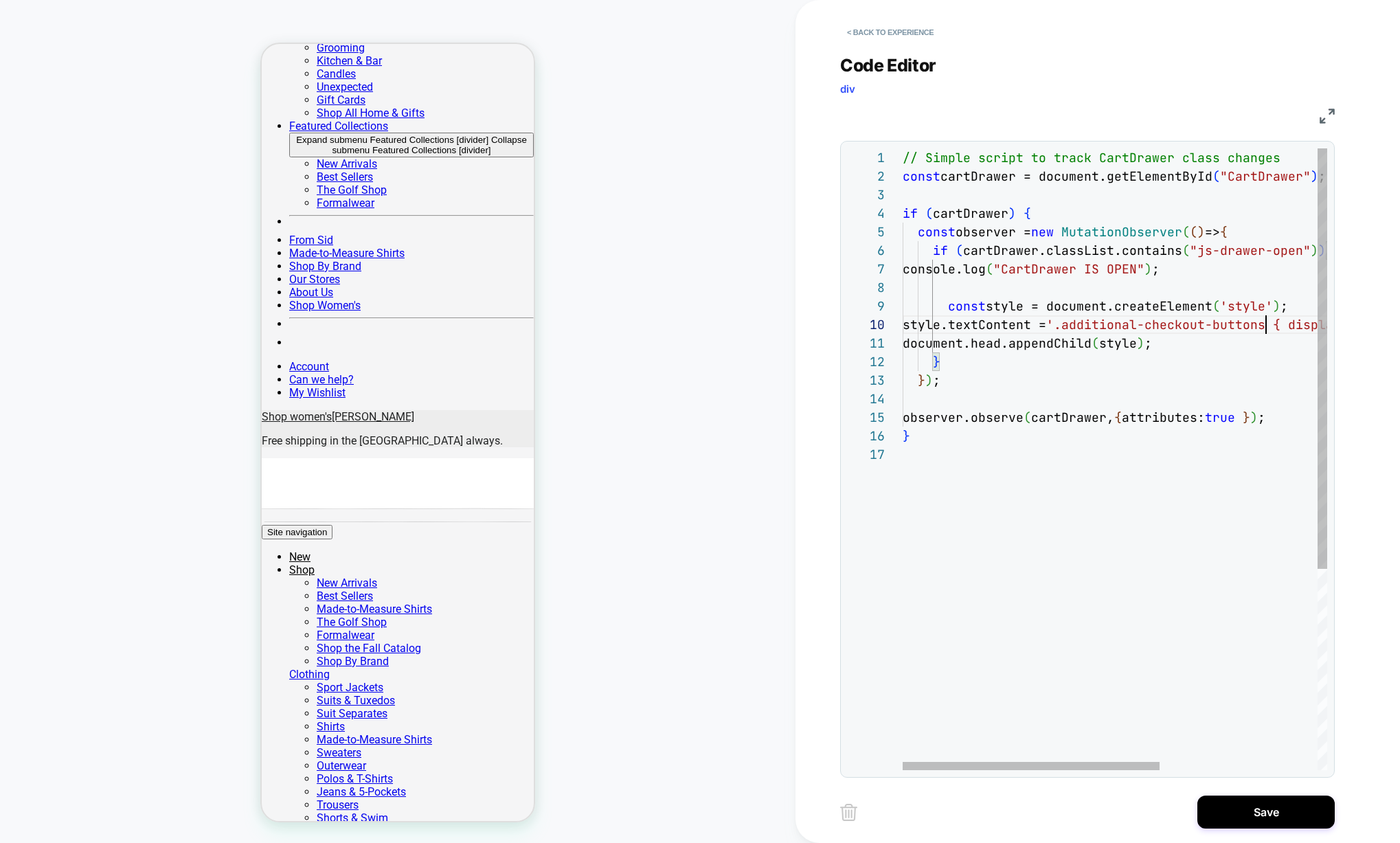
click at [1309, 324] on div "// Simple script to track CartDrawer class changes const cartDrawer = document.…" at bounding box center [1245, 607] width 685 height 919
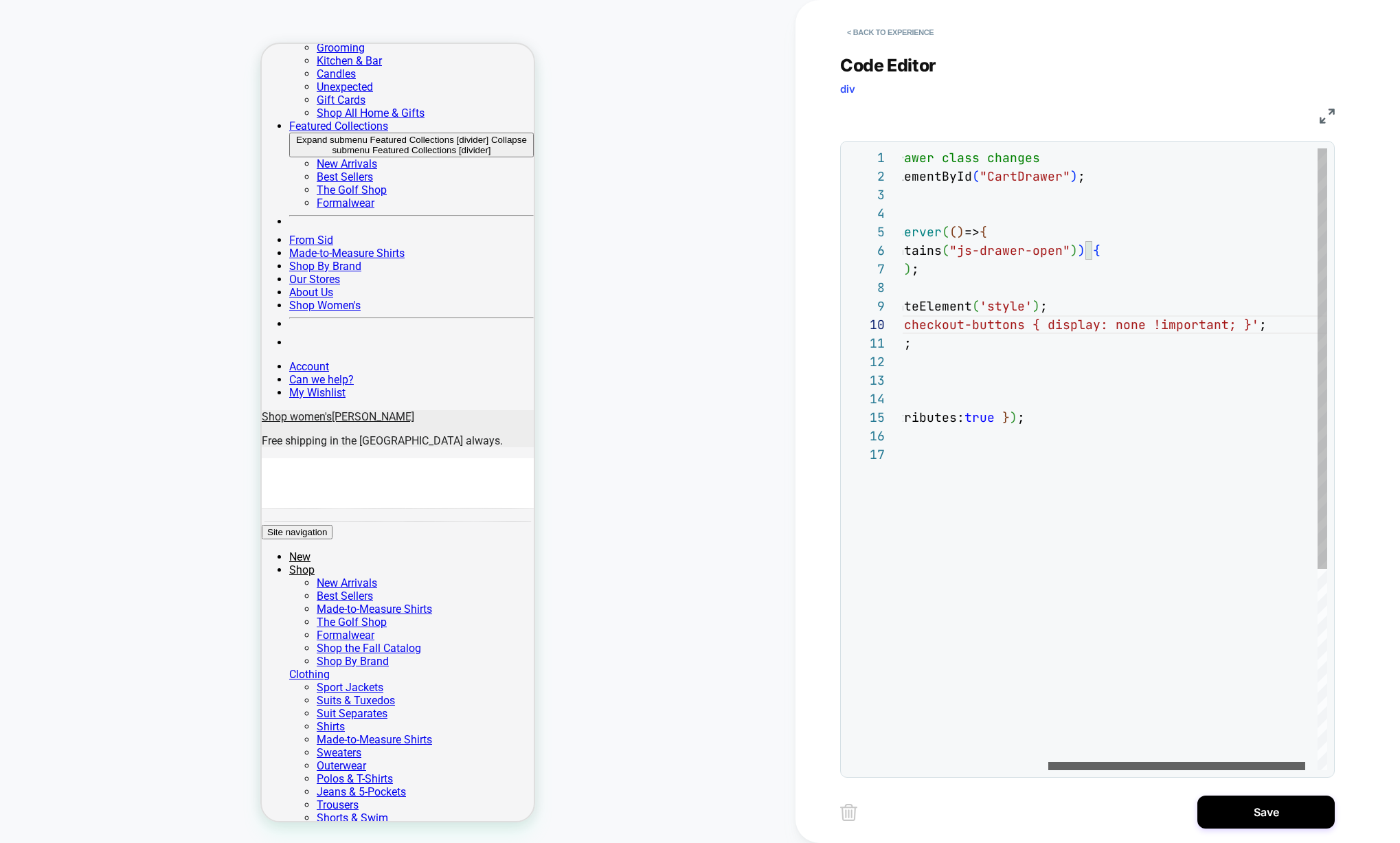
click at [1271, 763] on div at bounding box center [1177, 766] width 257 height 8
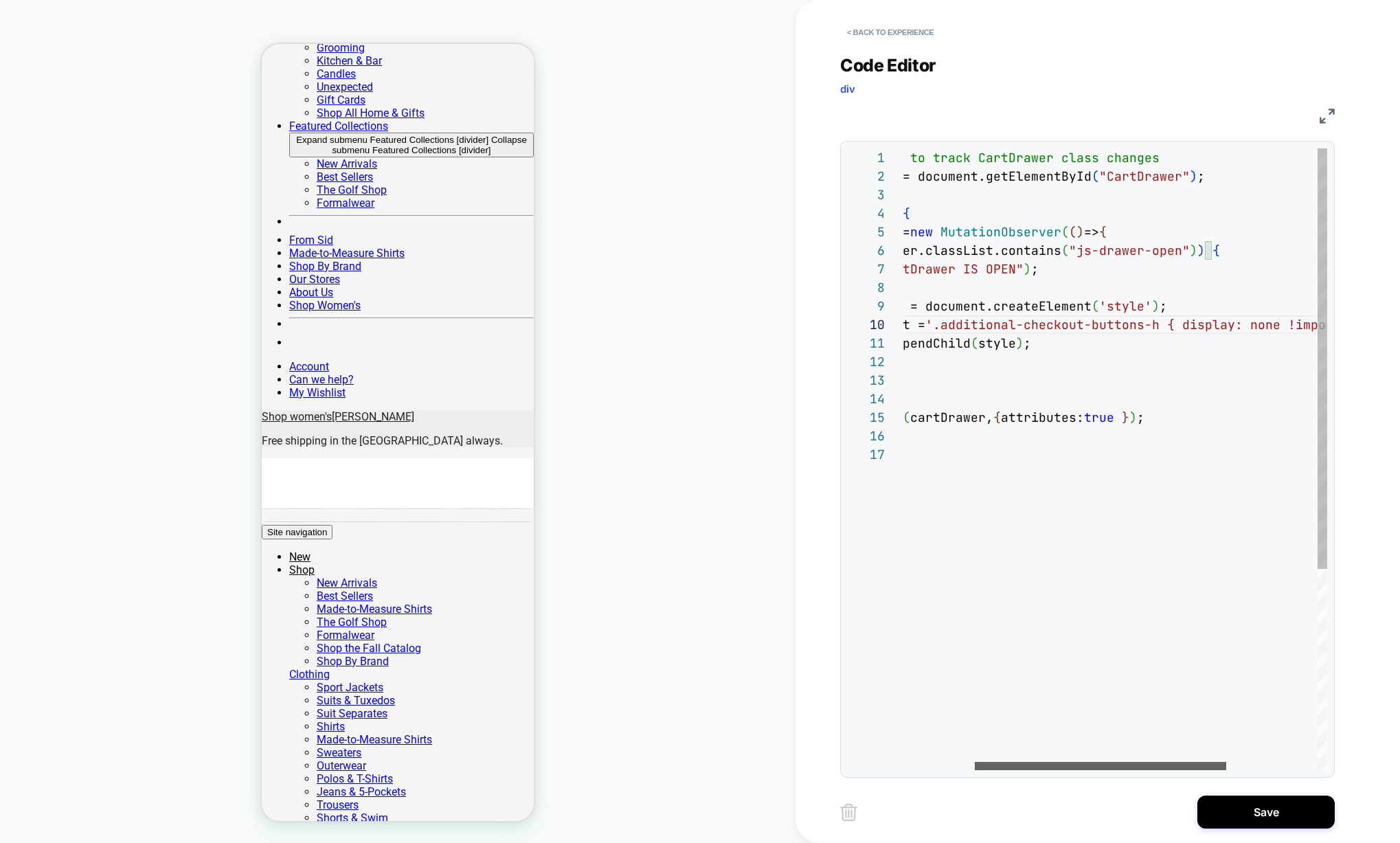
click at [1092, 763] on div at bounding box center [1100, 766] width 252 height 8
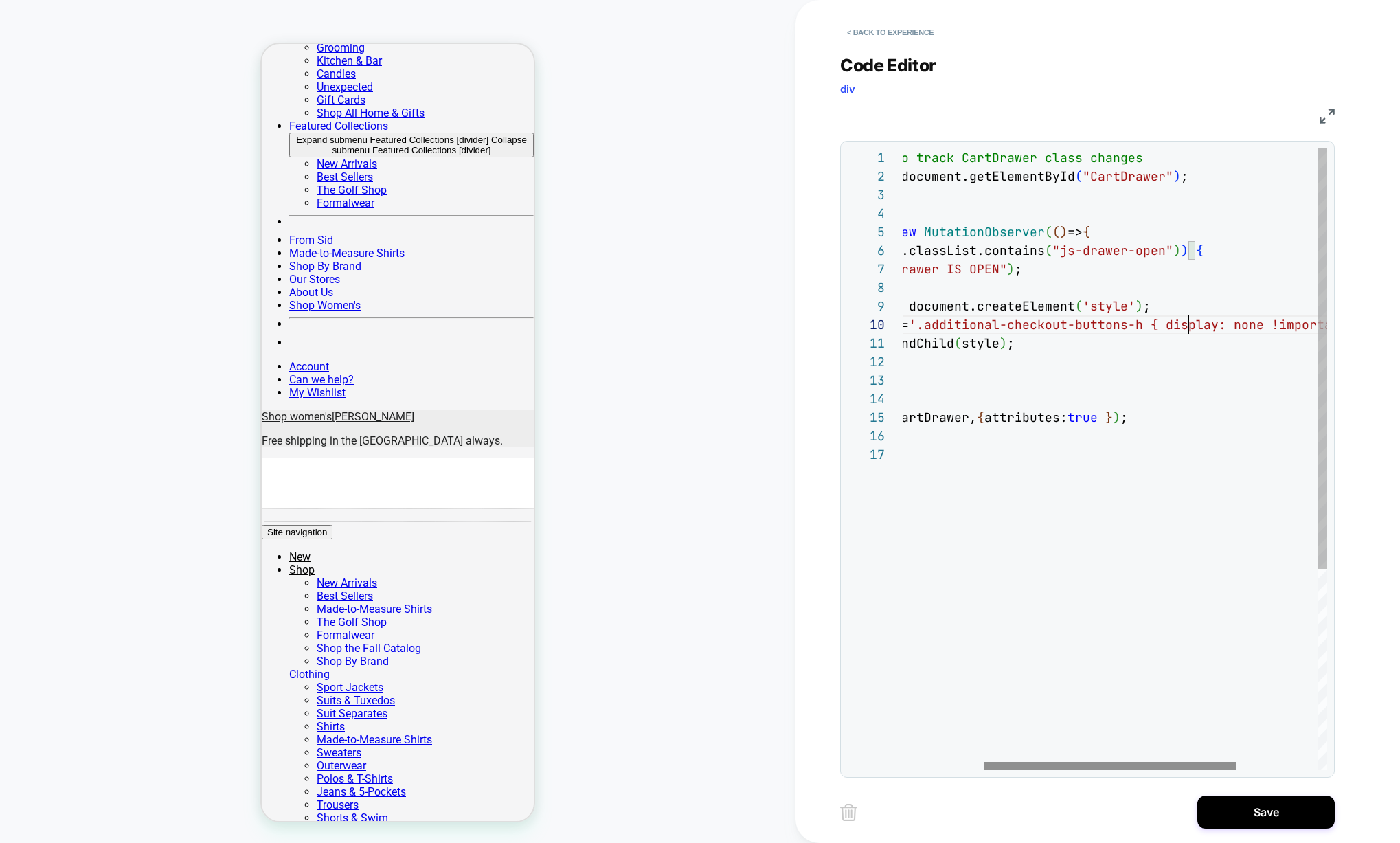
type textarea "**********"
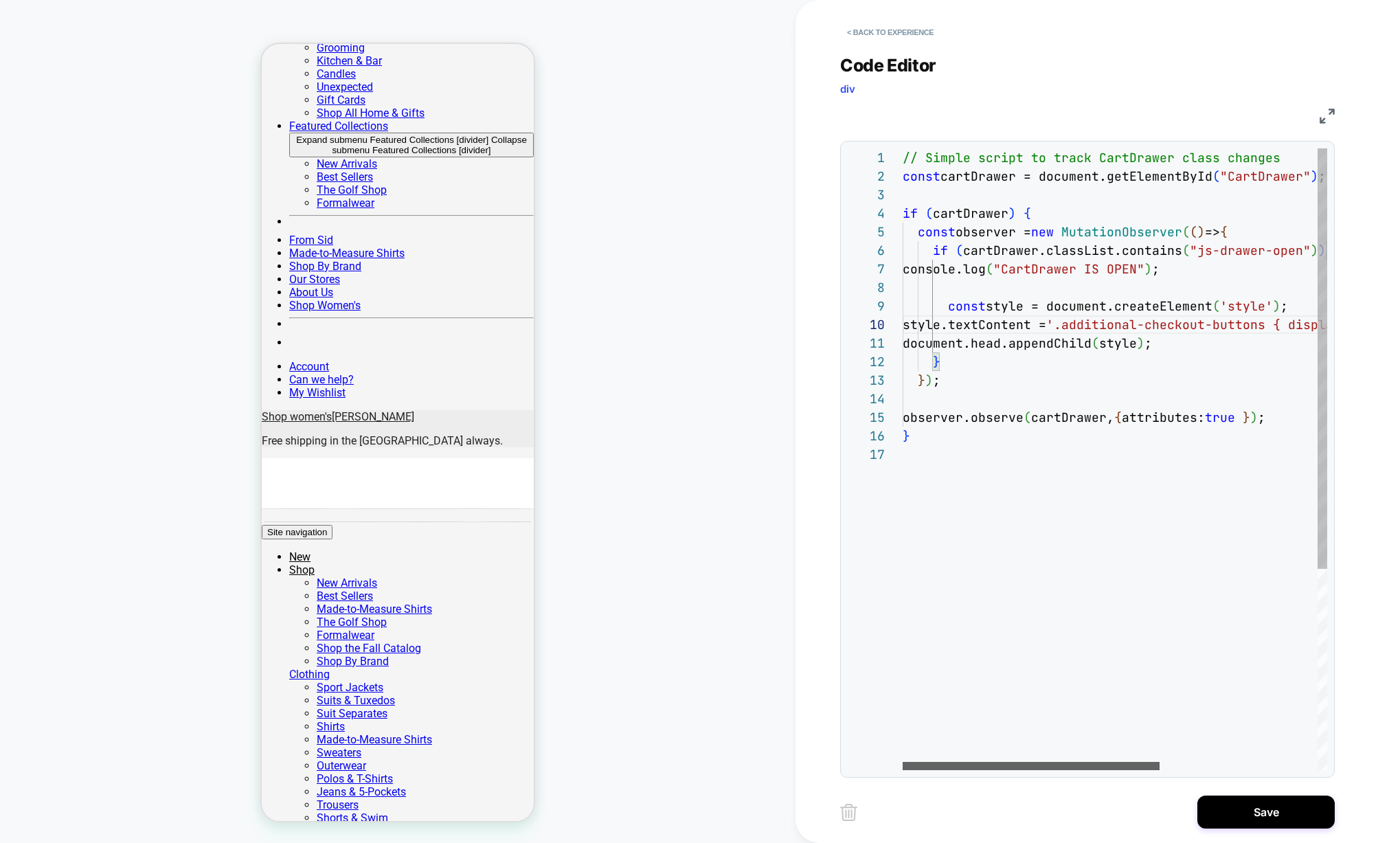
click at [917, 765] on div at bounding box center [1031, 766] width 257 height 8
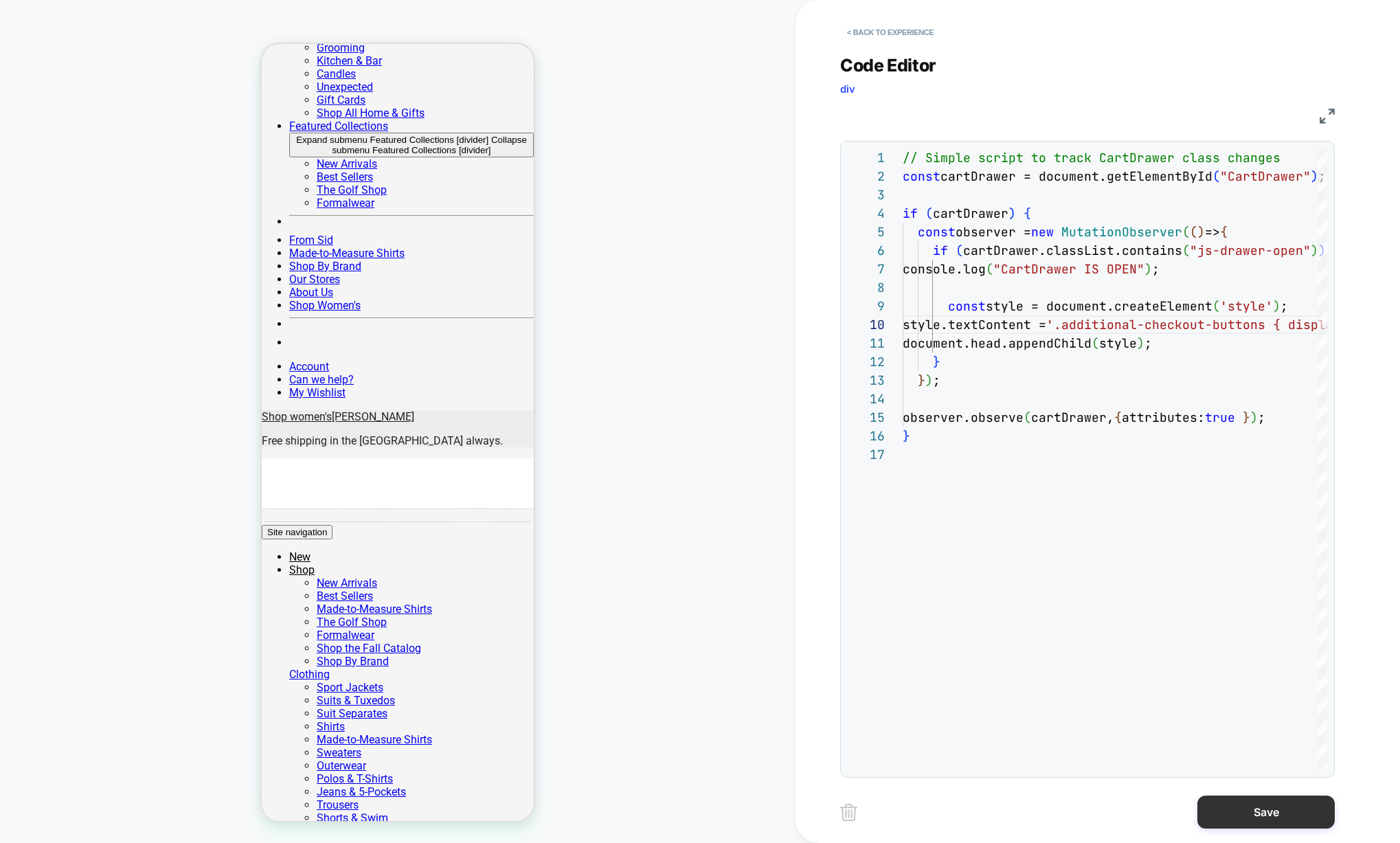
click at [1229, 809] on button "Save" at bounding box center [1266, 812] width 138 height 33
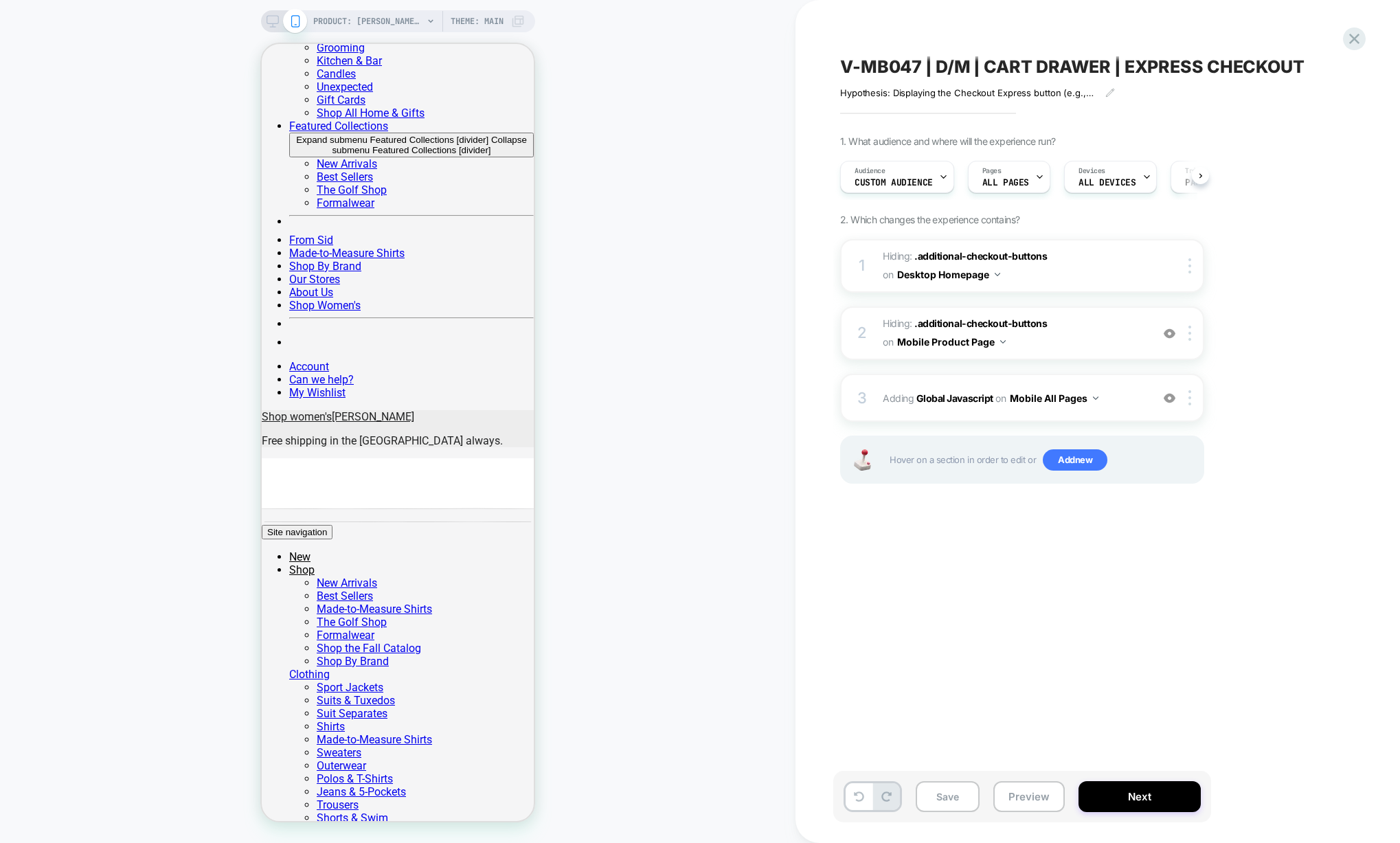
scroll to position [0, 1]
click at [1105, 386] on div "3 Adding Global Javascript on Mobile All Pages Add Before Add After Copy to Des…" at bounding box center [1022, 397] width 364 height 48
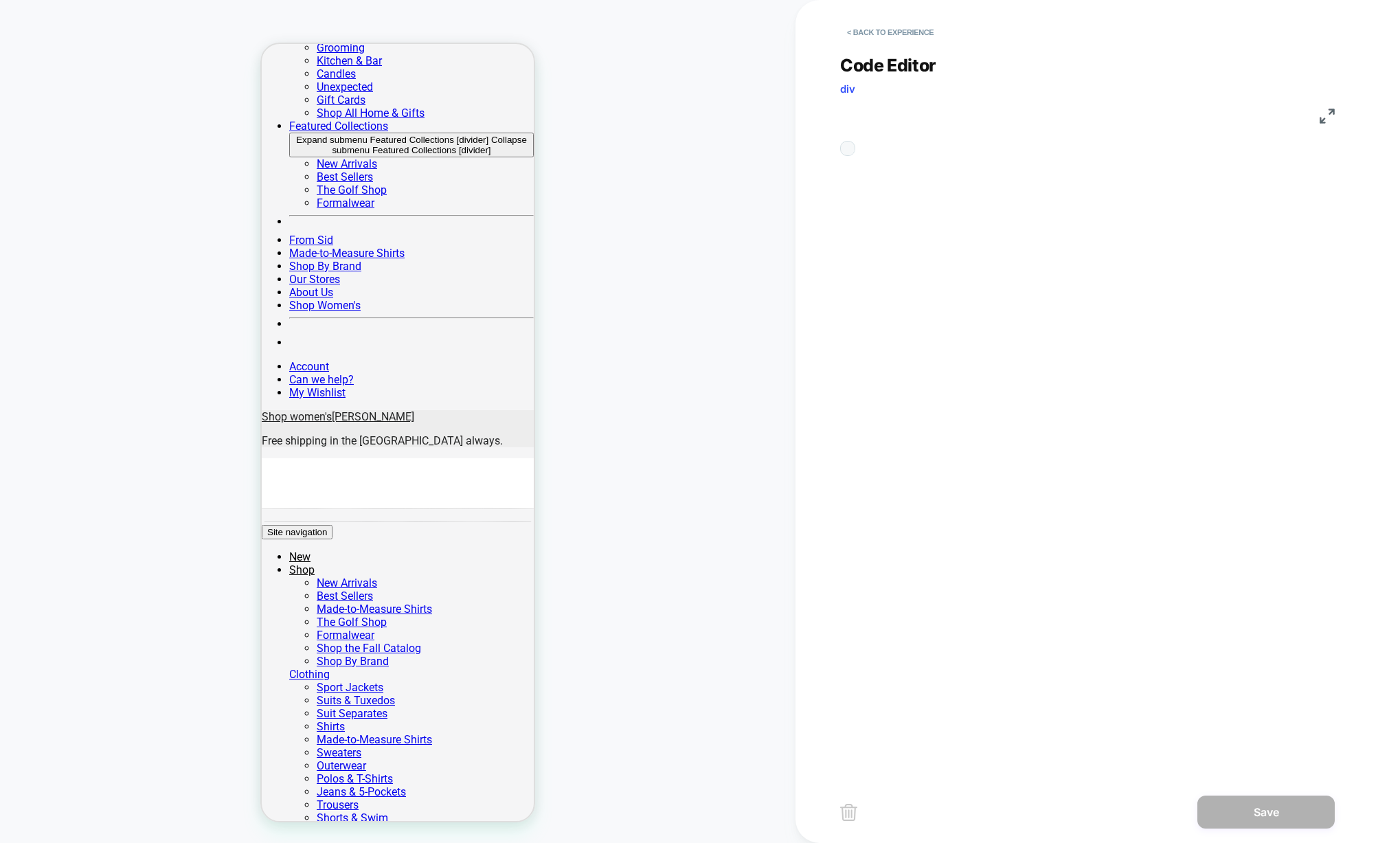
scroll to position [185, 0]
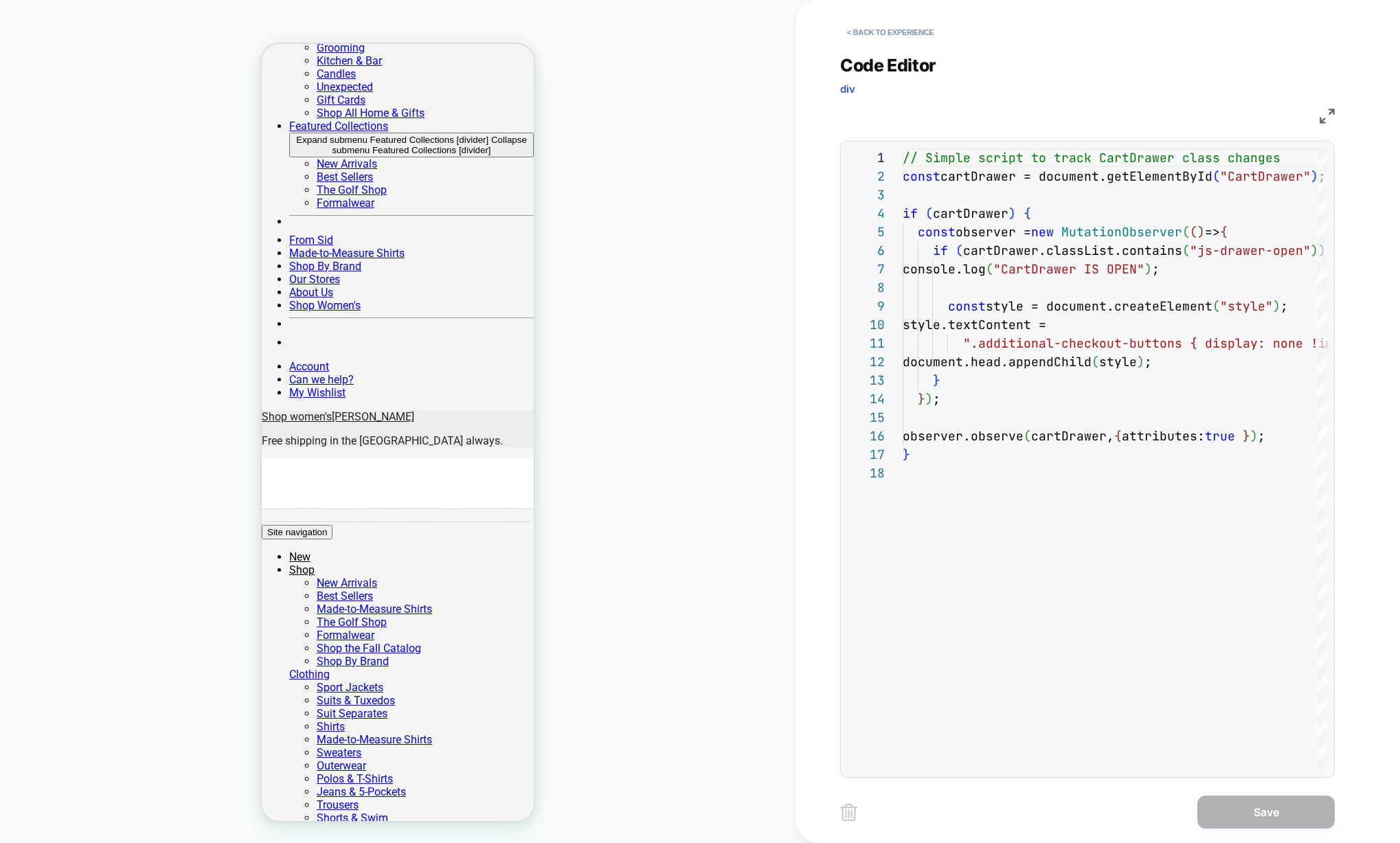
click at [869, 31] on button "< Back to experience" at bounding box center [890, 32] width 100 height 22
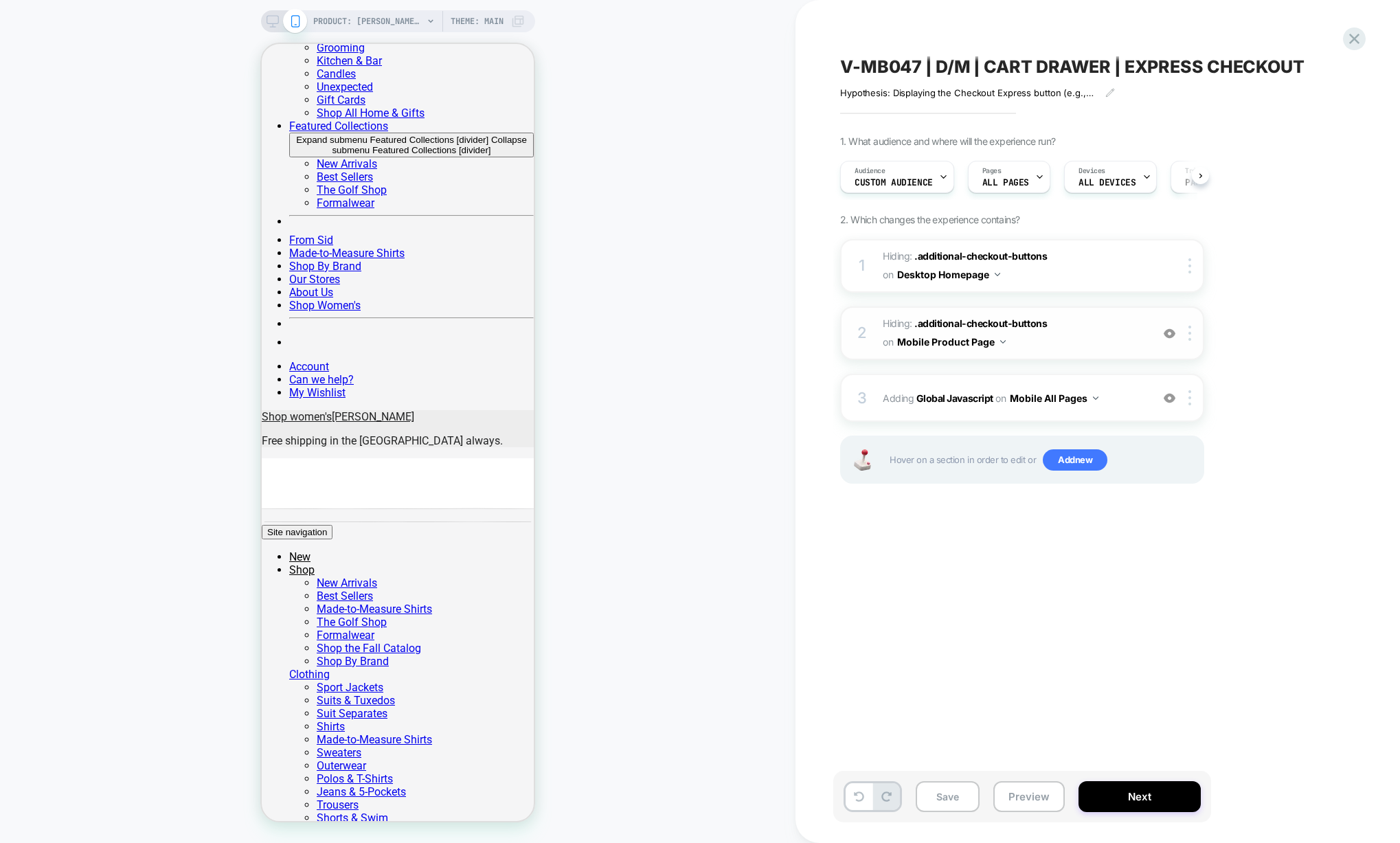
scroll to position [0, 1]
click at [1098, 347] on span "Hiding : .additional-checkout-buttons .additional-checkout-buttons on Mobile Pr…" at bounding box center [1014, 333] width 262 height 37
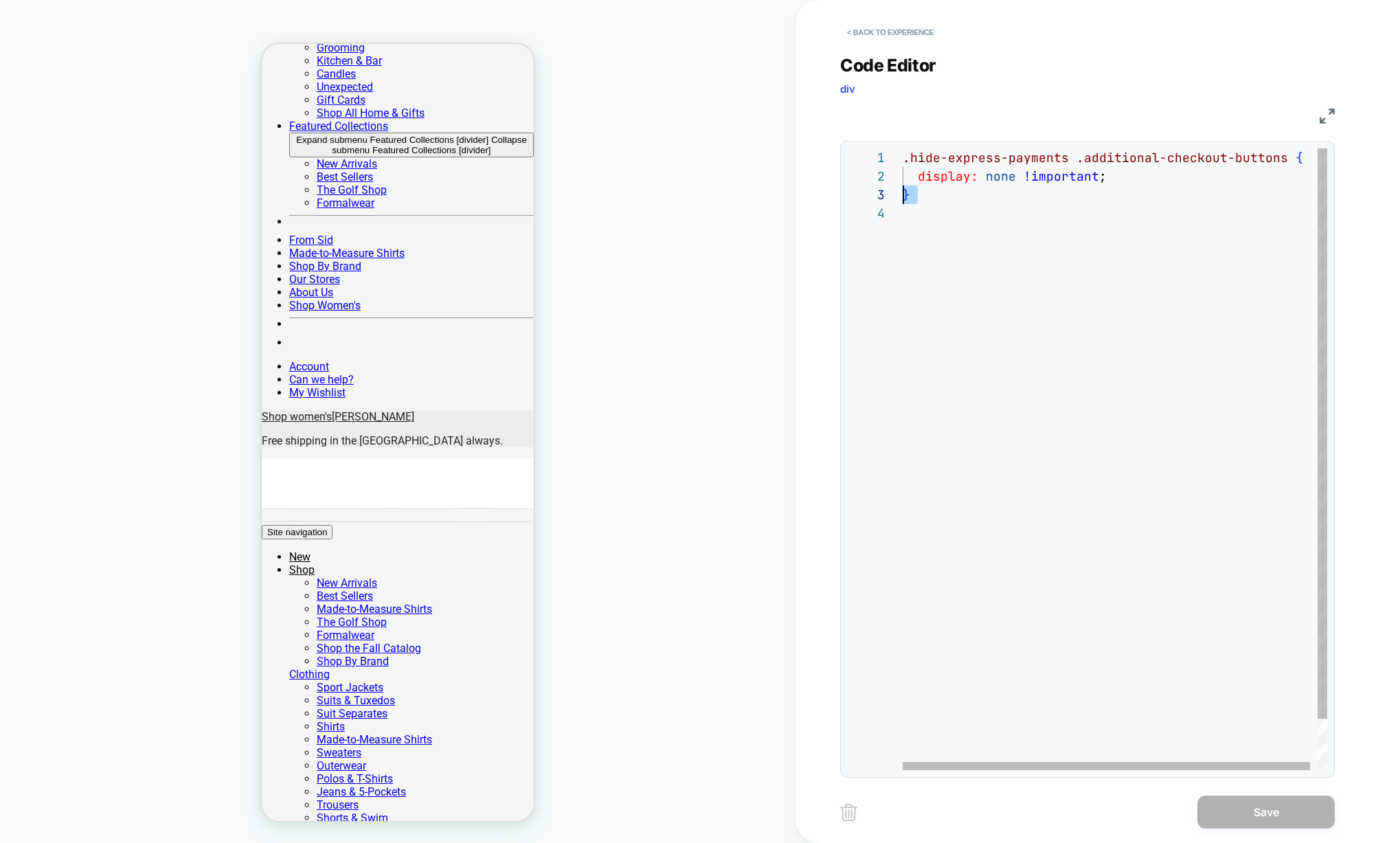
scroll to position [0, 0]
drag, startPoint x: 923, startPoint y: 231, endPoint x: 849, endPoint y: 147, distance: 111.9
click at [903, 148] on div ".hide-express-payments .additional-checkout-buttons { display: none !important …" at bounding box center [1118, 487] width 432 height 677
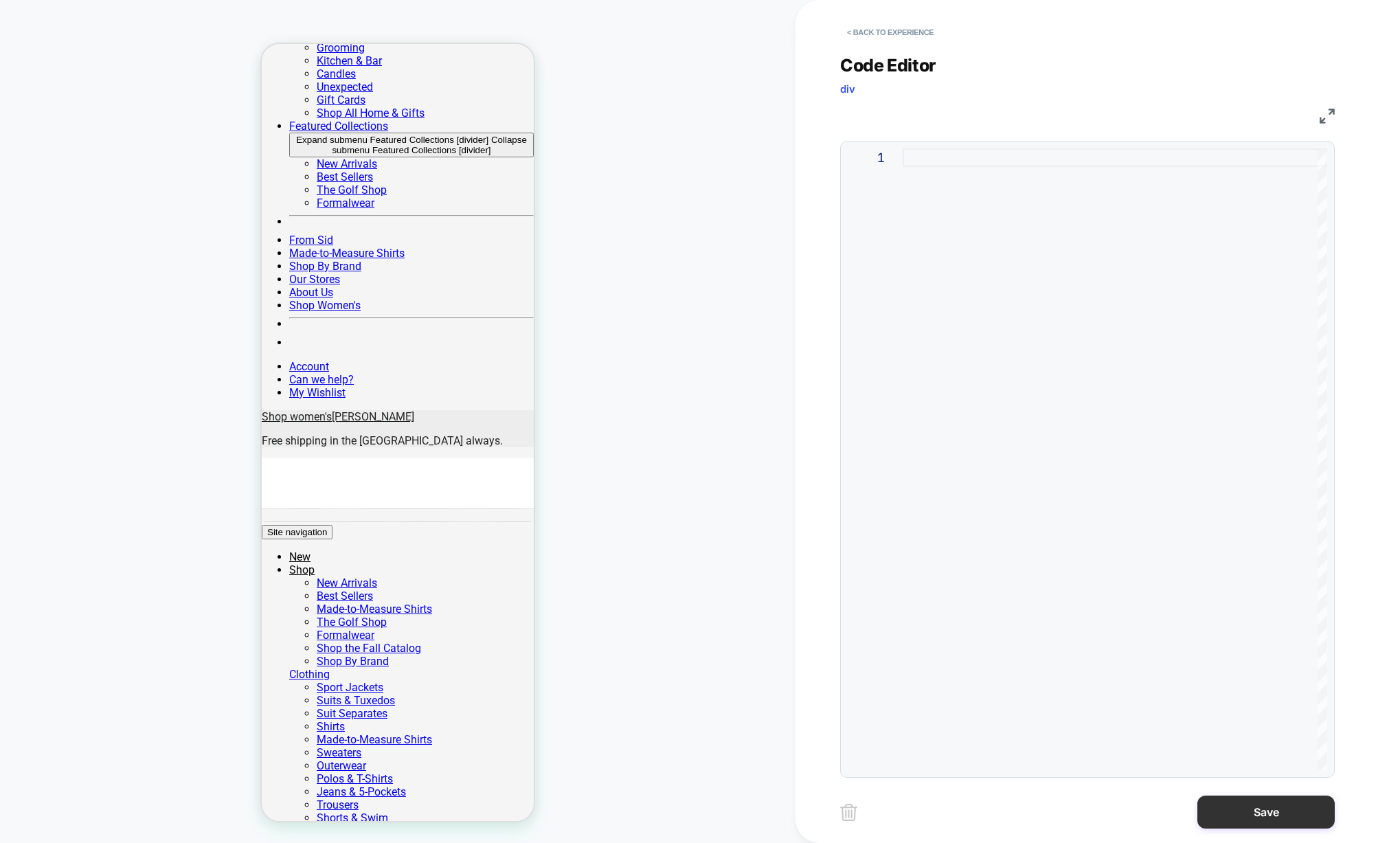
click at [1244, 812] on button "Save" at bounding box center [1266, 812] width 138 height 33
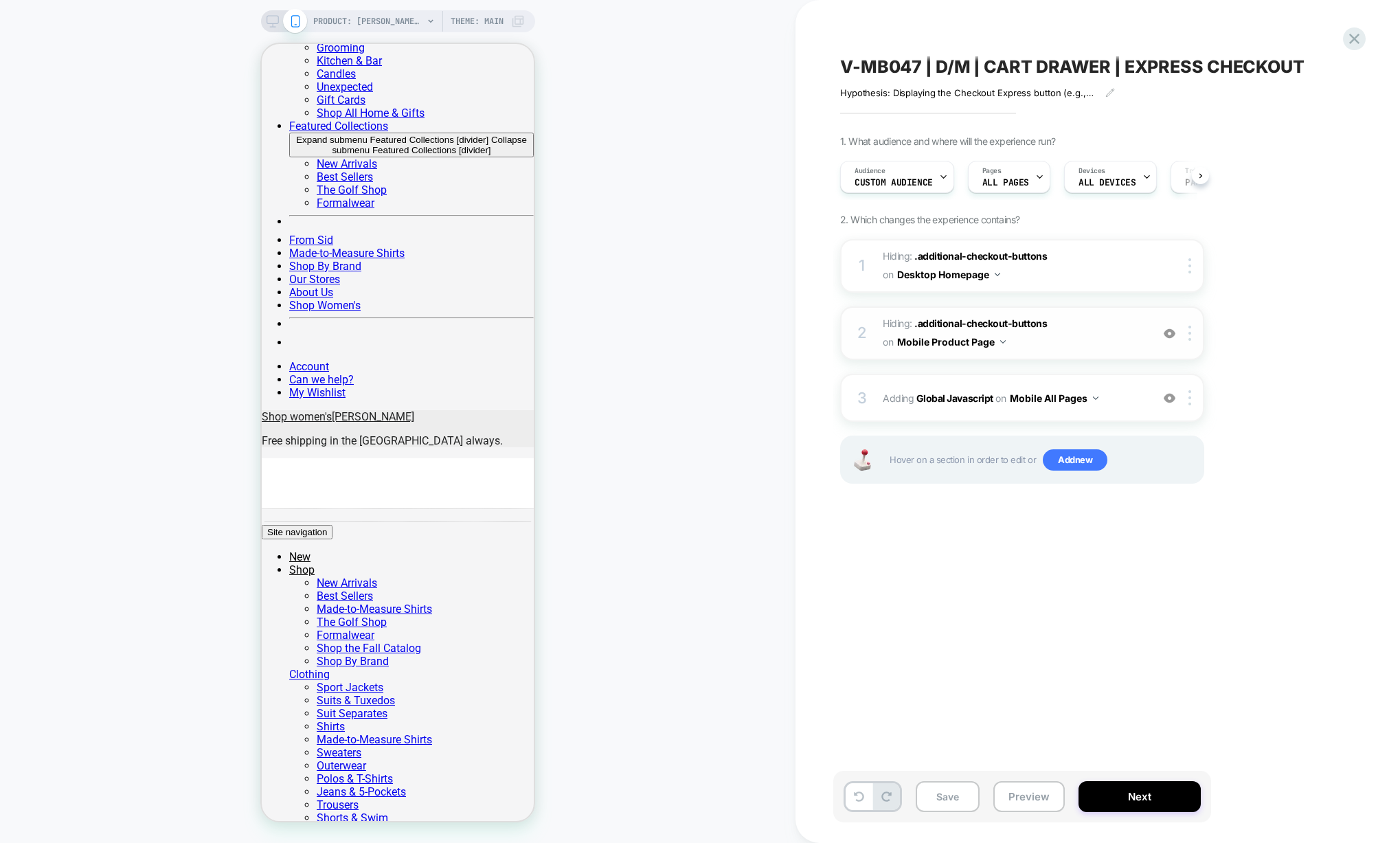
scroll to position [0, 1]
click at [962, 412] on div "3 Adding Global Javascript on Mobile All Pages Add Before Add After Copy to Des…" at bounding box center [1022, 397] width 364 height 48
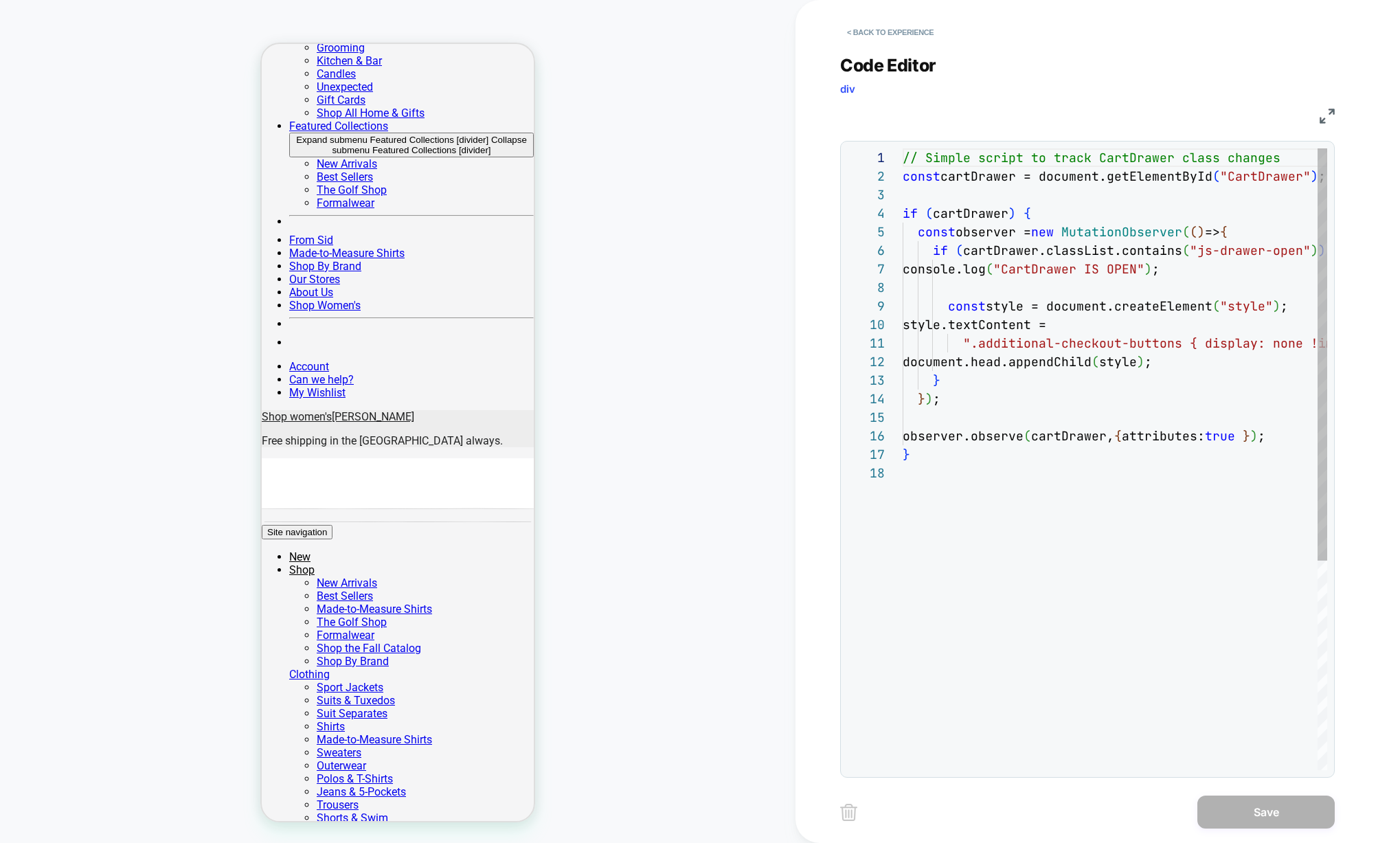
scroll to position [185, 0]
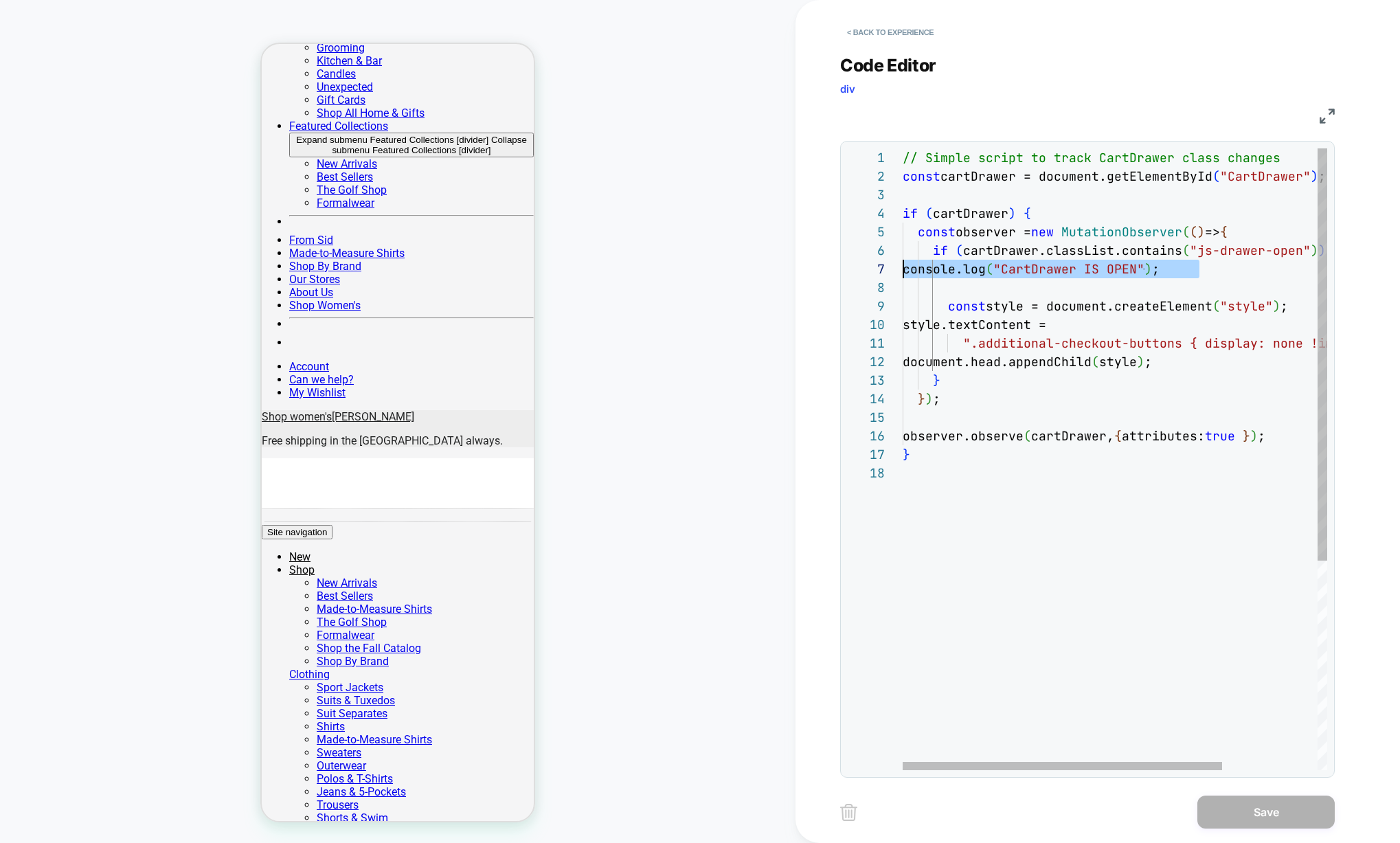
drag, startPoint x: 1207, startPoint y: 271, endPoint x: 858, endPoint y: 270, distance: 349.0
click at [903, 270] on div "// Simple script to track CartDrawer class changes const cartDrawer = document.…" at bounding box center [1178, 617] width 551 height 937
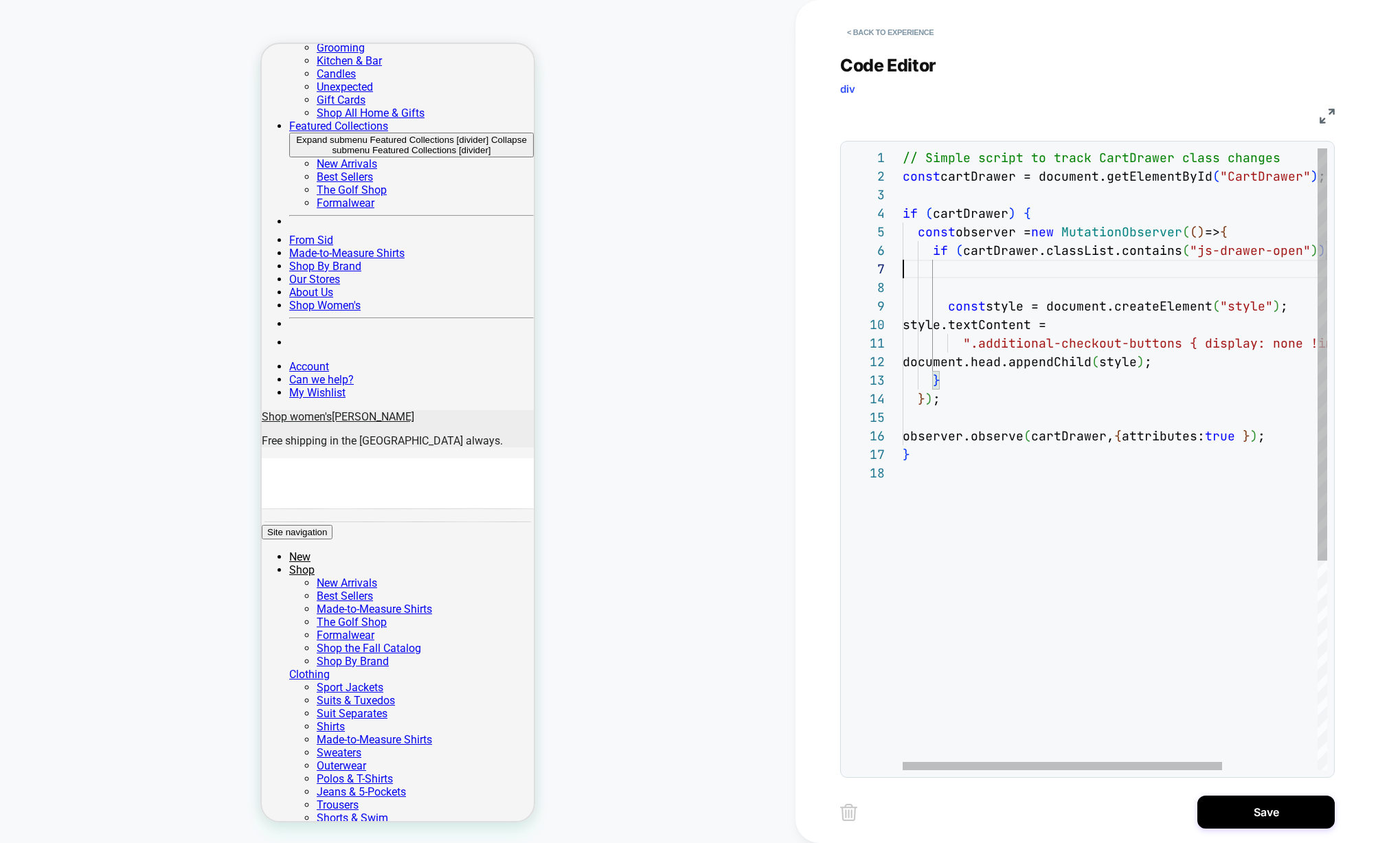
scroll to position [93, 430]
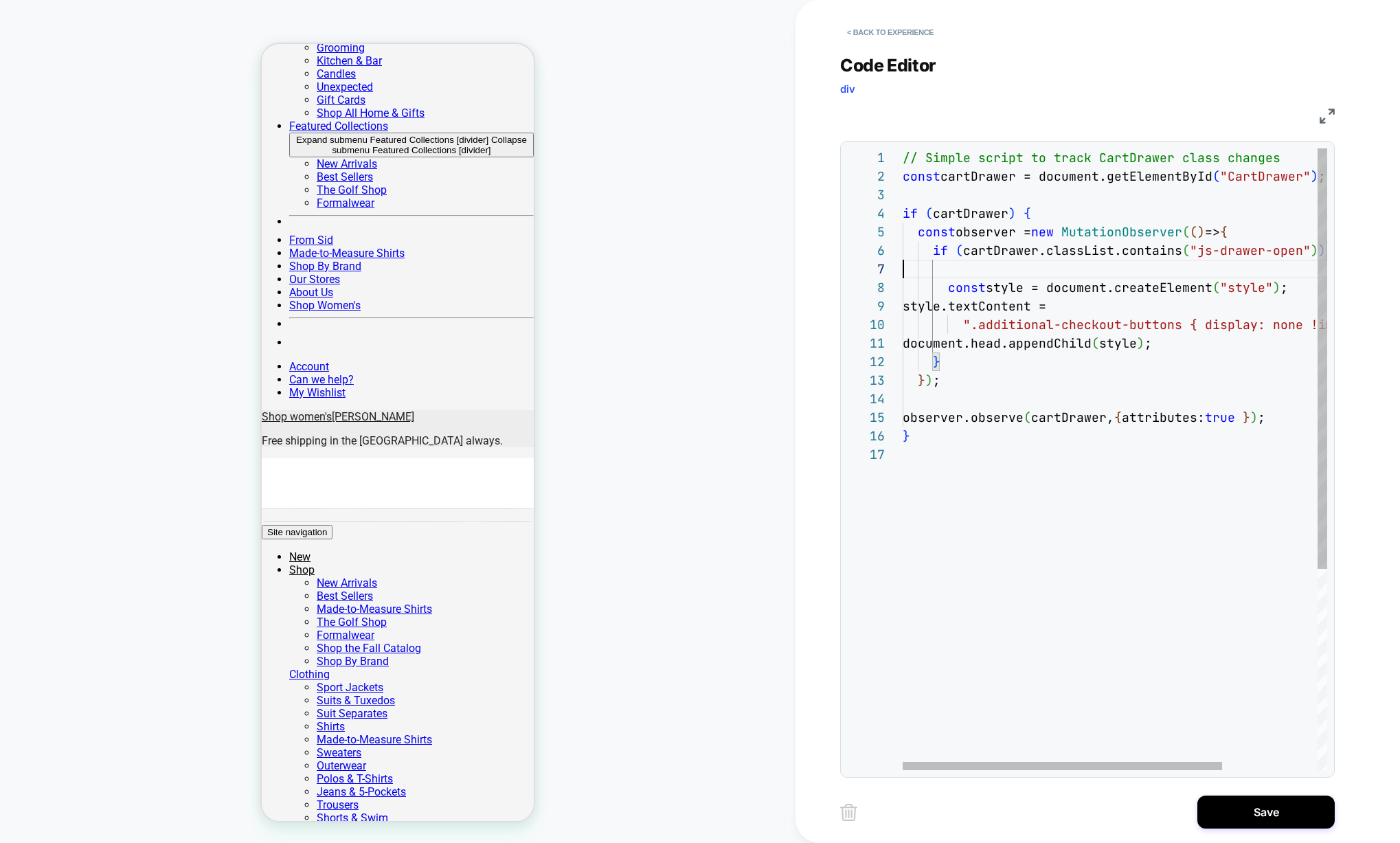
click at [946, 275] on div "// Simple script to track CartDrawer class changes const cartDrawer = document.…" at bounding box center [1178, 607] width 551 height 919
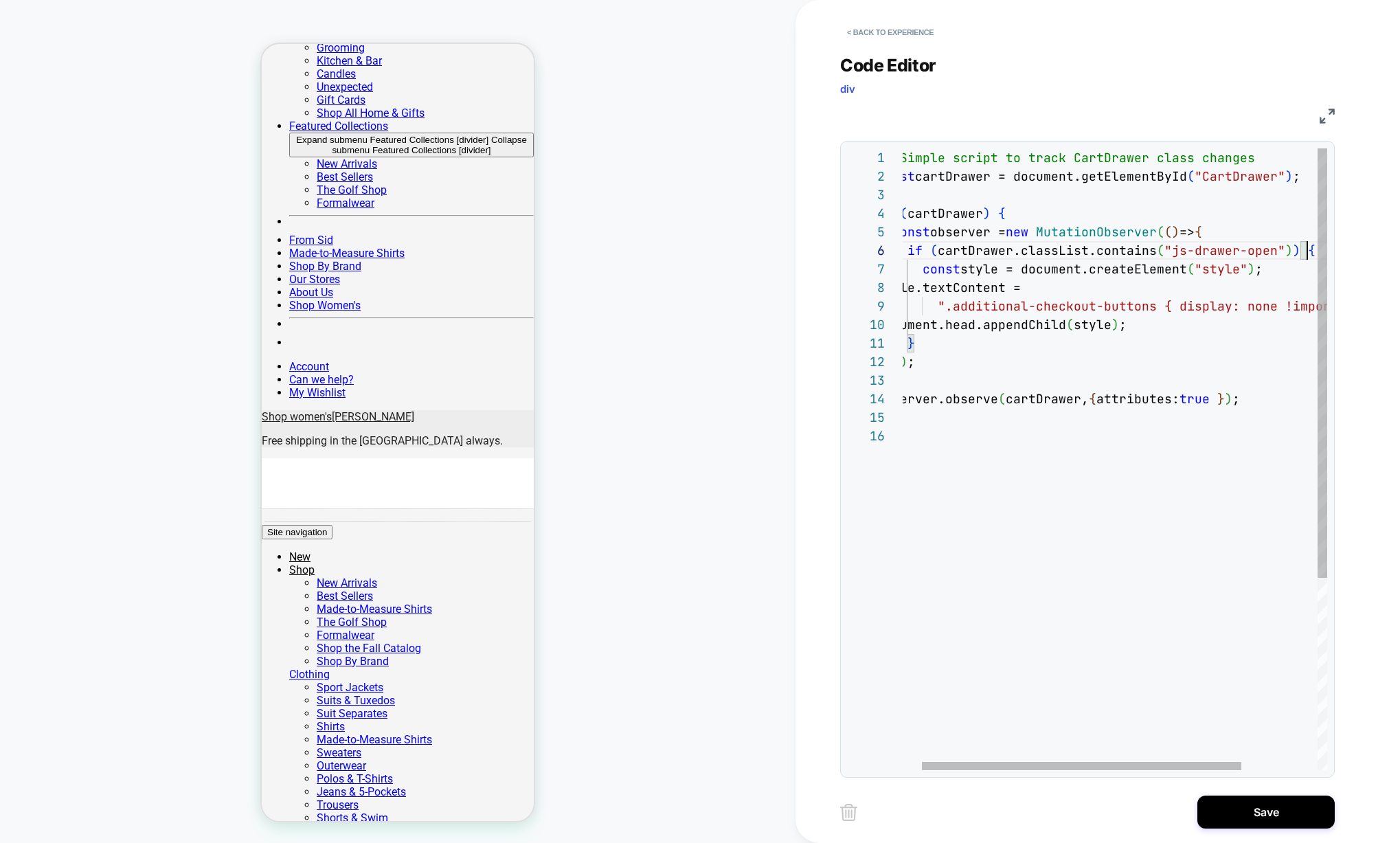
scroll to position [74, 0]
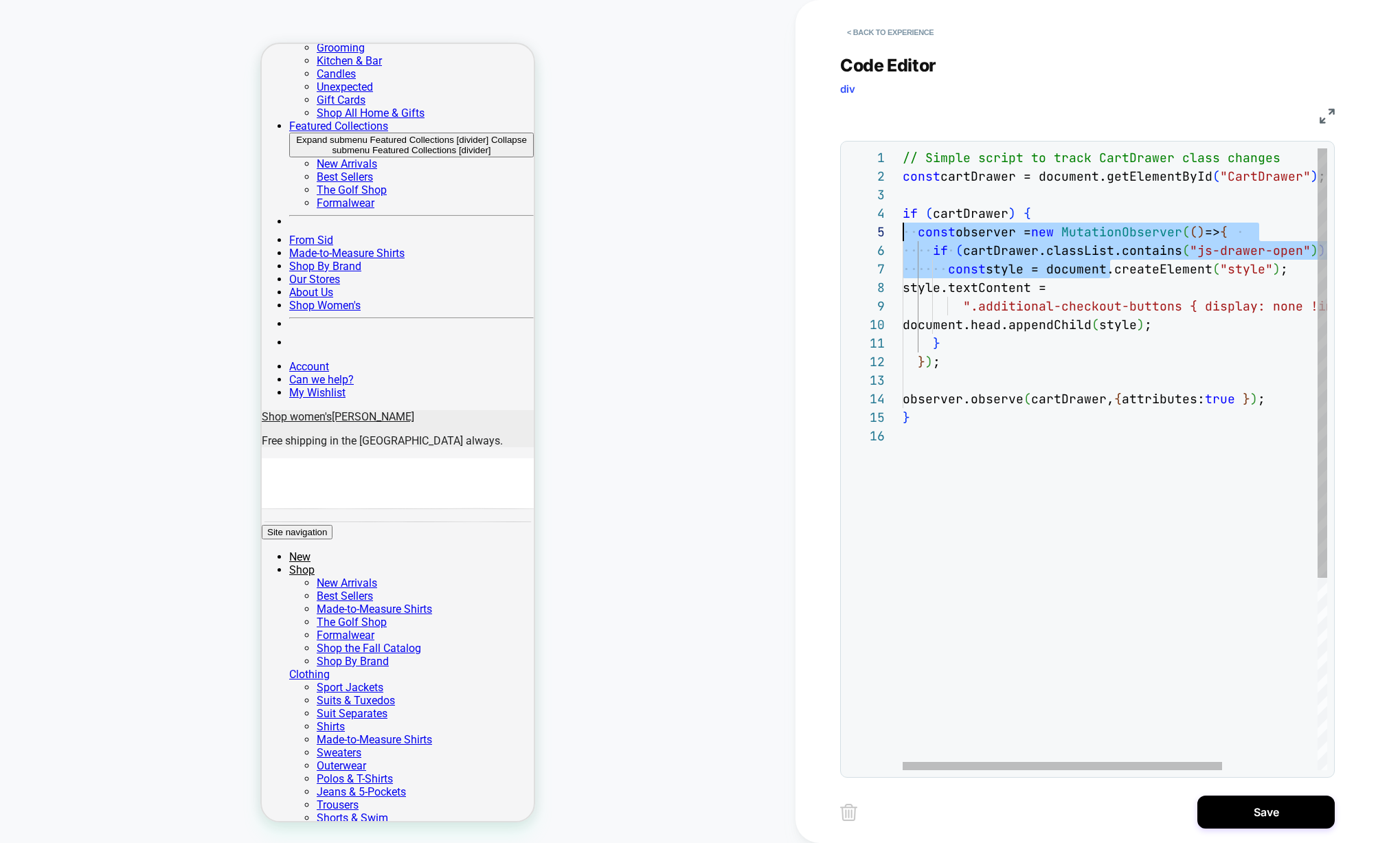
drag, startPoint x: 1087, startPoint y: 276, endPoint x: 768, endPoint y: 229, distance: 322.4
click at [903, 229] on div "// Simple script to track CartDrawer class changes const cartDrawer = document.…" at bounding box center [1178, 598] width 551 height 900
click at [1099, 301] on div "// Simple script to track CartDrawer class changes const cartDrawer = document.…" at bounding box center [1178, 598] width 551 height 900
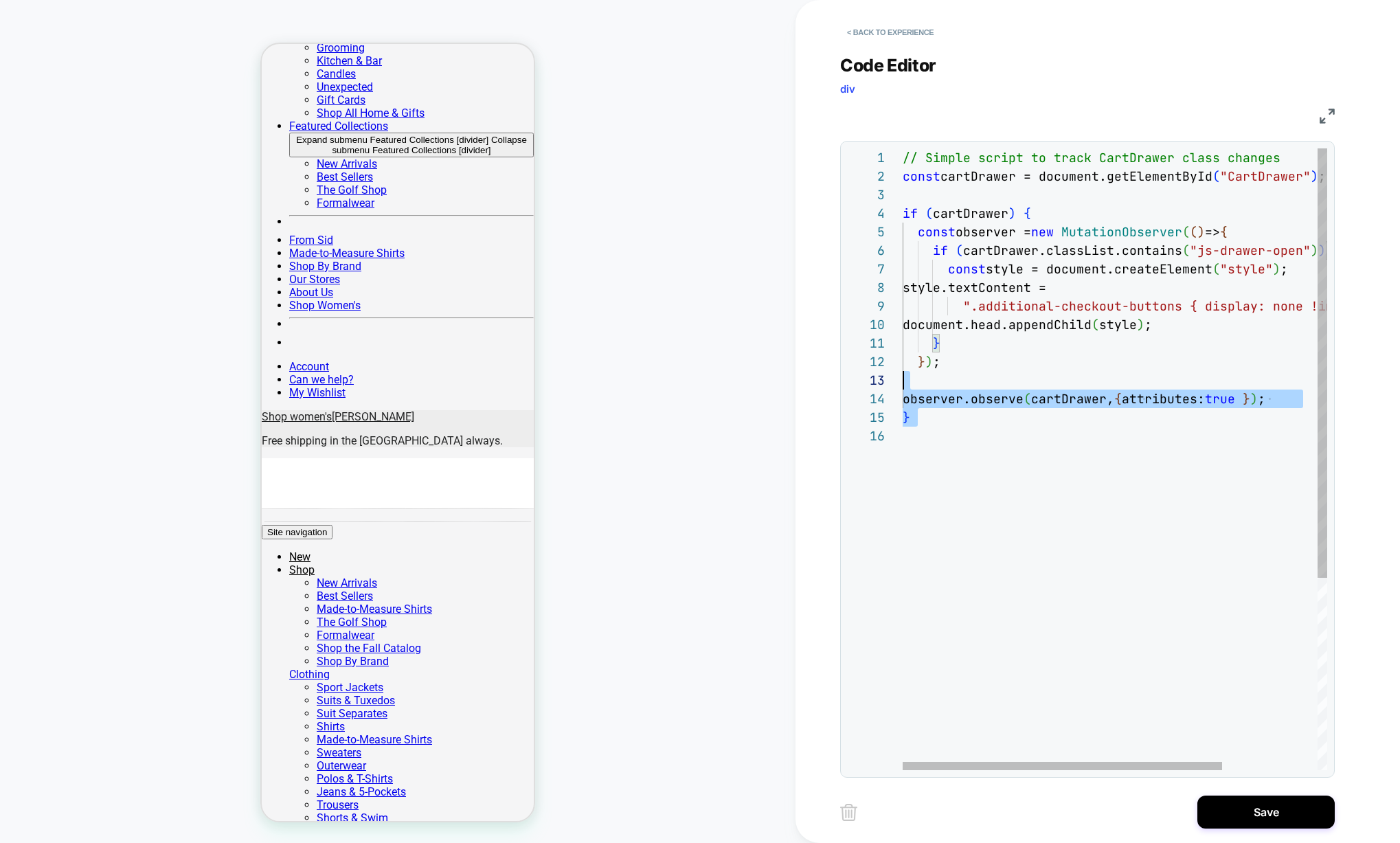
scroll to position [0, 0]
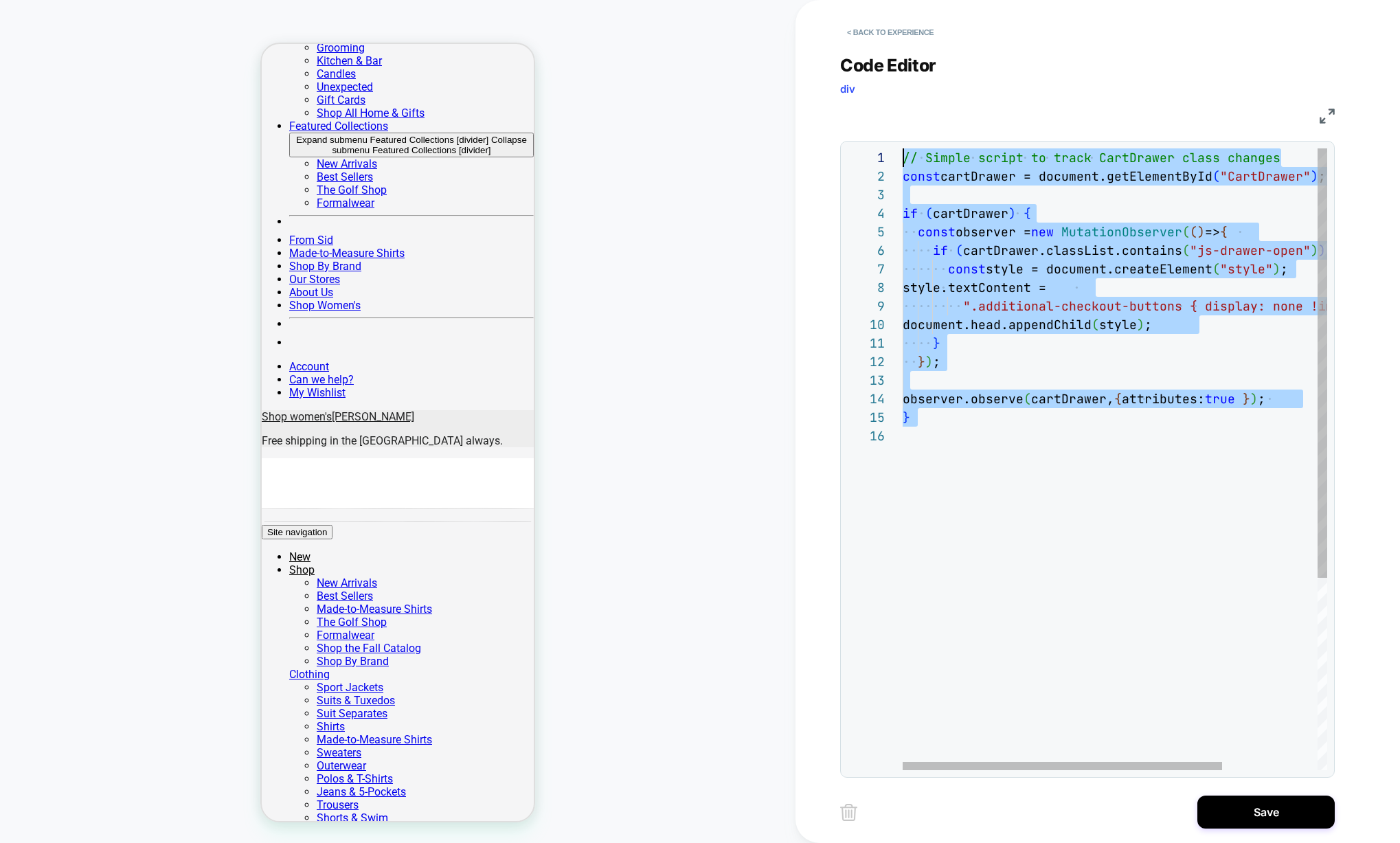
drag, startPoint x: 945, startPoint y: 423, endPoint x: 855, endPoint y: 131, distance: 305.6
click at [903, 148] on div "// Simple script to track CartDrawer class changes const cartDrawer = document.…" at bounding box center [1178, 598] width 551 height 900
click at [1088, 146] on div "1 2 3 4 5 6 7 8 9 10 11 12 13 14 15 16 // Simple script to track CartDrawer cla…" at bounding box center [1087, 459] width 495 height 636
click at [1086, 158] on div "// Simple script to track CartDrawer class changes const cartDrawer = document.…" at bounding box center [1178, 598] width 551 height 900
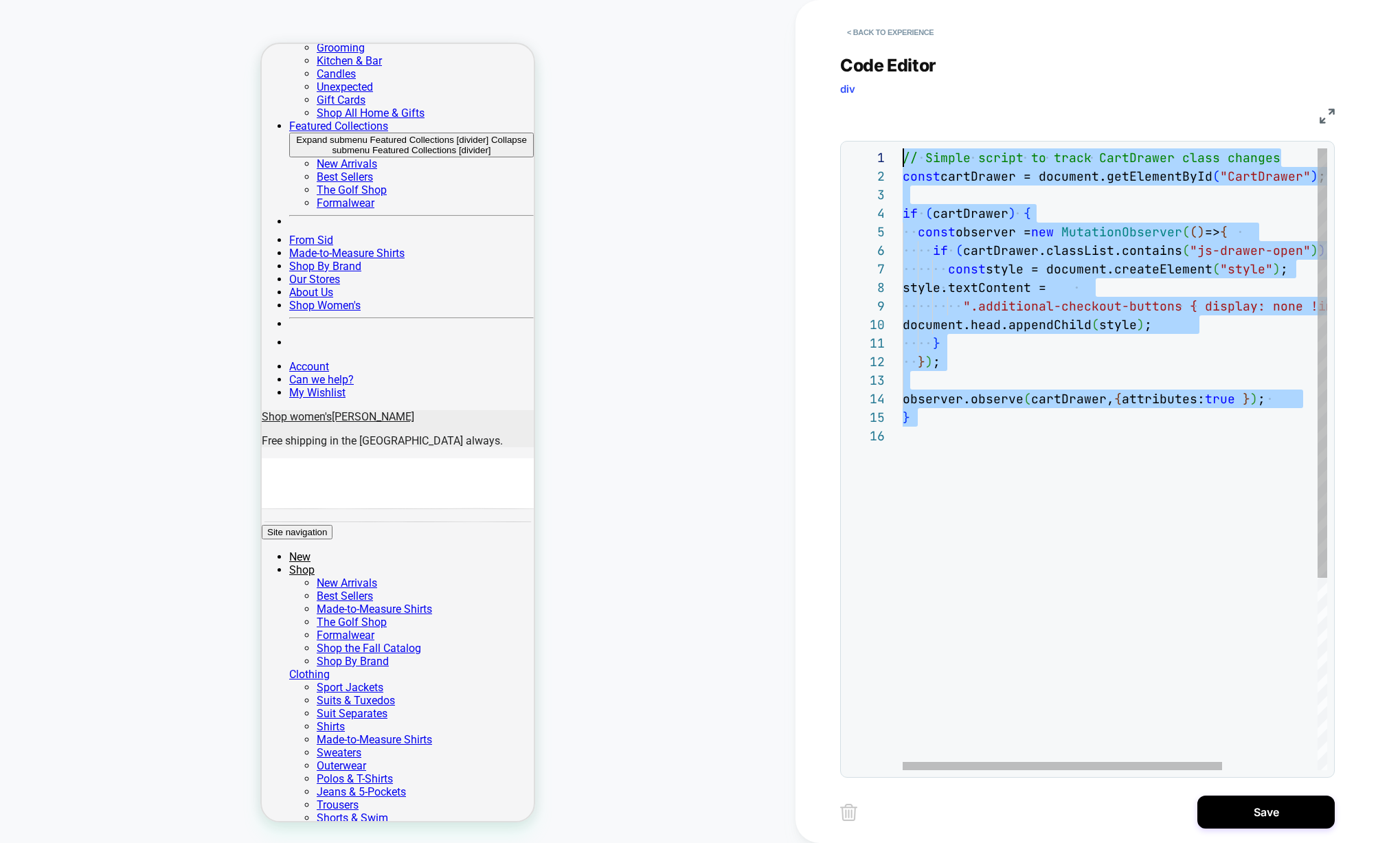
click at [1086, 158] on div "// Simple script to track CartDrawer class changes const cartDrawer = document.…" at bounding box center [1178, 598] width 551 height 900
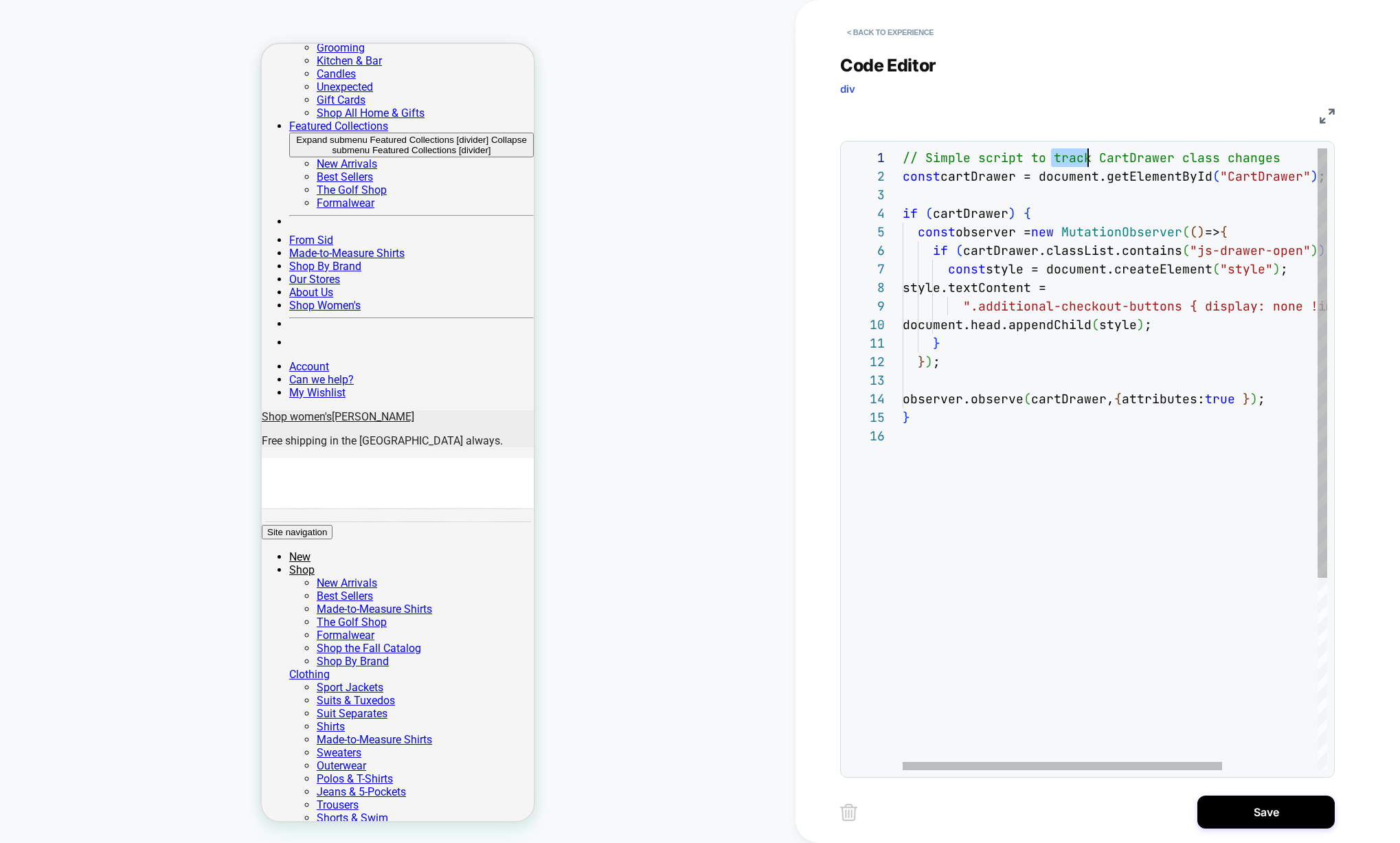
click at [1086, 158] on div "// Simple script to track CartDrawer class changes const cartDrawer = document.…" at bounding box center [1178, 598] width 551 height 900
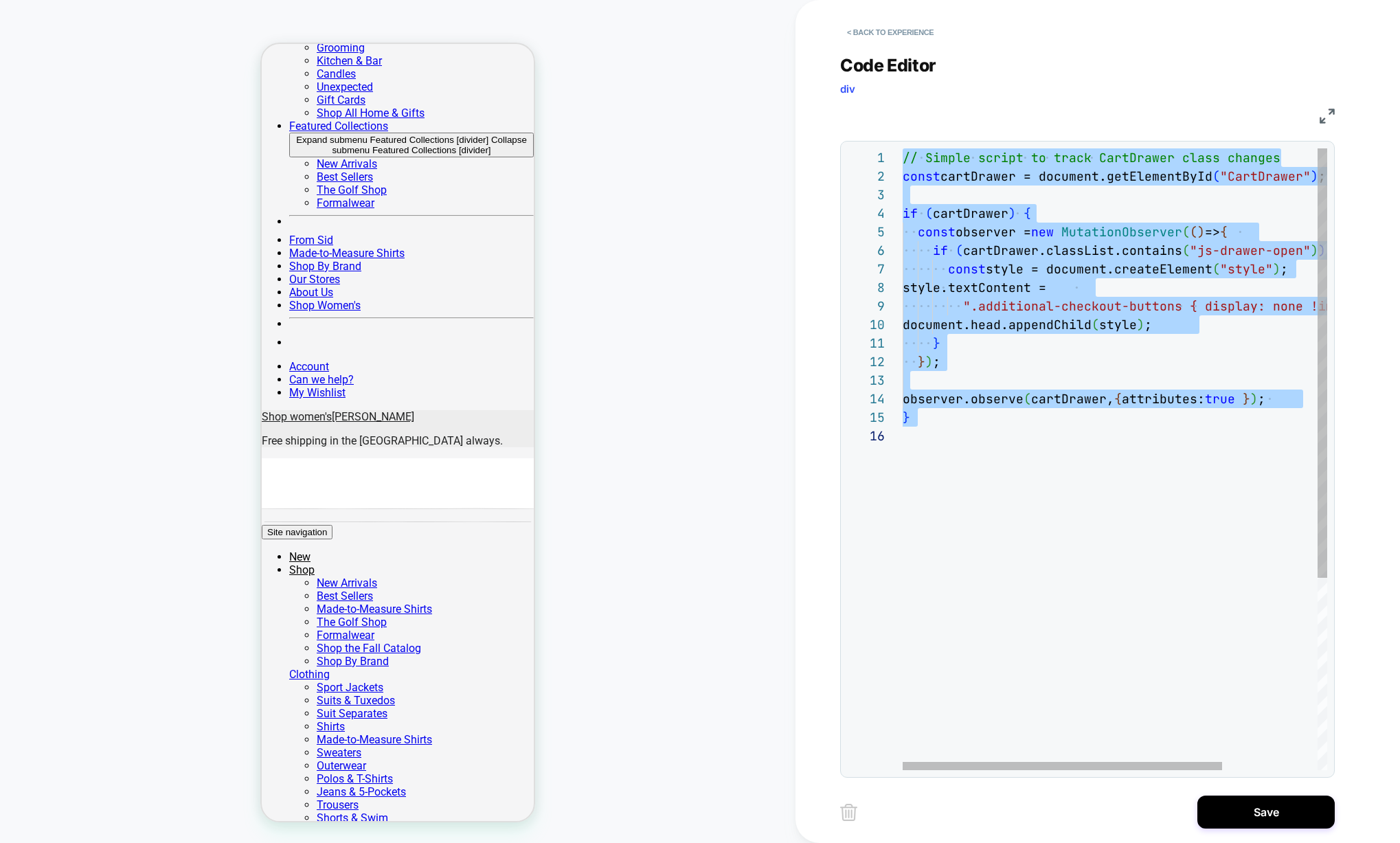
click at [1086, 158] on div "// Simple script to track CartDrawer class changes const cartDrawer = document.…" at bounding box center [1178, 598] width 551 height 900
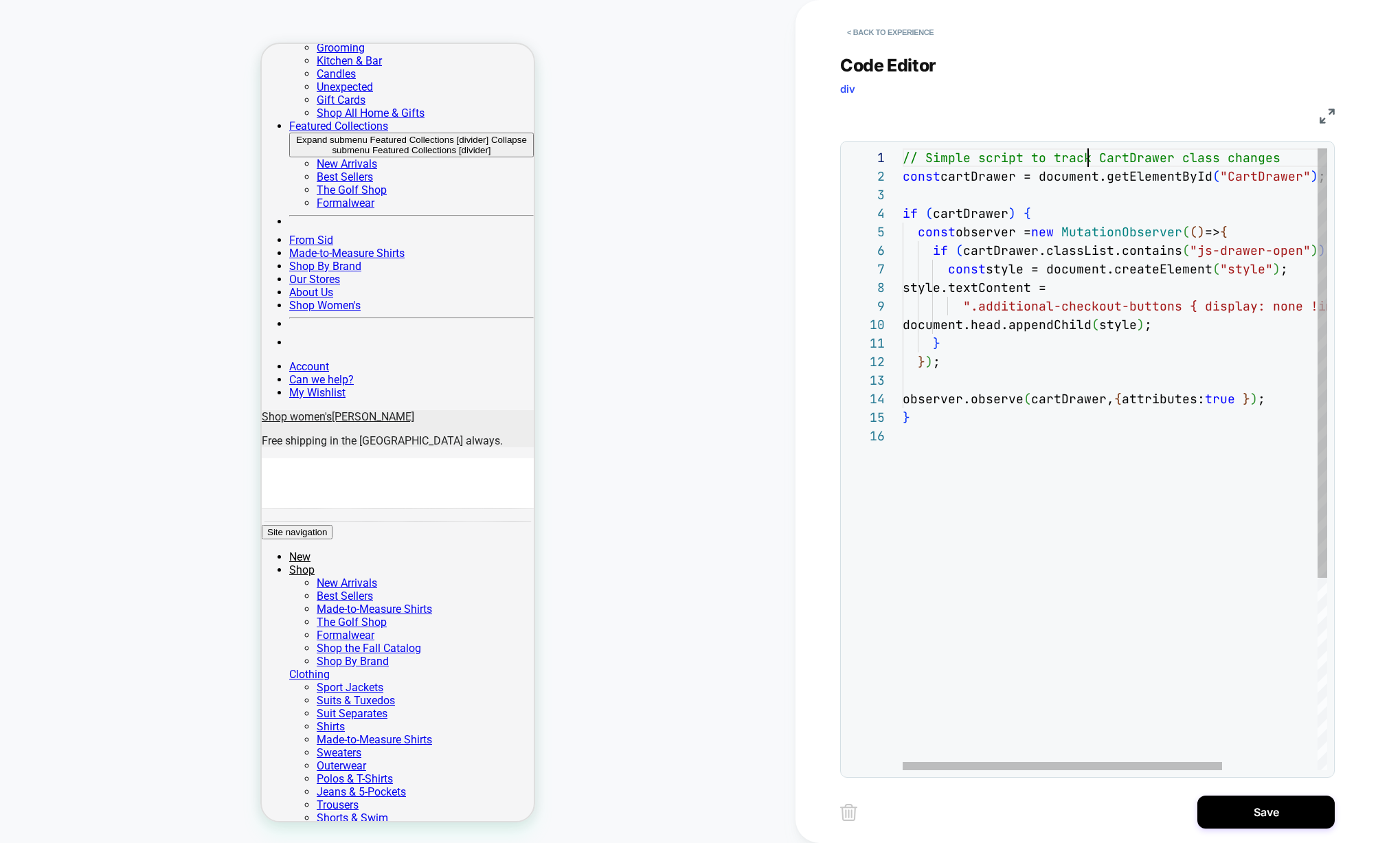
click at [1086, 158] on div "// Simple script to track CartDrawer class changes const cartDrawer = document.…" at bounding box center [1178, 598] width 551 height 900
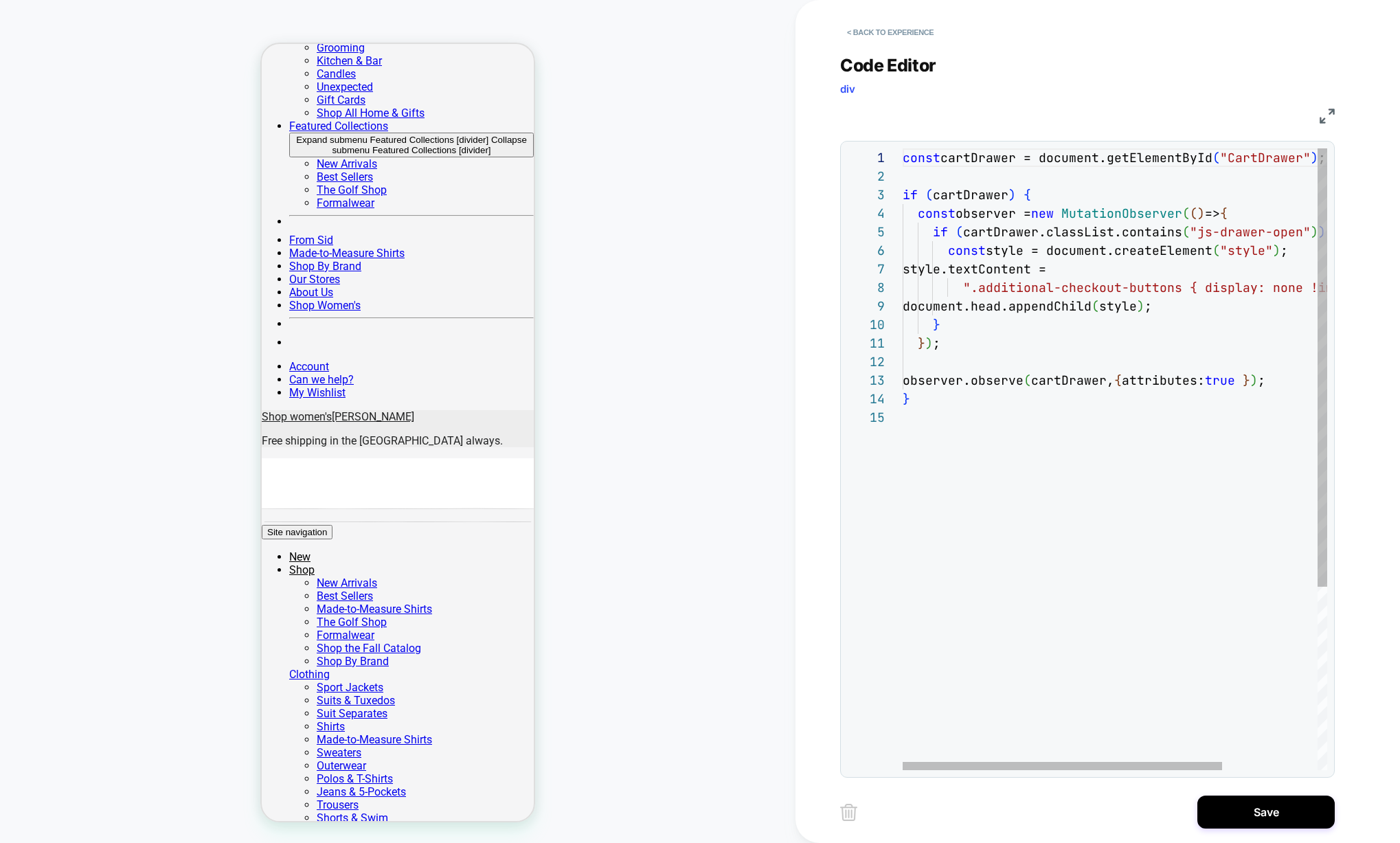
click at [929, 418] on div "const cartDrawer = document.getElementById ( "CartDrawer" ) ; if ( cartDrawer )…" at bounding box center [1178, 589] width 551 height 881
type textarea "**********"
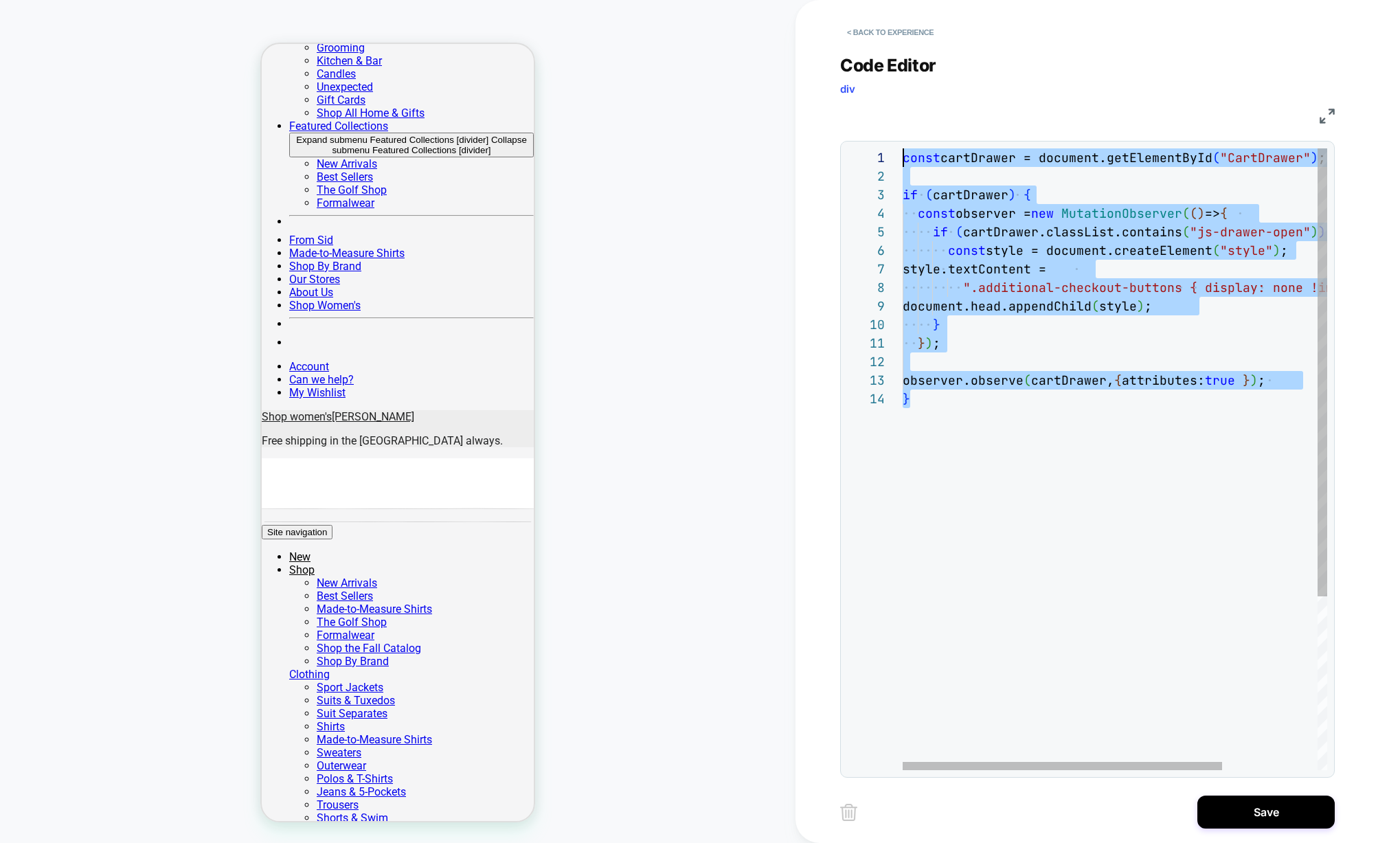
drag, startPoint x: 932, startPoint y: 418, endPoint x: 809, endPoint y: 105, distance: 336.3
click at [903, 148] on div "const cartDrawer = document.getElementById ( "CartDrawer" ) ; if ( cartDrawer )…" at bounding box center [1178, 580] width 551 height 863
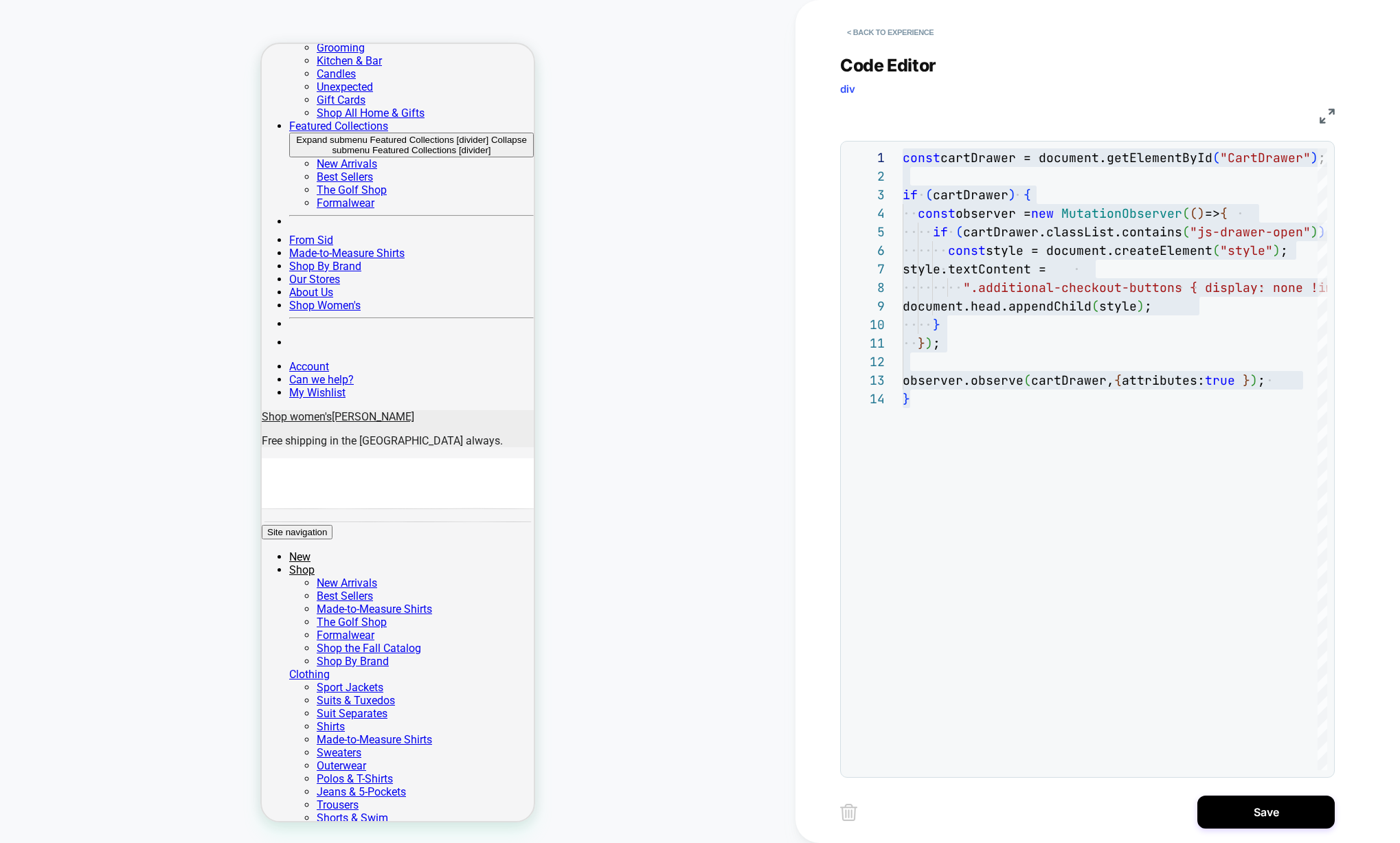
click at [1289, 816] on button "Save" at bounding box center [1266, 812] width 138 height 33
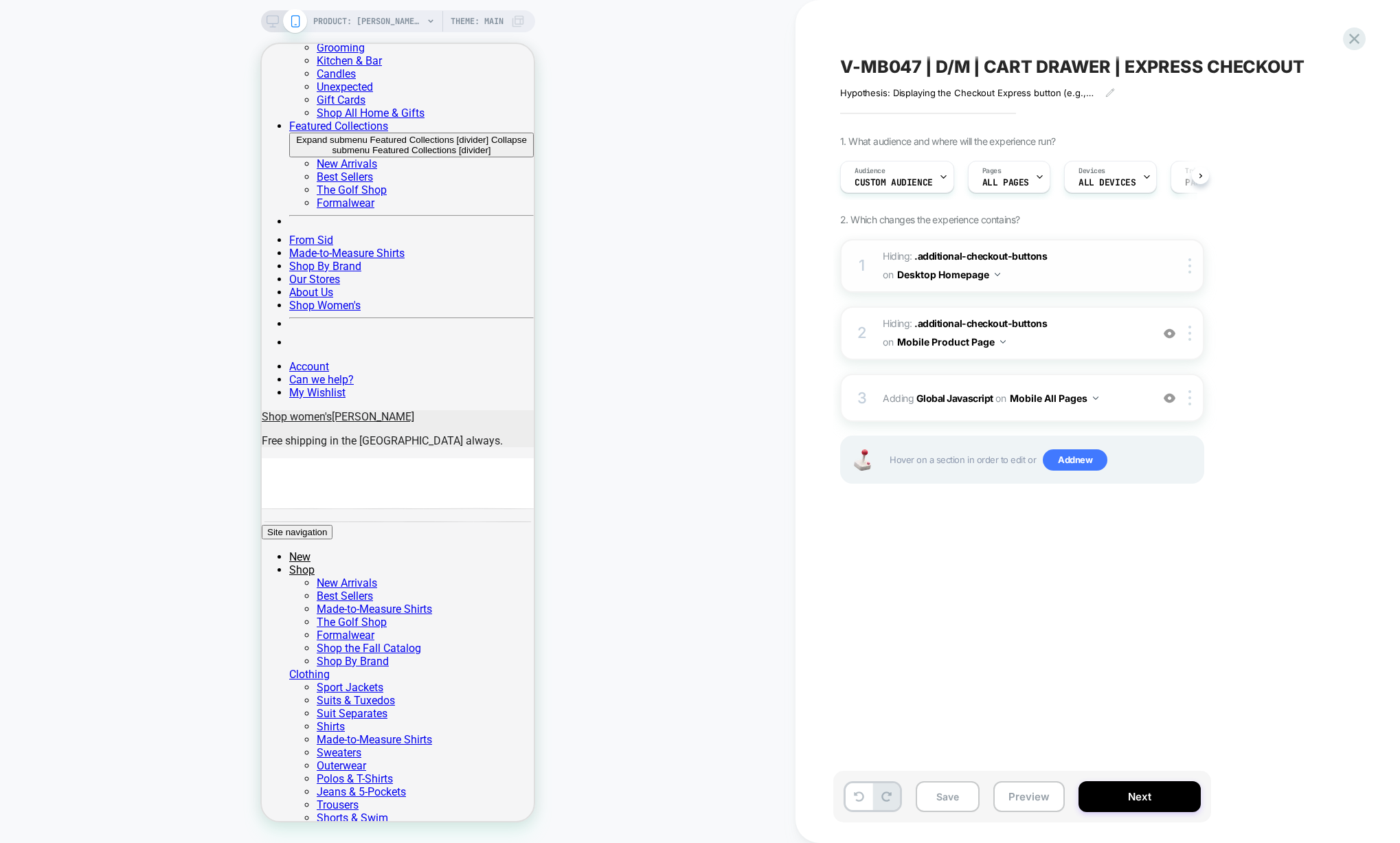
scroll to position [0, 1]
click at [1186, 330] on div at bounding box center [1193, 334] width 23 height 15
click at [1189, 331] on img at bounding box center [1190, 334] width 3 height 15
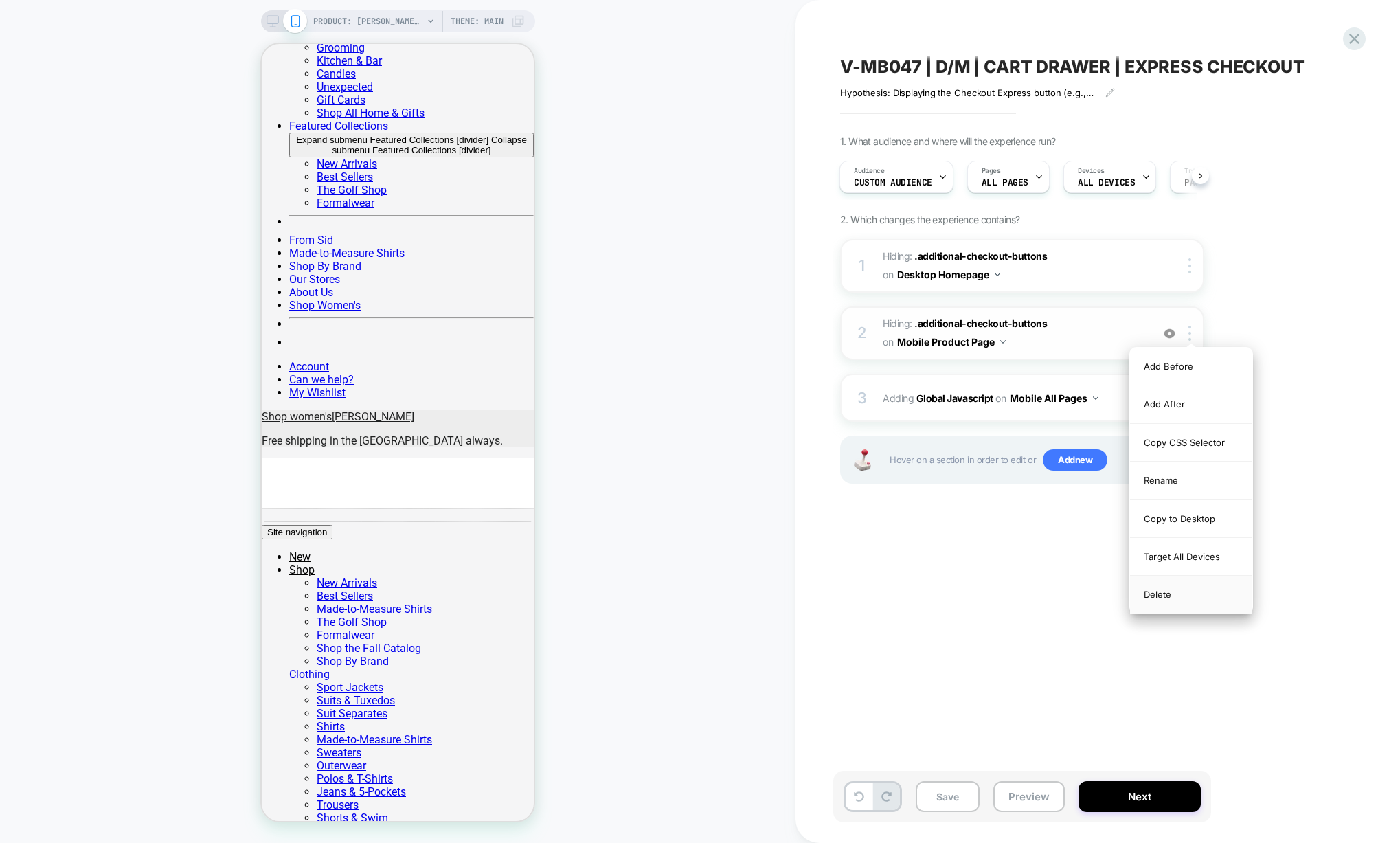
click at [1174, 595] on div "Delete" at bounding box center [1191, 594] width 122 height 37
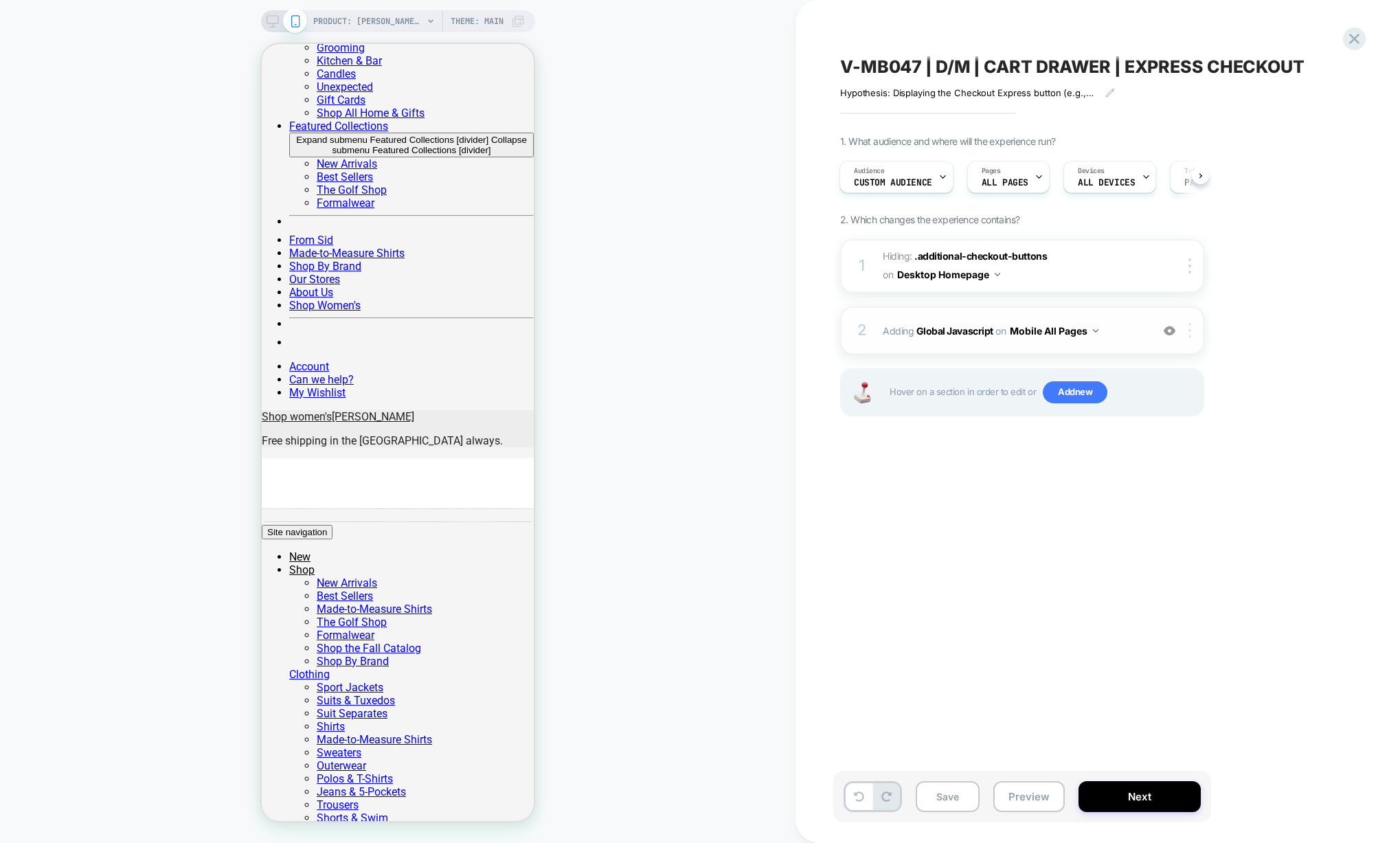
click at [1193, 328] on div at bounding box center [1193, 330] width 23 height 15
click at [1186, 476] on div "Target All Devices" at bounding box center [1191, 477] width 122 height 37
click at [1113, 330] on img at bounding box center [1115, 330] width 5 height 3
click at [1187, 329] on div at bounding box center [1193, 330] width 23 height 15
click at [1193, 325] on div at bounding box center [1193, 330] width 23 height 15
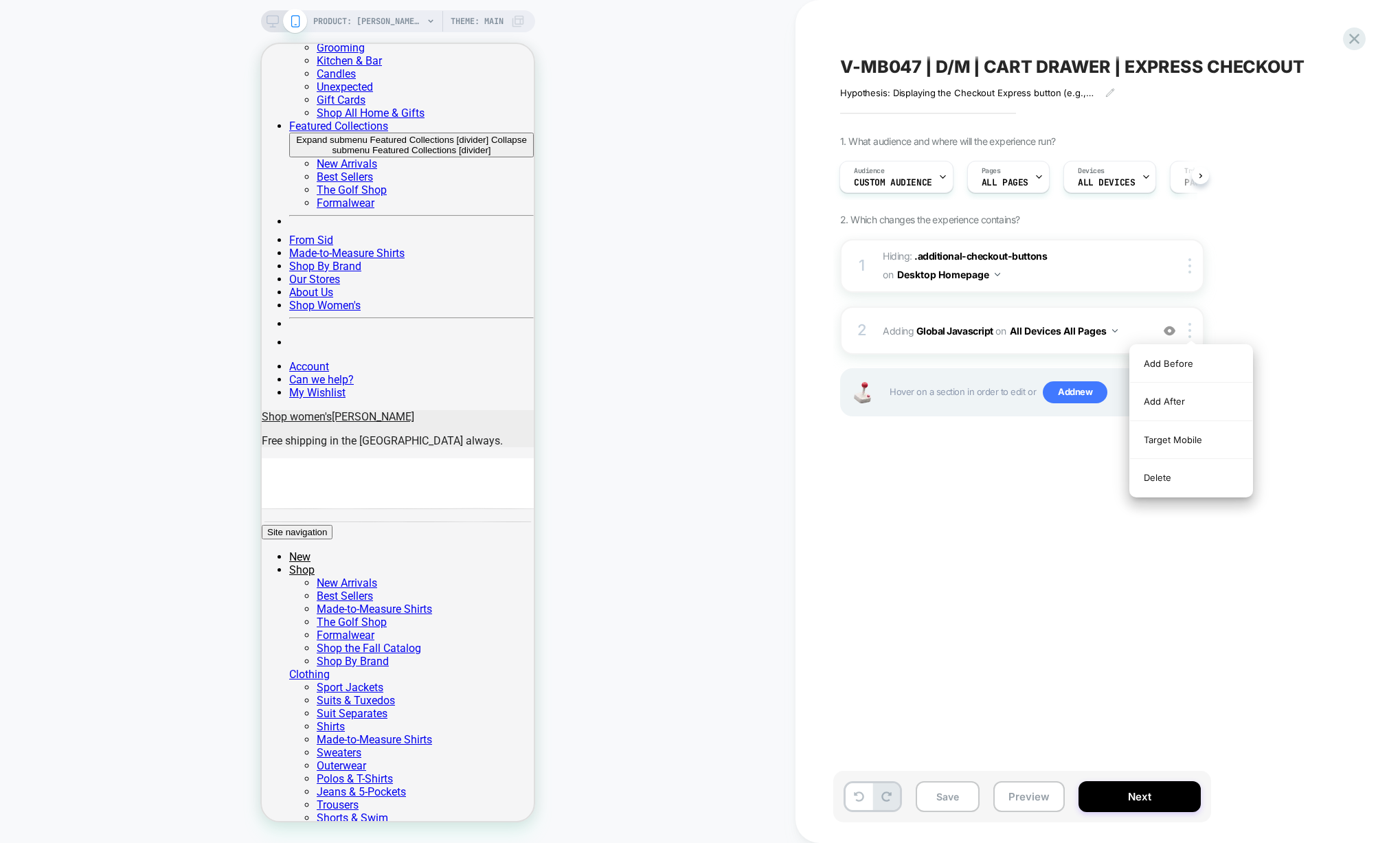
click at [1252, 295] on div "1. What audience and where will the experience run? Audience Custom Audience Pa…" at bounding box center [1091, 293] width 502 height 315
click at [1191, 265] on div at bounding box center [1193, 266] width 23 height 15
click at [1170, 449] on div "Delete" at bounding box center [1191, 451] width 122 height 37
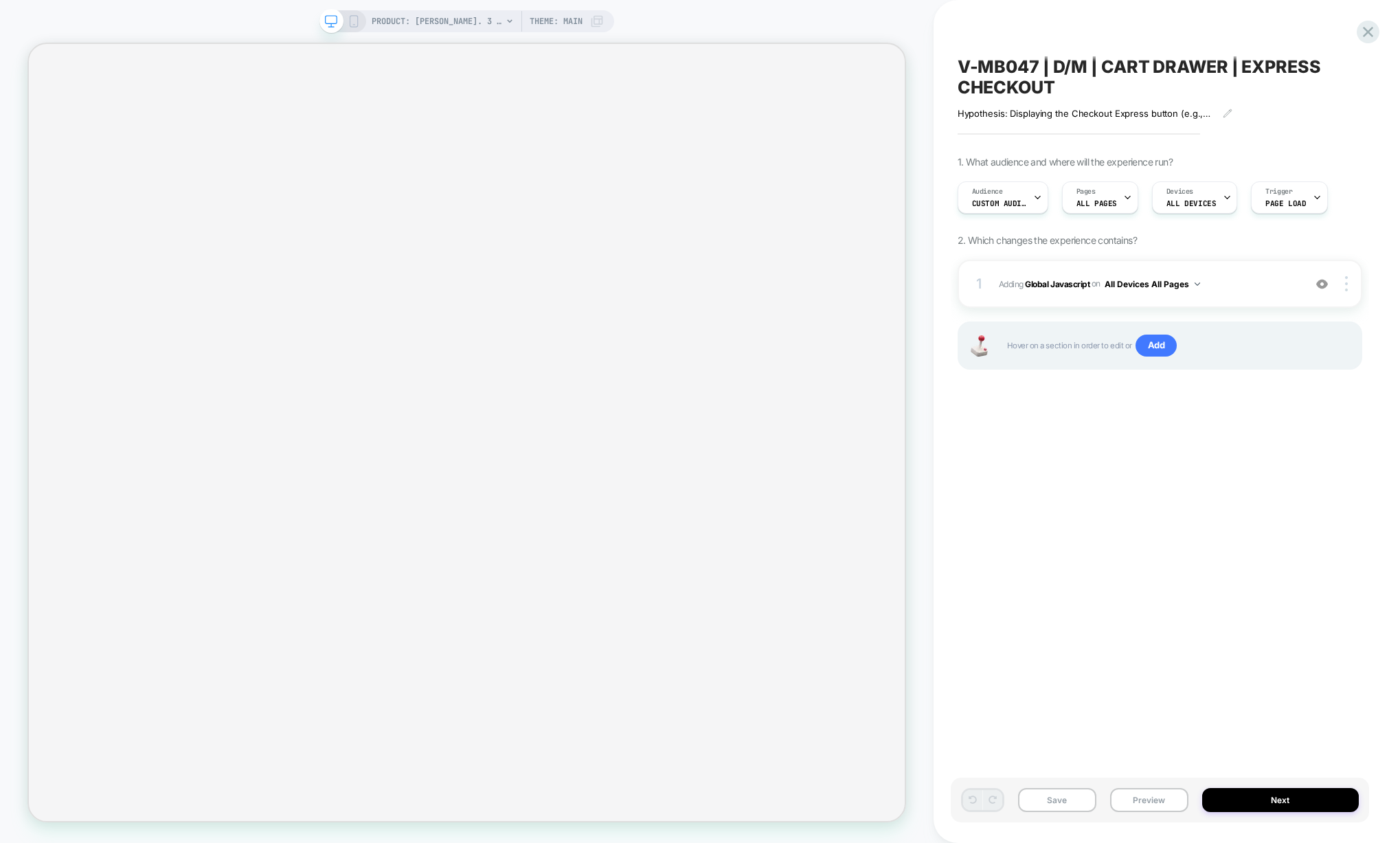
scroll to position [0, 1]
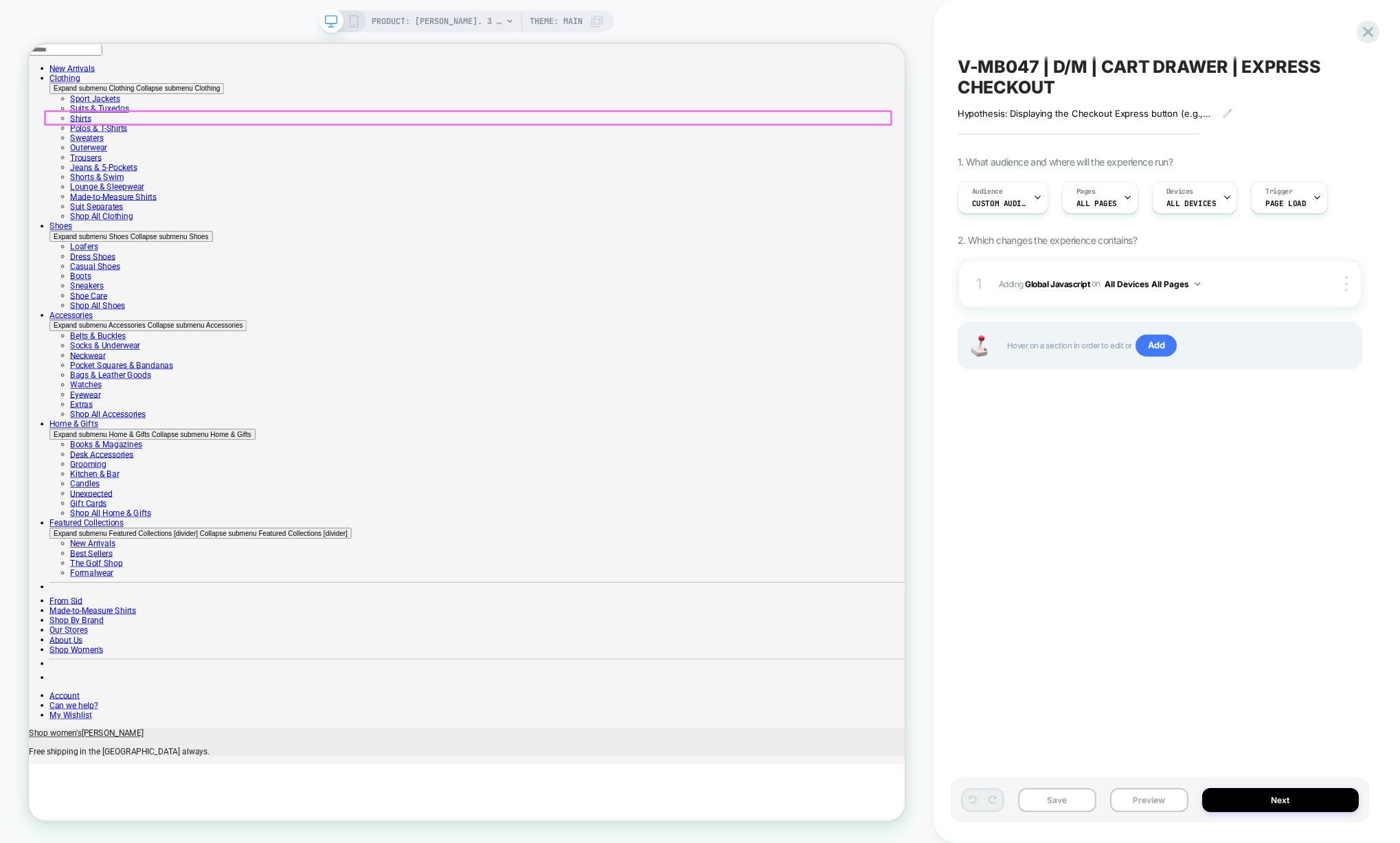
scroll to position [0, 1]
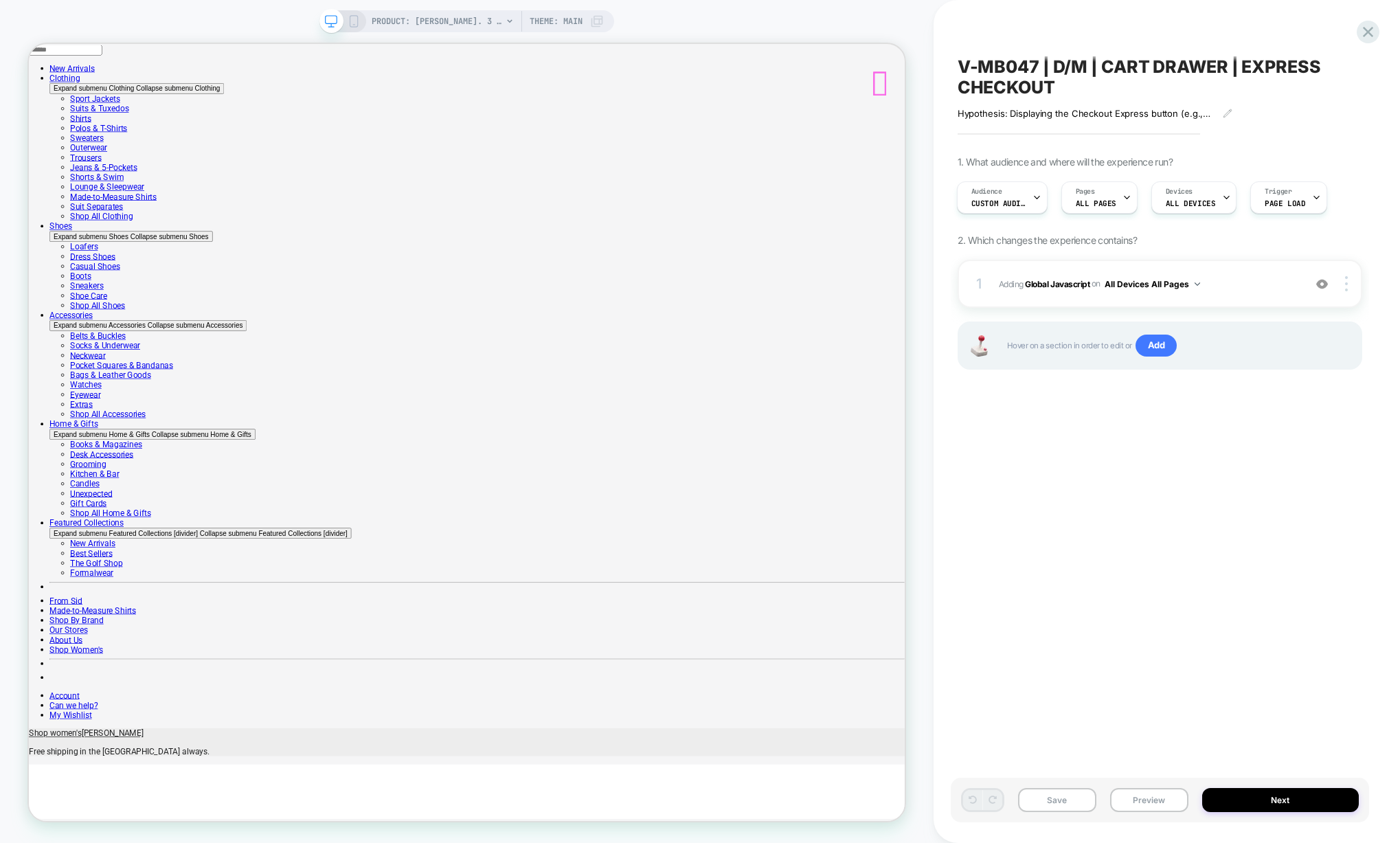
select select "******"
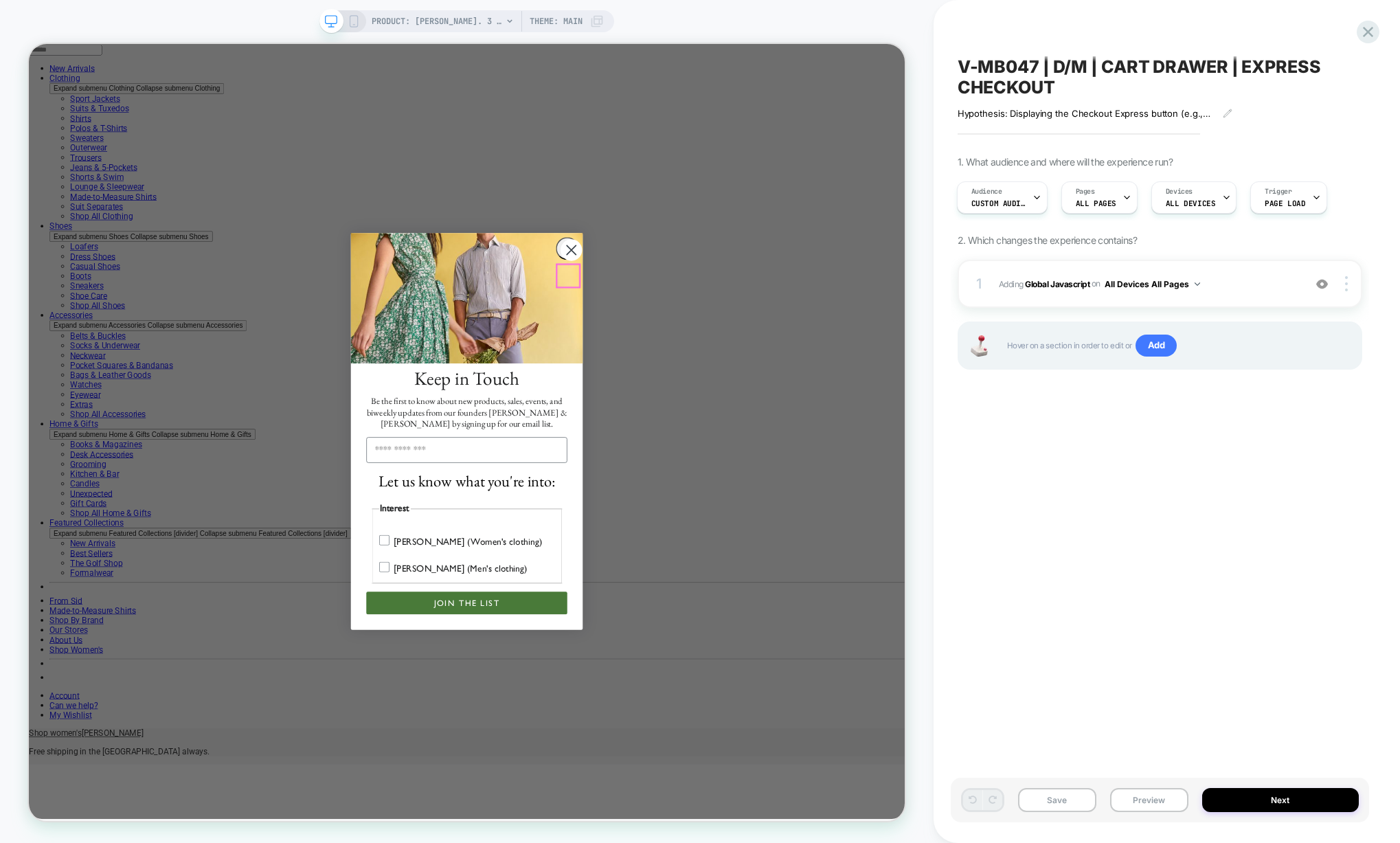
click at [743, 334] on circle "Close dialog" at bounding box center [752, 319] width 29 height 29
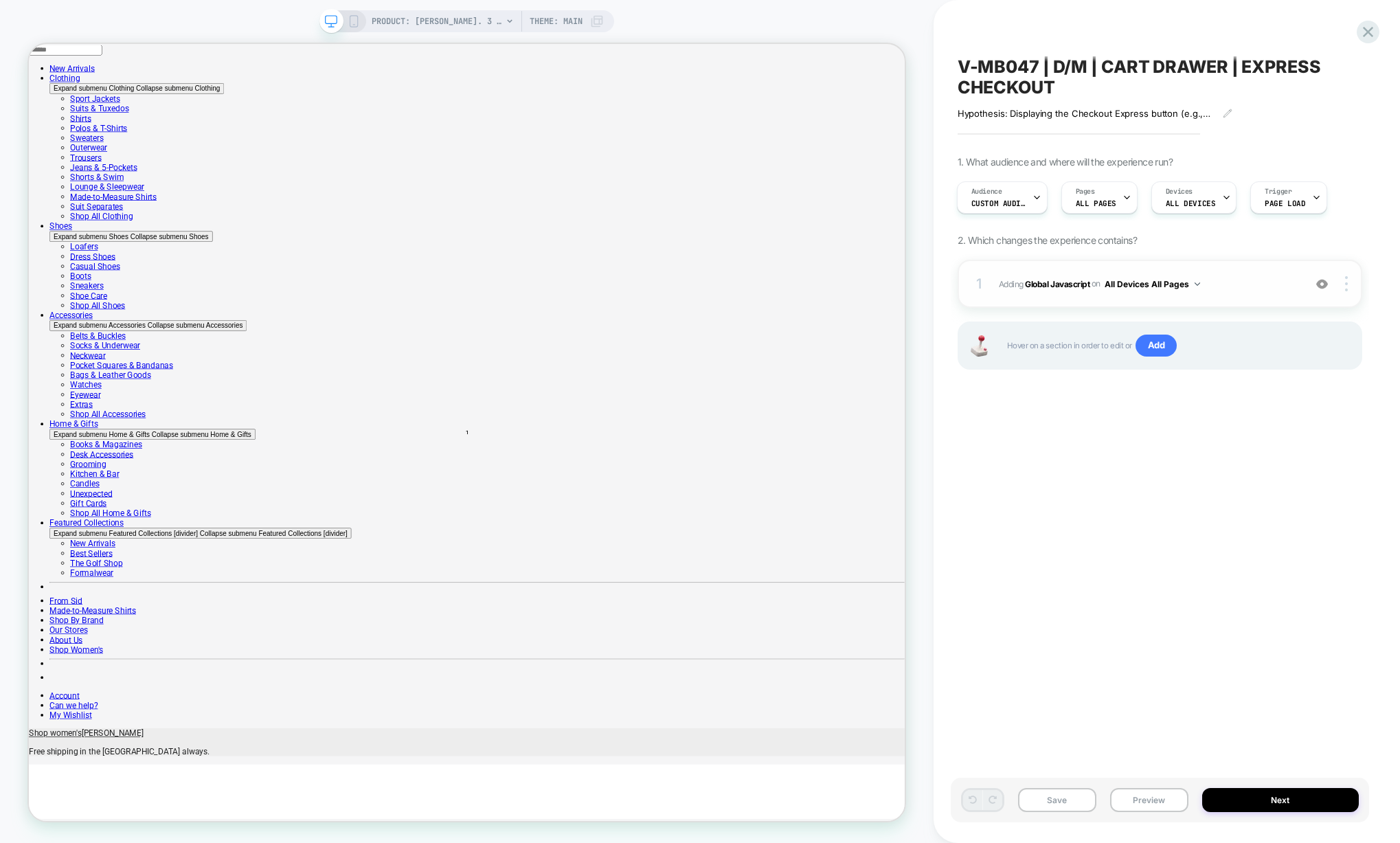
click at [1249, 284] on span "Adding Global Javascript on All Devices All Pages" at bounding box center [1148, 284] width 298 height 17
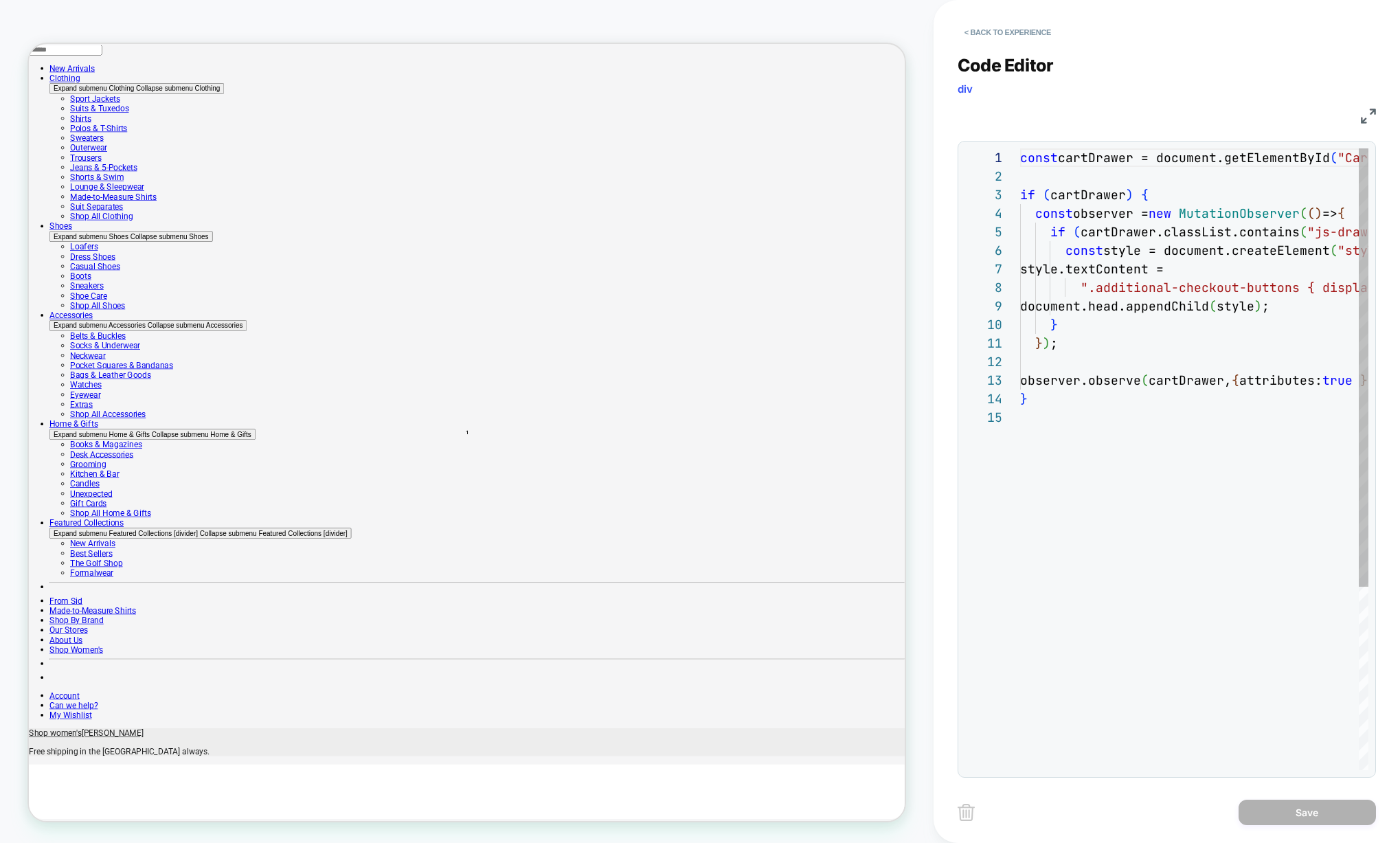
scroll to position [185, 0]
click at [1073, 770] on div at bounding box center [1126, 766] width 213 height 8
click at [1060, 392] on div "const cartDrawer = document.getElementById ( "CartDrawer" ) ; if ( cartDrawer )…" at bounding box center [1295, 589] width 551 height 881
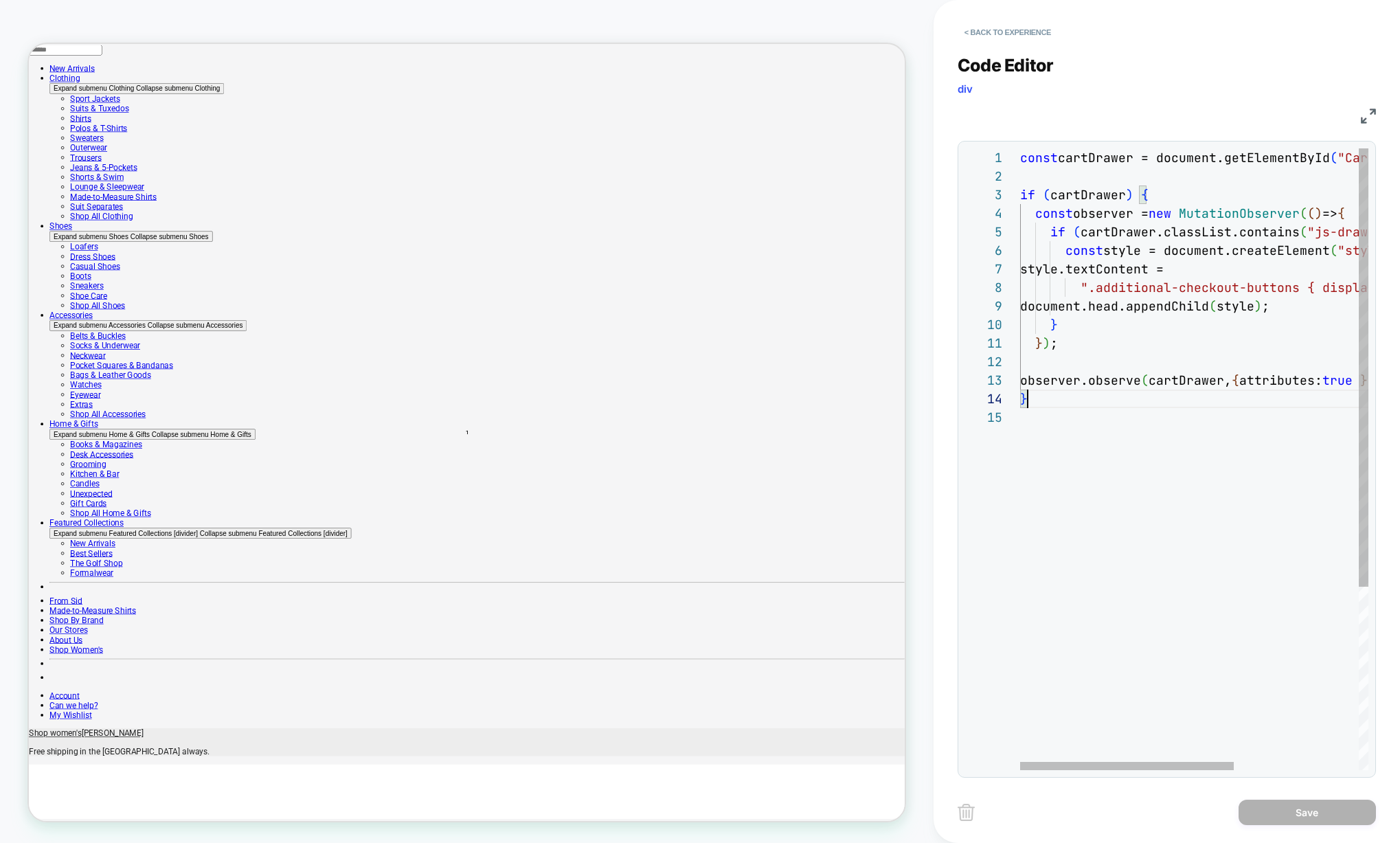
click at [1043, 435] on div "const cartDrawer = document.getElementById ( "CartDrawer" ) ; if ( cartDrawer )…" at bounding box center [1295, 589] width 551 height 881
type textarea "**********"
click at [1294, 825] on div "Save" at bounding box center [1167, 812] width 418 height 34
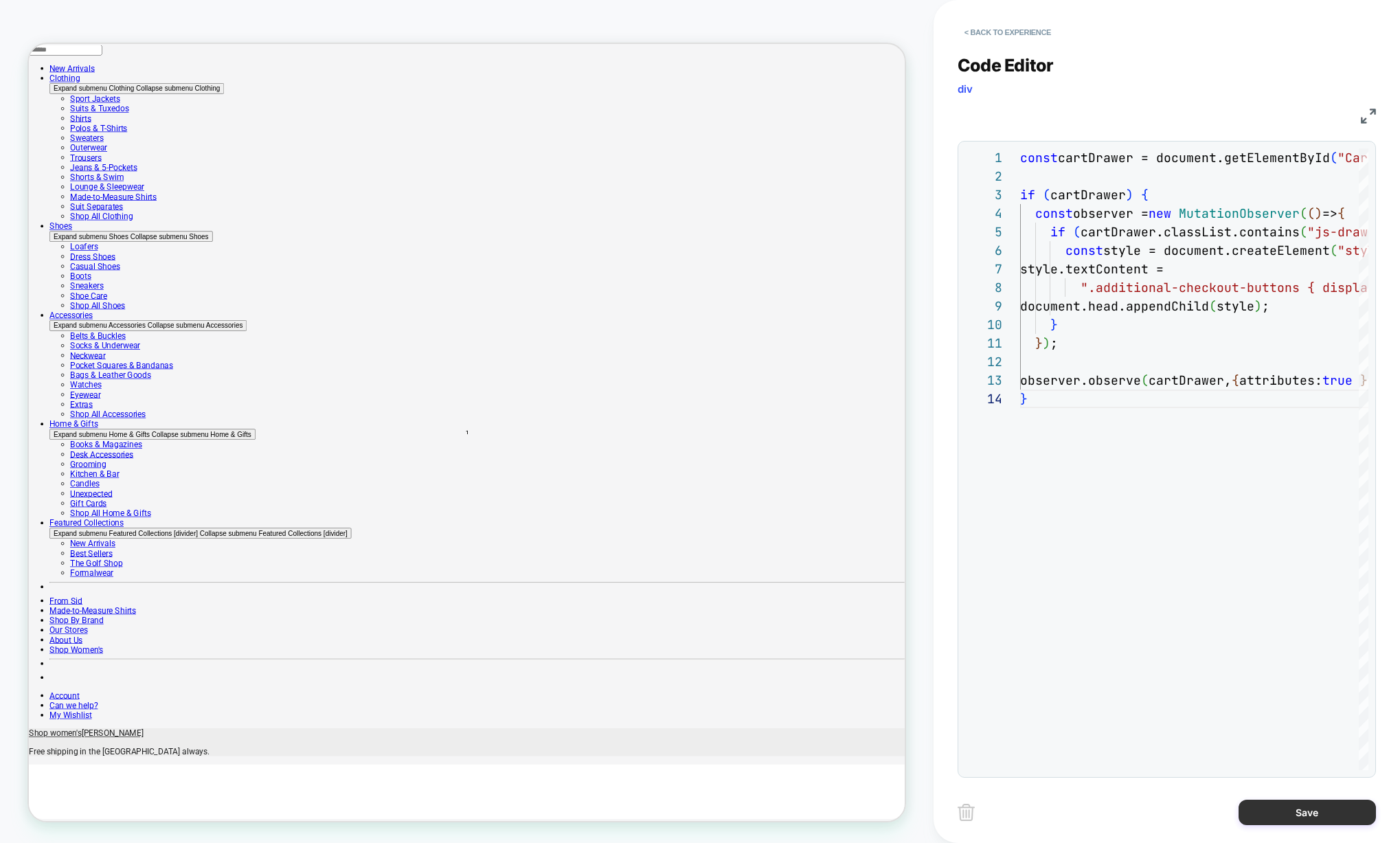
click at [1292, 816] on button "Save" at bounding box center [1307, 812] width 138 height 25
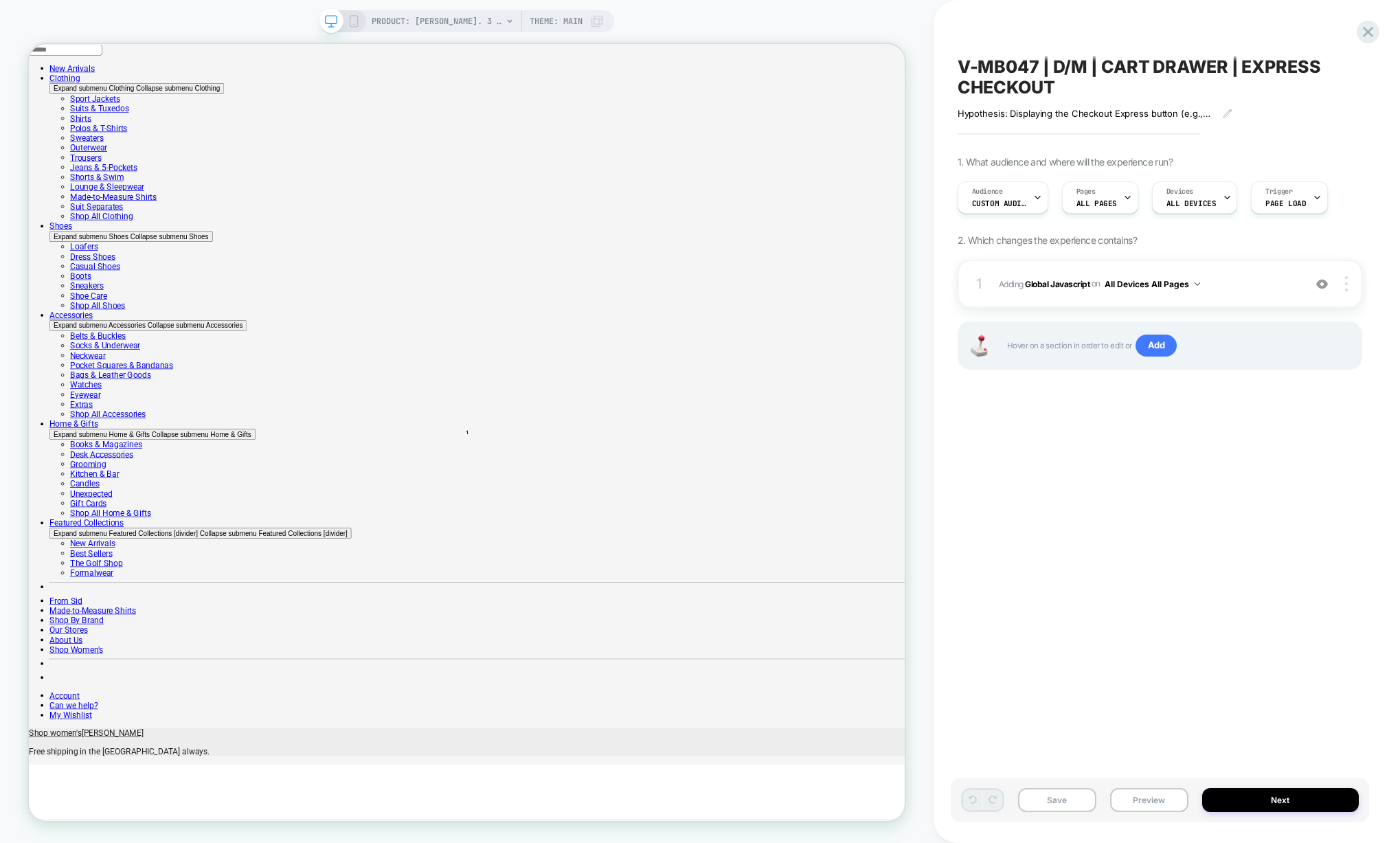
scroll to position [0, 1]
click at [1053, 798] on button "Save" at bounding box center [1057, 799] width 78 height 24
